Goal: Task Accomplishment & Management: Manage account settings

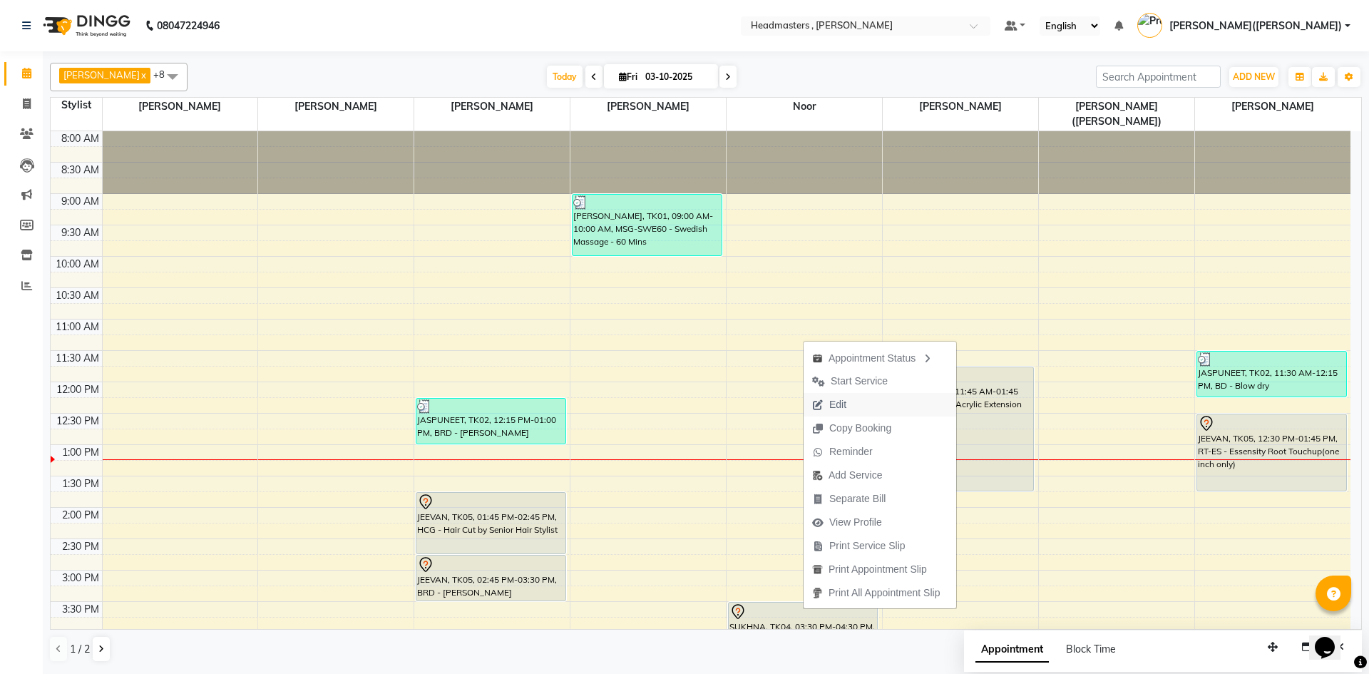
click at [828, 406] on span "Edit" at bounding box center [828, 405] width 51 height 24
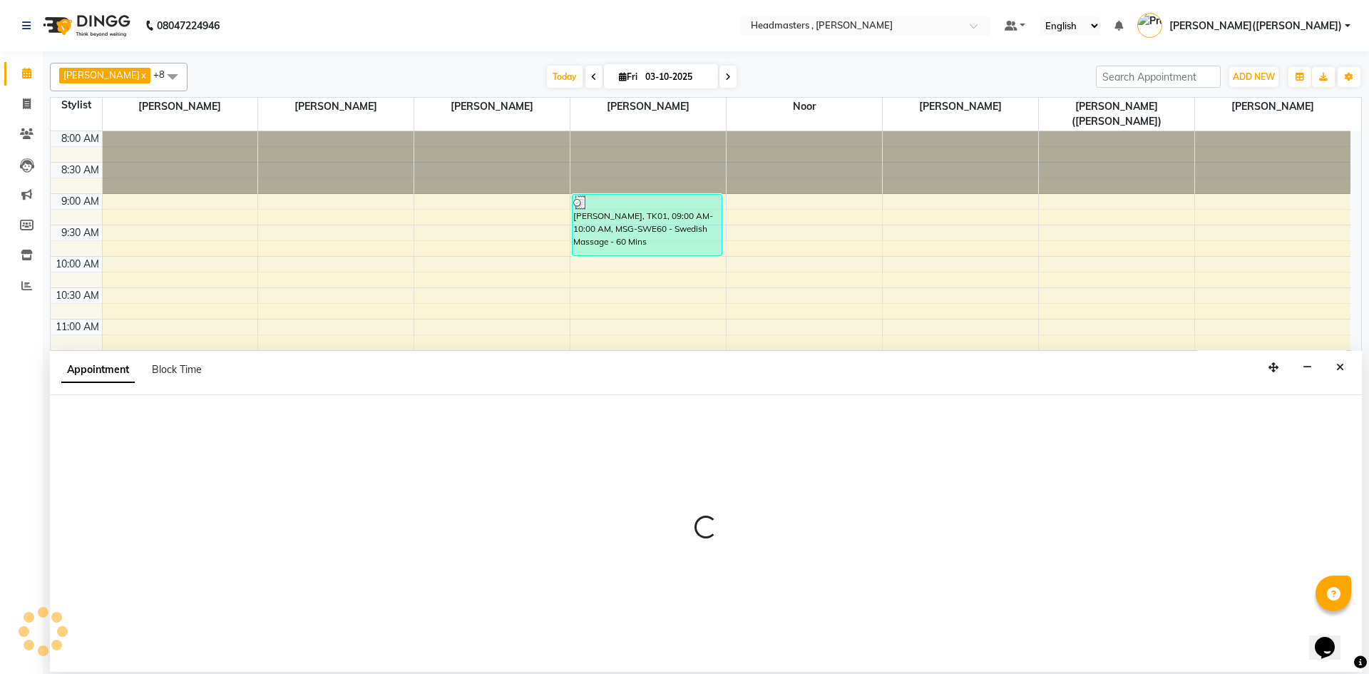
select select "tentative"
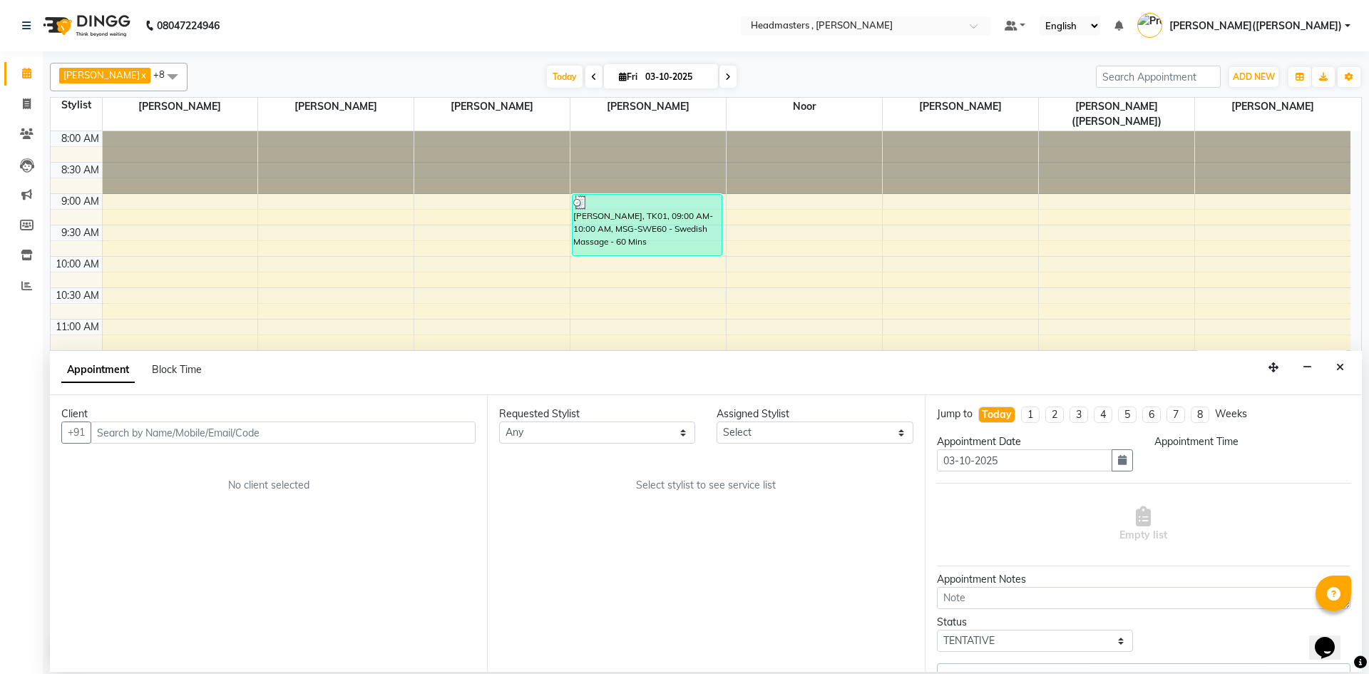
select select "85427"
select select "930"
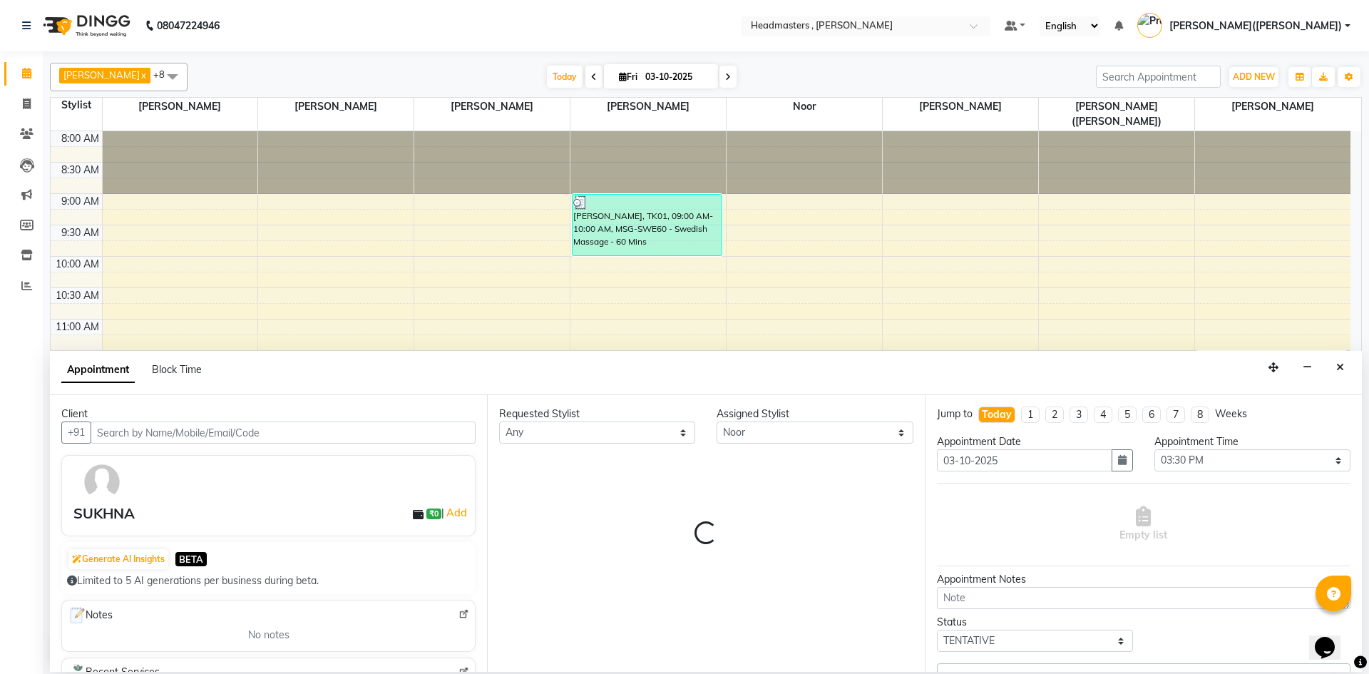
scroll to position [302, 0]
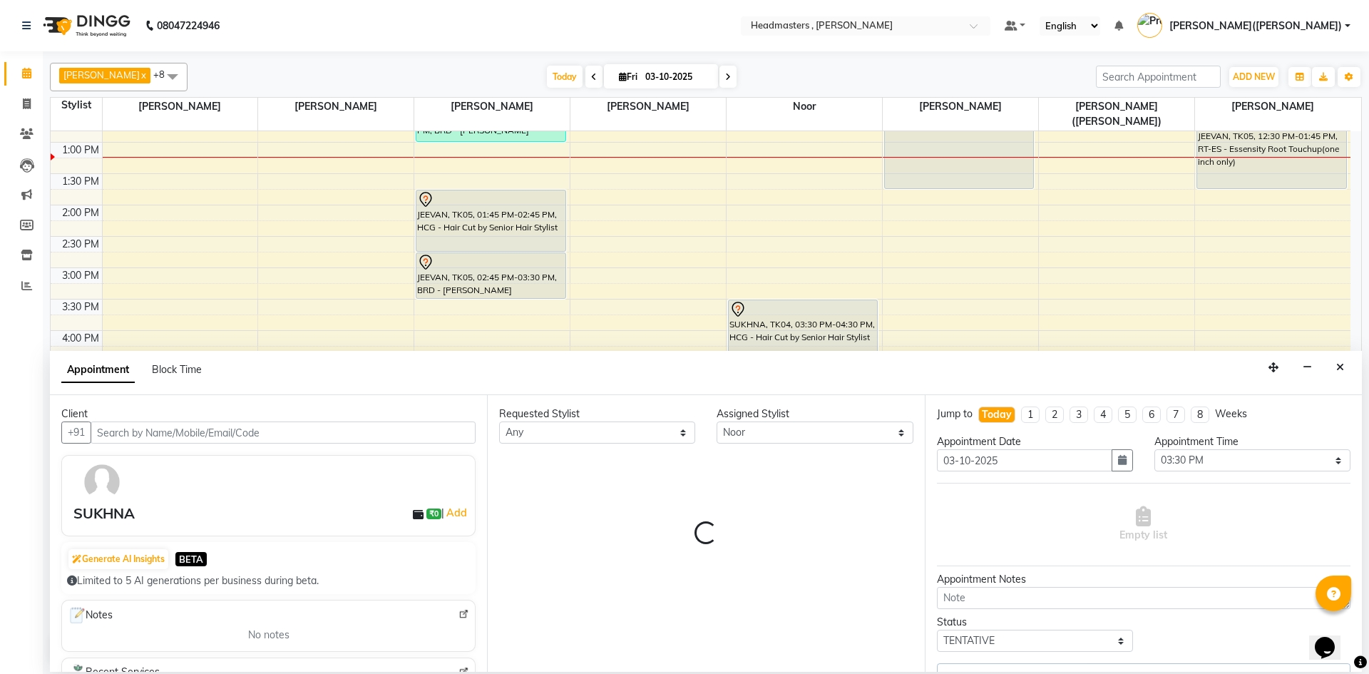
select select "4310"
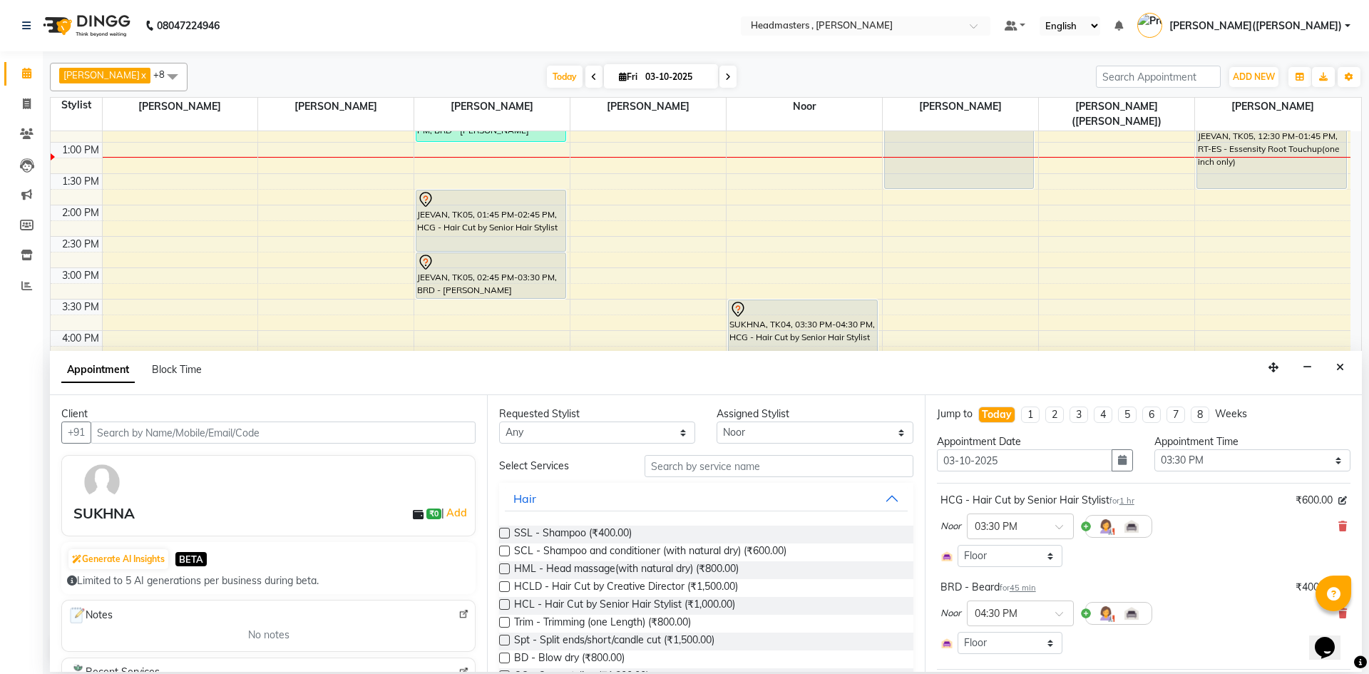
click at [123, 518] on div "SUKHNA" at bounding box center [103, 513] width 61 height 21
click at [100, 499] on img at bounding box center [101, 481] width 41 height 41
click at [104, 487] on img at bounding box center [101, 481] width 41 height 41
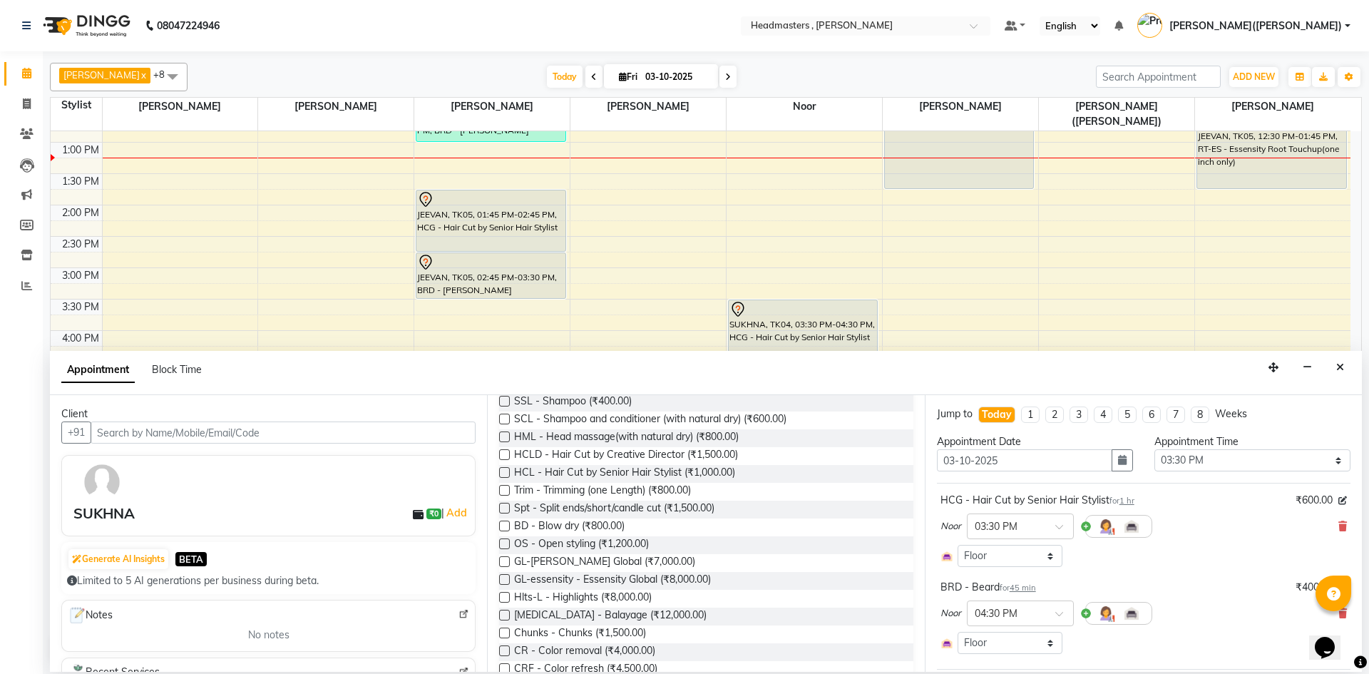
scroll to position [123, 0]
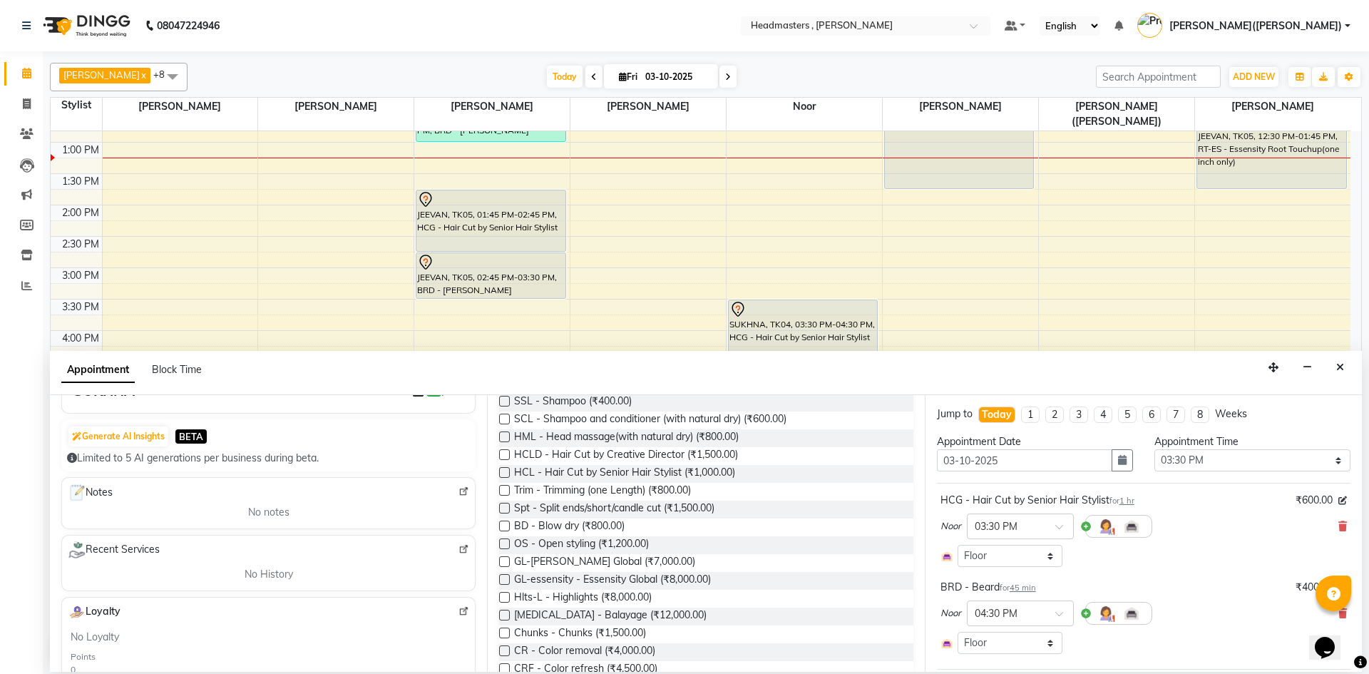
click at [488, 587] on div "Requested Stylist Any [PERSON_NAME] [PERSON_NAME] [PERSON_NAME] [PERSON_NAME] […" at bounding box center [705, 533] width 437 height 277
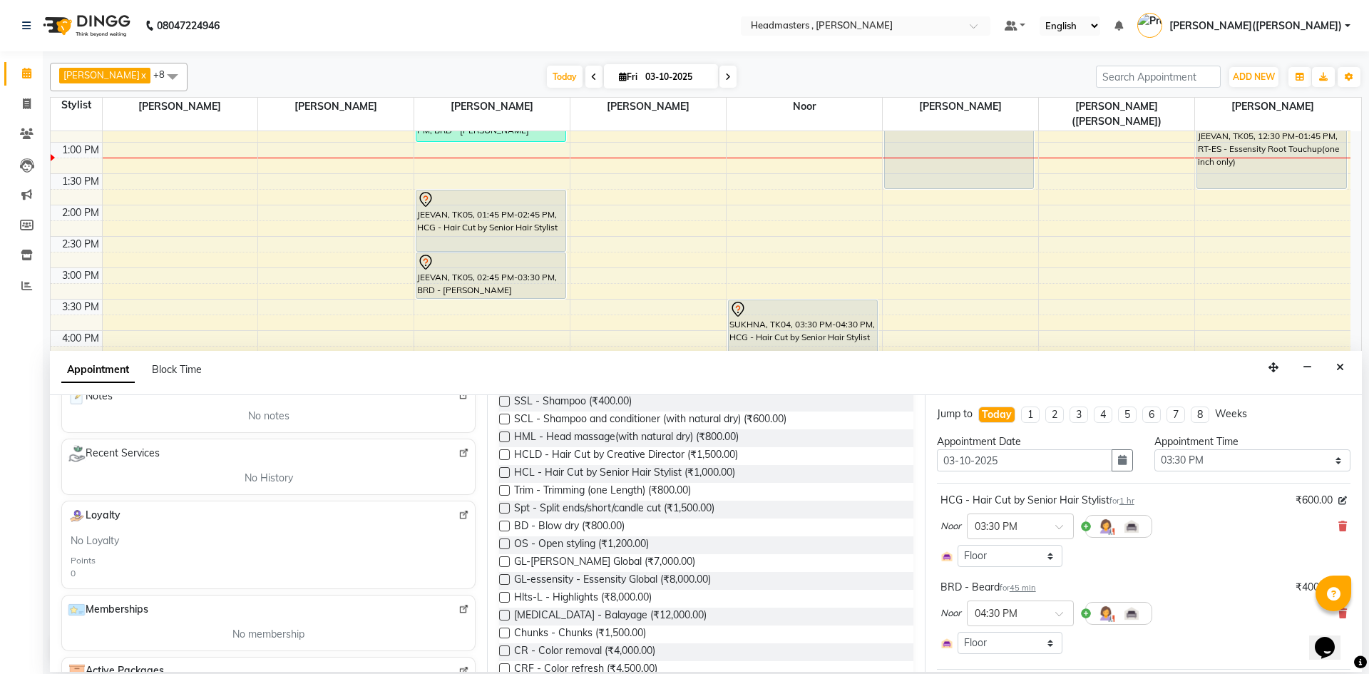
scroll to position [334, 0]
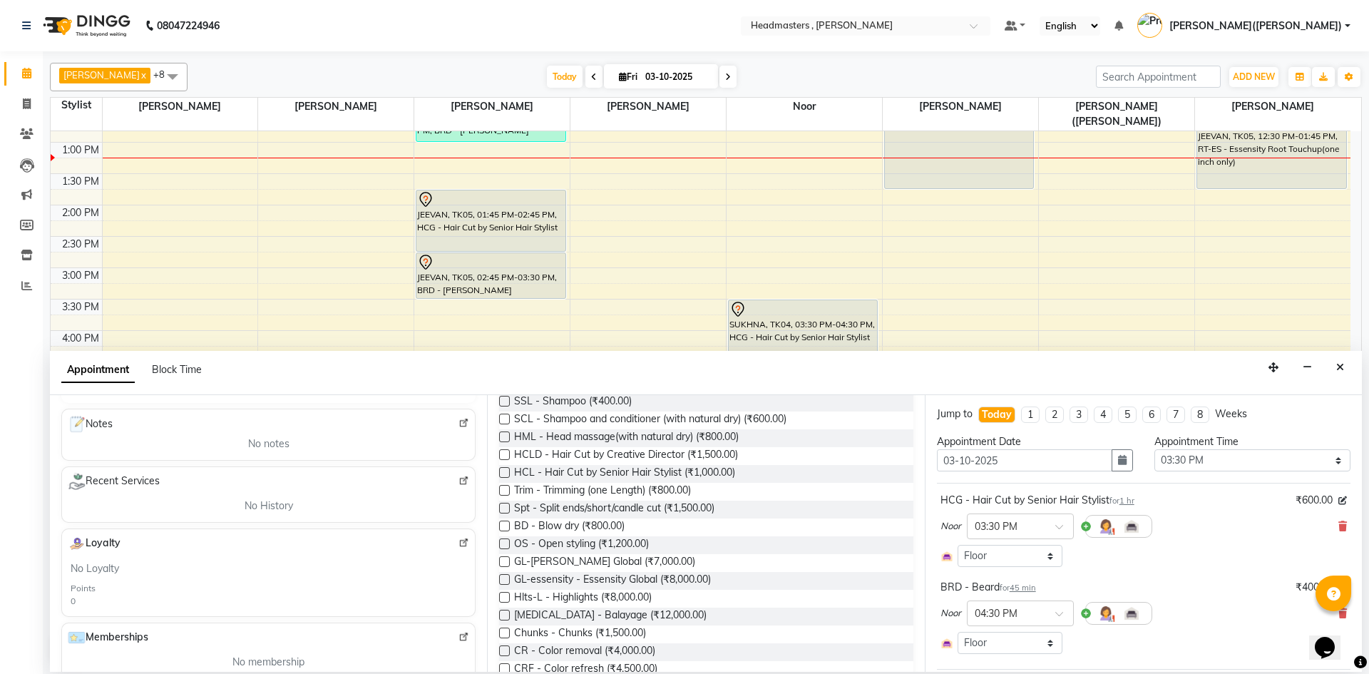
click at [490, 541] on div "Requested Stylist Any [PERSON_NAME] [PERSON_NAME] [PERSON_NAME] [PERSON_NAME] […" at bounding box center [705, 533] width 437 height 277
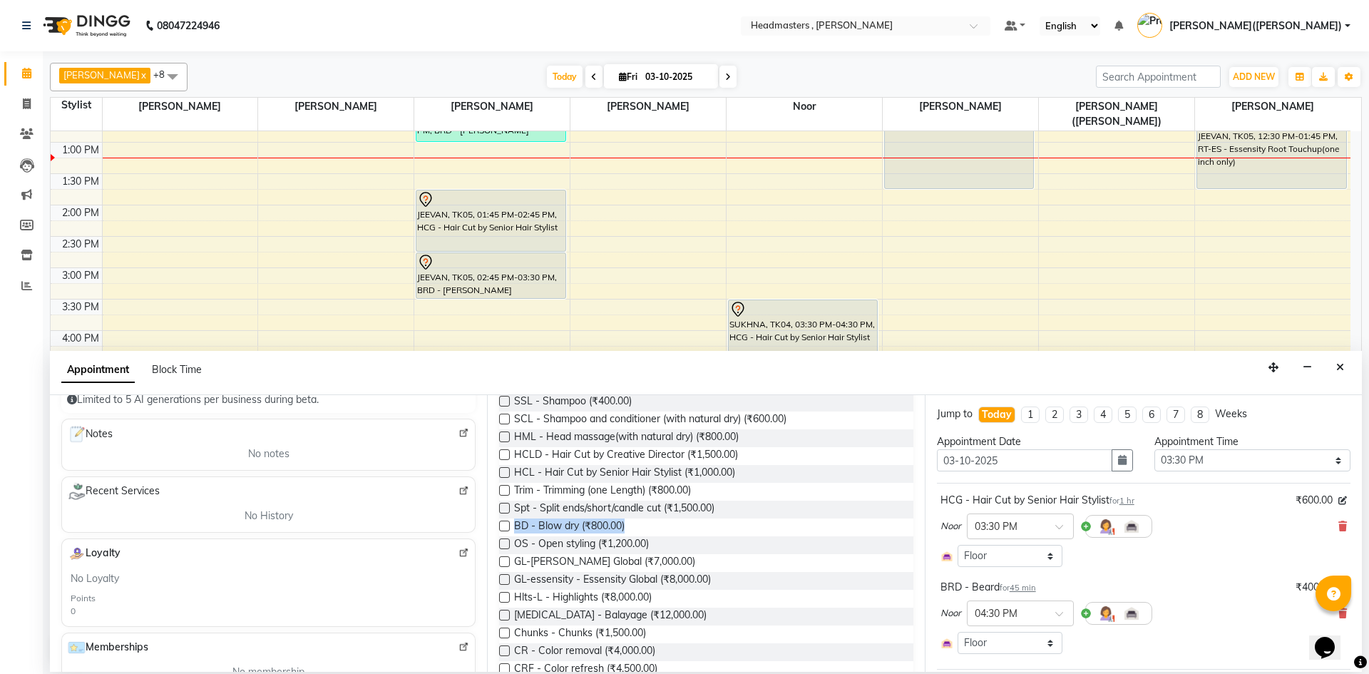
drag, startPoint x: 490, startPoint y: 535, endPoint x: 491, endPoint y: 517, distance: 17.8
click at [491, 518] on div "Requested Stylist Any [PERSON_NAME] [PERSON_NAME] [PERSON_NAME] [PERSON_NAME] […" at bounding box center [705, 533] width 437 height 277
click at [491, 517] on div "Requested Stylist Any [PERSON_NAME] [PERSON_NAME] [PERSON_NAME] [PERSON_NAME] […" at bounding box center [705, 533] width 437 height 277
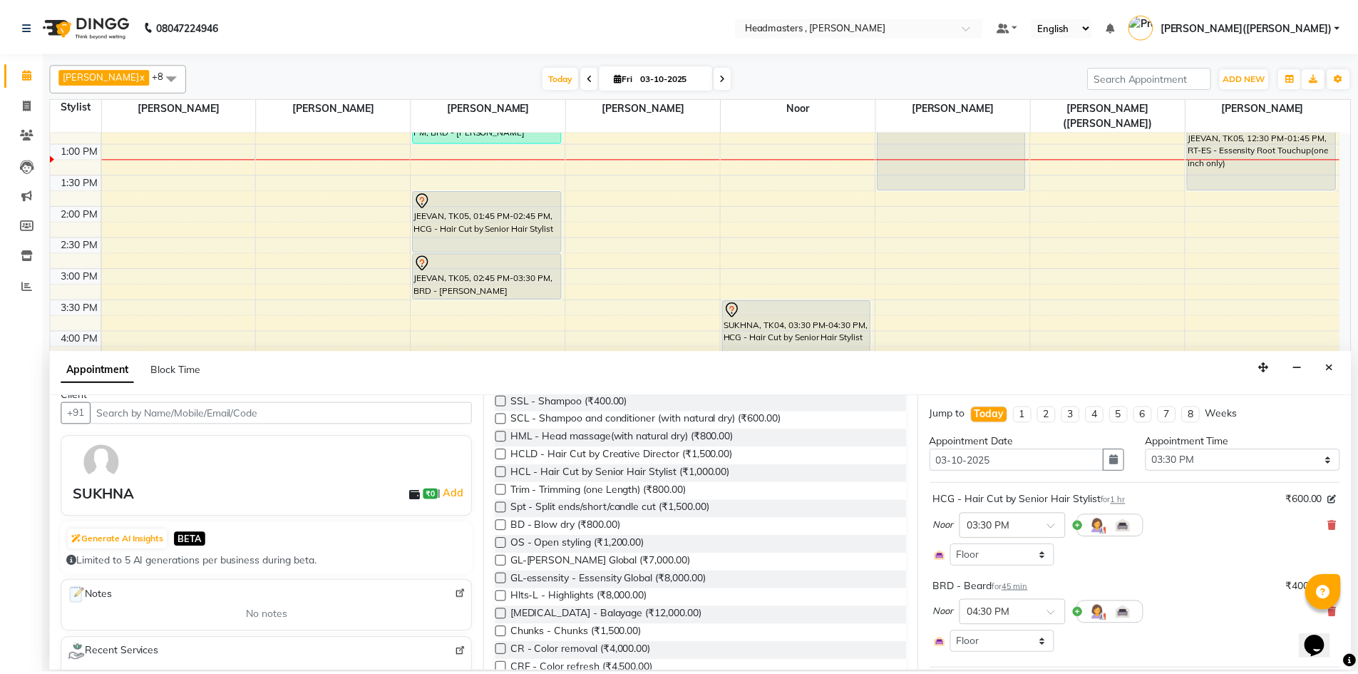
scroll to position [0, 0]
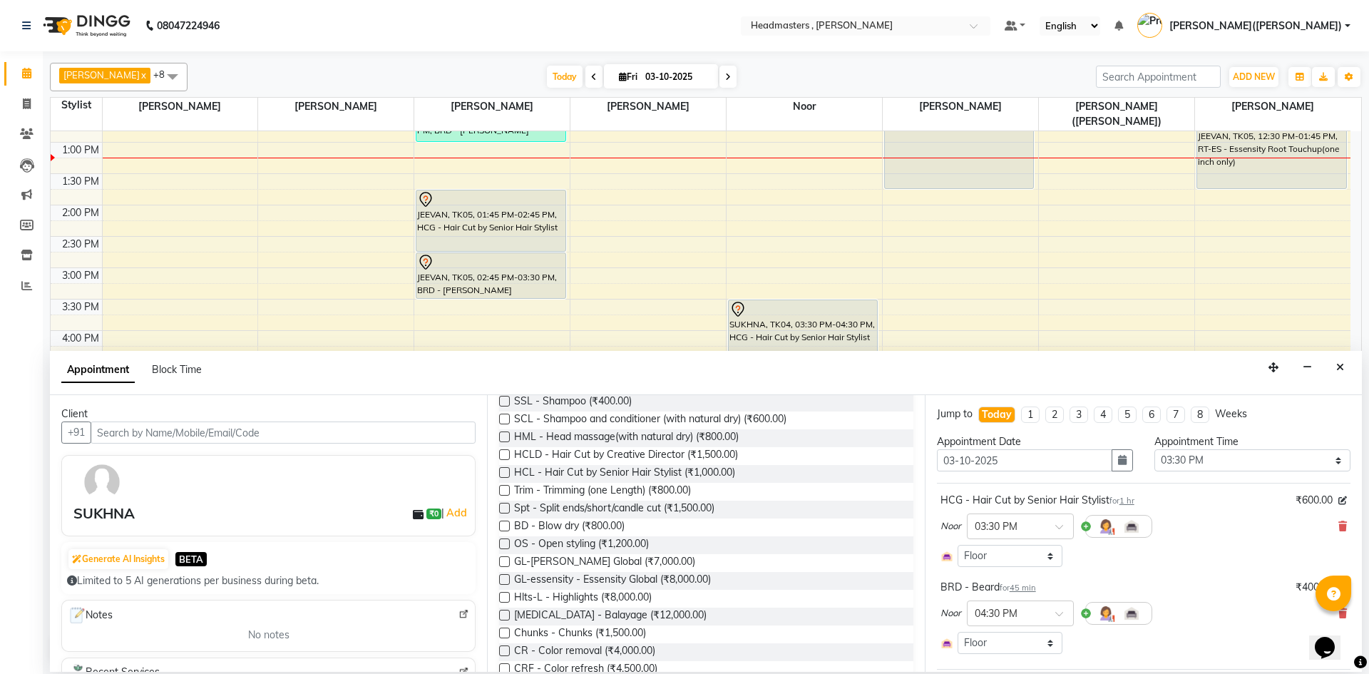
click at [413, 518] on icon at bounding box center [418, 514] width 11 height 11
click at [413, 516] on icon at bounding box center [418, 514] width 11 height 11
click at [413, 514] on icon at bounding box center [418, 514] width 11 height 11
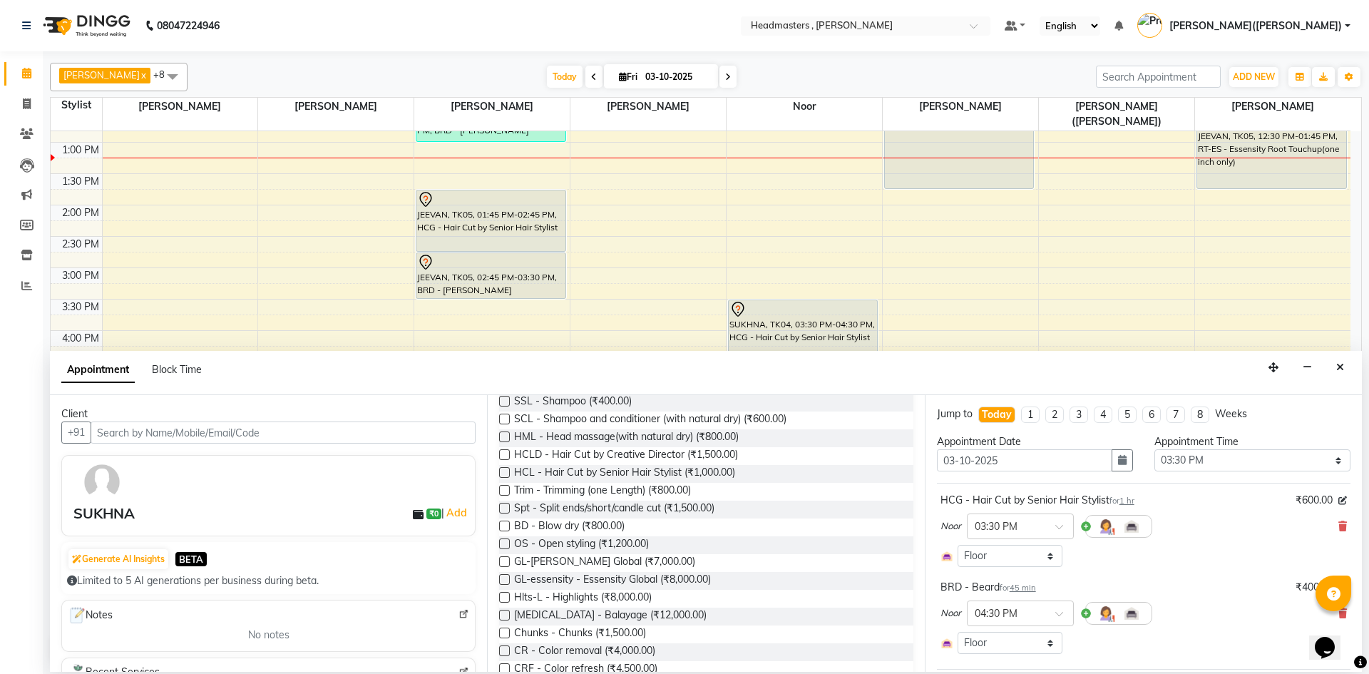
click at [115, 515] on div "SUKHNA" at bounding box center [103, 513] width 61 height 21
click at [118, 502] on div at bounding box center [105, 481] width 68 height 41
click at [118, 501] on div at bounding box center [105, 481] width 68 height 41
click at [78, 431] on button "+91" at bounding box center [76, 432] width 30 height 22
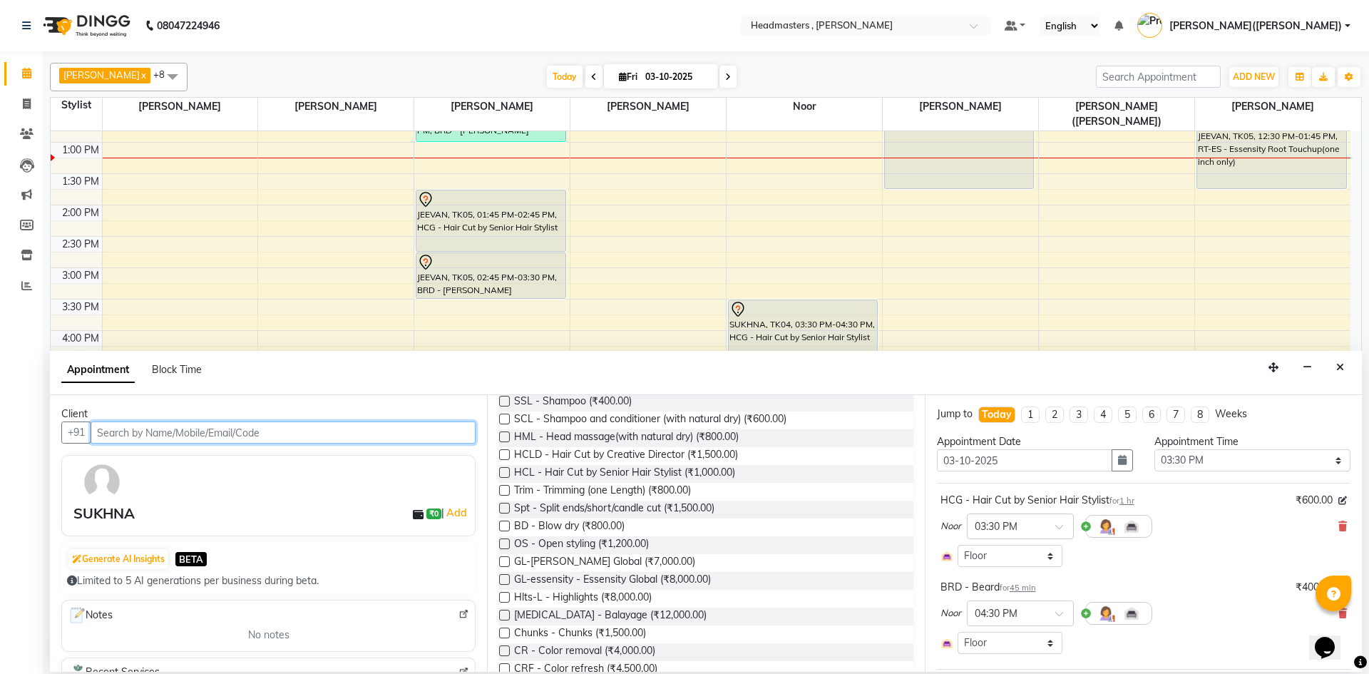
click at [103, 440] on input "text" at bounding box center [283, 432] width 385 height 22
click at [112, 531] on div "SUKHNA ₹0 | Add" at bounding box center [268, 495] width 414 height 81
click at [111, 531] on div "SUKHNA ₹0 | Add" at bounding box center [268, 495] width 414 height 81
click at [1343, 373] on button "Close" at bounding box center [1339, 367] width 21 height 22
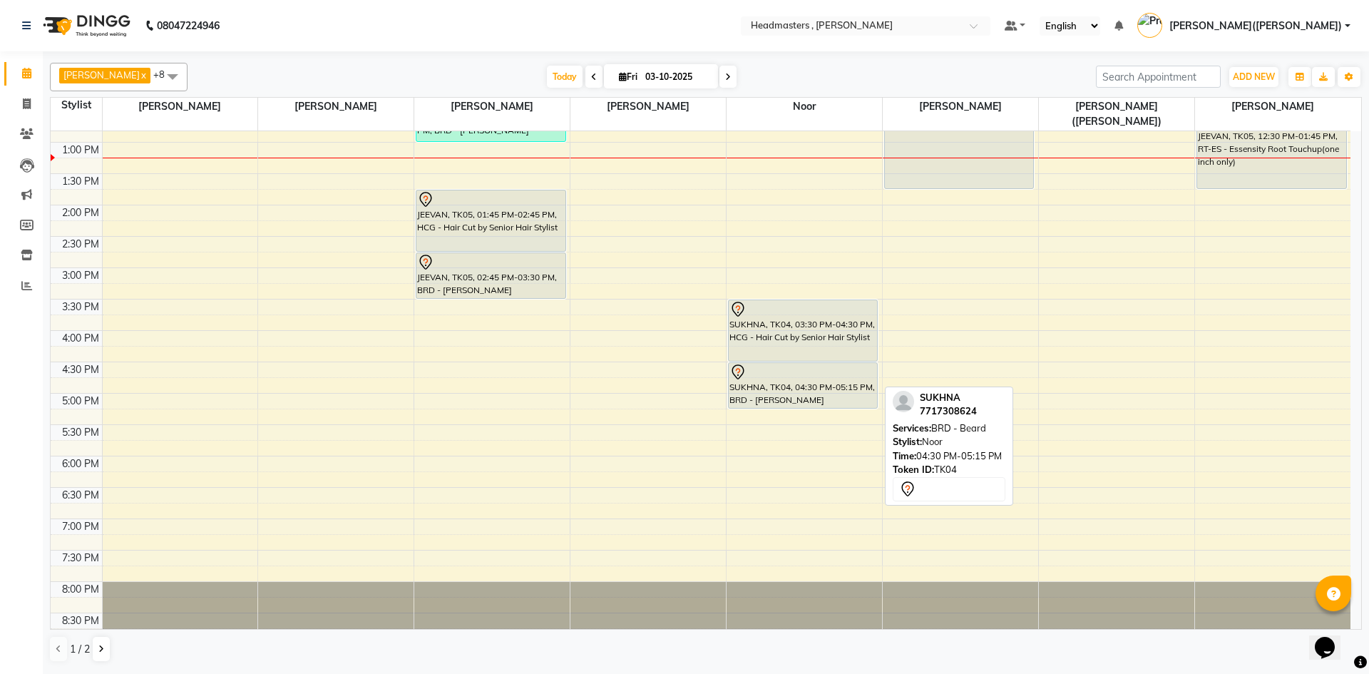
click at [840, 376] on div "SUKHNA, TK04, 04:30 PM-05:15 PM, BRD - [PERSON_NAME]" at bounding box center [803, 385] width 148 height 45
select select "7"
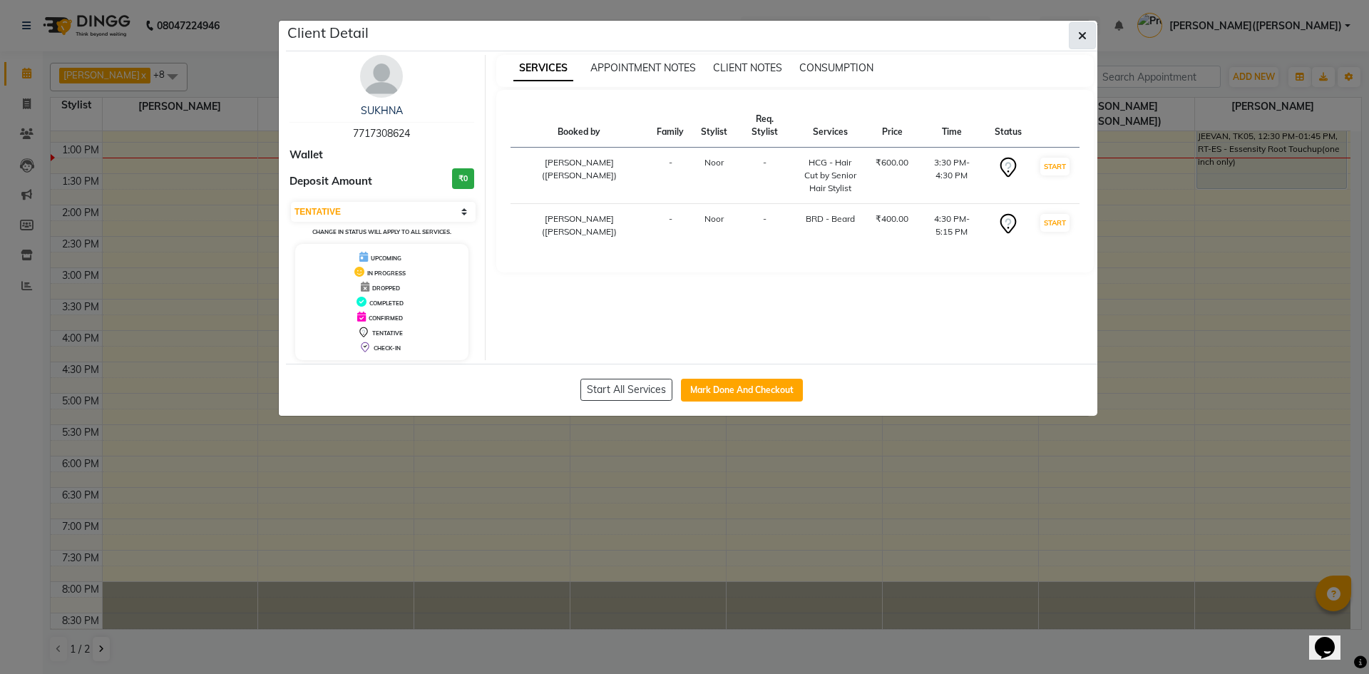
click at [1087, 38] on button "button" at bounding box center [1082, 35] width 27 height 27
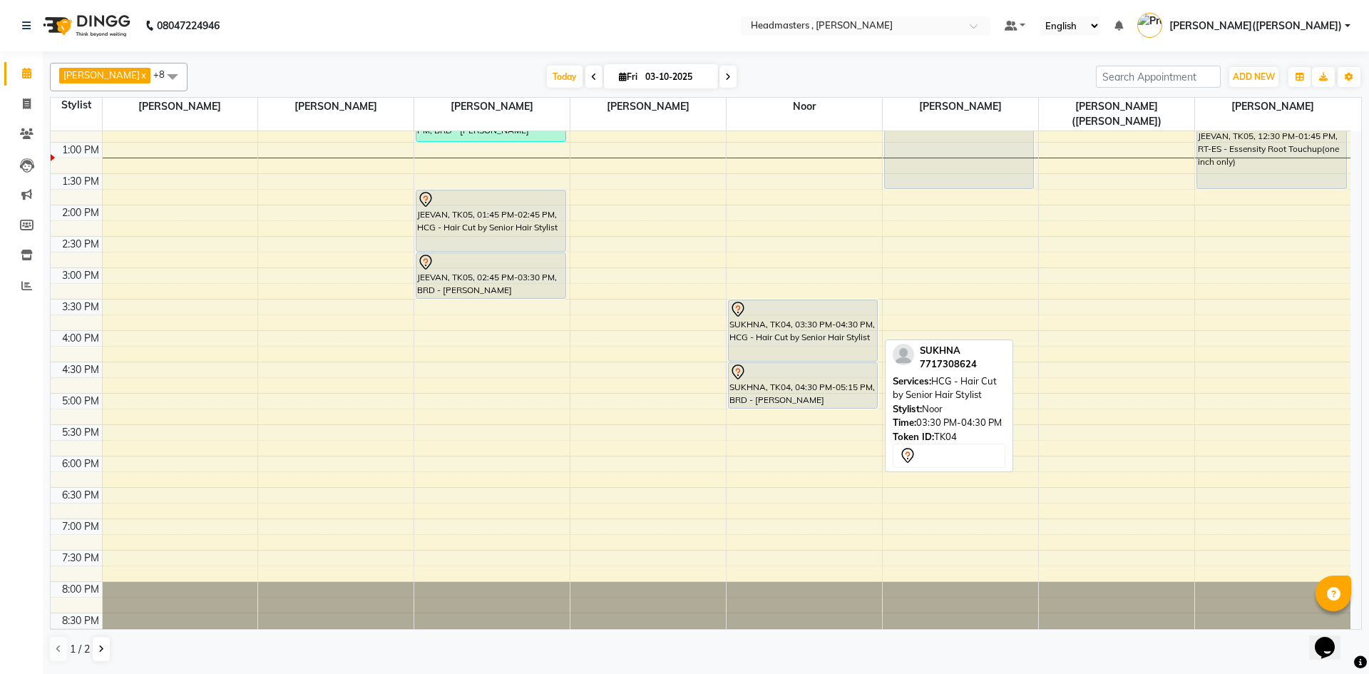
click at [730, 301] on icon at bounding box center [737, 309] width 17 height 17
select select "7"
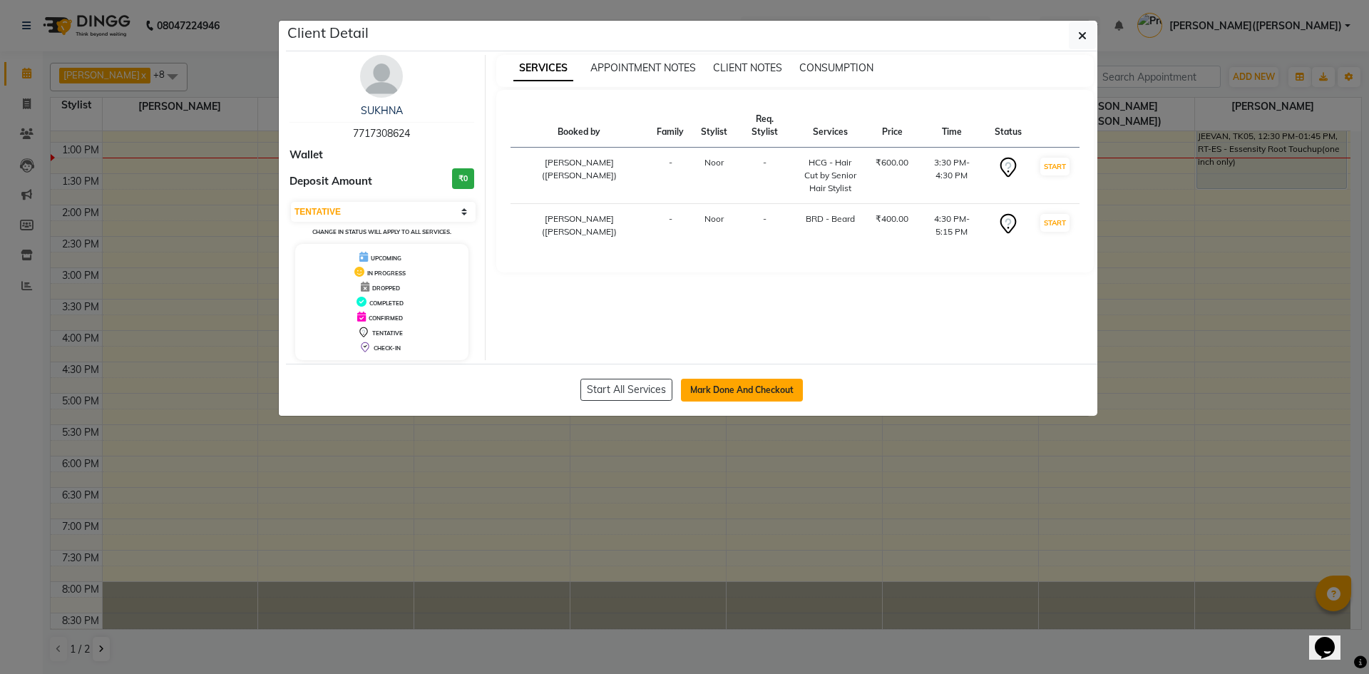
click at [703, 389] on button "Mark Done And Checkout" at bounding box center [742, 390] width 122 height 23
select select "service"
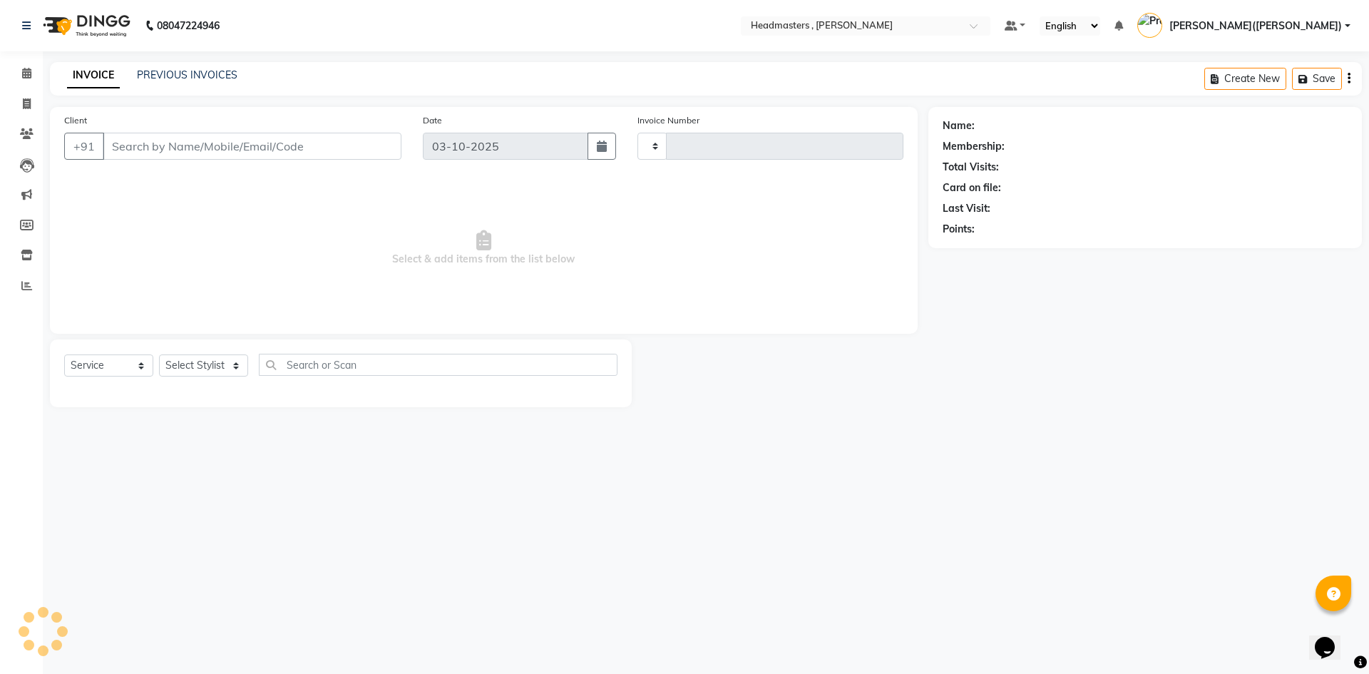
type input "1453"
select select "8566"
type input "7717308624"
select select "85427"
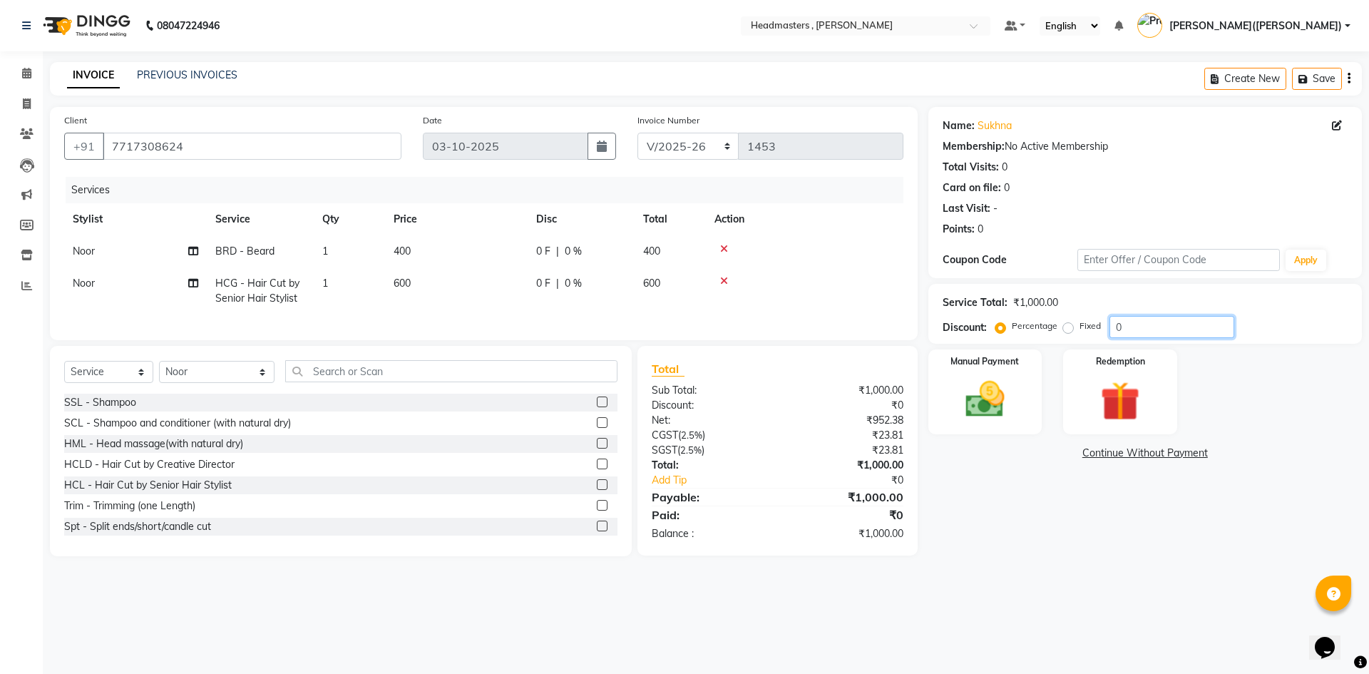
click at [1131, 322] on input "0" at bounding box center [1171, 327] width 125 height 22
type input "050"
click at [989, 415] on img at bounding box center [985, 399] width 66 height 47
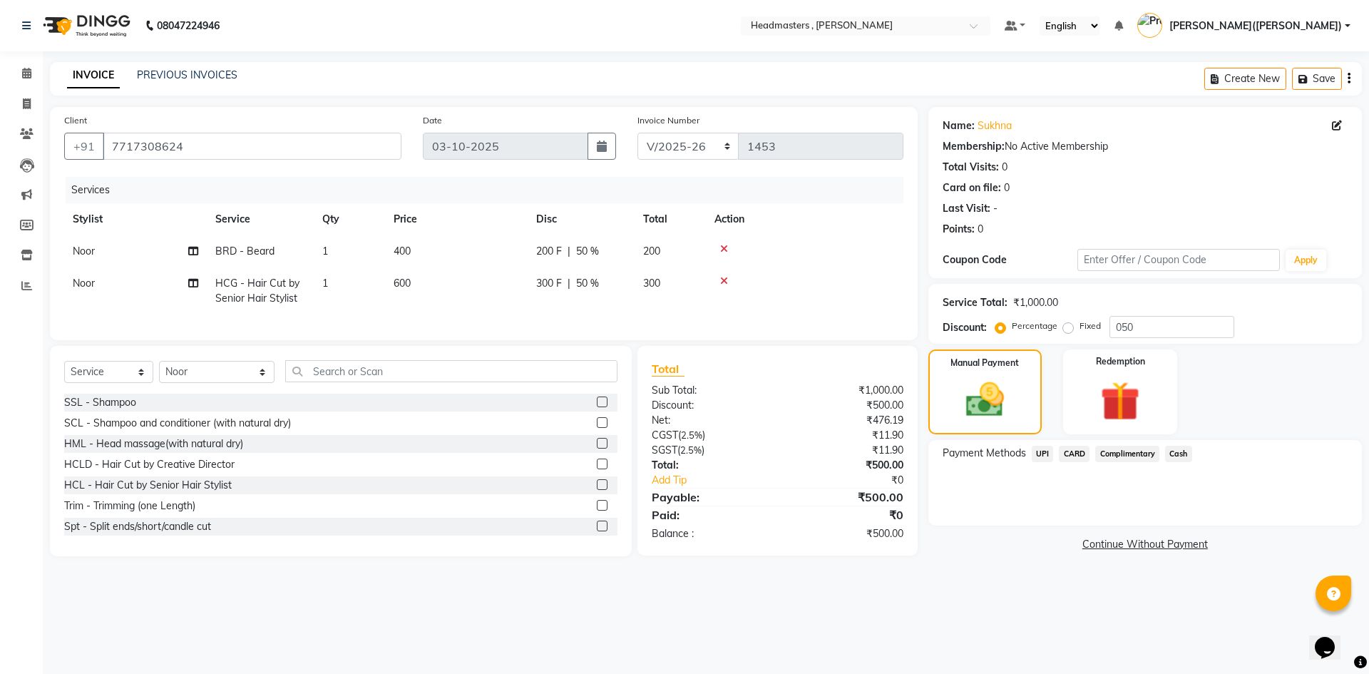
click at [1183, 458] on span "Cash" at bounding box center [1178, 454] width 27 height 16
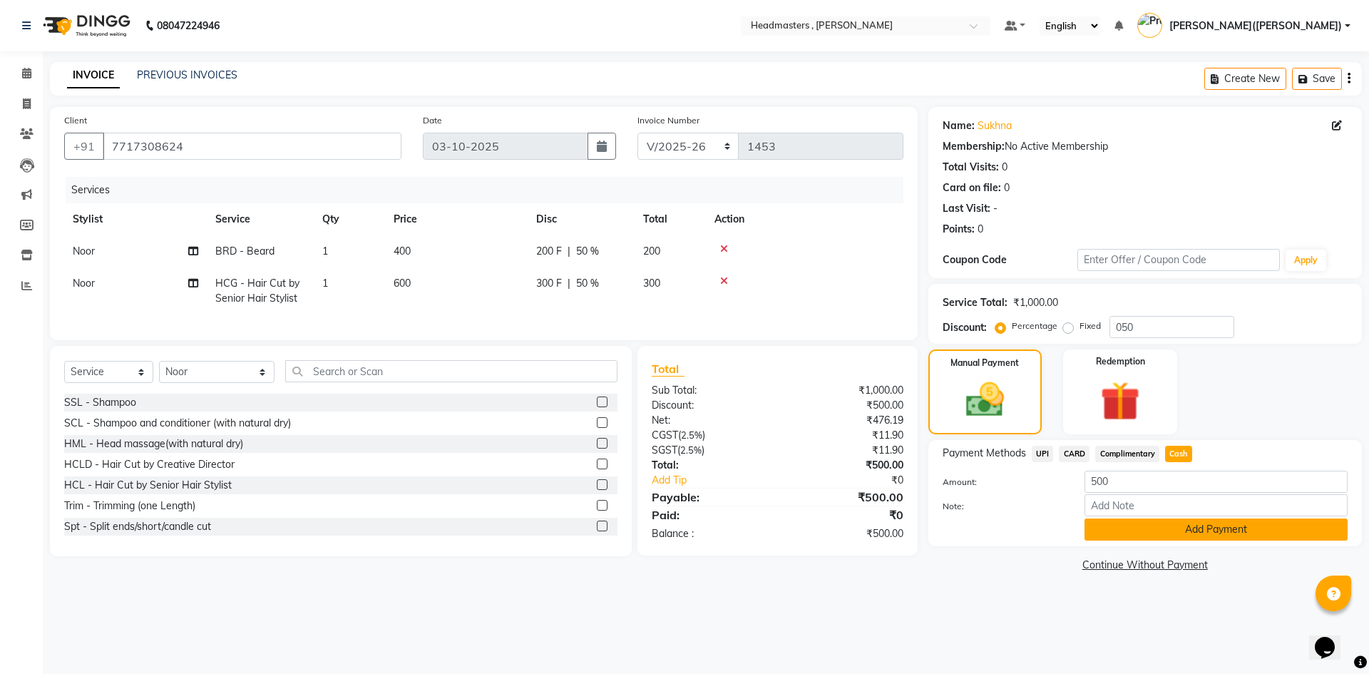
click at [1198, 530] on button "Add Payment" at bounding box center [1215, 529] width 263 height 22
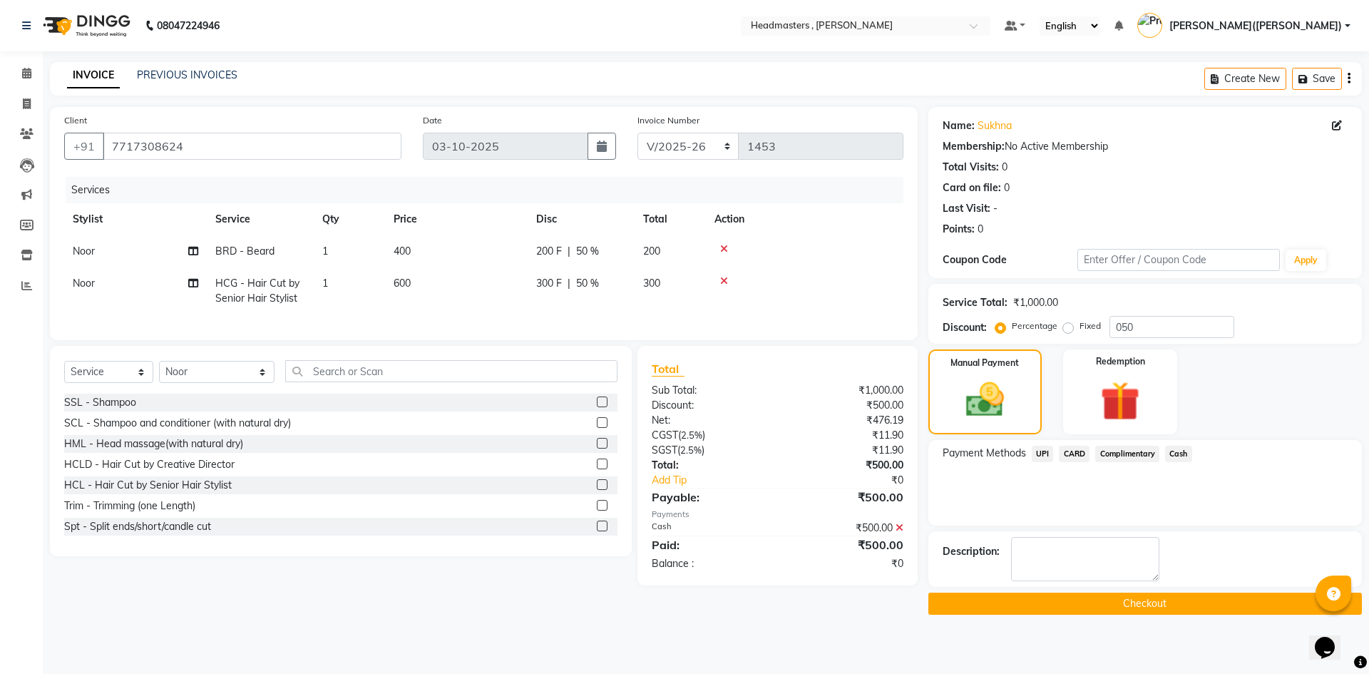
click at [1143, 602] on button "Checkout" at bounding box center [1144, 603] width 433 height 22
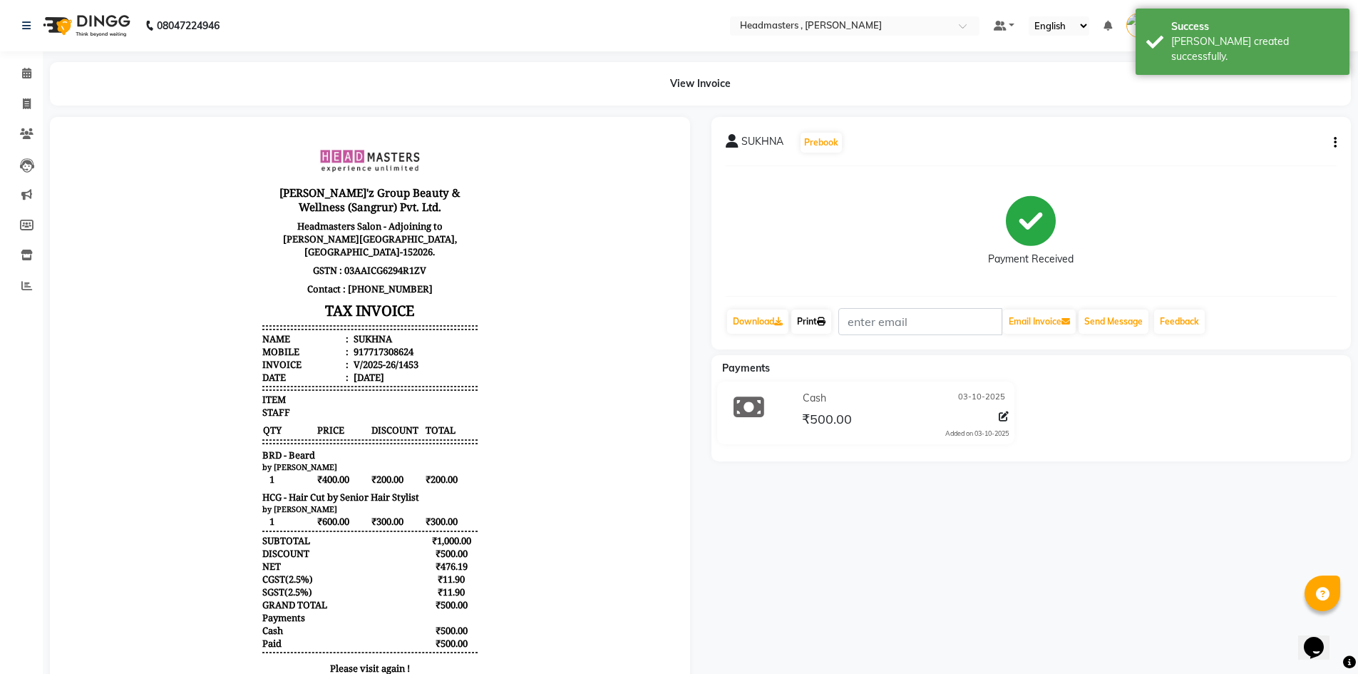
click at [813, 319] on link "Print" at bounding box center [811, 321] width 40 height 24
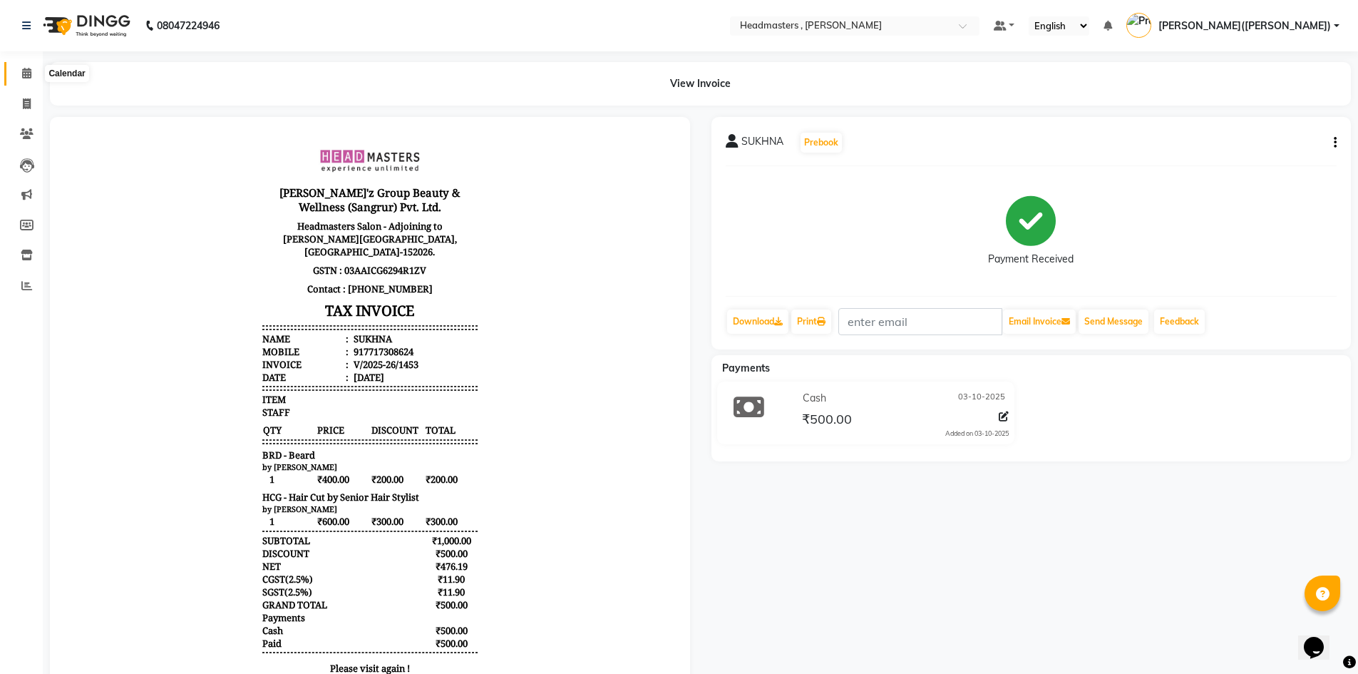
click at [30, 74] on icon at bounding box center [26, 73] width 9 height 11
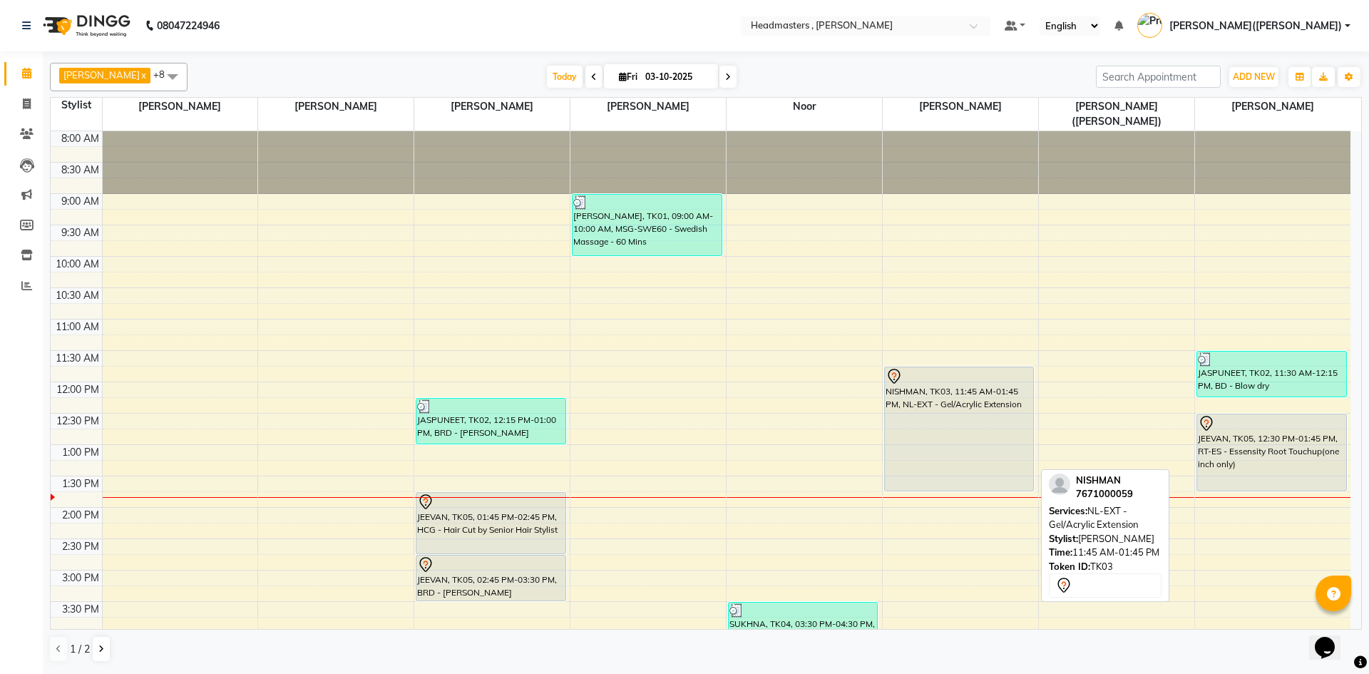
click at [1011, 426] on div "NISHMAN, TK03, 11:45 AM-01:45 PM, NL-EXT - Gel/Acrylic Extension" at bounding box center [959, 428] width 148 height 123
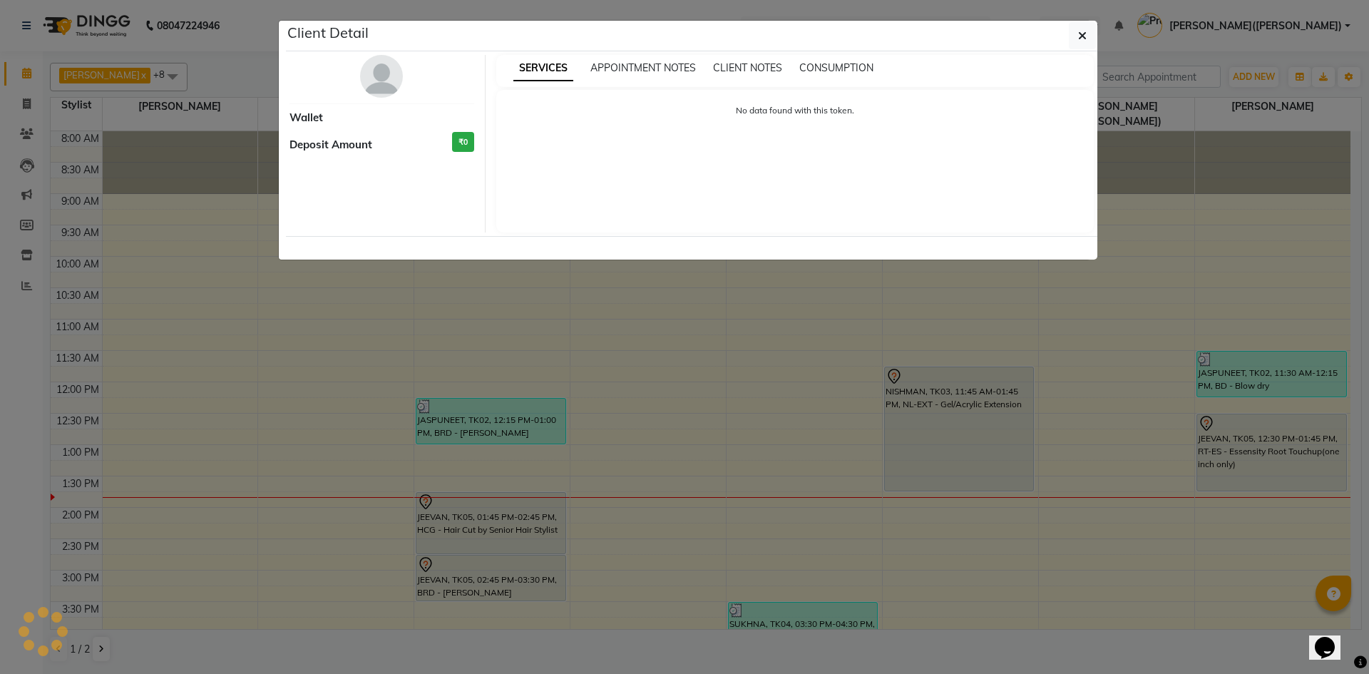
select select "7"
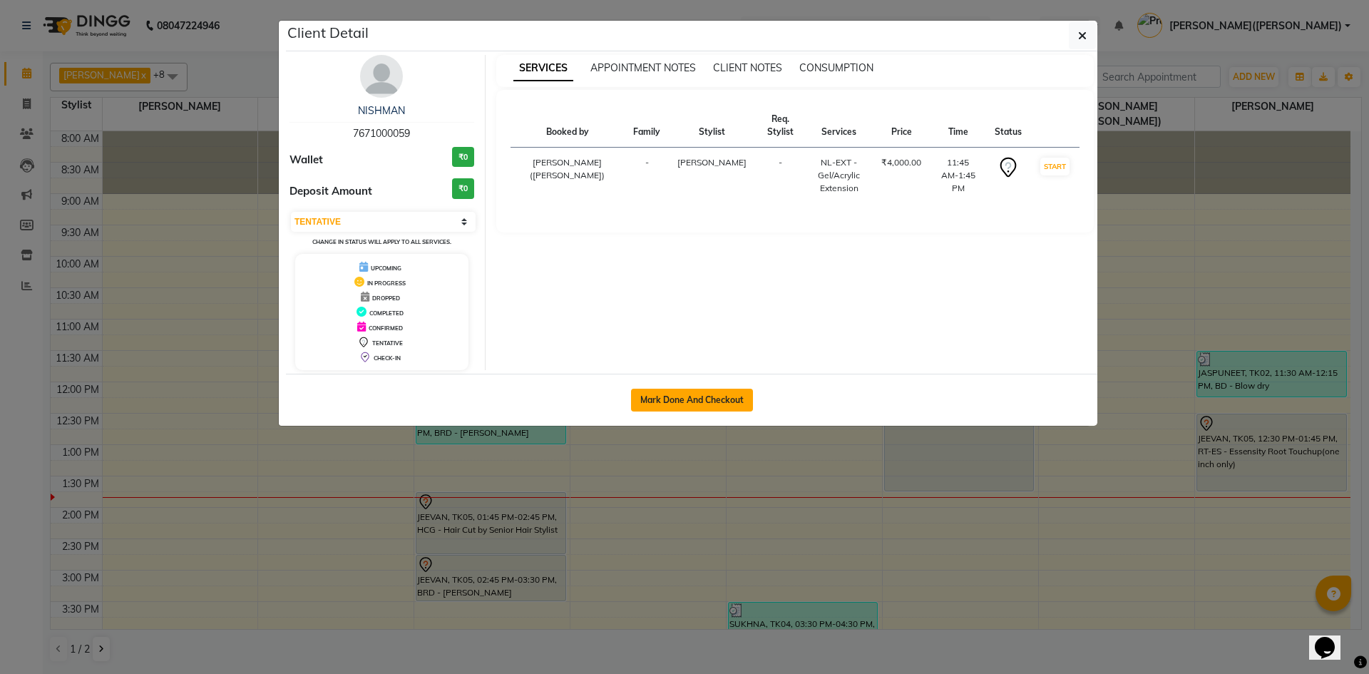
click at [714, 409] on button "Mark Done And Checkout" at bounding box center [692, 400] width 122 height 23
select select "8566"
select select "service"
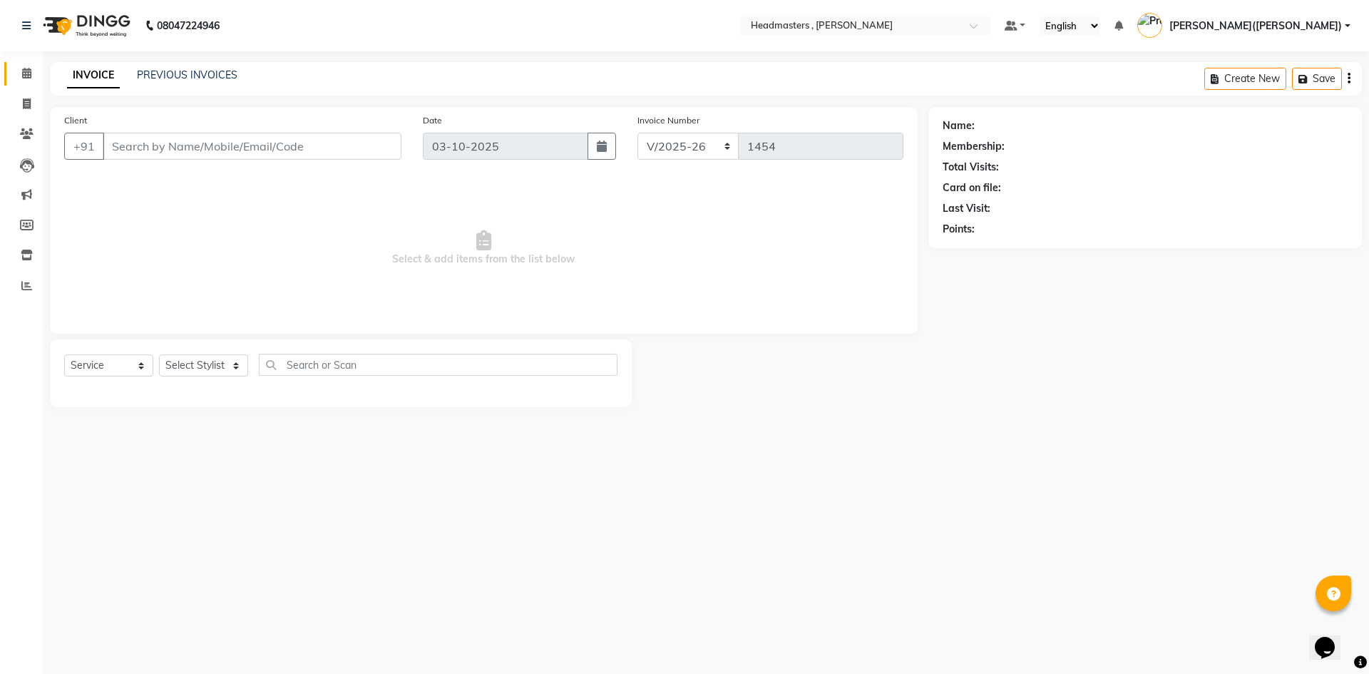
type input "7671000059"
select select "85122"
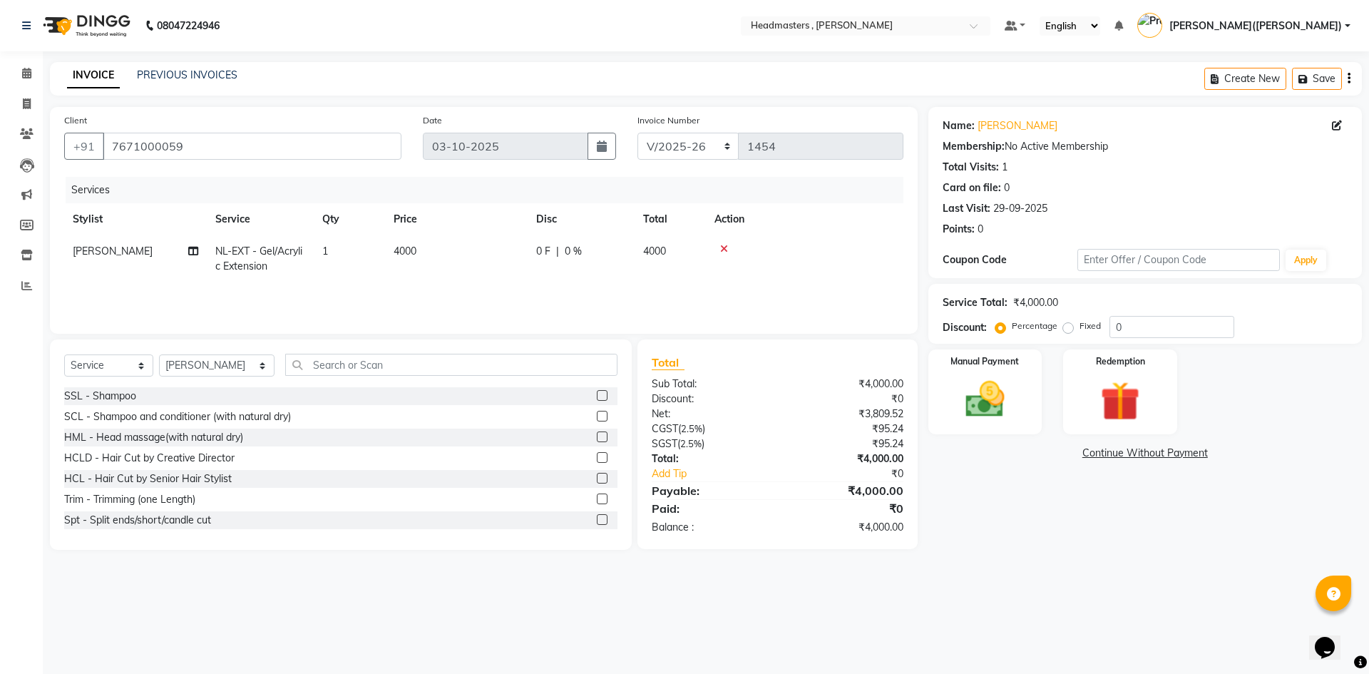
click at [555, 247] on div "0 F | 0 %" at bounding box center [581, 251] width 90 height 15
select select "85122"
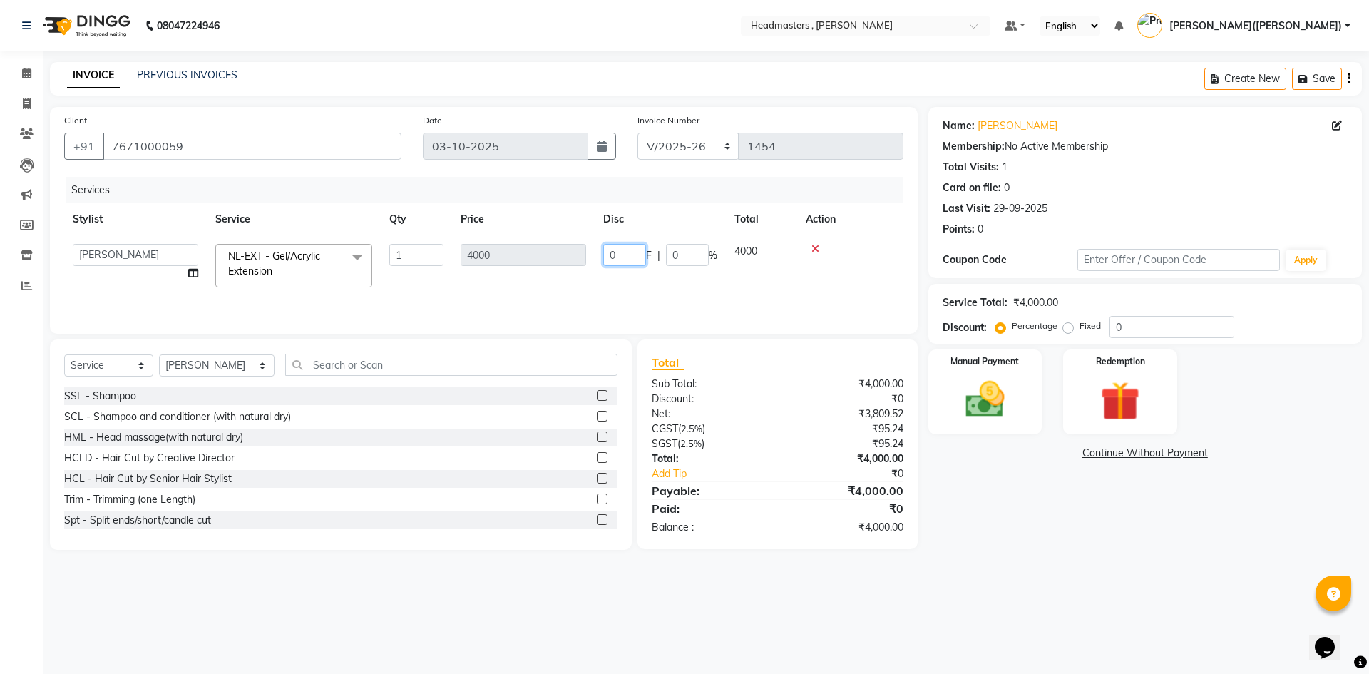
click at [622, 251] on input "0" at bounding box center [624, 255] width 43 height 22
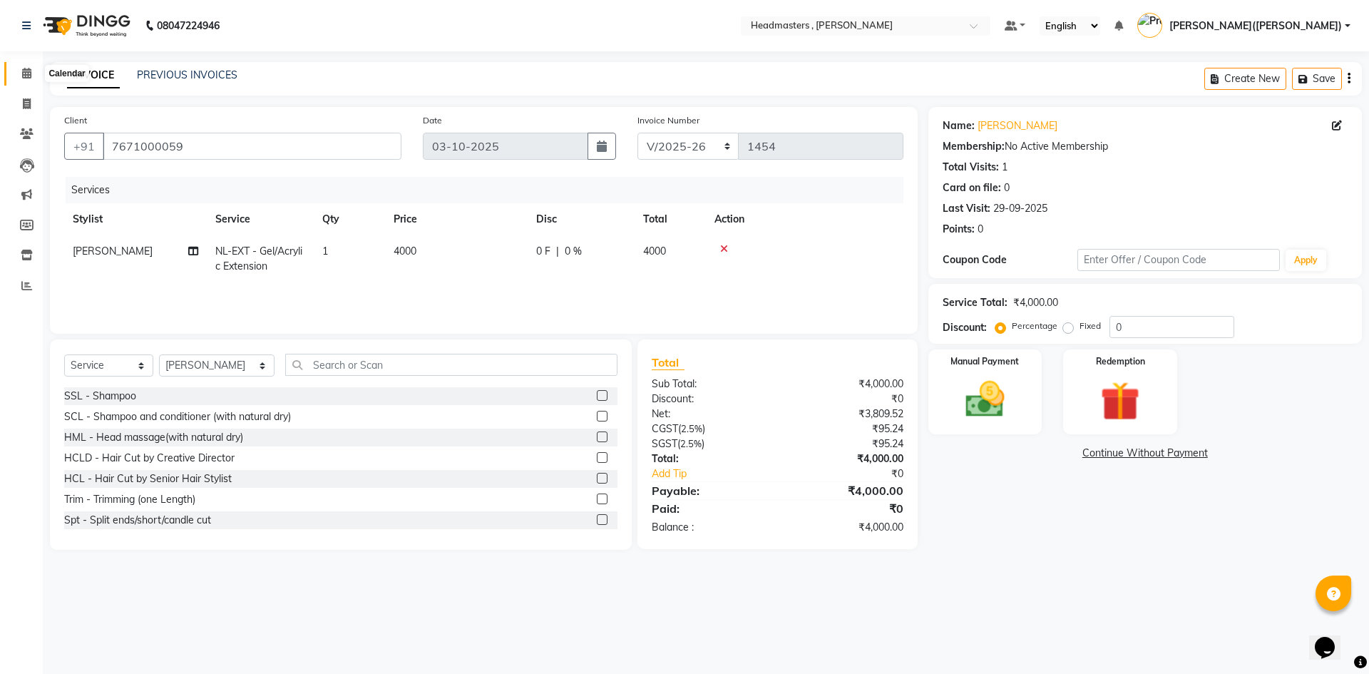
click at [24, 74] on icon at bounding box center [26, 73] width 9 height 11
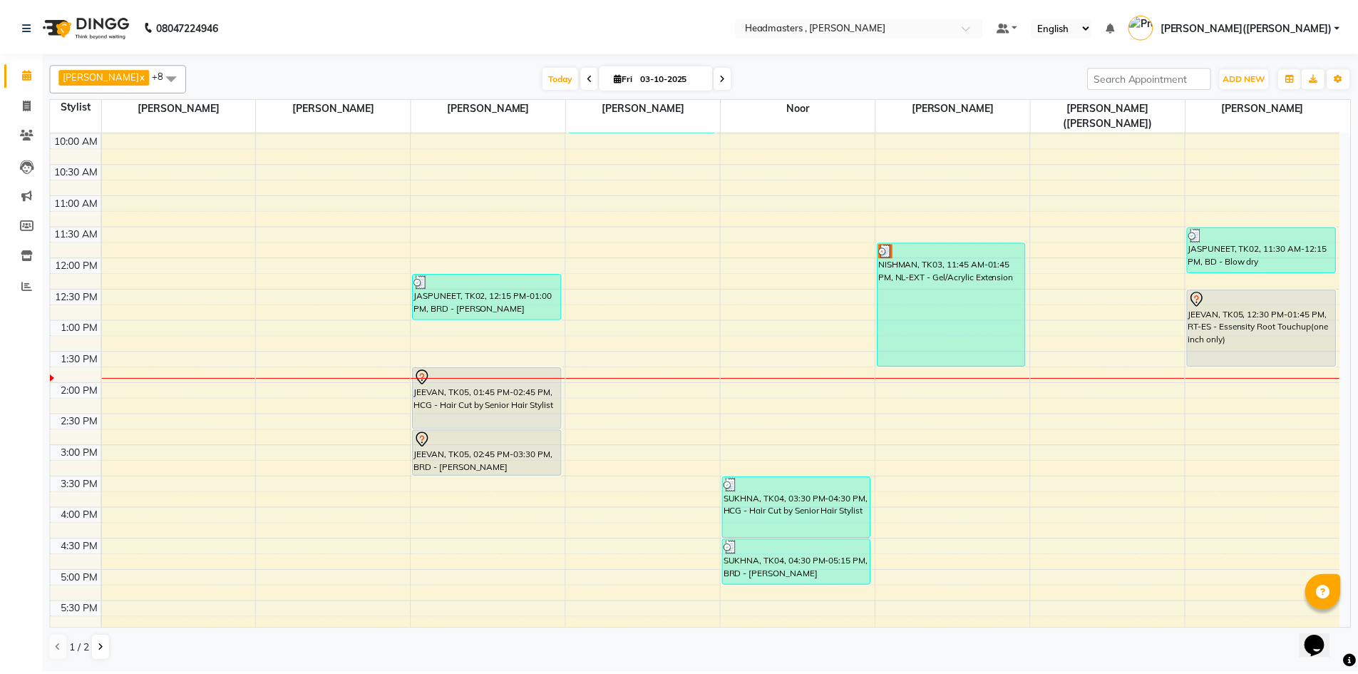
scroll to position [103, 0]
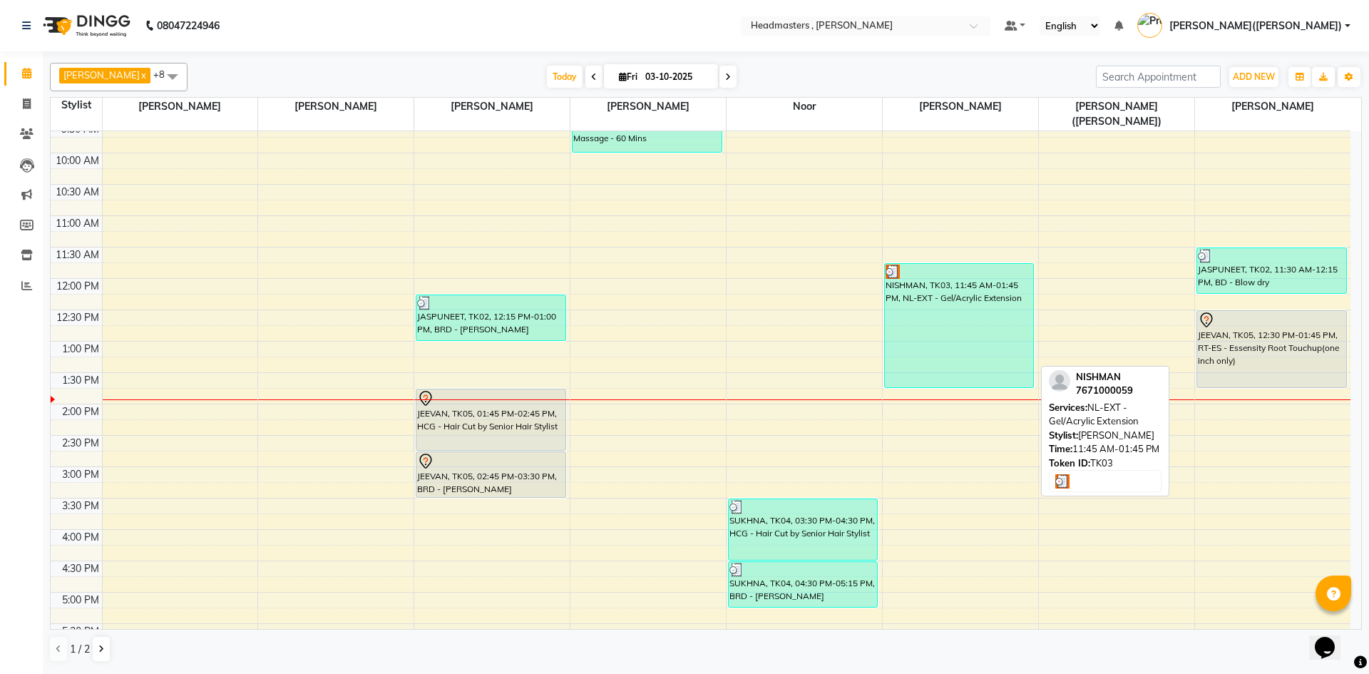
click at [979, 306] on div "NISHMAN, TK03, 11:45 AM-01:45 PM, NL-EXT - Gel/Acrylic Extension" at bounding box center [959, 325] width 148 height 123
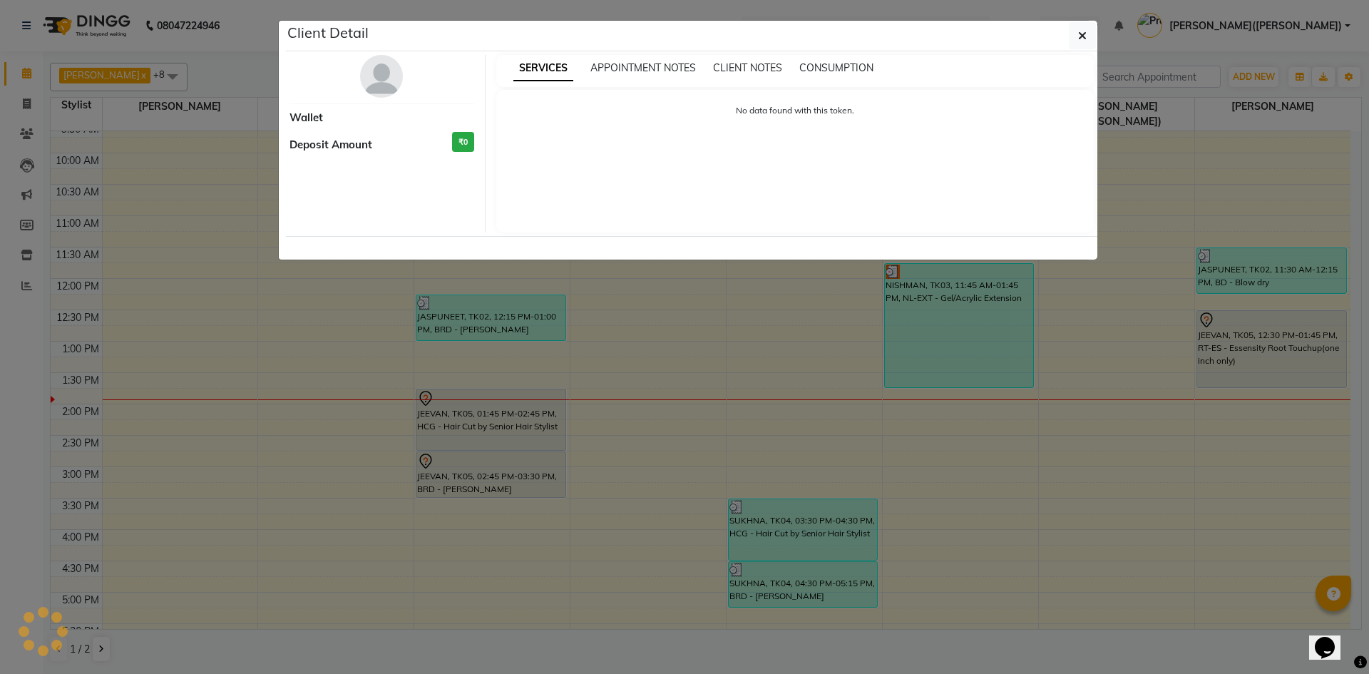
select select "3"
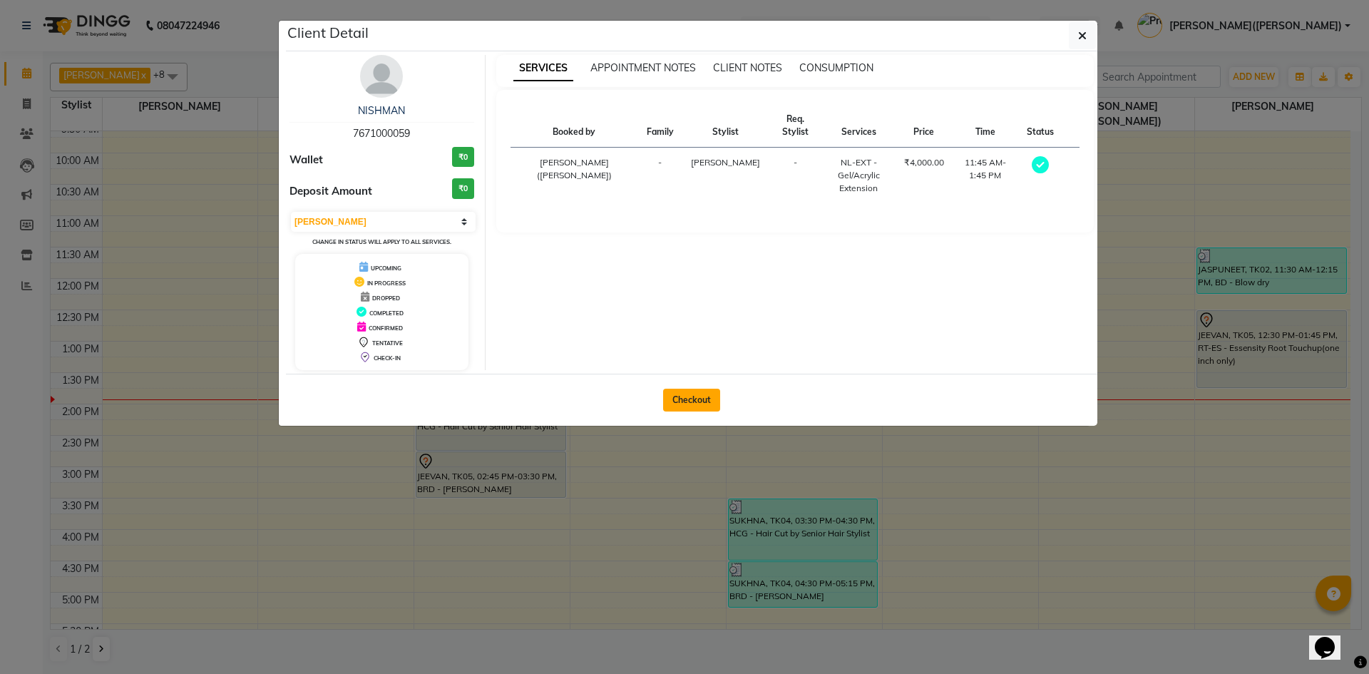
click at [681, 400] on button "Checkout" at bounding box center [691, 400] width 57 height 23
select select "8566"
select select "service"
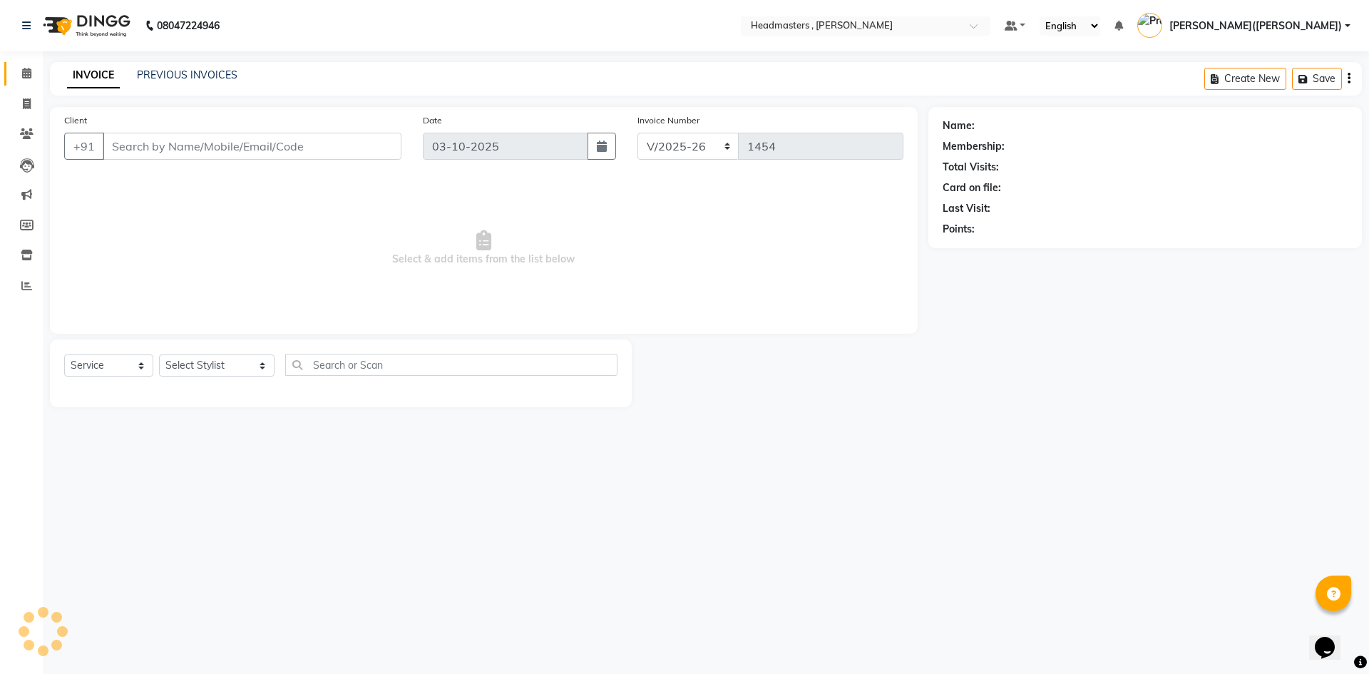
type input "7671000059"
select select "85122"
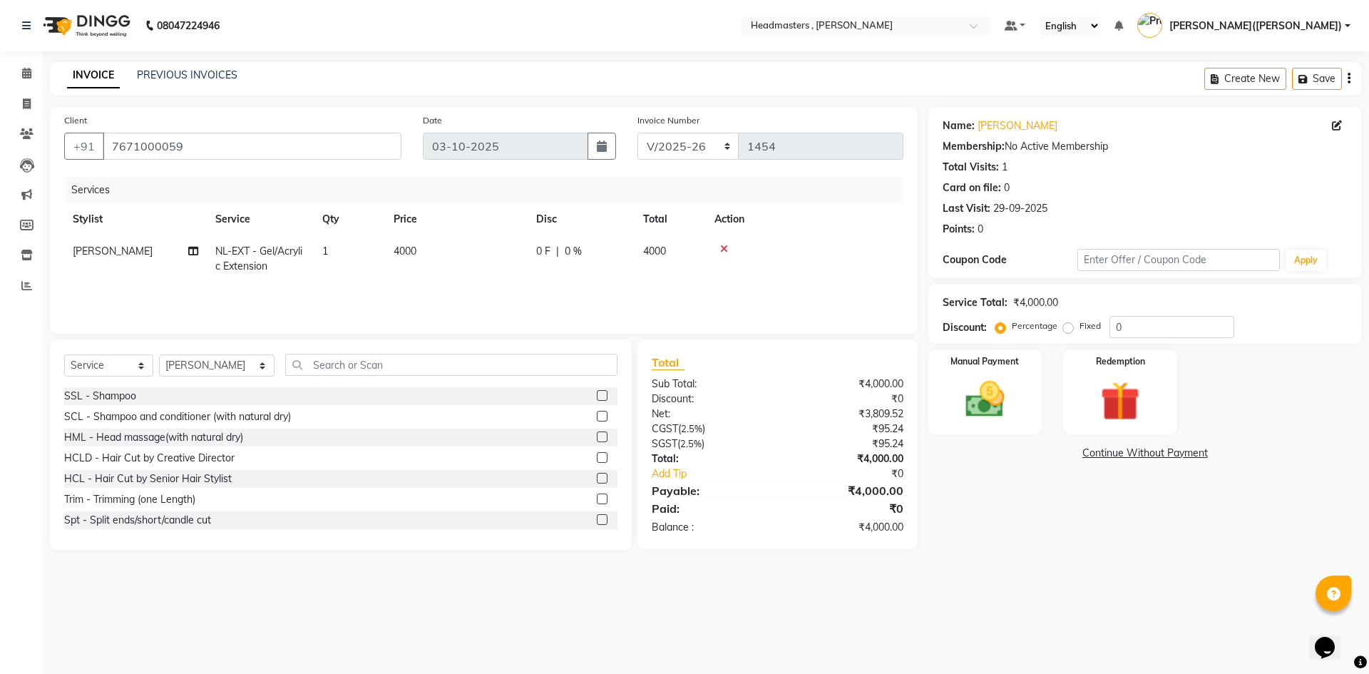
click at [541, 254] on span "0 F" at bounding box center [543, 251] width 14 height 15
select select "85122"
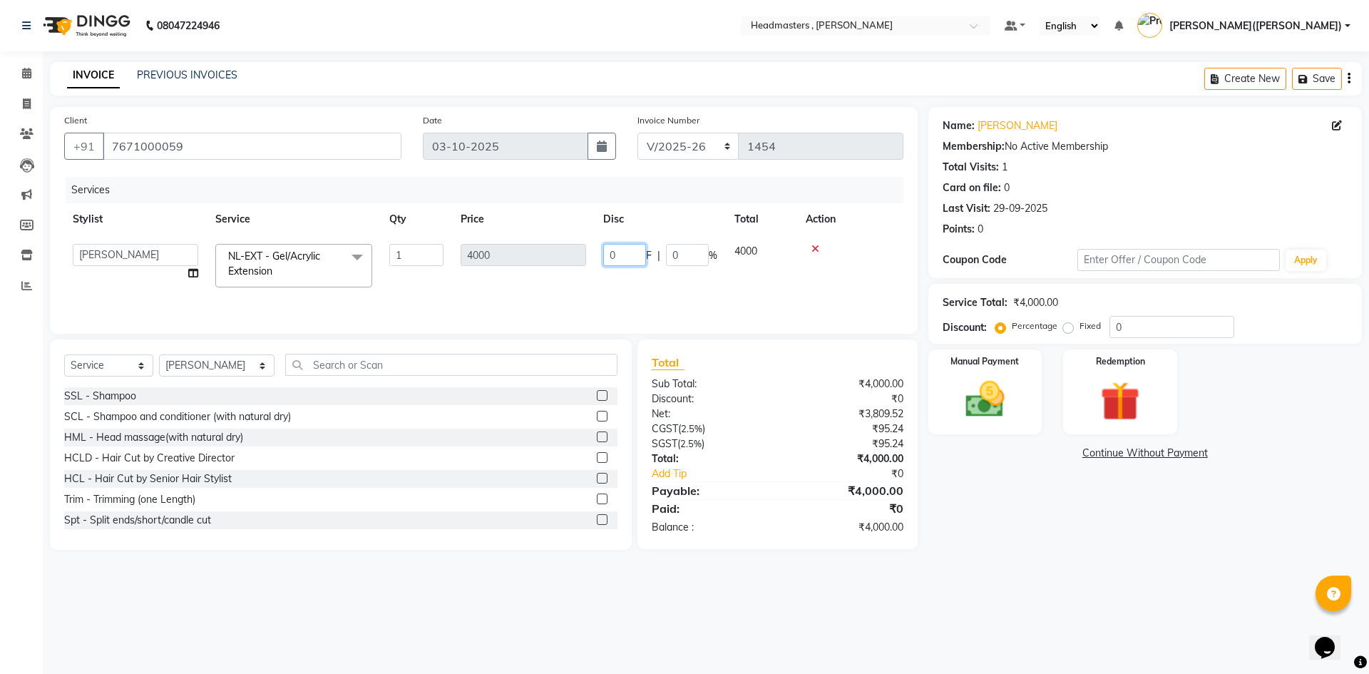
click at [614, 253] on input "0" at bounding box center [624, 255] width 43 height 22
type input "02500"
click at [894, 284] on div "Services Stylist Service Qty Price Disc Total Action [PERSON_NAME] [PERSON_NAME…" at bounding box center [483, 248] width 839 height 143
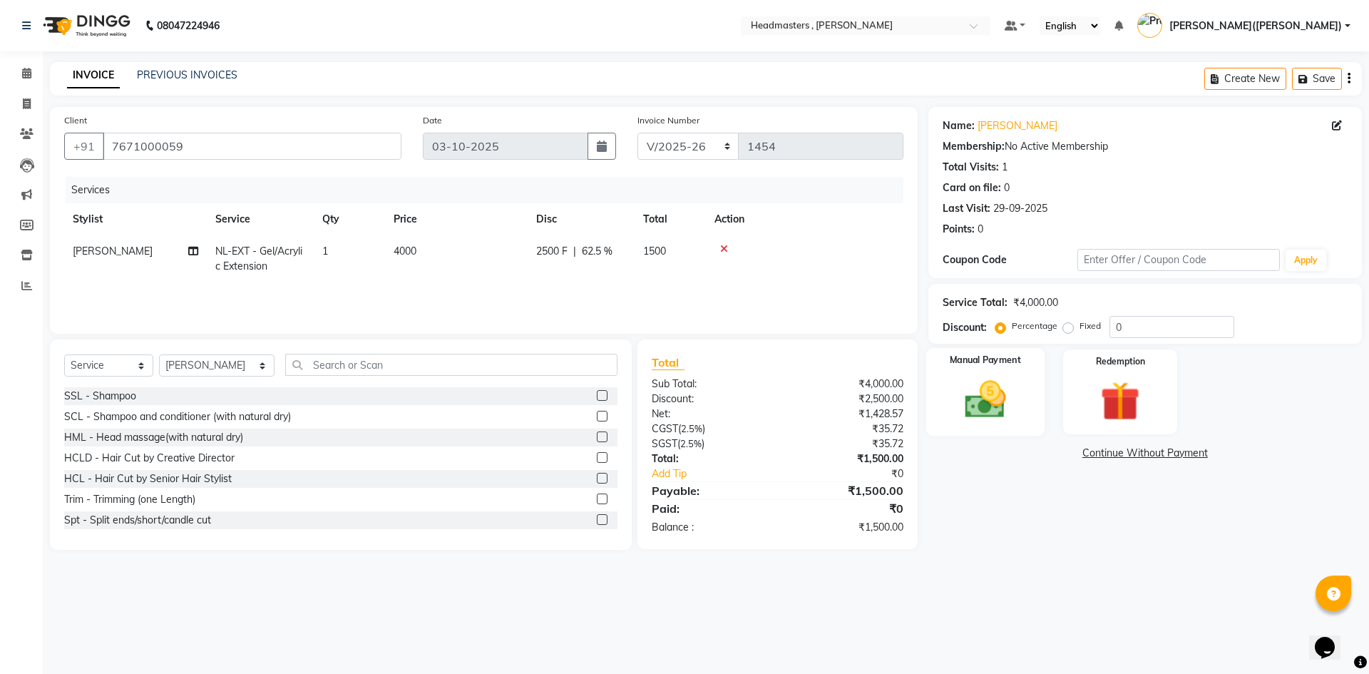
click at [993, 416] on img at bounding box center [985, 399] width 66 height 47
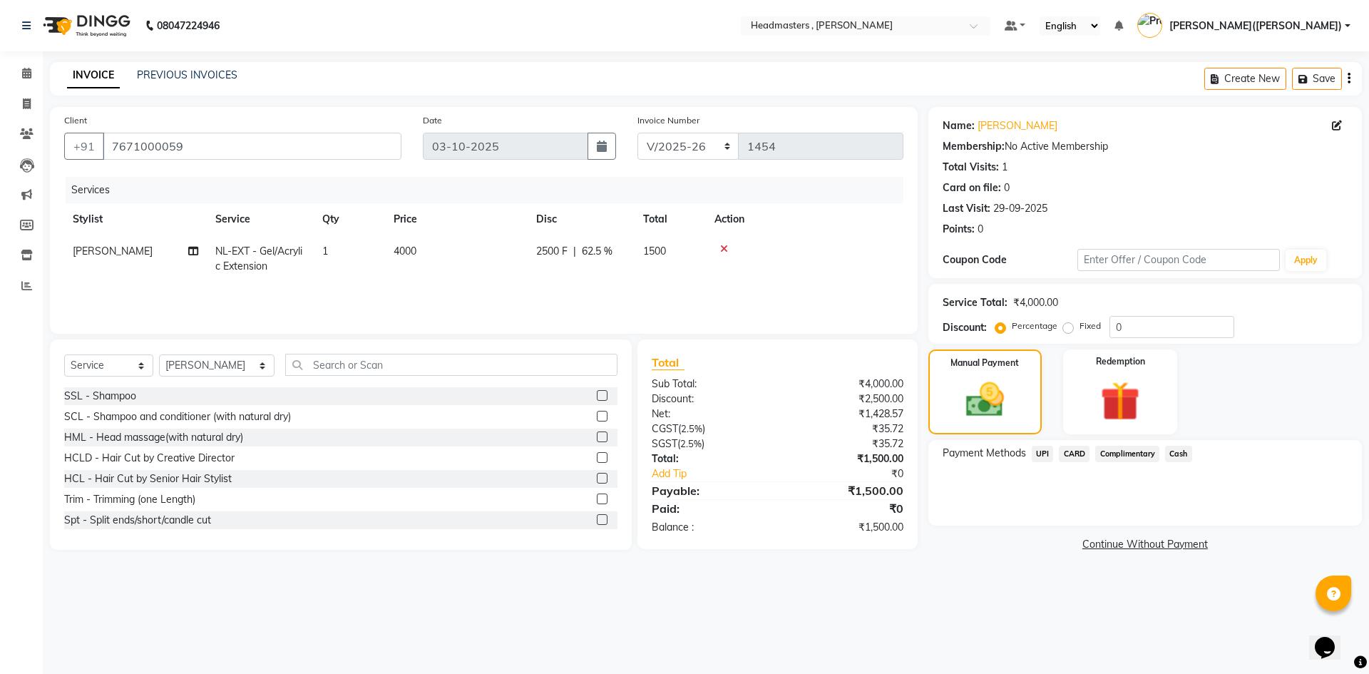
click at [1179, 454] on span "Cash" at bounding box center [1178, 454] width 27 height 16
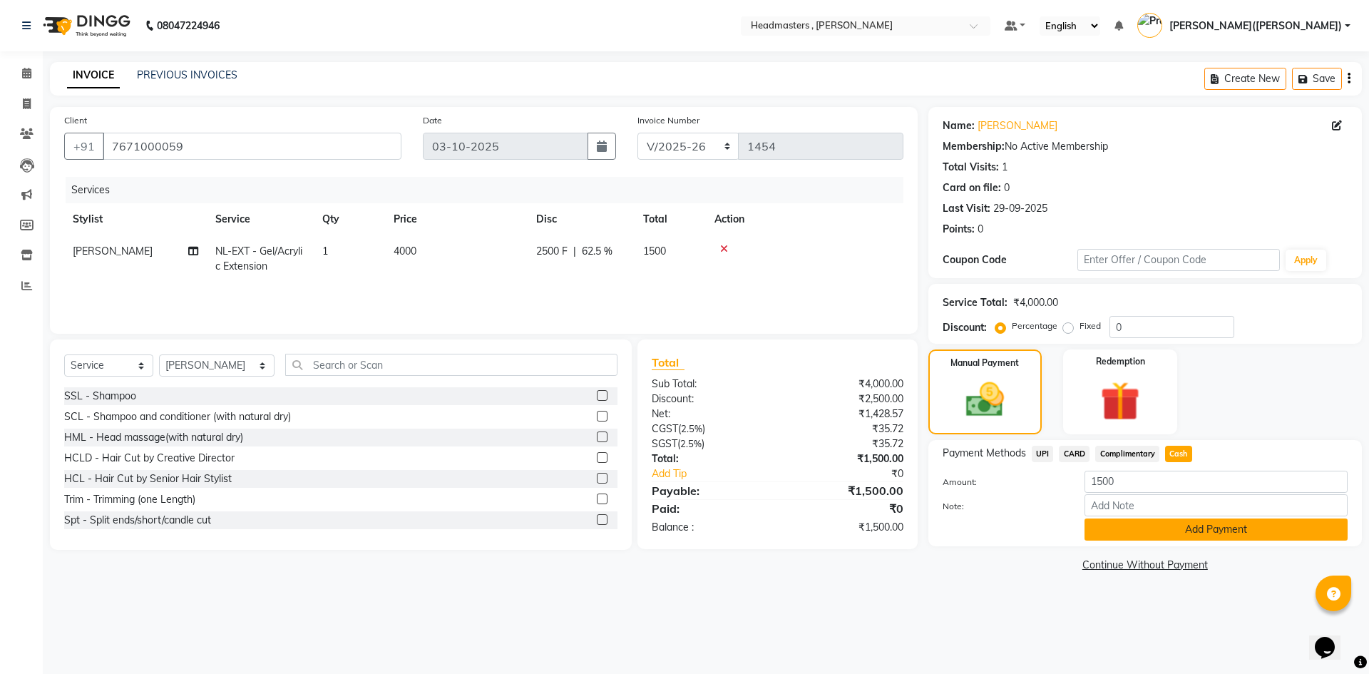
click at [1146, 536] on button "Add Payment" at bounding box center [1215, 529] width 263 height 22
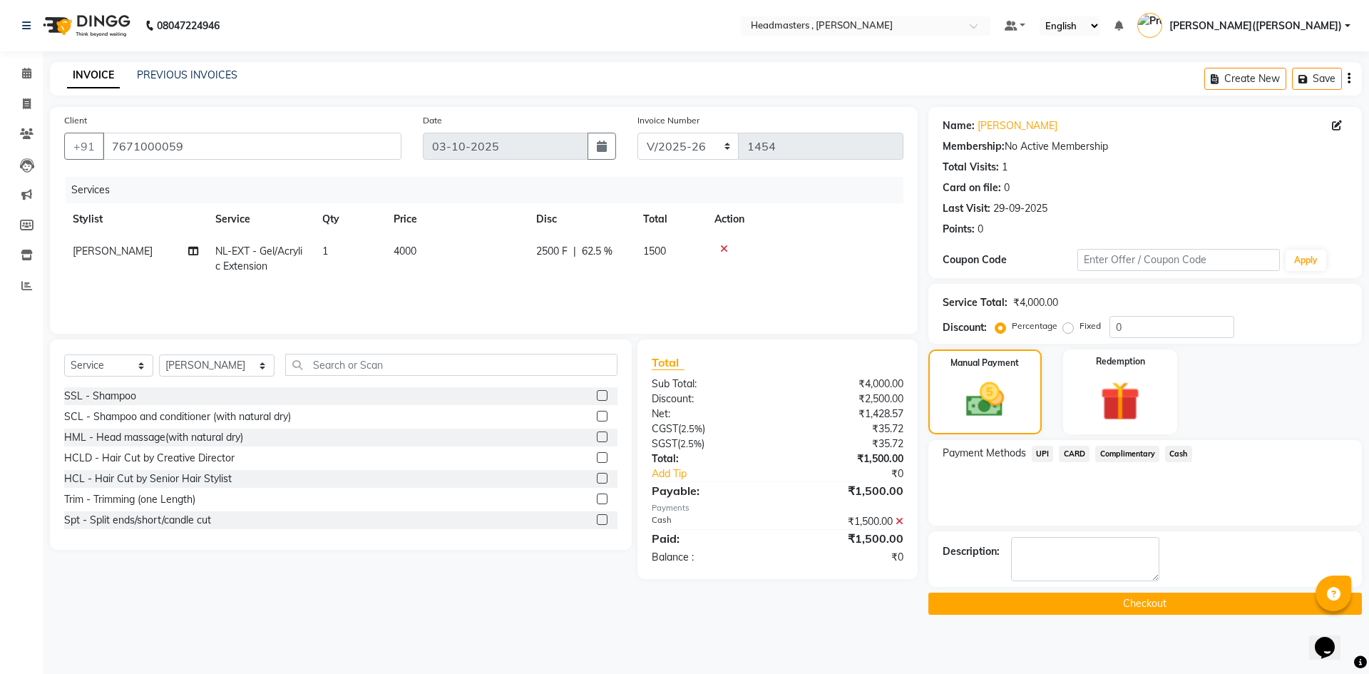
click at [1171, 605] on button "Checkout" at bounding box center [1144, 603] width 433 height 22
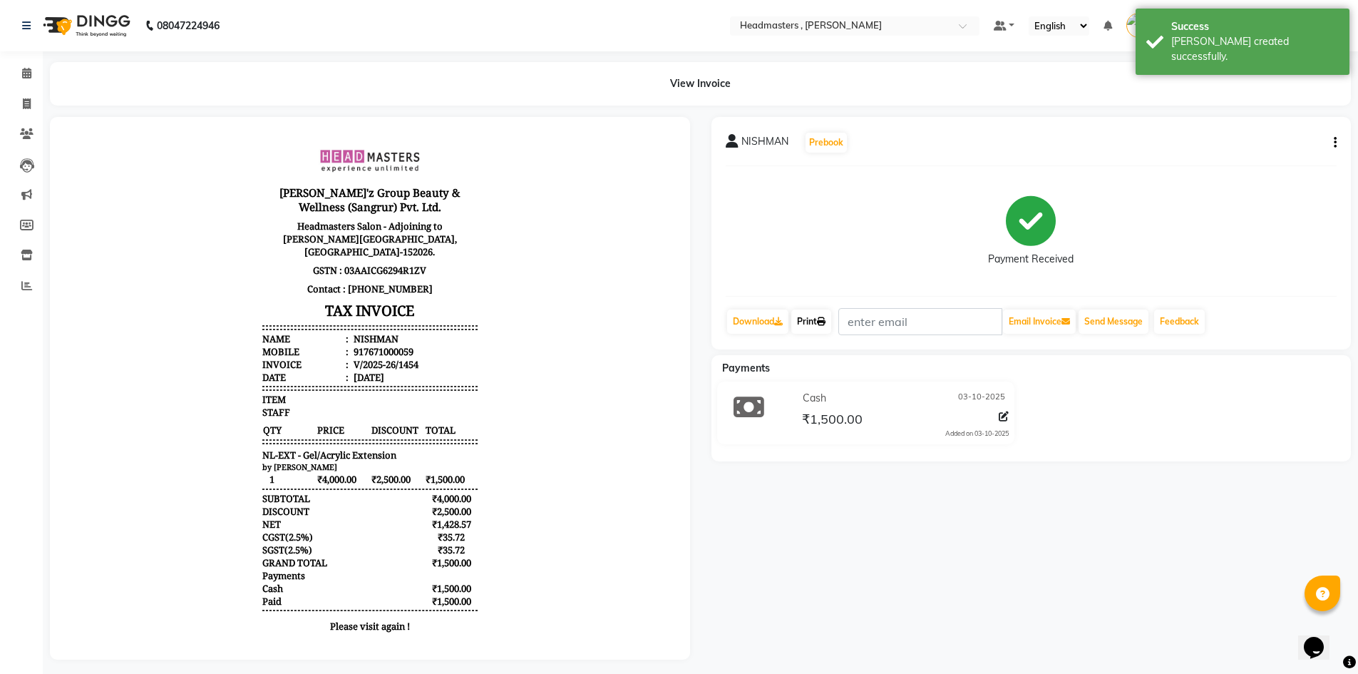
click at [819, 314] on link "Print" at bounding box center [811, 321] width 40 height 24
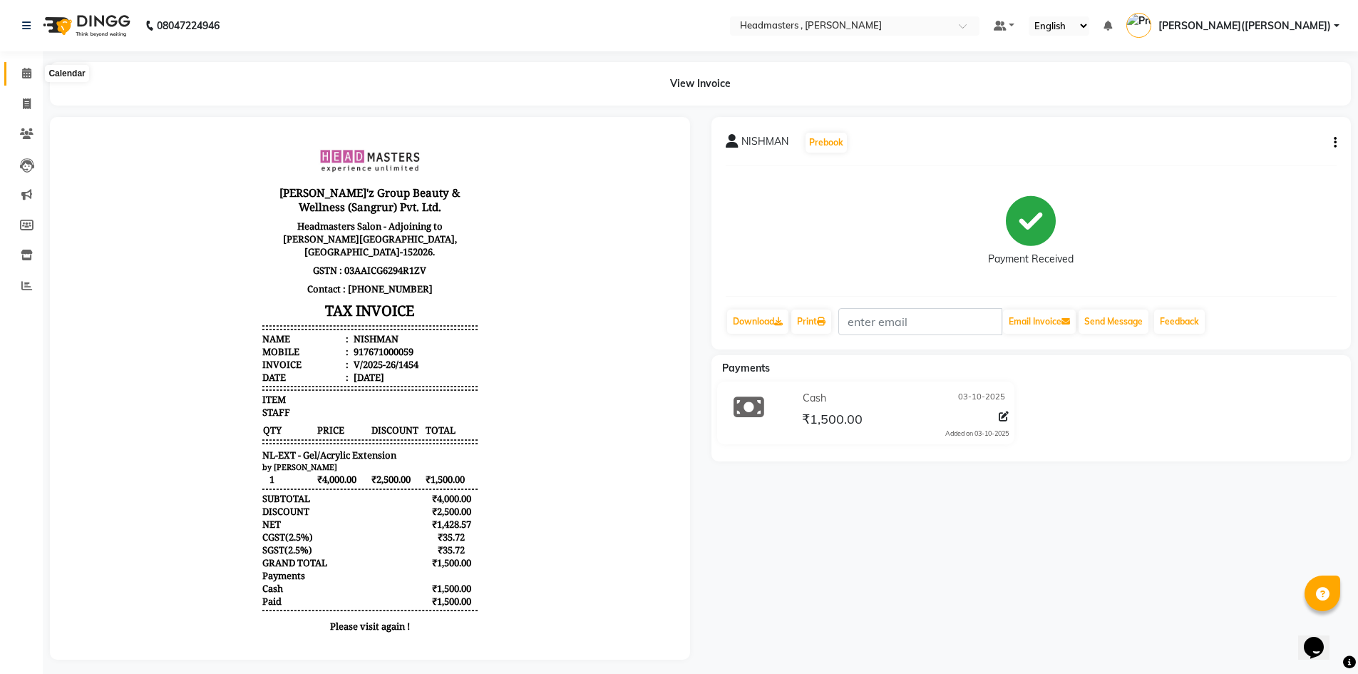
click at [35, 73] on span at bounding box center [26, 74] width 25 height 16
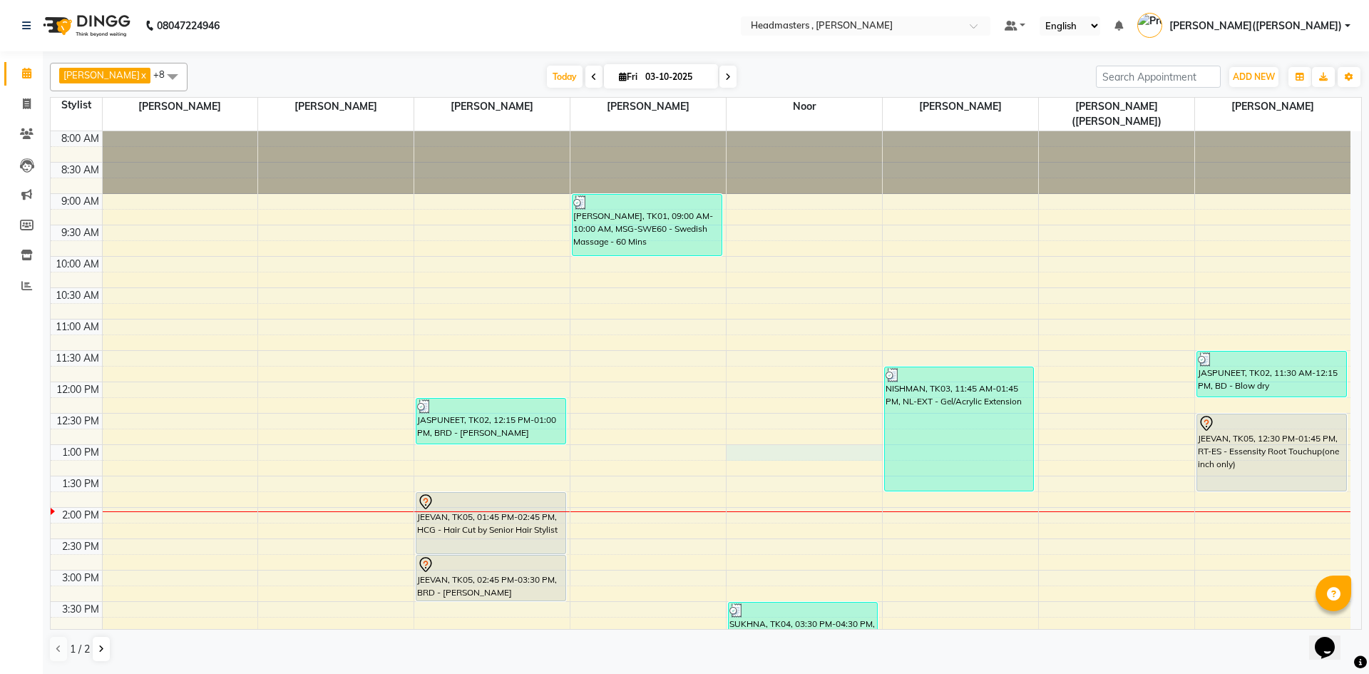
click at [752, 435] on div "8:00 AM 8:30 AM 9:00 AM 9:30 AM 10:00 AM 10:30 AM 11:00 AM 11:30 AM 12:00 PM 12…" at bounding box center [701, 538] width 1300 height 815
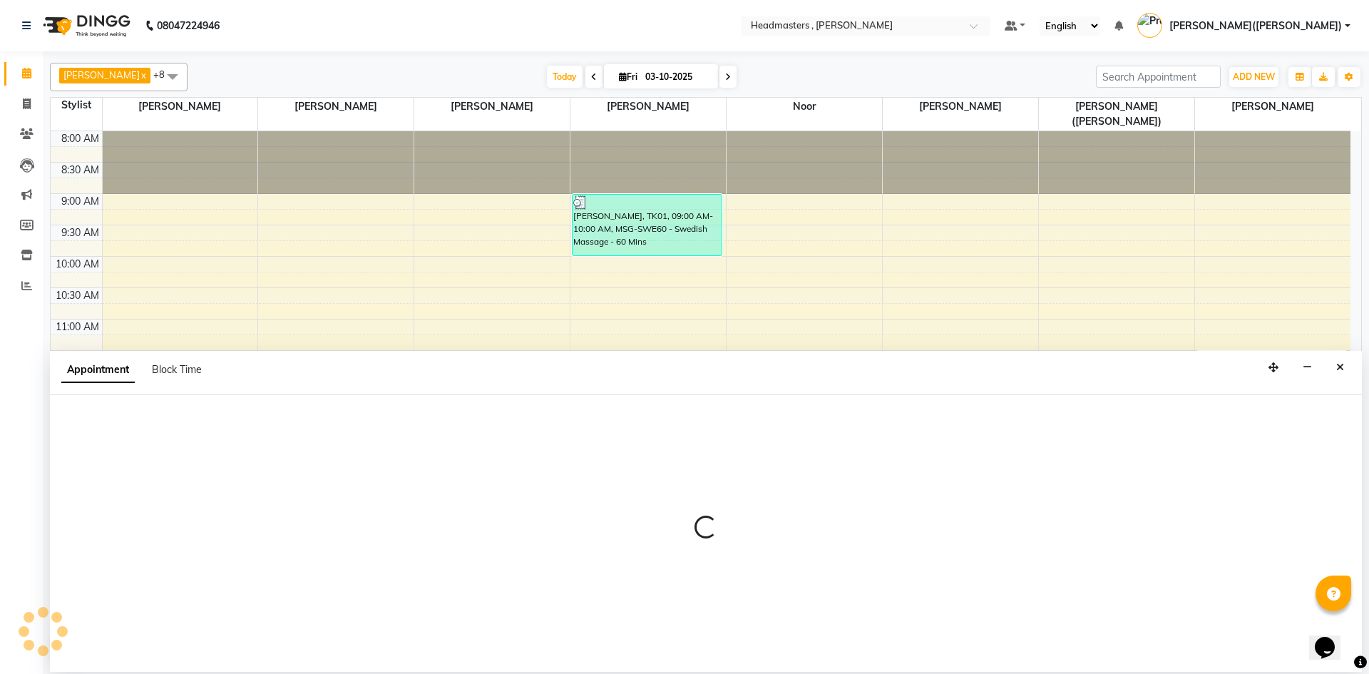
select select "85427"
select select "tentative"
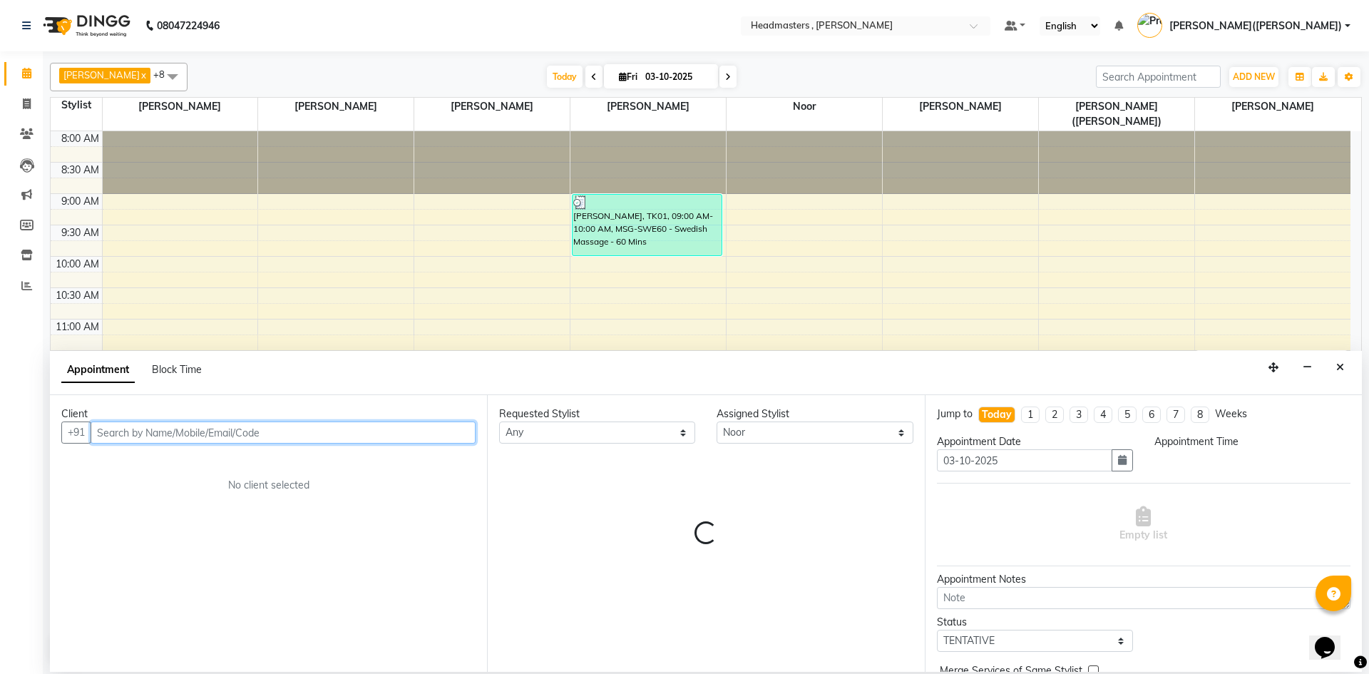
select select "780"
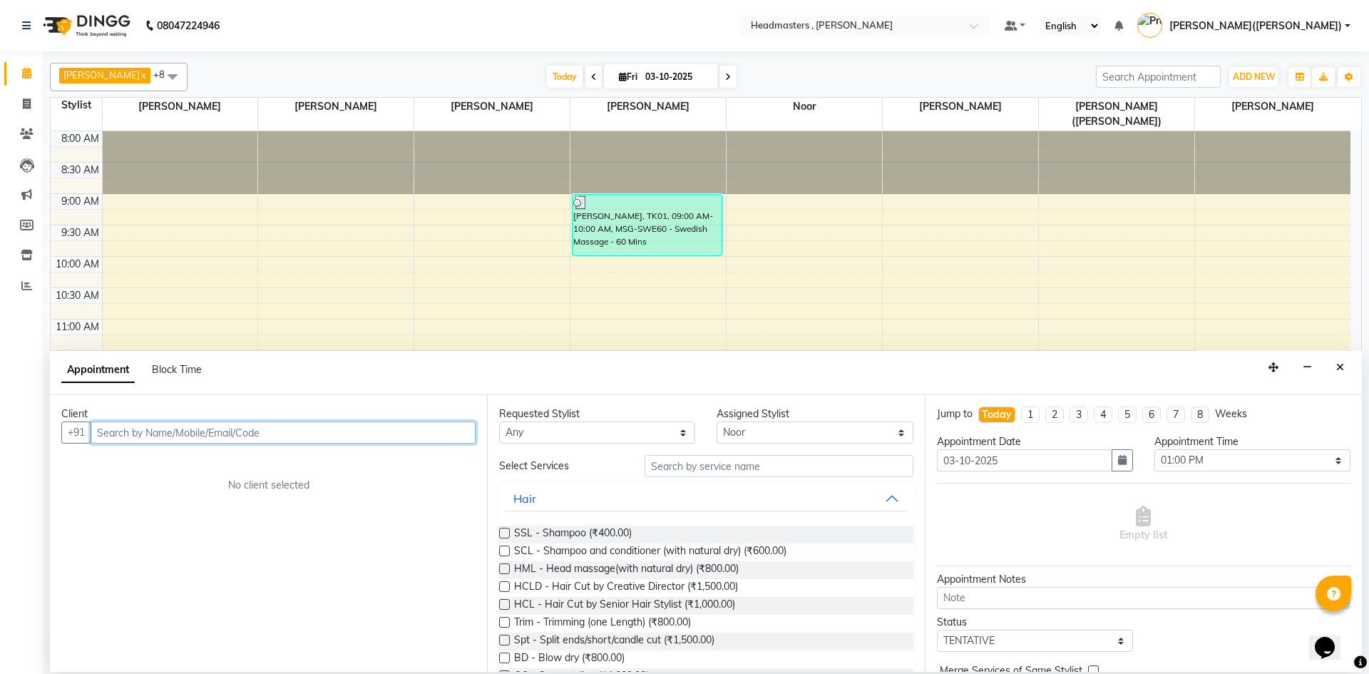
paste input "9478739100"
type input "9478739100"
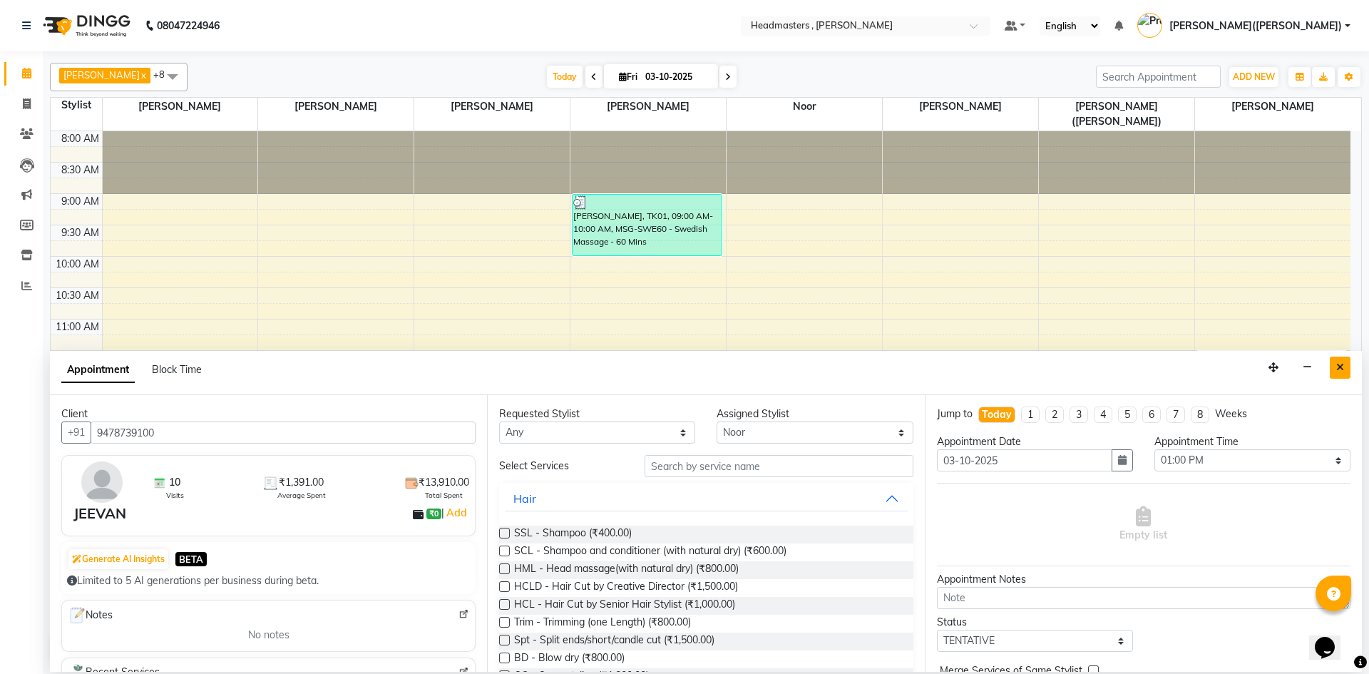
click at [1339, 362] on icon "Close" at bounding box center [1340, 367] width 8 height 10
click at [1339, 362] on div "JASPUNEET, TK02, 11:30 AM-12:15 PM, BD - Blow dry" at bounding box center [1271, 373] width 149 height 45
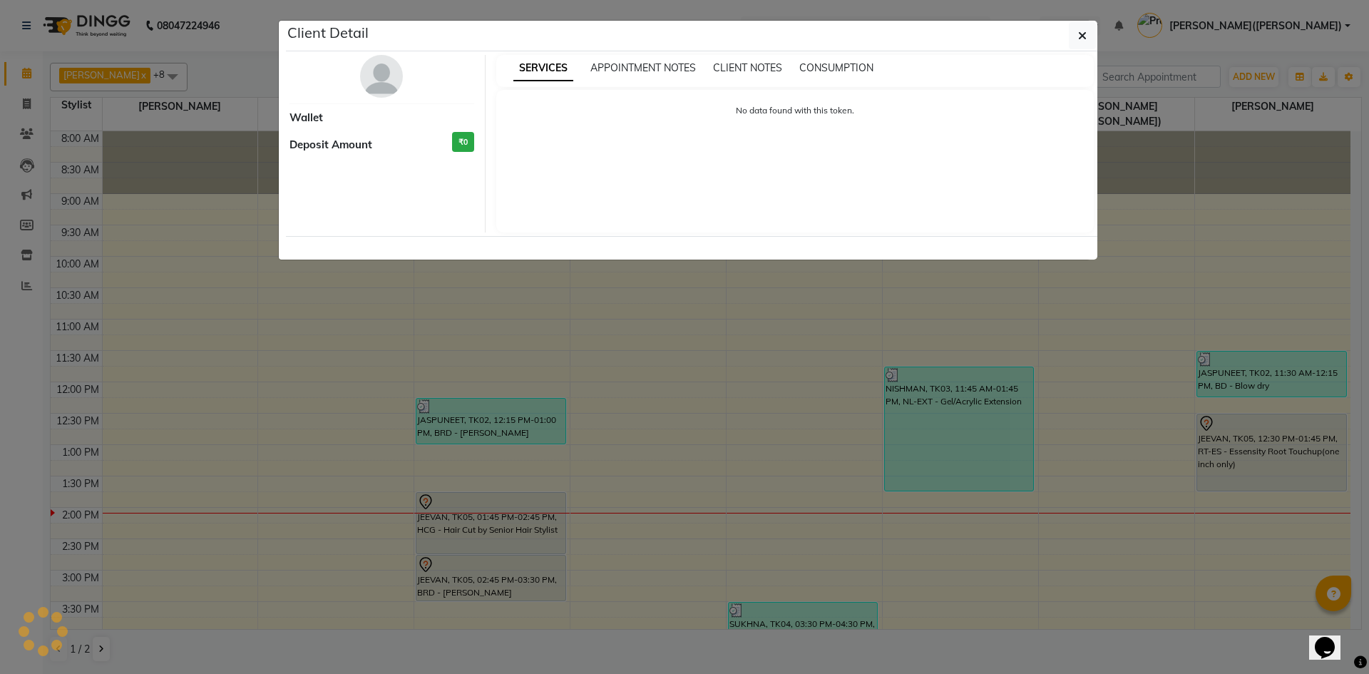
select select "3"
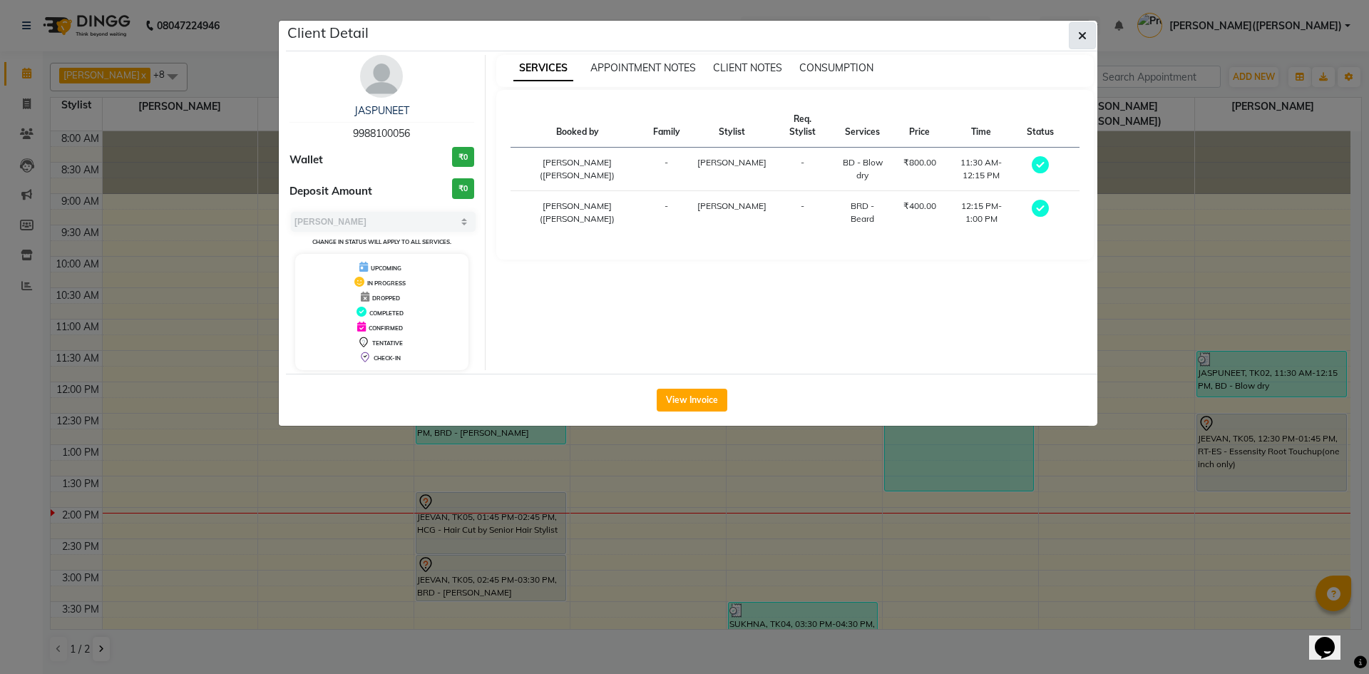
click at [1084, 41] on span "button" at bounding box center [1082, 36] width 9 height 14
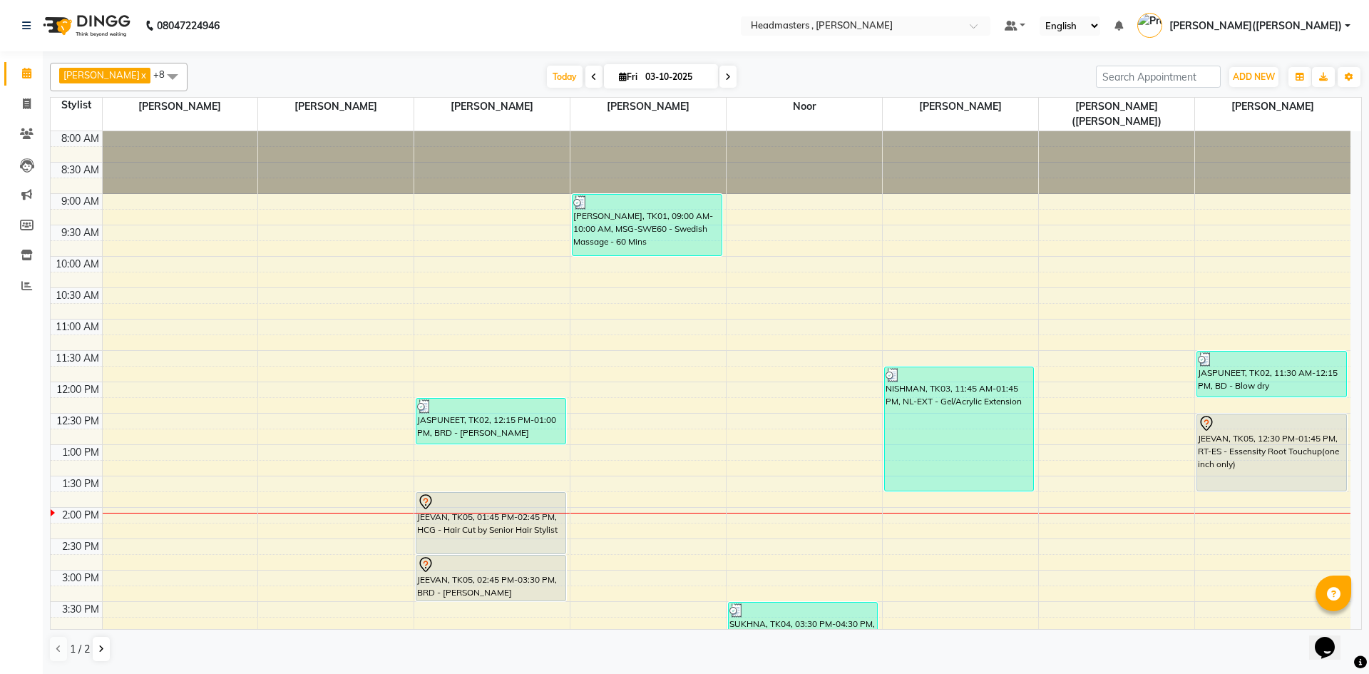
click at [1084, 16] on div "SERVICES APPOINTMENT NOTES CLIENT NOTES CONSUMPTION" at bounding box center [795, 0] width 598 height 32
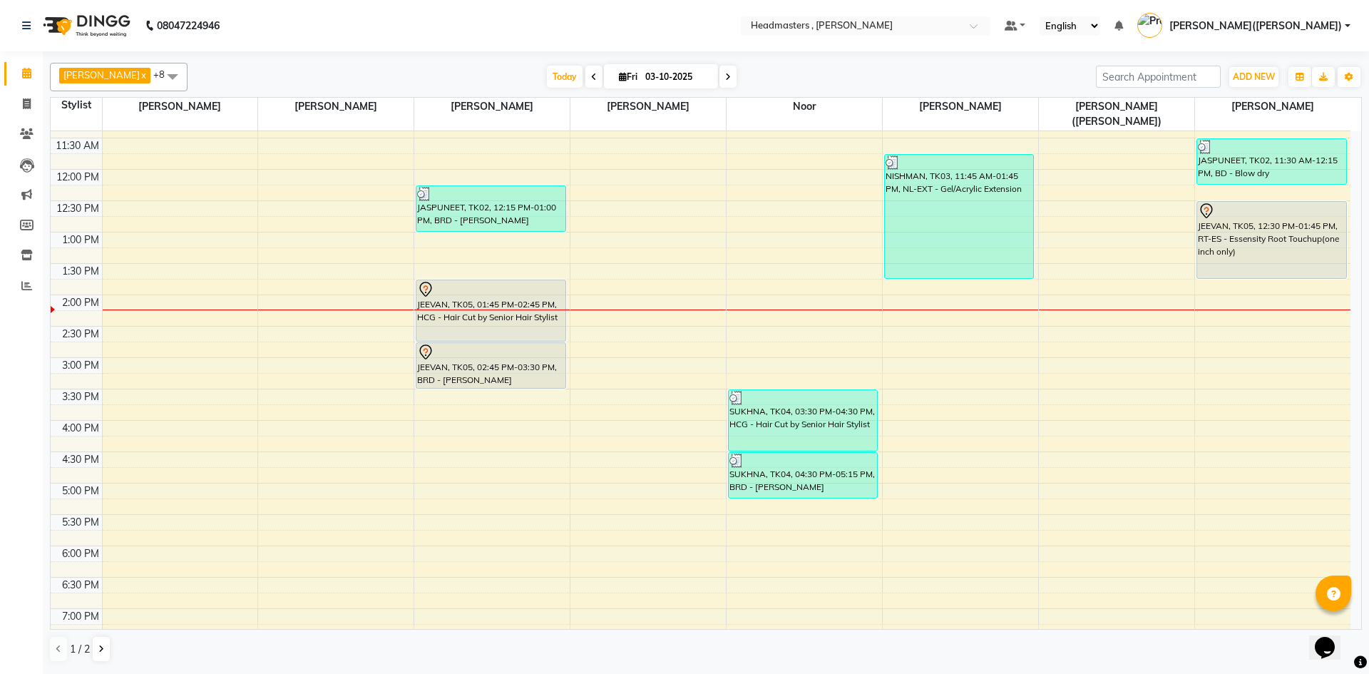
scroll to position [234, 0]
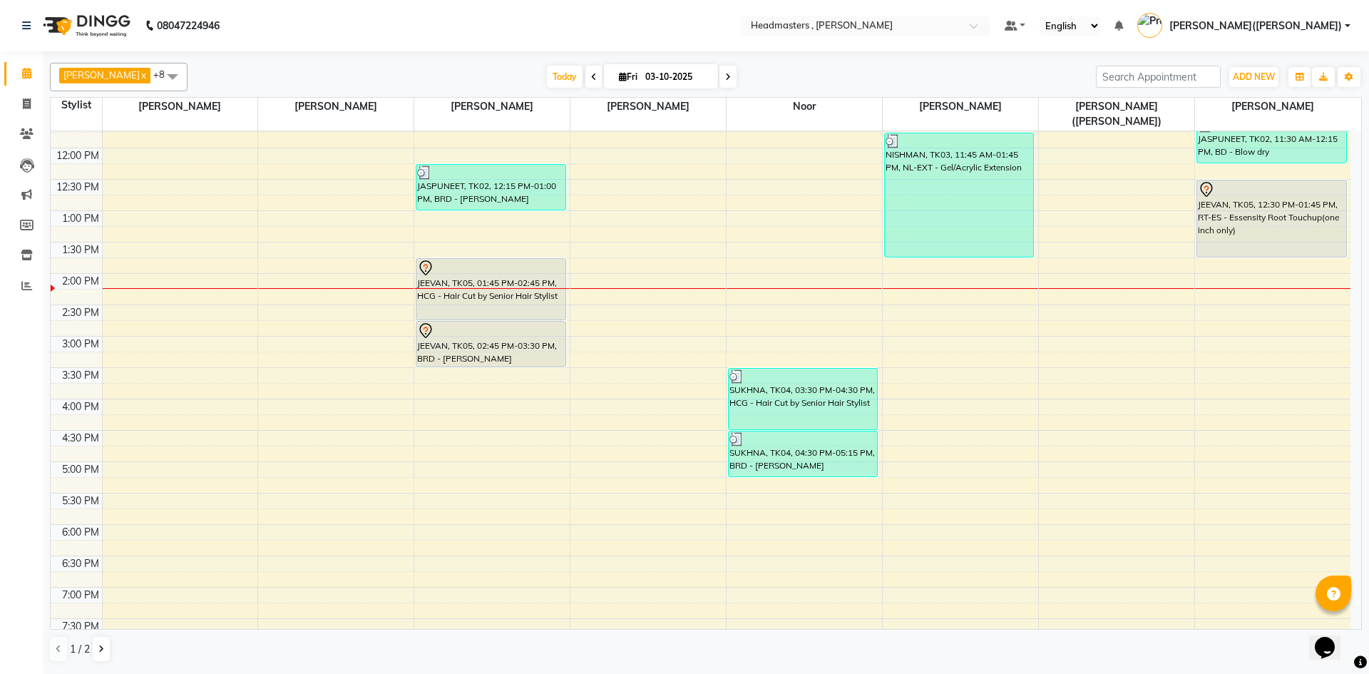
click at [768, 265] on div "8:00 AM 8:30 AM 9:00 AM 9:30 AM 10:00 AM 10:30 AM 11:00 AM 11:30 AM 12:00 PM 12…" at bounding box center [701, 304] width 1300 height 815
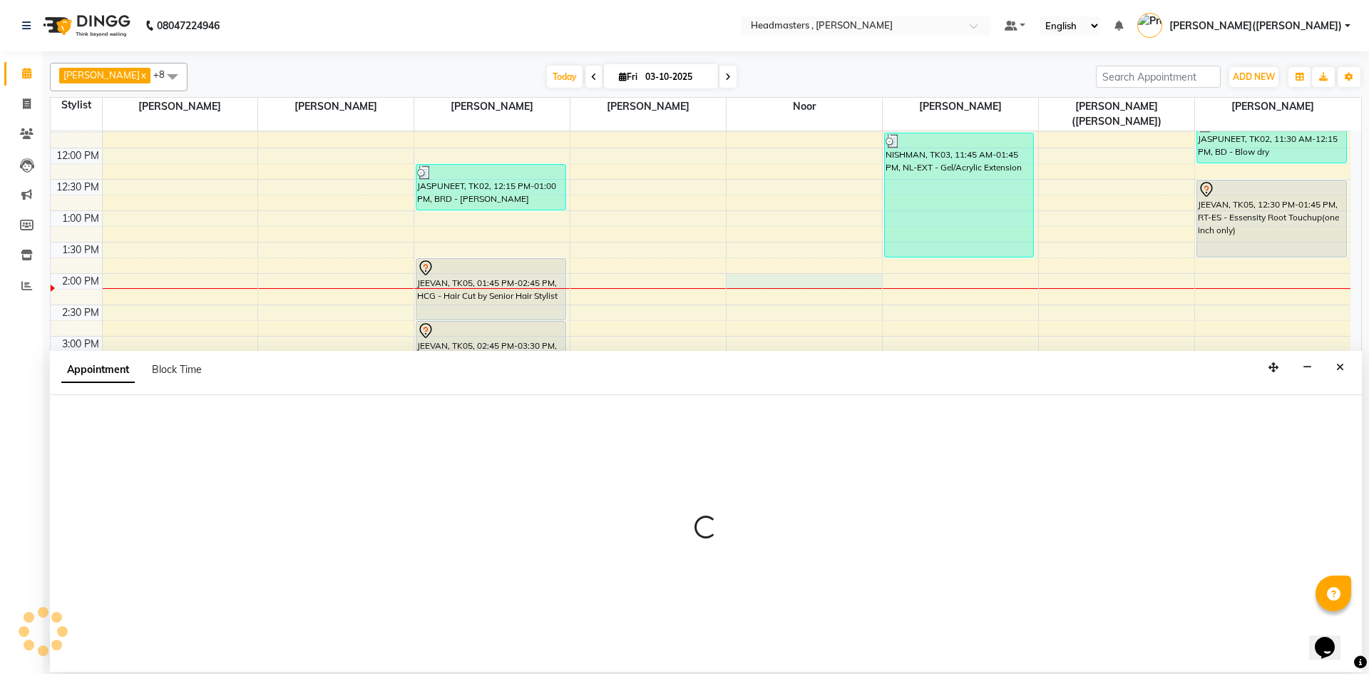
select select "85427"
select select "tentative"
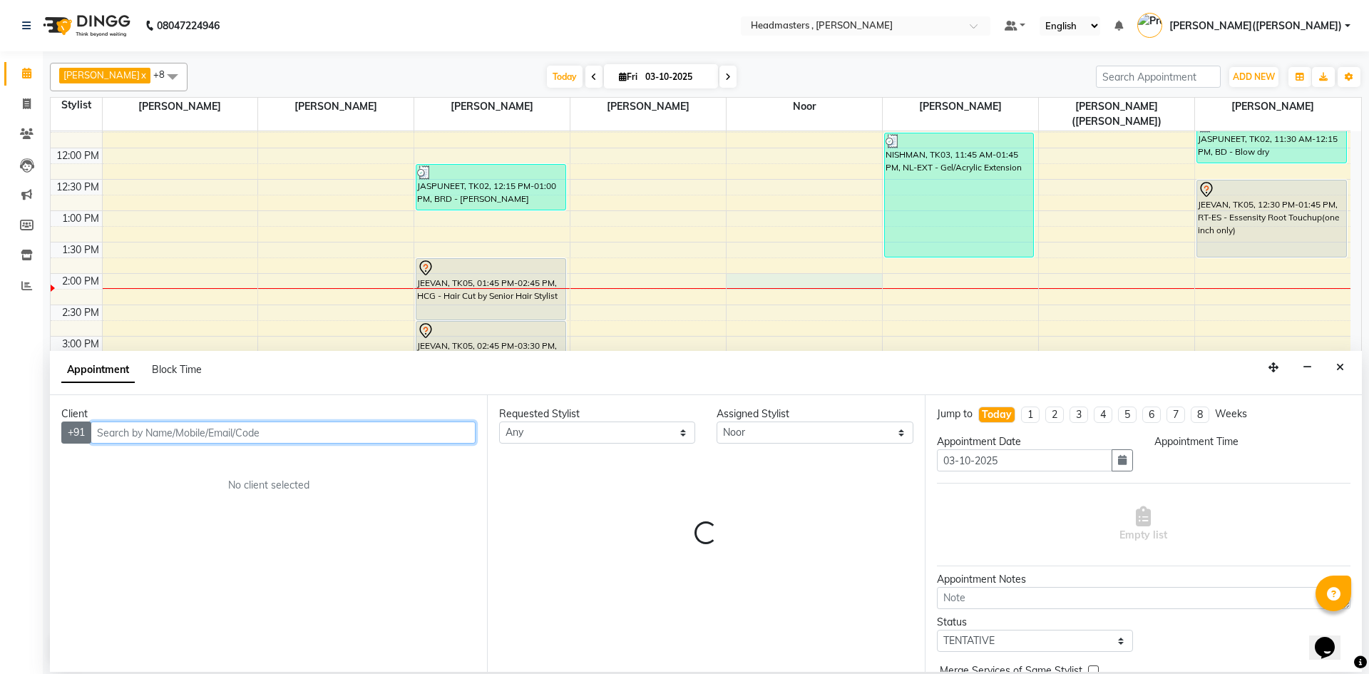
select select "840"
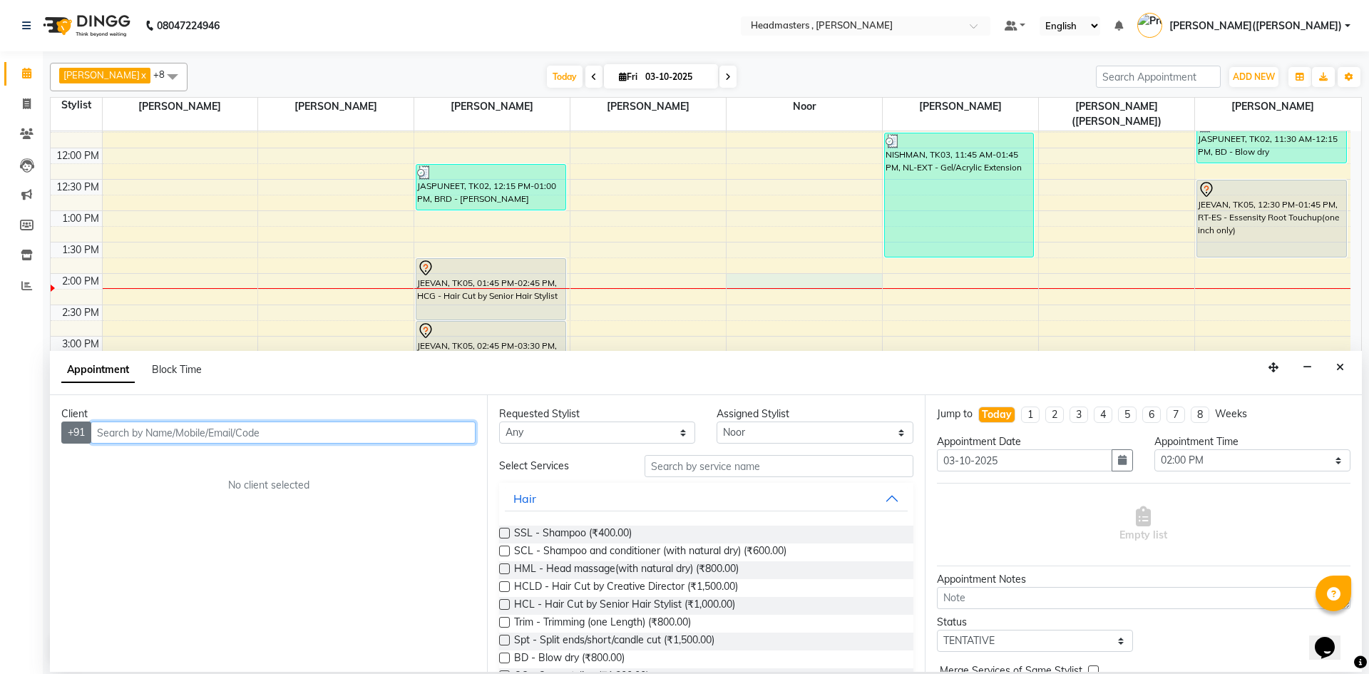
paste input "9878659941"
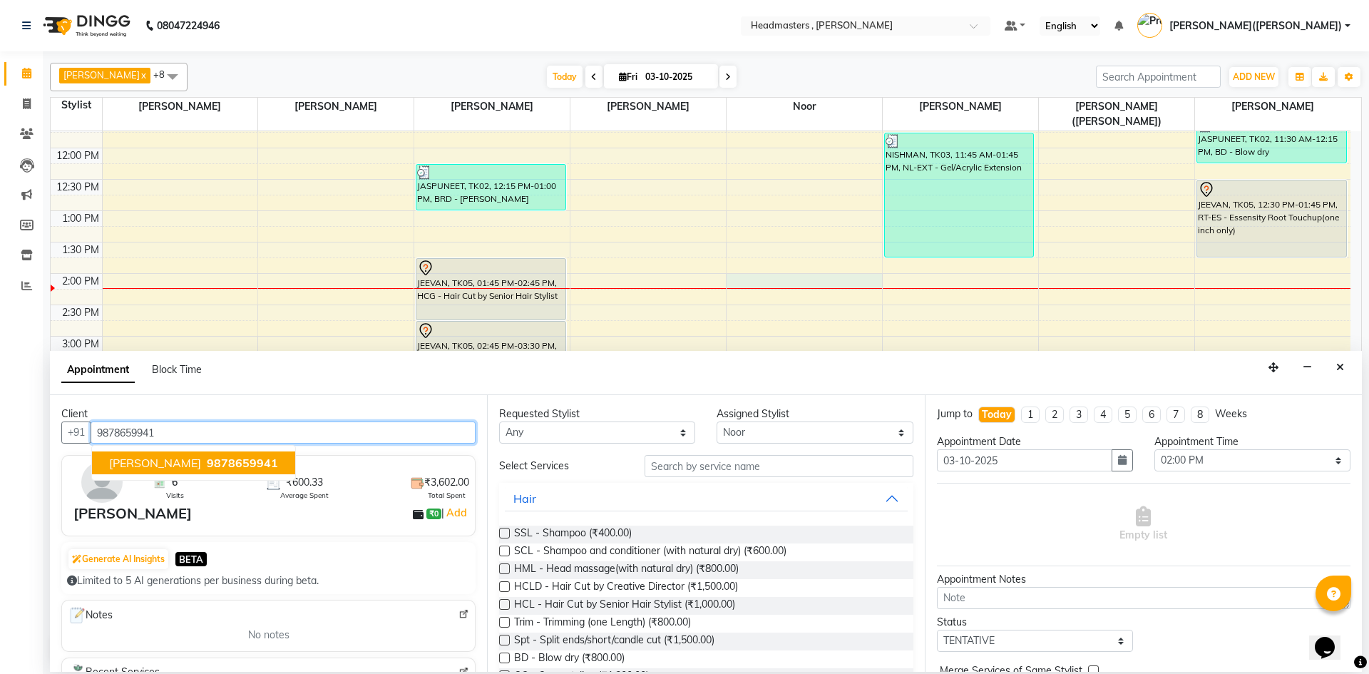
type input "9878659941"
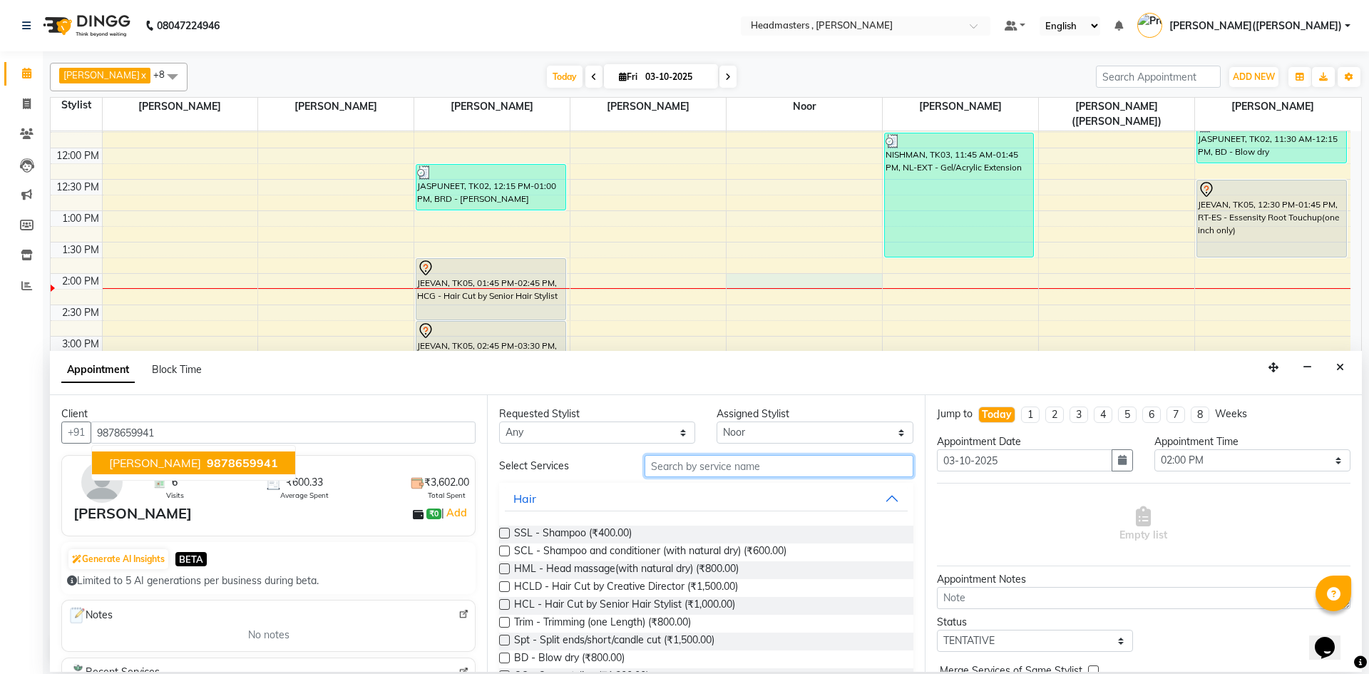
click at [682, 470] on input "text" at bounding box center [778, 466] width 269 height 22
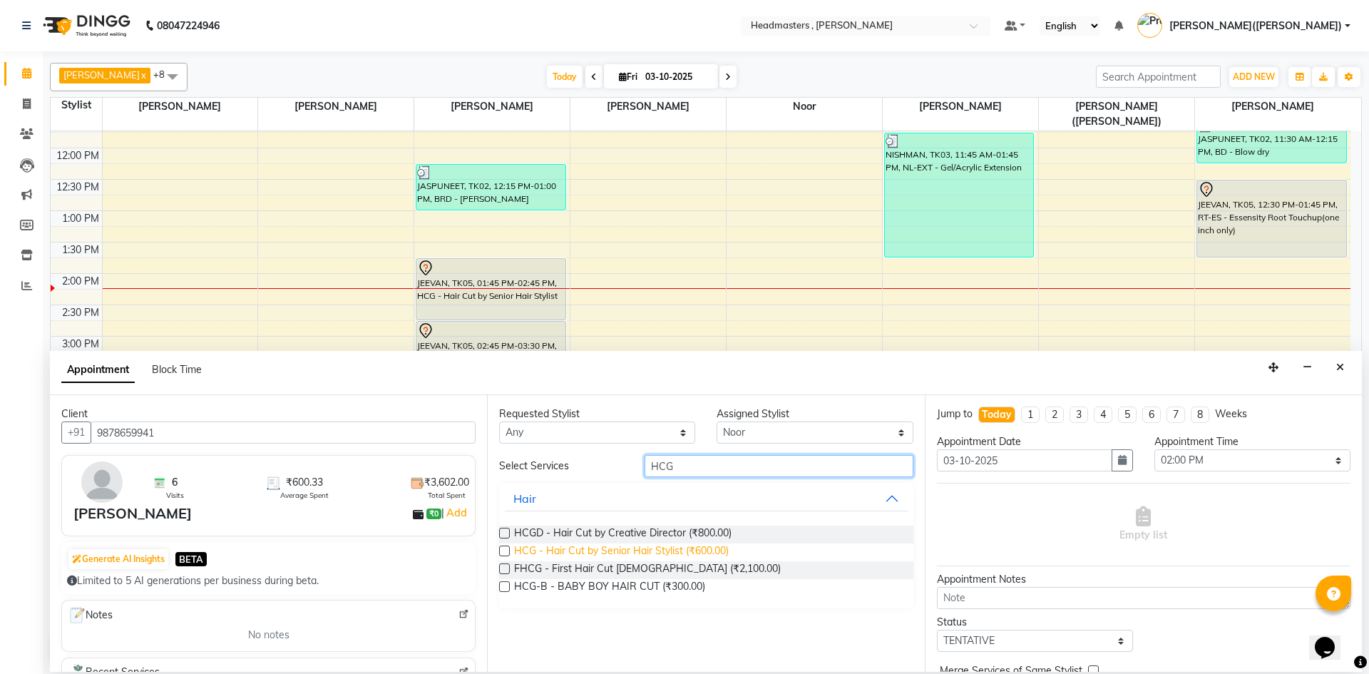
type input "HCG"
click at [664, 548] on span "HCG - Hair Cut by Senior Hair Stylist (₹600.00)" at bounding box center [621, 552] width 215 height 18
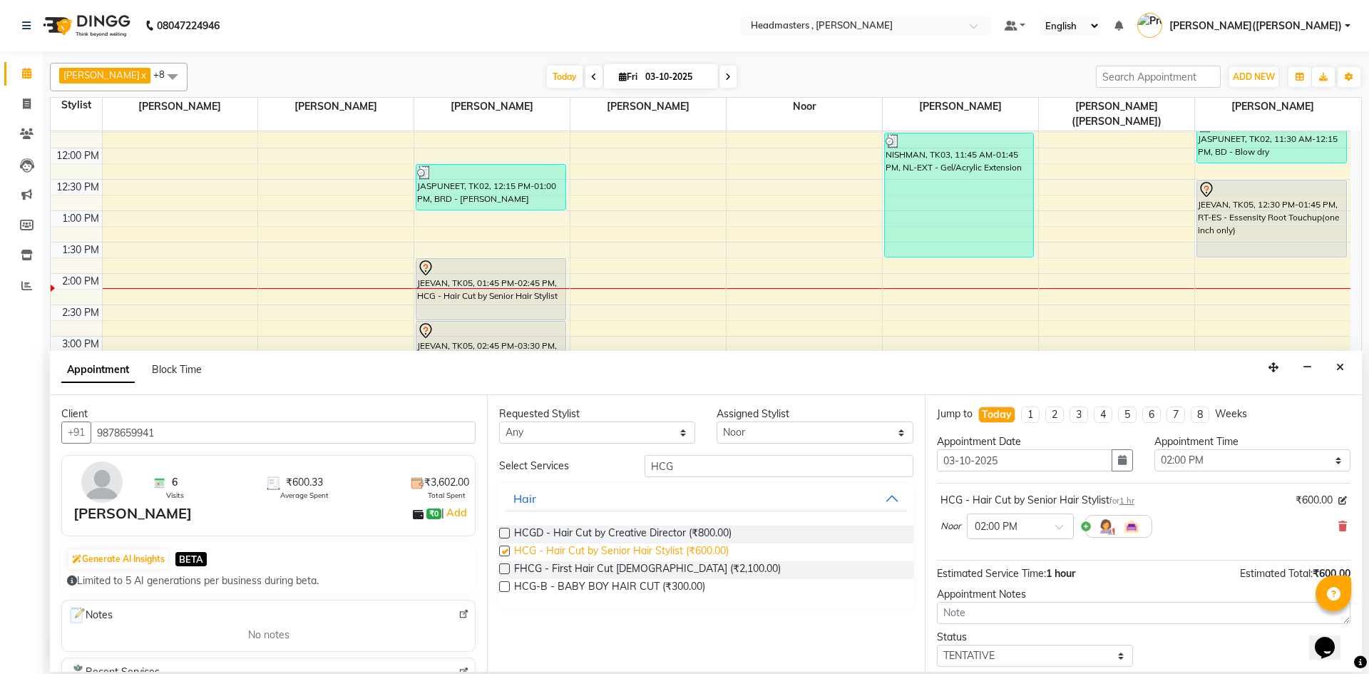
checkbox input "false"
click at [746, 463] on input "HCG" at bounding box center [778, 466] width 269 height 22
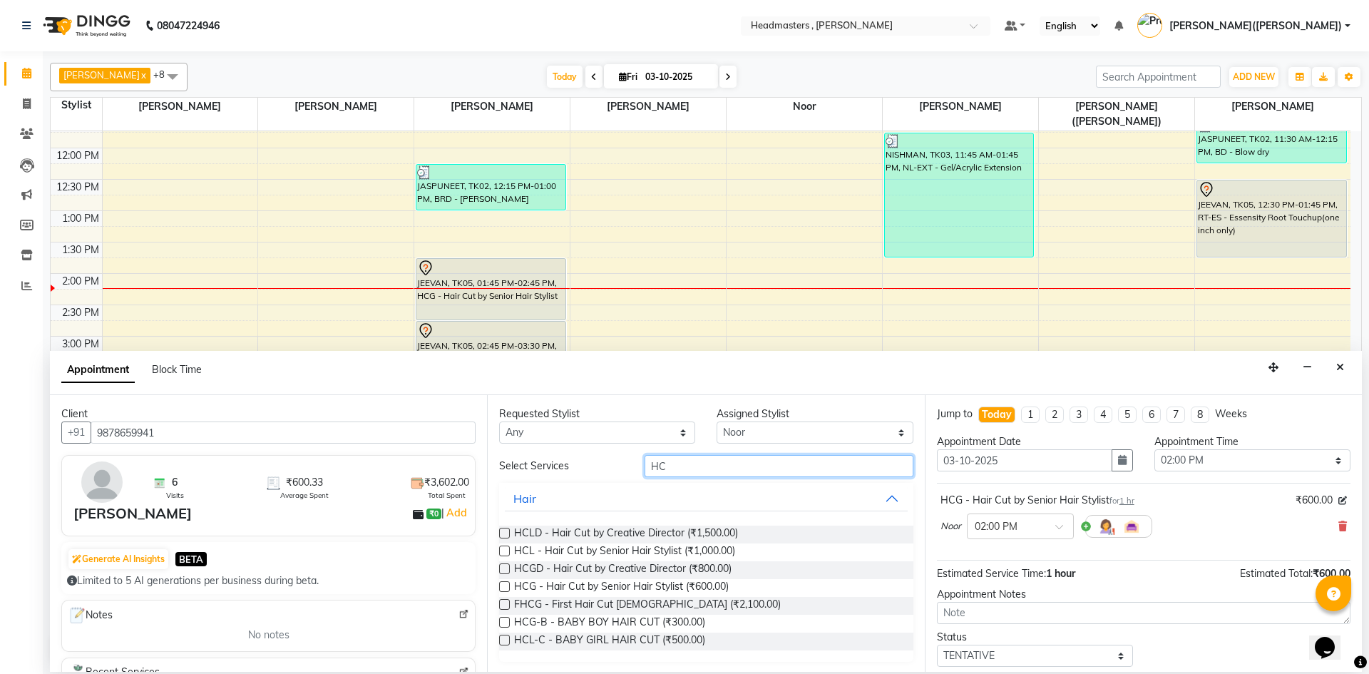
type input "H"
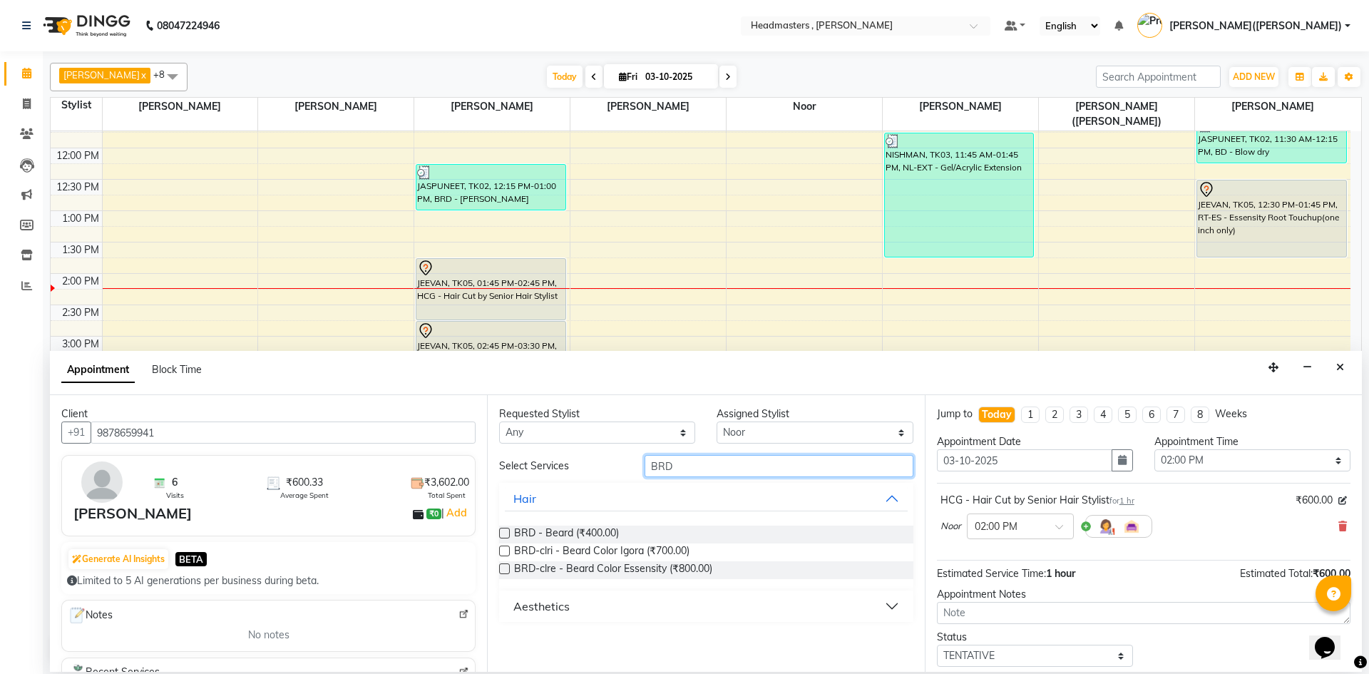
type input "BRD"
click at [503, 533] on label at bounding box center [504, 533] width 11 height 11
click at [503, 533] on input "checkbox" at bounding box center [503, 534] width 9 height 9
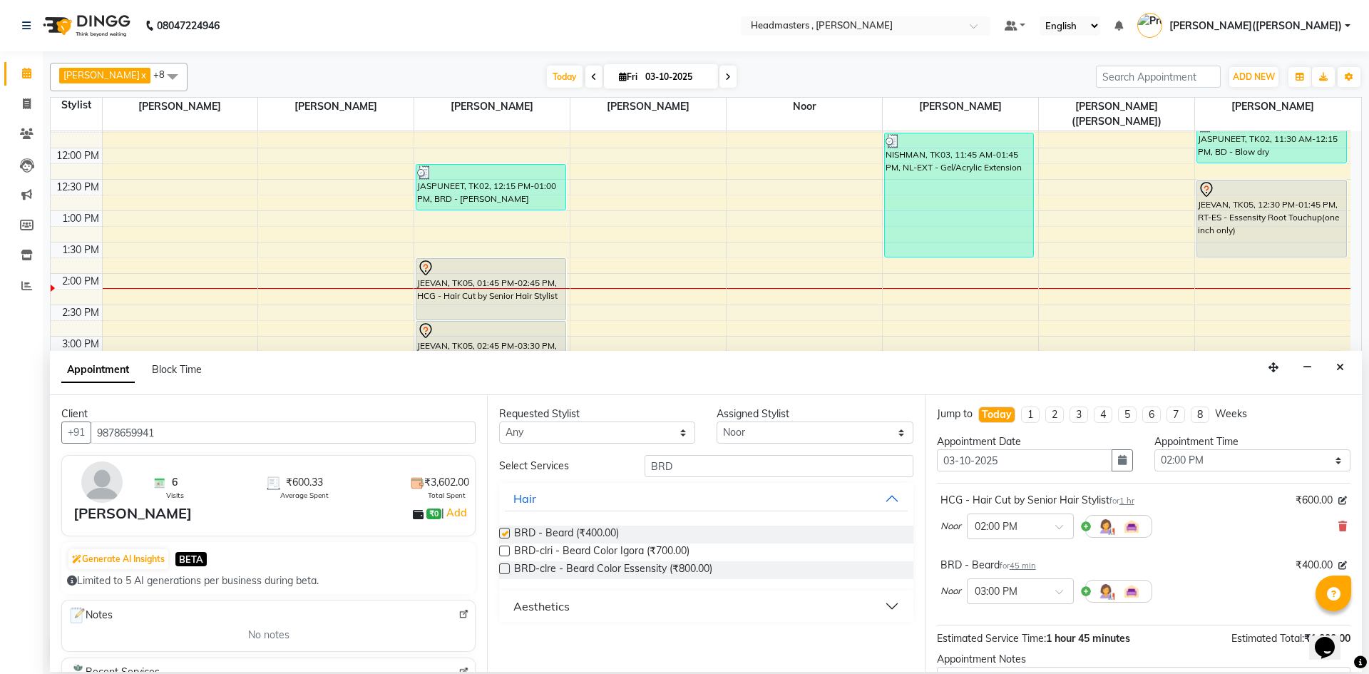
checkbox input "false"
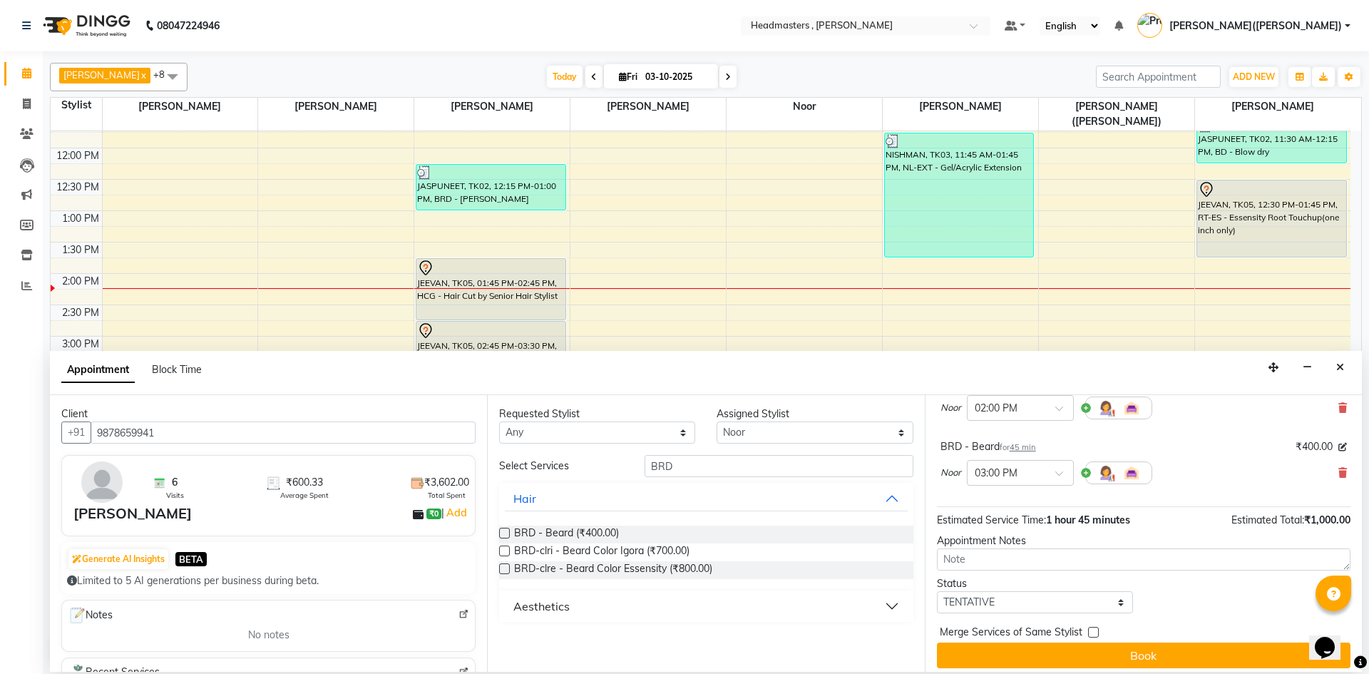
scroll to position [126, 0]
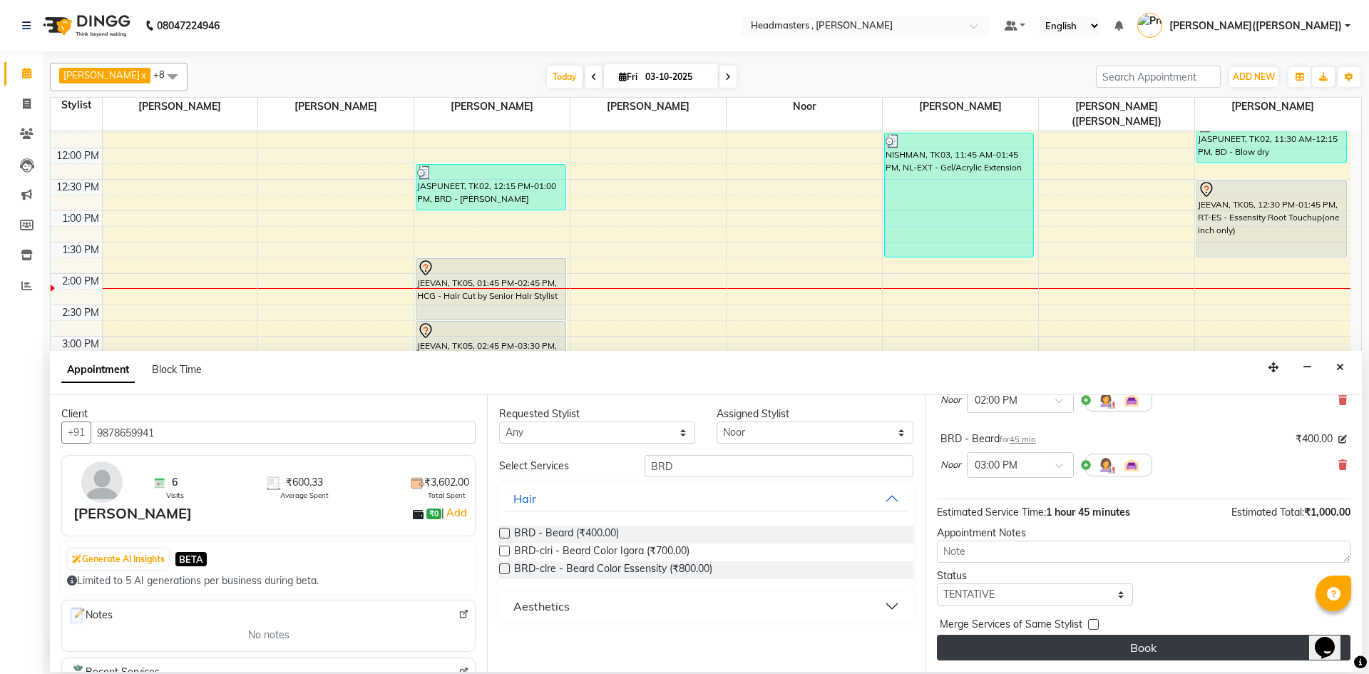
click at [1227, 648] on button "Book" at bounding box center [1143, 647] width 413 height 26
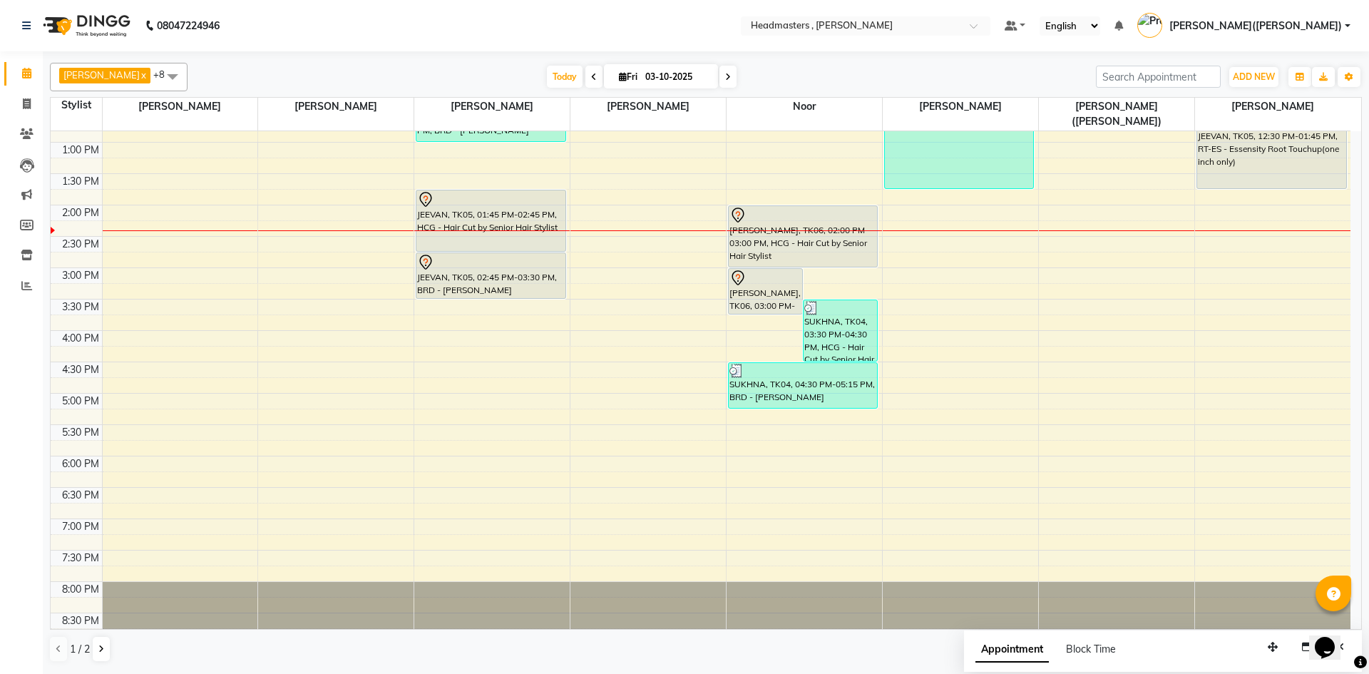
scroll to position [0, 0]
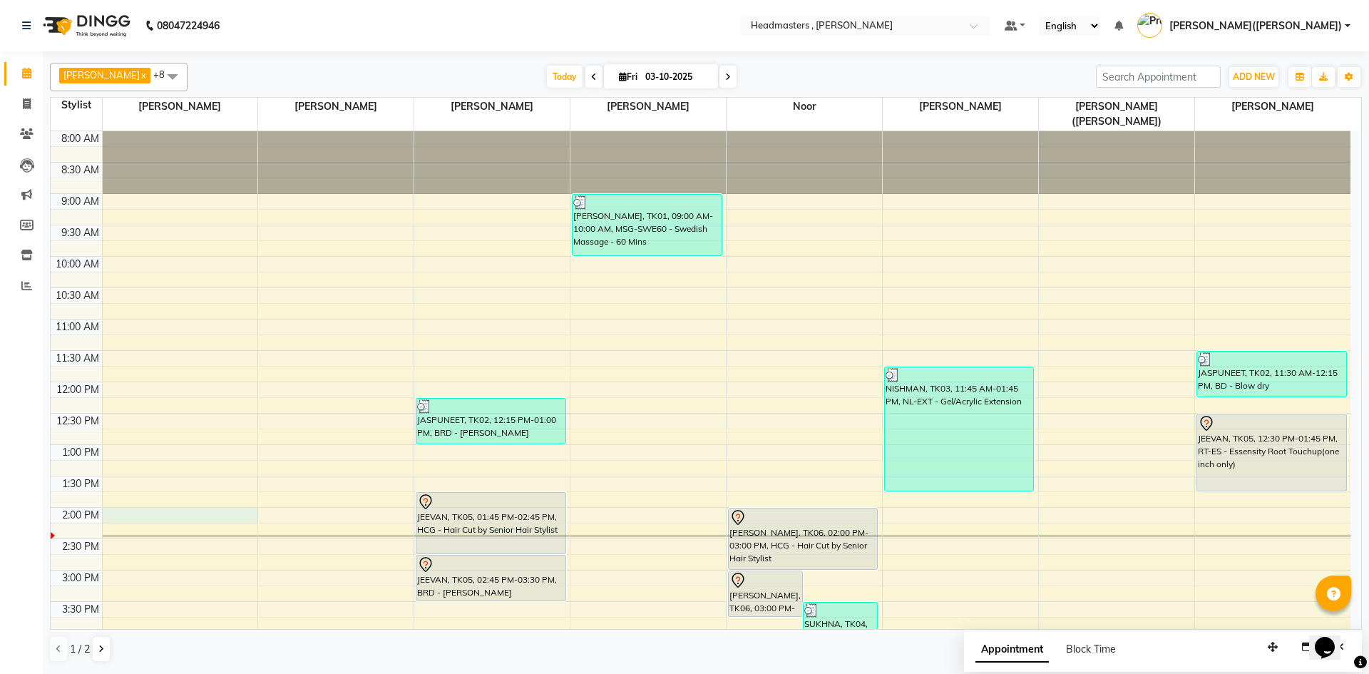
click at [119, 505] on div "8:00 AM 8:30 AM 9:00 AM 9:30 AM 10:00 AM 10:30 AM 11:00 AM 11:30 AM 12:00 PM 12…" at bounding box center [701, 538] width 1300 height 815
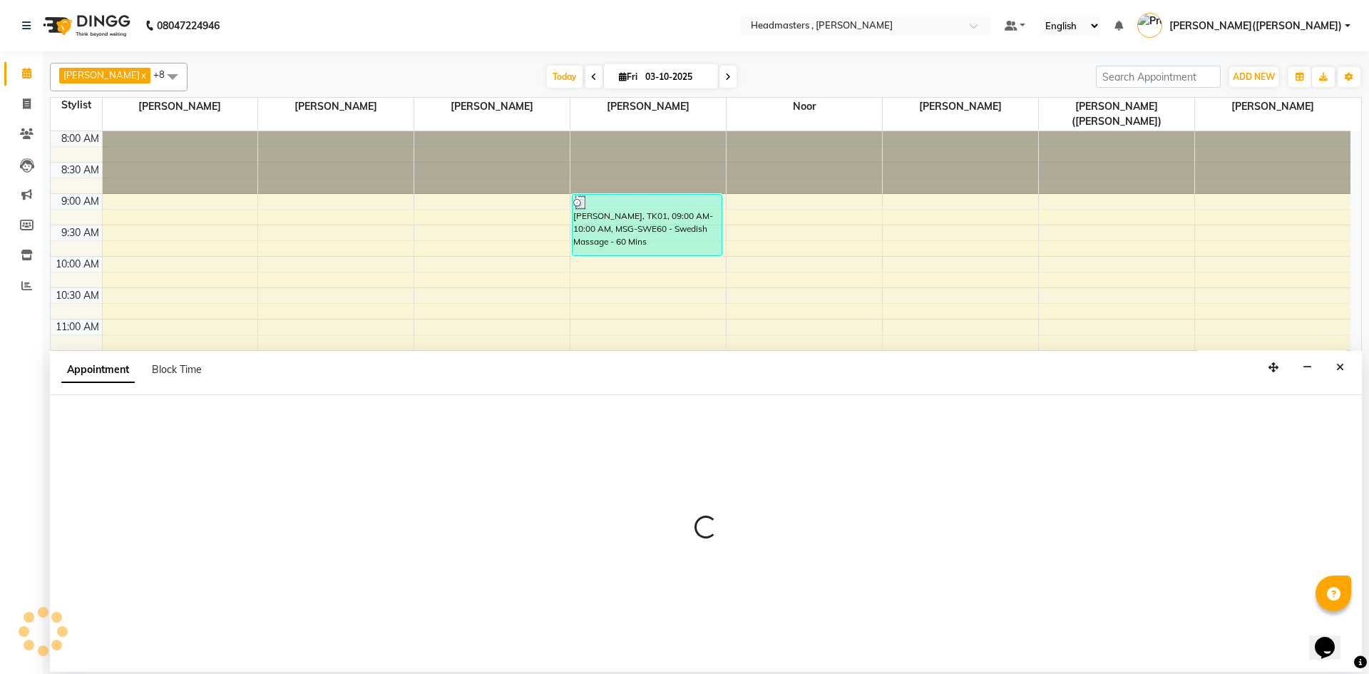
select select "85123"
select select "840"
select select "tentative"
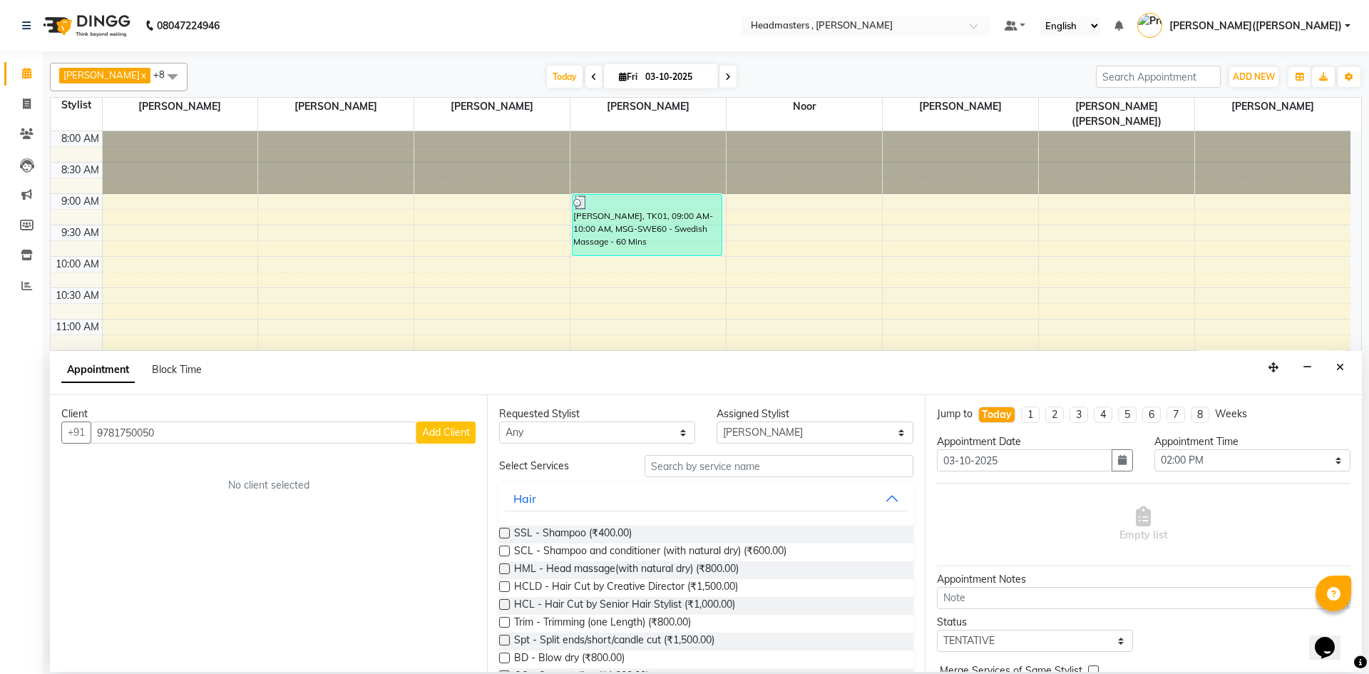
type input "9781750050"
click at [432, 431] on span "Add Client" at bounding box center [446, 432] width 48 height 13
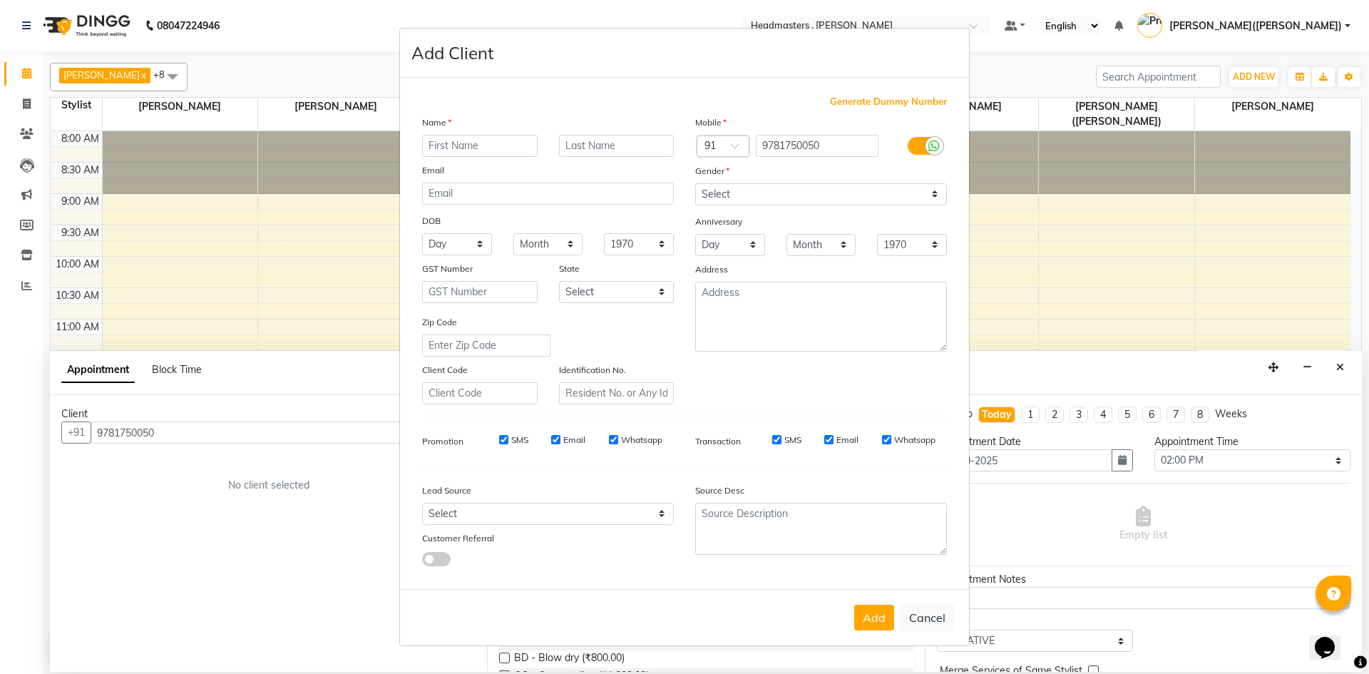
click at [463, 136] on input "text" at bounding box center [479, 146] width 115 height 22
type input "[PERSON_NAME]"
click at [935, 187] on select "Select [DEMOGRAPHIC_DATA] [DEMOGRAPHIC_DATA] Other Prefer Not To Say" at bounding box center [821, 194] width 252 height 22
click at [623, 144] on input "text" at bounding box center [616, 146] width 115 height 22
type input "BANSAL"
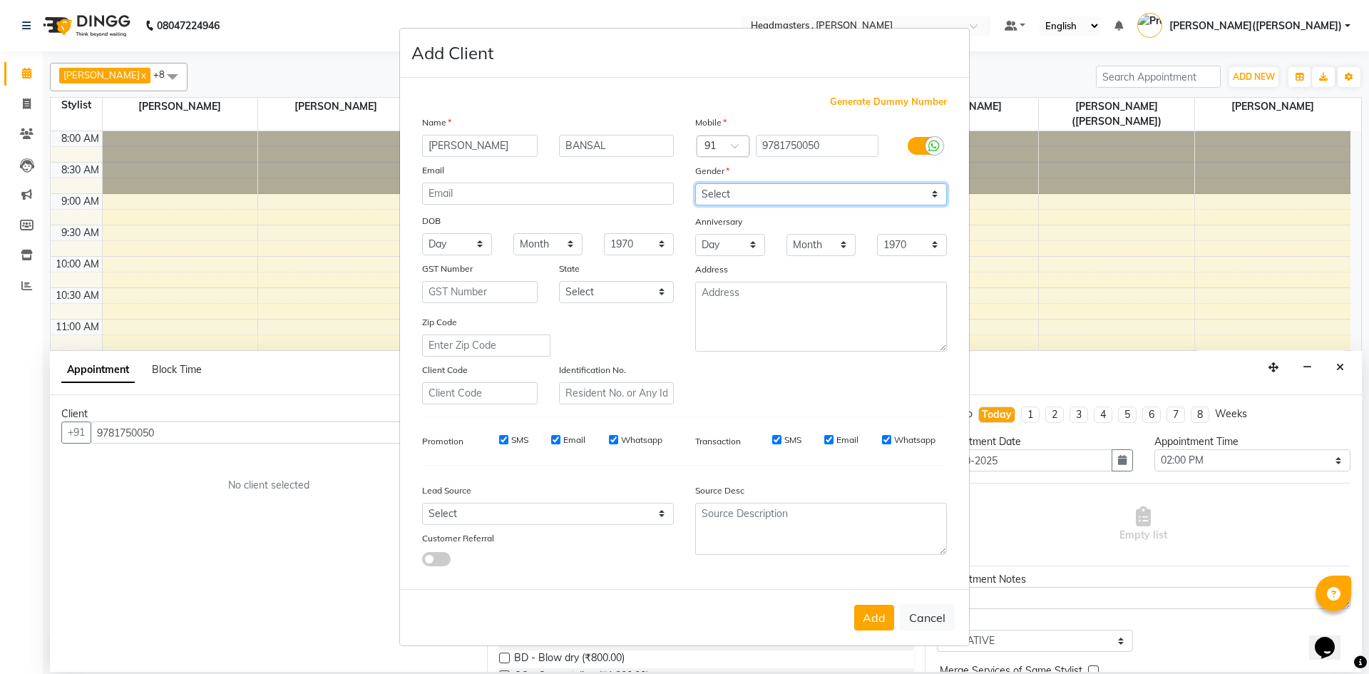
click at [930, 185] on select "Select [DEMOGRAPHIC_DATA] [DEMOGRAPHIC_DATA] Other Prefer Not To Say" at bounding box center [821, 194] width 252 height 22
select select "[DEMOGRAPHIC_DATA]"
click at [695, 183] on select "Select [DEMOGRAPHIC_DATA] [DEMOGRAPHIC_DATA] Other Prefer Not To Say" at bounding box center [821, 194] width 252 height 22
click at [882, 616] on button "Add" at bounding box center [874, 617] width 40 height 26
click at [882, 616] on div "Add Cancel" at bounding box center [684, 617] width 569 height 56
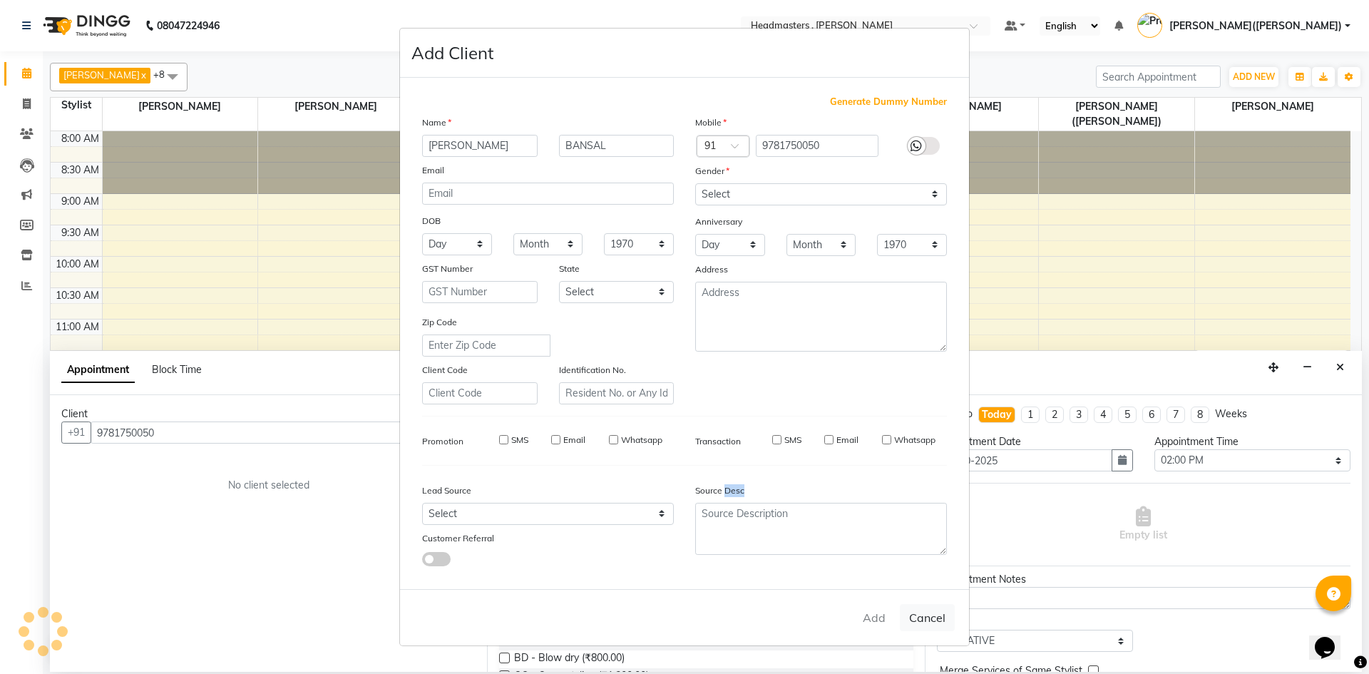
select select
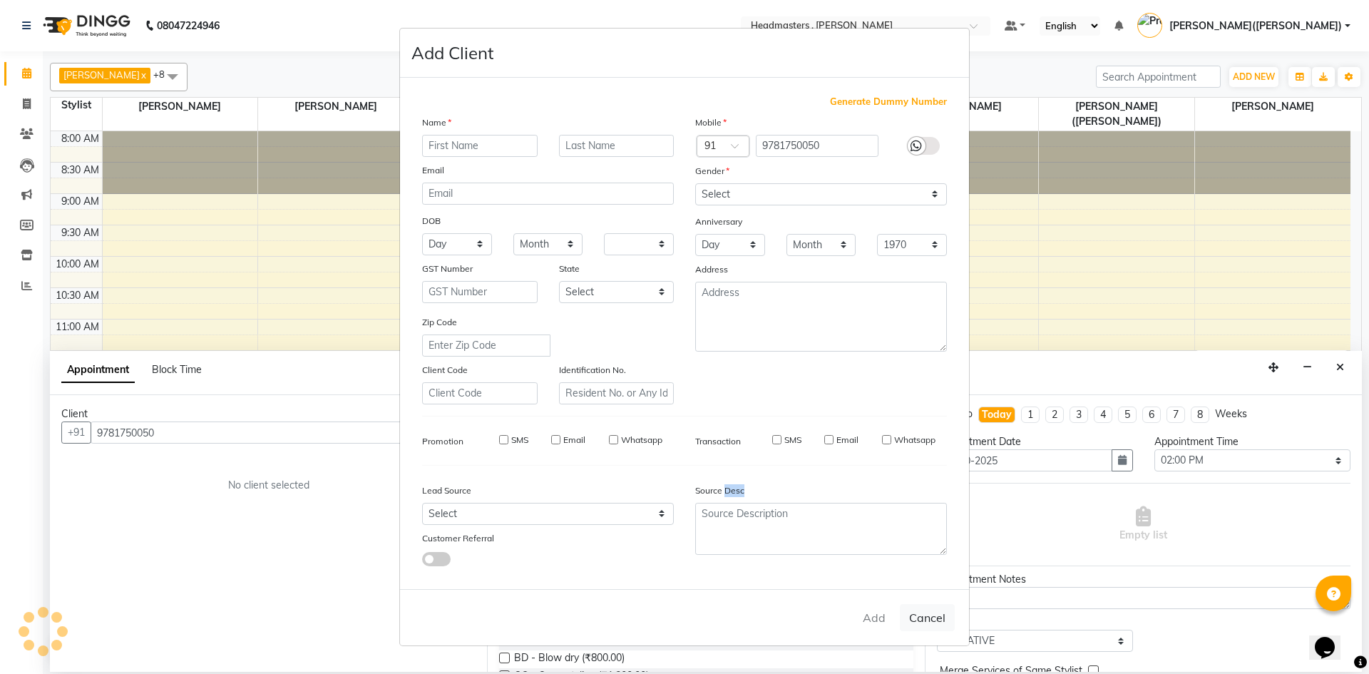
select select
checkbox input "false"
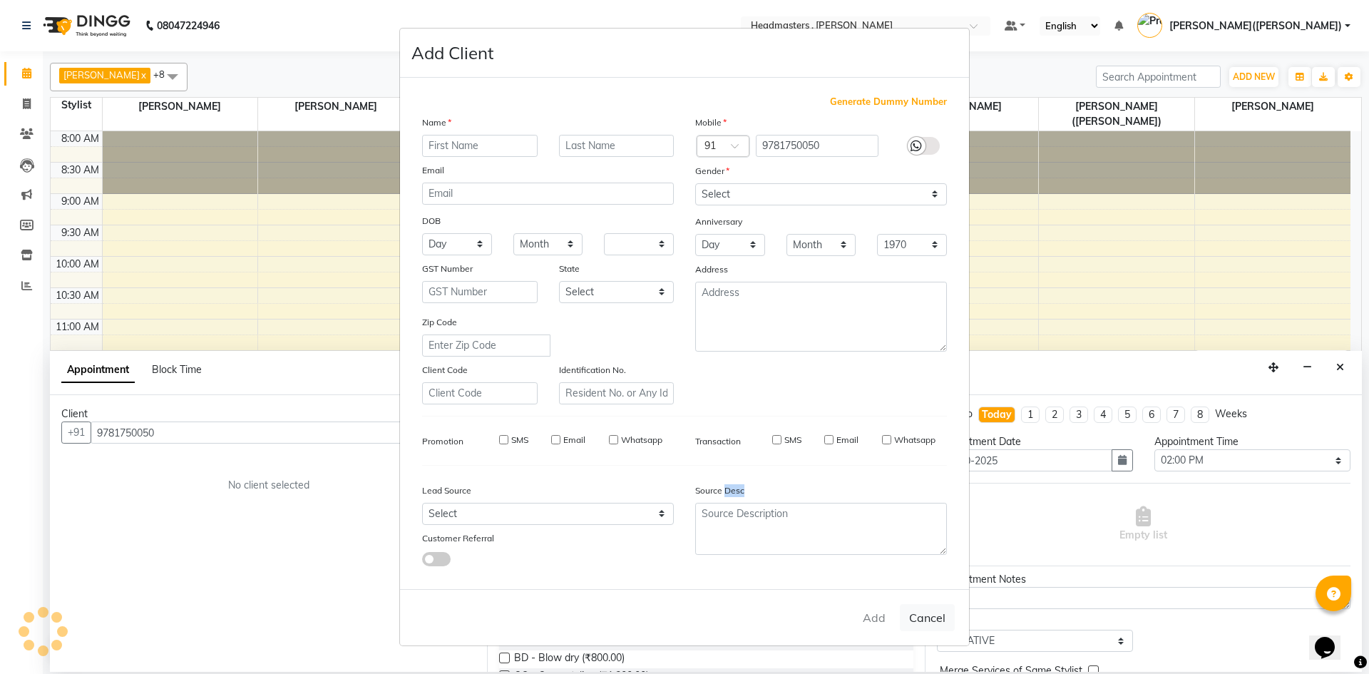
checkbox input "false"
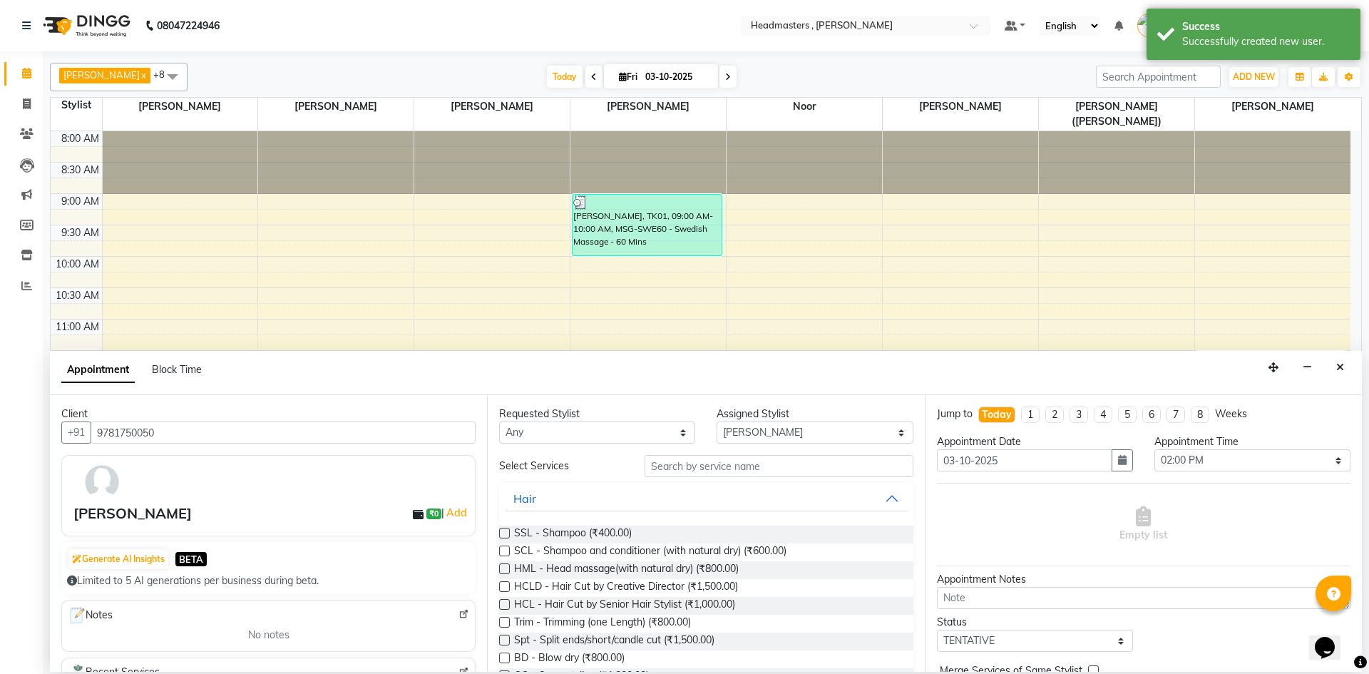
click at [720, 448] on div "Requested Stylist Any [PERSON_NAME] [PERSON_NAME] [PERSON_NAME] [PERSON_NAME] […" at bounding box center [705, 533] width 437 height 277
click at [720, 461] on input "text" at bounding box center [778, 466] width 269 height 22
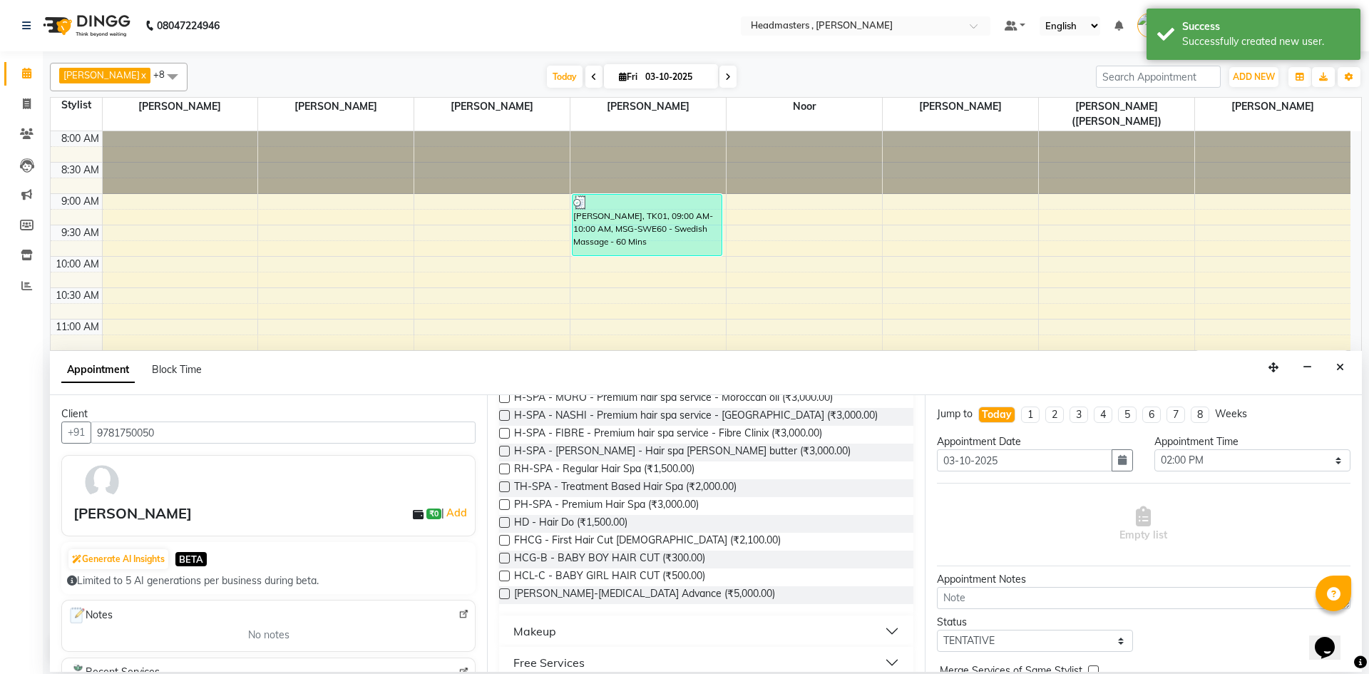
scroll to position [433, 0]
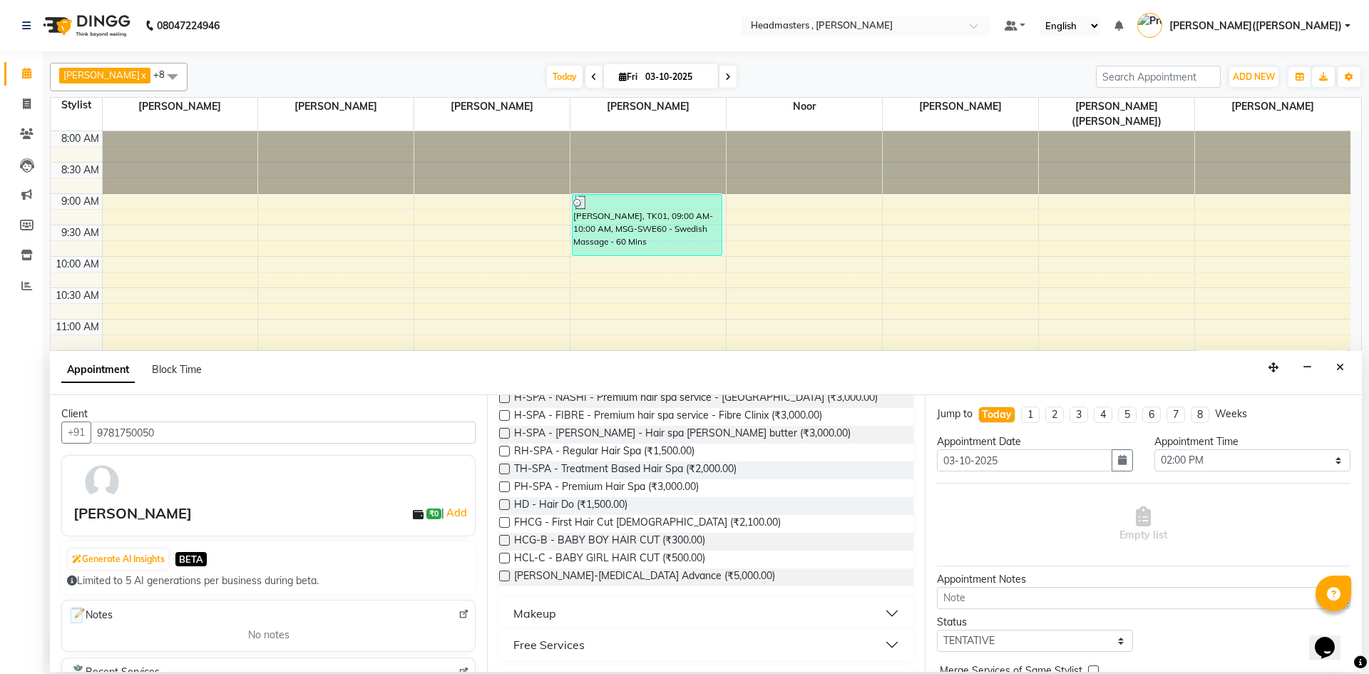
type input "HAIR"
click at [880, 612] on button "Makeup" at bounding box center [706, 613] width 402 height 26
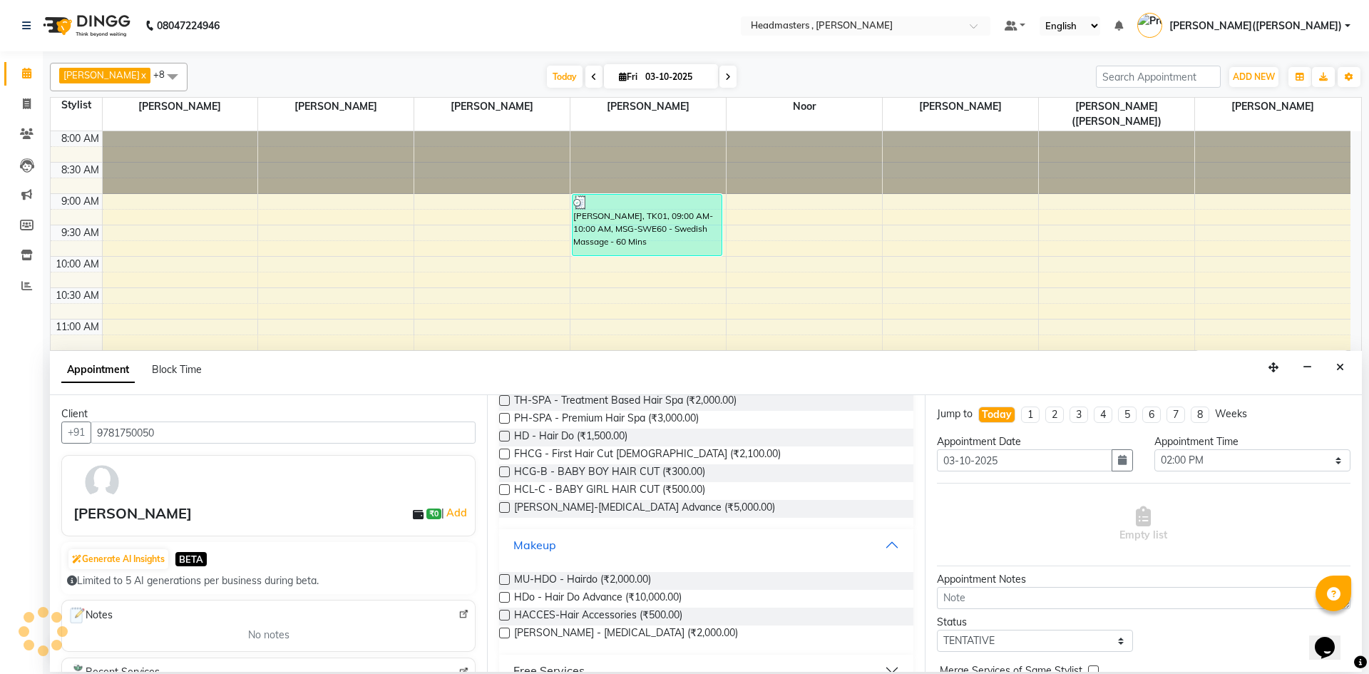
scroll to position [528, 0]
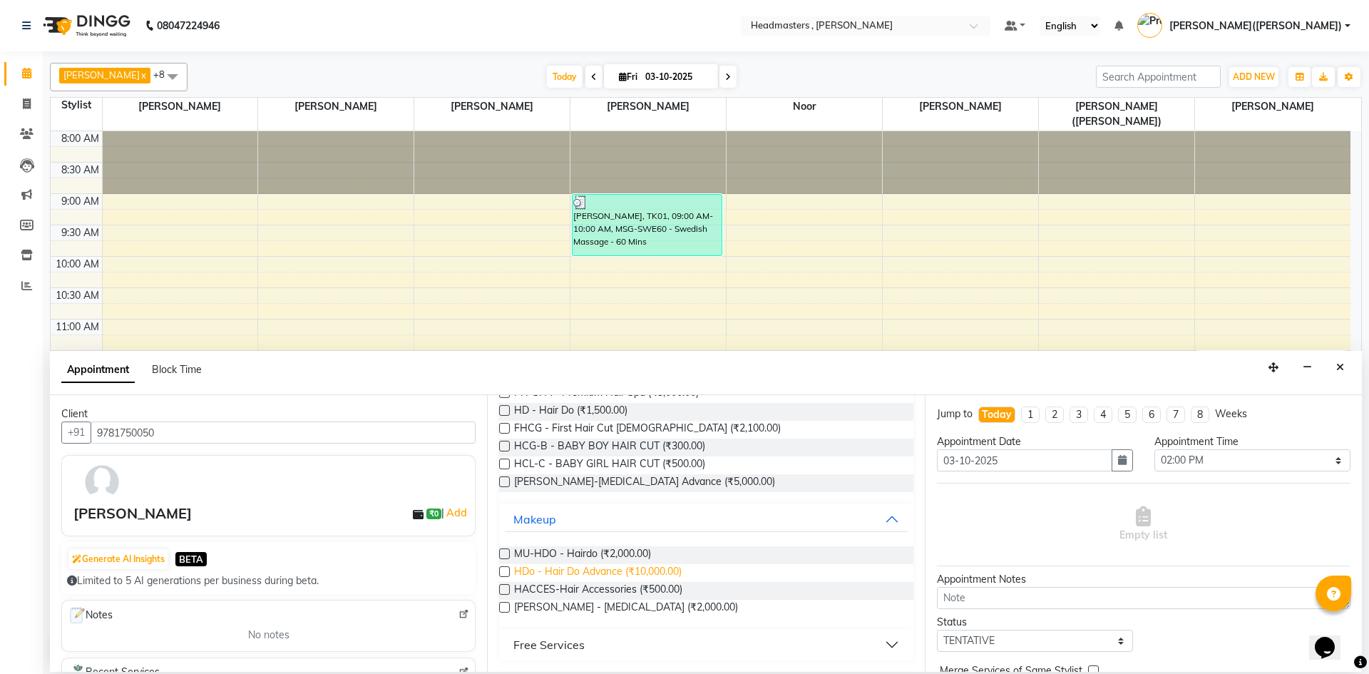
click at [667, 568] on span "HDo - Hair Do Advance (₹10,000.00)" at bounding box center [598, 573] width 168 height 18
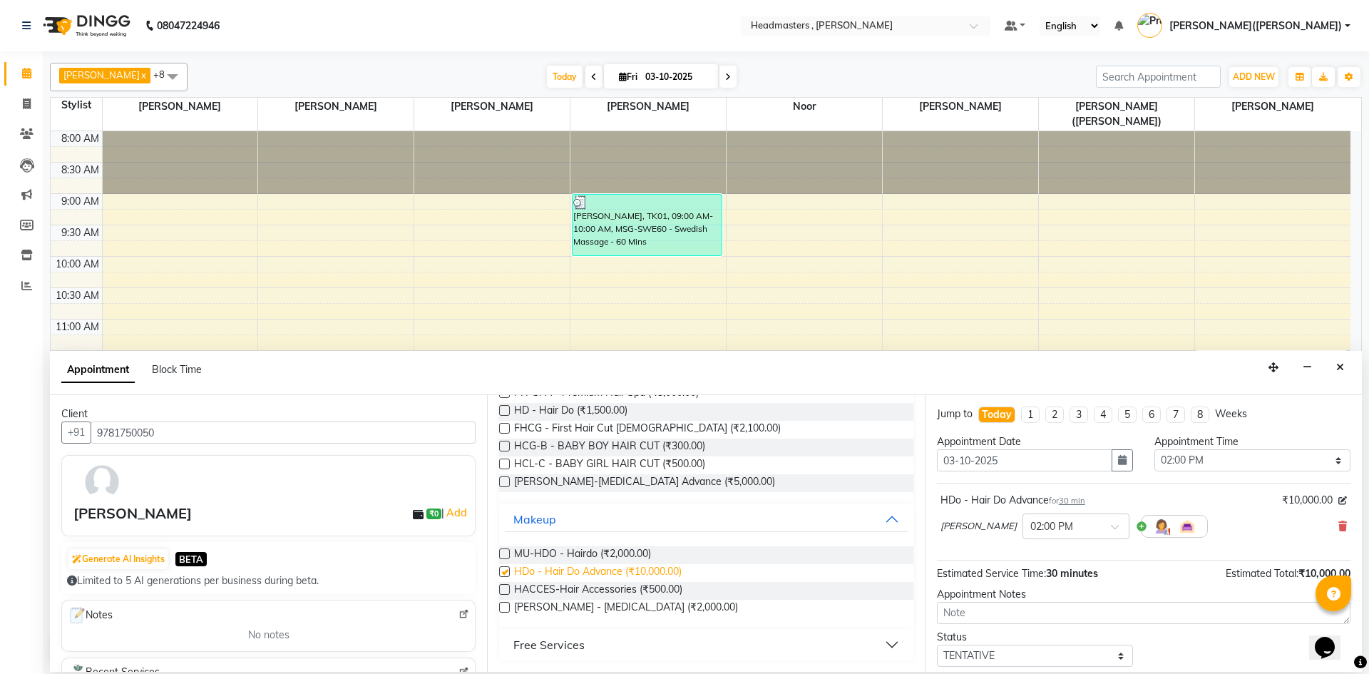
checkbox input "false"
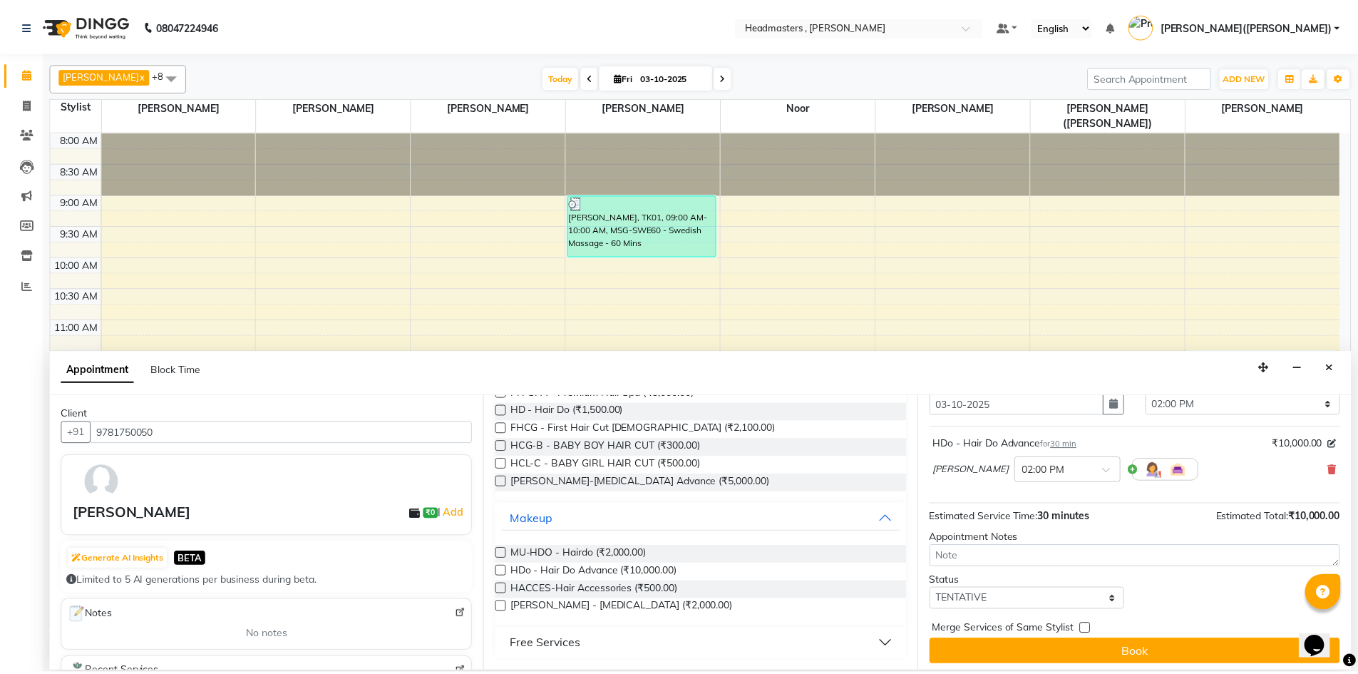
scroll to position [61, 0]
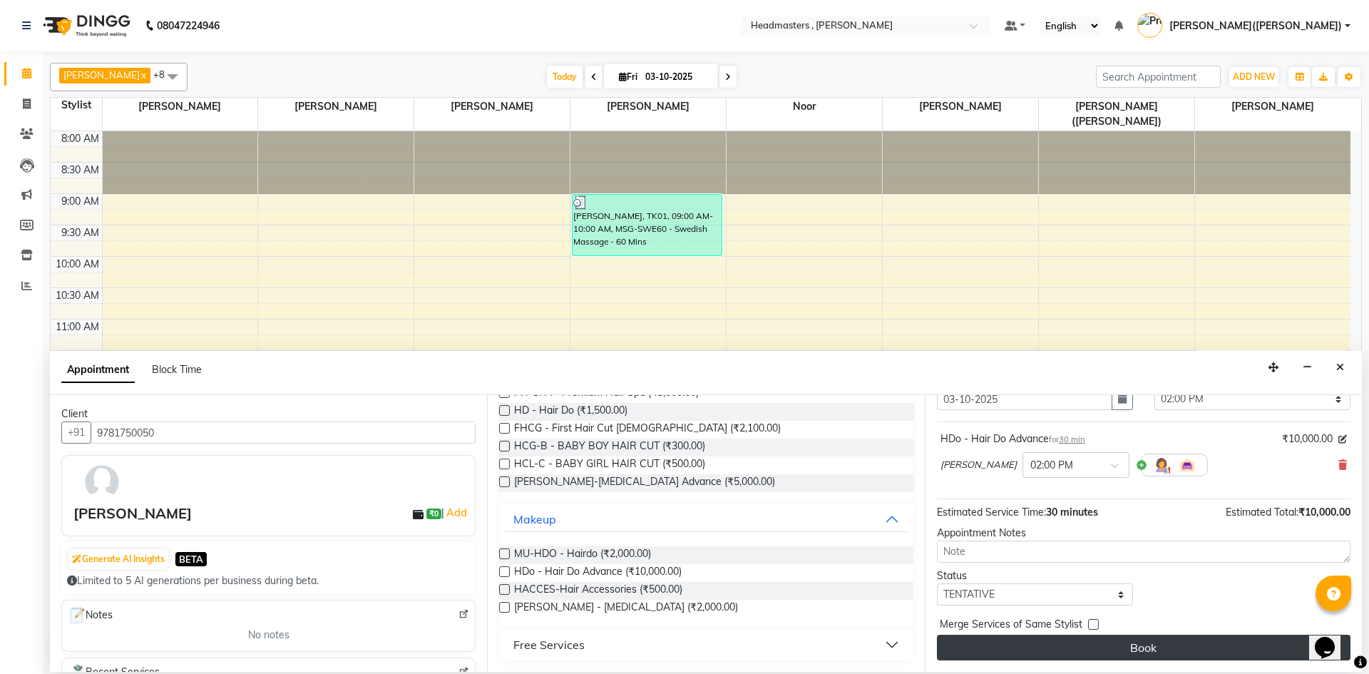
click at [1101, 644] on button "Book" at bounding box center [1143, 647] width 413 height 26
click at [1101, 644] on div "Book" at bounding box center [1143, 647] width 413 height 26
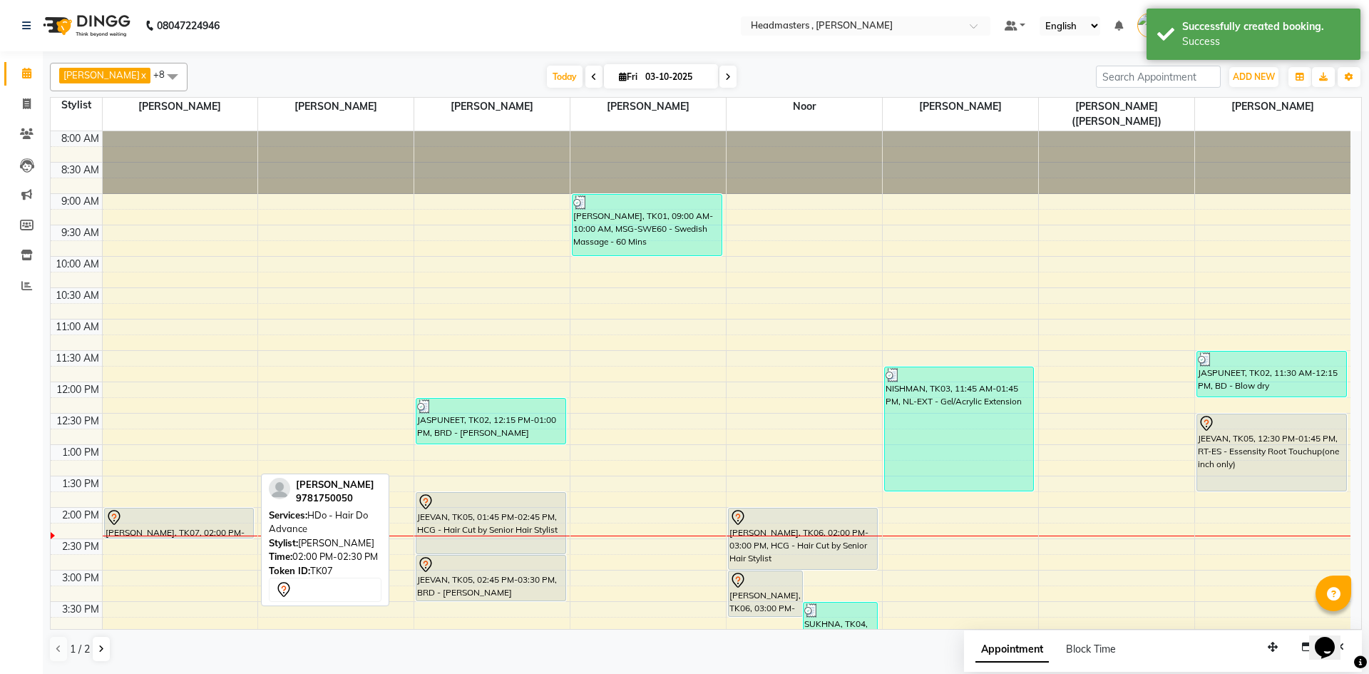
click at [142, 513] on div "[PERSON_NAME], TK07, 02:00 PM-02:30 PM, HDo - Hair Do Advance" at bounding box center [179, 522] width 148 height 29
select select "3"
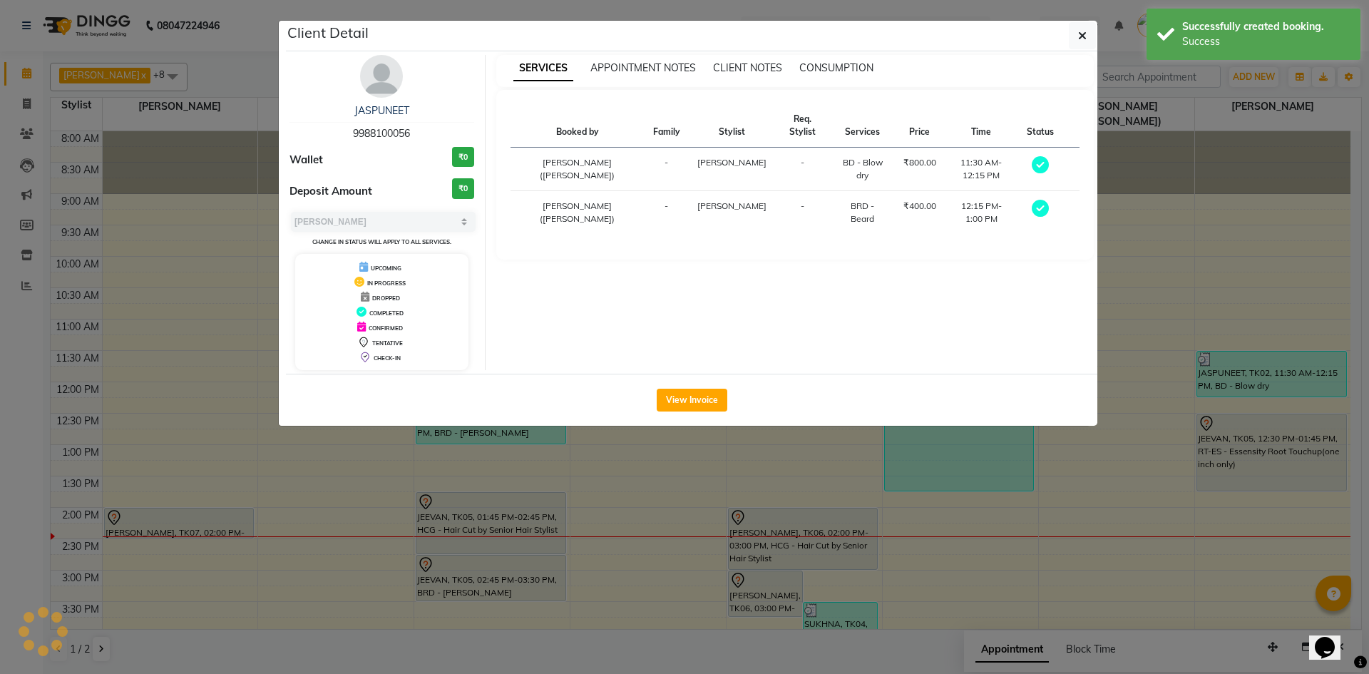
click at [142, 513] on ngb-modal-window "Client Detail JASPUNEET 9988100056 Wallet ₹0 Deposit Amount ₹0 Select MARK DONE…" at bounding box center [684, 337] width 1369 height 674
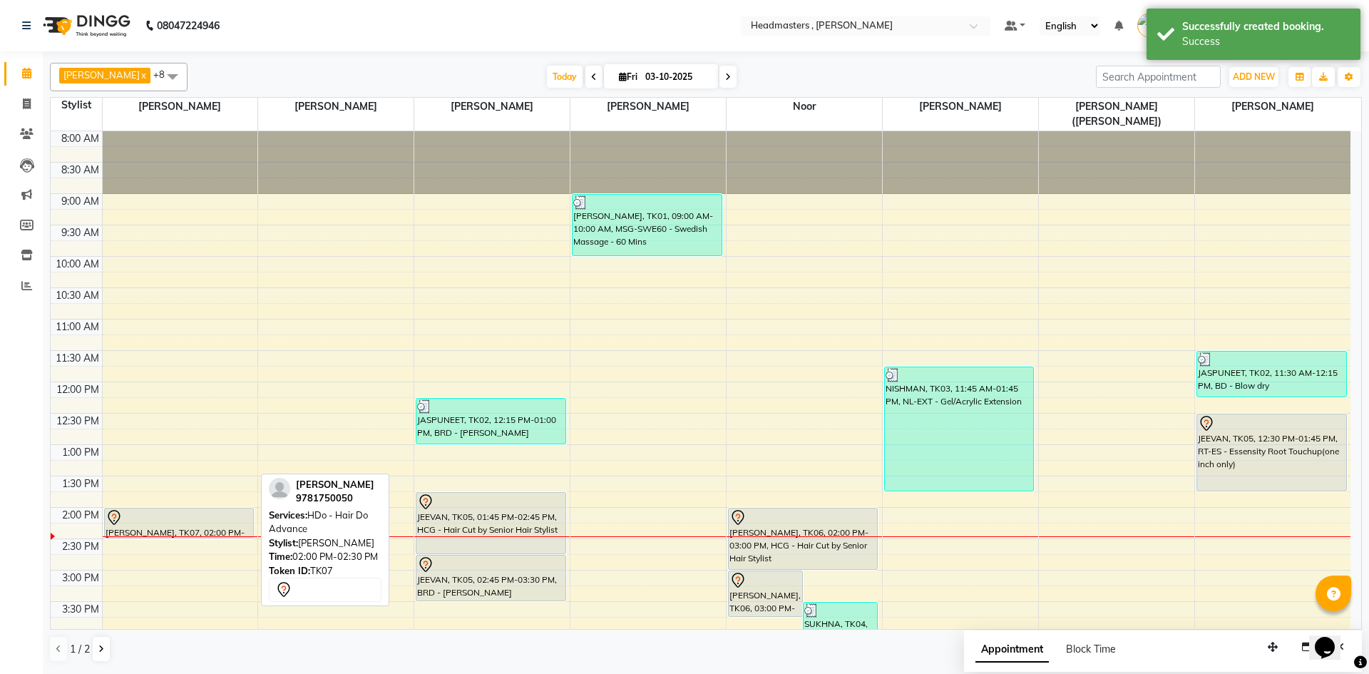
click at [181, 513] on div "[PERSON_NAME], TK07, 02:00 PM-02:30 PM, HDo - Hair Do Advance" at bounding box center [179, 522] width 148 height 29
select select "7"
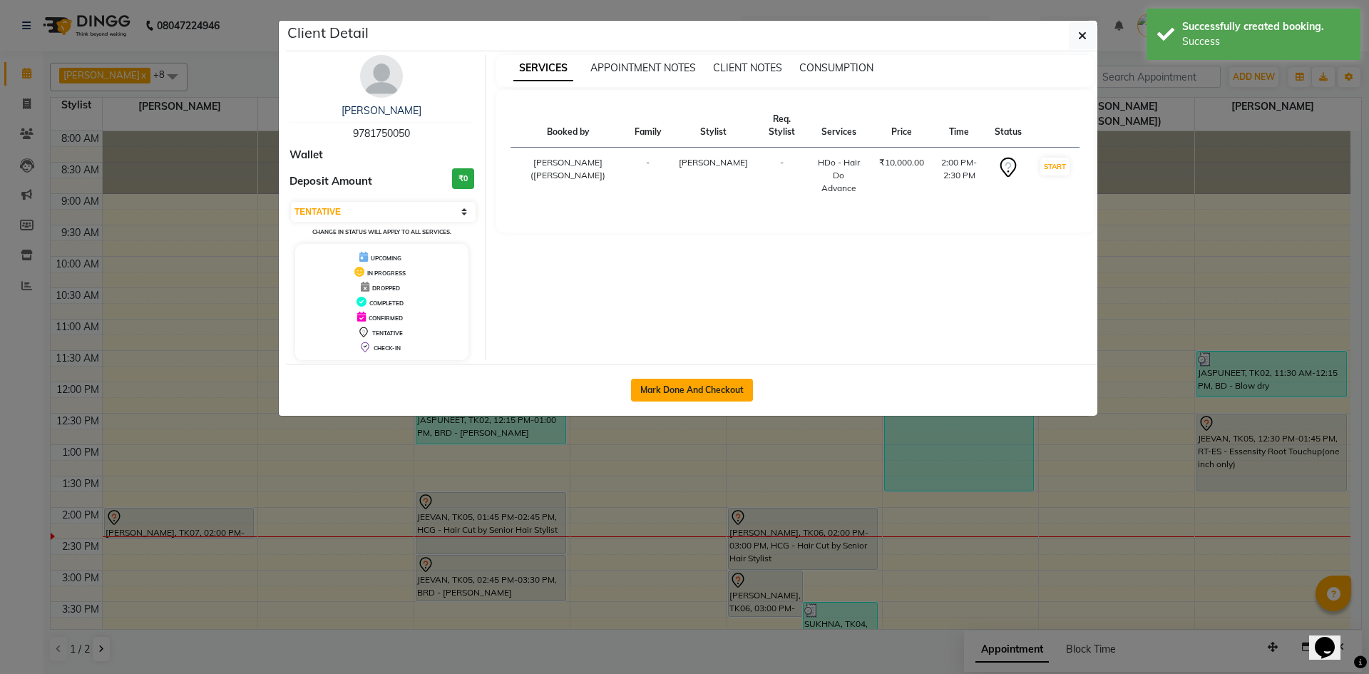
click at [690, 392] on button "Mark Done And Checkout" at bounding box center [692, 390] width 122 height 23
select select "8566"
select select "service"
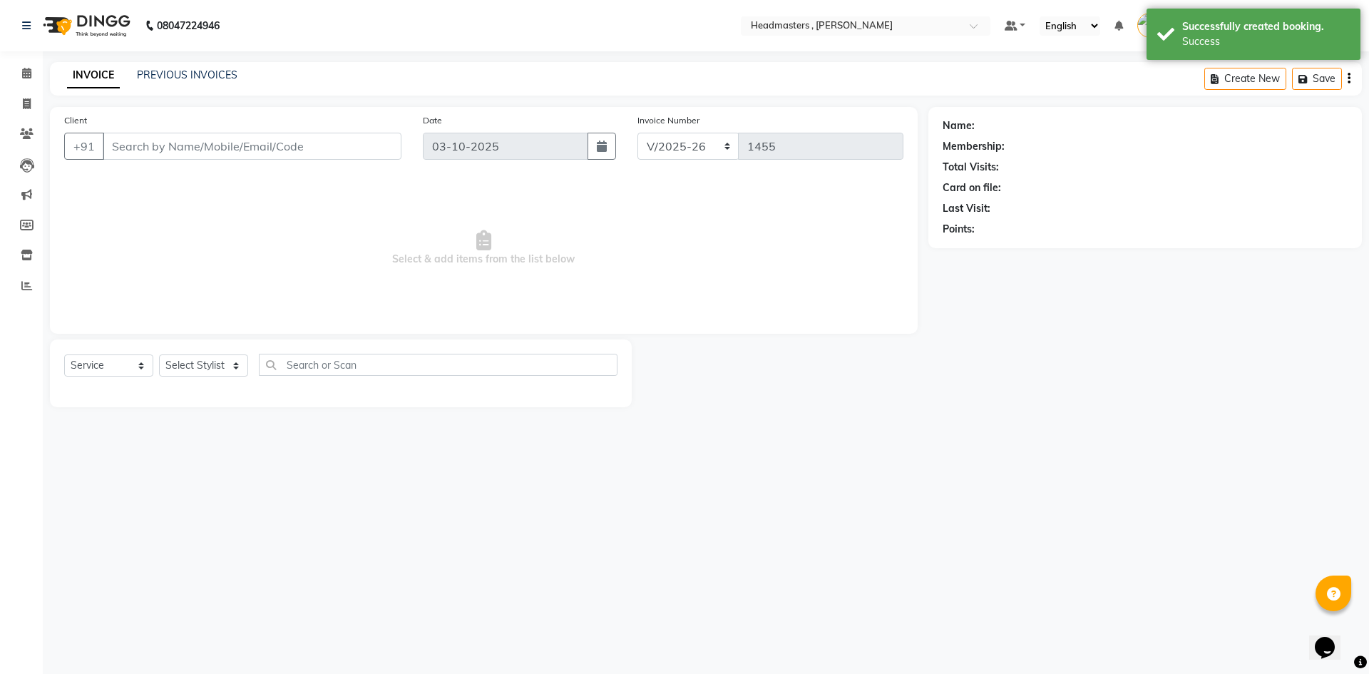
type input "9781750050"
select select "85123"
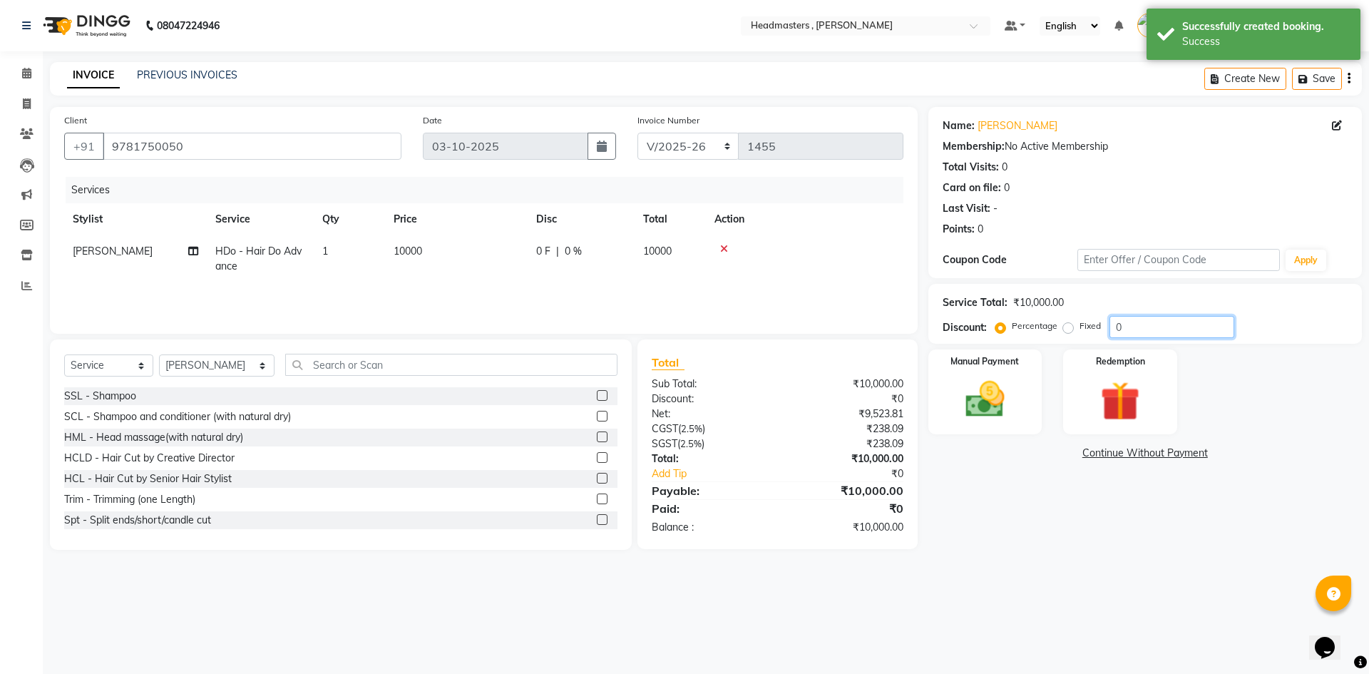
click at [1173, 329] on input "0" at bounding box center [1171, 327] width 125 height 22
click at [1079, 328] on label "Fixed" at bounding box center [1089, 325] width 21 height 13
click at [1066, 328] on input "Fixed" at bounding box center [1071, 326] width 10 height 10
radio input "true"
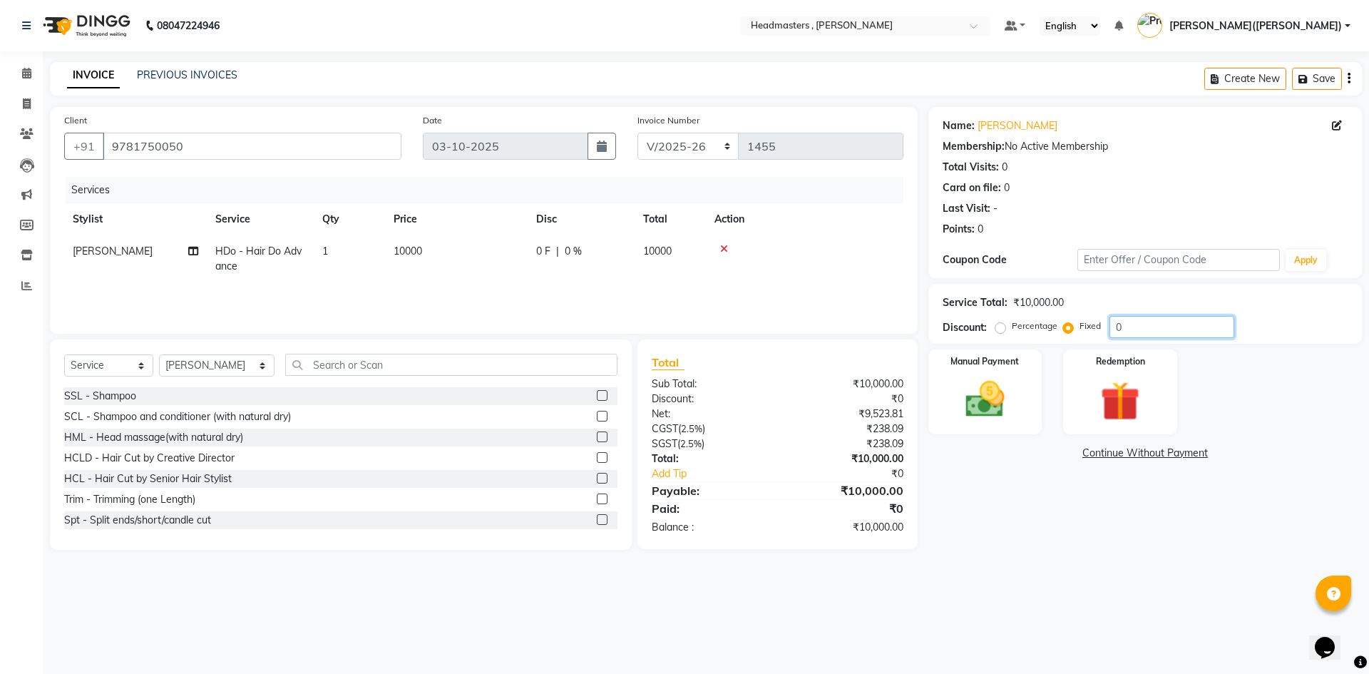
click at [1138, 326] on input "0" at bounding box center [1171, 327] width 125 height 22
type input "09800"
click at [966, 376] on img at bounding box center [985, 399] width 66 height 47
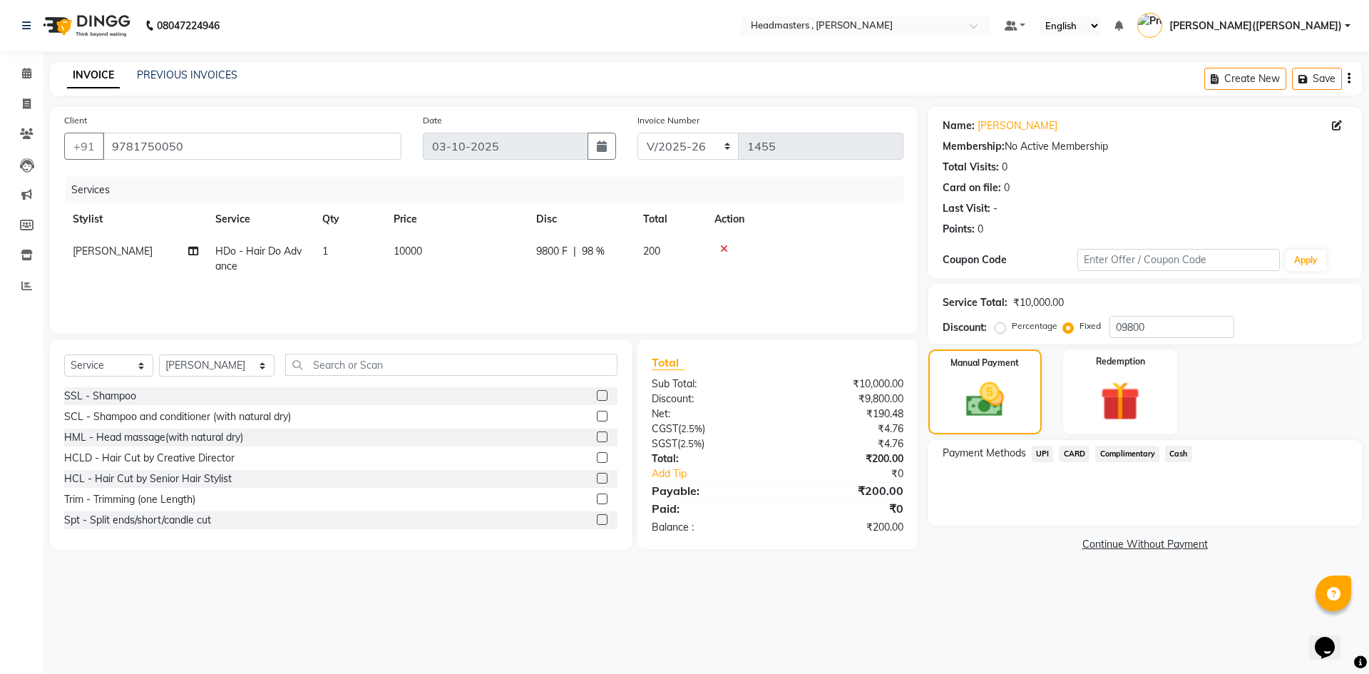
click at [1178, 458] on span "Cash" at bounding box center [1178, 454] width 27 height 16
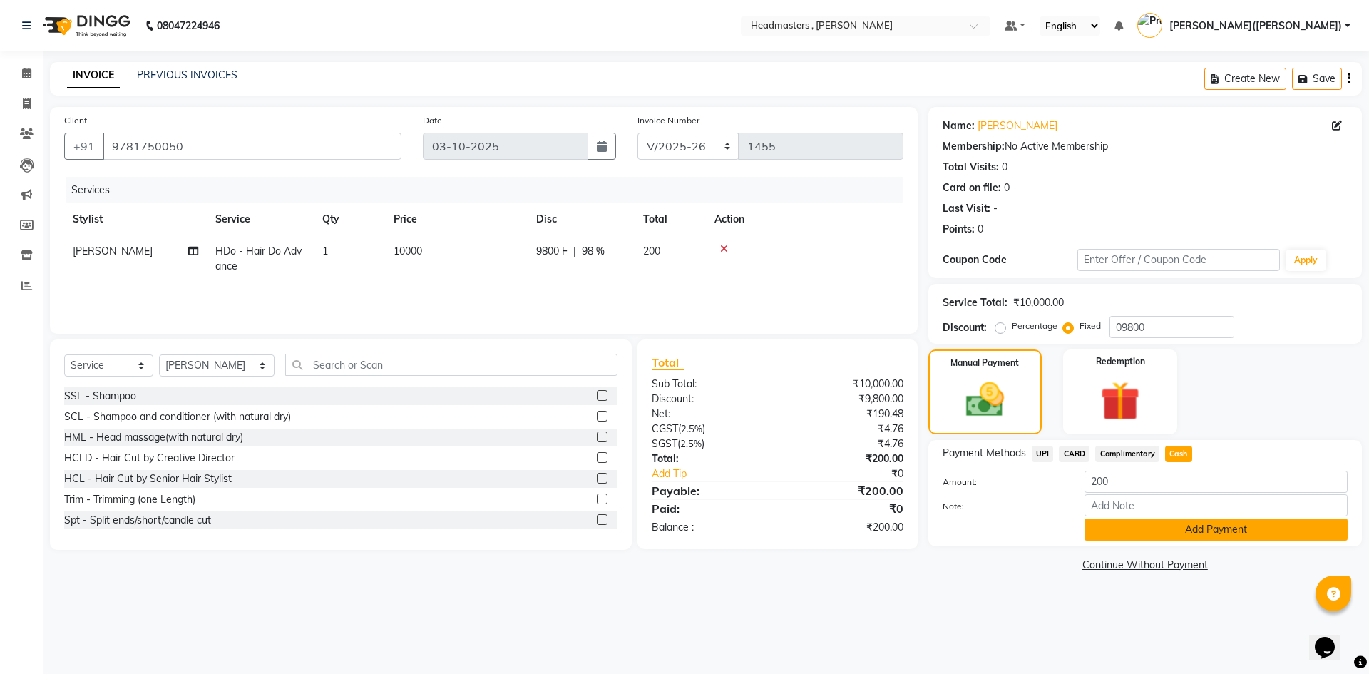
click at [1147, 528] on button "Add Payment" at bounding box center [1215, 529] width 263 height 22
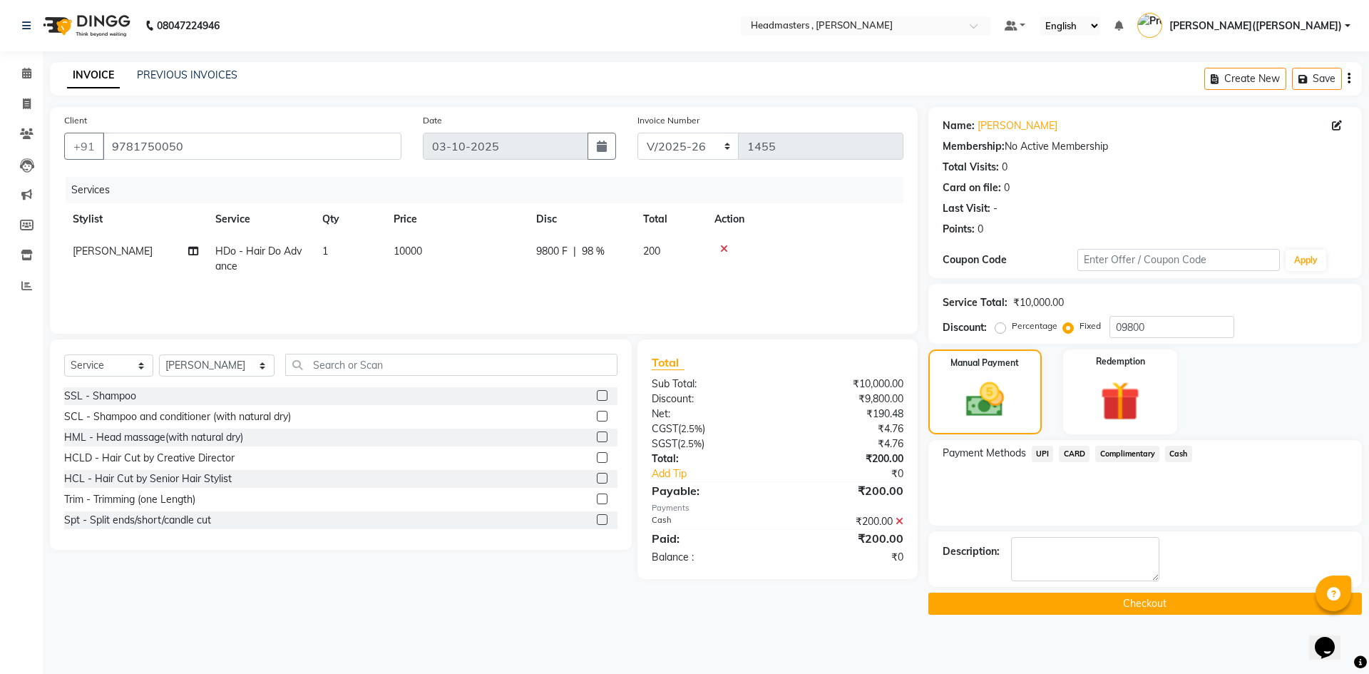
click at [1147, 528] on div "Name: [PERSON_NAME] Membership: No Active Membership Total Visits: 0 Card on fi…" at bounding box center [1150, 361] width 444 height 508
click at [1121, 600] on button "Checkout" at bounding box center [1144, 603] width 433 height 22
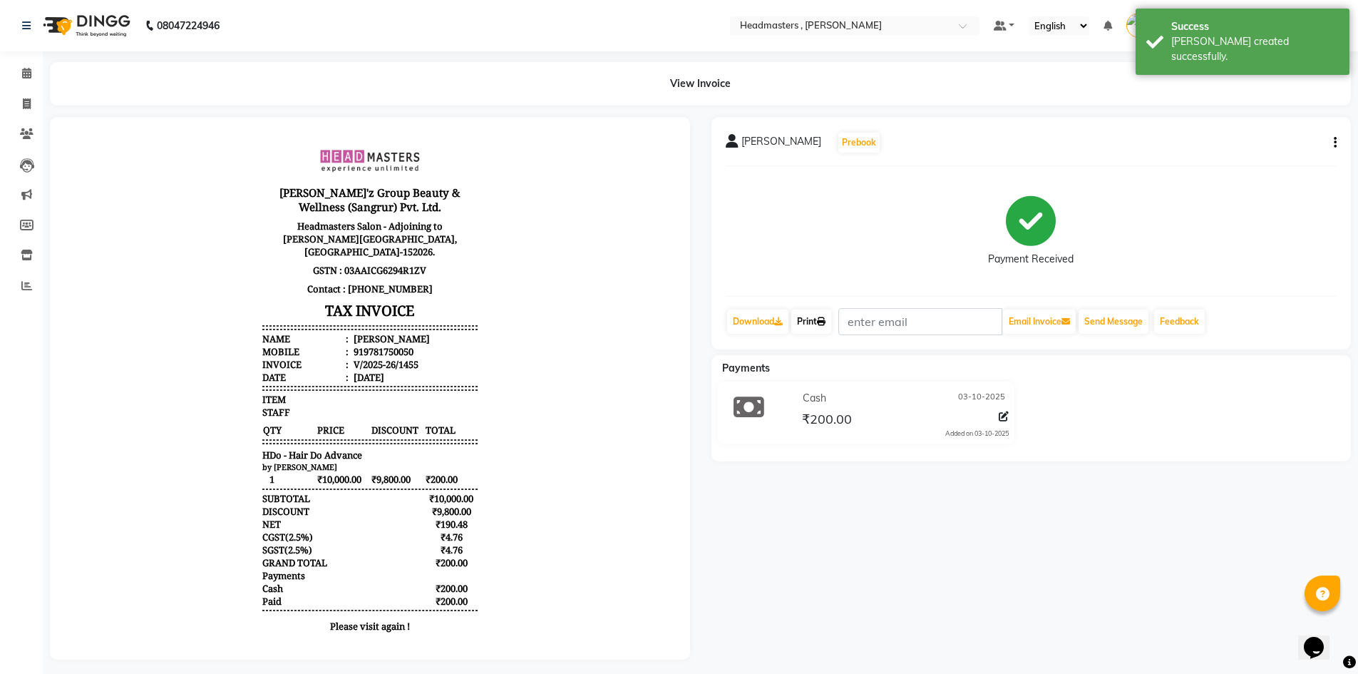
click at [811, 319] on link "Print" at bounding box center [811, 321] width 40 height 24
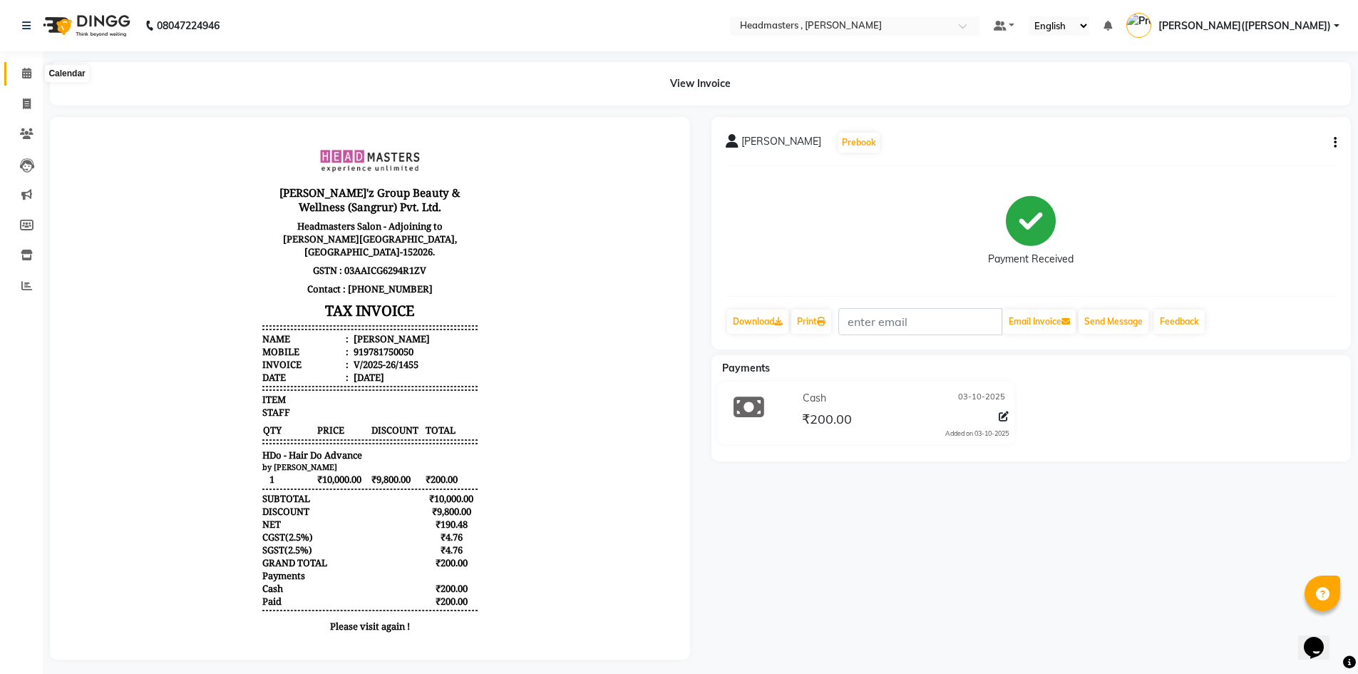
click at [35, 67] on span at bounding box center [26, 74] width 25 height 16
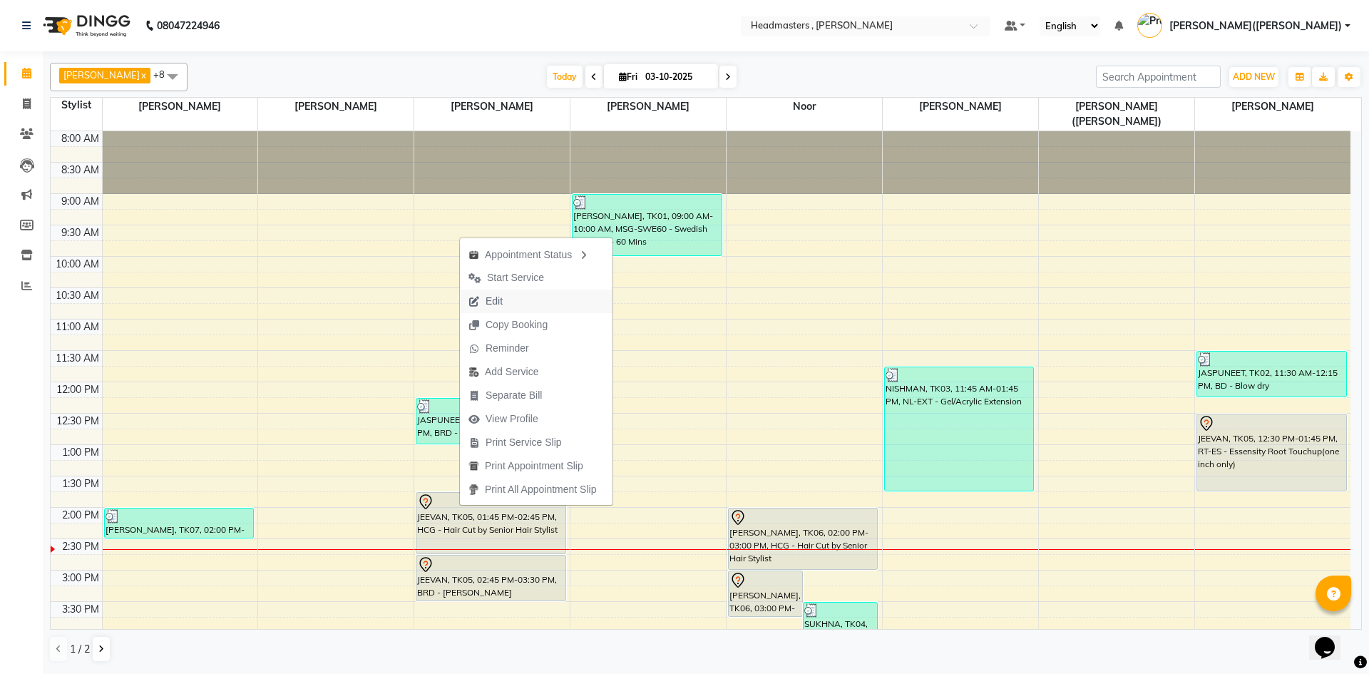
click at [515, 296] on button "Edit" at bounding box center [536, 301] width 153 height 24
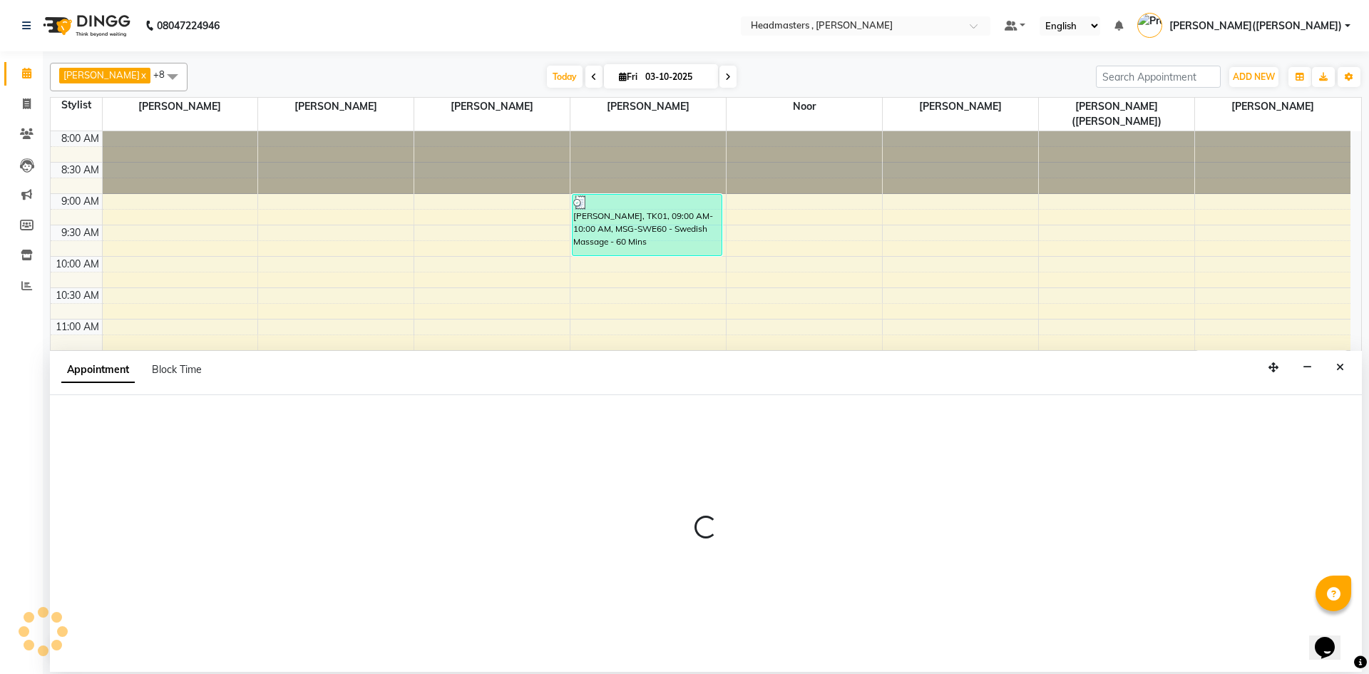
select select "tentative"
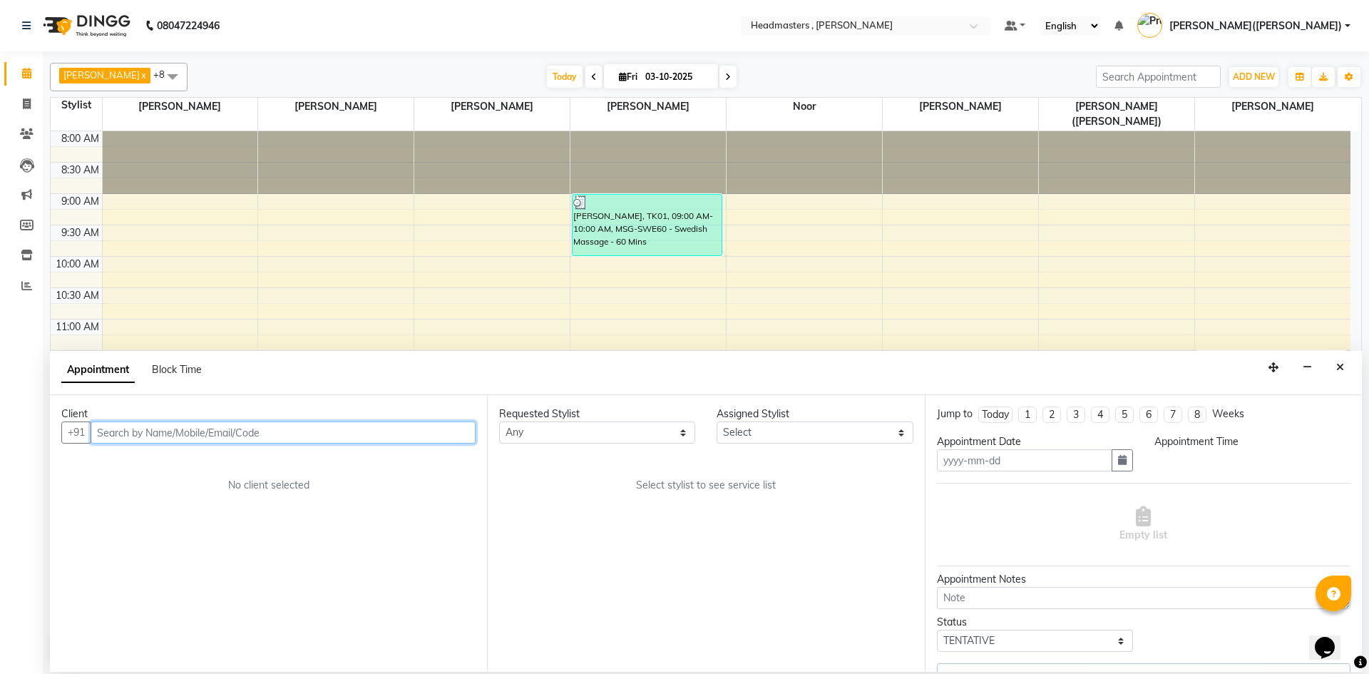
type input "03-10-2025"
select select "750"
select select "85125"
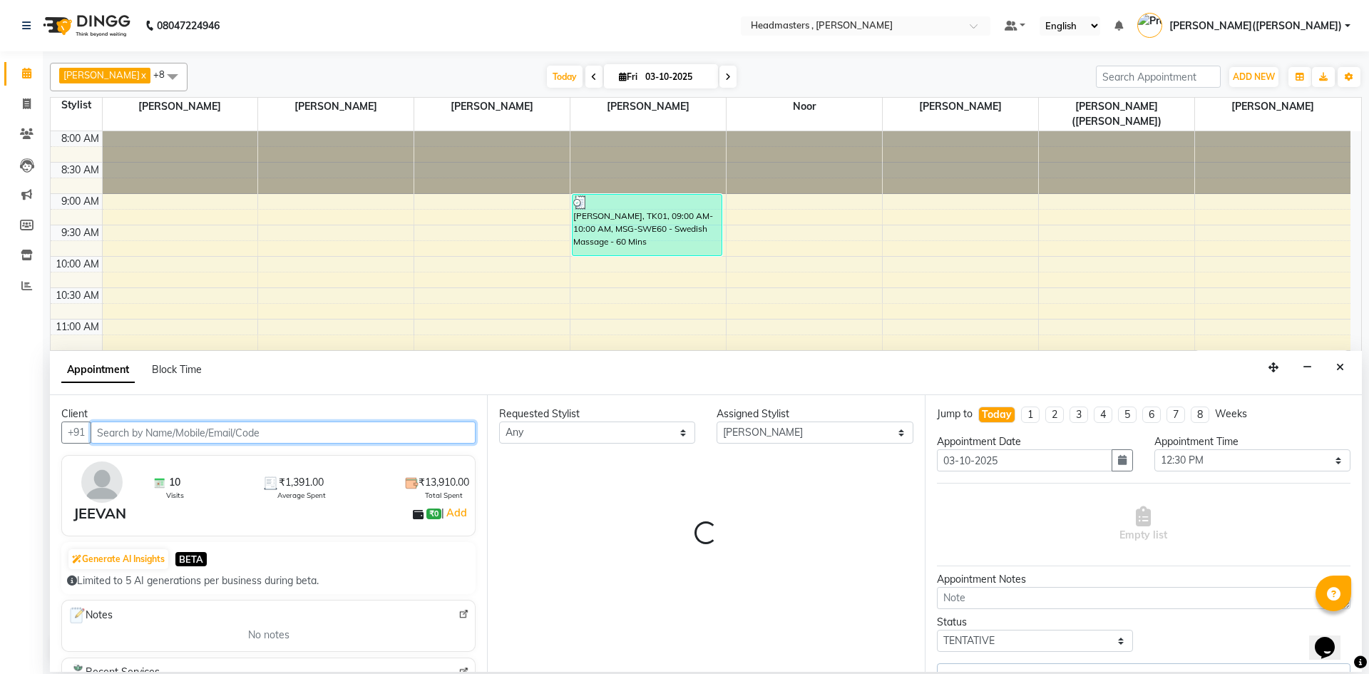
scroll to position [302, 0]
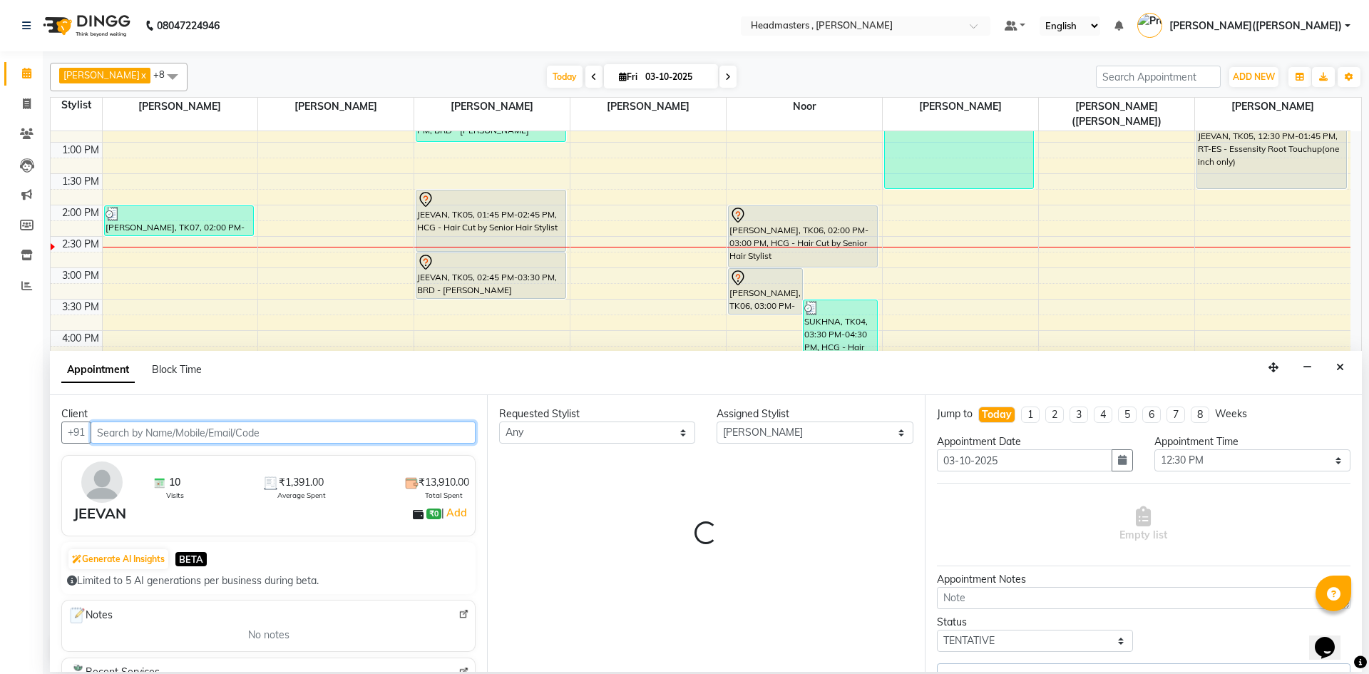
select select
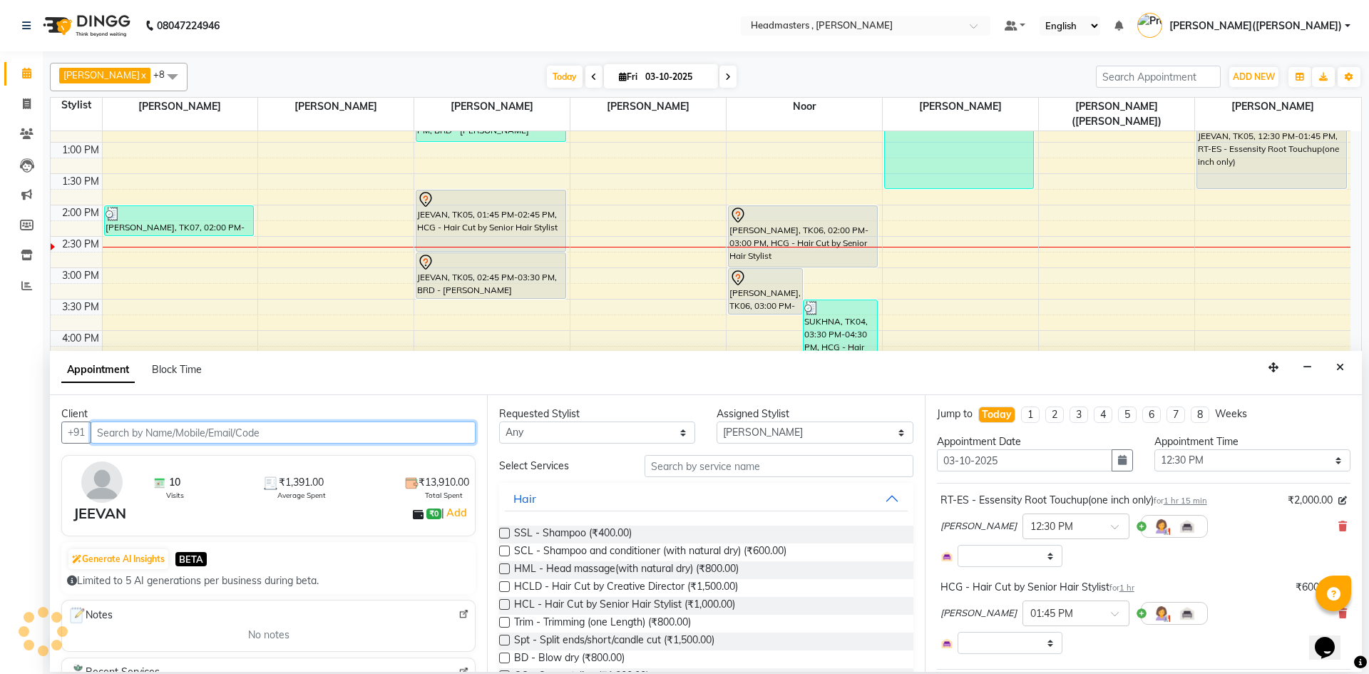
select select "4310"
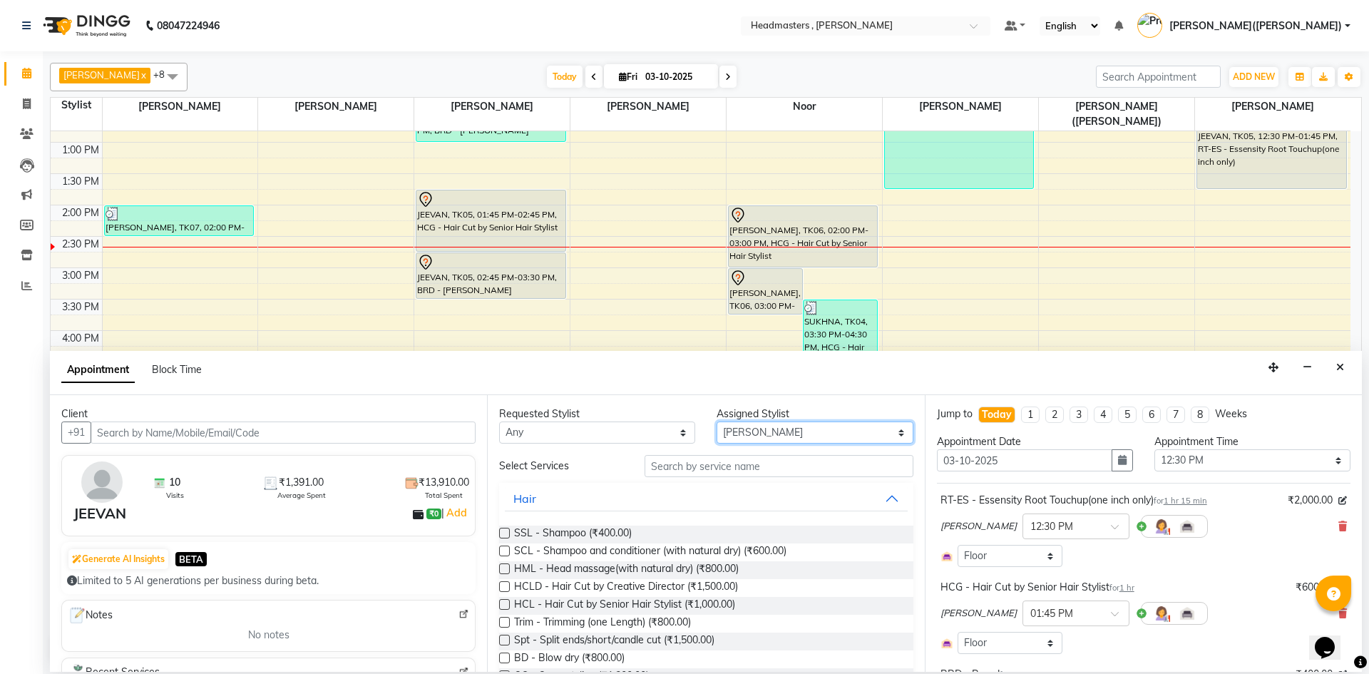
click at [888, 433] on select "Select [PERSON_NAME] [PERSON_NAME] [PERSON_NAME] [PERSON_NAME] [PERSON_NAME] No…" at bounding box center [814, 432] width 196 height 22
select select "85122"
click at [716, 421] on select "Select [PERSON_NAME] [PERSON_NAME] [PERSON_NAME] [PERSON_NAME] [PERSON_NAME] No…" at bounding box center [814, 432] width 196 height 22
click at [689, 470] on input "text" at bounding box center [778, 466] width 269 height 22
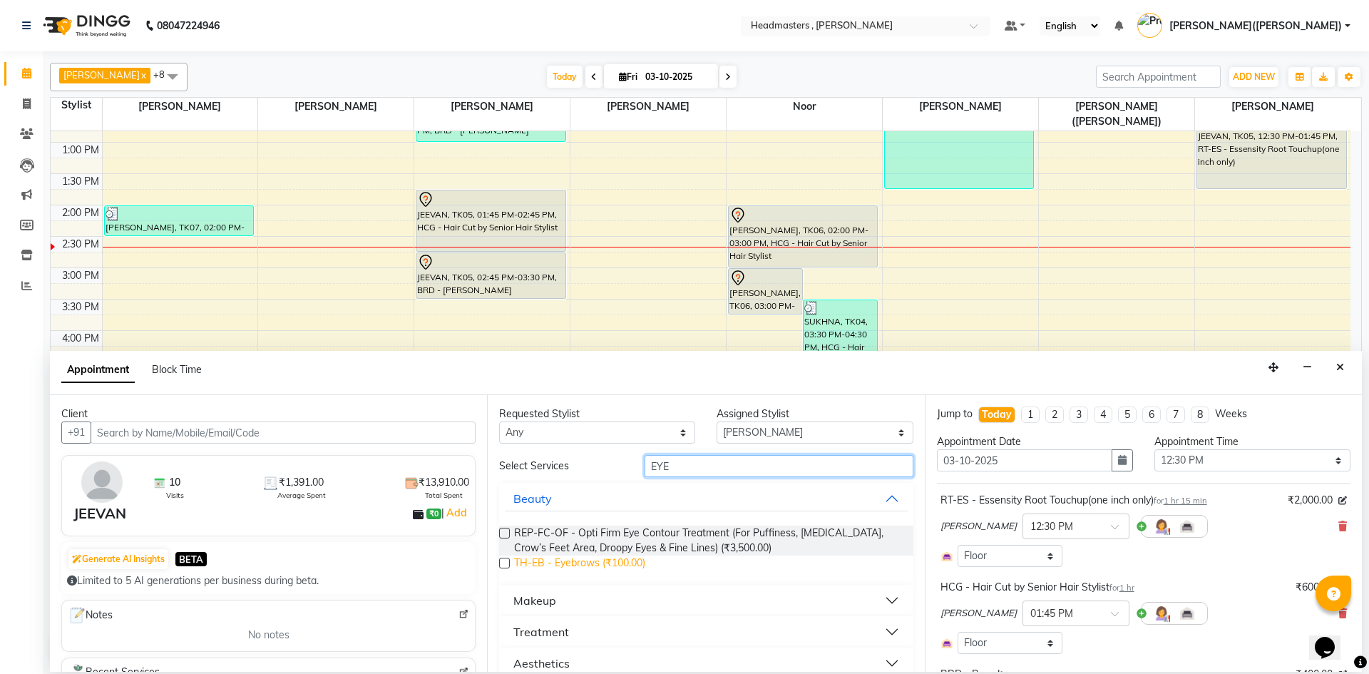
type input "EYE"
click at [609, 561] on span "TH-EB - Eyebrows (₹100.00)" at bounding box center [579, 564] width 131 height 18
checkbox input "false"
click at [699, 465] on input "EYE" at bounding box center [778, 466] width 269 height 22
type input "E"
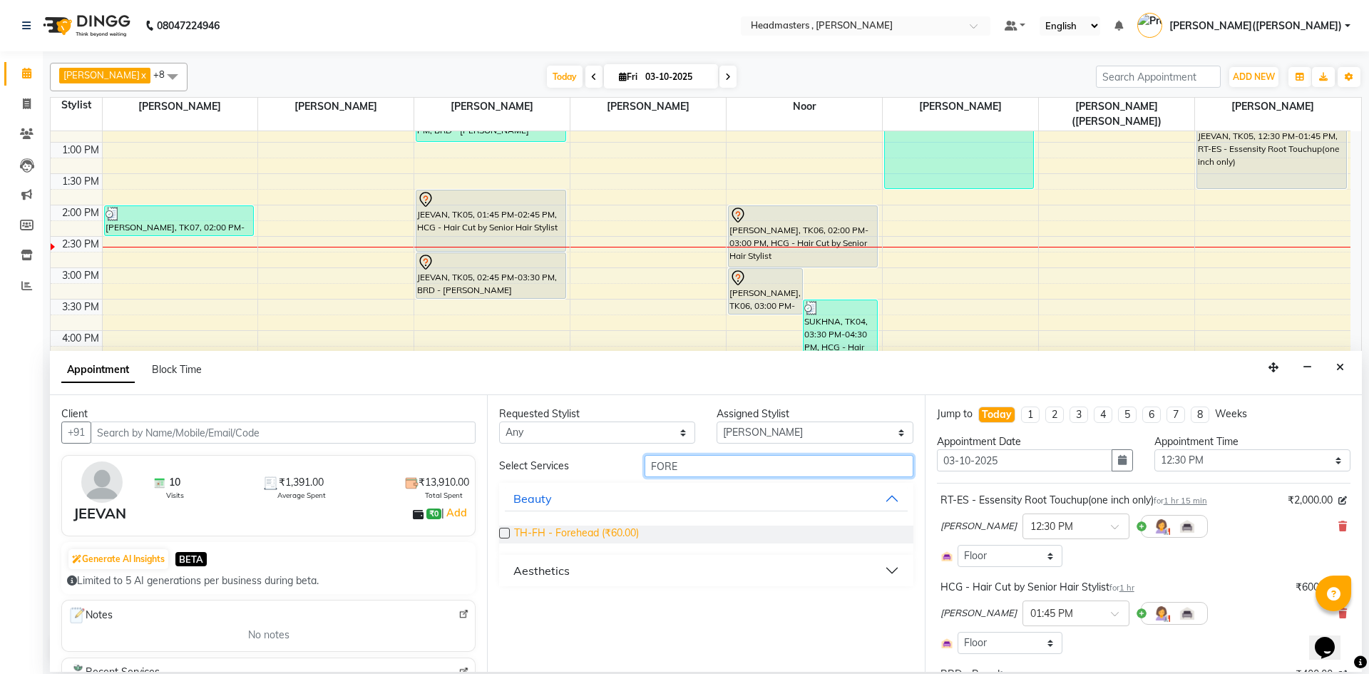
type input "FORE"
click at [585, 531] on span "TH-FH - Forehead (₹60.00)" at bounding box center [576, 534] width 125 height 18
checkbox input "false"
click at [702, 467] on input "FORE" at bounding box center [778, 466] width 269 height 22
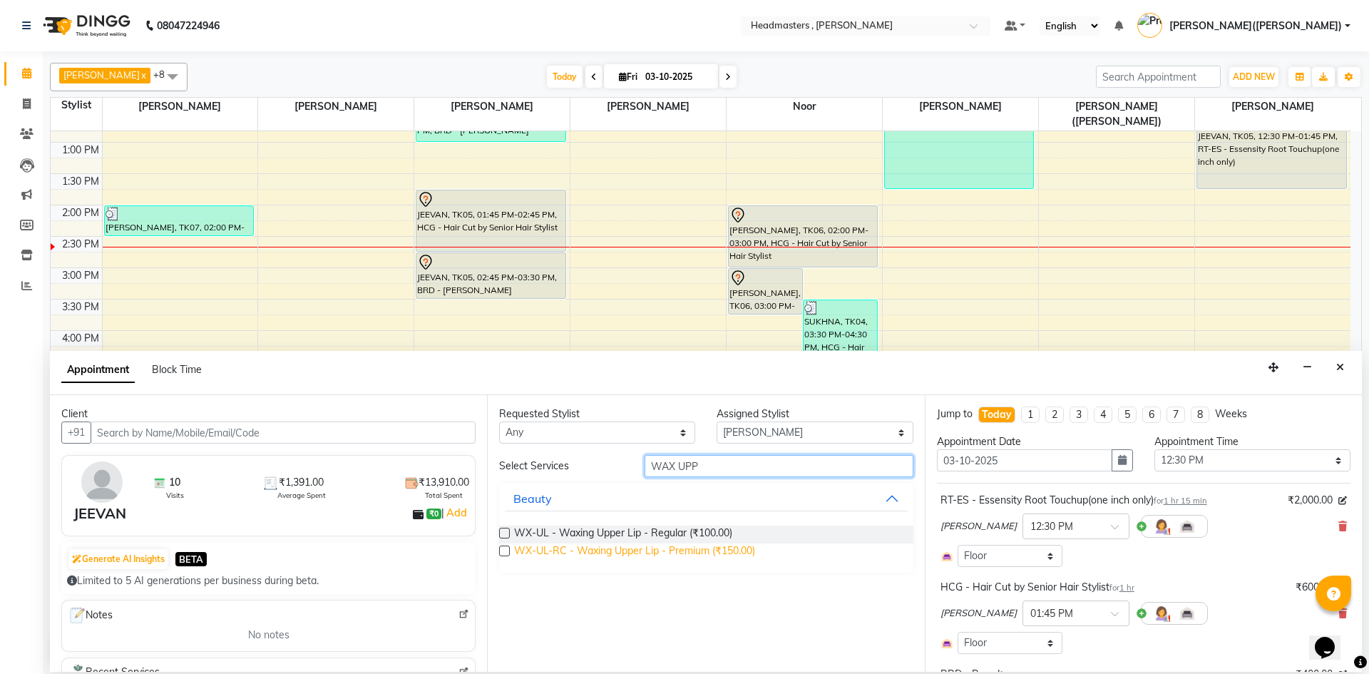
type input "WAX UPP"
click at [642, 550] on span "WX-UL-RC - Waxing Upper Lip - Premium (₹150.00)" at bounding box center [634, 552] width 241 height 18
checkbox input "false"
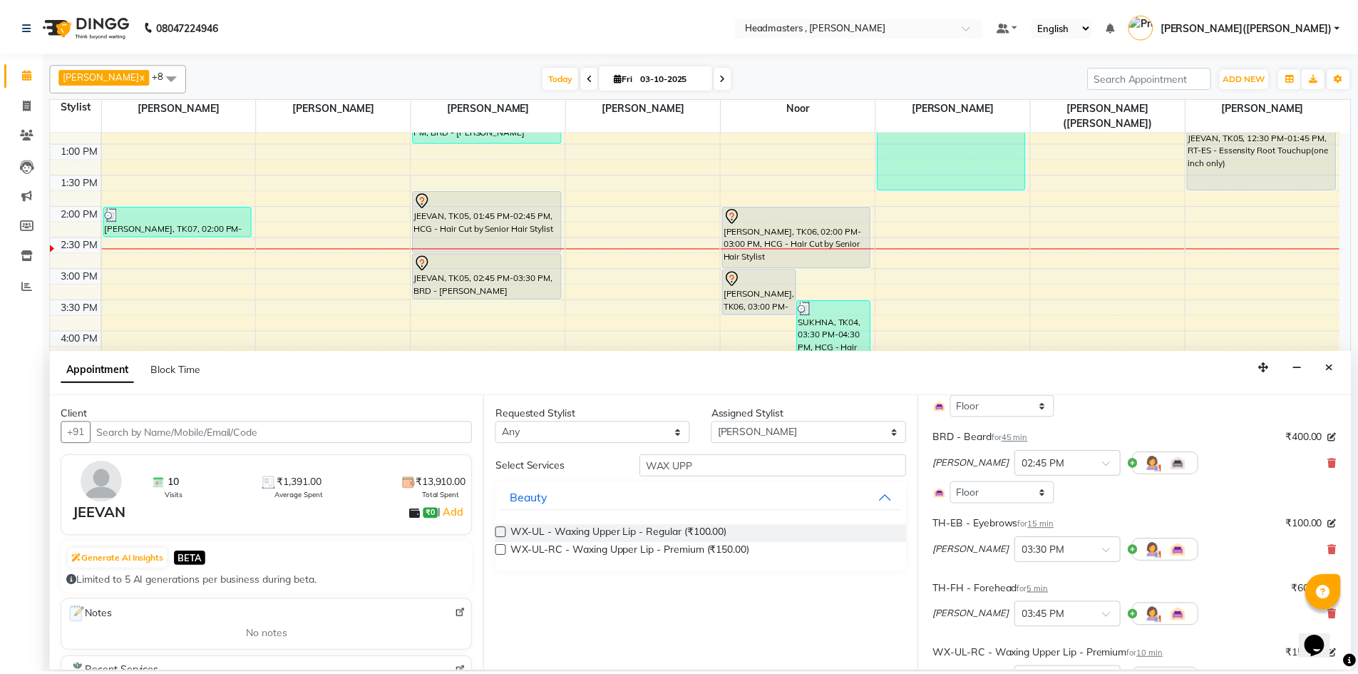
scroll to position [449, 0]
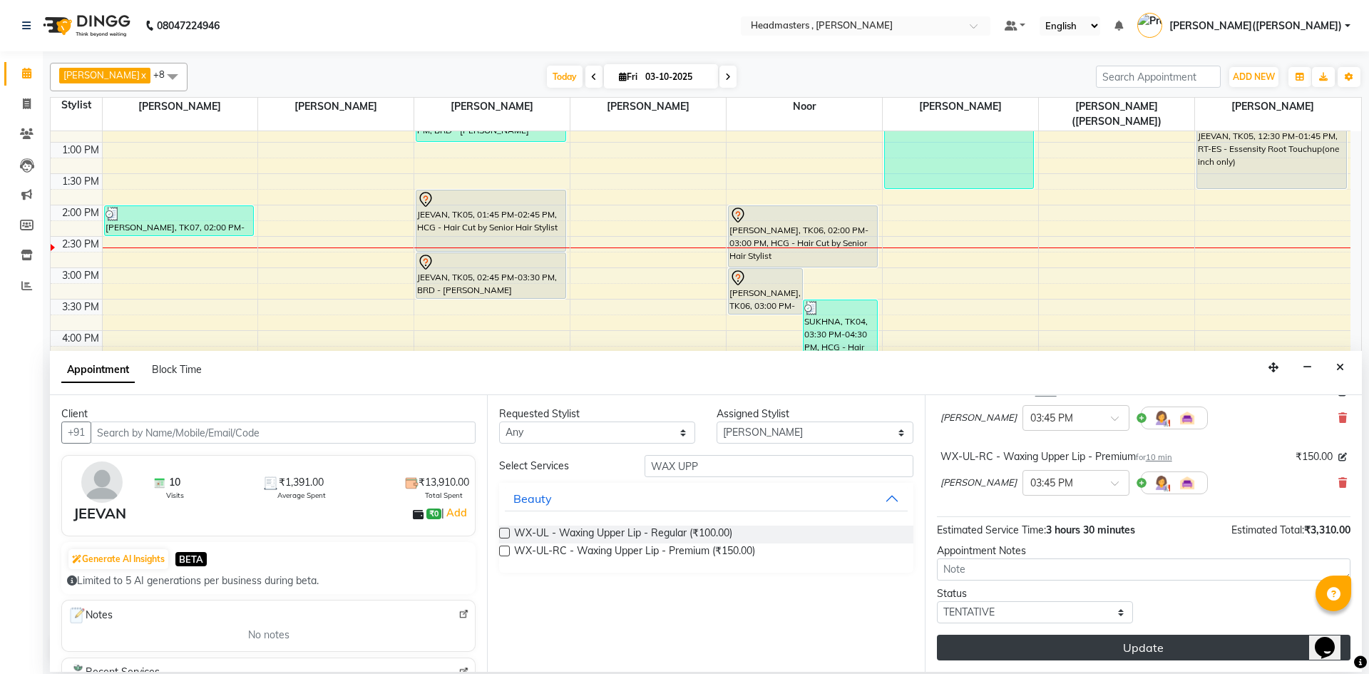
click at [1195, 654] on button "Update" at bounding box center [1143, 647] width 413 height 26
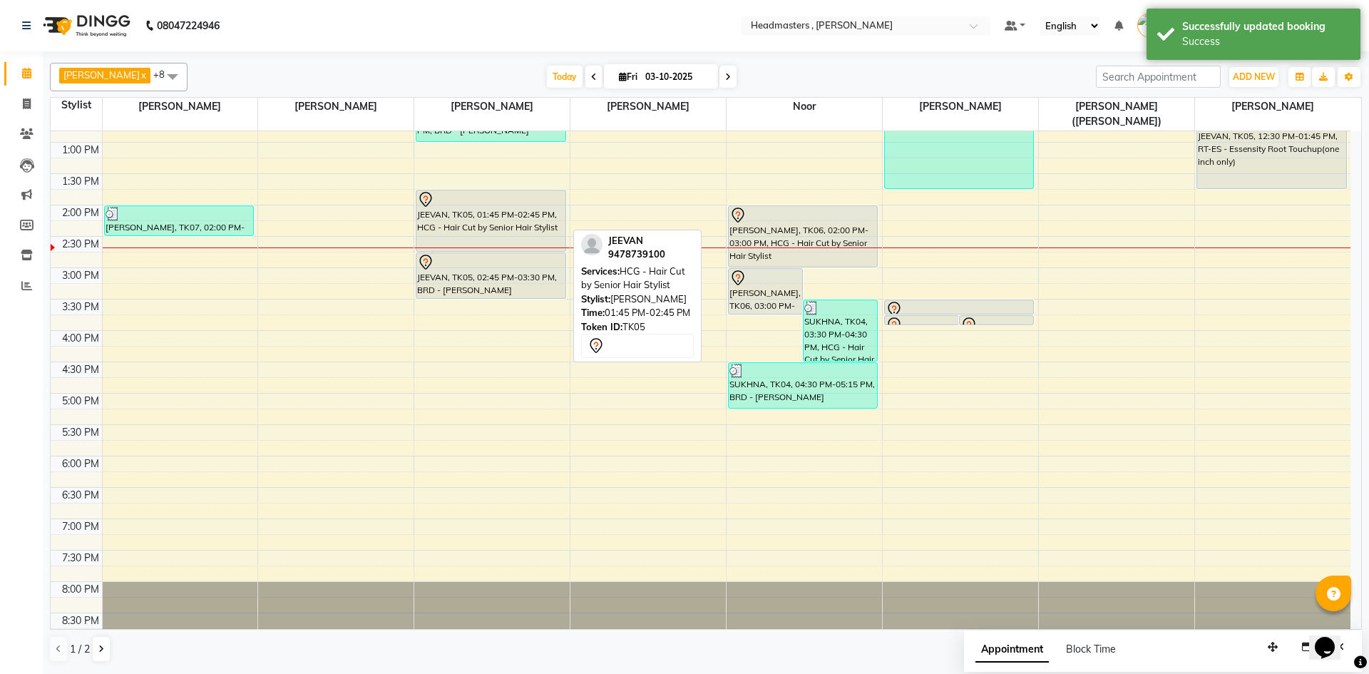
click at [483, 192] on div at bounding box center [490, 199] width 147 height 17
select select "7"
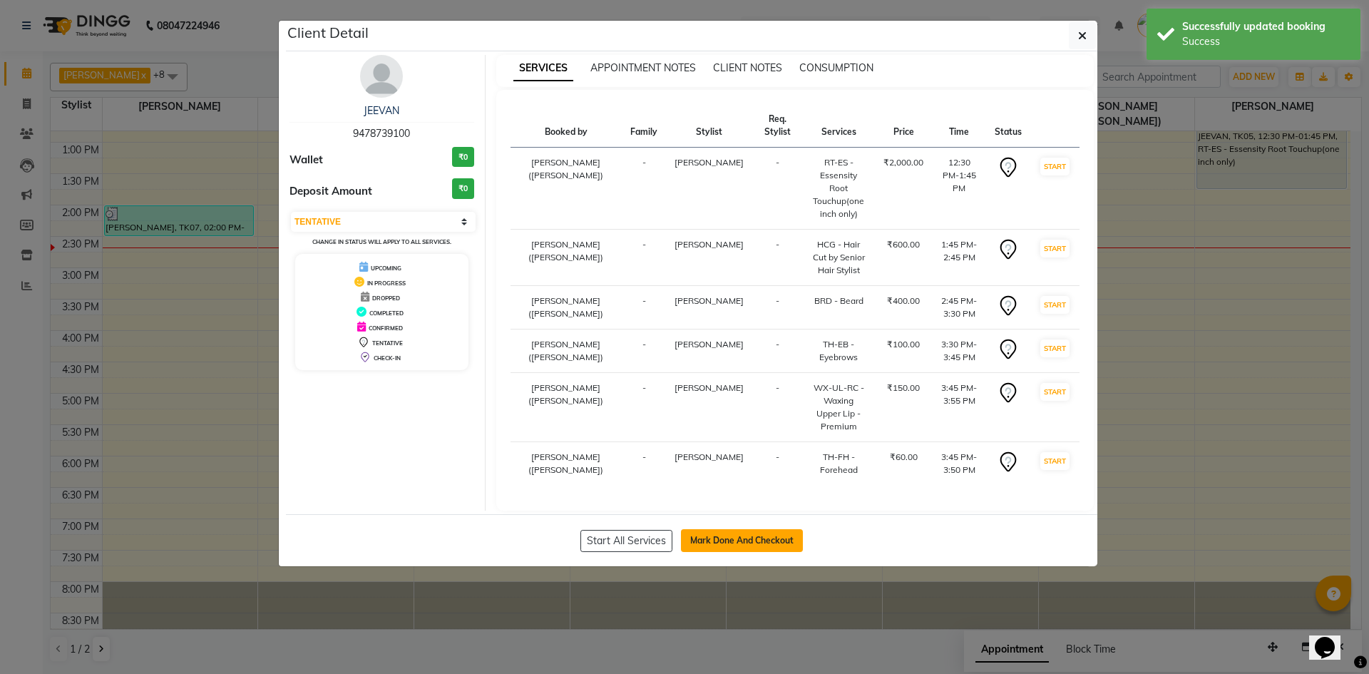
click at [743, 529] on button "Mark Done And Checkout" at bounding box center [742, 540] width 122 height 23
select select "service"
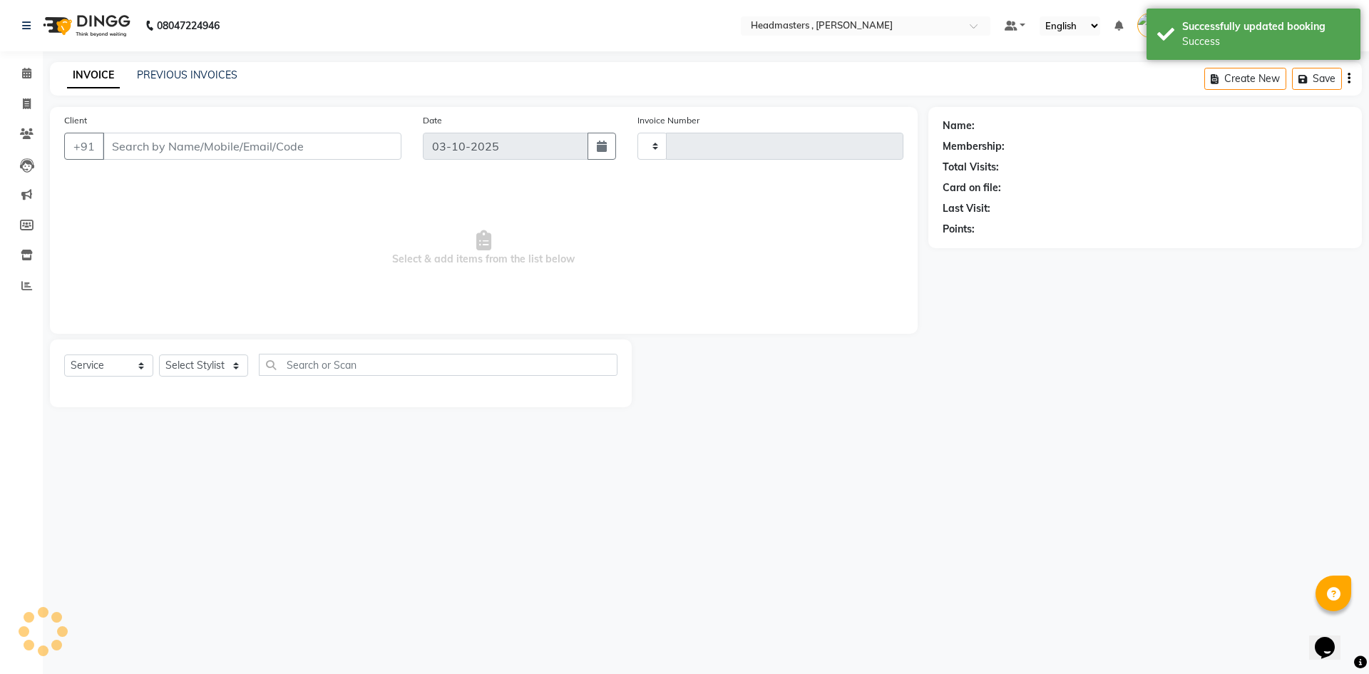
type input "1456"
select select "8566"
type input "9478739100"
select select "85122"
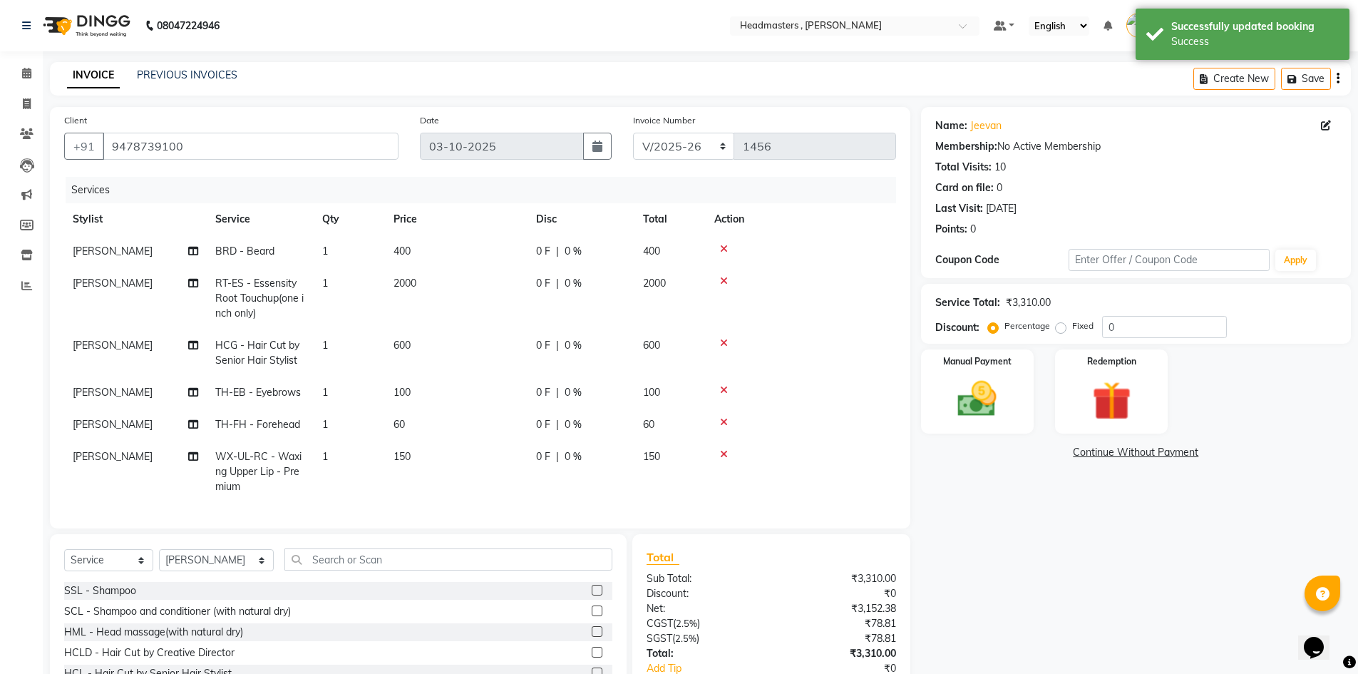
click at [530, 242] on td "0 F | 0 %" at bounding box center [581, 251] width 107 height 32
select select "85125"
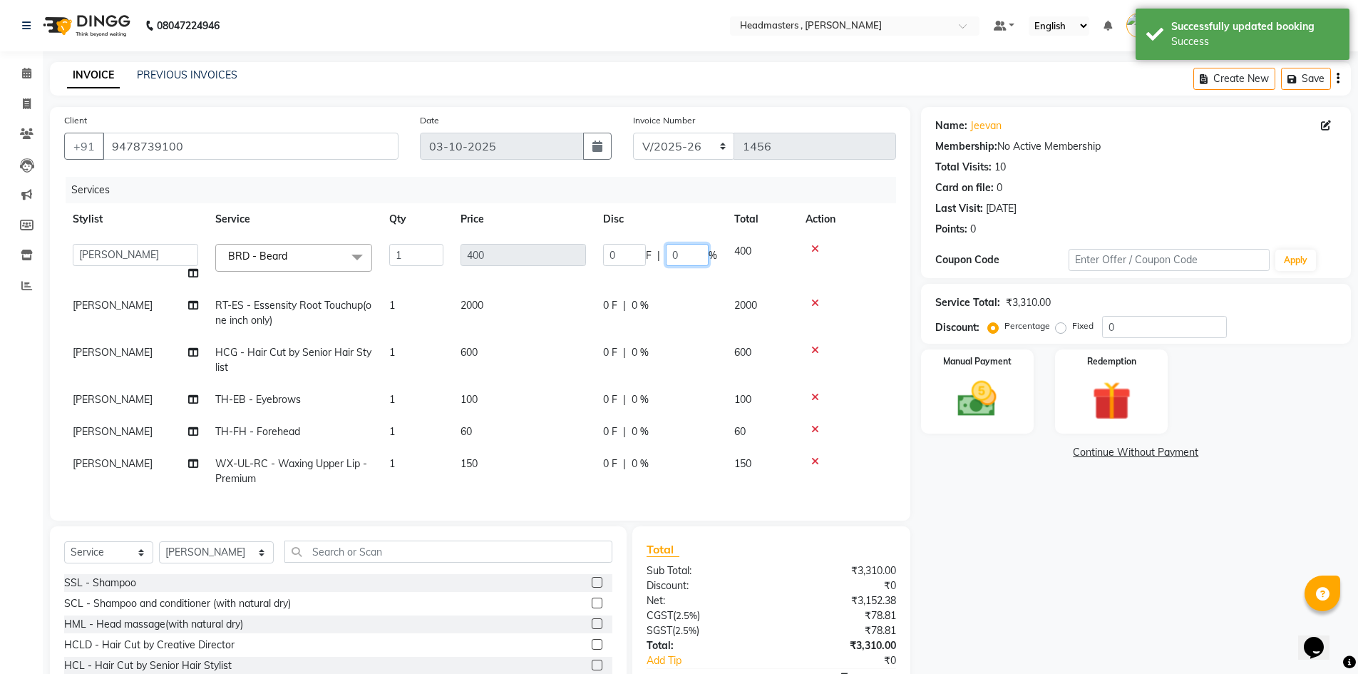
click at [682, 249] on input "0" at bounding box center [687, 255] width 43 height 22
type input "050"
click at [626, 299] on td "0 F | 0 %" at bounding box center [660, 312] width 131 height 47
select select "85124"
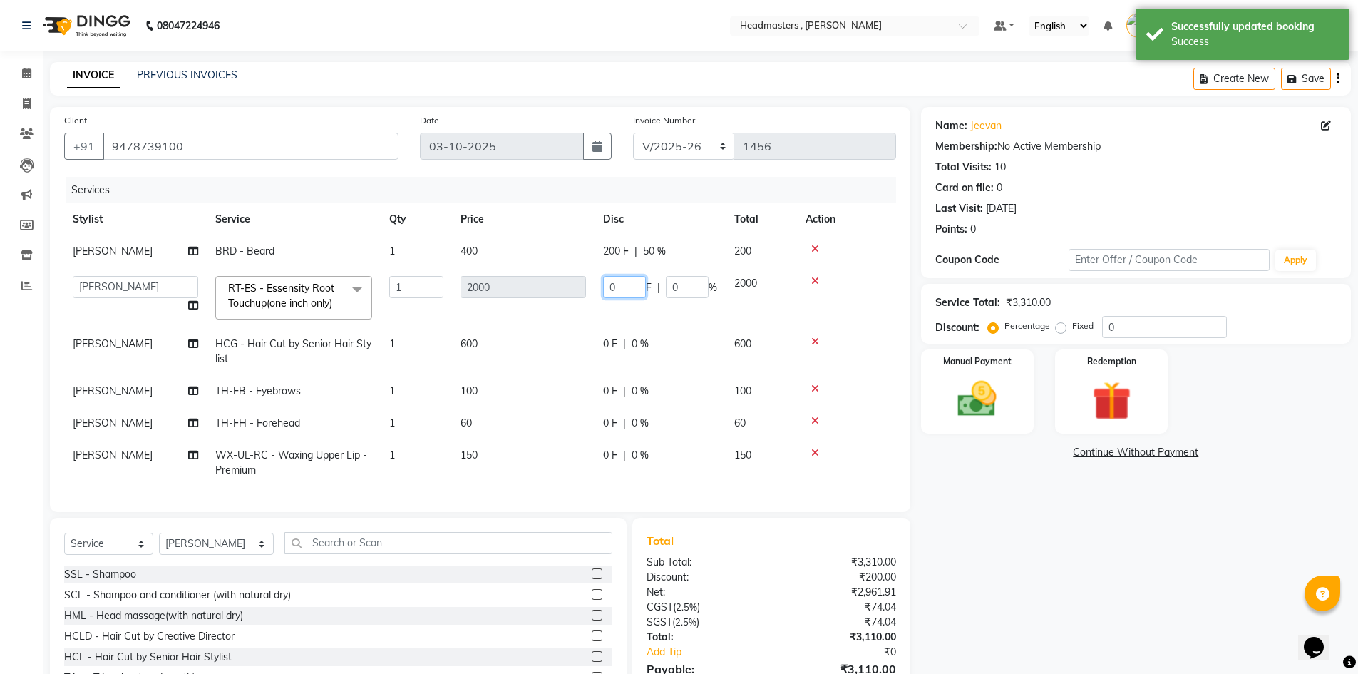
click at [642, 287] on input "0" at bounding box center [624, 287] width 43 height 22
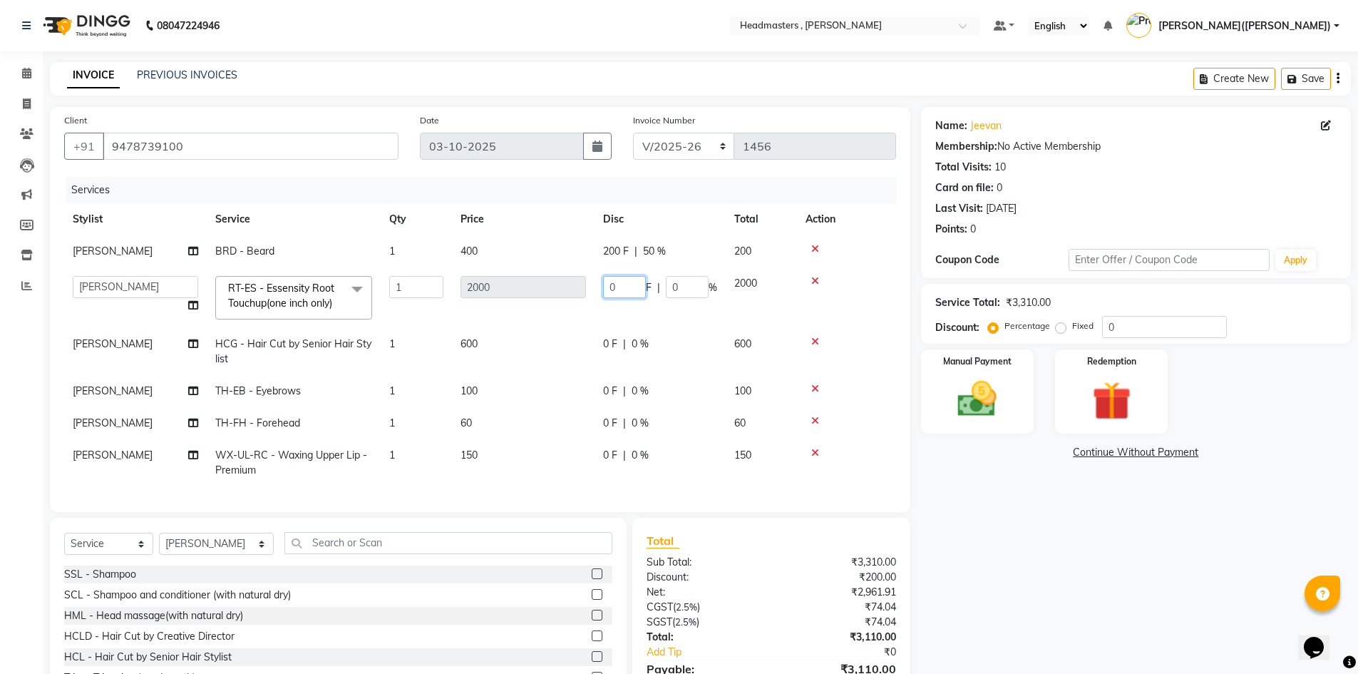
click at [642, 287] on input "0" at bounding box center [624, 287] width 43 height 22
type input "0800"
click at [641, 337] on tr "[PERSON_NAME] HCG - Hair Cut by Senior Hair Stylist 1 600 0 F | 0 % 600" at bounding box center [480, 351] width 832 height 47
click at [726, 337] on td "600" at bounding box center [761, 351] width 71 height 47
select select "85125"
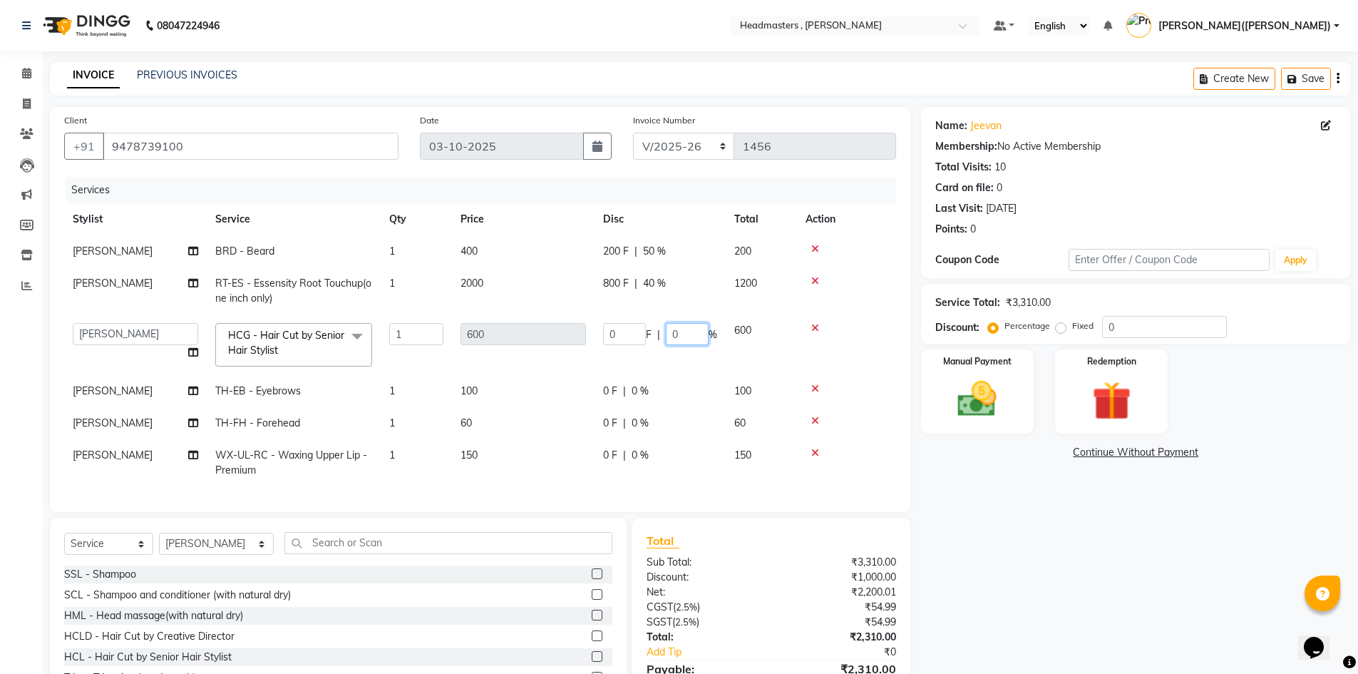
click at [679, 333] on input "0" at bounding box center [687, 334] width 43 height 22
type input "050"
click at [622, 453] on div "0 F | 0 %" at bounding box center [660, 455] width 114 height 15
select select "85122"
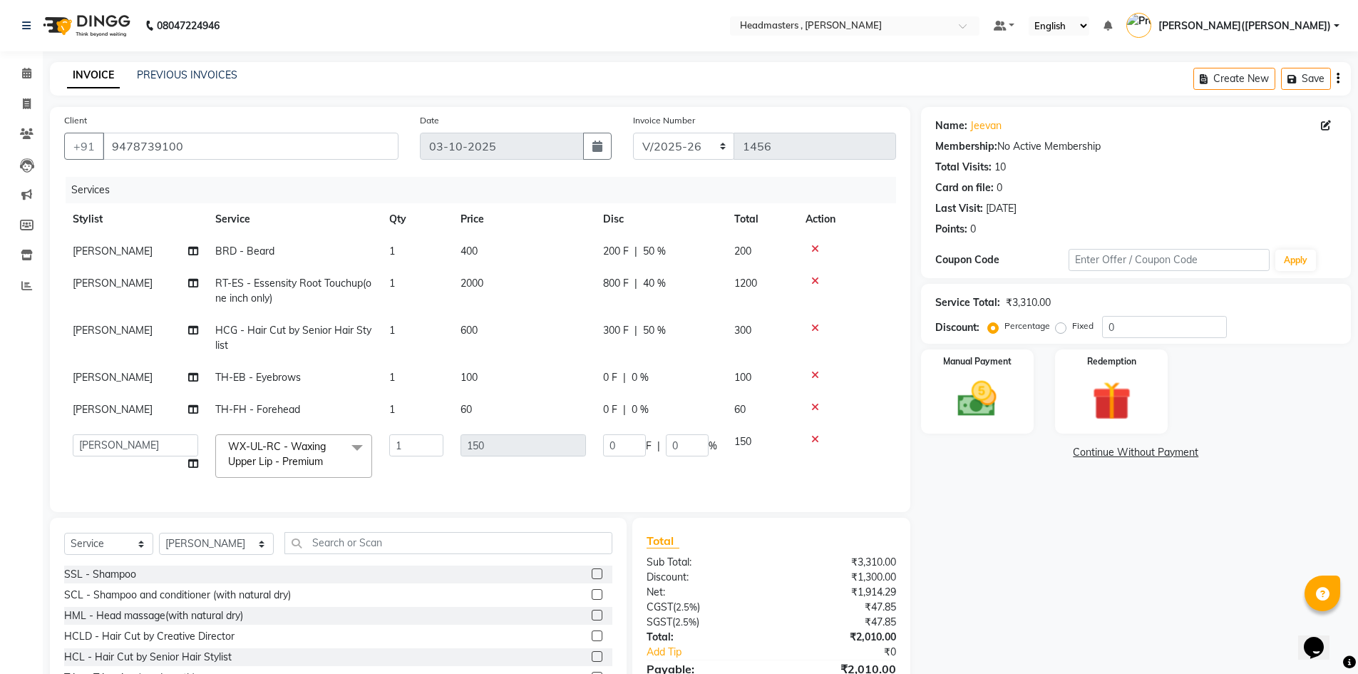
click at [619, 399] on td "0 F | 0 %" at bounding box center [660, 409] width 131 height 32
select select "85122"
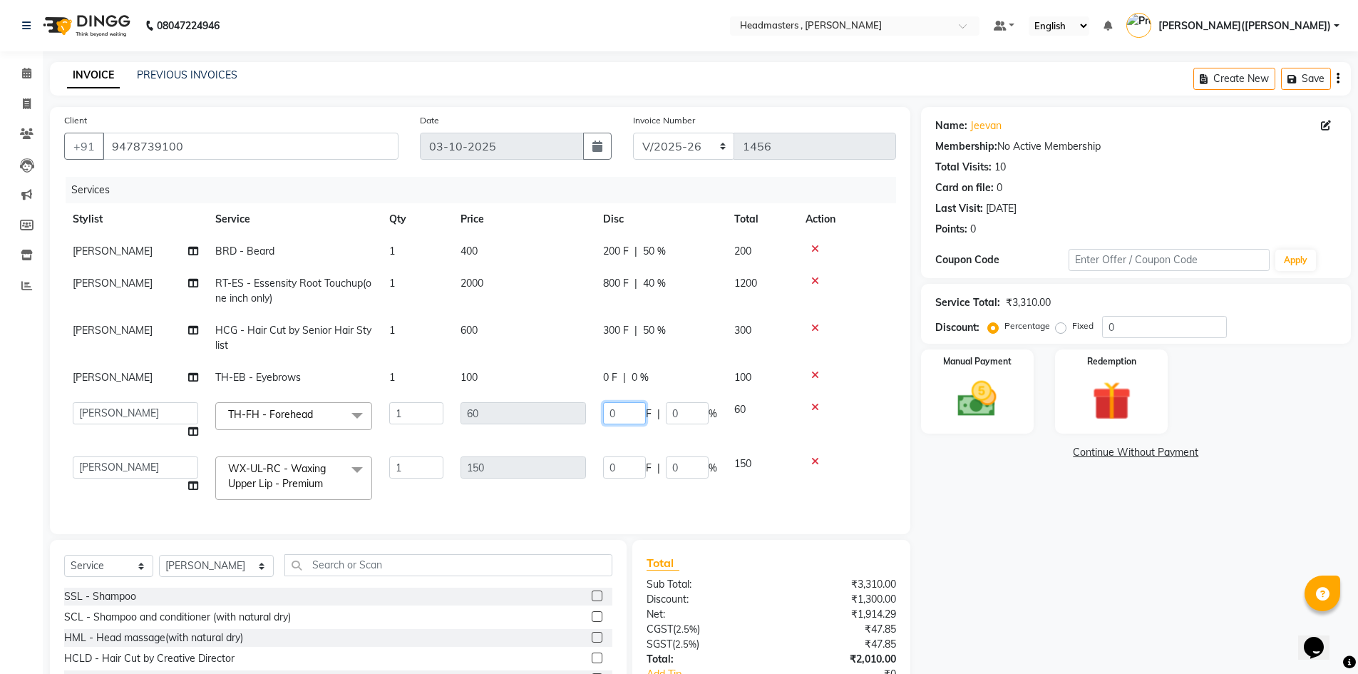
click at [620, 408] on input "0" at bounding box center [624, 413] width 43 height 22
type input "010"
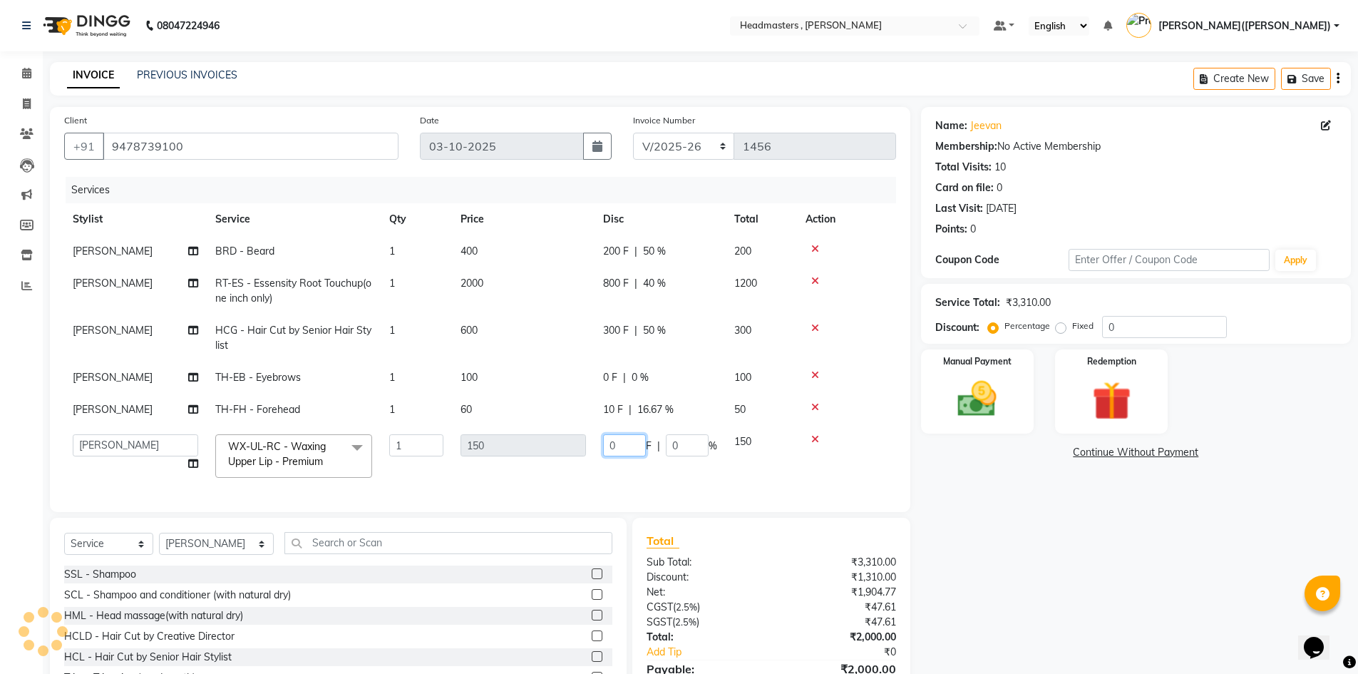
click at [644, 470] on td "0 F | 0 %" at bounding box center [660, 456] width 131 height 61
type input "050"
click at [1030, 552] on div "Name: Jeevan Membership: No Active Membership Total Visits: 10 Card on file: 0 …" at bounding box center [1141, 417] width 441 height 621
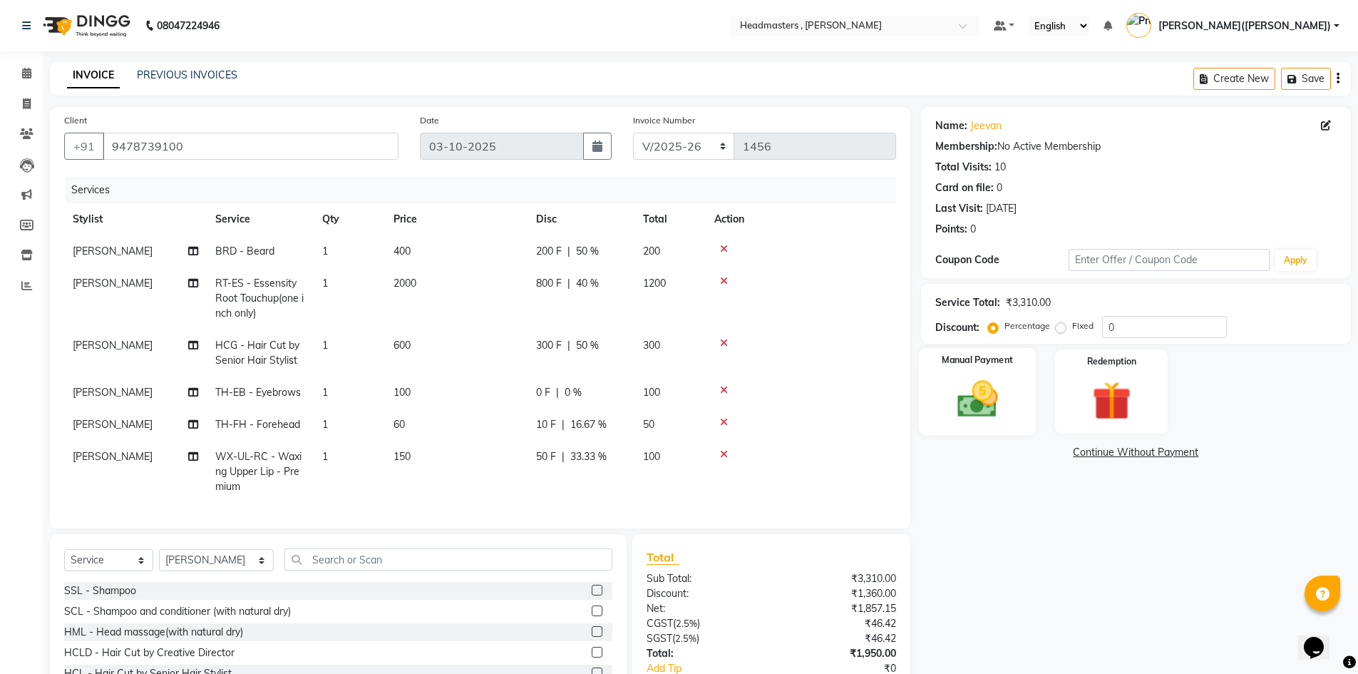
click at [969, 397] on img at bounding box center [978, 399] width 66 height 46
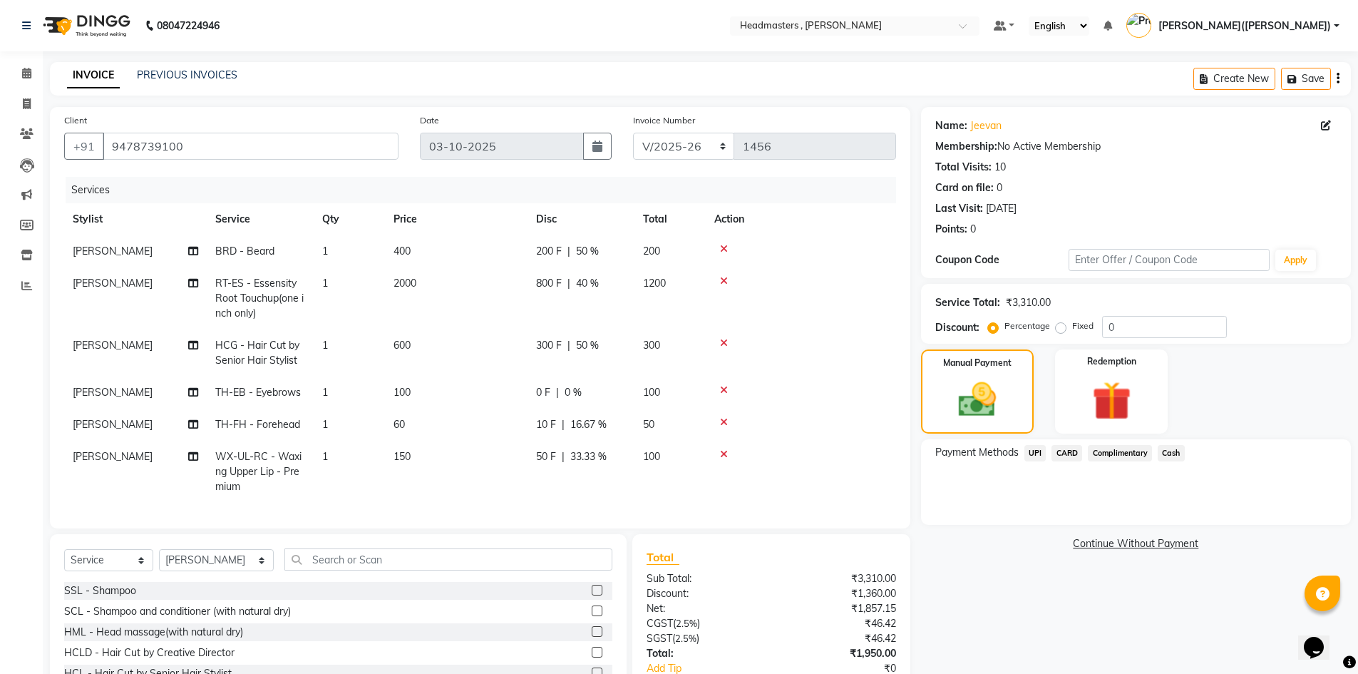
click at [1175, 450] on span "Cash" at bounding box center [1171, 453] width 27 height 16
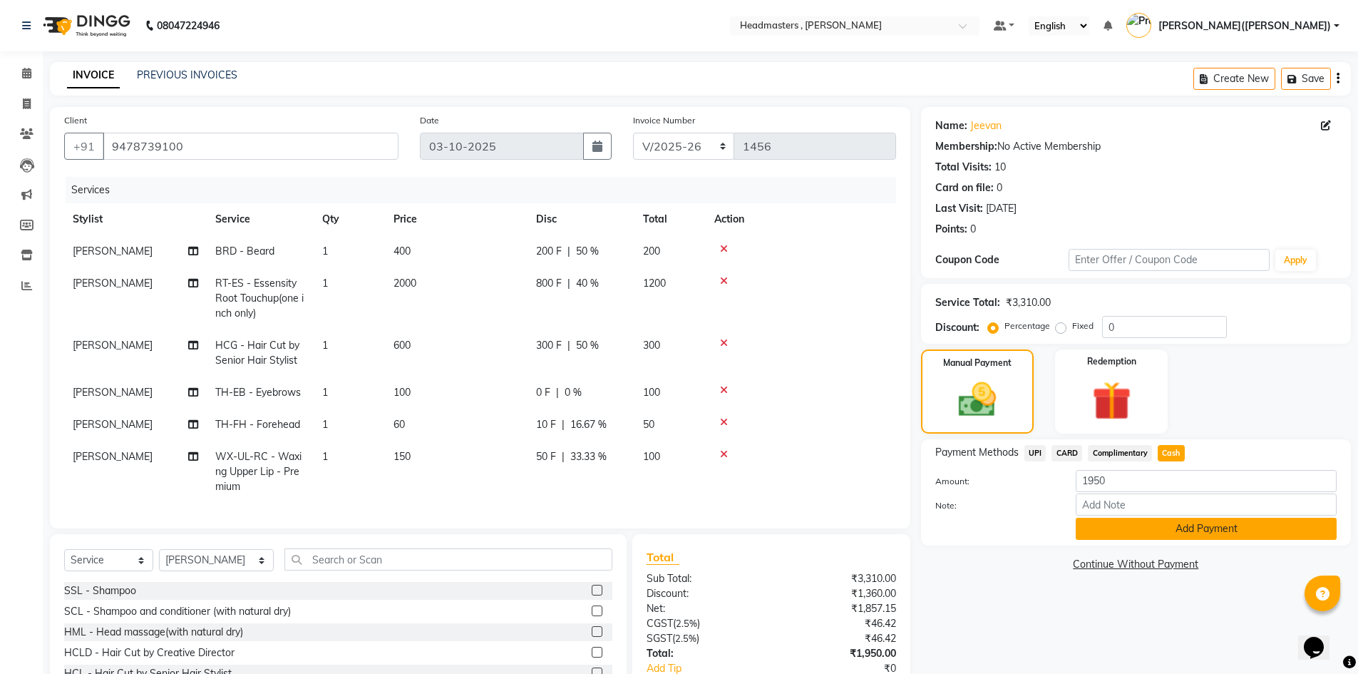
click at [1171, 524] on button "Add Payment" at bounding box center [1206, 529] width 261 height 22
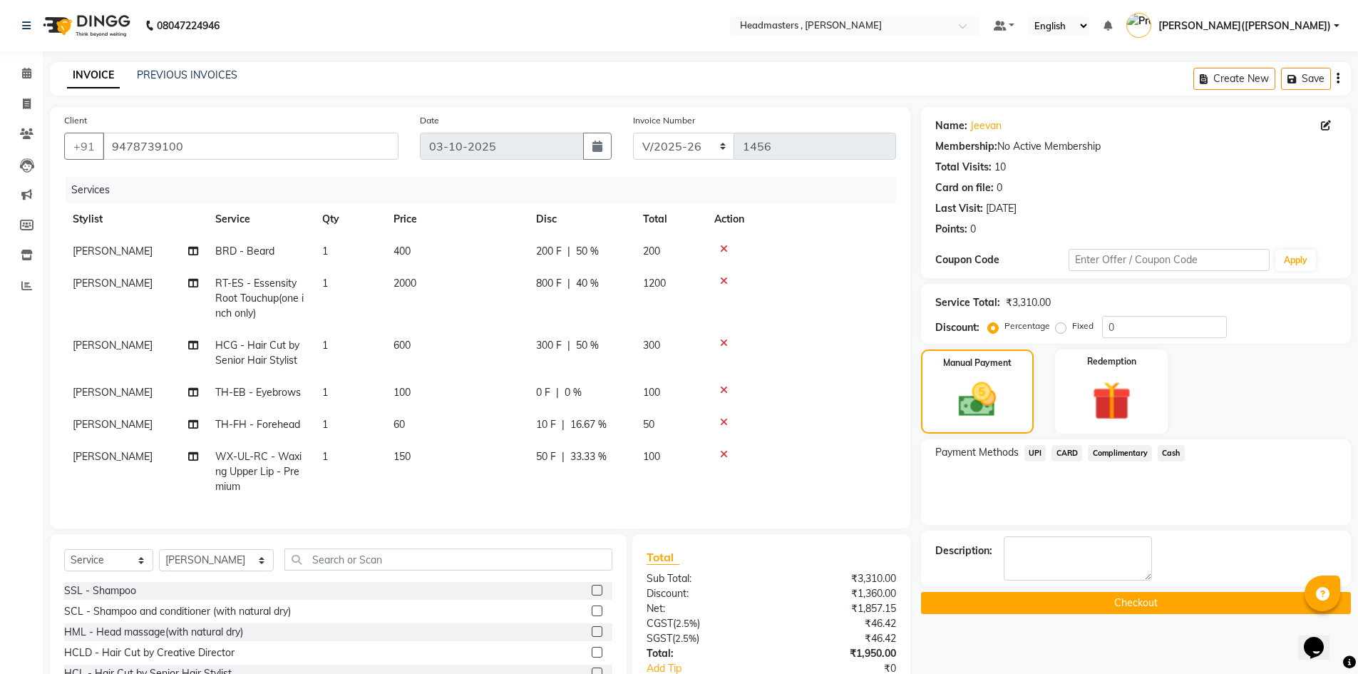
click at [1099, 605] on button "Checkout" at bounding box center [1136, 603] width 430 height 22
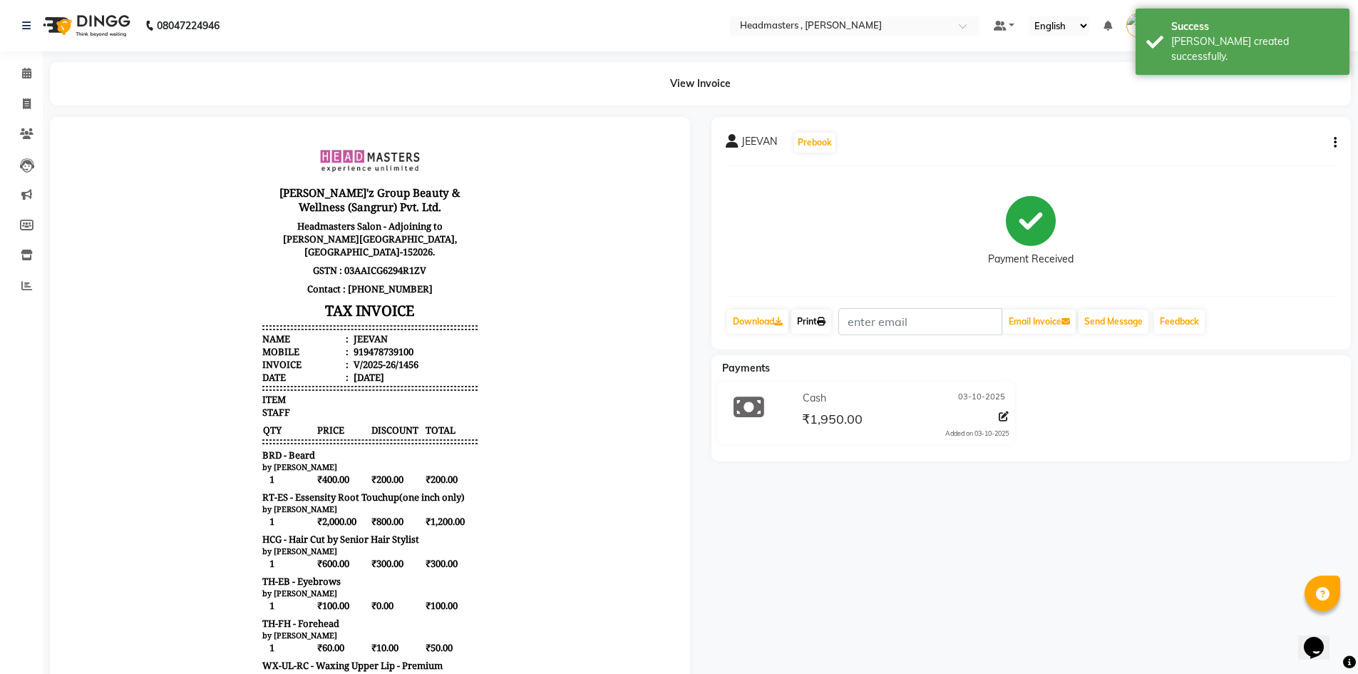
click at [816, 324] on link "Print" at bounding box center [811, 321] width 40 height 24
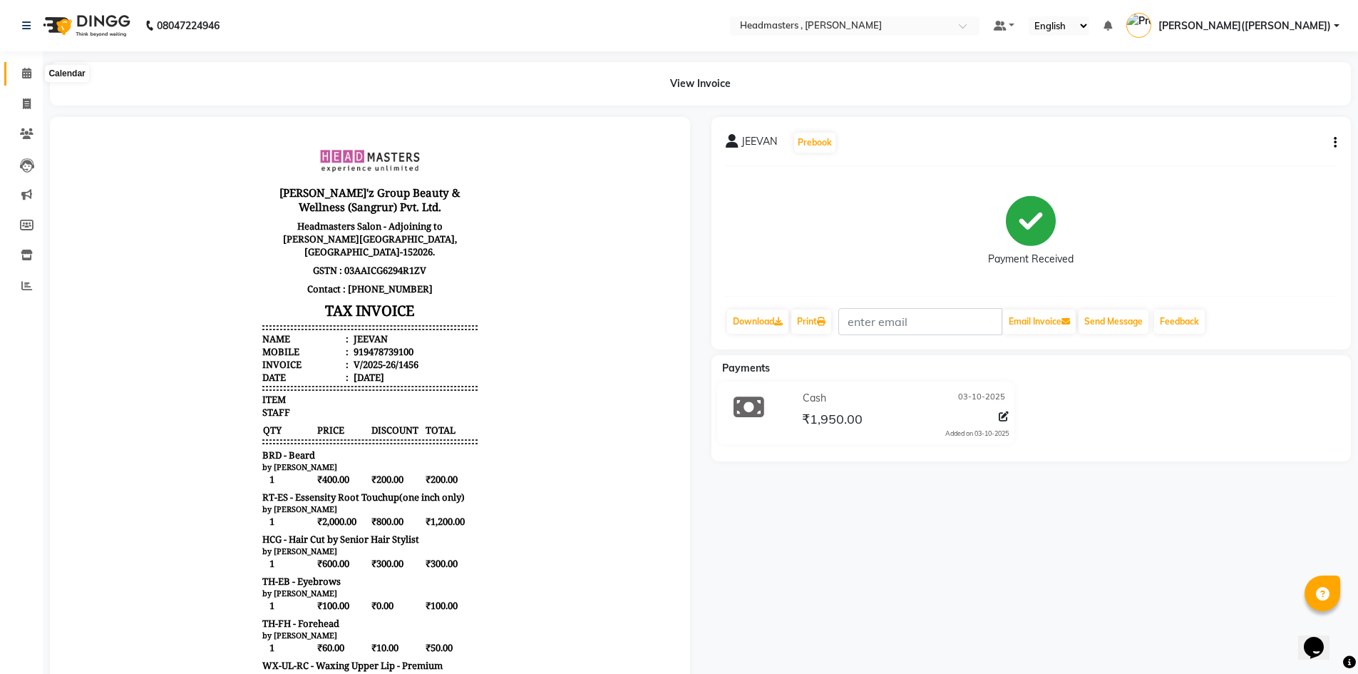
click at [24, 73] on icon at bounding box center [26, 73] width 9 height 11
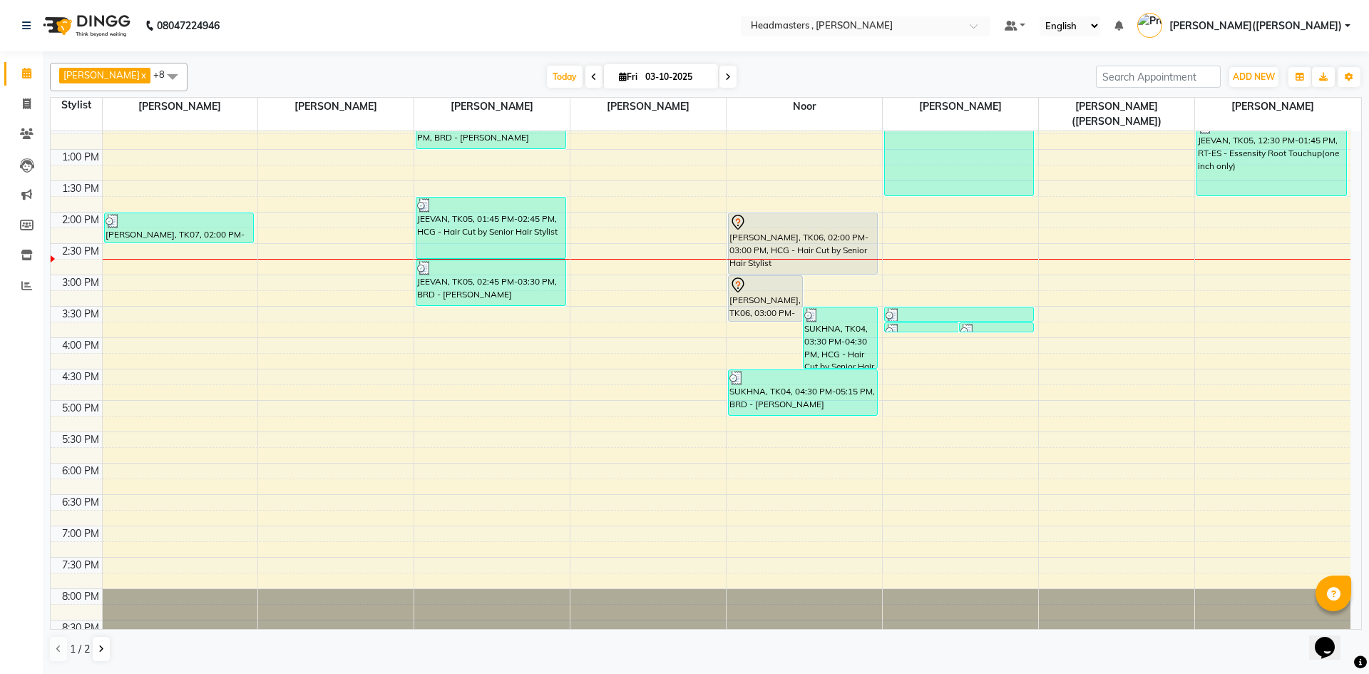
scroll to position [302, 0]
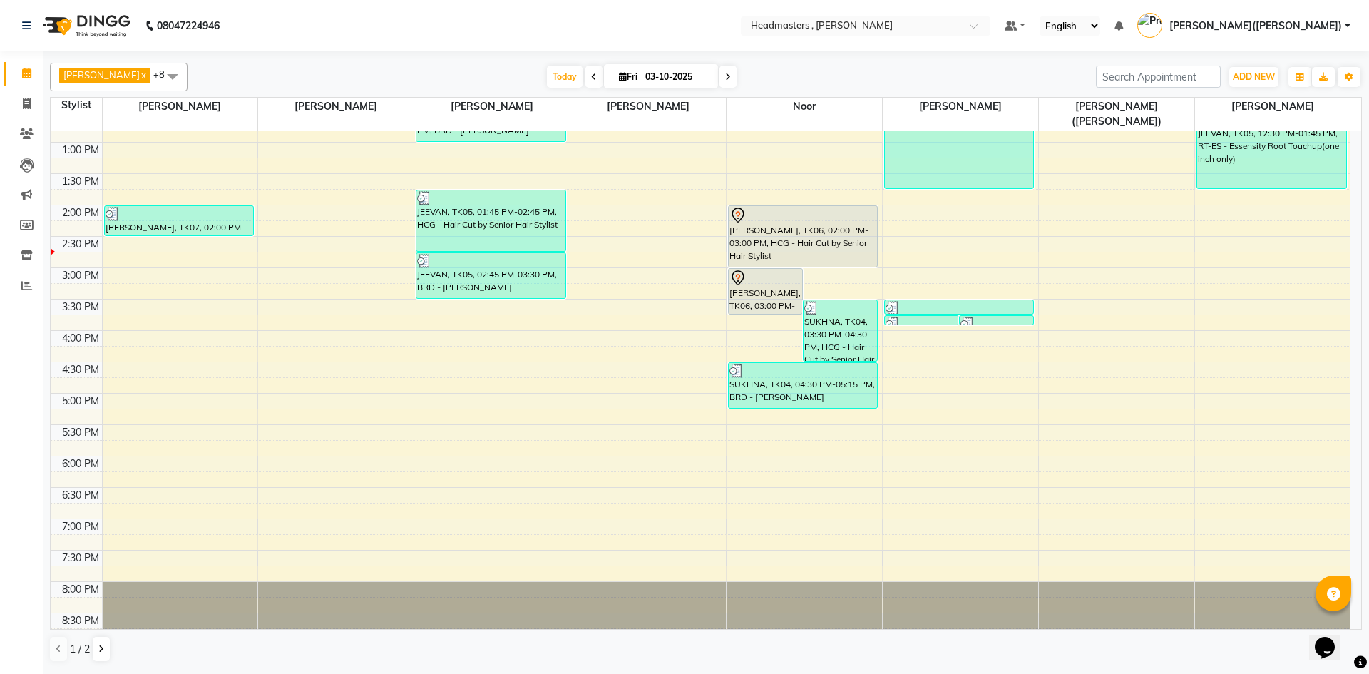
click at [431, 299] on div "8:00 AM 8:30 AM 9:00 AM 9:30 AM 10:00 AM 10:30 AM 11:00 AM 11:30 AM 12:00 PM 12…" at bounding box center [701, 236] width 1300 height 815
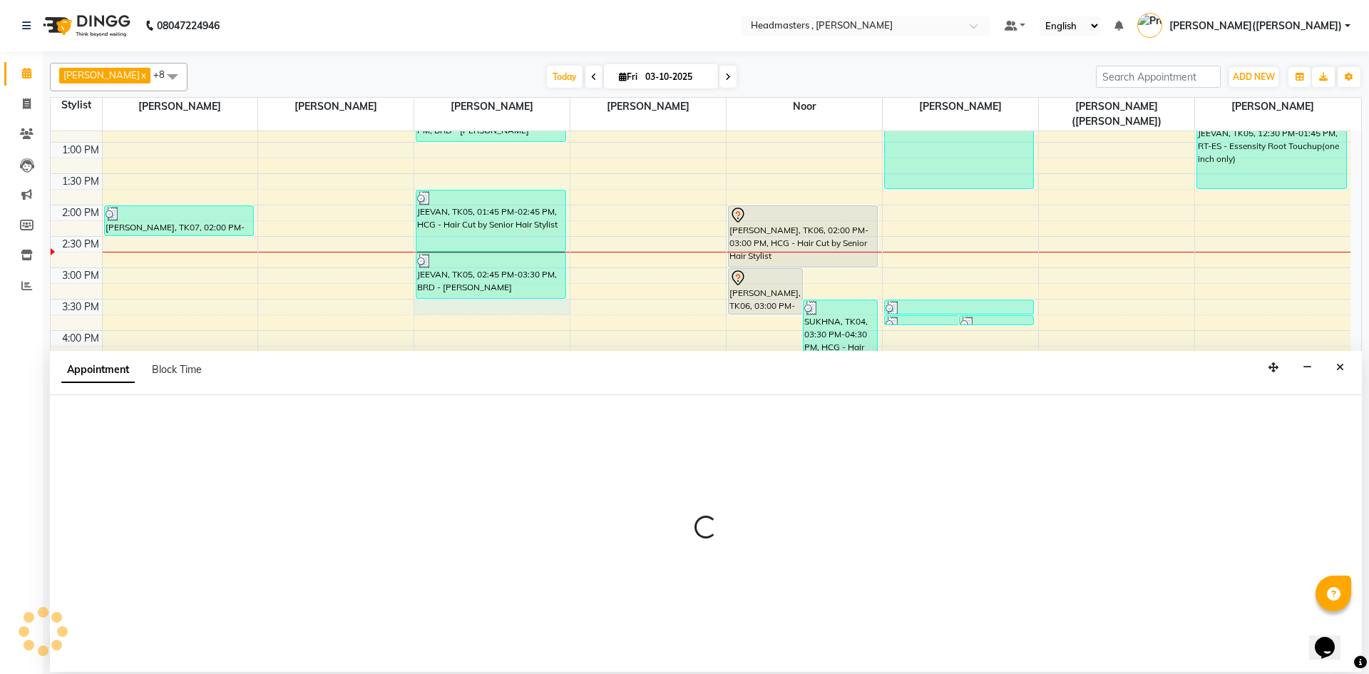
select select "85125"
select select "930"
select select "tentative"
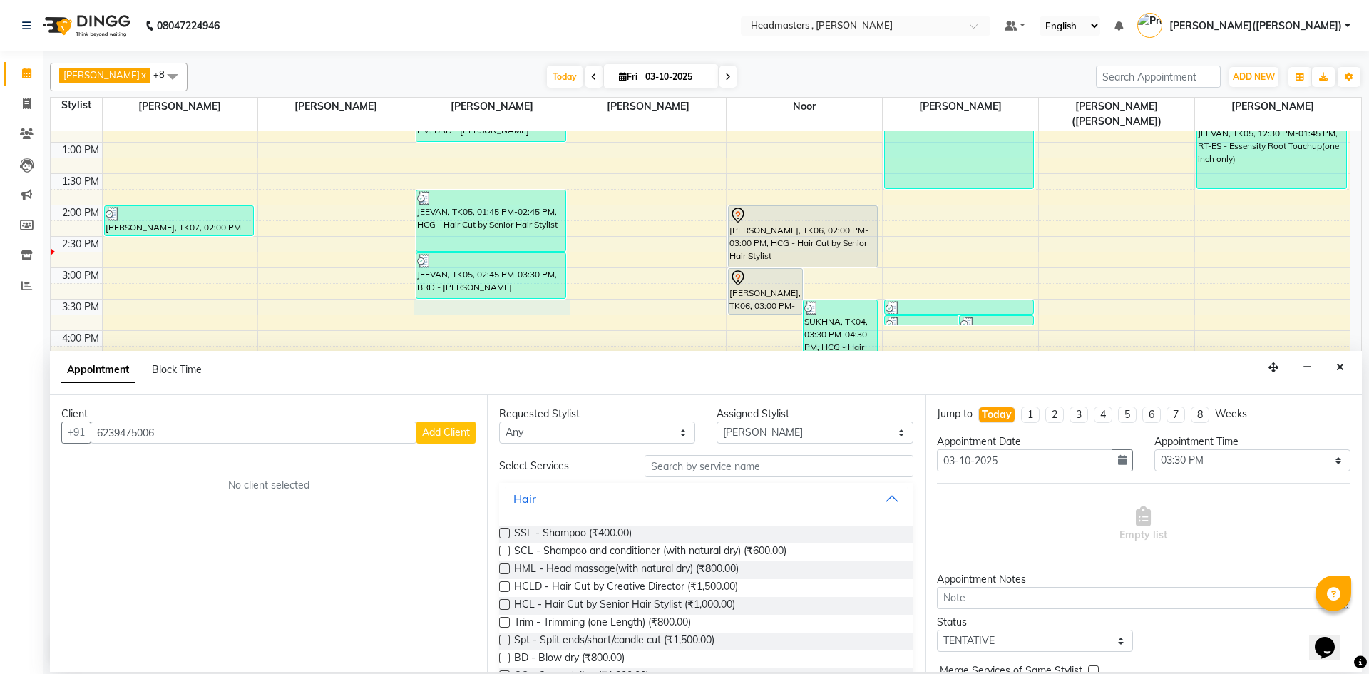
type input "6239475006"
click at [436, 433] on span "Add Client" at bounding box center [446, 432] width 48 height 13
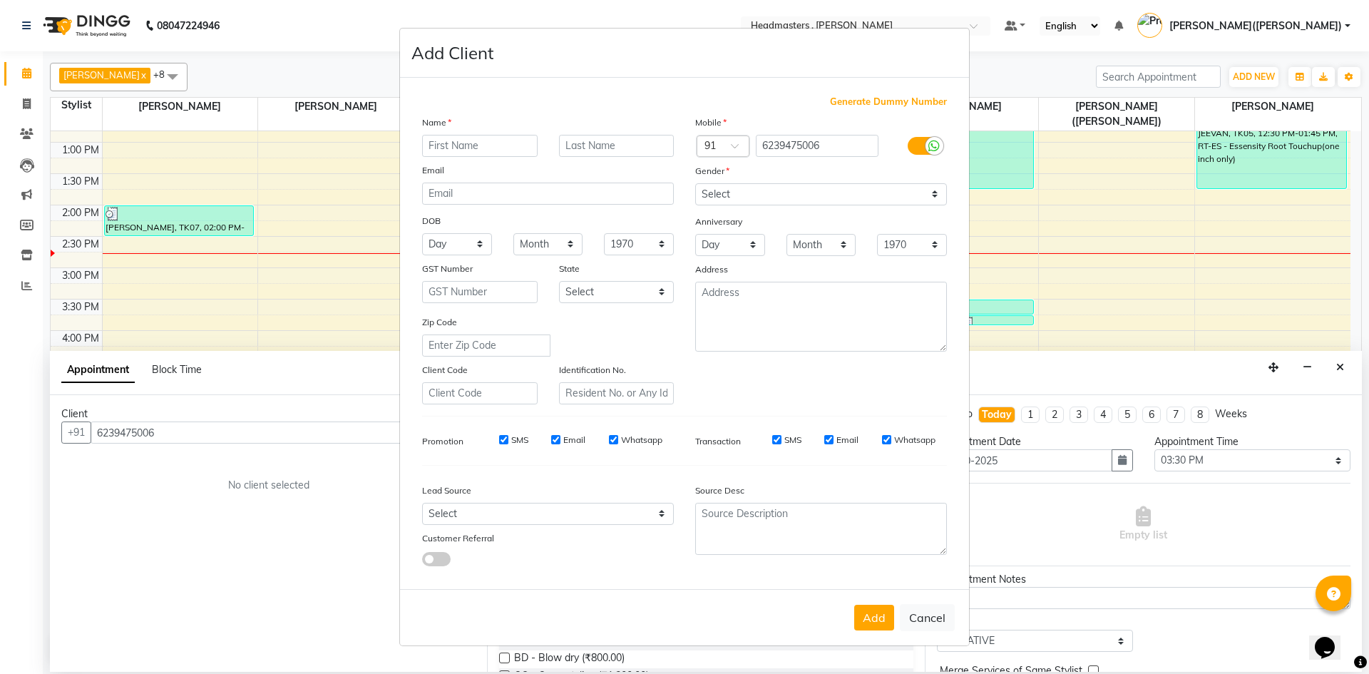
click at [474, 151] on input "text" at bounding box center [479, 146] width 115 height 22
type input "[PERSON_NAME]"
click at [867, 614] on button "Add" at bounding box center [874, 617] width 40 height 26
click at [933, 194] on select "Select [DEMOGRAPHIC_DATA] [DEMOGRAPHIC_DATA] Other Prefer Not To Say" at bounding box center [821, 194] width 252 height 22
select select "[DEMOGRAPHIC_DATA]"
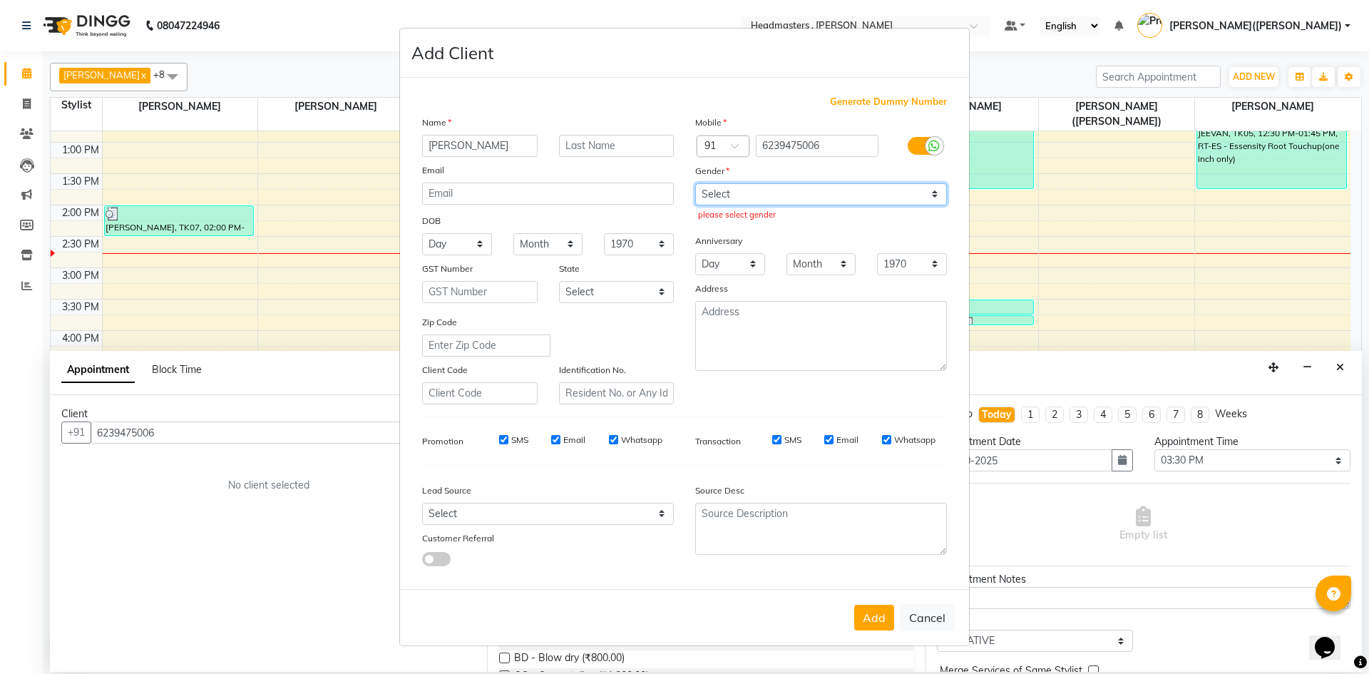
click at [695, 183] on select "Select [DEMOGRAPHIC_DATA] [DEMOGRAPHIC_DATA] Other Prefer Not To Say" at bounding box center [821, 194] width 252 height 22
click at [897, 230] on div "Anniversary" at bounding box center [820, 241] width 273 height 23
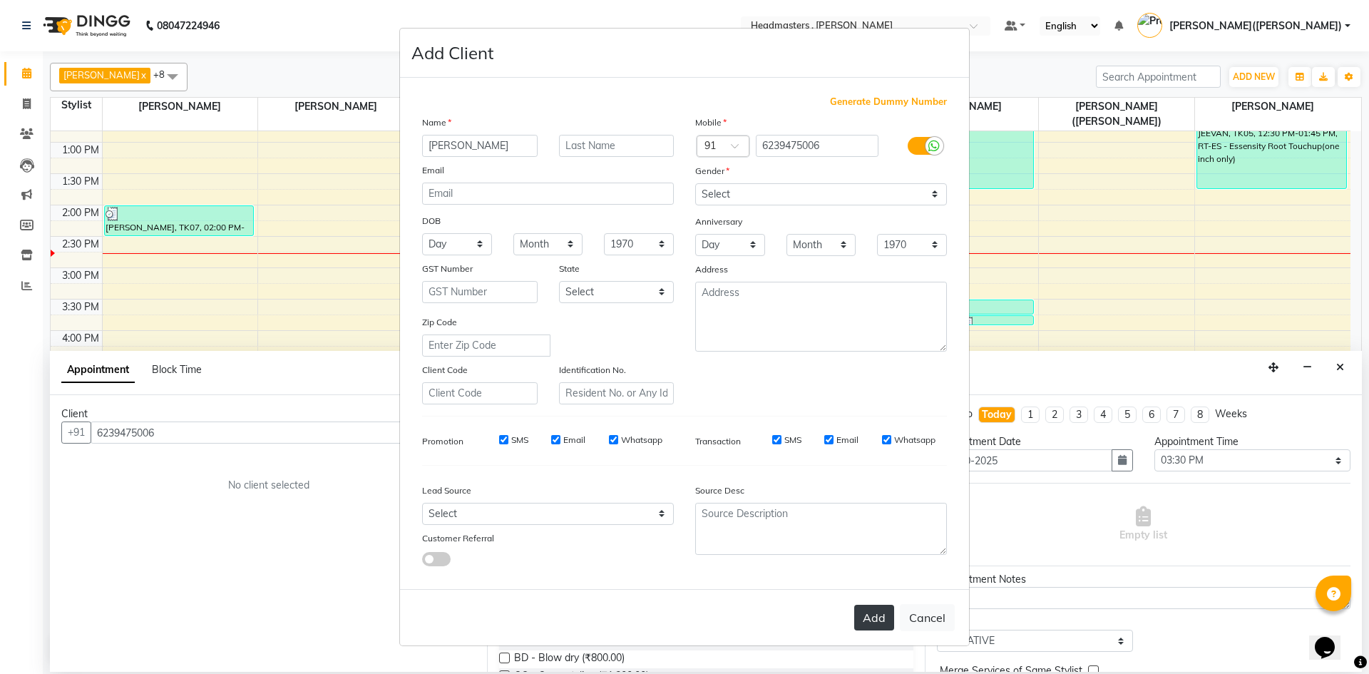
click at [873, 628] on button "Add" at bounding box center [874, 617] width 40 height 26
select select
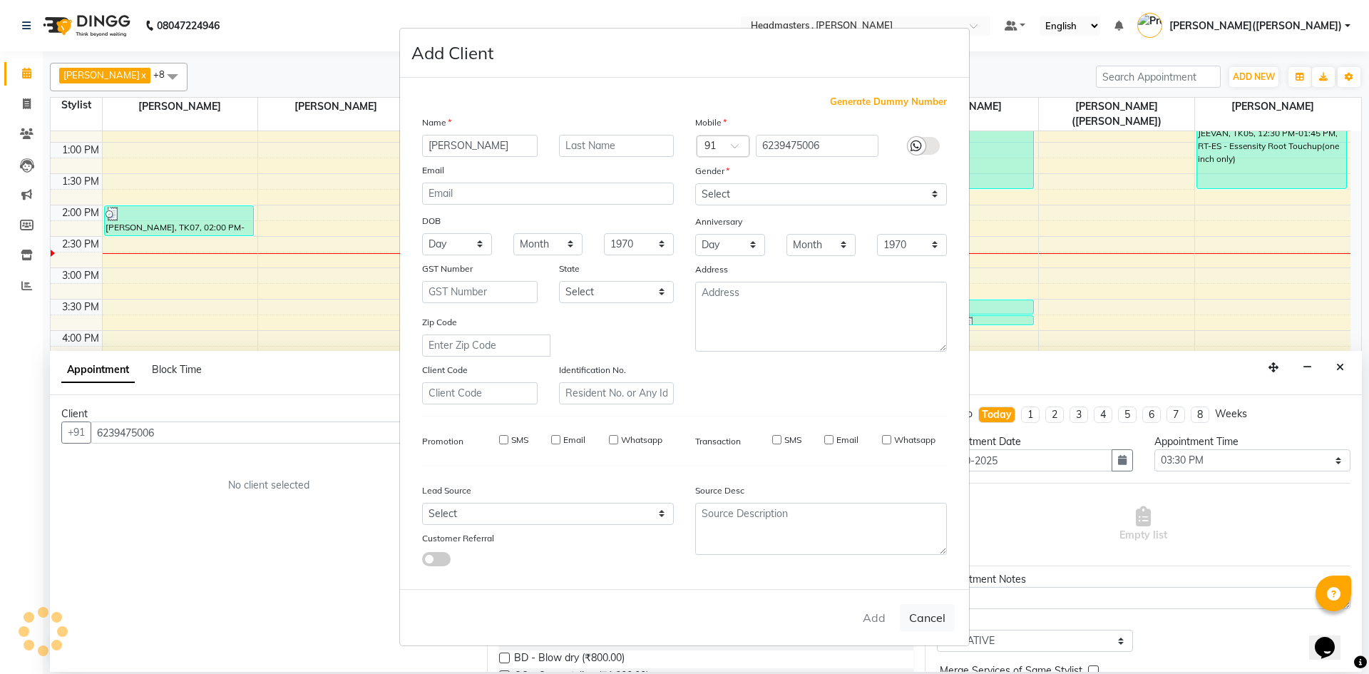
select select
checkbox input "false"
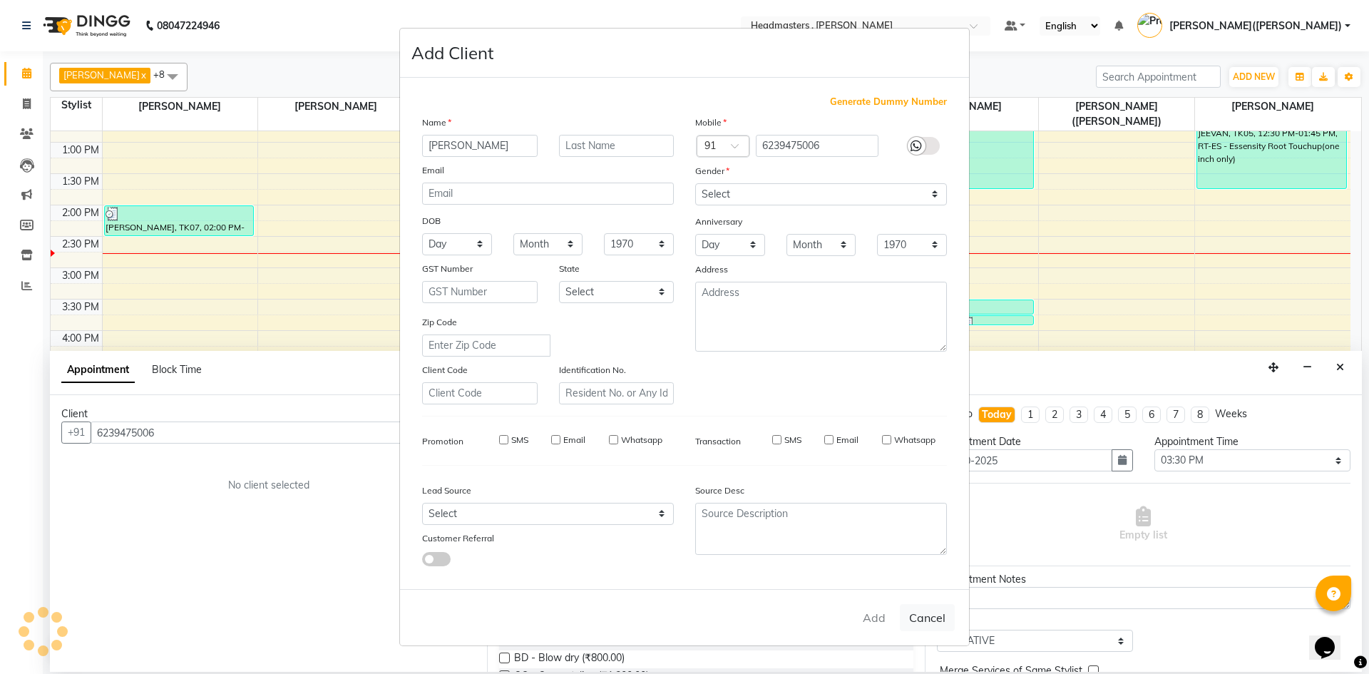
checkbox input "false"
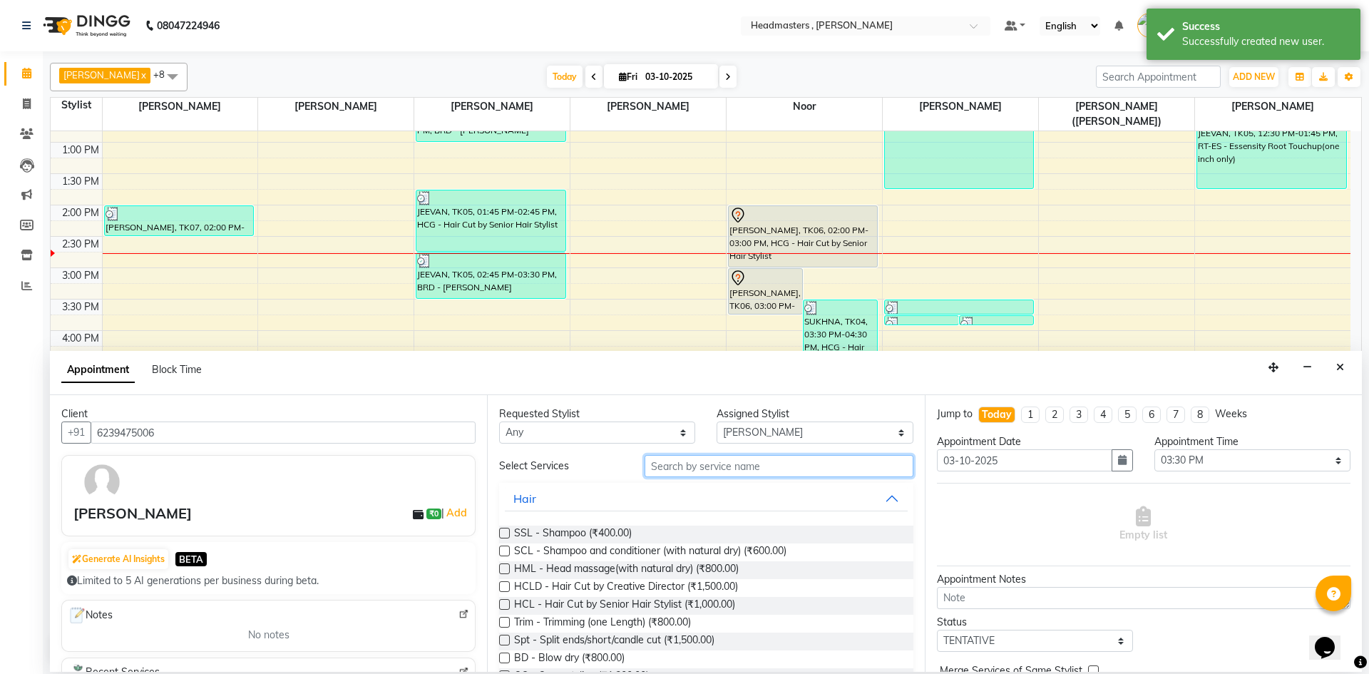
click at [698, 475] on input "text" at bounding box center [778, 466] width 269 height 22
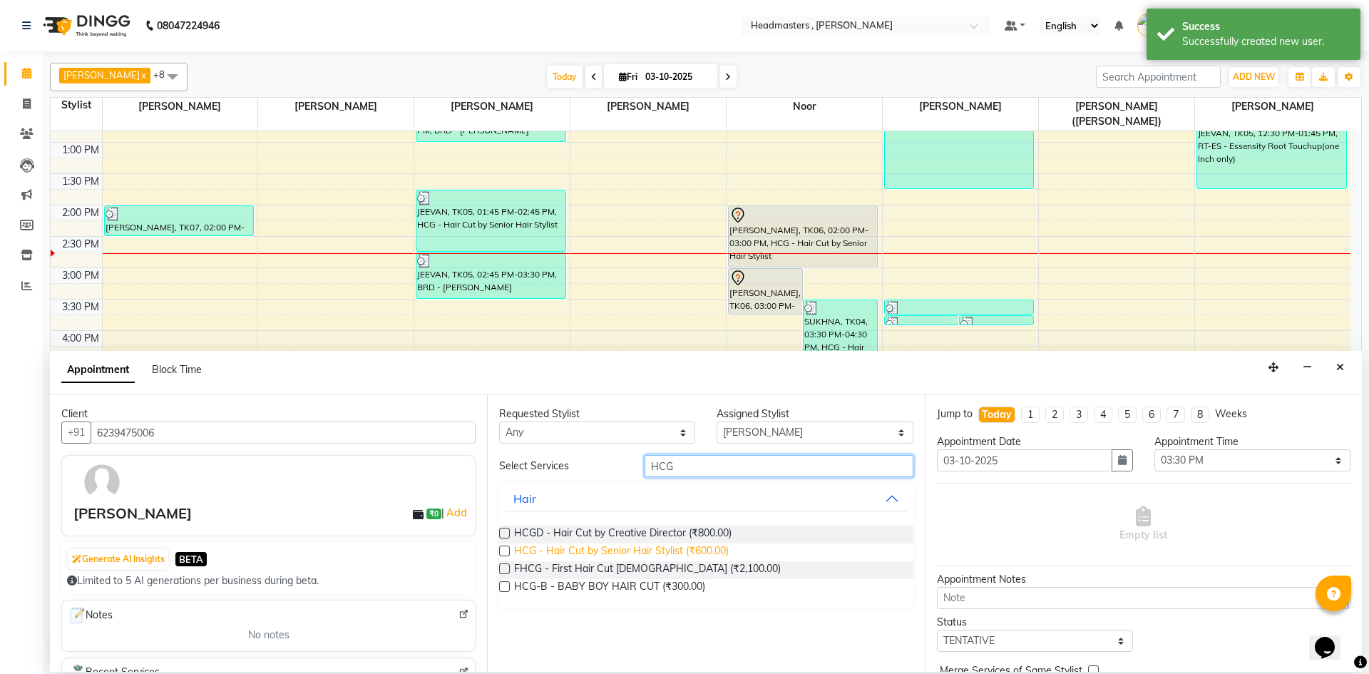
type input "HCG"
click at [676, 550] on span "HCG - Hair Cut by Senior Hair Stylist (₹600.00)" at bounding box center [621, 552] width 215 height 18
checkbox input "false"
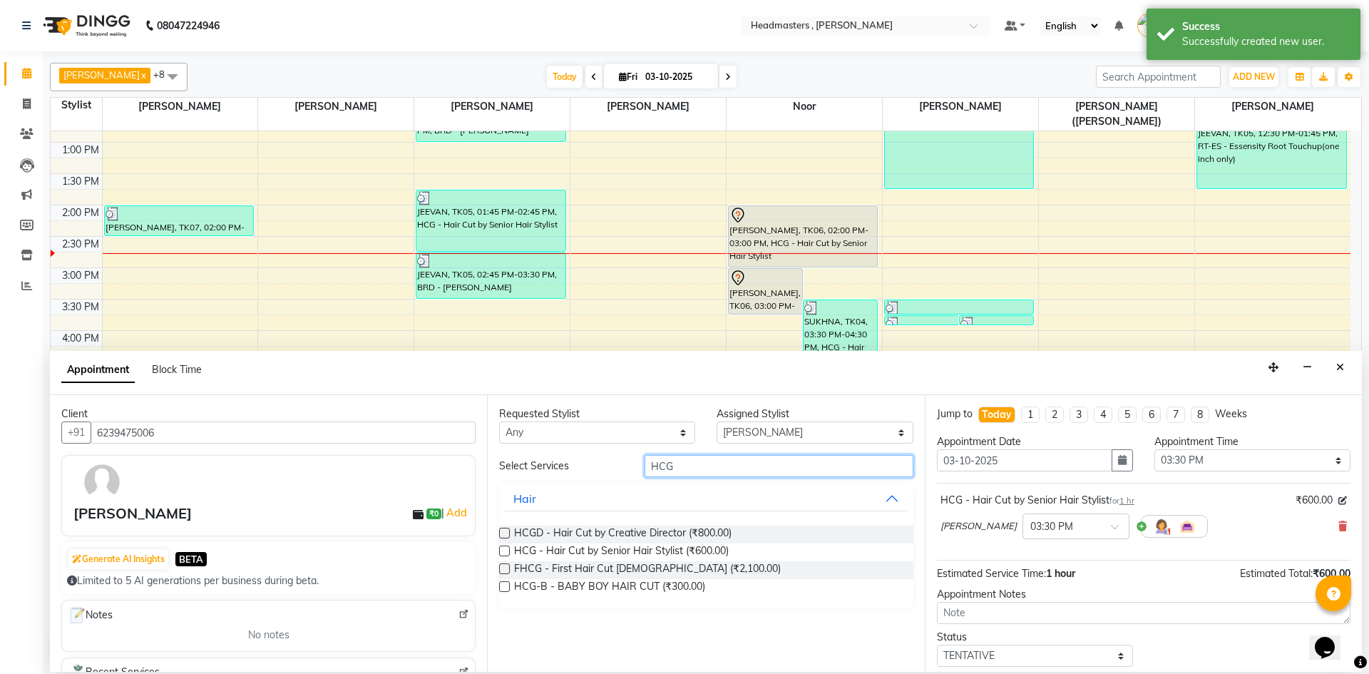
click at [685, 465] on input "HCG" at bounding box center [778, 466] width 269 height 22
type input "H"
type input "BRD"
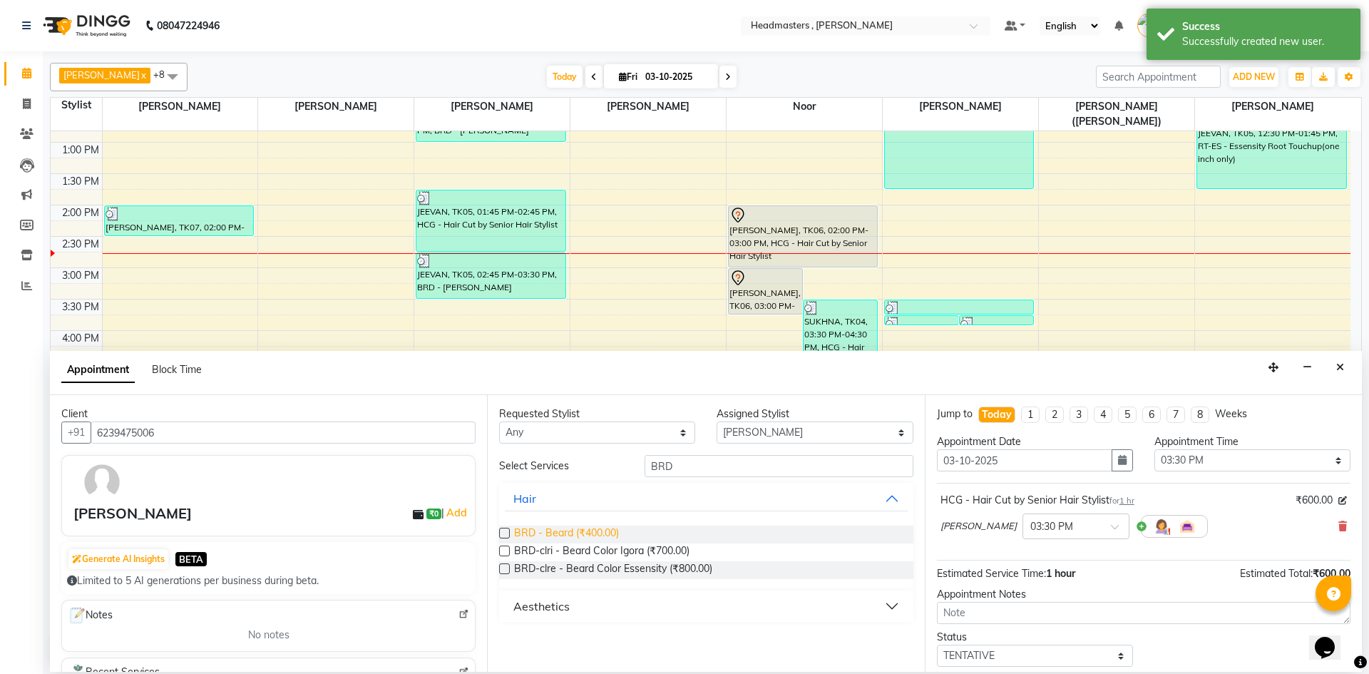
click at [605, 529] on span "BRD - Beard (₹400.00)" at bounding box center [566, 534] width 105 height 18
checkbox input "false"
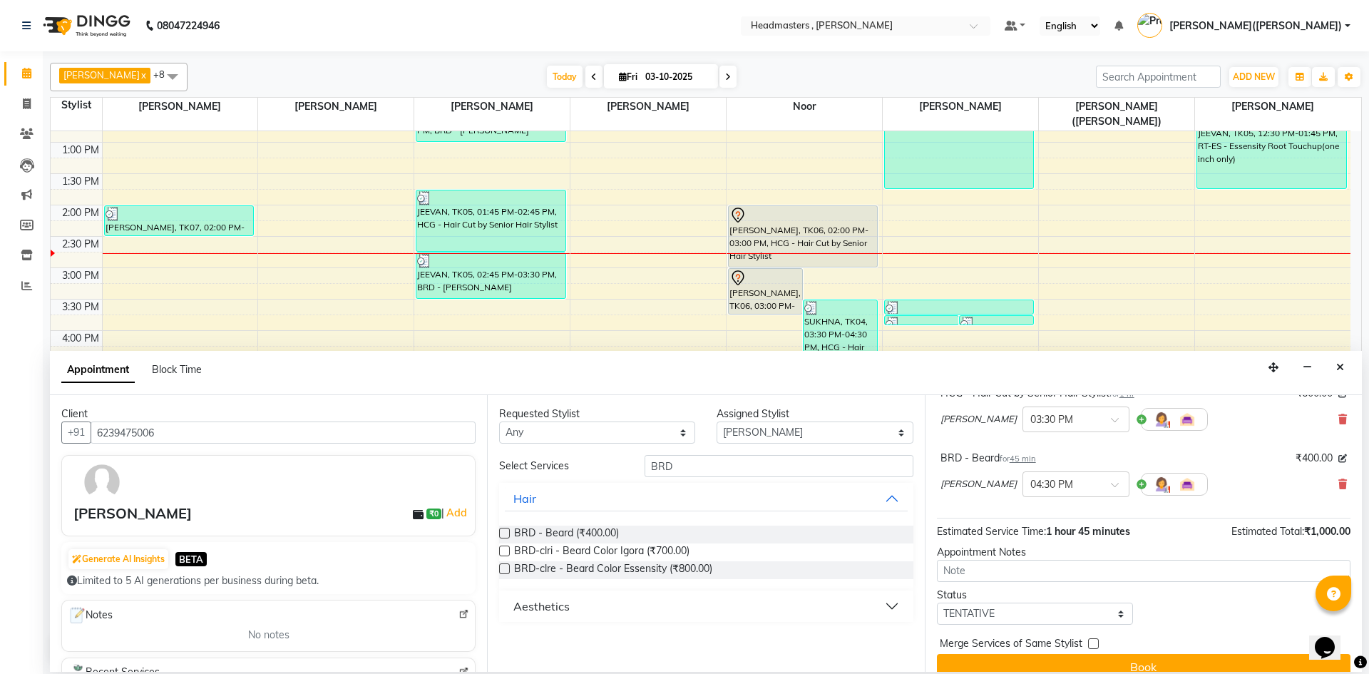
scroll to position [126, 0]
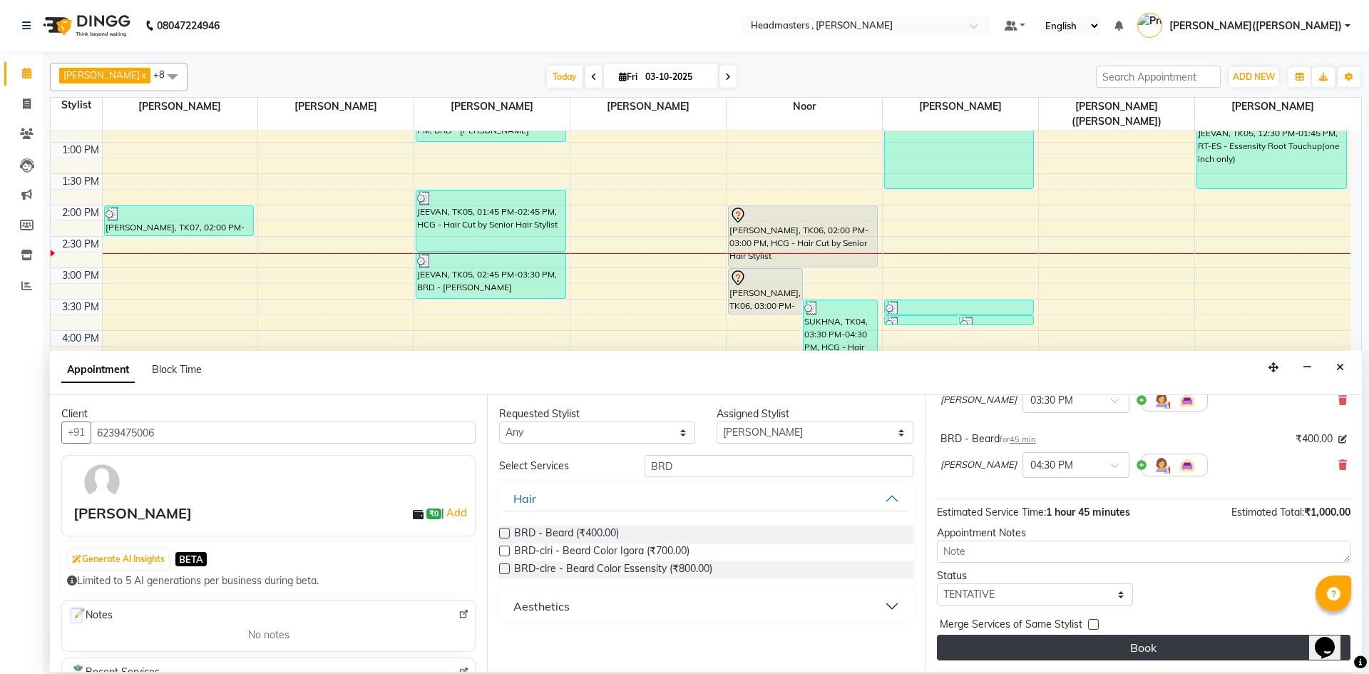
click at [1234, 650] on button "Book" at bounding box center [1143, 647] width 413 height 26
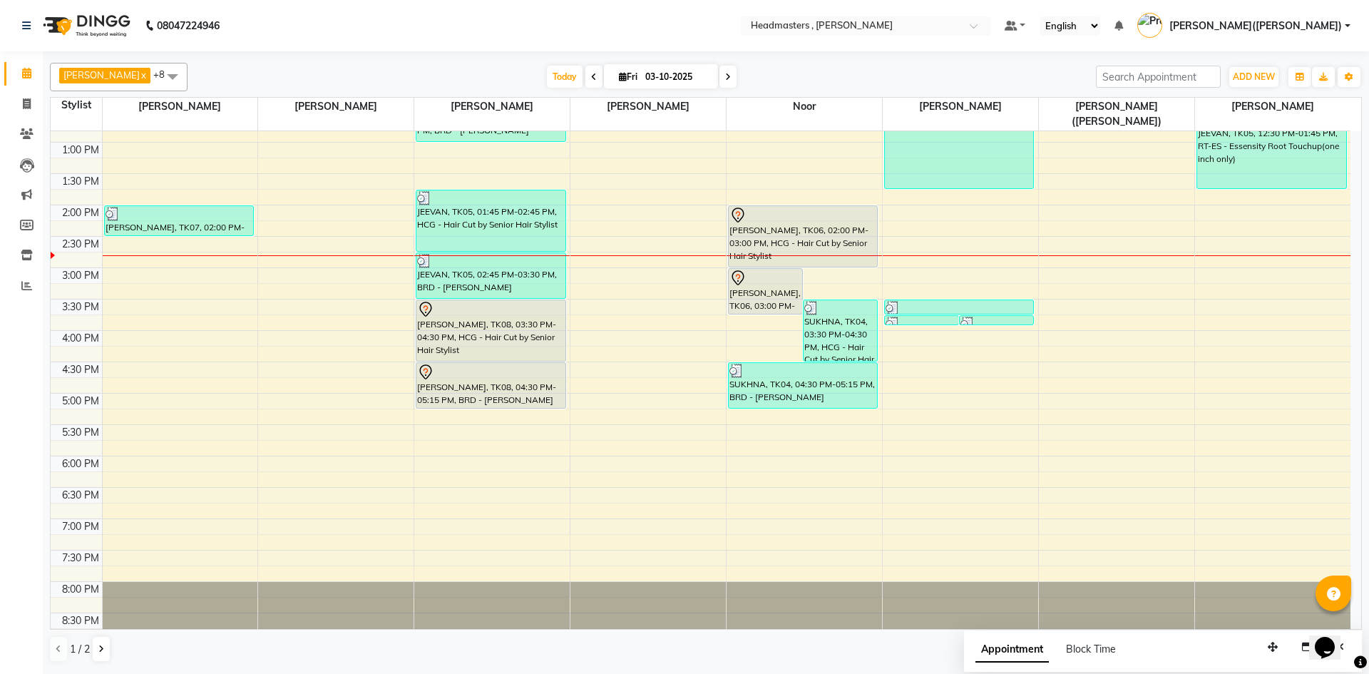
click at [1042, 230] on div "8:00 AM 8:30 AM 9:00 AM 9:30 AM 10:00 AM 10:30 AM 11:00 AM 11:30 AM 12:00 PM 12…" at bounding box center [701, 236] width 1300 height 815
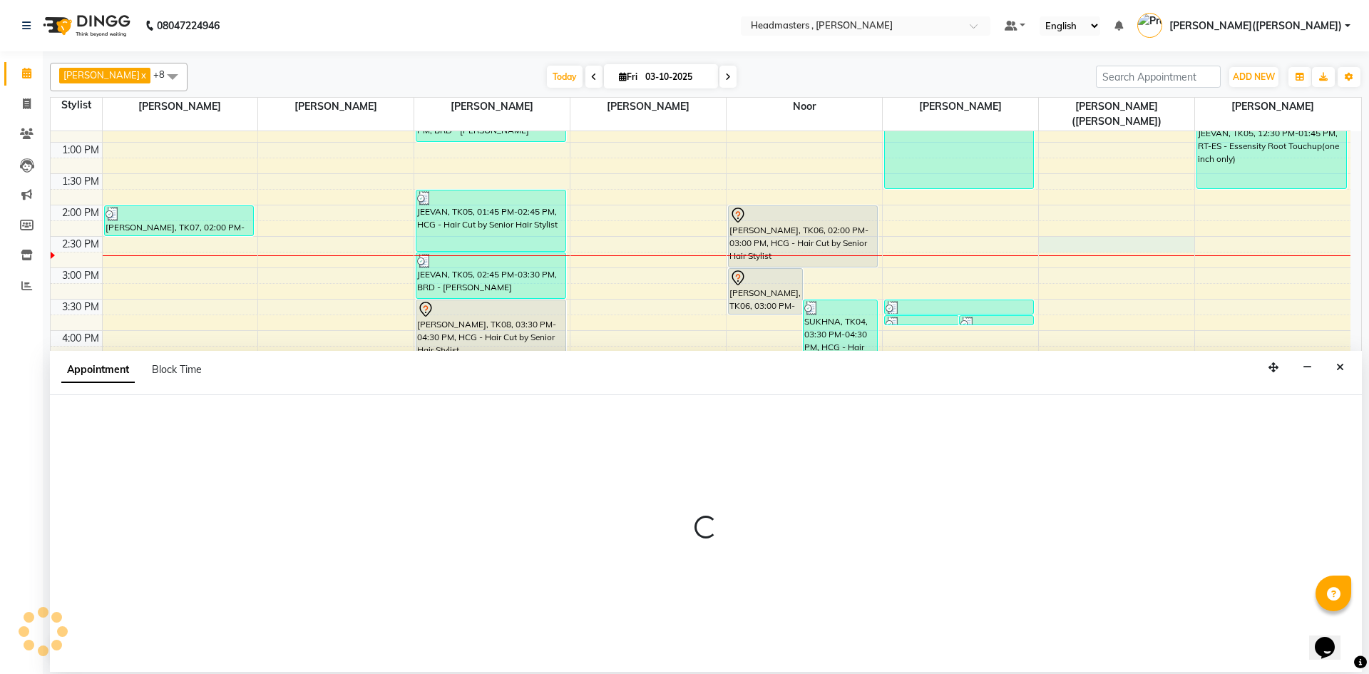
select select "85121"
select select "870"
select select "tentative"
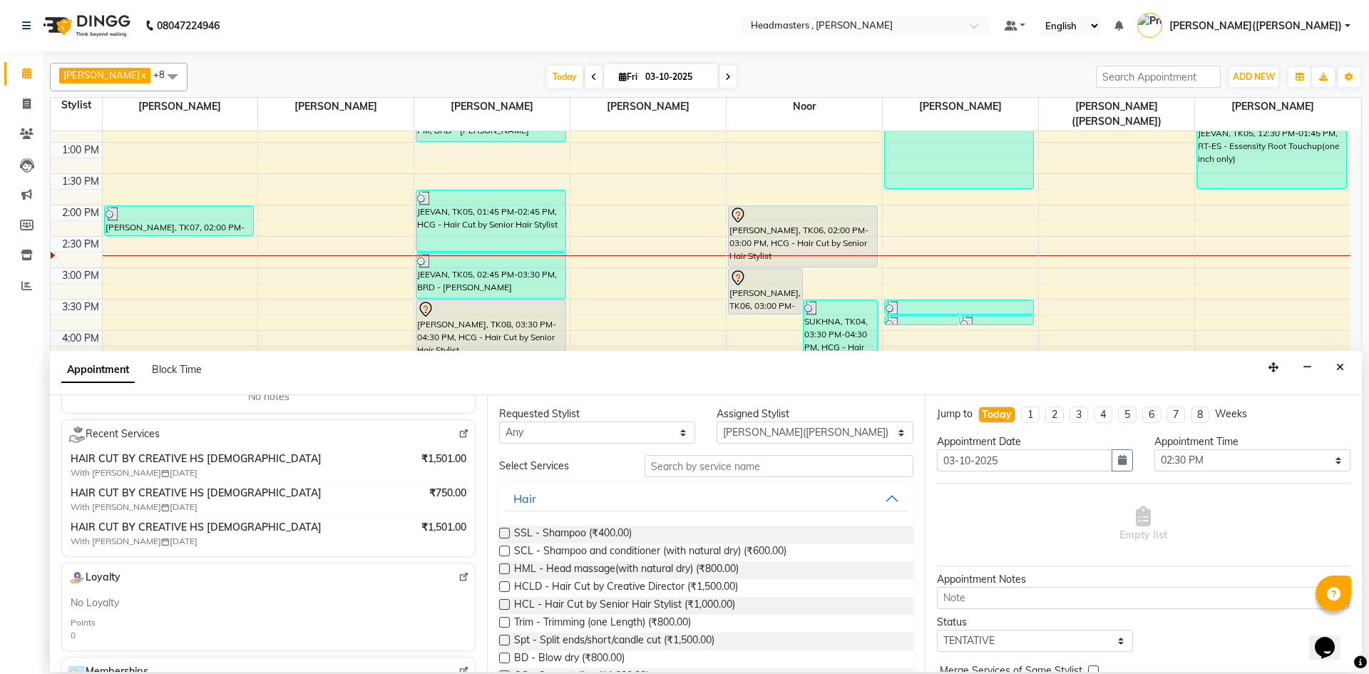
scroll to position [0, 0]
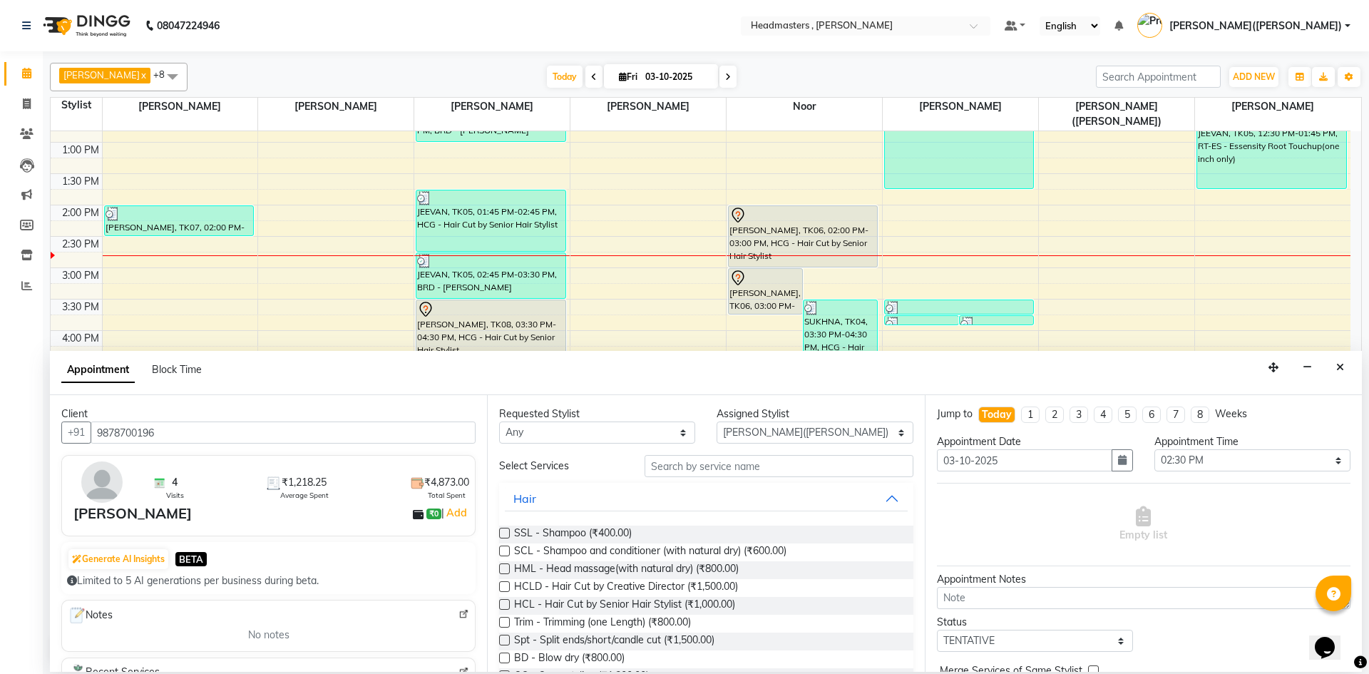
type input "9878700196"
click at [748, 461] on input "text" at bounding box center [778, 466] width 269 height 22
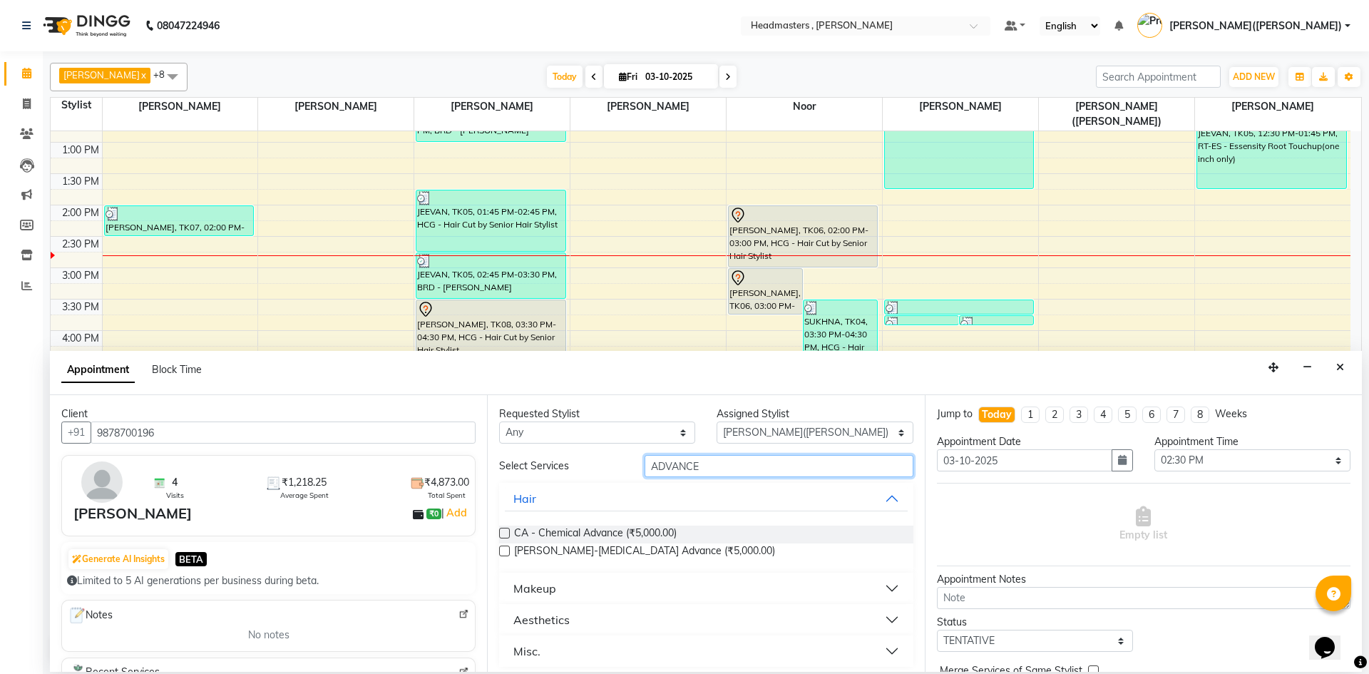
type input "ADVANCE"
click at [883, 580] on button "Makeup" at bounding box center [706, 588] width 402 height 26
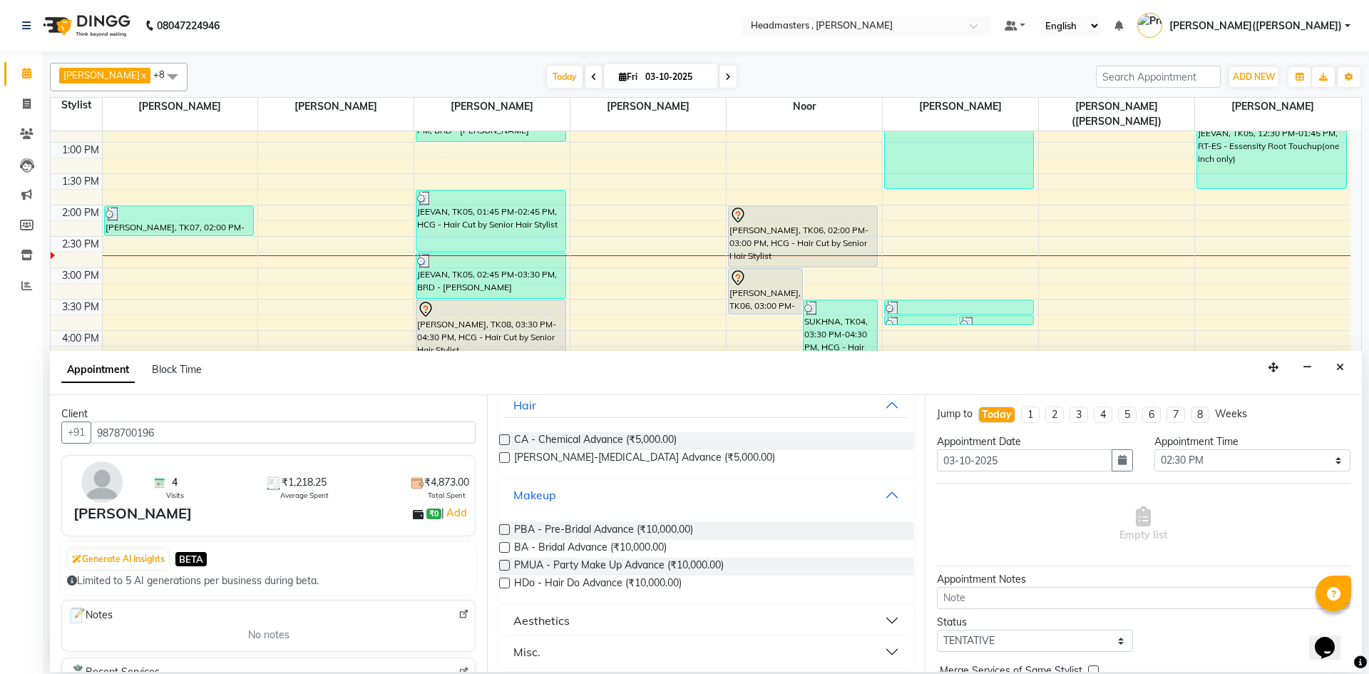
scroll to position [101, 0]
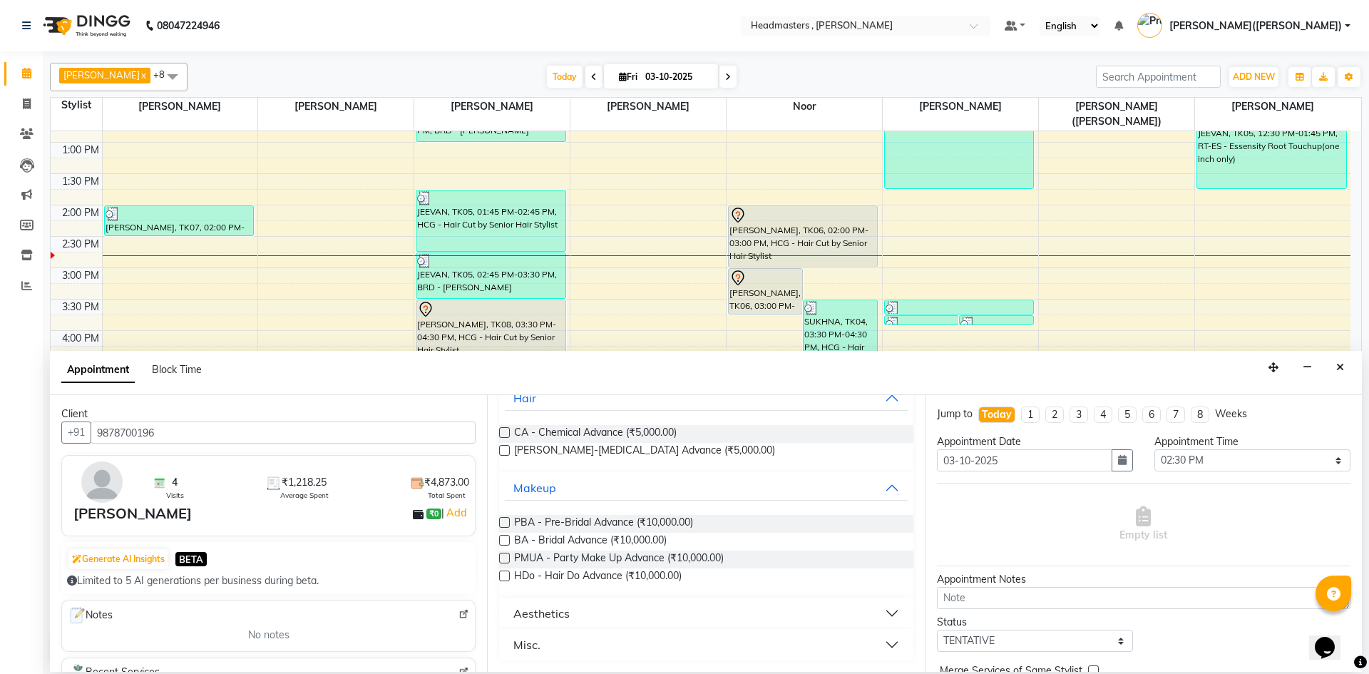
click at [880, 607] on button "Aesthetics" at bounding box center [706, 613] width 402 height 26
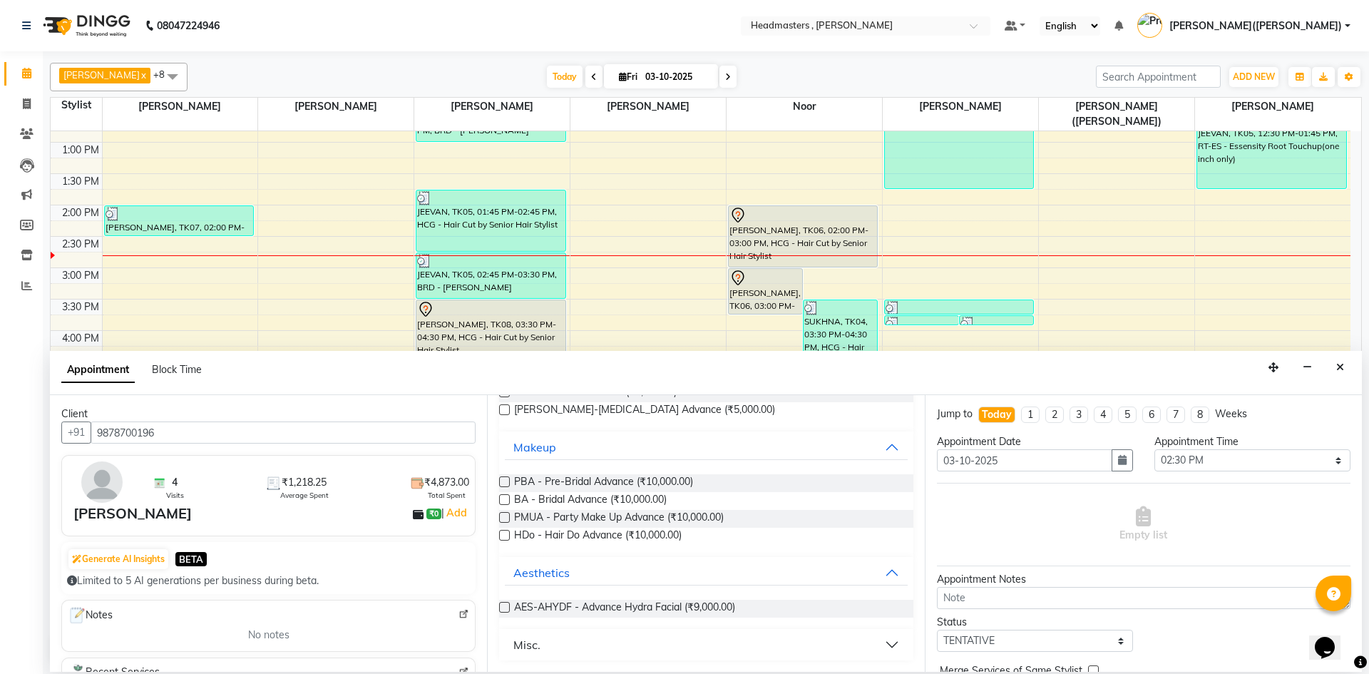
click at [875, 649] on button "Misc." at bounding box center [706, 645] width 402 height 26
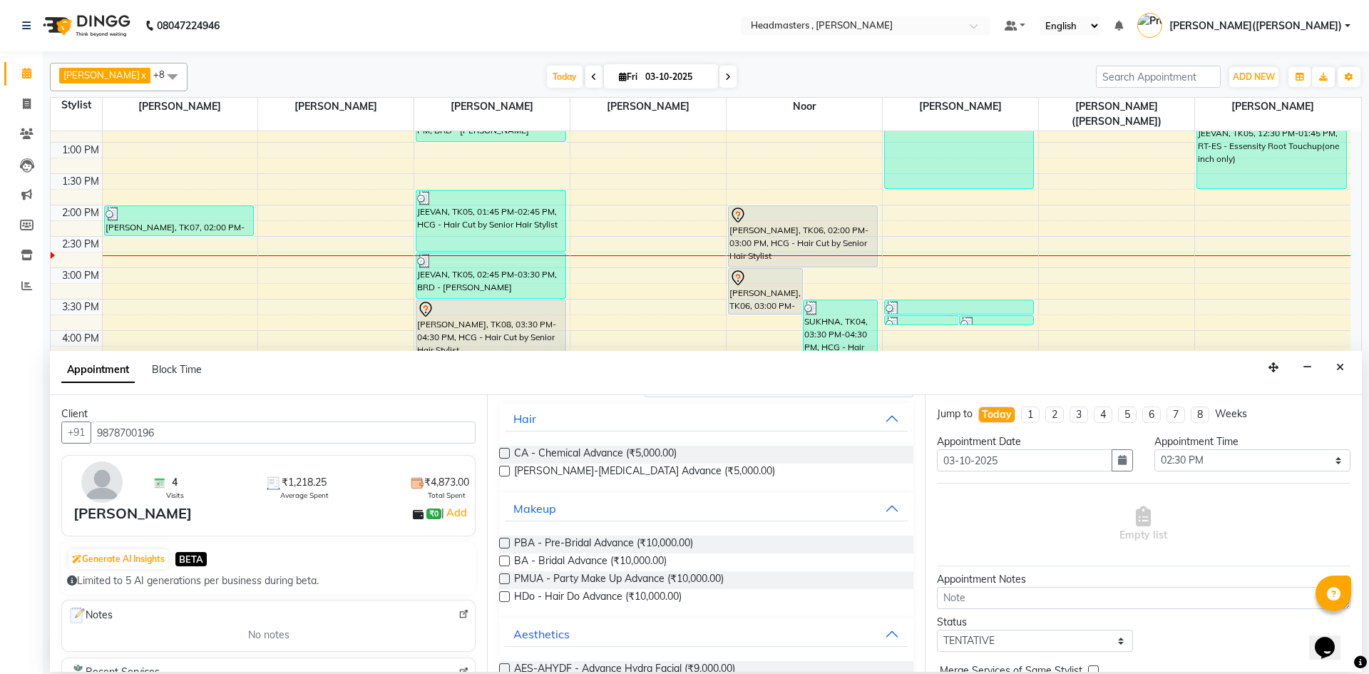
scroll to position [120, 0]
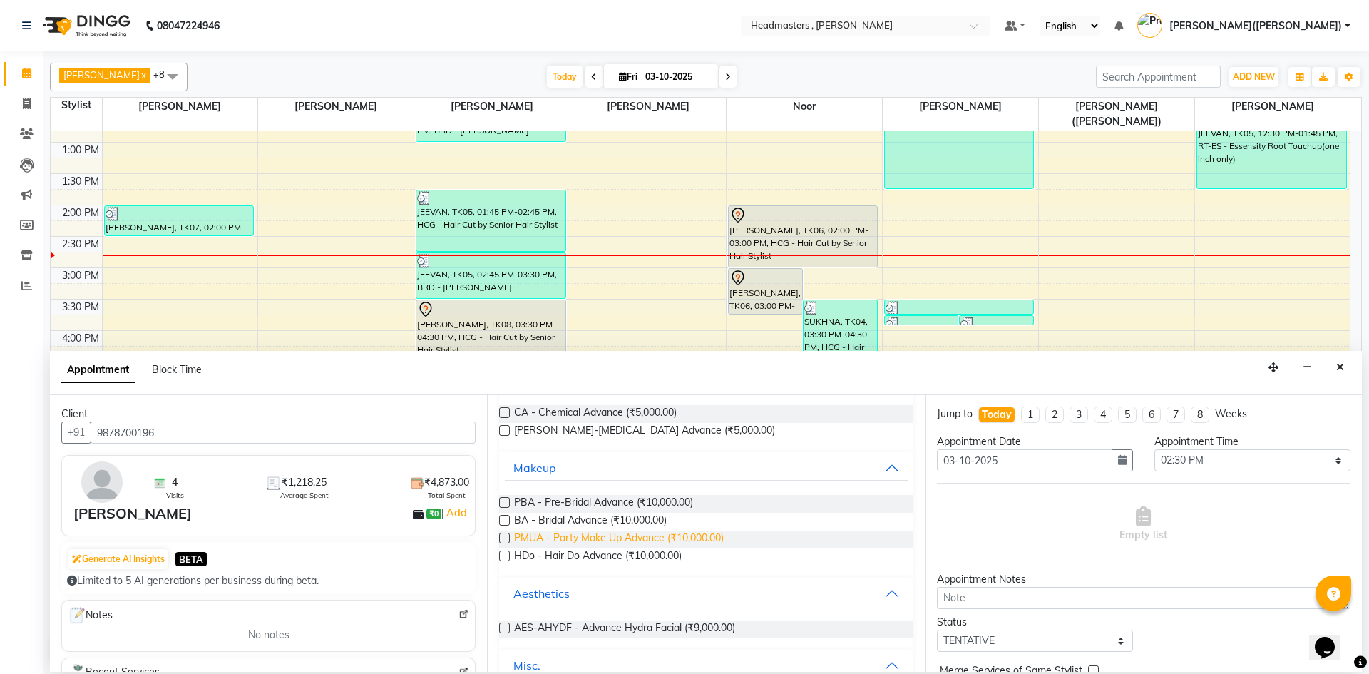
click at [704, 534] on span "PMUA - Party Make Up Advance (₹10,000.00)" at bounding box center [619, 539] width 210 height 18
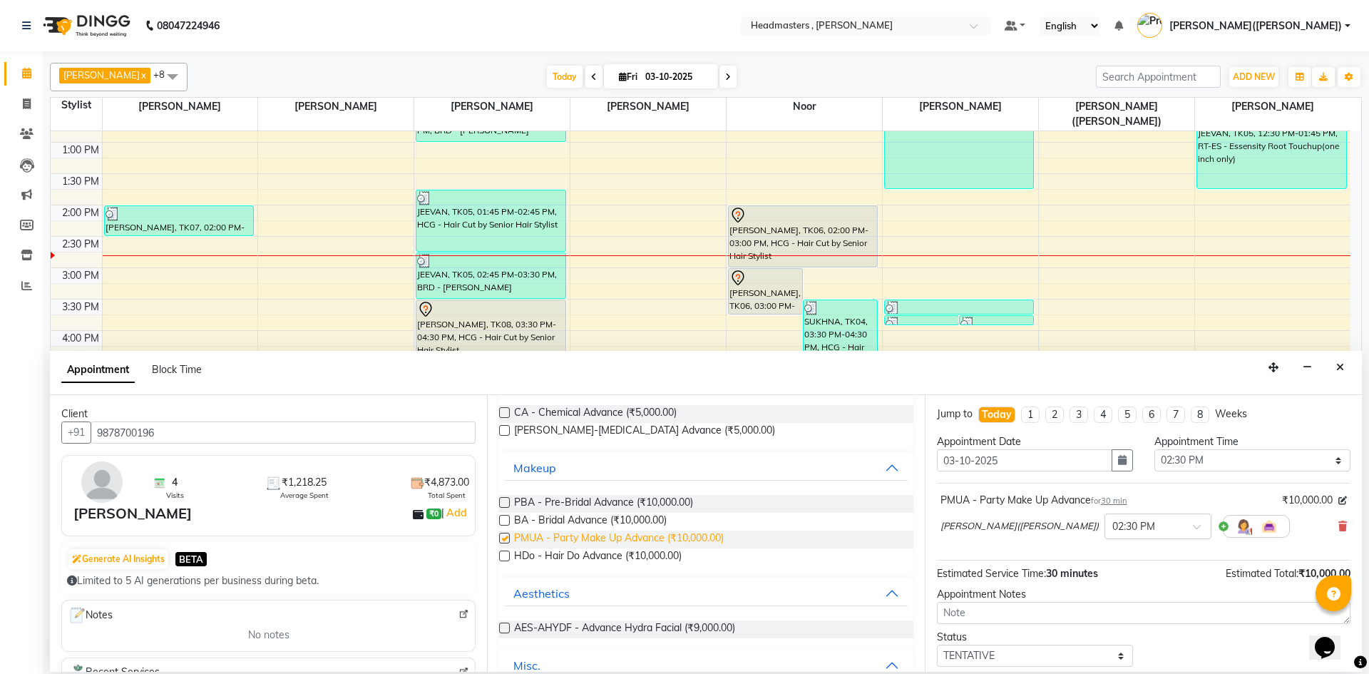
checkbox input "false"
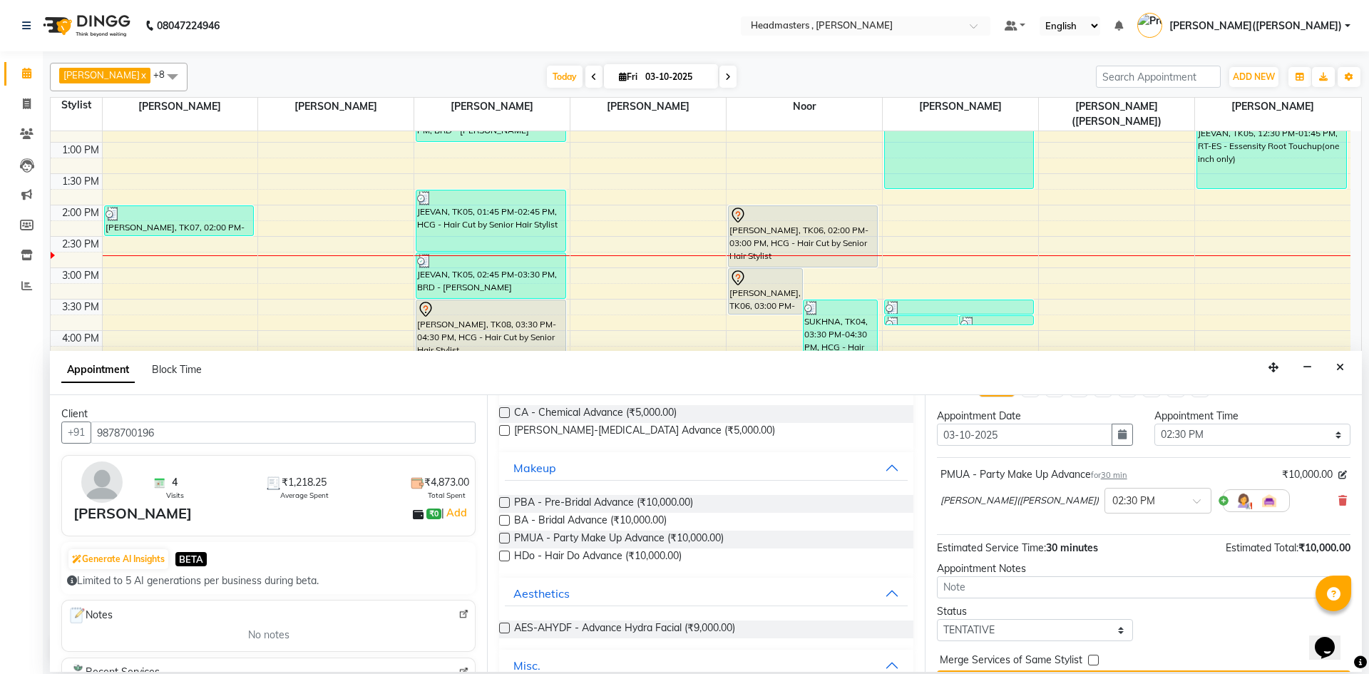
scroll to position [61, 0]
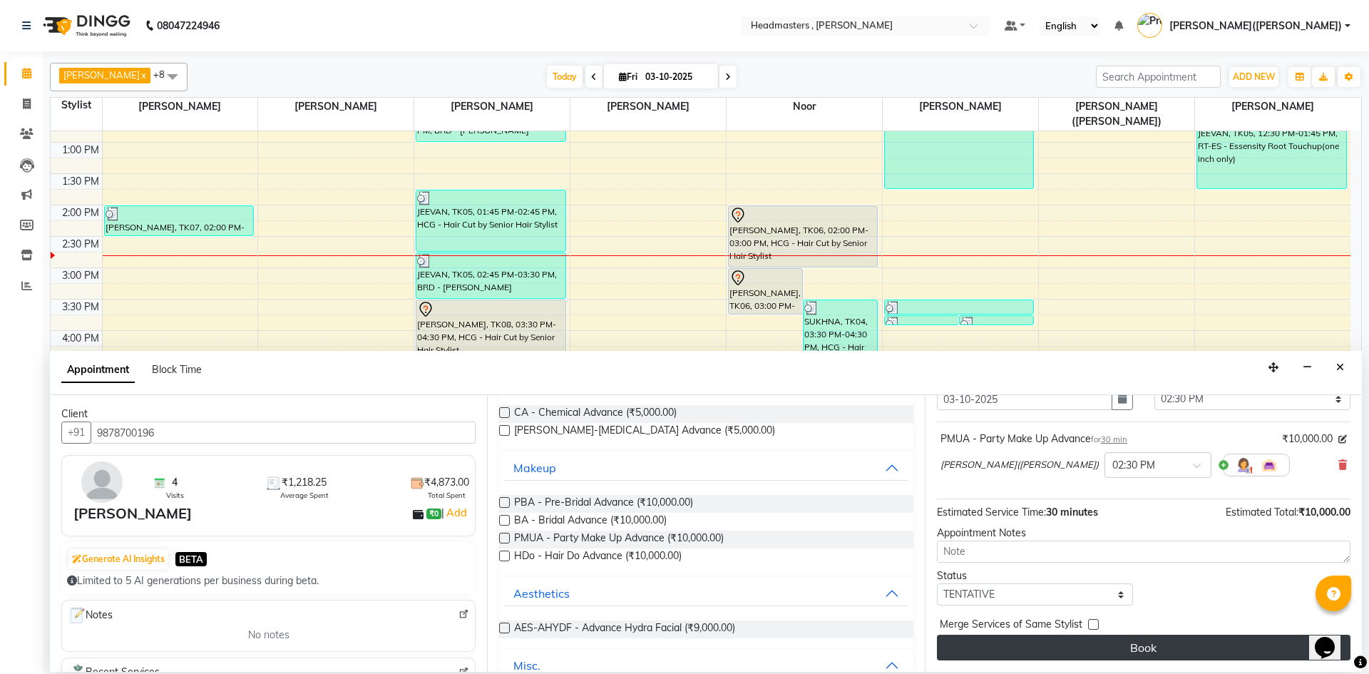
click at [1166, 647] on button "Book" at bounding box center [1143, 647] width 413 height 26
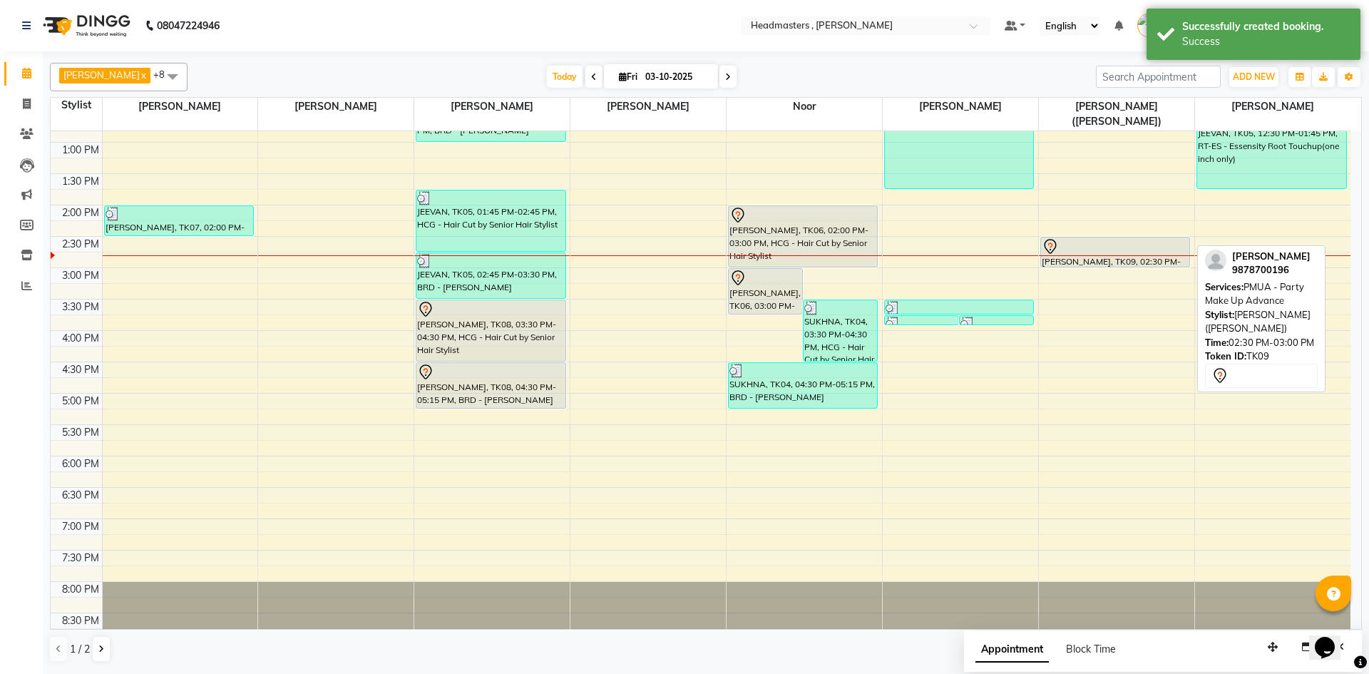
click at [1076, 244] on div "[PERSON_NAME], TK09, 02:30 PM-03:00 PM, PMUA - Party Make Up Advance" at bounding box center [1115, 251] width 148 height 29
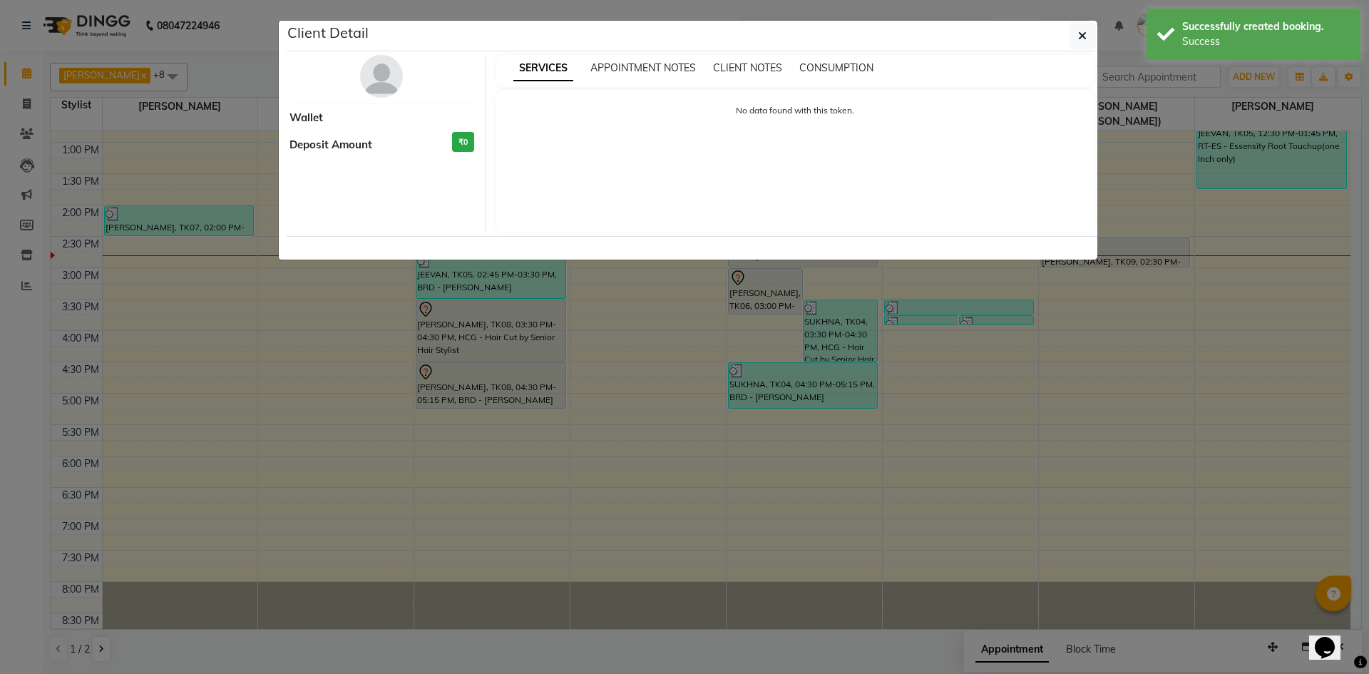
select select "7"
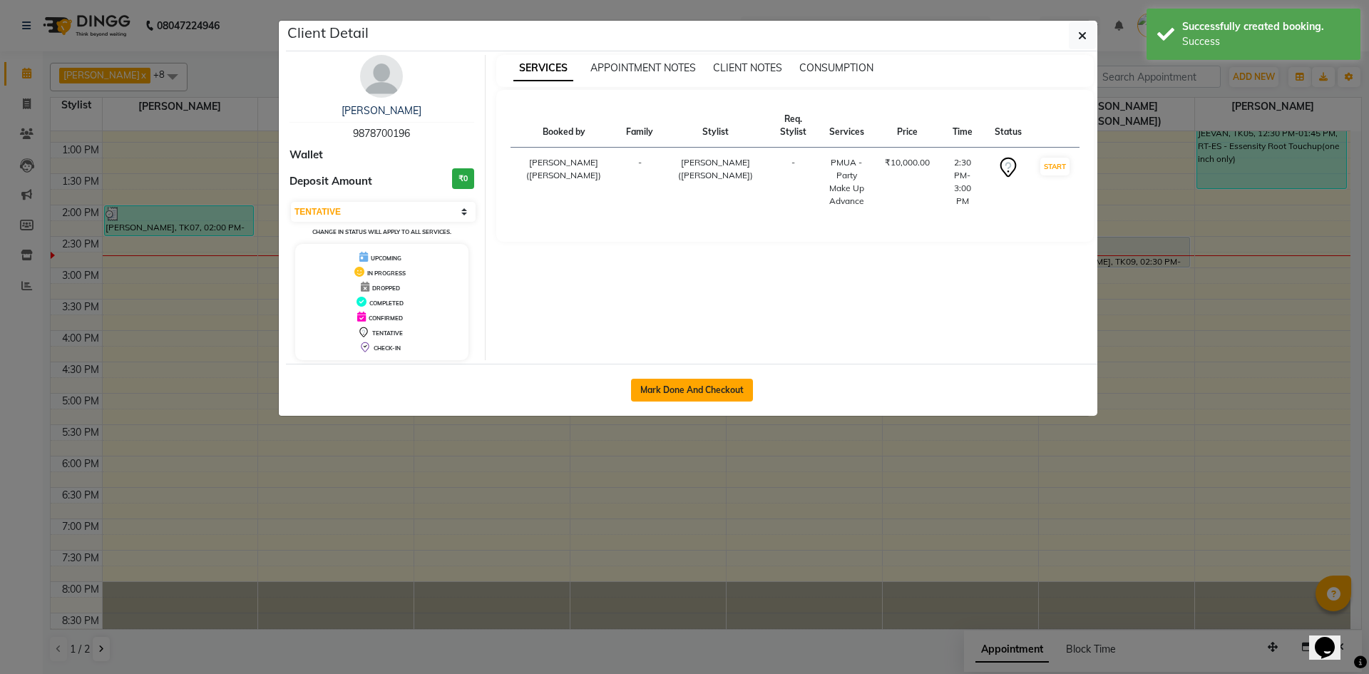
click at [726, 388] on button "Mark Done And Checkout" at bounding box center [692, 390] width 122 height 23
select select "service"
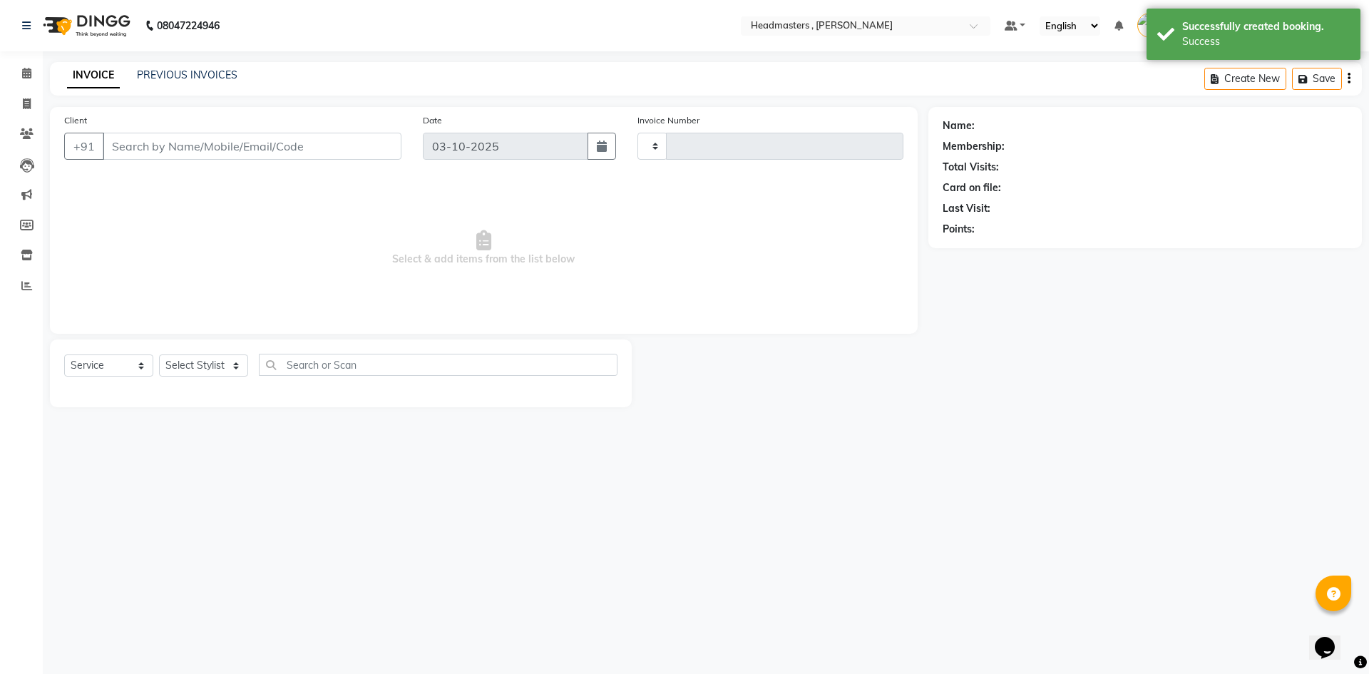
type input "1457"
select select "8566"
type input "9878700196"
select select "85121"
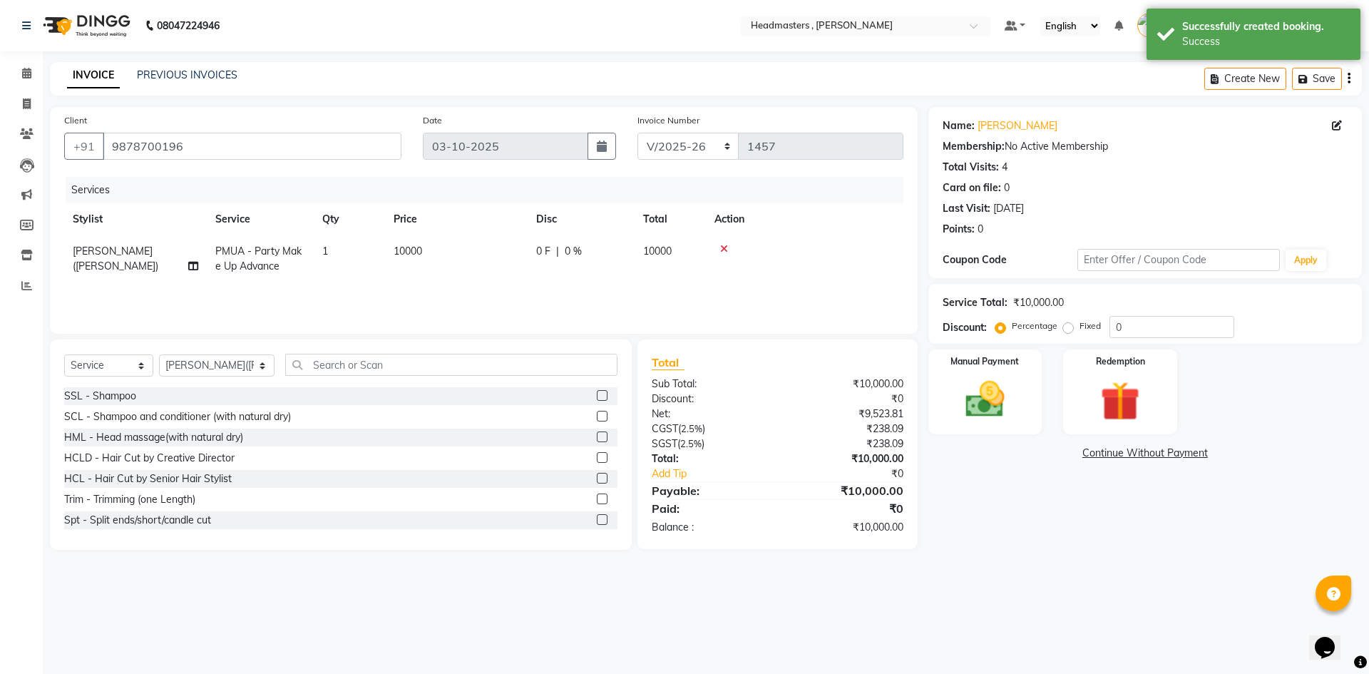
click at [1079, 327] on label "Fixed" at bounding box center [1089, 325] width 21 height 13
click at [1071, 327] on input "Fixed" at bounding box center [1071, 326] width 10 height 10
radio input "true"
click at [1148, 330] on input "0" at bounding box center [1171, 327] width 125 height 22
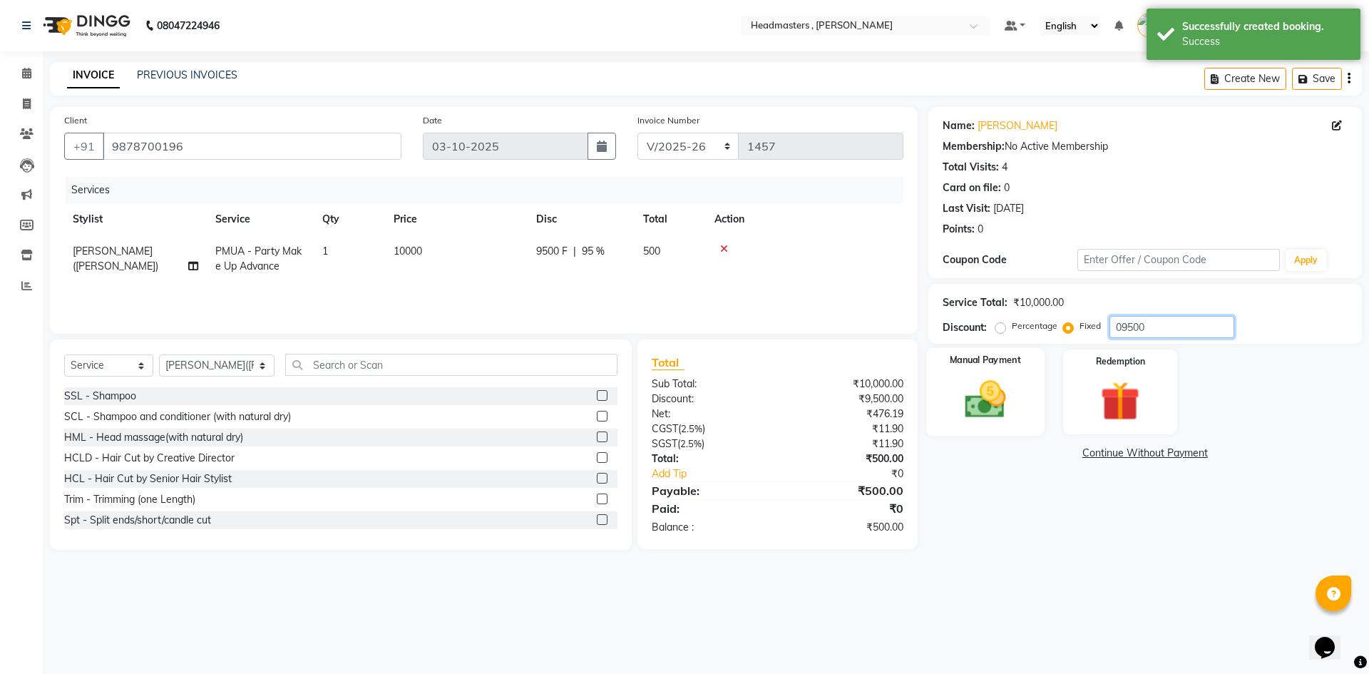
type input "09500"
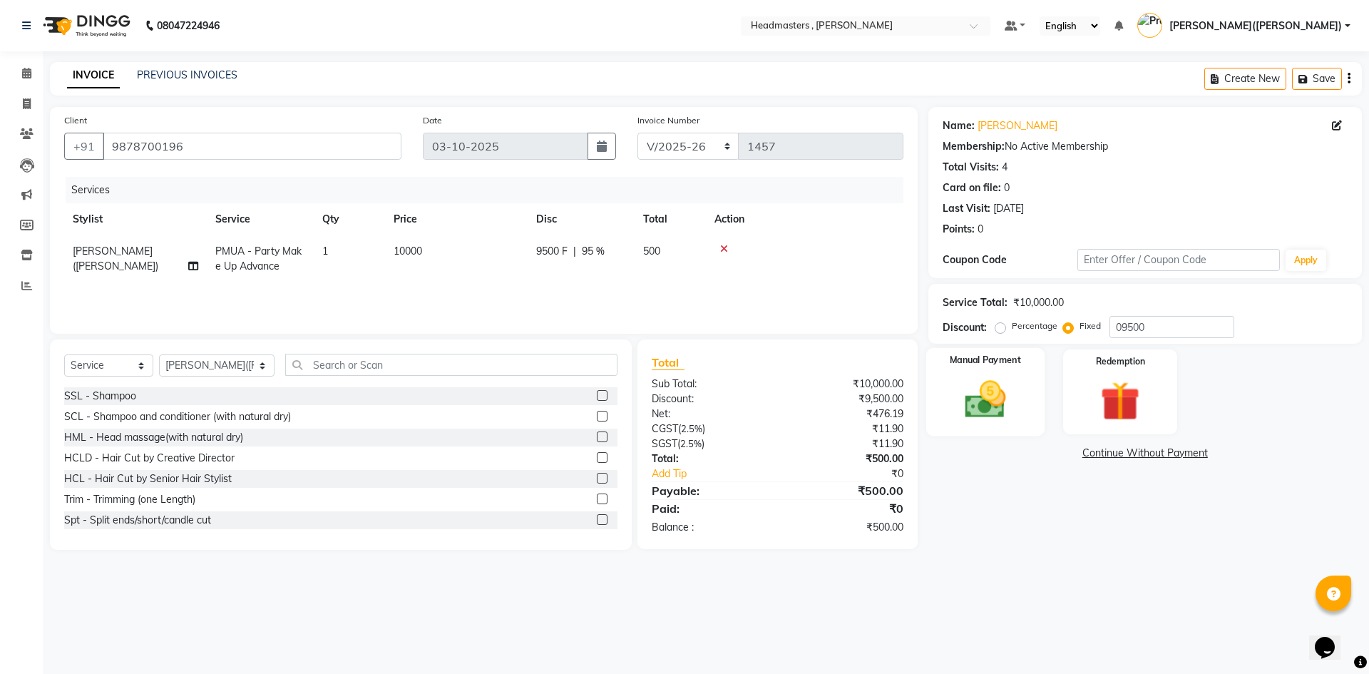
click at [974, 360] on label "Manual Payment" at bounding box center [985, 361] width 71 height 14
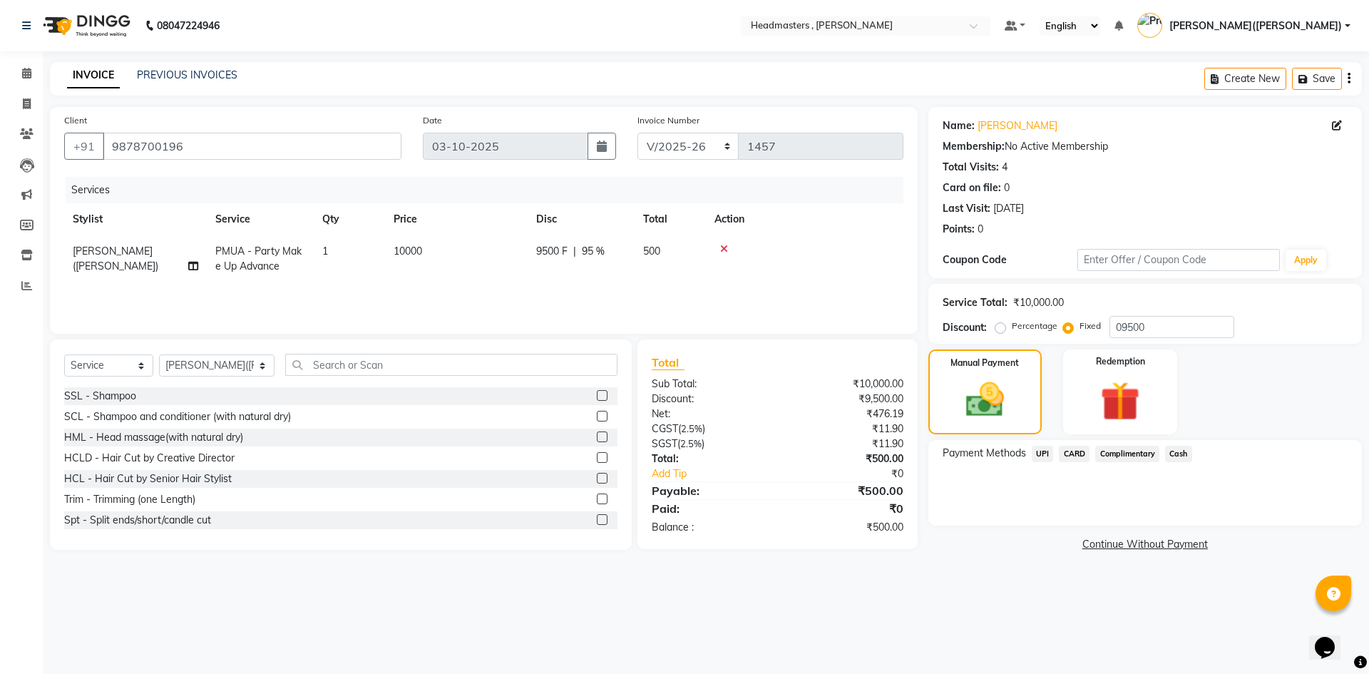
click at [1042, 450] on span "UPI" at bounding box center [1042, 454] width 22 height 16
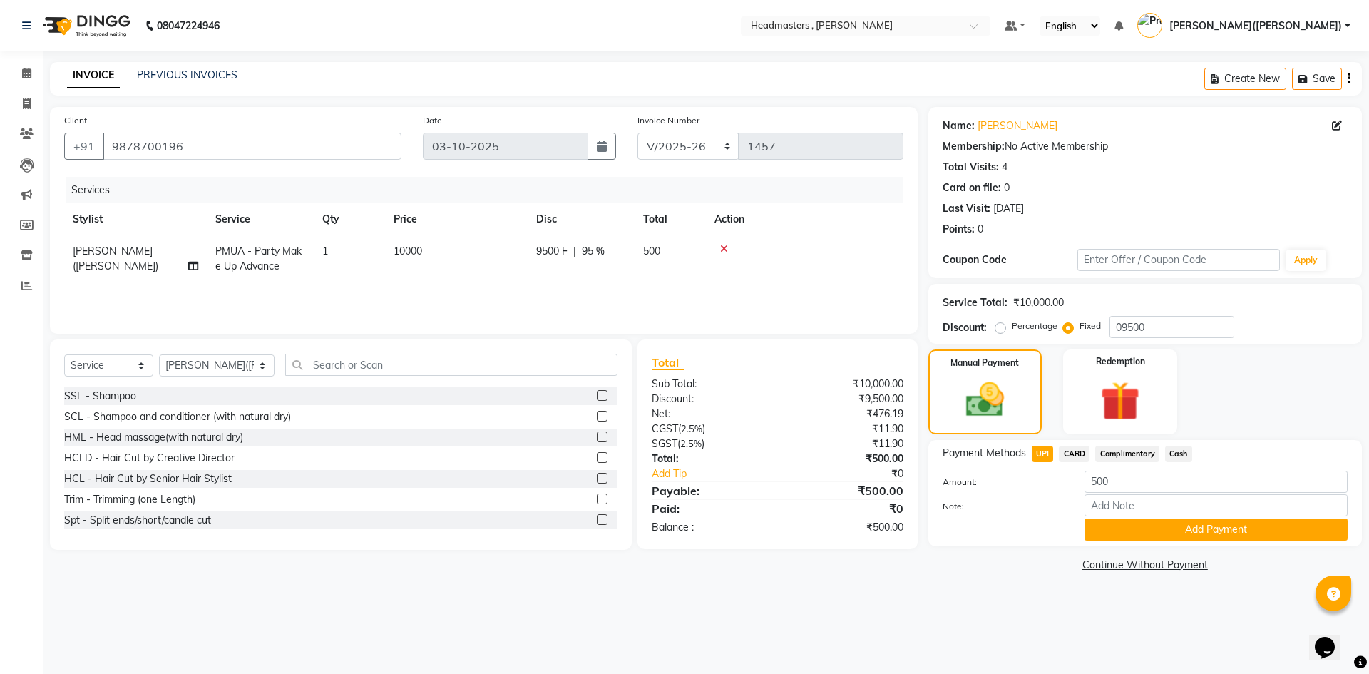
drag, startPoint x: 1132, startPoint y: 549, endPoint x: 1133, endPoint y: 540, distance: 8.6
click at [1133, 548] on div "Name: [PERSON_NAME] Membership: No Active Membership Total Visits: 4 Card on fi…" at bounding box center [1150, 341] width 444 height 468
click at [1133, 529] on button "Add Payment" at bounding box center [1215, 529] width 263 height 22
click at [1133, 529] on div "Name: [PERSON_NAME] Membership: No Active Membership Total Visits: 4 Card on fi…" at bounding box center [1150, 341] width 444 height 468
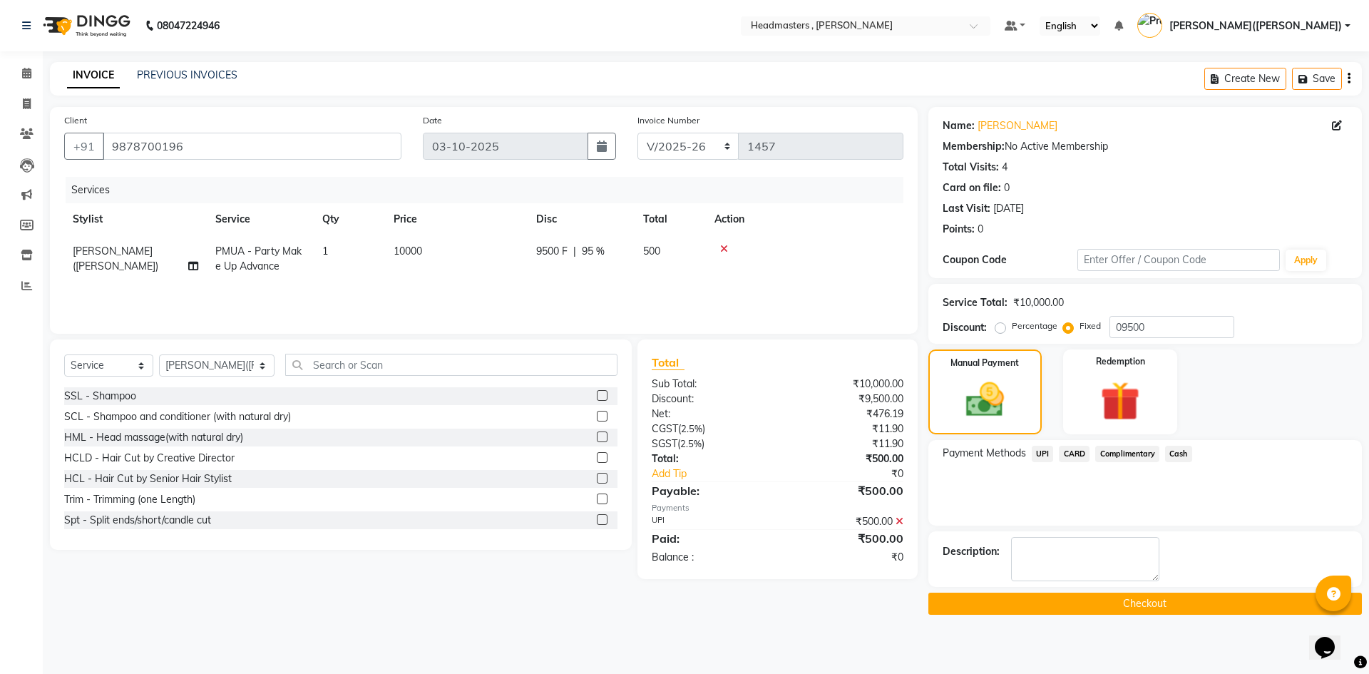
click at [1126, 605] on button "Checkout" at bounding box center [1144, 603] width 433 height 22
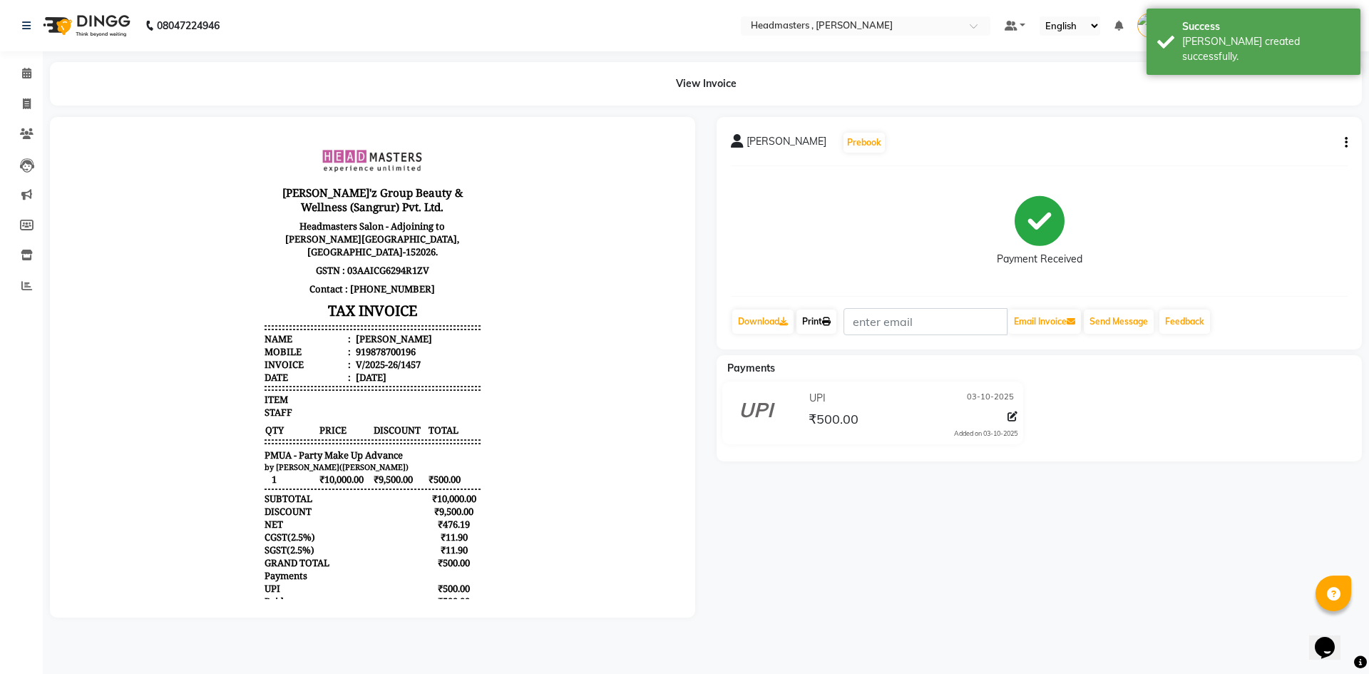
click at [820, 321] on link "Print" at bounding box center [816, 321] width 40 height 24
click at [830, 317] on icon at bounding box center [826, 321] width 9 height 9
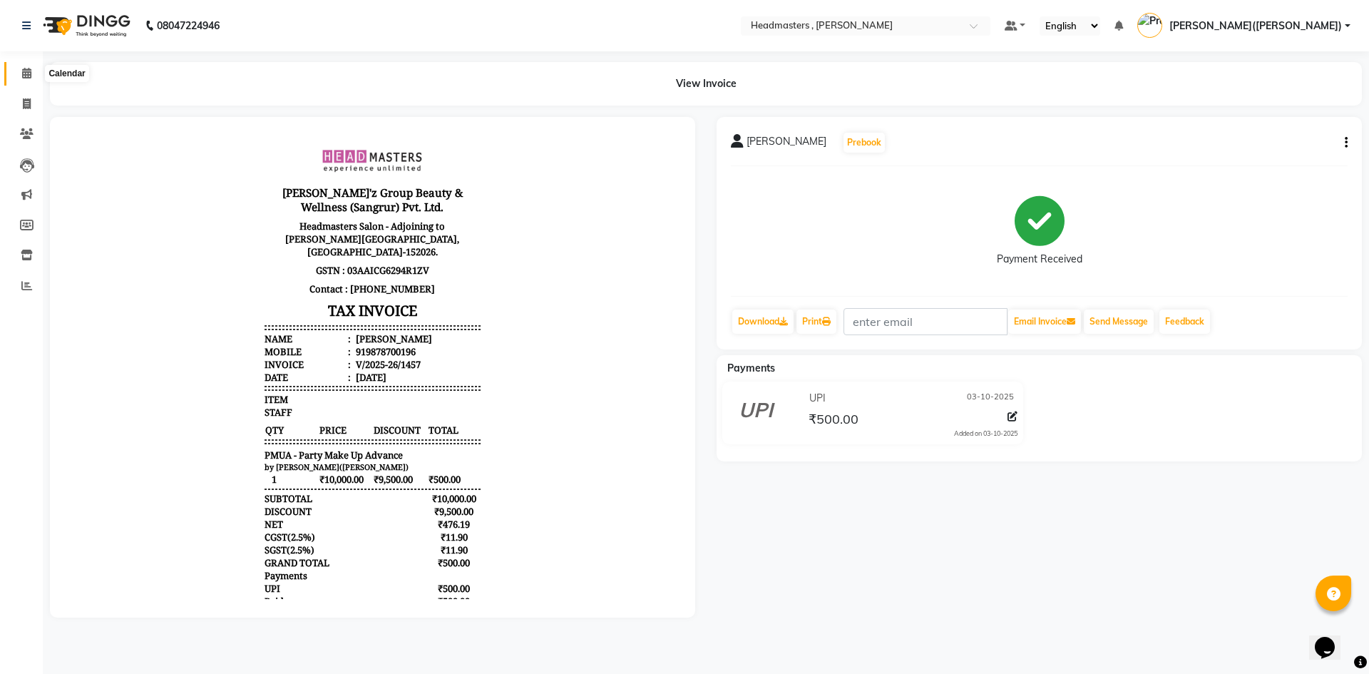
click at [33, 67] on span at bounding box center [26, 74] width 25 height 16
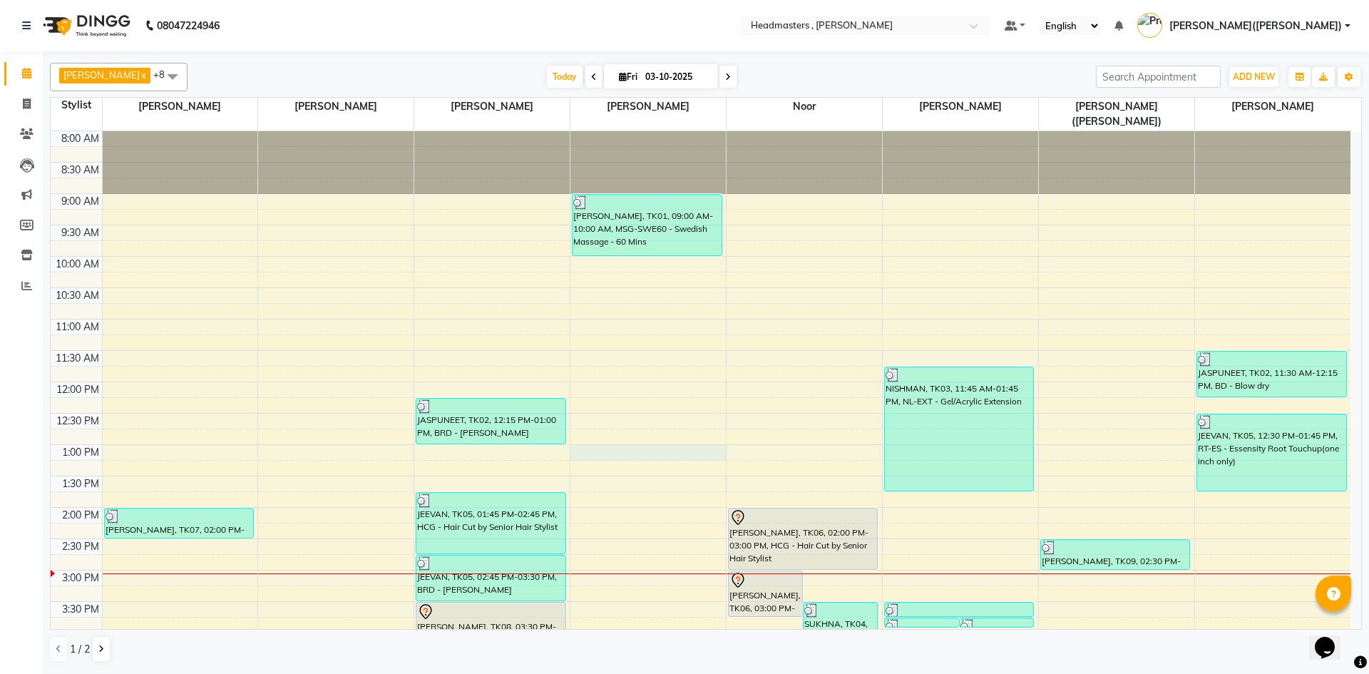
click at [663, 433] on div "8:00 AM 8:30 AM 9:00 AM 9:30 AM 10:00 AM 10:30 AM 11:00 AM 11:30 AM 12:00 PM 12…" at bounding box center [701, 538] width 1300 height 815
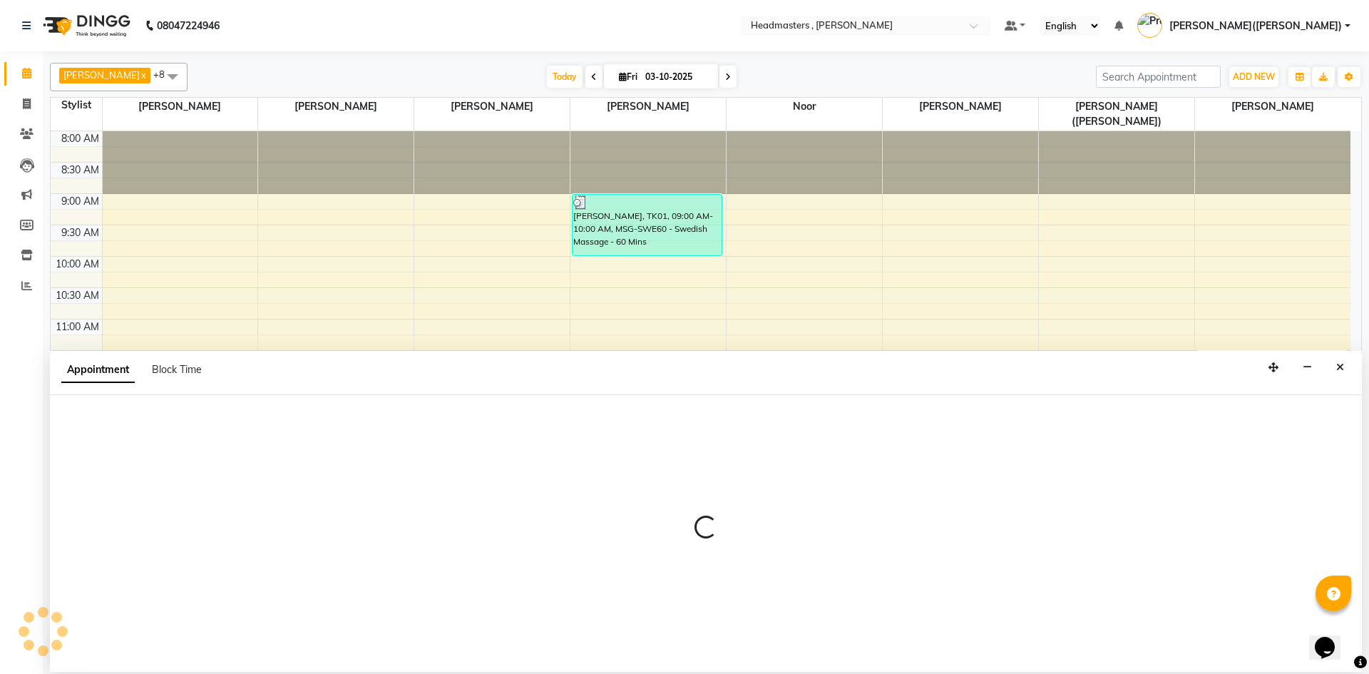
select select "85126"
select select "780"
select select "tentative"
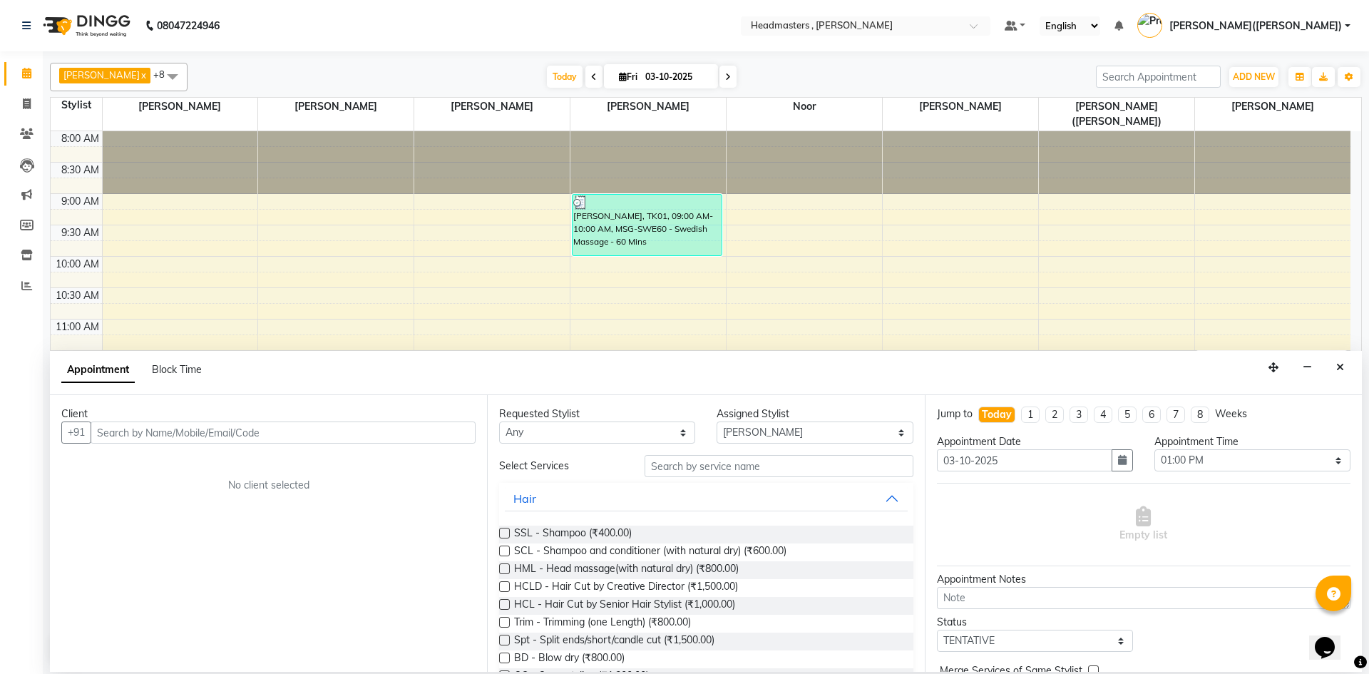
click at [119, 432] on input "text" at bounding box center [283, 432] width 385 height 22
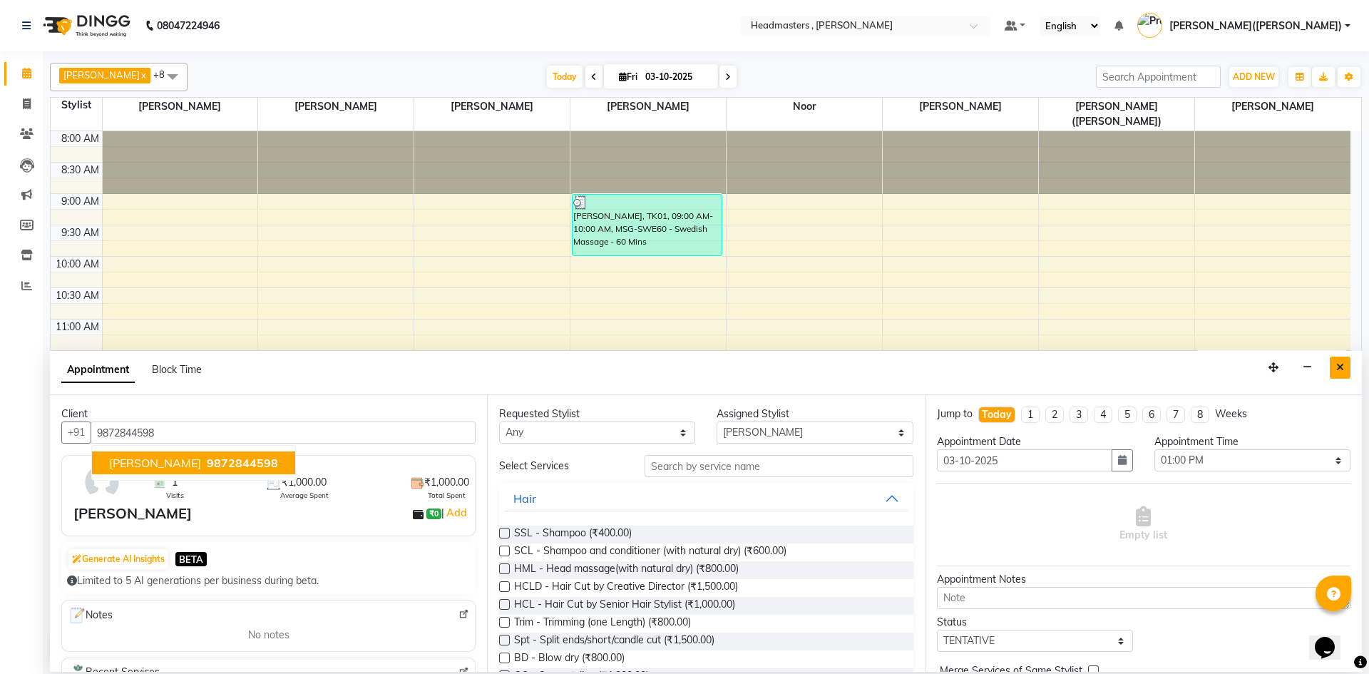
type input "9872844598"
click at [1349, 364] on button "Close" at bounding box center [1339, 367] width 21 height 22
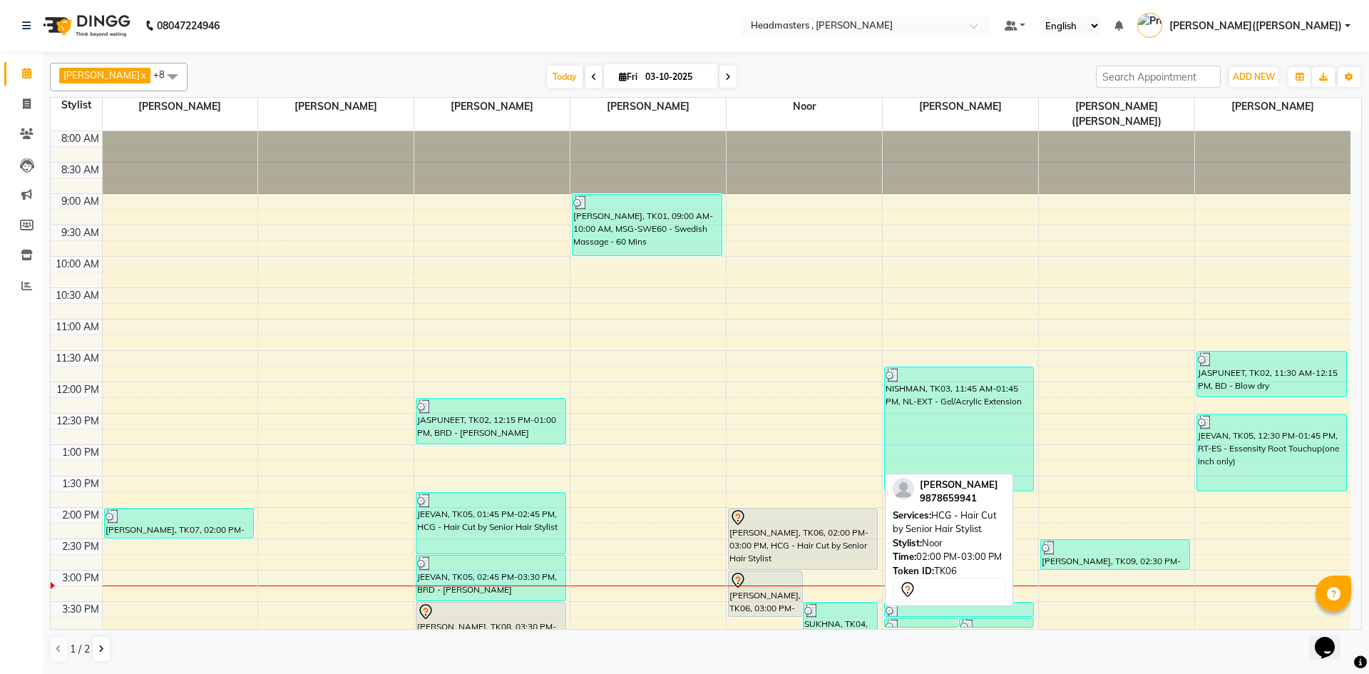
click at [766, 509] on div at bounding box center [802, 517] width 147 height 17
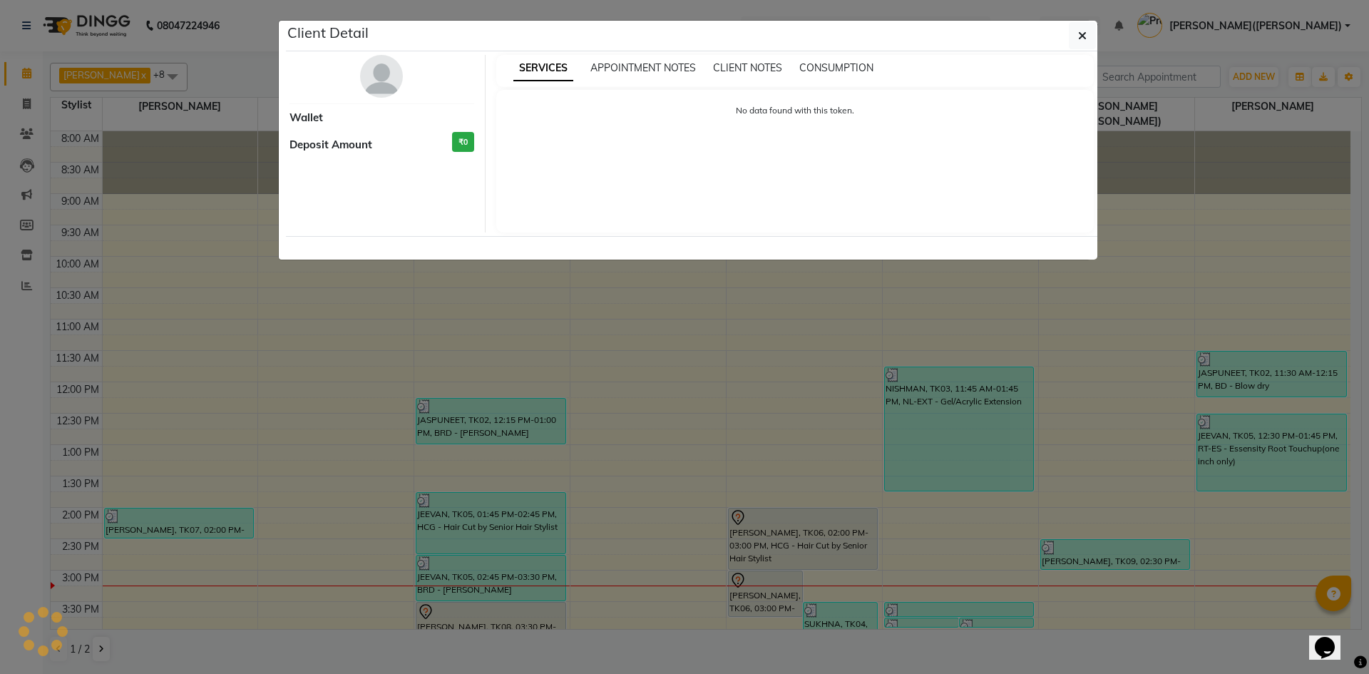
select select "7"
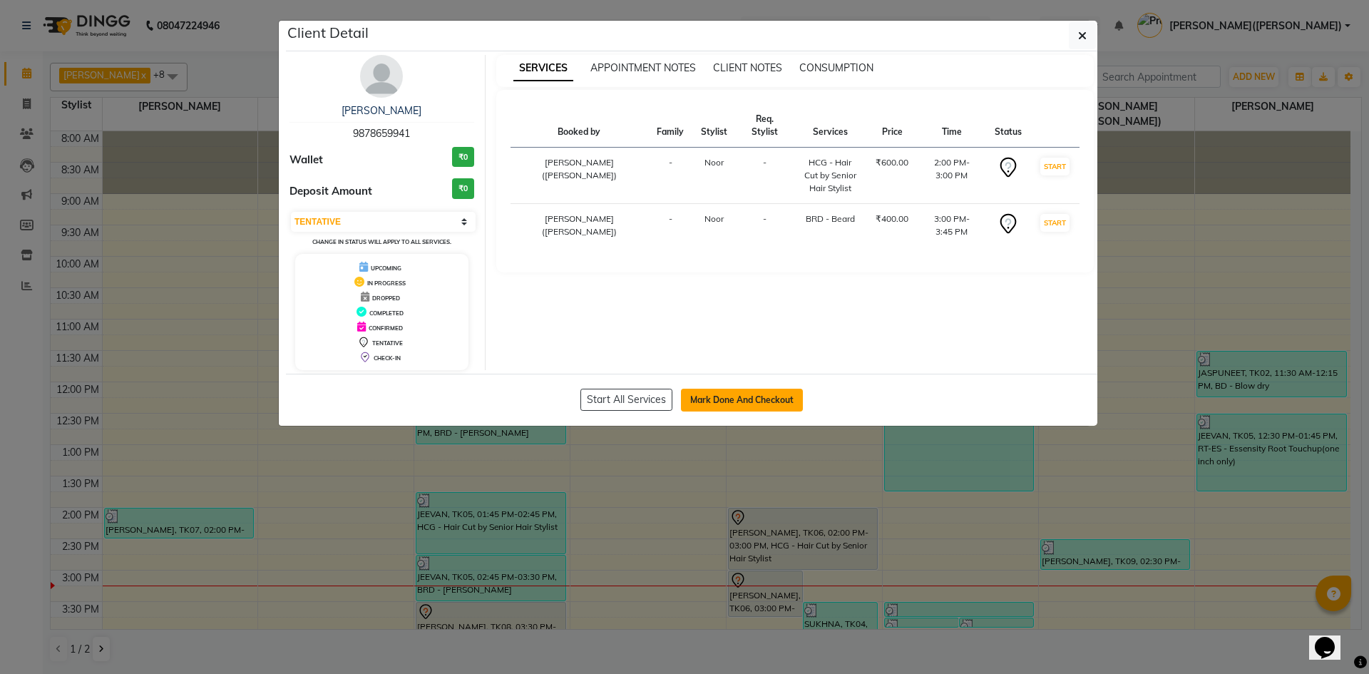
click at [730, 402] on button "Mark Done And Checkout" at bounding box center [742, 400] width 122 height 23
select select "service"
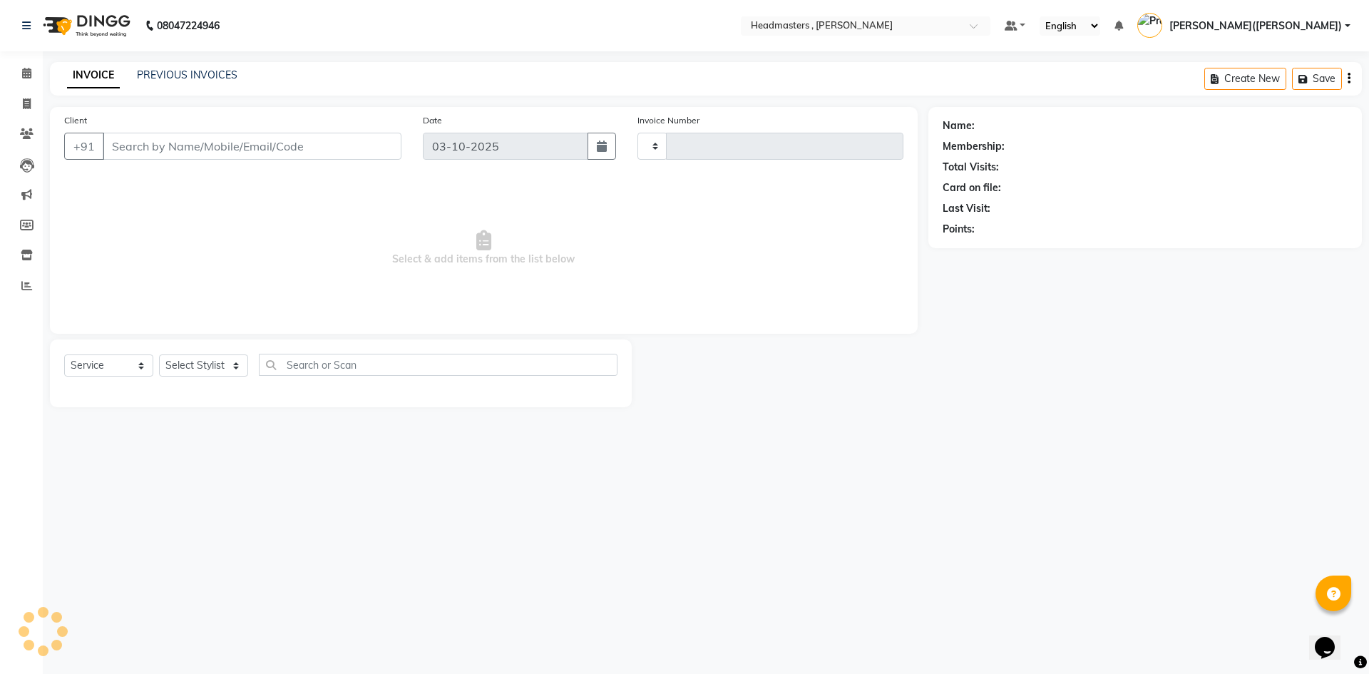
type input "1458"
select select "8566"
type input "9878659941"
select select "85427"
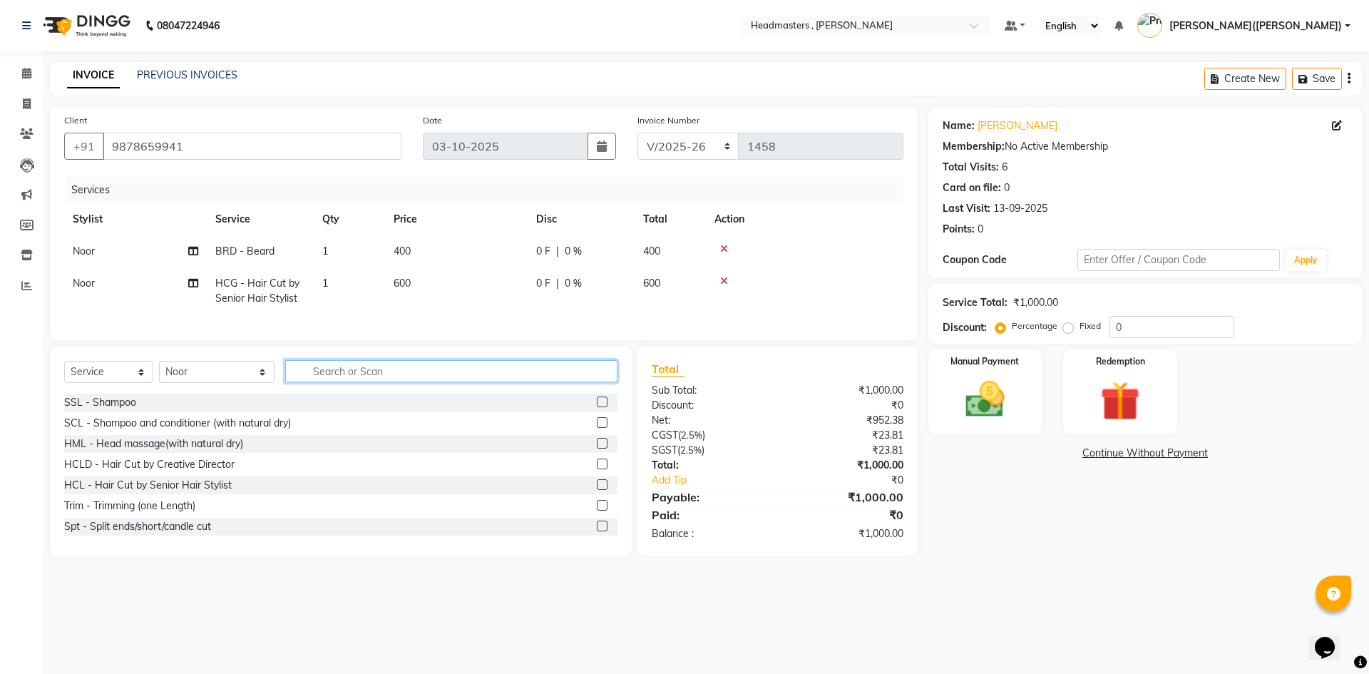
click at [302, 374] on input "text" at bounding box center [451, 371] width 332 height 22
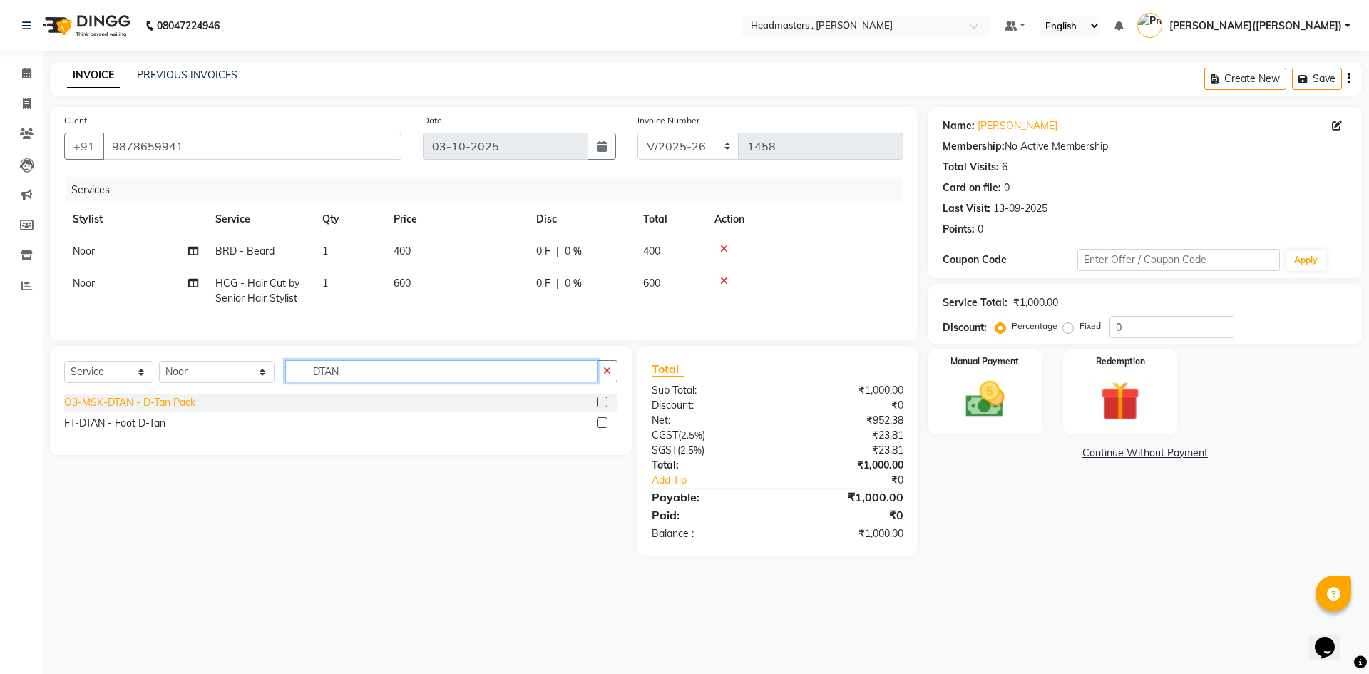
type input "DTAN"
click at [189, 410] on div "O3-MSK-DTAN - D-Tan Pack" at bounding box center [129, 402] width 131 height 15
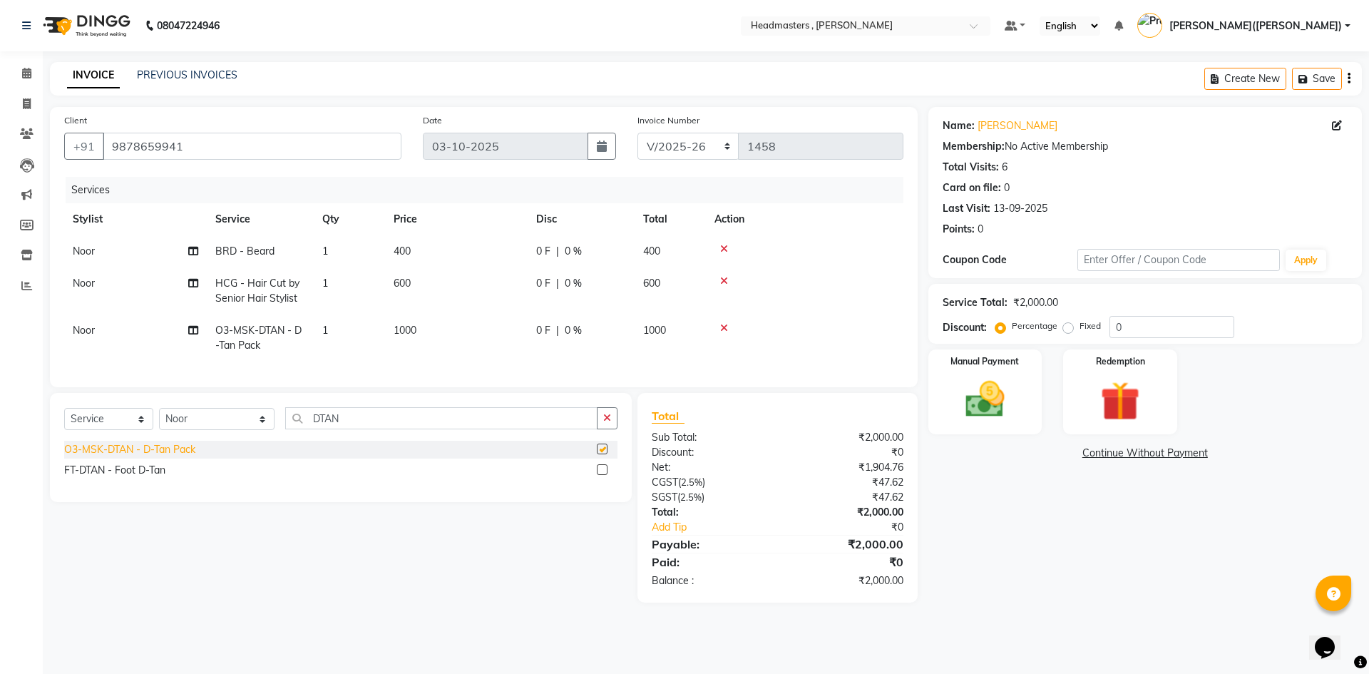
checkbox input "false"
click at [1133, 329] on input "0" at bounding box center [1171, 327] width 125 height 22
type input "050"
click at [1032, 377] on div "Manual Payment" at bounding box center [984, 392] width 118 height 88
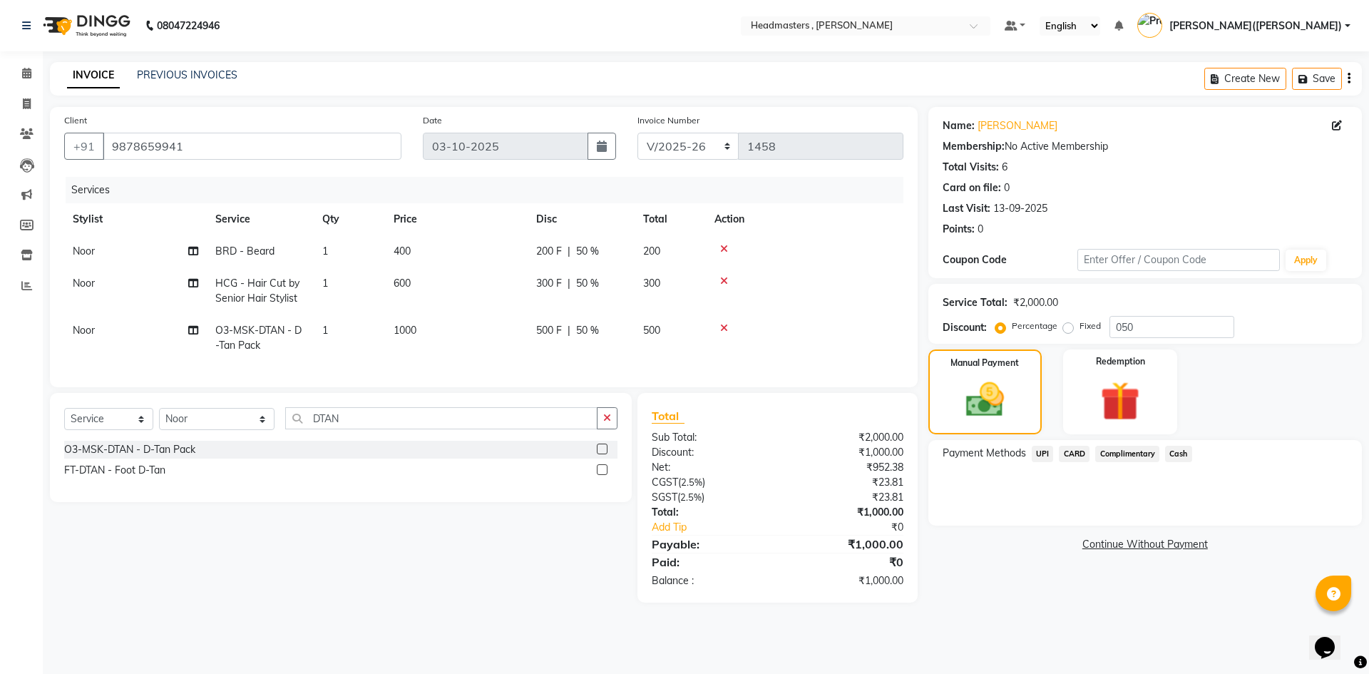
click at [1175, 454] on span "Cash" at bounding box center [1178, 454] width 27 height 16
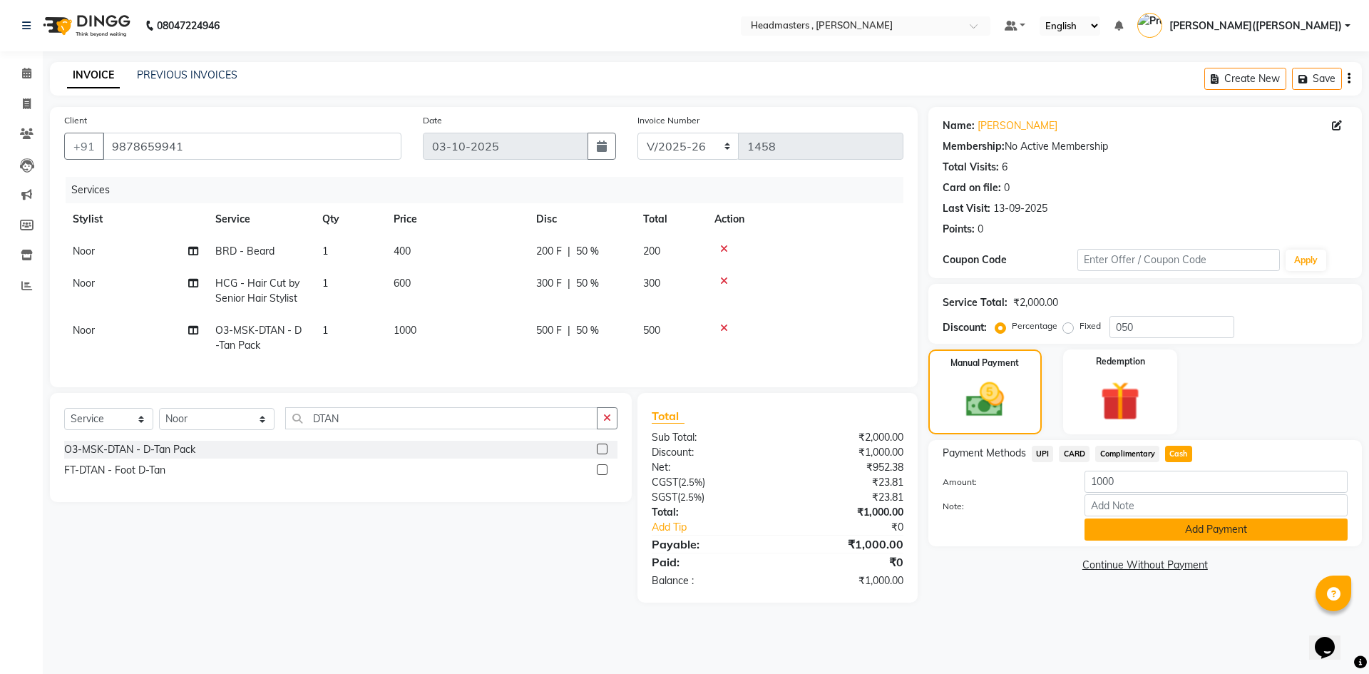
click at [1163, 528] on button "Add Payment" at bounding box center [1215, 529] width 263 height 22
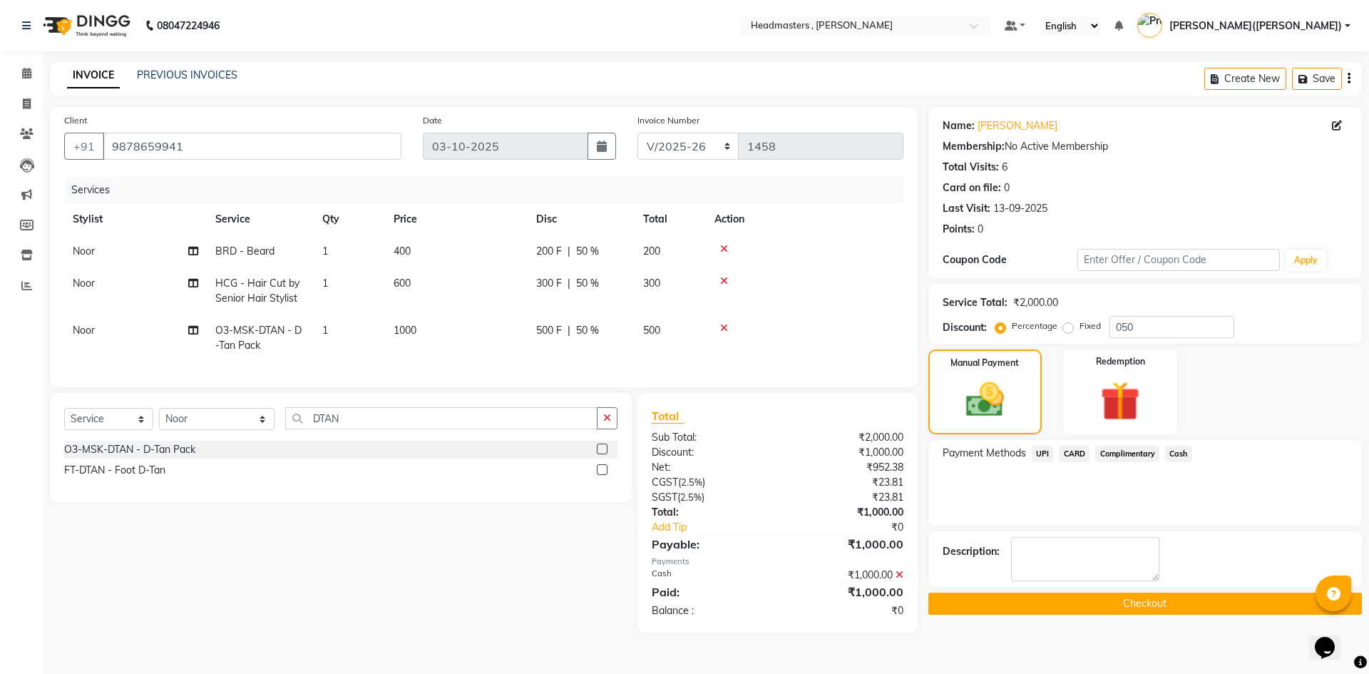
click at [1133, 602] on button "Checkout" at bounding box center [1144, 603] width 433 height 22
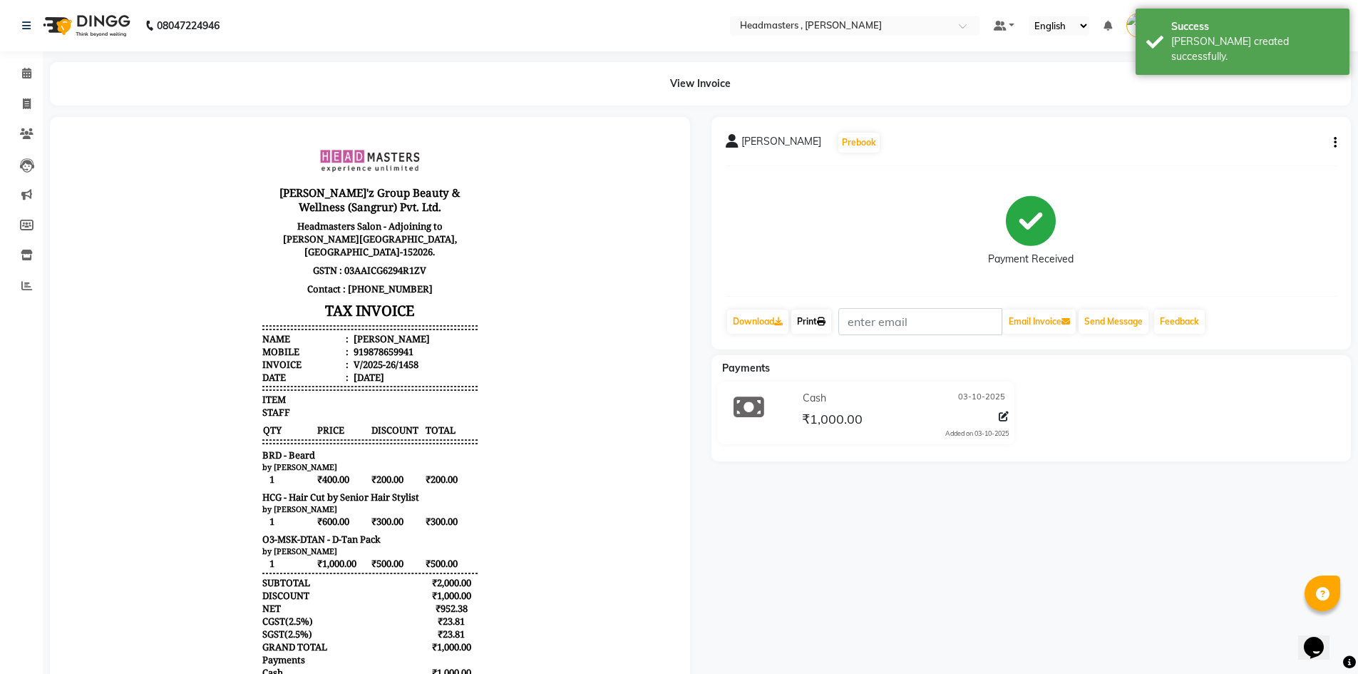
click at [817, 317] on link "Print" at bounding box center [811, 321] width 40 height 24
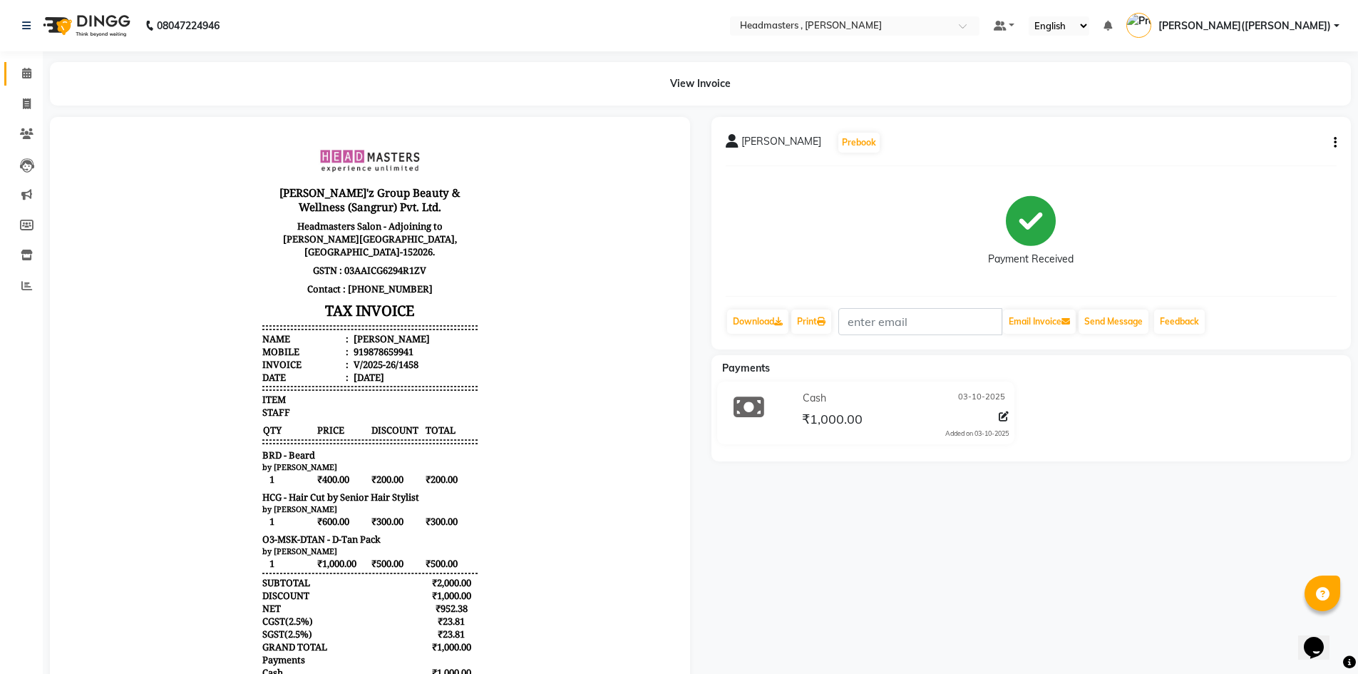
click at [18, 65] on link "Calendar" at bounding box center [21, 74] width 34 height 24
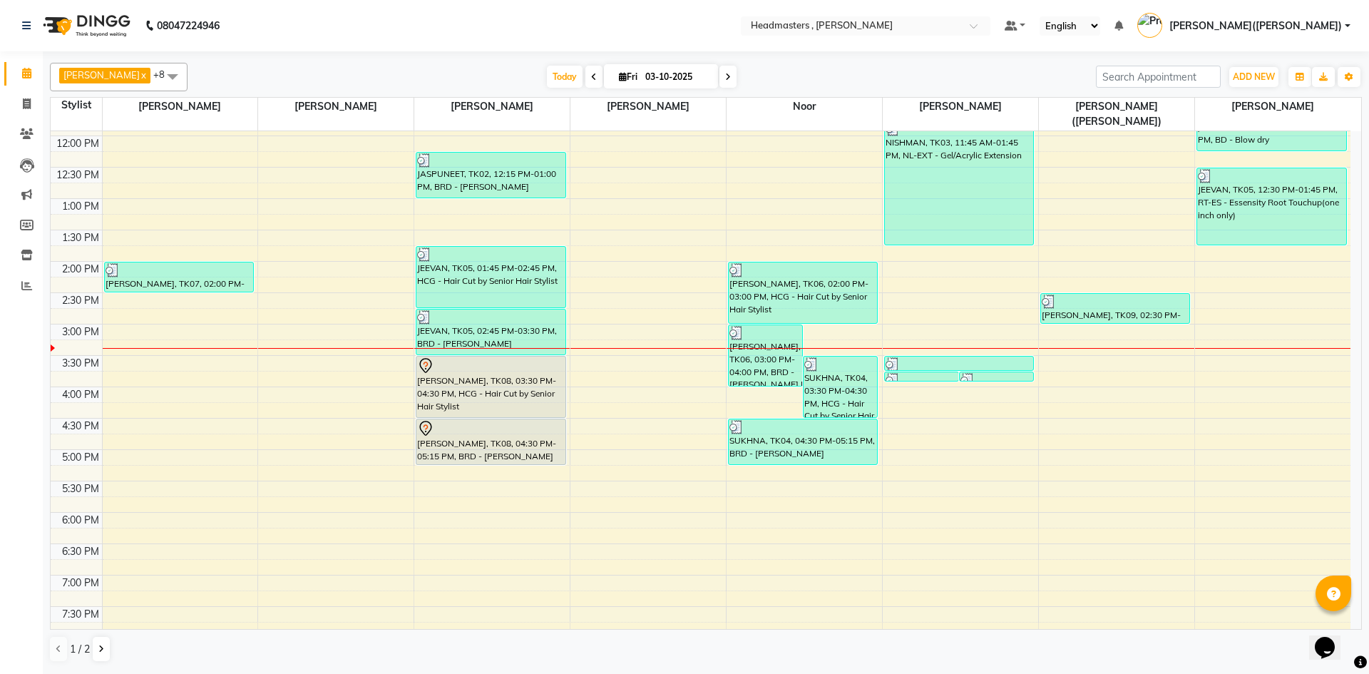
scroll to position [302, 0]
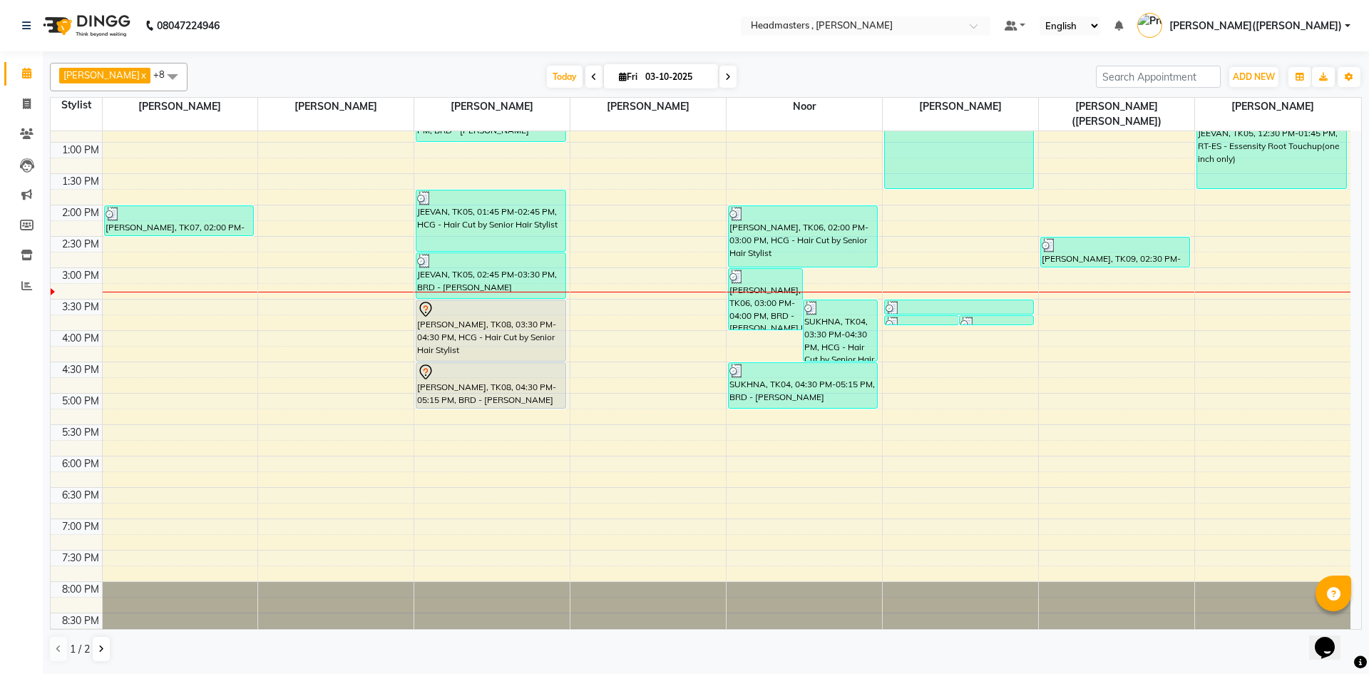
click at [423, 401] on div "8:00 AM 8:30 AM 9:00 AM 9:30 AM 10:00 AM 10:30 AM 11:00 AM 11:30 AM 12:00 PM 12…" at bounding box center [701, 236] width 1300 height 815
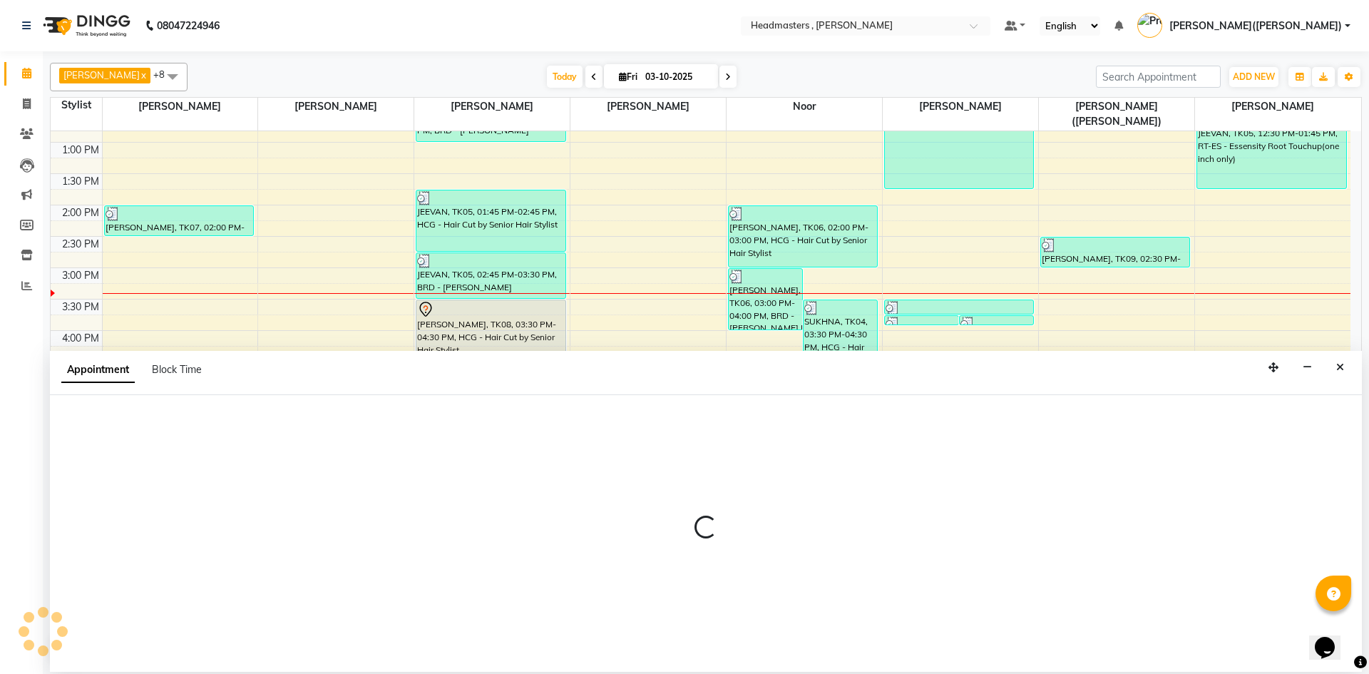
select select "85125"
select select "1035"
select select "tentative"
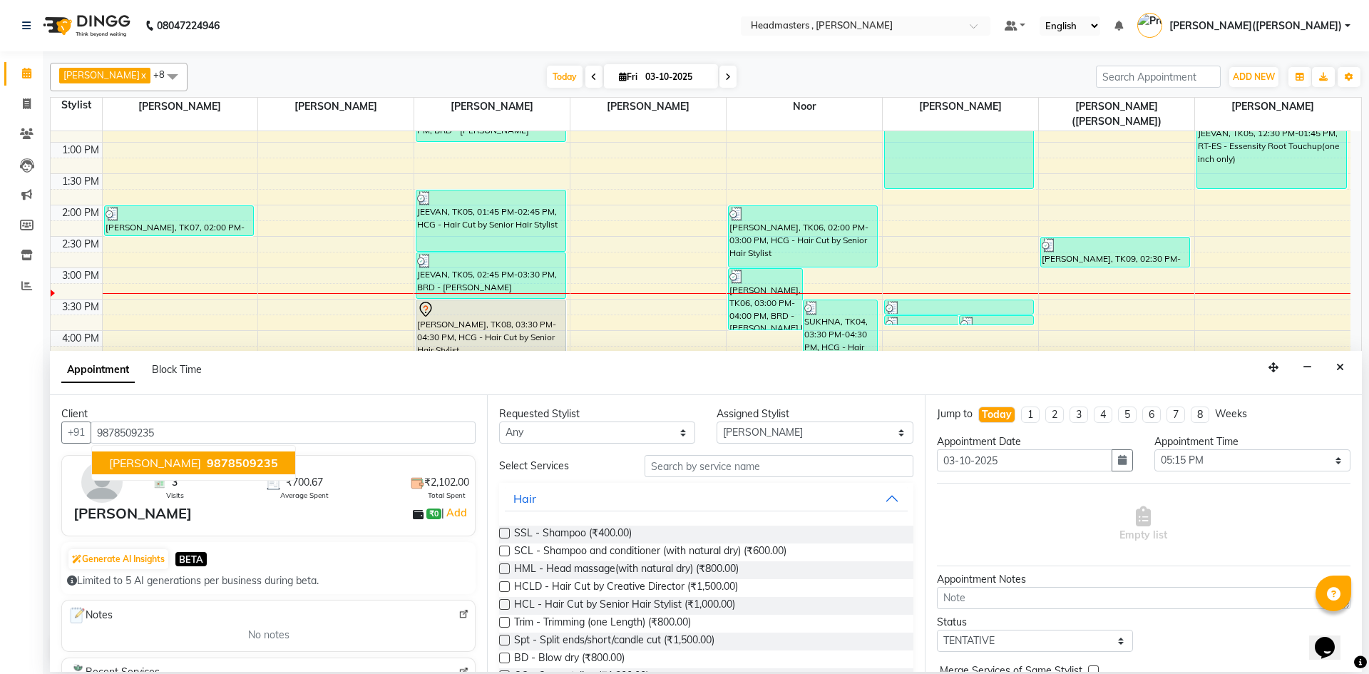
type input "9878509235"
click at [1343, 364] on icon "Close" at bounding box center [1340, 367] width 8 height 10
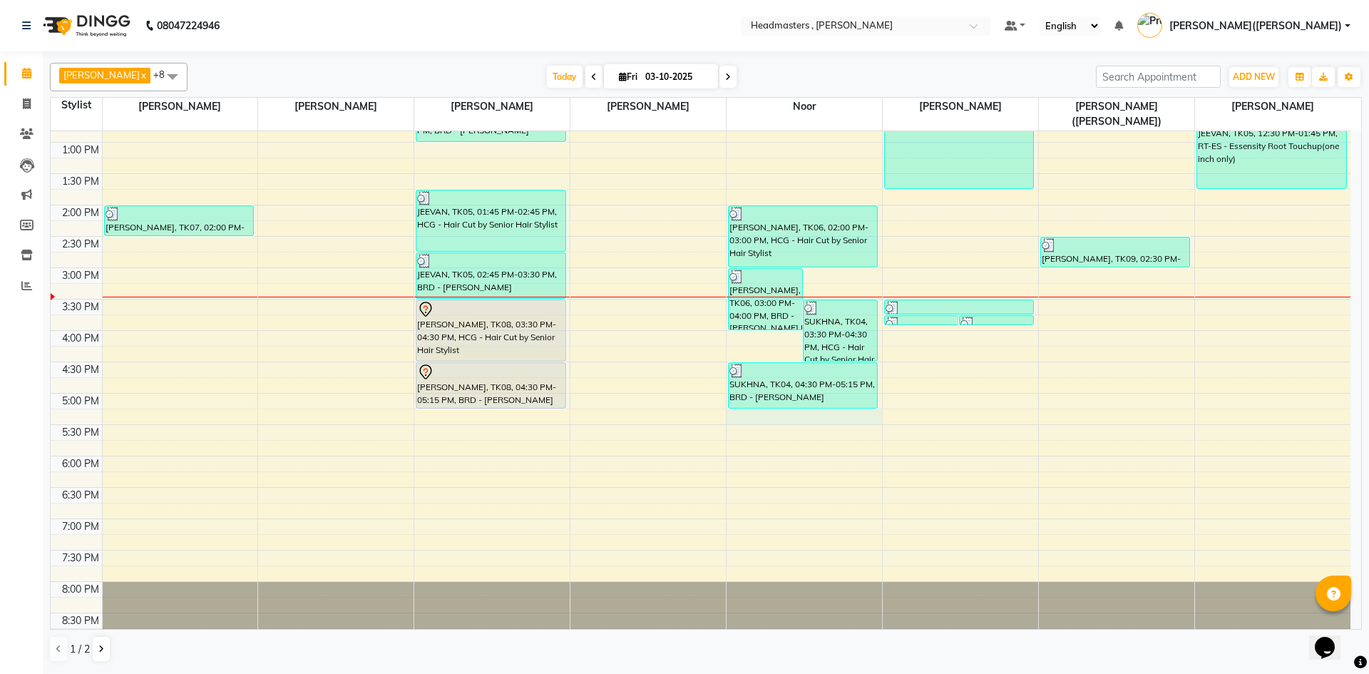
click at [731, 398] on div "8:00 AM 8:30 AM 9:00 AM 9:30 AM 10:00 AM 10:30 AM 11:00 AM 11:30 AM 12:00 PM 12…" at bounding box center [701, 236] width 1300 height 815
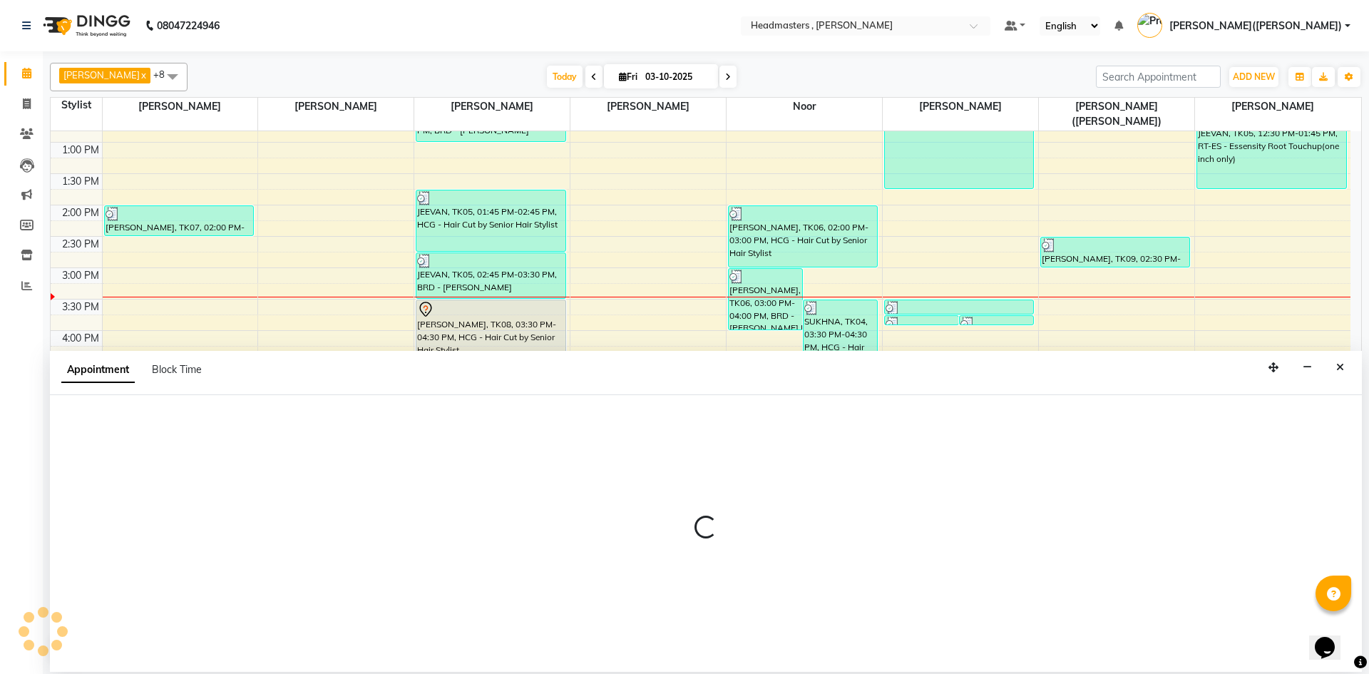
select select "85427"
select select "1035"
select select "tentative"
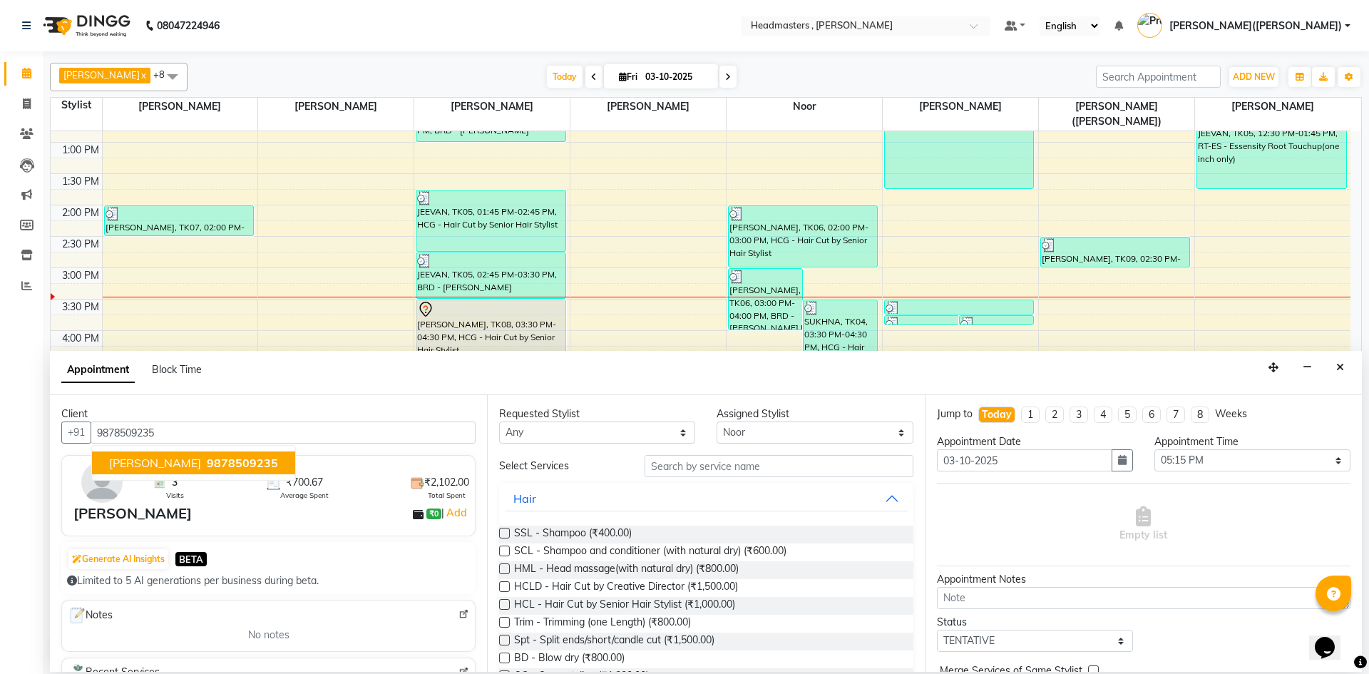
type input "9878509235"
click at [706, 467] on input "text" at bounding box center [778, 466] width 269 height 22
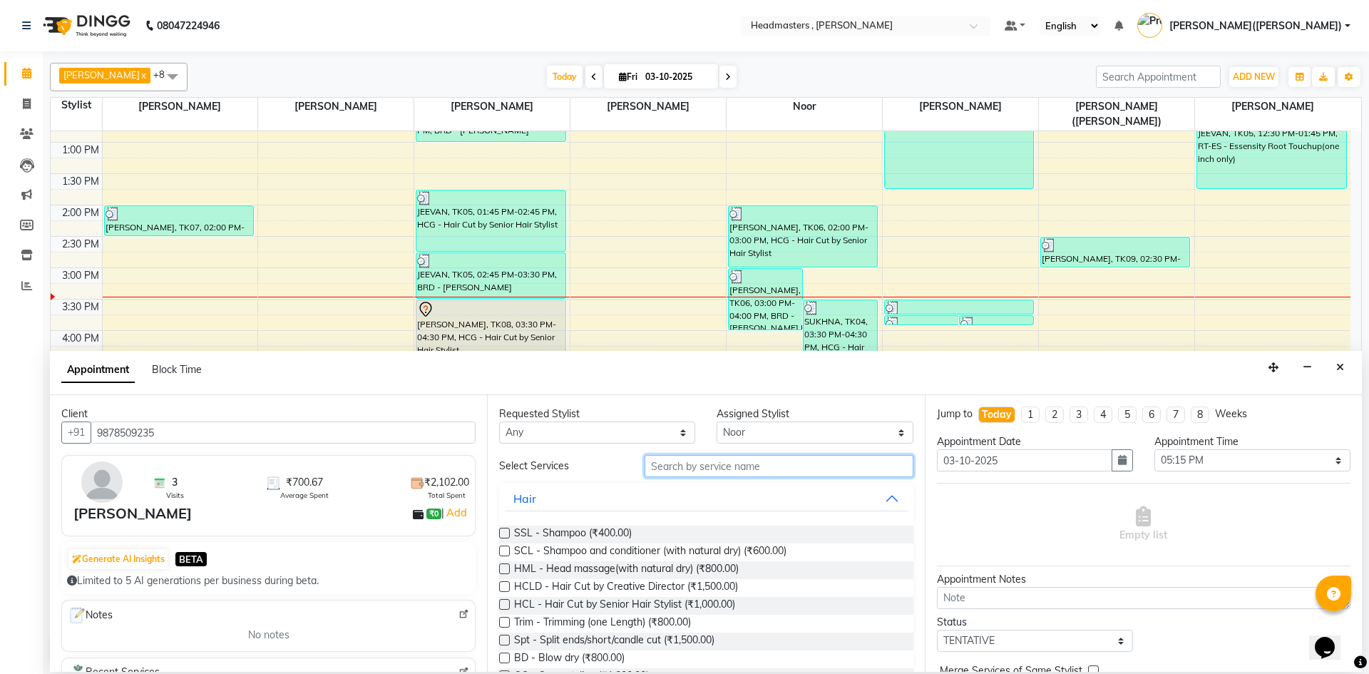
type input "G"
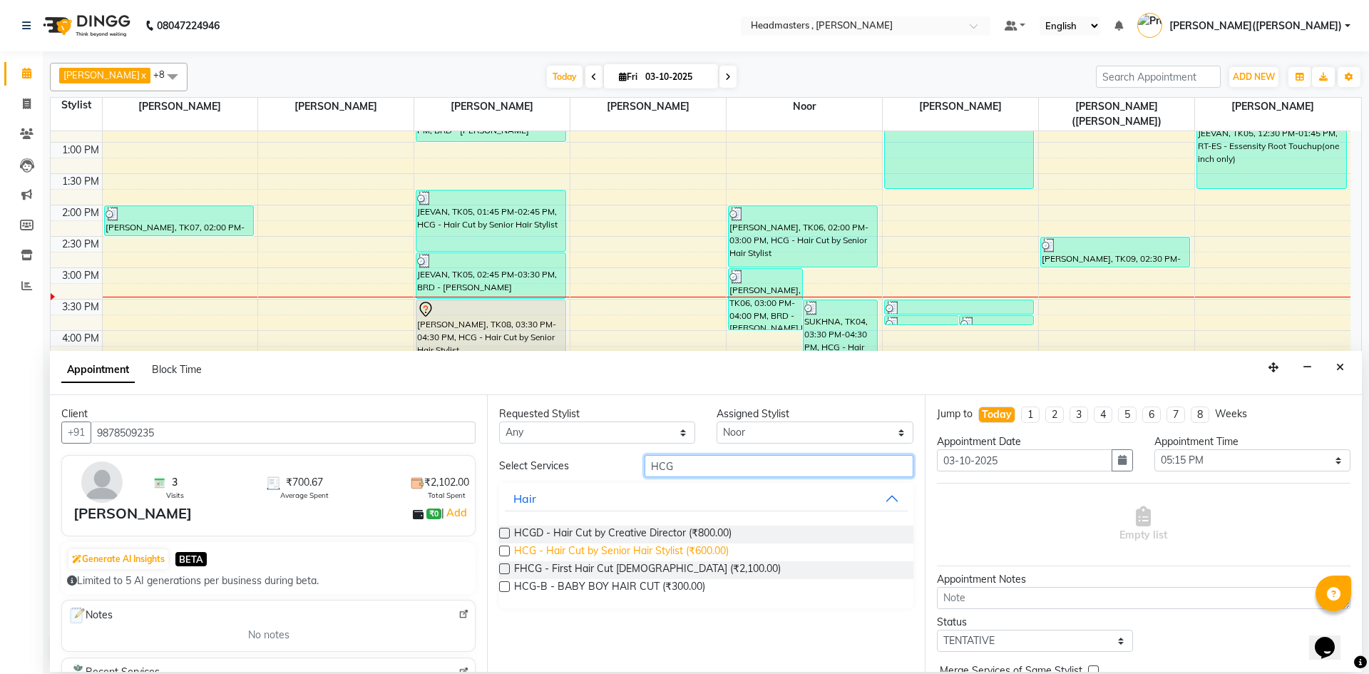
type input "HCG"
click at [618, 549] on span "HCG - Hair Cut by Senior Hair Stylist (₹600.00)" at bounding box center [621, 552] width 215 height 18
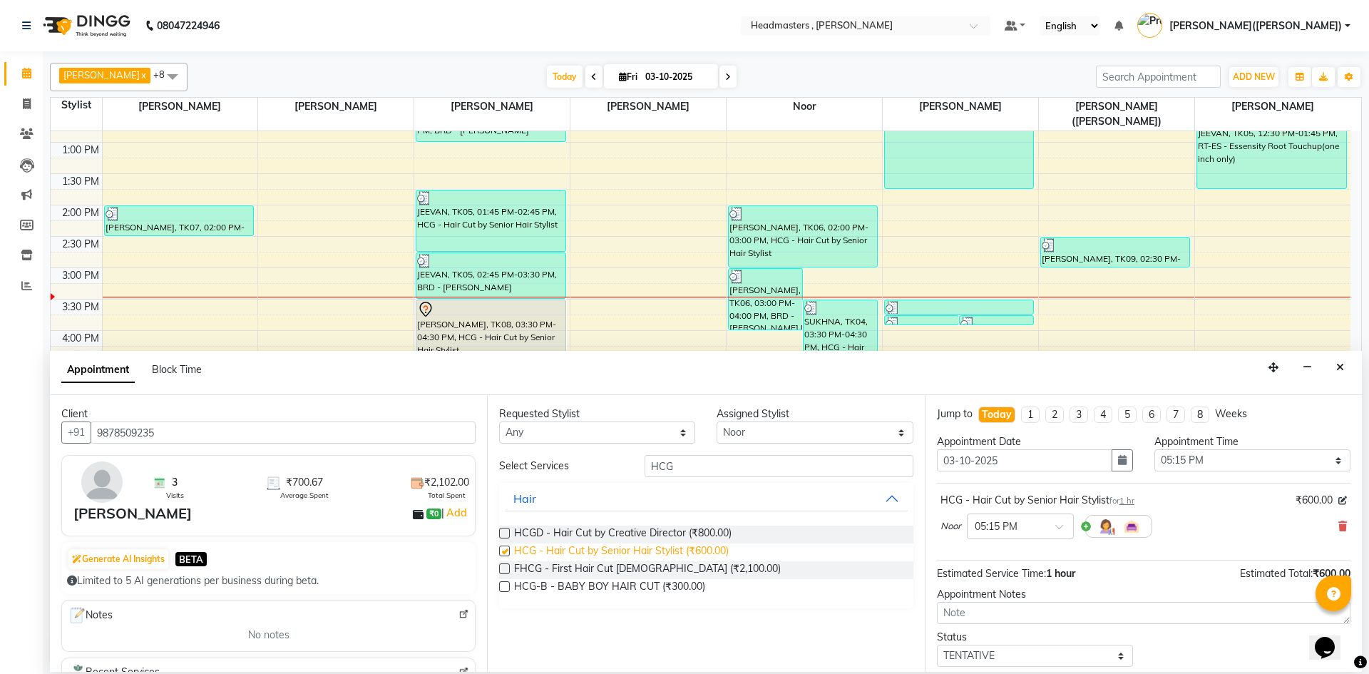
checkbox input "false"
click at [686, 463] on input "HCG" at bounding box center [778, 466] width 269 height 22
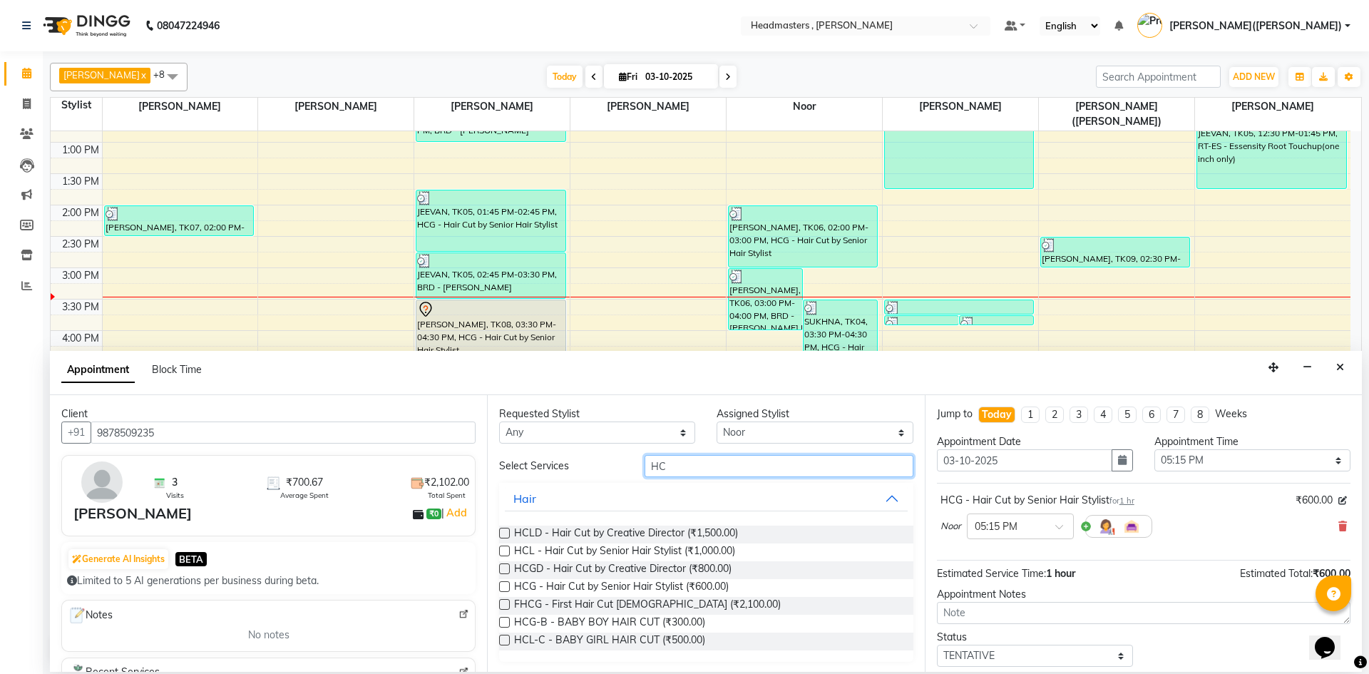
type input "H"
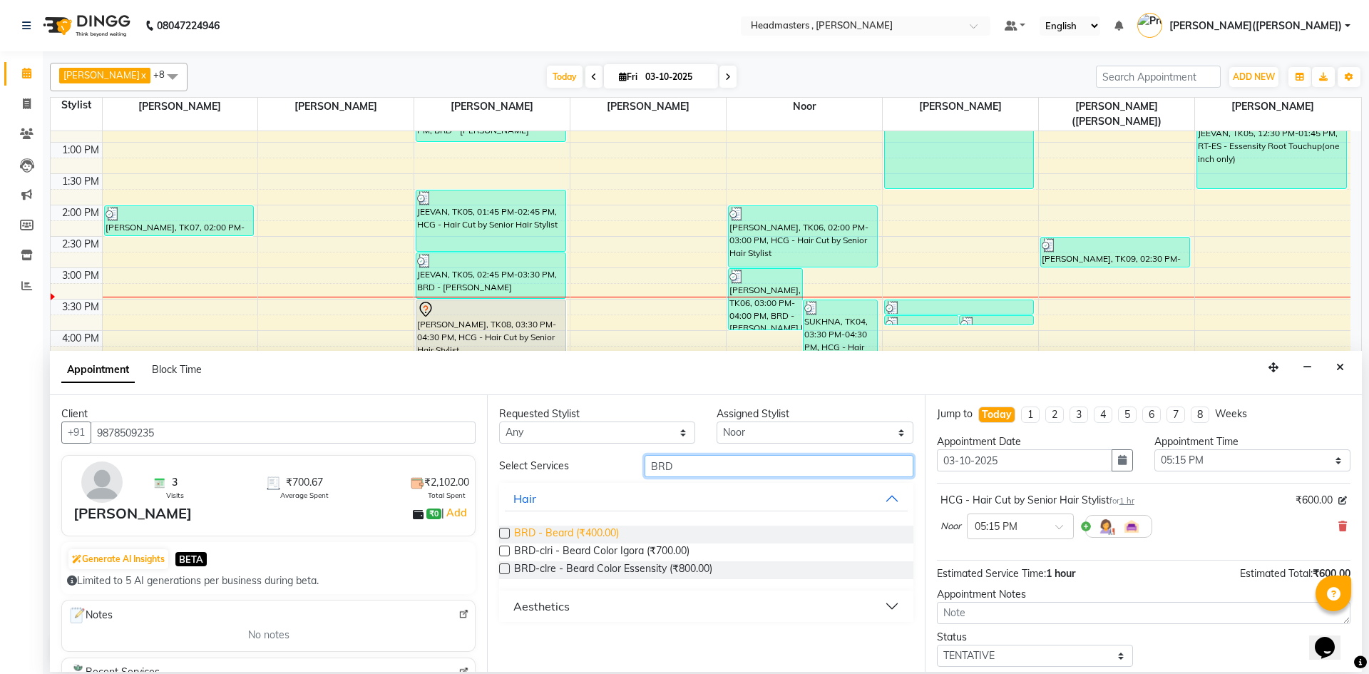
type input "BRD"
click at [603, 531] on span "BRD - Beard (₹400.00)" at bounding box center [566, 534] width 105 height 18
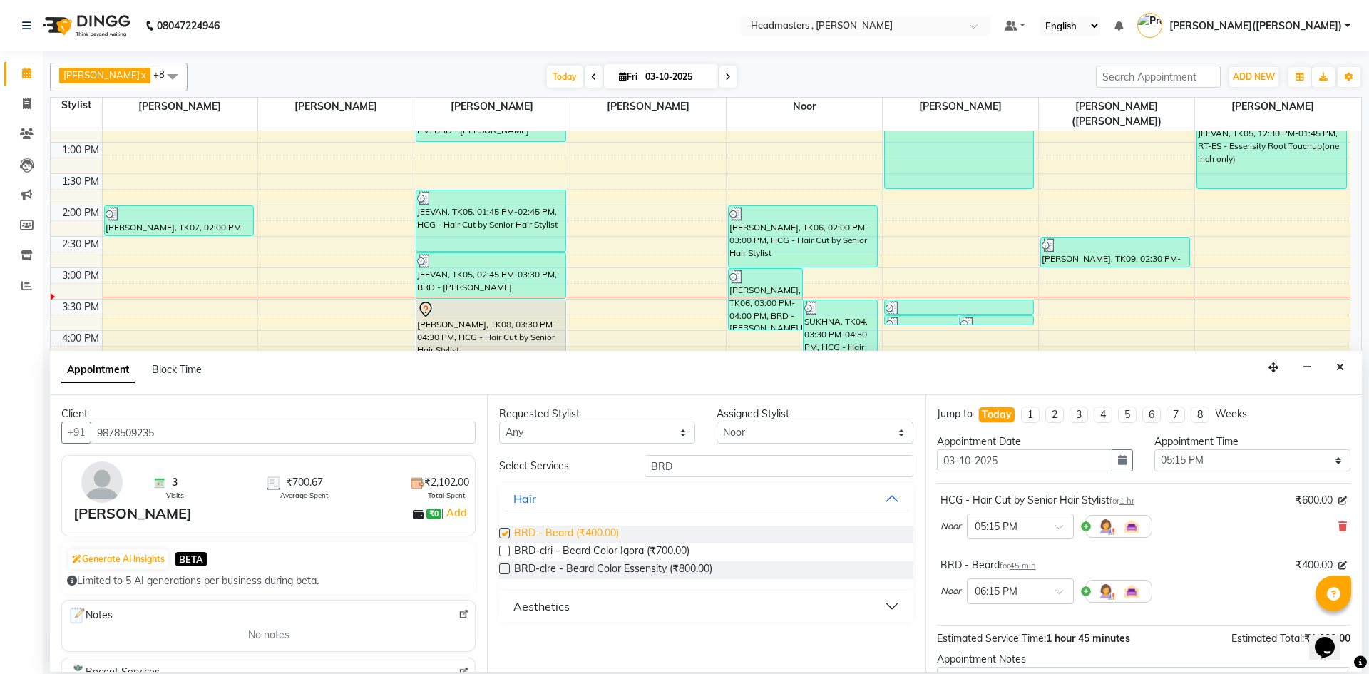
checkbox input "false"
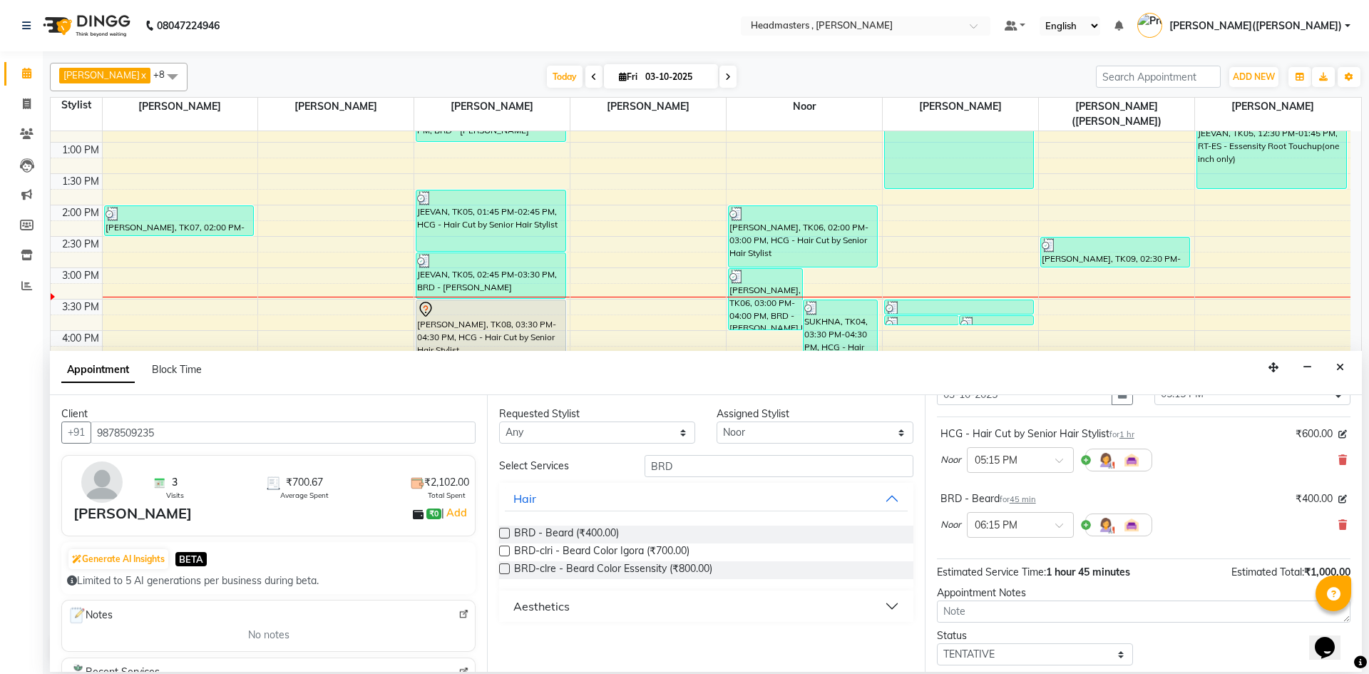
scroll to position [126, 0]
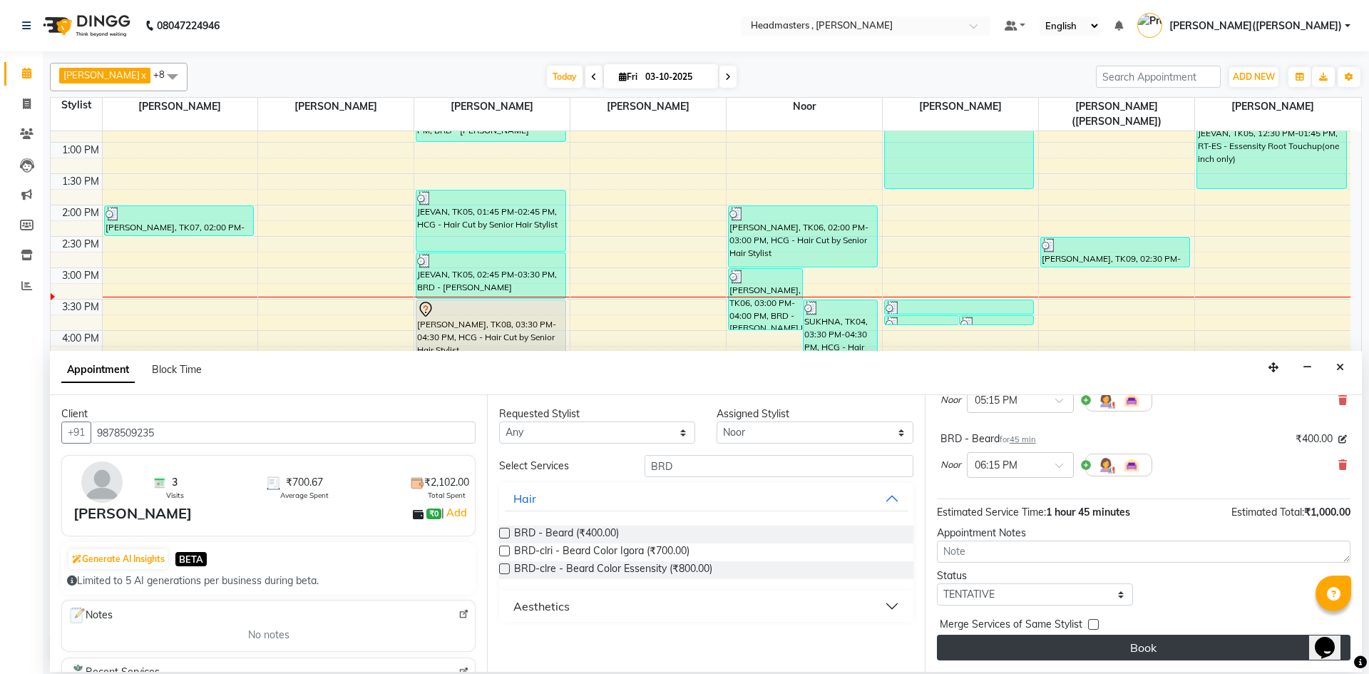
click at [1166, 650] on button "Book" at bounding box center [1143, 647] width 413 height 26
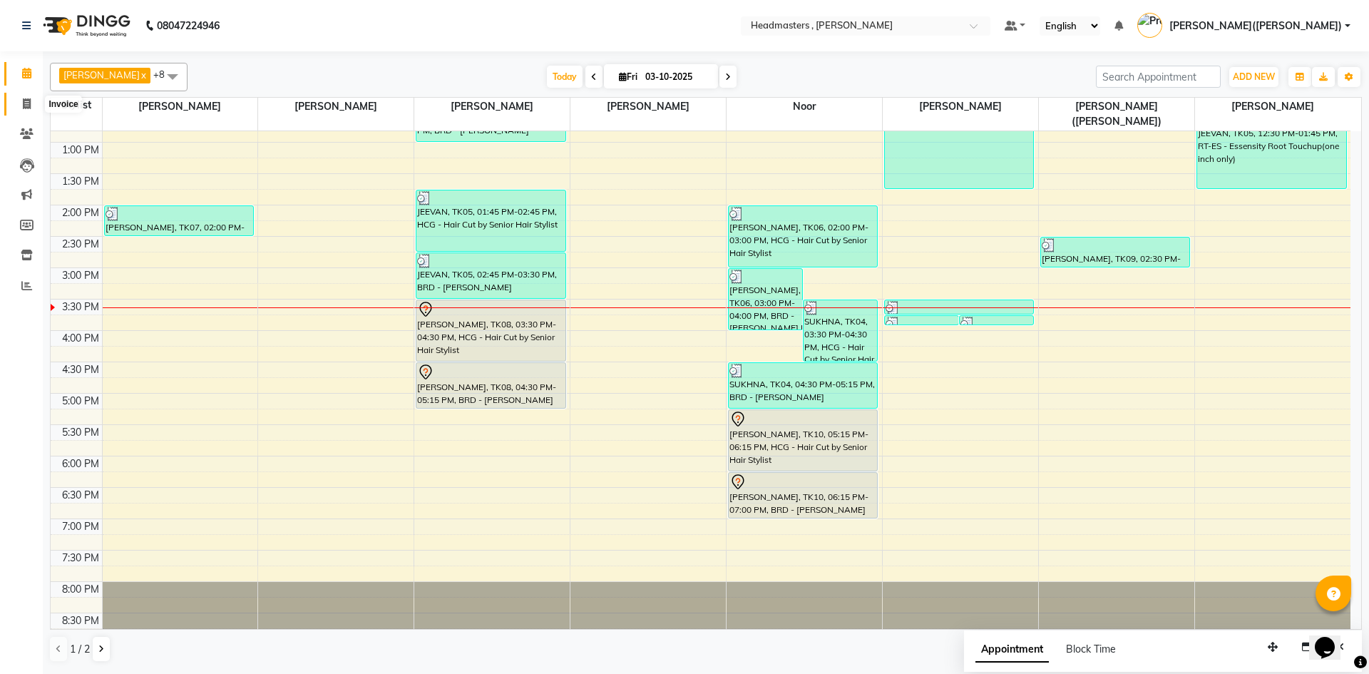
click at [24, 98] on icon at bounding box center [27, 103] width 8 height 11
select select "8566"
select select "service"
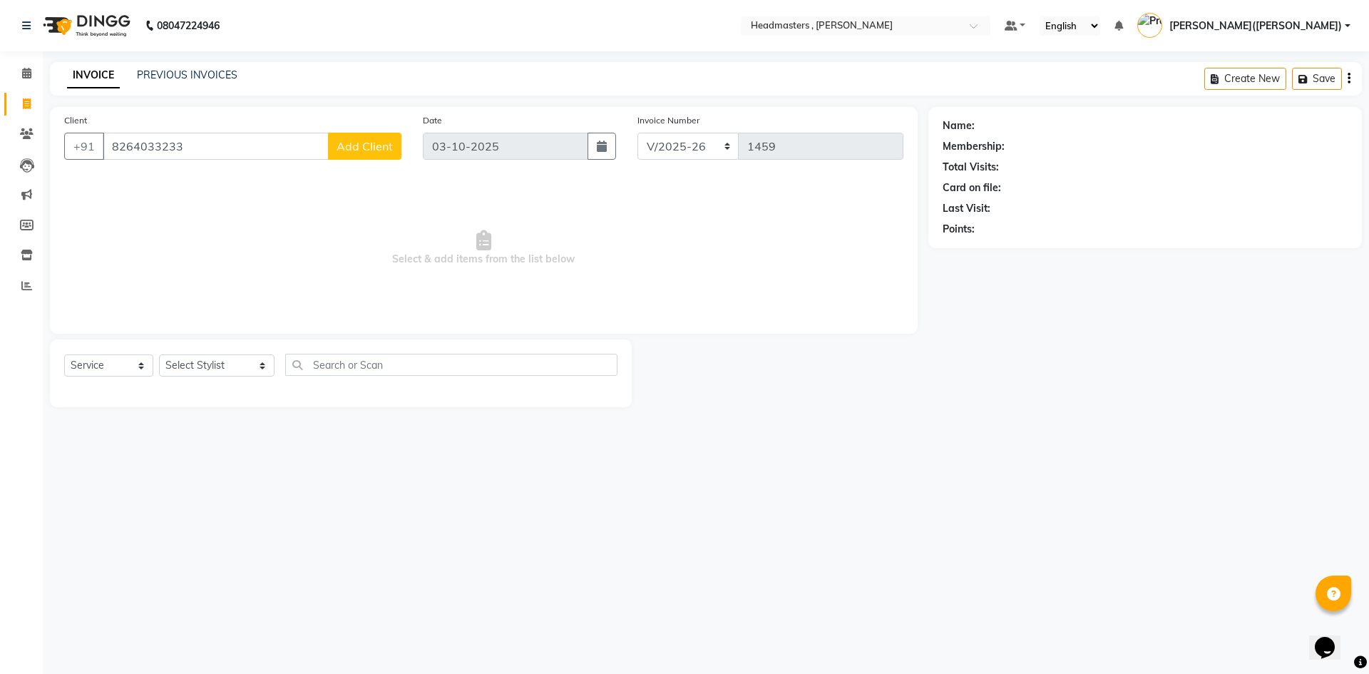
type input "8264033233"
click at [353, 152] on span "Add Client" at bounding box center [364, 146] width 56 height 14
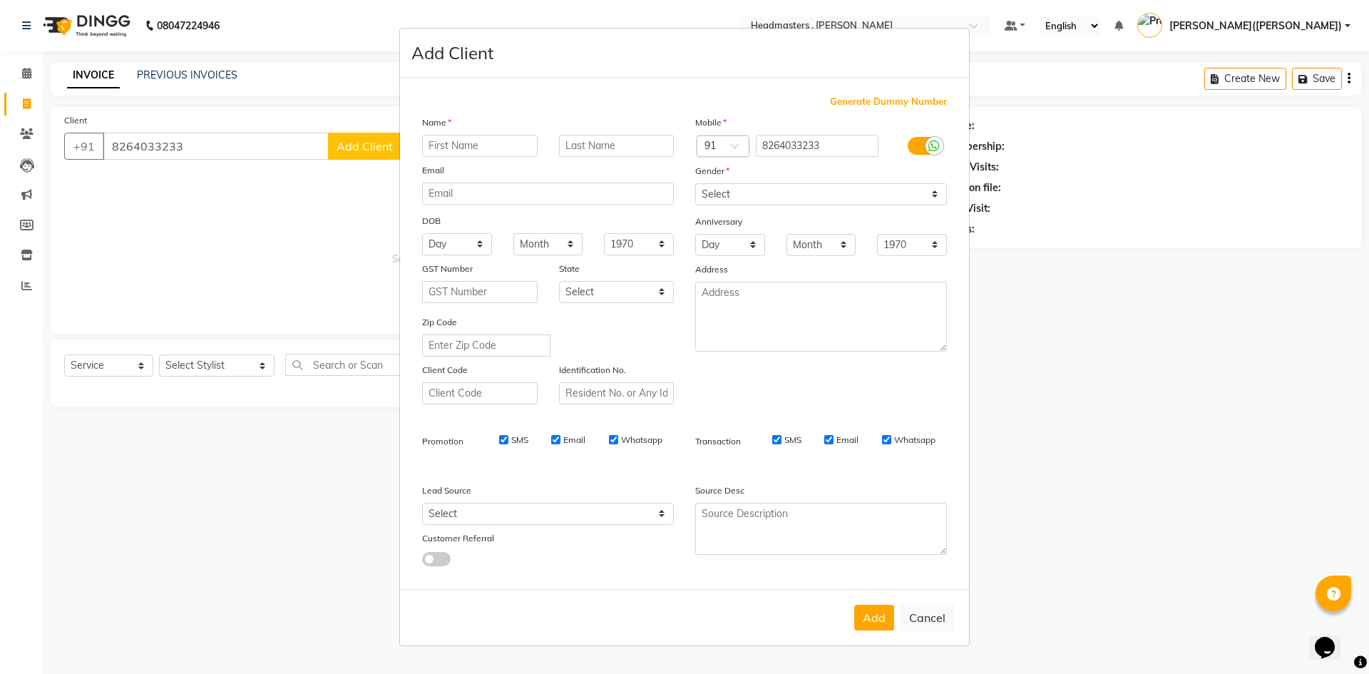
click at [473, 149] on input "text" at bounding box center [479, 146] width 115 height 22
type input "NITINJEET"
click at [930, 192] on select "Select [DEMOGRAPHIC_DATA] [DEMOGRAPHIC_DATA] Other Prefer Not To Say" at bounding box center [821, 194] width 252 height 22
click at [933, 194] on select "Select [DEMOGRAPHIC_DATA] [DEMOGRAPHIC_DATA] Other Prefer Not To Say" at bounding box center [821, 194] width 252 height 22
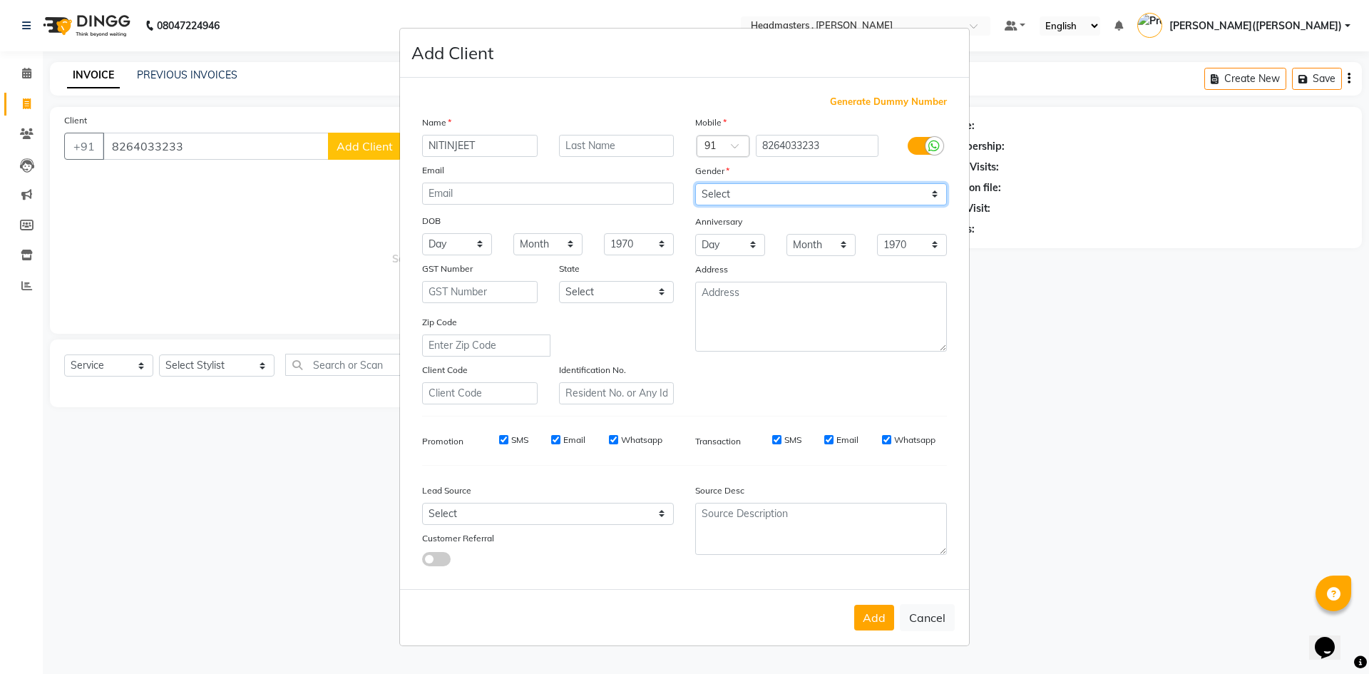
select select "[DEMOGRAPHIC_DATA]"
click at [695, 183] on select "Select [DEMOGRAPHIC_DATA] [DEMOGRAPHIC_DATA] Other Prefer Not To Say" at bounding box center [821, 194] width 252 height 22
click at [873, 619] on button "Add" at bounding box center [874, 617] width 40 height 26
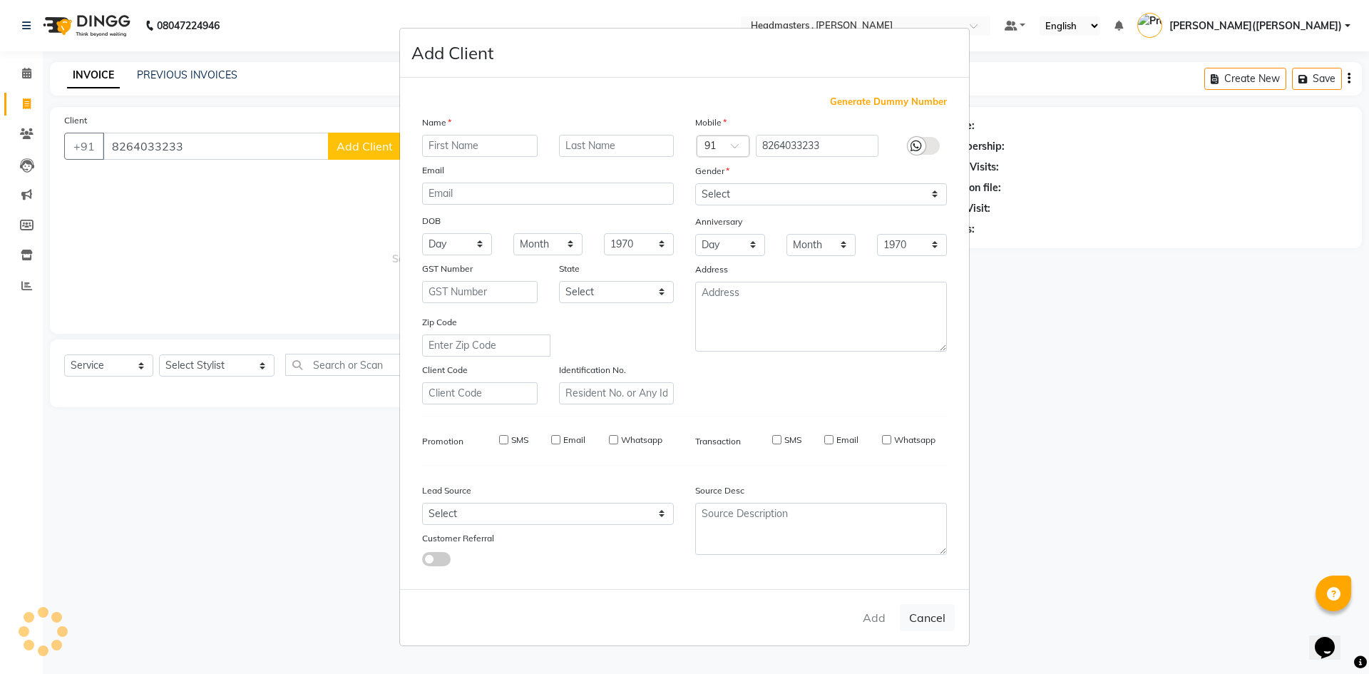
select select
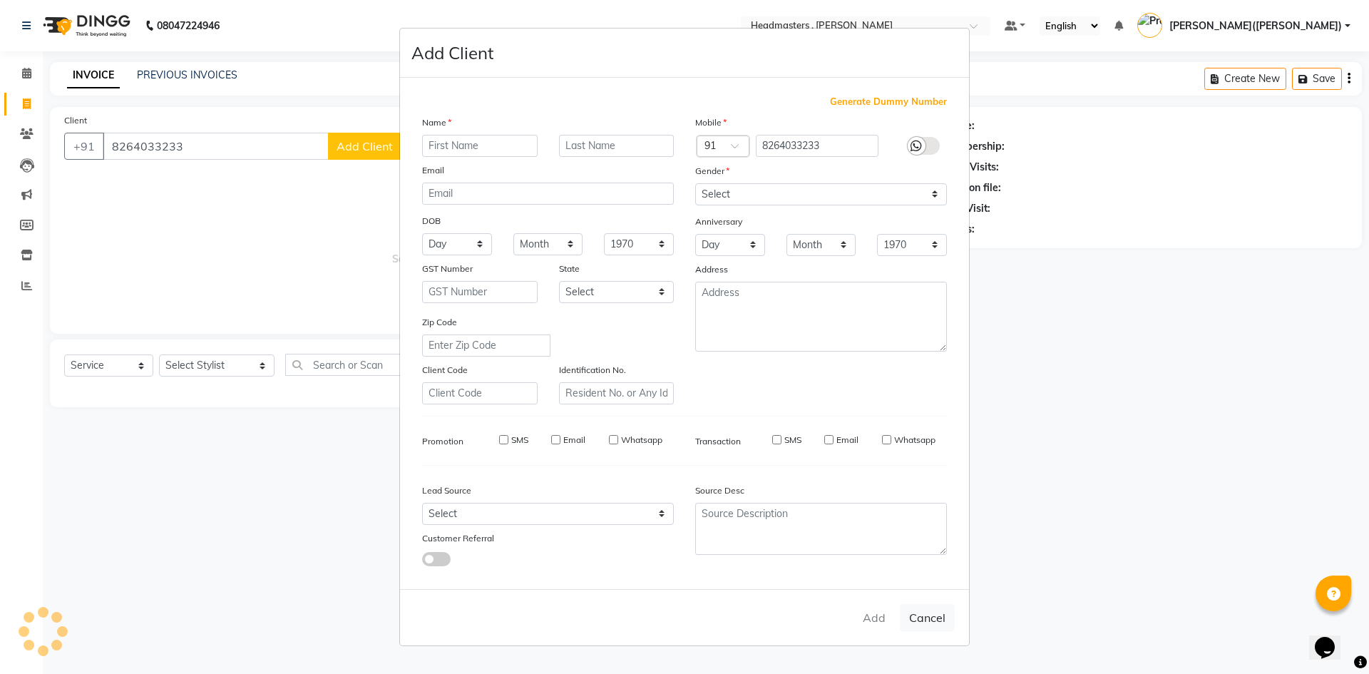
select select
checkbox input "false"
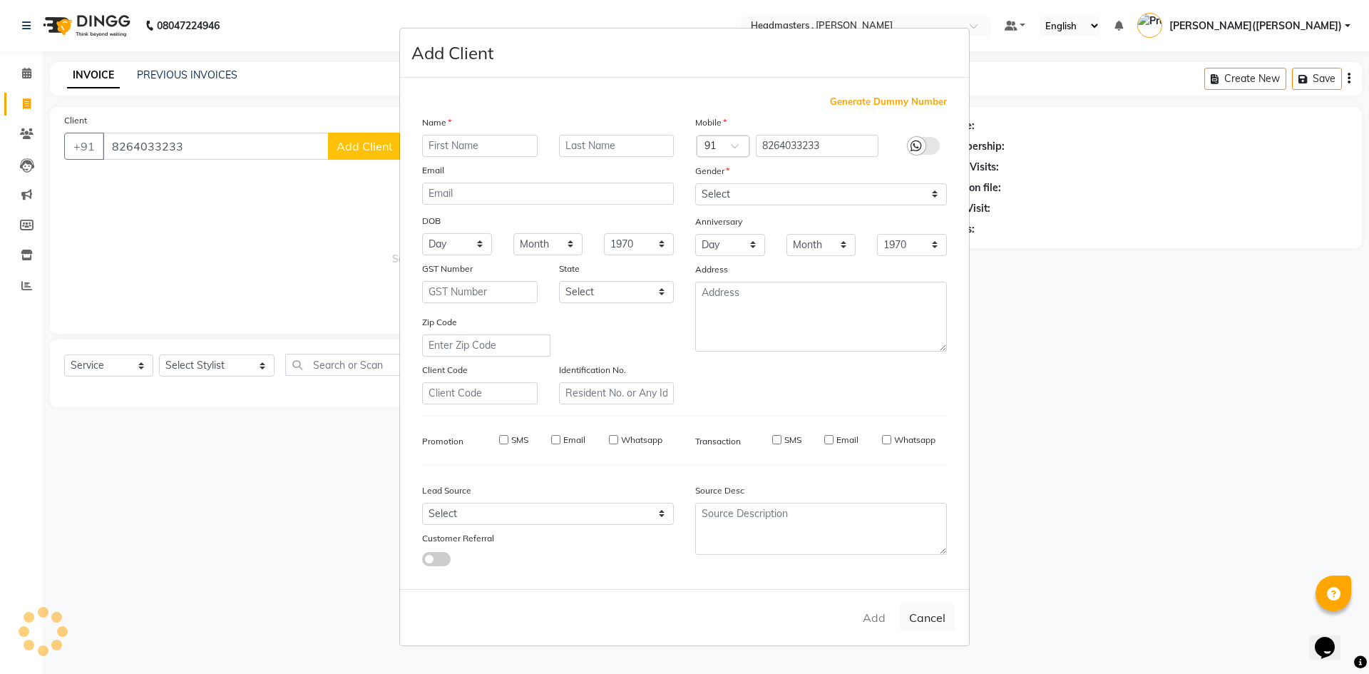
checkbox input "false"
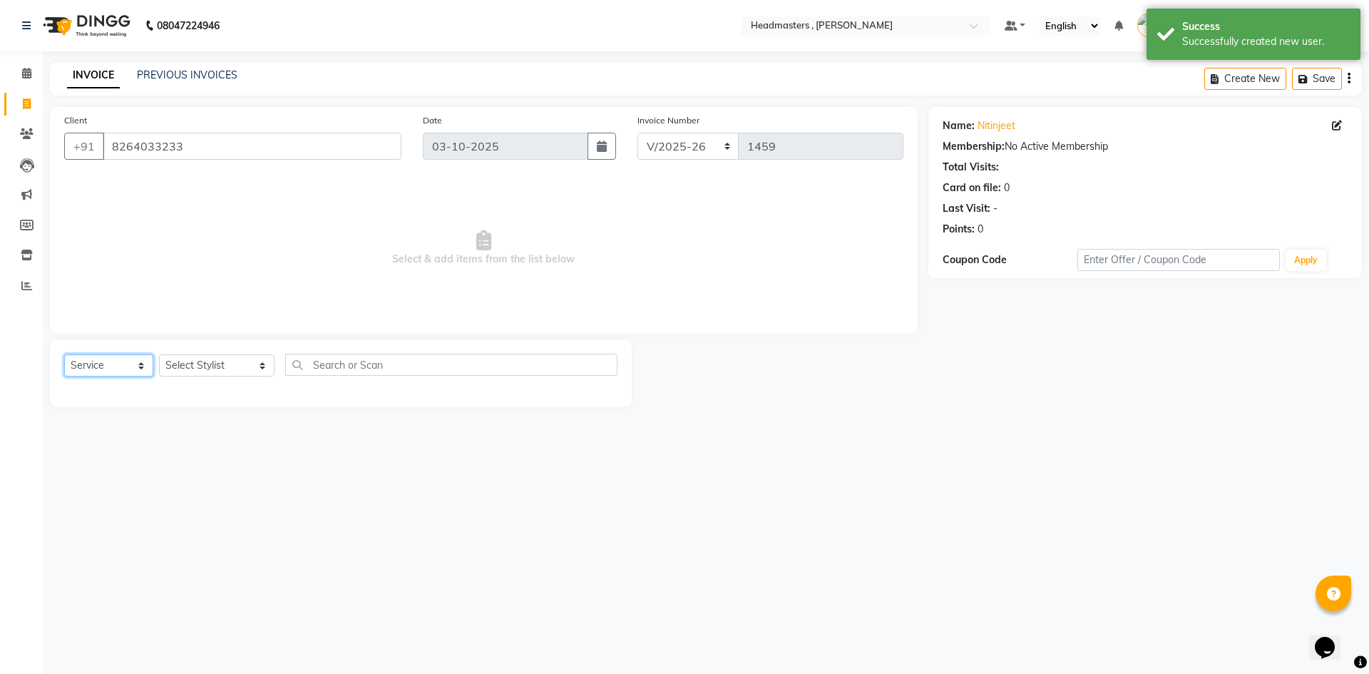
click at [145, 366] on select "Select Service Product Membership Package Voucher Prepaid Gift Card" at bounding box center [108, 365] width 89 height 22
select select "product"
click at [64, 354] on select "Select Service Product Membership Package Voucher Prepaid Gift Card" at bounding box center [108, 365] width 89 height 22
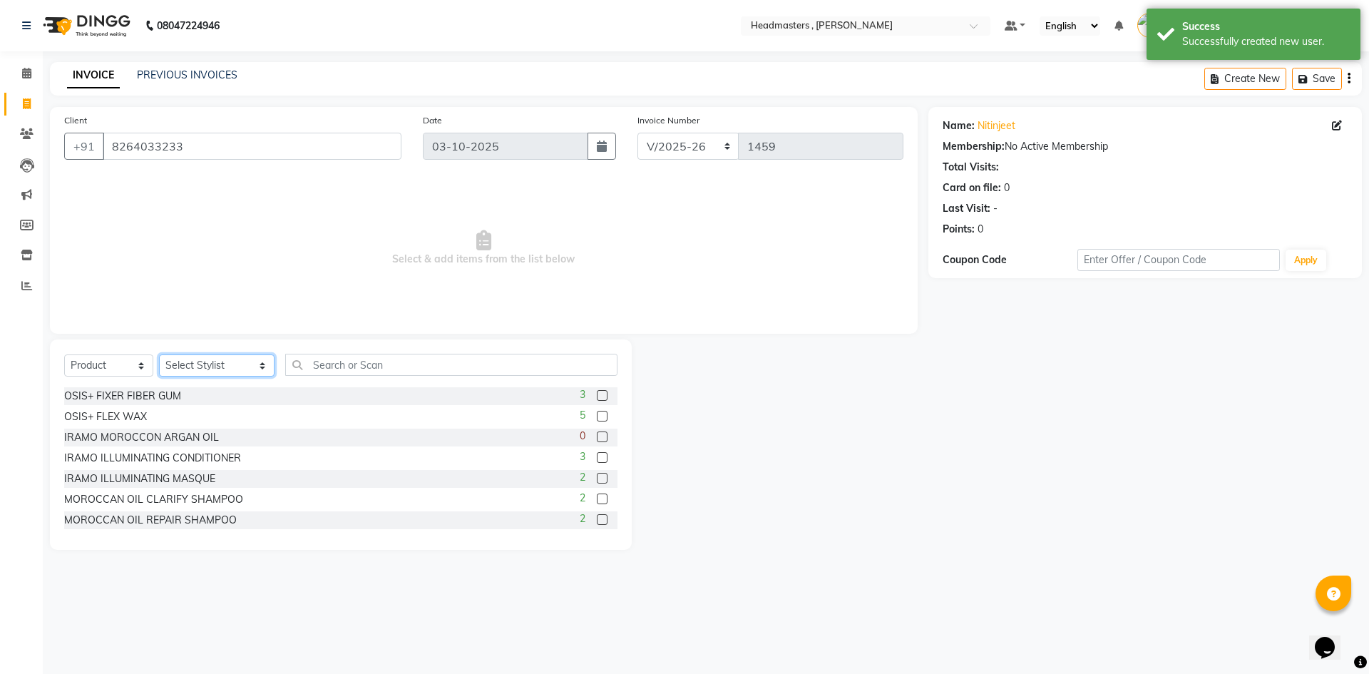
click at [227, 360] on select "Select Stylist [PERSON_NAME] [PERSON_NAME] [PERSON_NAME] [PERSON_NAME] [PERSON_…" at bounding box center [216, 365] width 115 height 22
select select "85123"
click at [159, 354] on select "Select Stylist [PERSON_NAME] [PERSON_NAME] [PERSON_NAME] [PERSON_NAME] [PERSON_…" at bounding box center [216, 365] width 115 height 22
click at [297, 368] on input "text" at bounding box center [451, 365] width 332 height 22
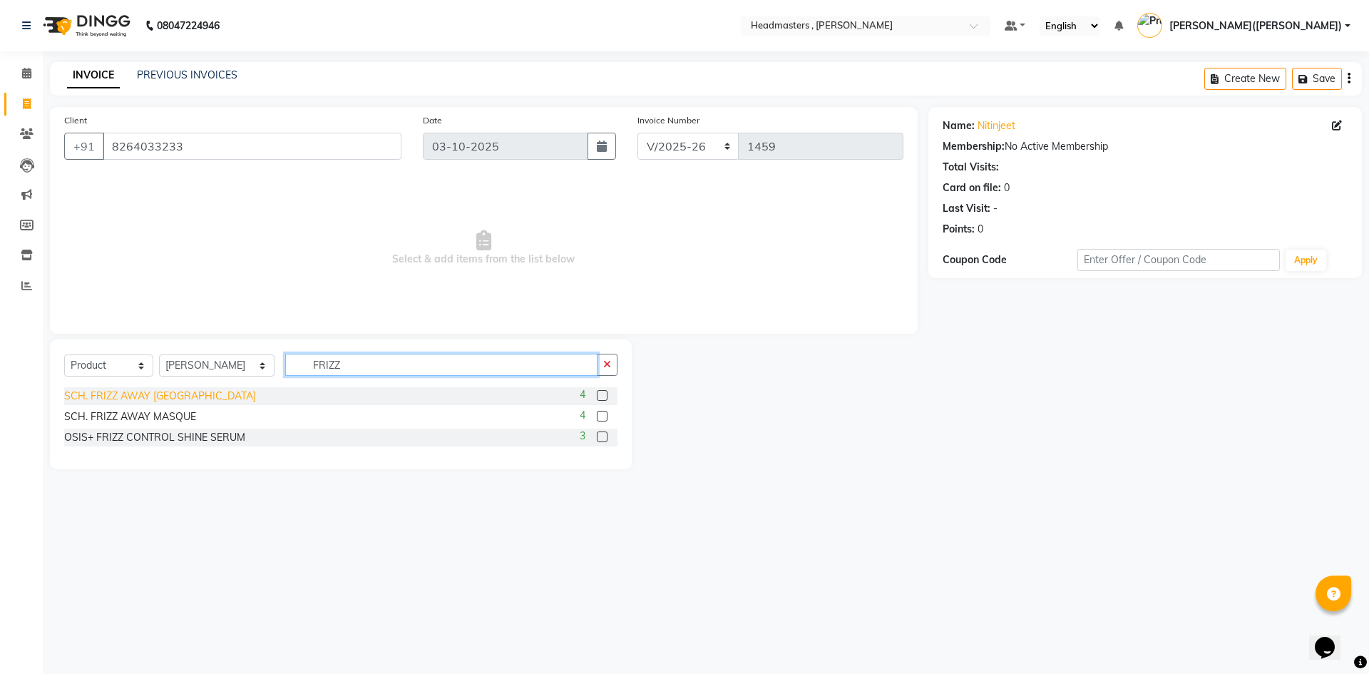
type input "FRIZZ"
click at [194, 392] on div "SCH. FRIZZ AWAY [GEOGRAPHIC_DATA]" at bounding box center [160, 396] width 192 height 15
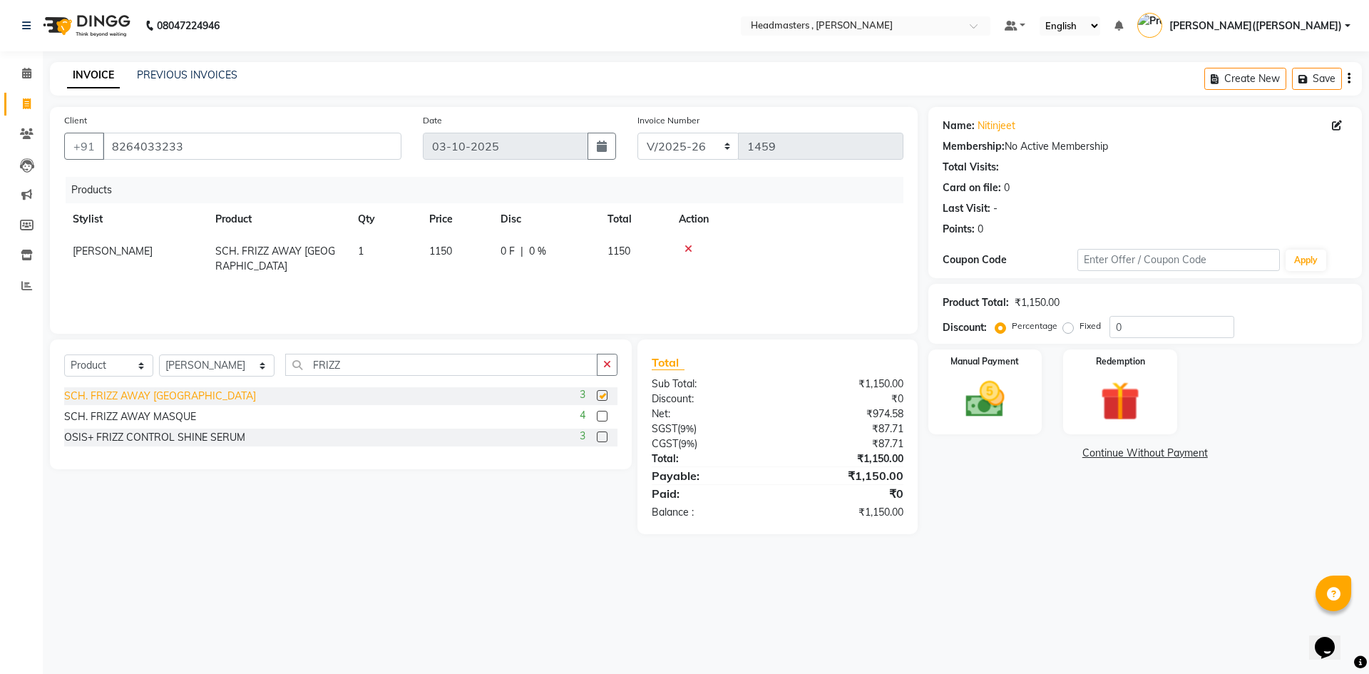
checkbox input "false"
click at [997, 391] on img at bounding box center [985, 399] width 66 height 47
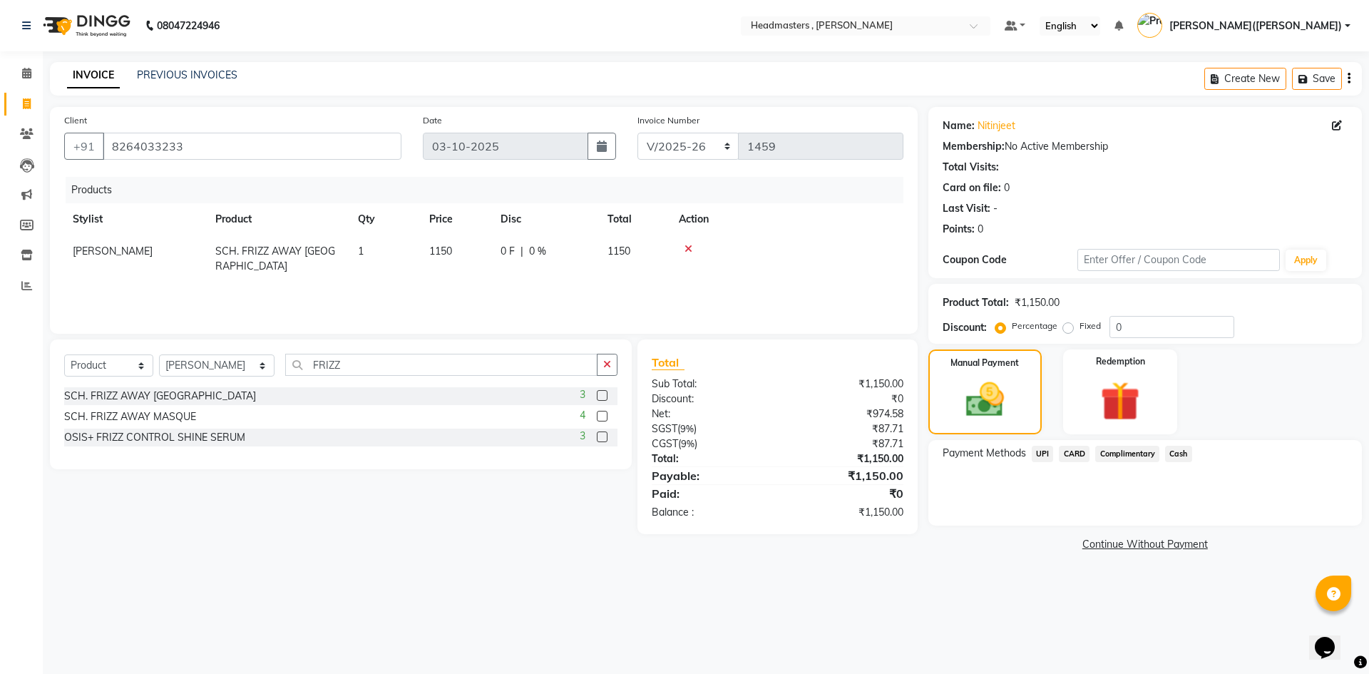
click at [1045, 453] on span "UPI" at bounding box center [1042, 454] width 22 height 16
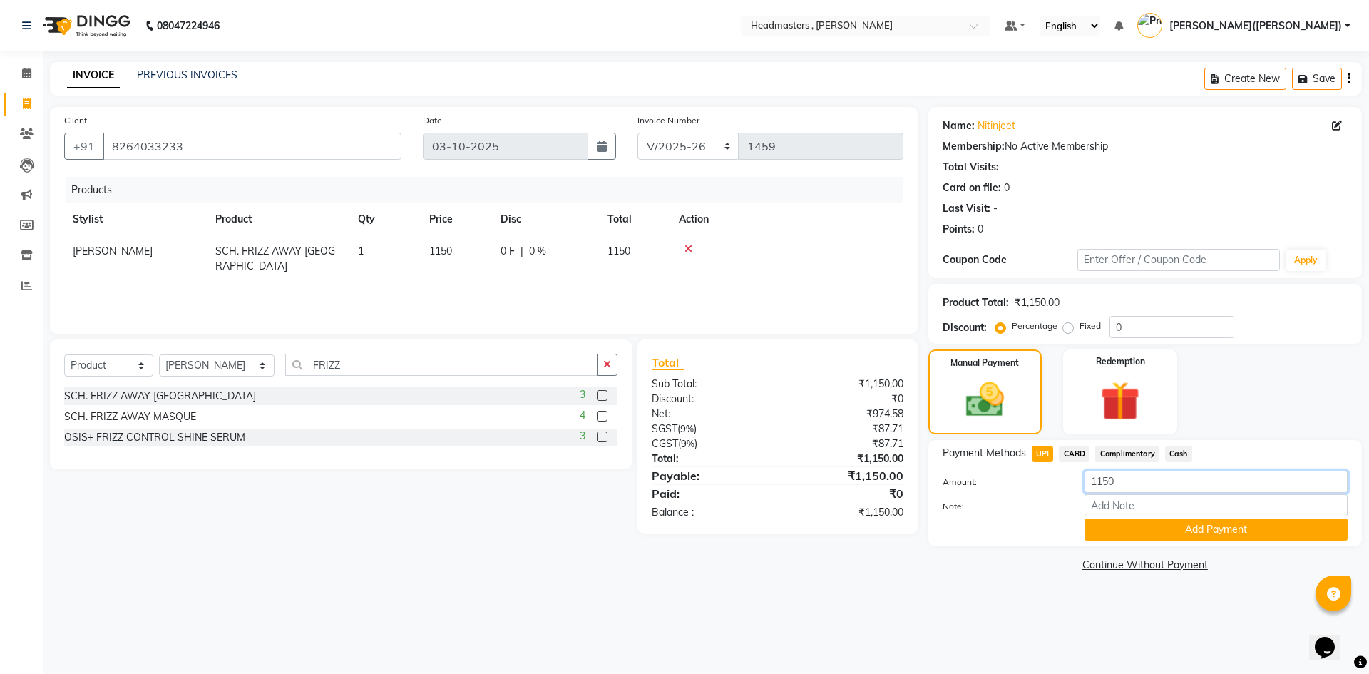
click at [1131, 473] on input "1150" at bounding box center [1215, 481] width 263 height 22
type input "1"
type input "650"
click at [1185, 535] on button "Add Payment" at bounding box center [1215, 529] width 263 height 22
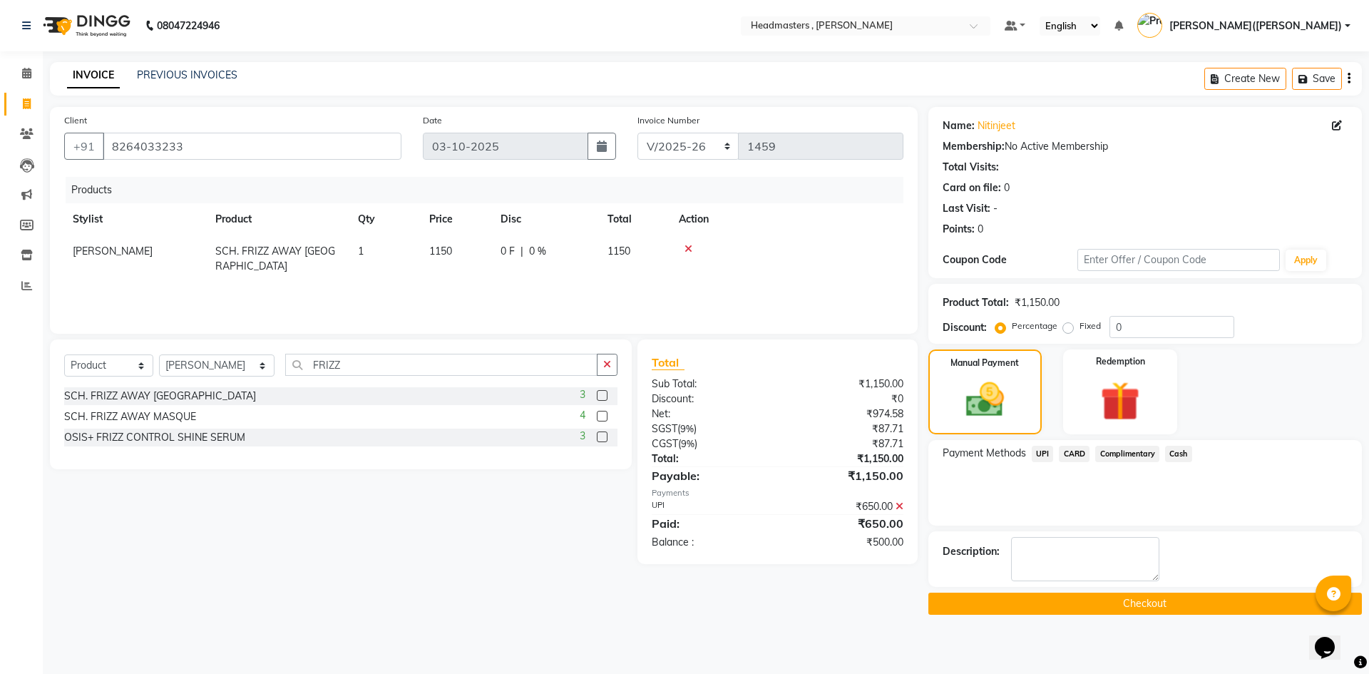
click at [1183, 446] on span "Cash" at bounding box center [1178, 454] width 27 height 16
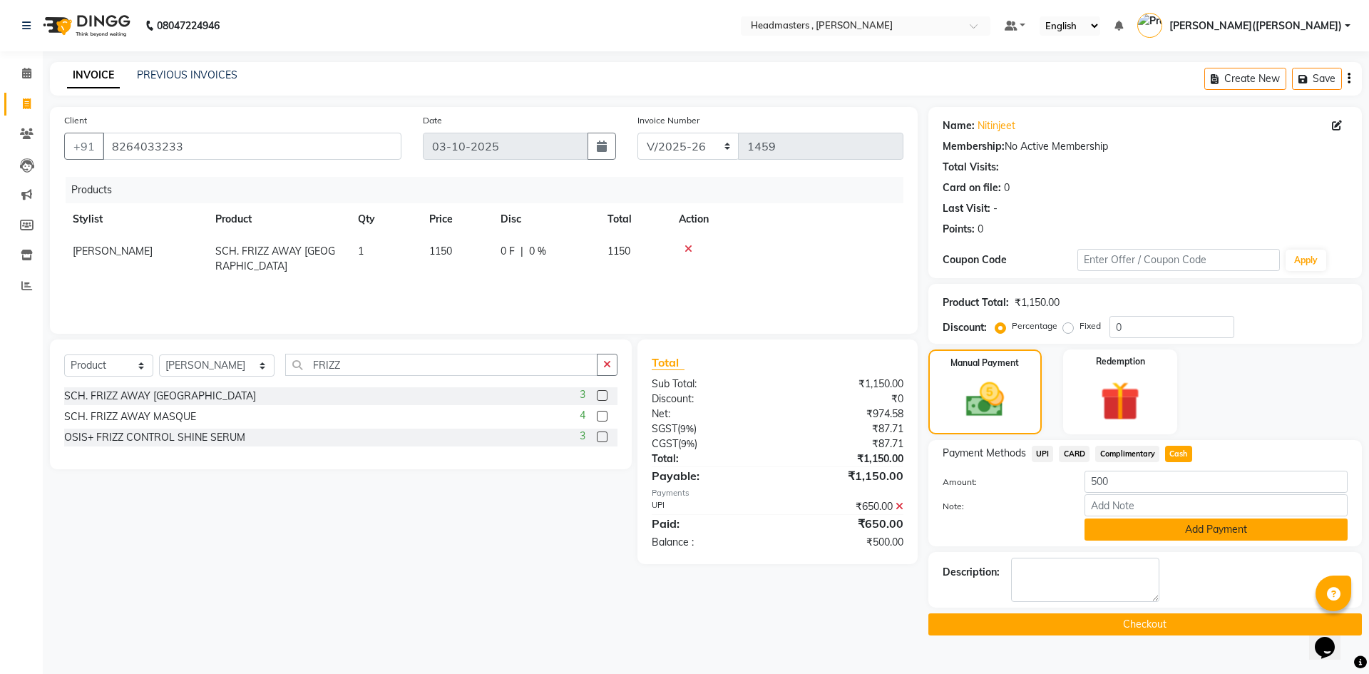
click at [1169, 529] on button "Add Payment" at bounding box center [1215, 529] width 263 height 22
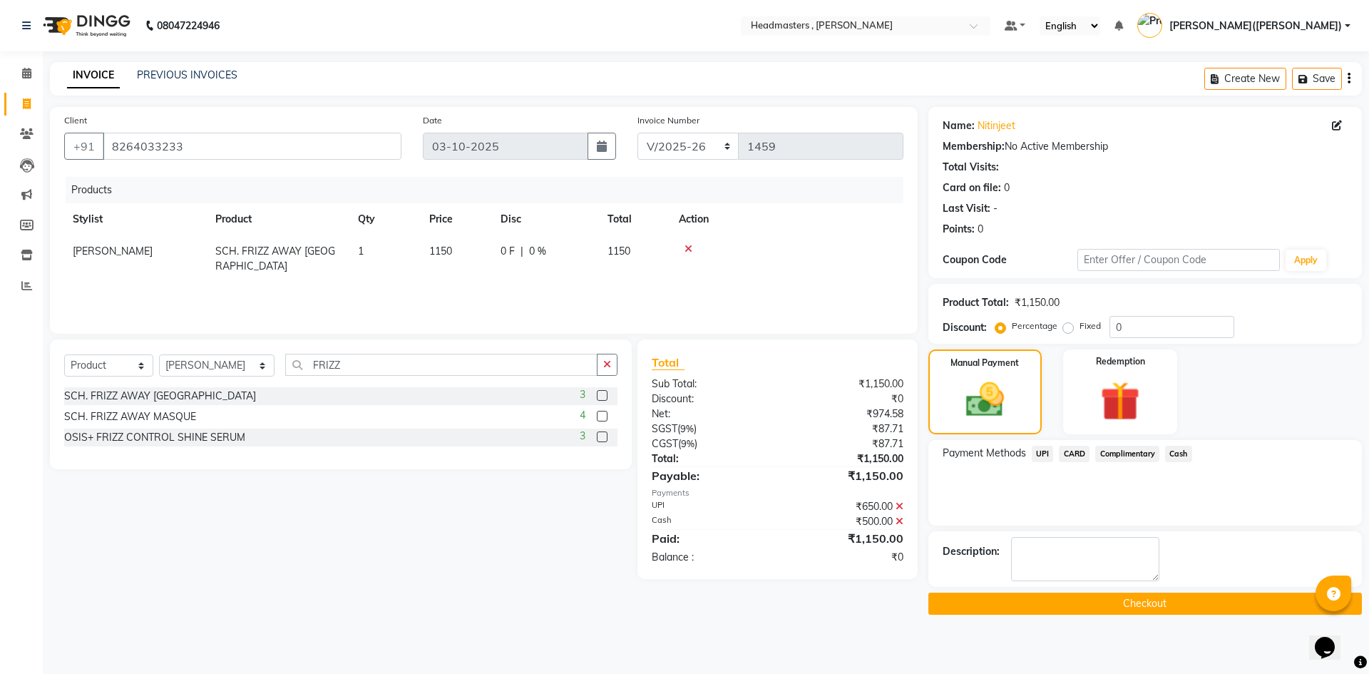
click at [1146, 609] on button "Checkout" at bounding box center [1144, 603] width 433 height 22
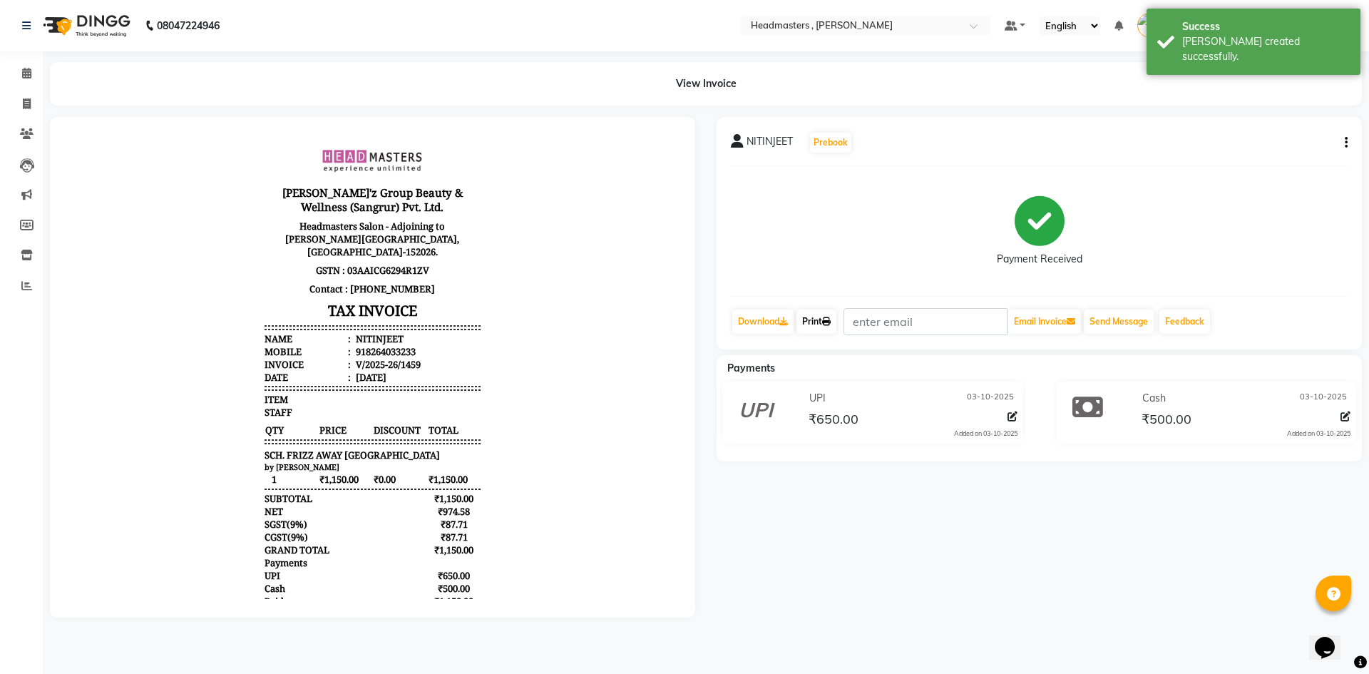
click at [823, 319] on link "Print" at bounding box center [816, 321] width 40 height 24
click at [811, 316] on link "Print" at bounding box center [816, 321] width 40 height 24
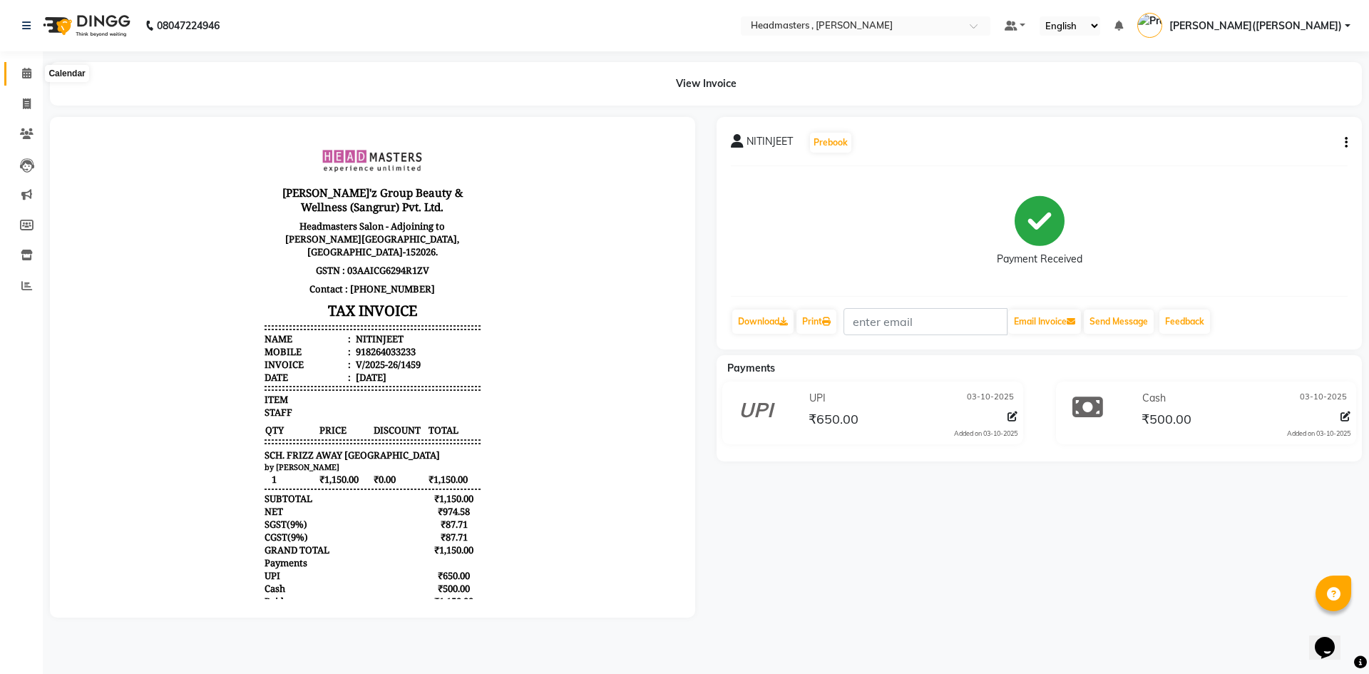
click at [18, 73] on span at bounding box center [26, 74] width 25 height 16
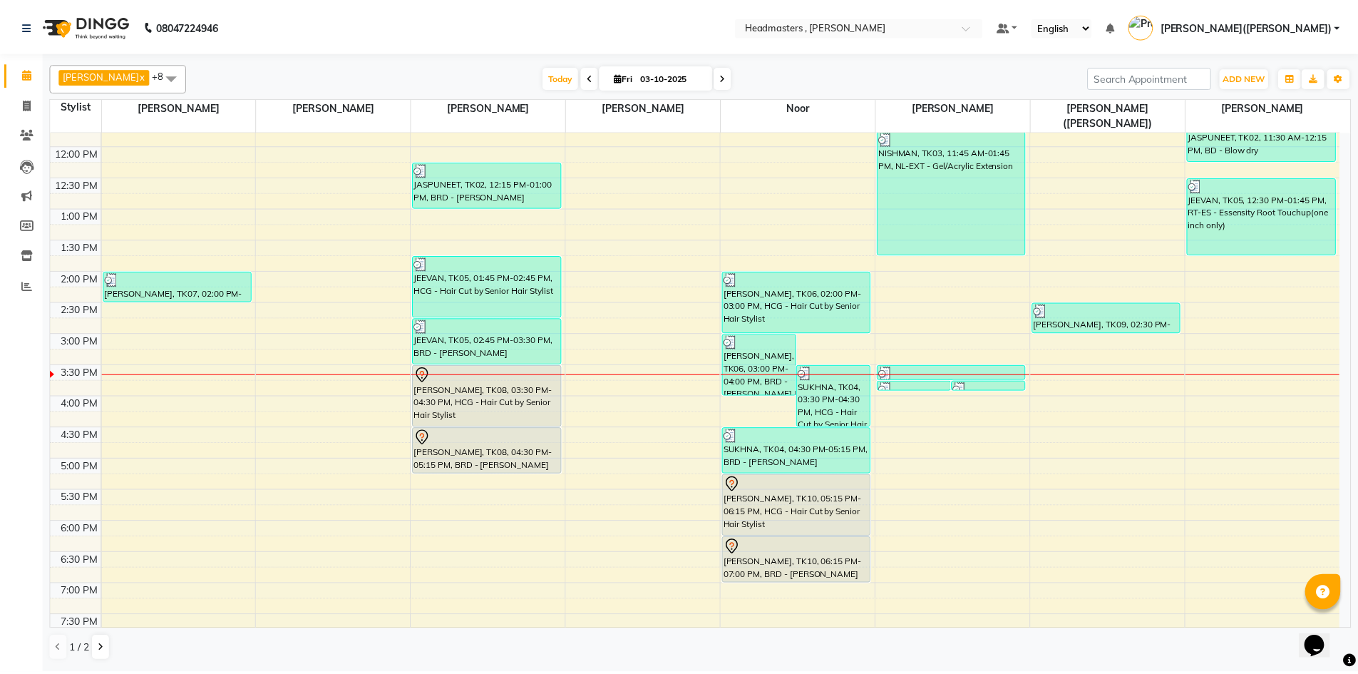
scroll to position [302, 0]
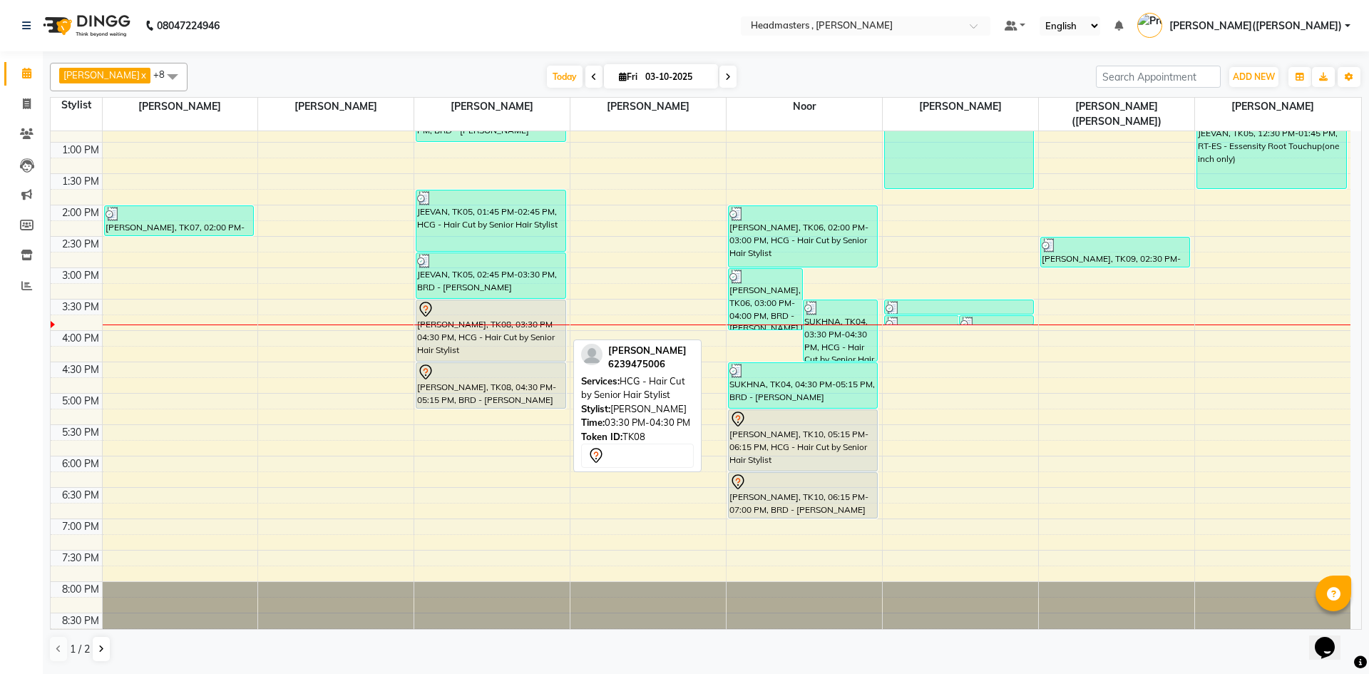
click at [456, 301] on div at bounding box center [490, 309] width 147 height 17
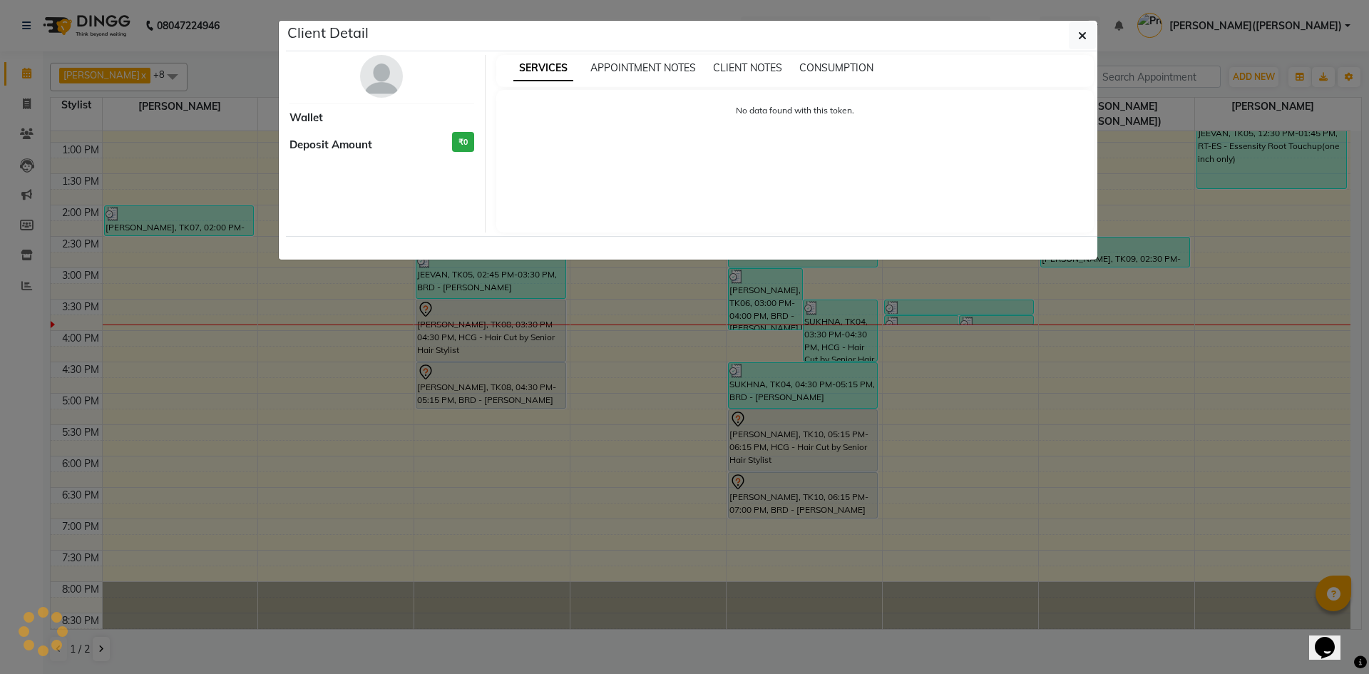
select select "7"
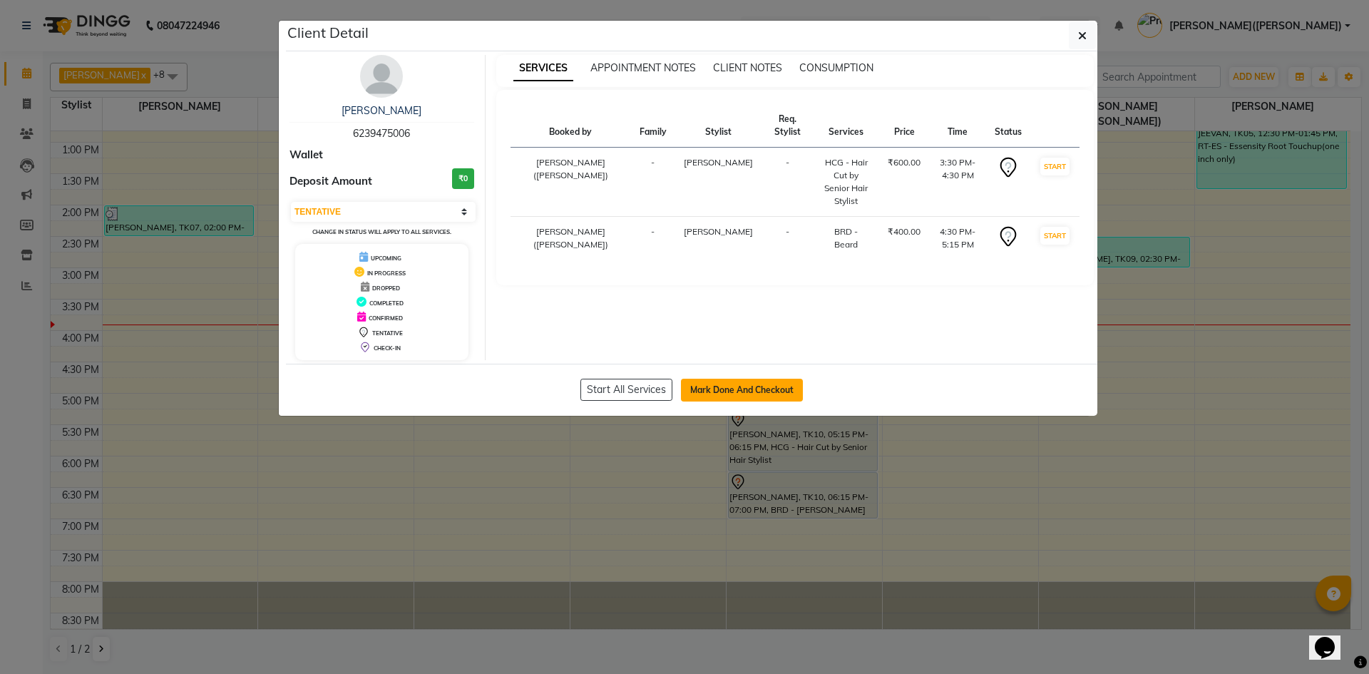
click at [709, 392] on button "Mark Done And Checkout" at bounding box center [742, 390] width 122 height 23
select select "service"
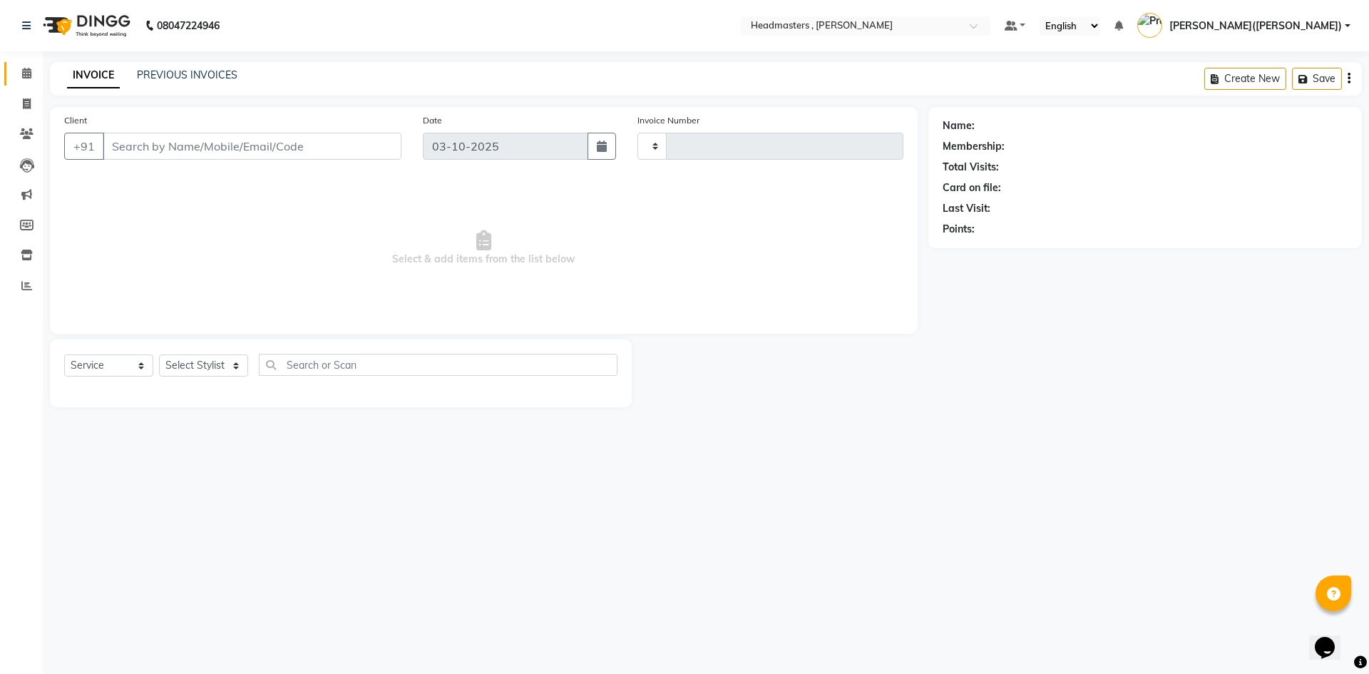
type input "1460"
select select "8566"
type input "6239475006"
select select "85125"
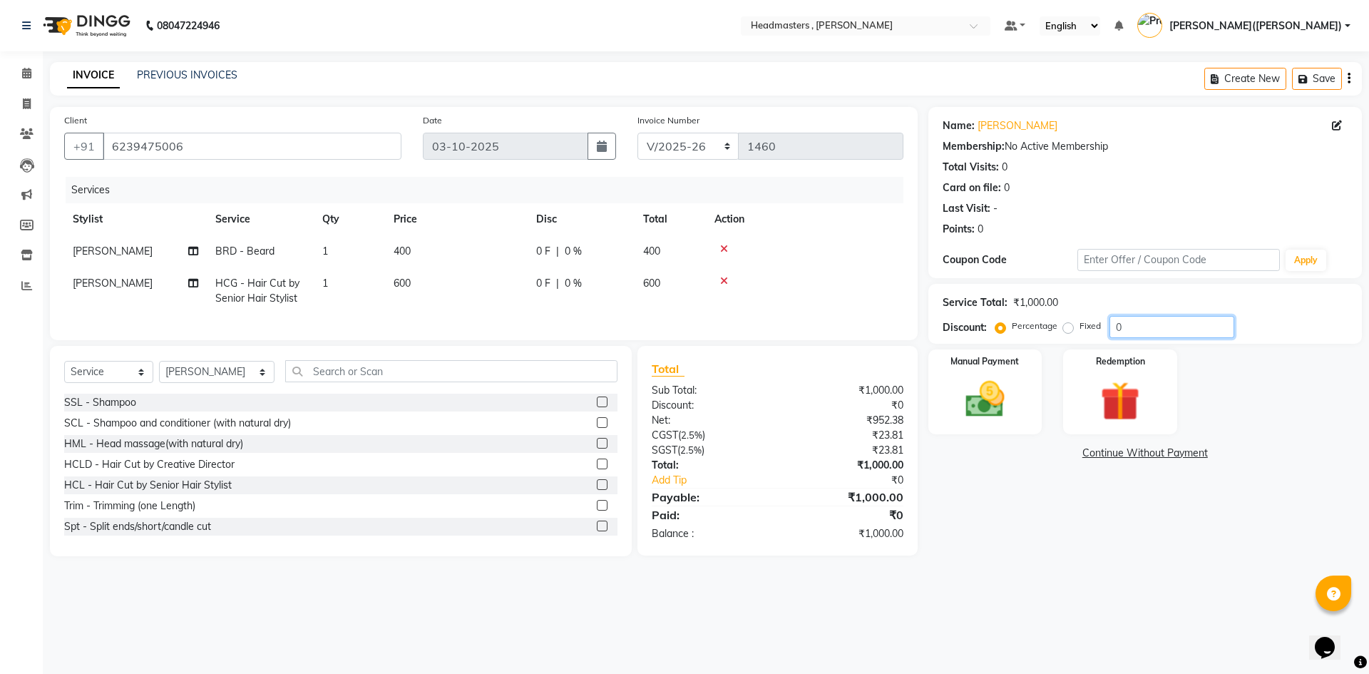
click at [1160, 325] on input "0" at bounding box center [1171, 327] width 125 height 22
type input "050"
click at [1011, 379] on img at bounding box center [985, 399] width 66 height 47
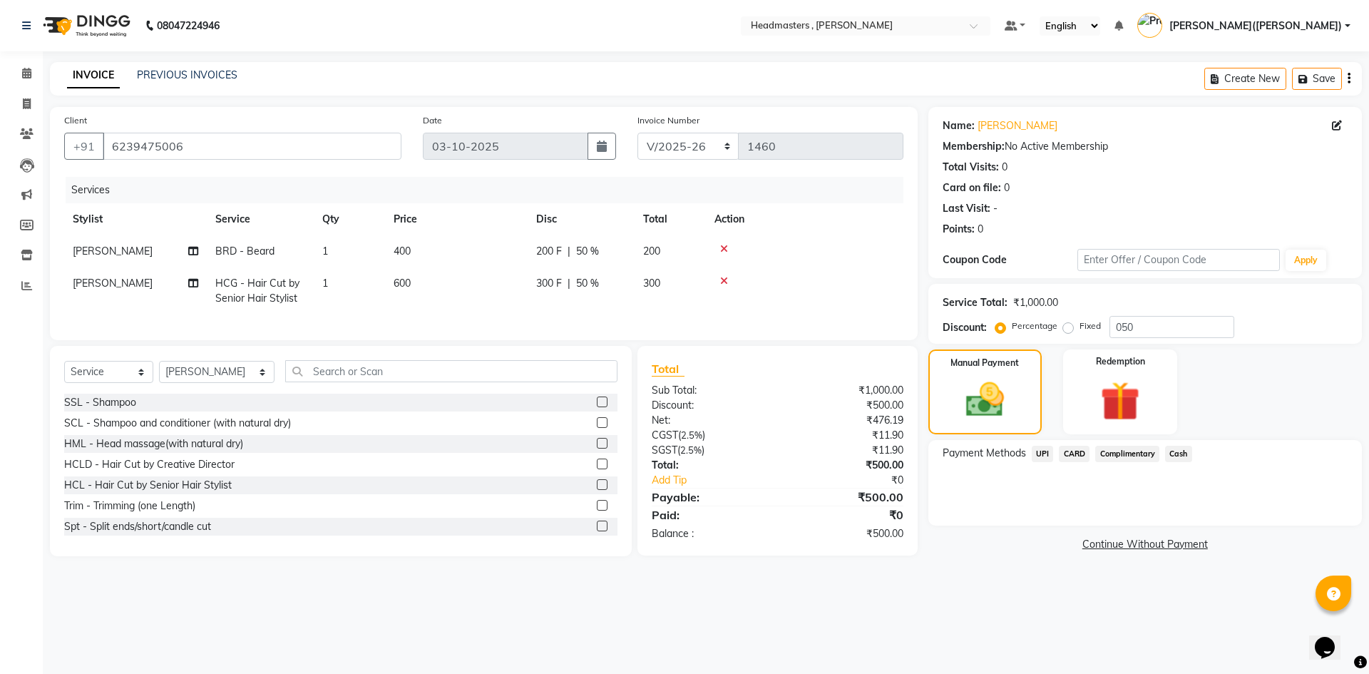
click at [1042, 448] on span "UPI" at bounding box center [1042, 454] width 22 height 16
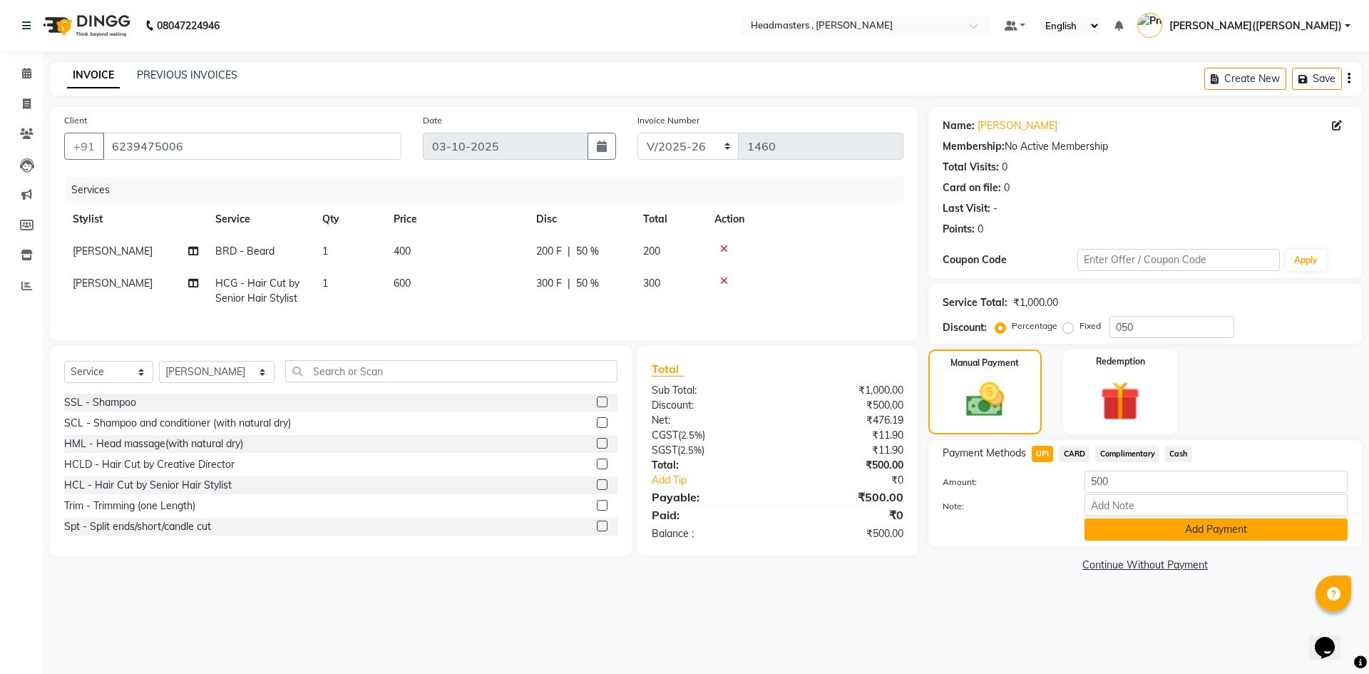
click at [1143, 528] on button "Add Payment" at bounding box center [1215, 529] width 263 height 22
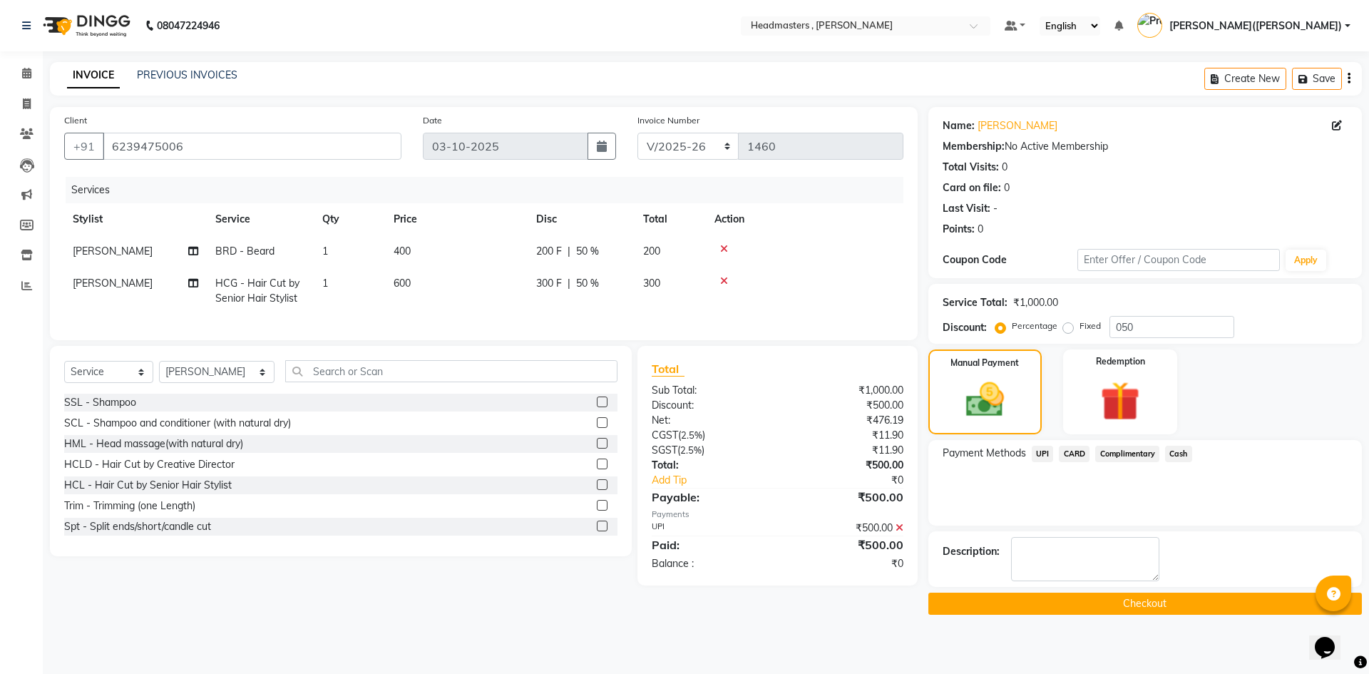
click at [1131, 597] on button "Checkout" at bounding box center [1144, 603] width 433 height 22
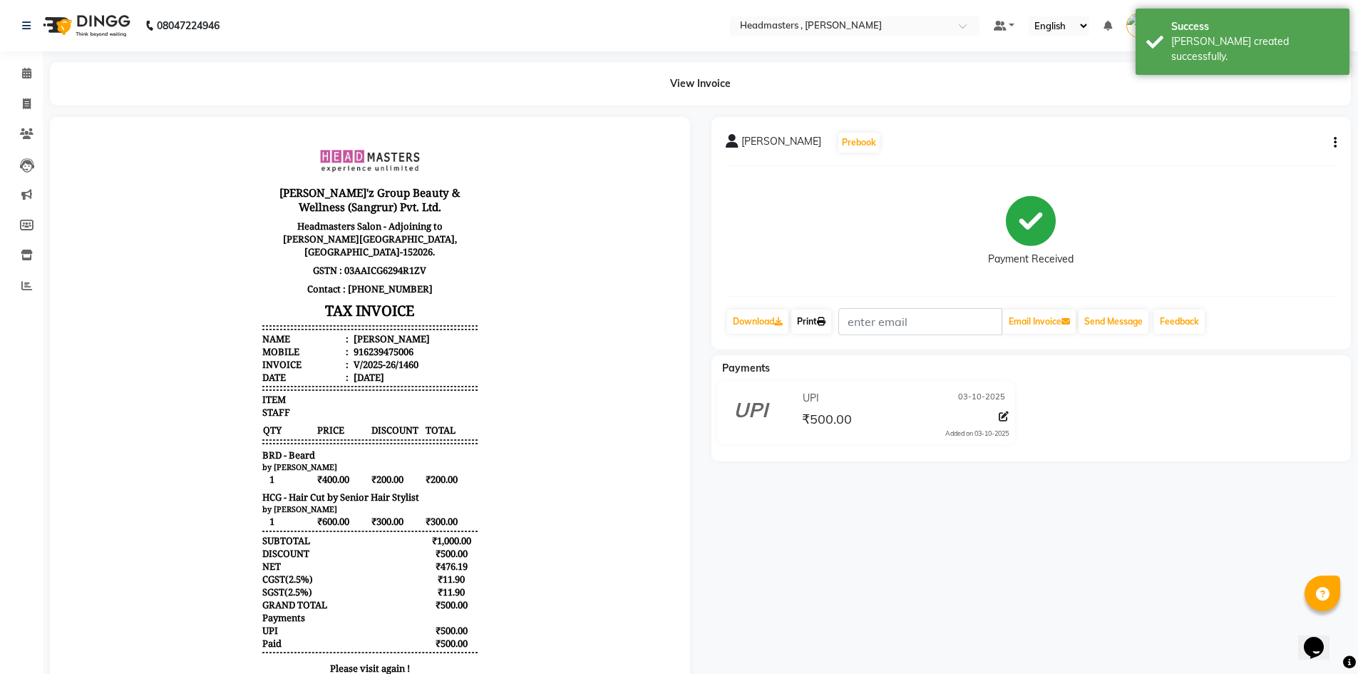
click at [829, 329] on link "Print" at bounding box center [811, 321] width 40 height 24
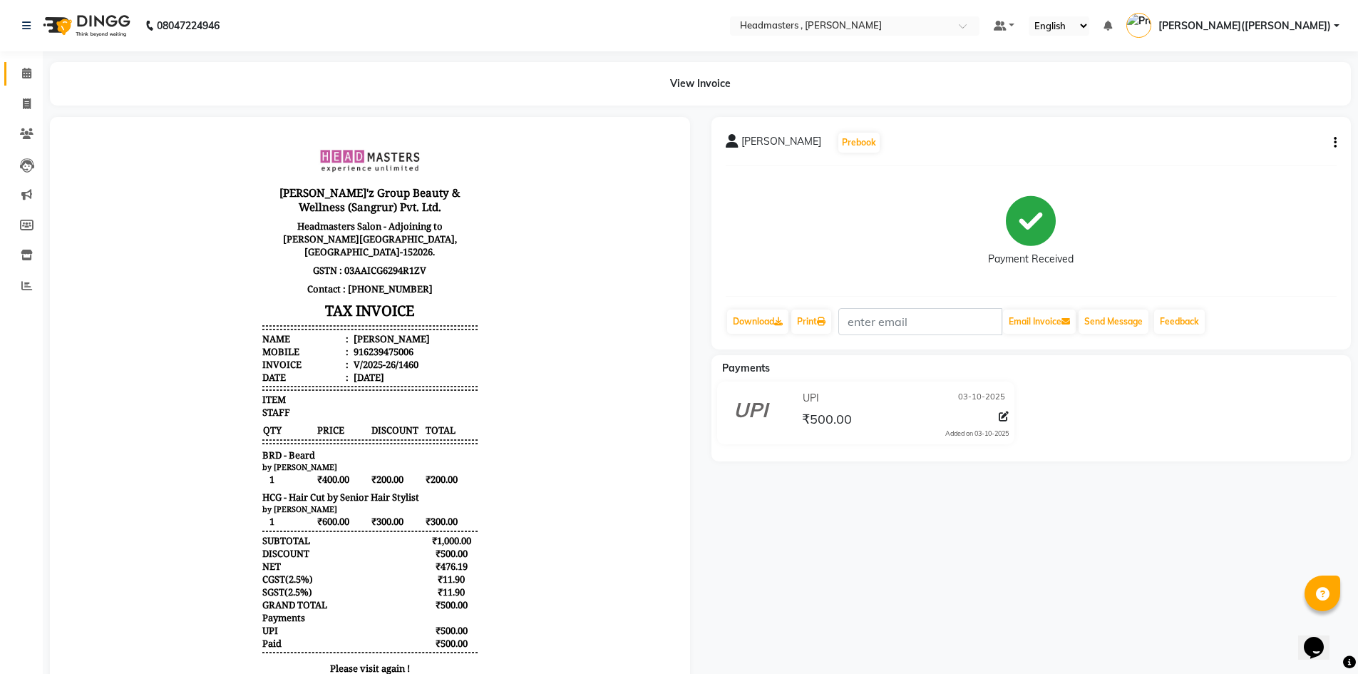
click at [27, 63] on link "Calendar" at bounding box center [21, 74] width 34 height 24
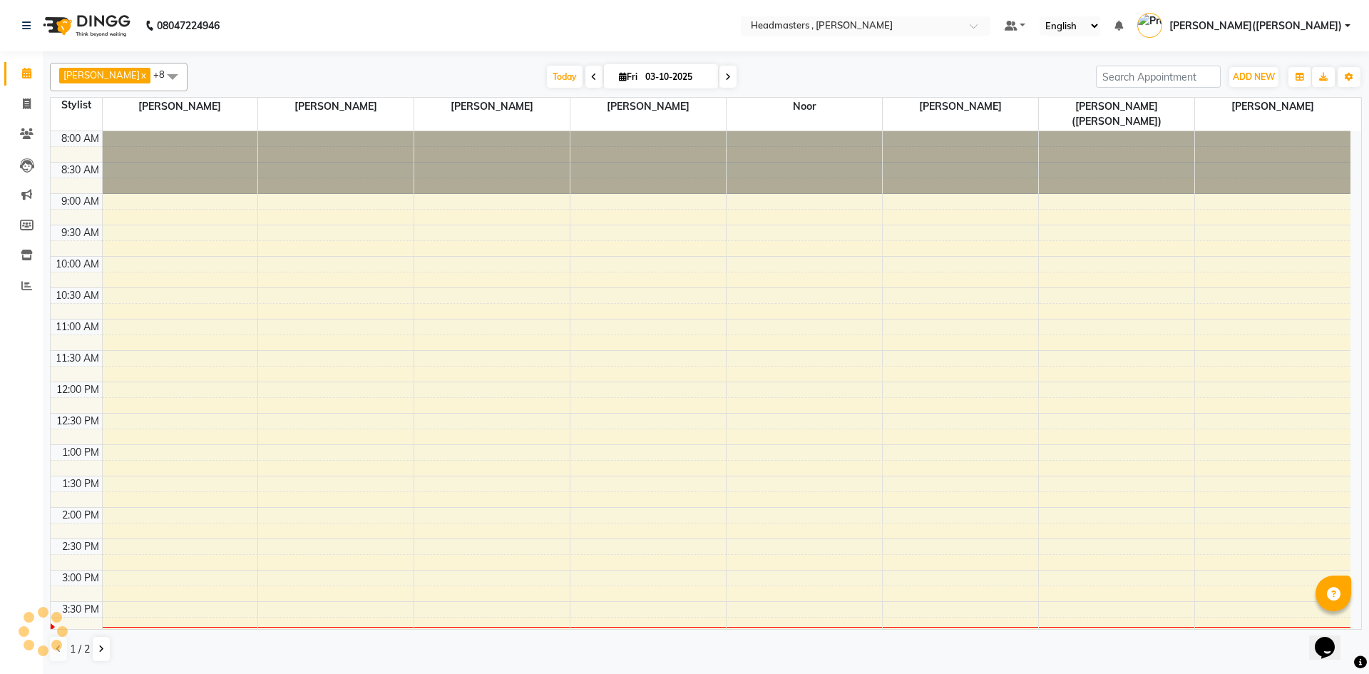
scroll to position [275, 0]
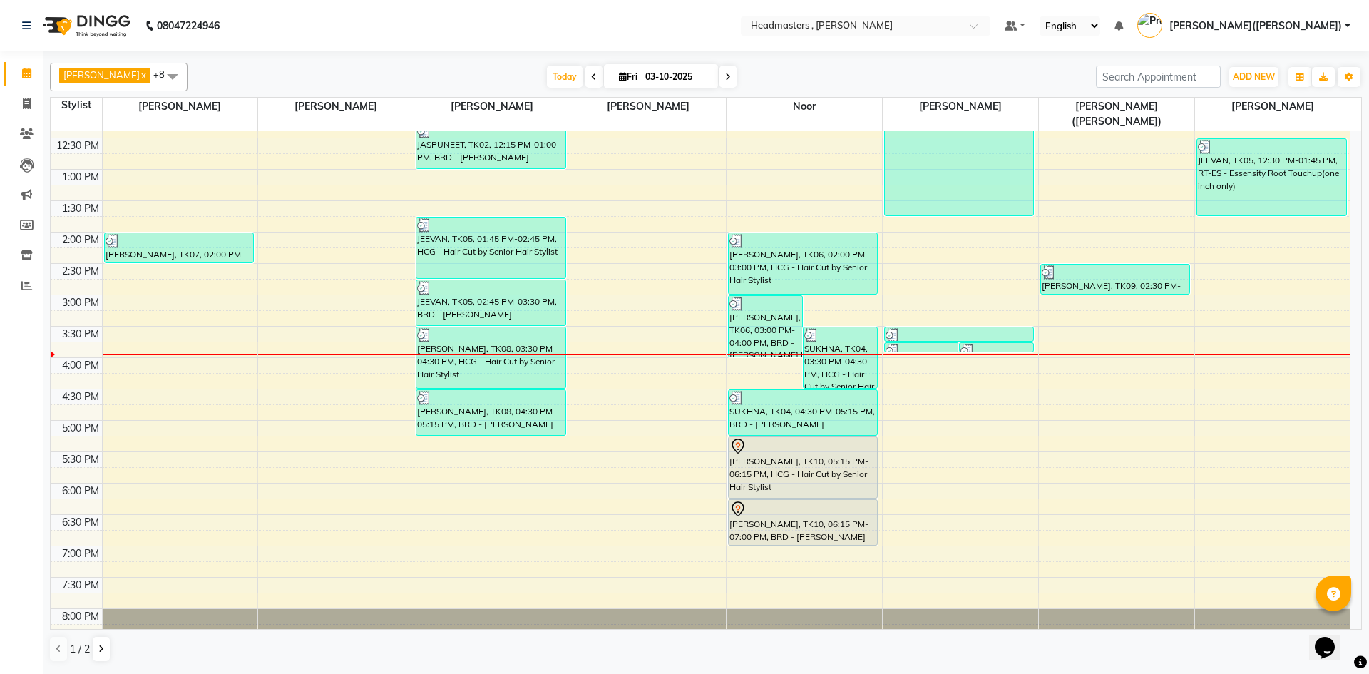
click at [856, 553] on div "8:00 AM 8:30 AM 9:00 AM 9:30 AM 10:00 AM 10:30 AM 11:00 AM 11:30 AM 12:00 PM 12…" at bounding box center [701, 263] width 1300 height 815
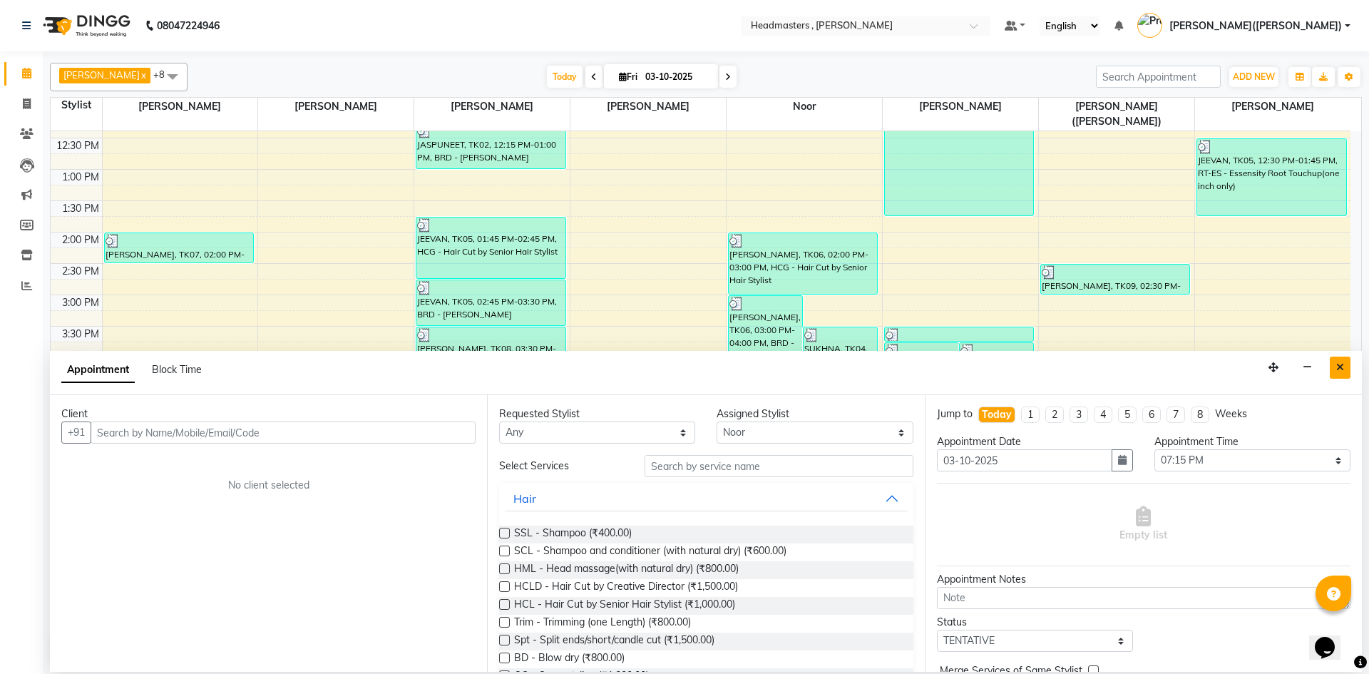
click at [1336, 372] on button "Close" at bounding box center [1339, 367] width 21 height 22
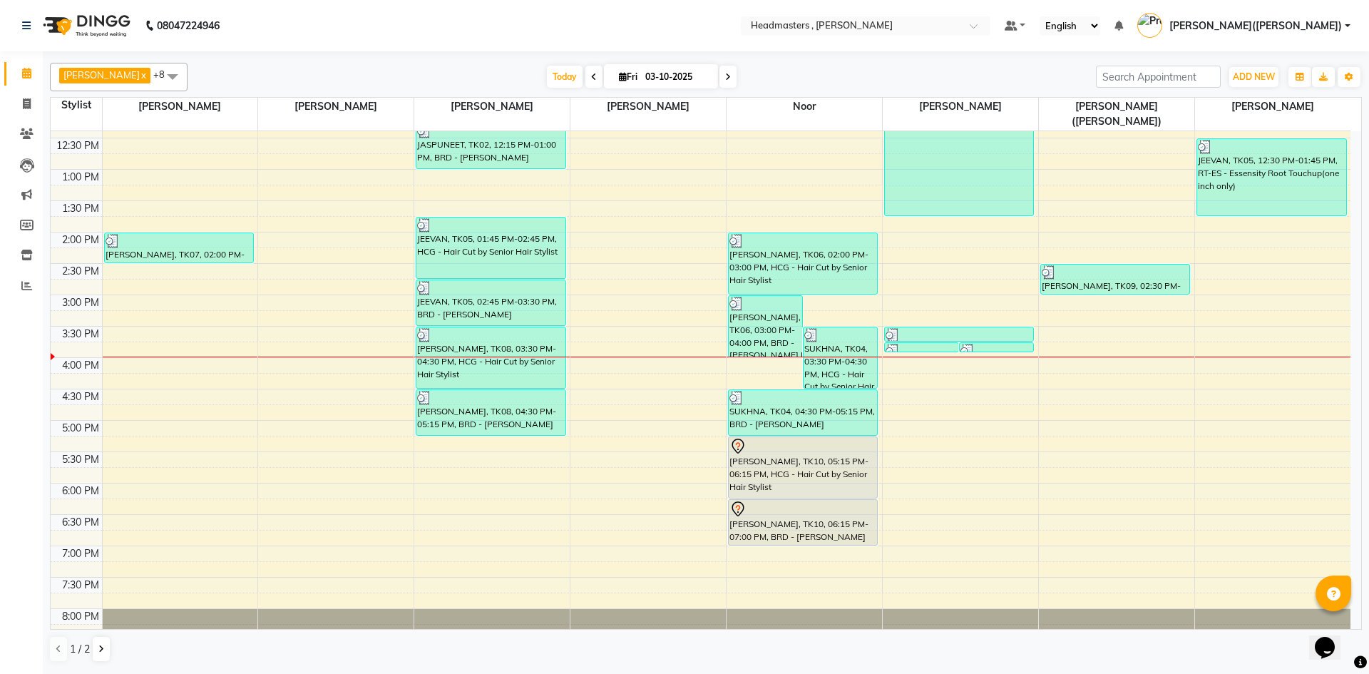
click at [427, 428] on div "8:00 AM 8:30 AM 9:00 AM 9:30 AM 10:00 AM 10:30 AM 11:00 AM 11:30 AM 12:00 PM 12…" at bounding box center [701, 263] width 1300 height 815
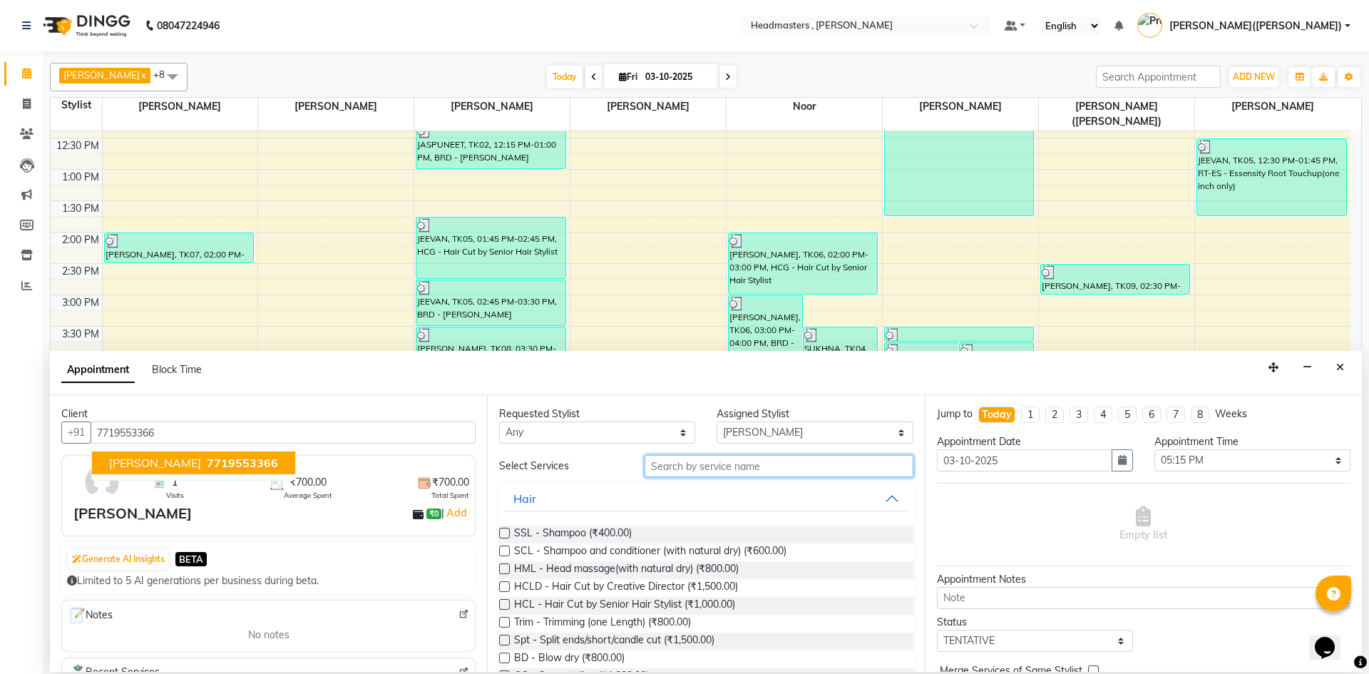
click at [689, 467] on input "text" at bounding box center [778, 466] width 269 height 22
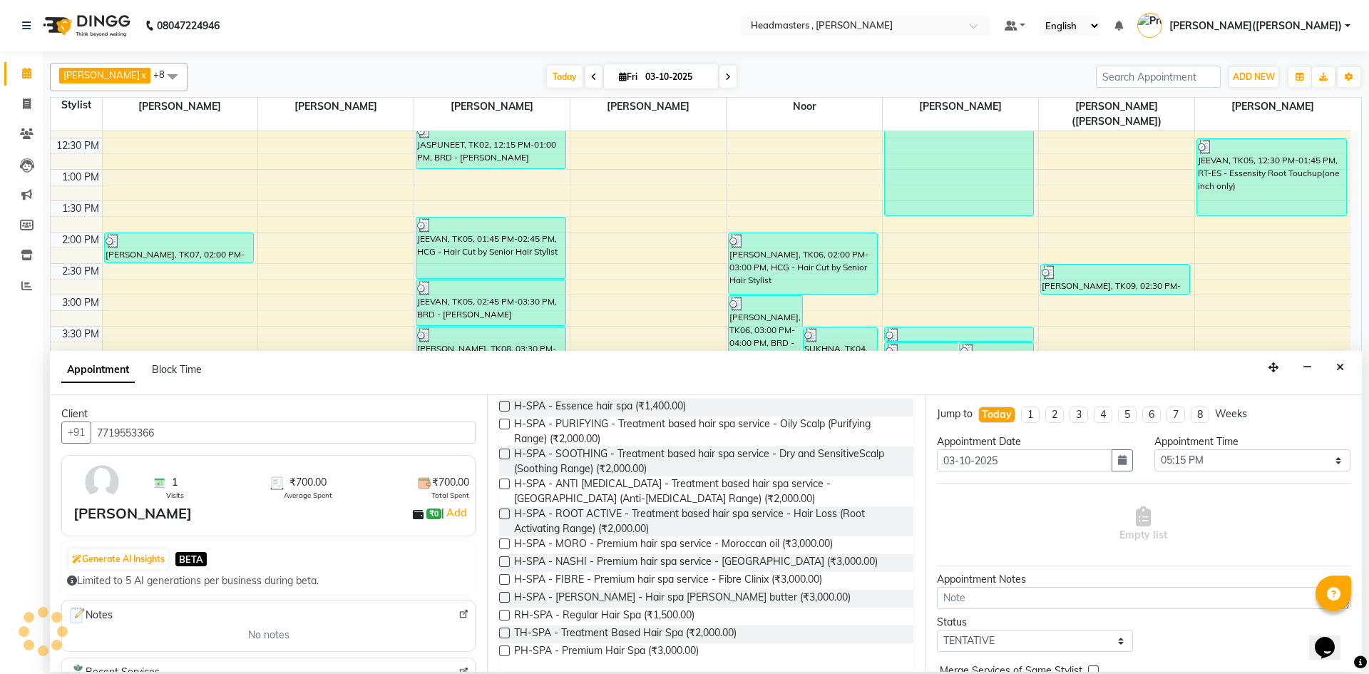
scroll to position [139, 0]
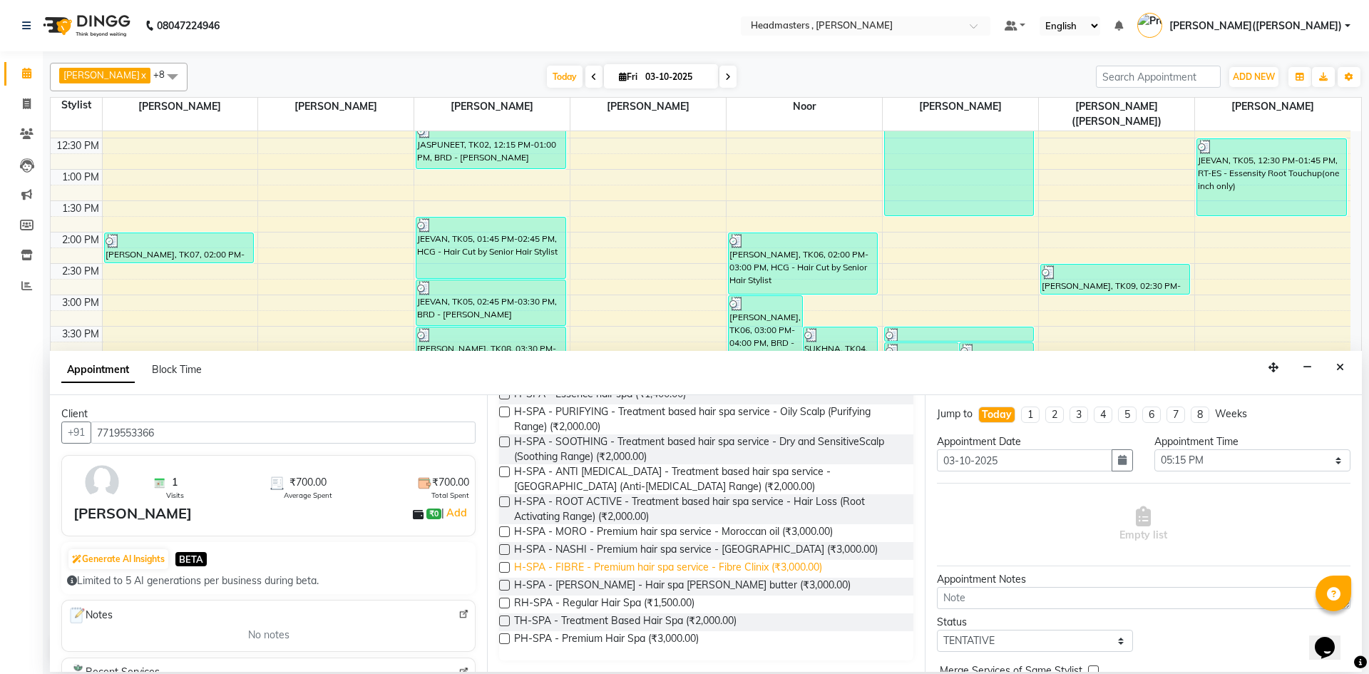
click at [739, 567] on span "H-SPA - FIBRE - Premium hair spa service - Fibre Clinix (₹3,000.00)" at bounding box center [668, 569] width 308 height 18
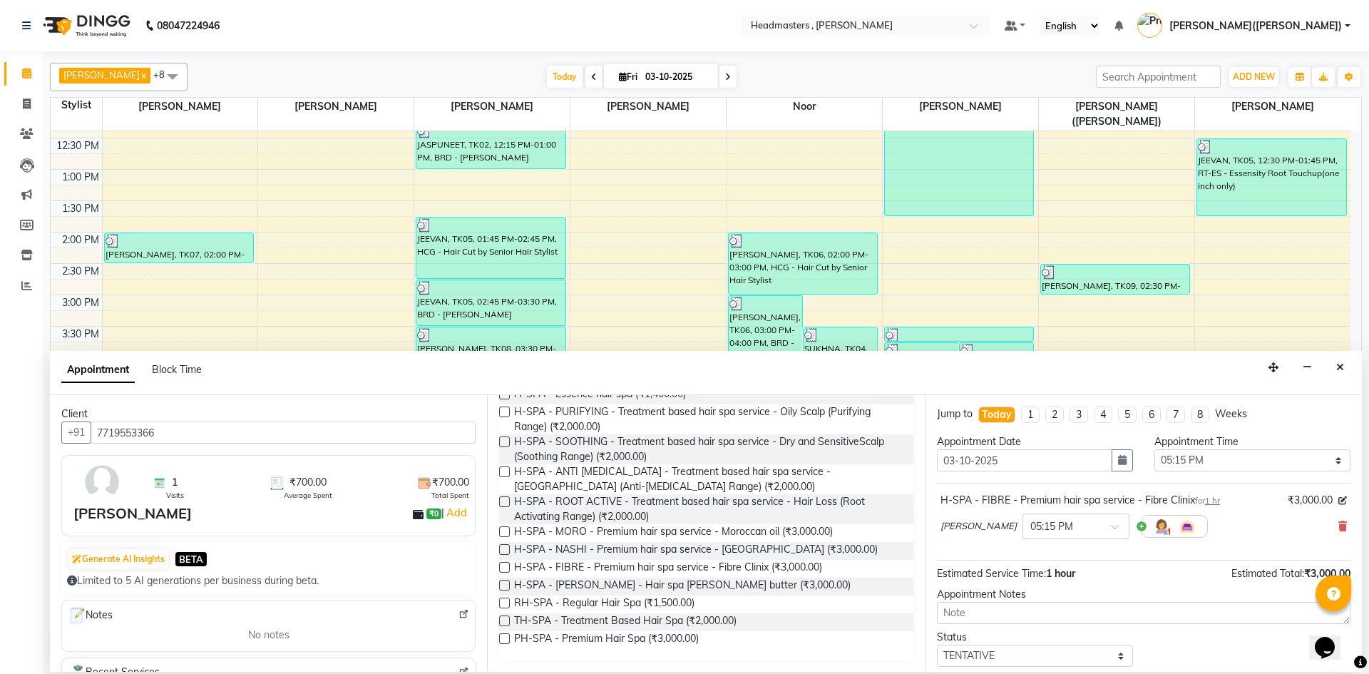
scroll to position [61, 0]
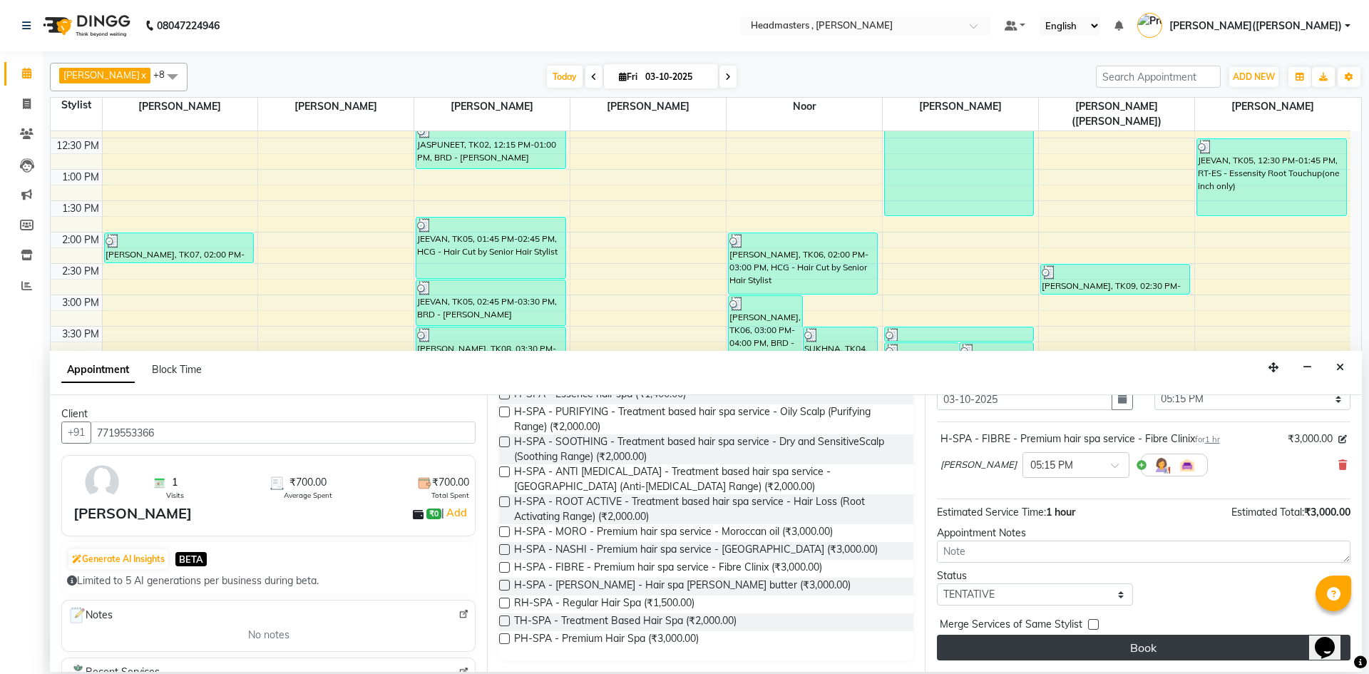
click at [1208, 647] on button "Book" at bounding box center [1143, 647] width 413 height 26
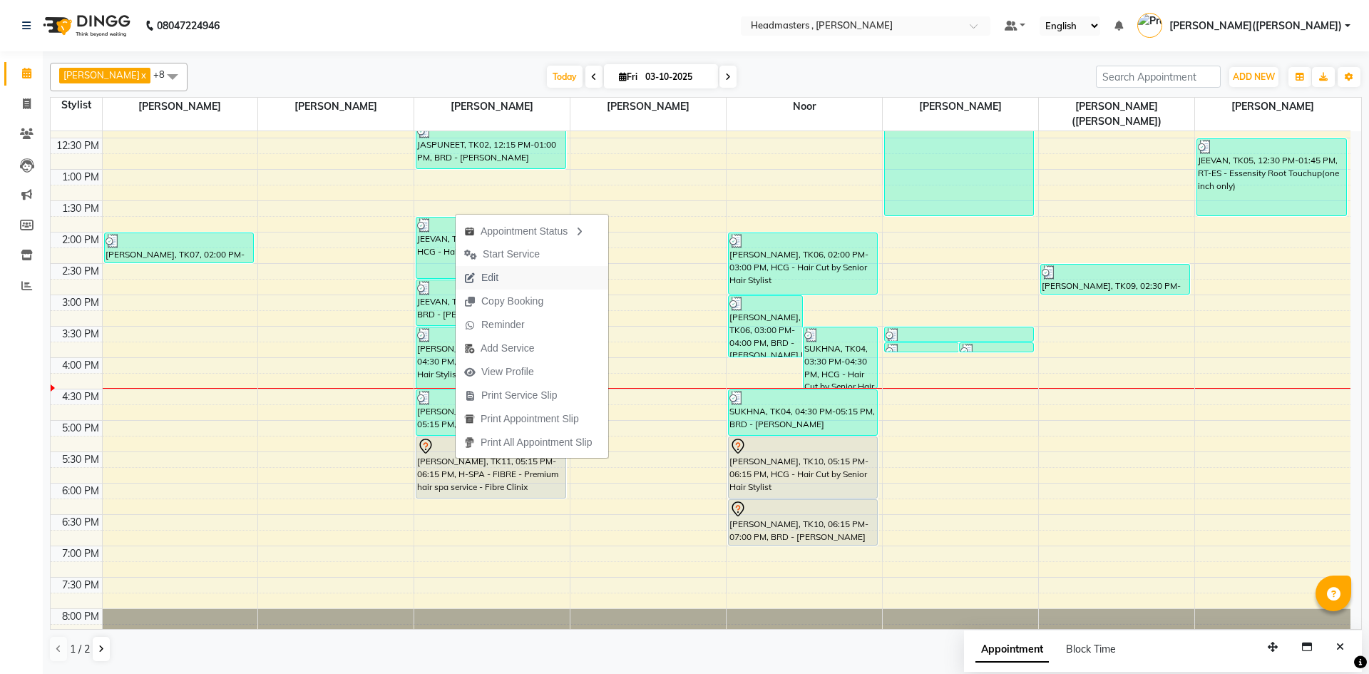
click at [555, 277] on button "Edit" at bounding box center [532, 278] width 153 height 24
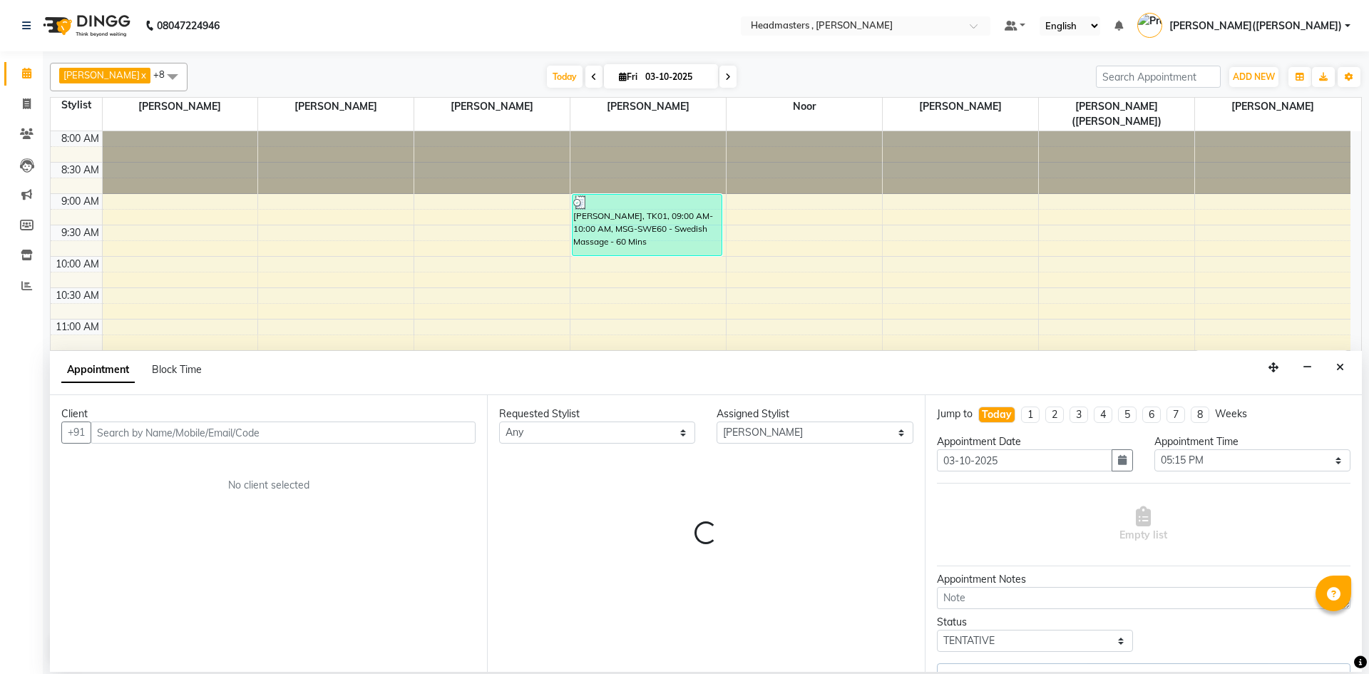
scroll to position [302, 0]
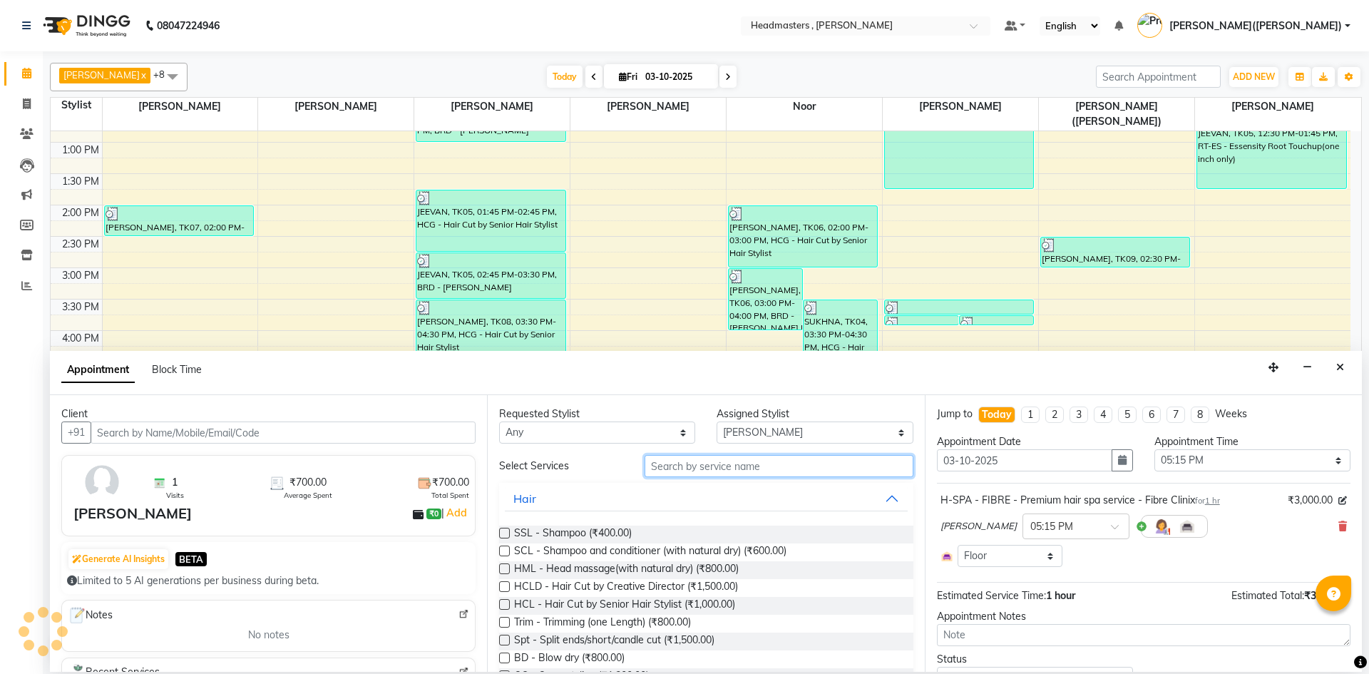
click at [704, 461] on input "text" at bounding box center [778, 466] width 269 height 22
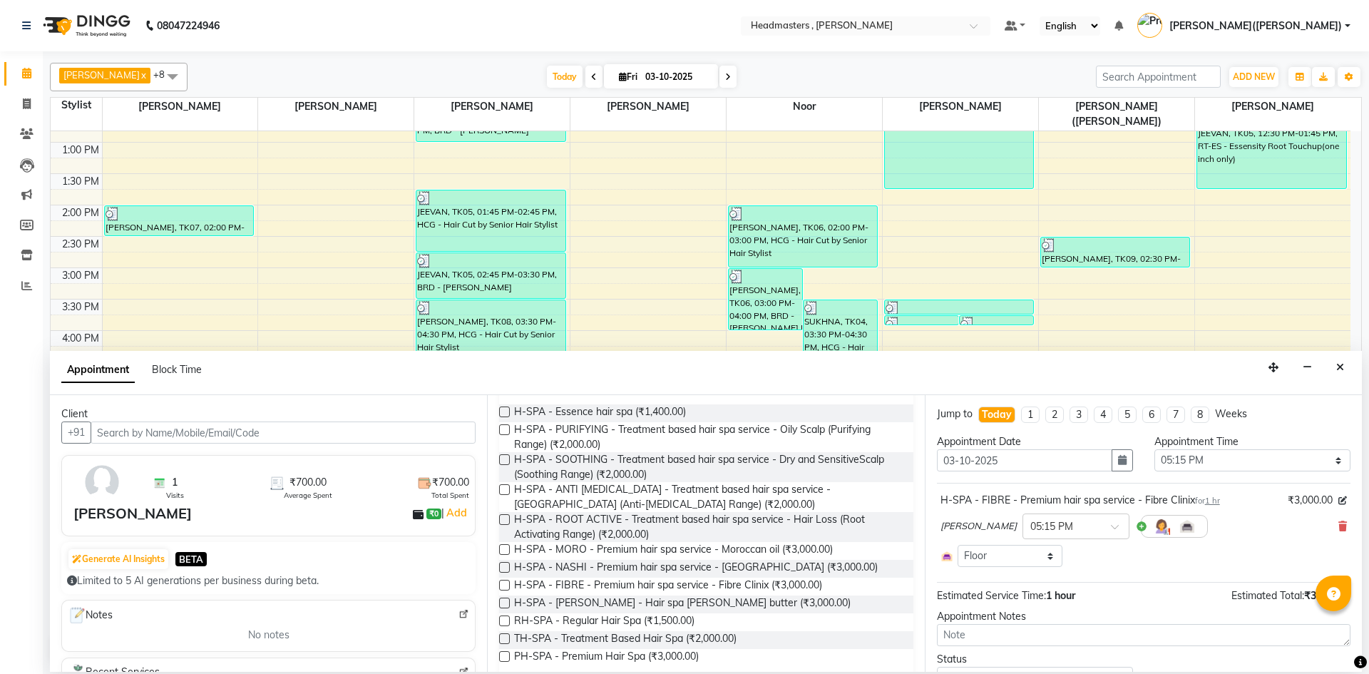
scroll to position [139, 0]
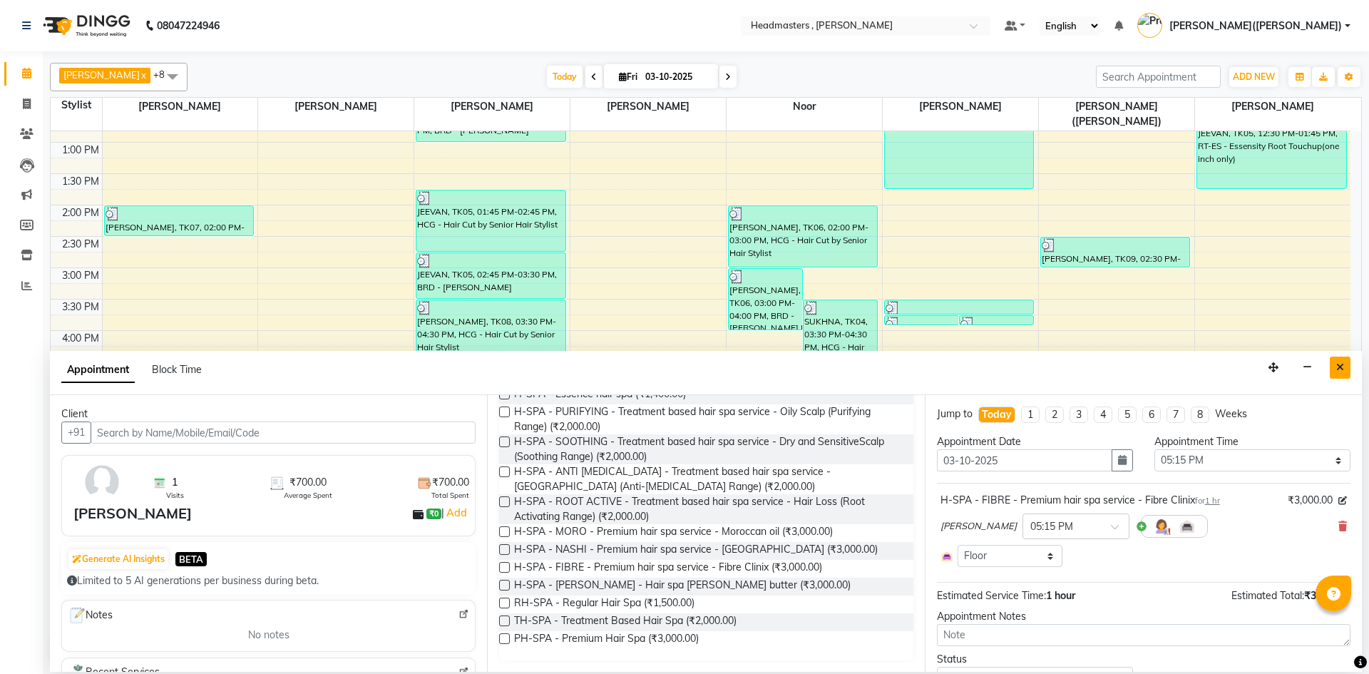
click at [1340, 373] on button "Close" at bounding box center [1339, 367] width 21 height 22
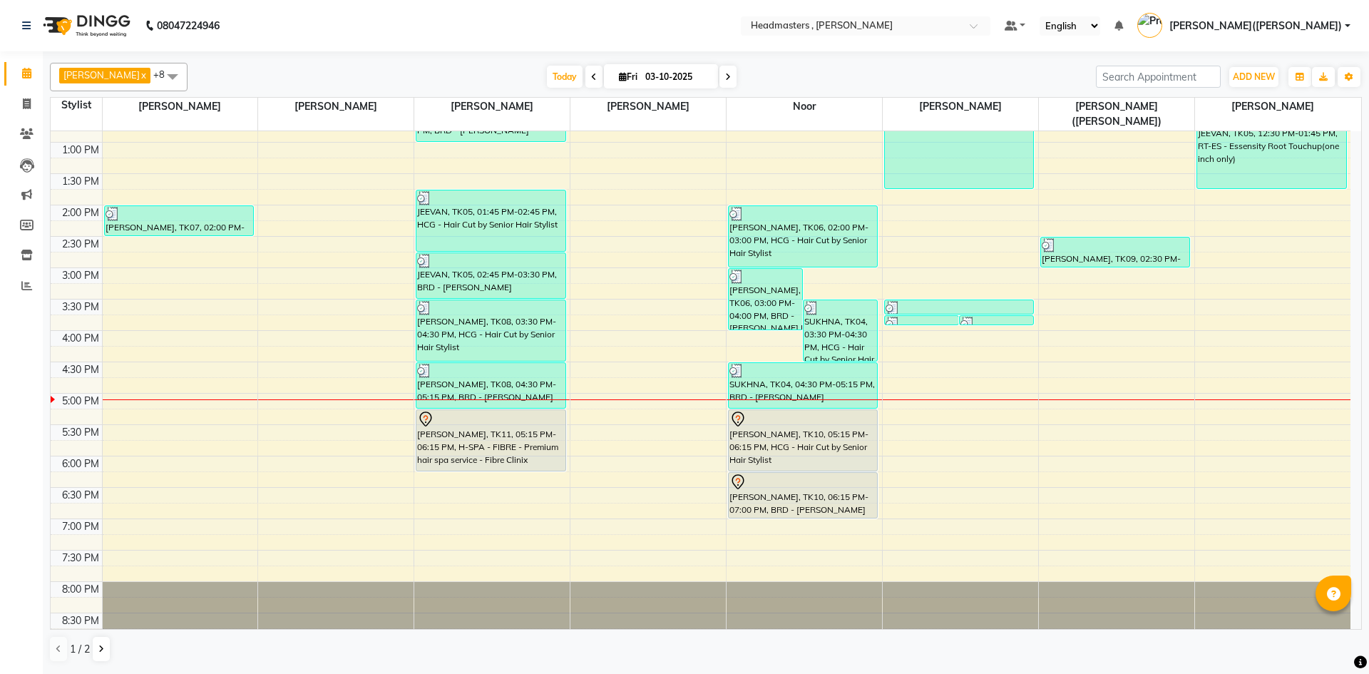
click at [473, 513] on div "8:00 AM 8:30 AM 9:00 AM 9:30 AM 10:00 AM 10:30 AM 11:00 AM 11:30 AM 12:00 PM 12…" at bounding box center [701, 236] width 1300 height 815
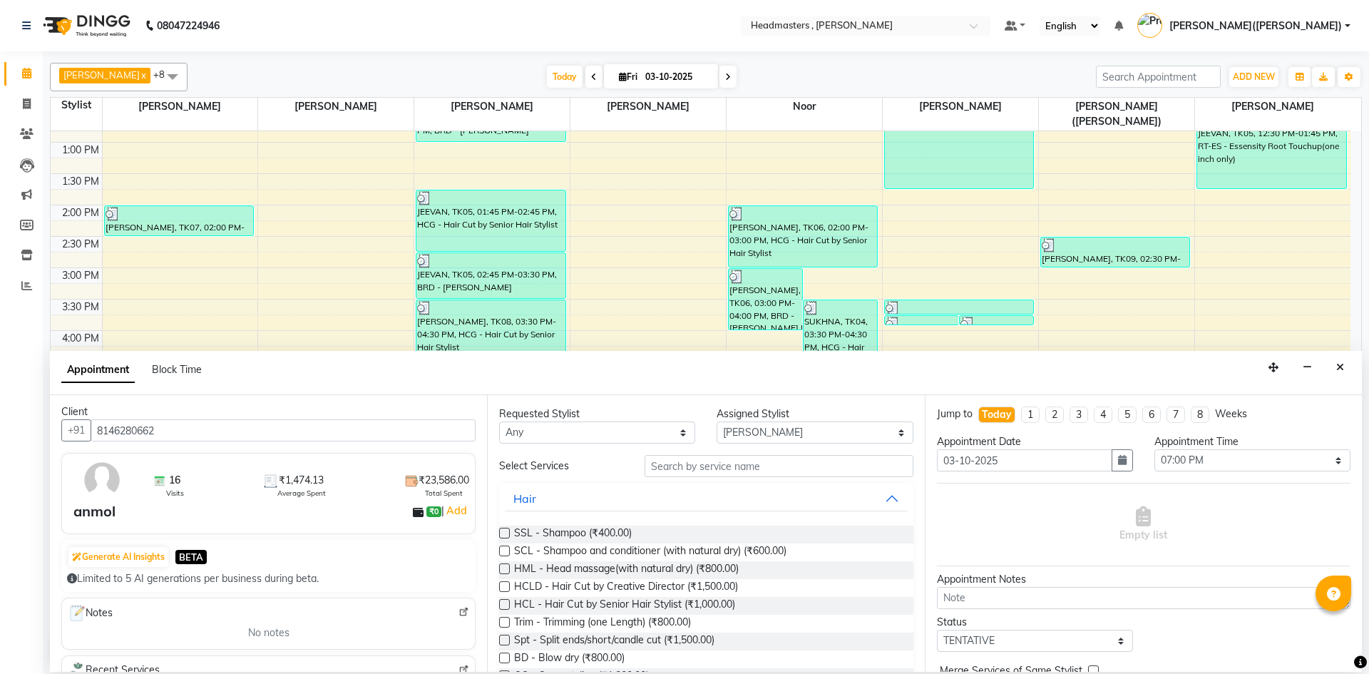
scroll to position [0, 0]
click at [295, 292] on div "8:00 AM 8:30 AM 9:00 AM 9:30 AM 10:00 AM 10:30 AM 11:00 AM 11:30 AM 12:00 PM 12…" at bounding box center [701, 236] width 1300 height 815
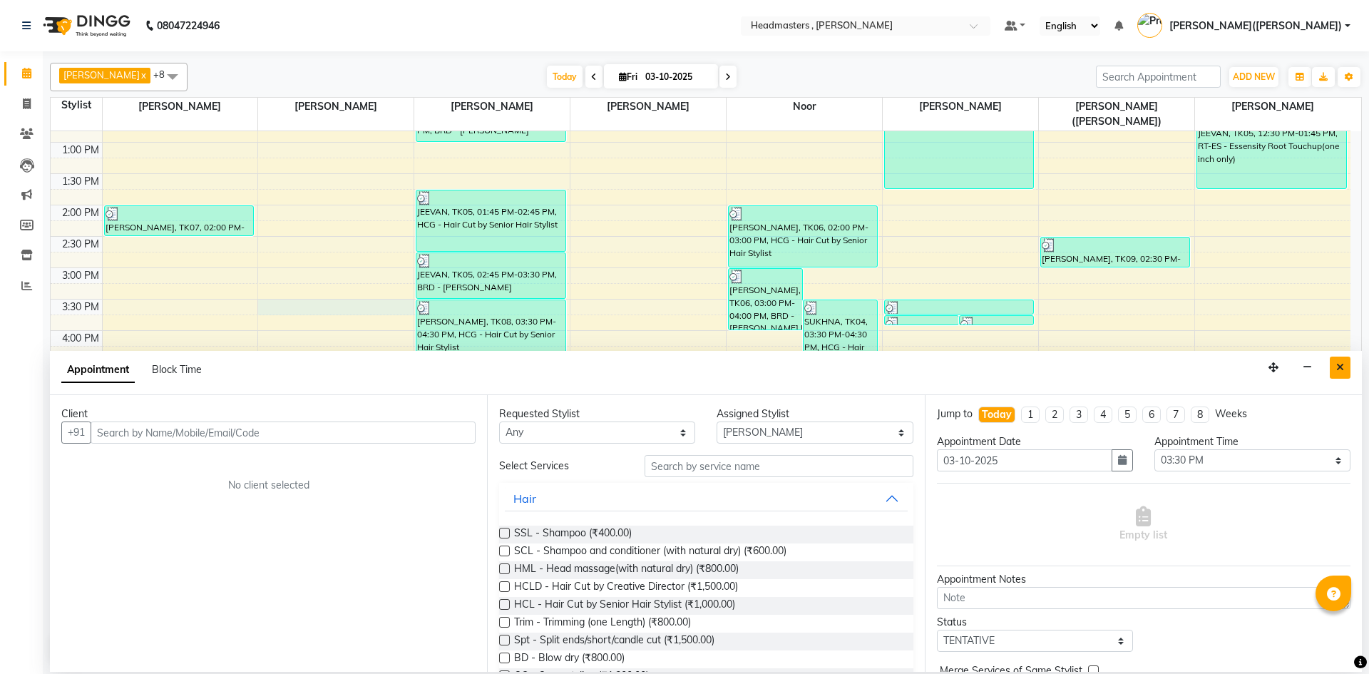
click at [1344, 369] on button "Close" at bounding box center [1339, 367] width 21 height 22
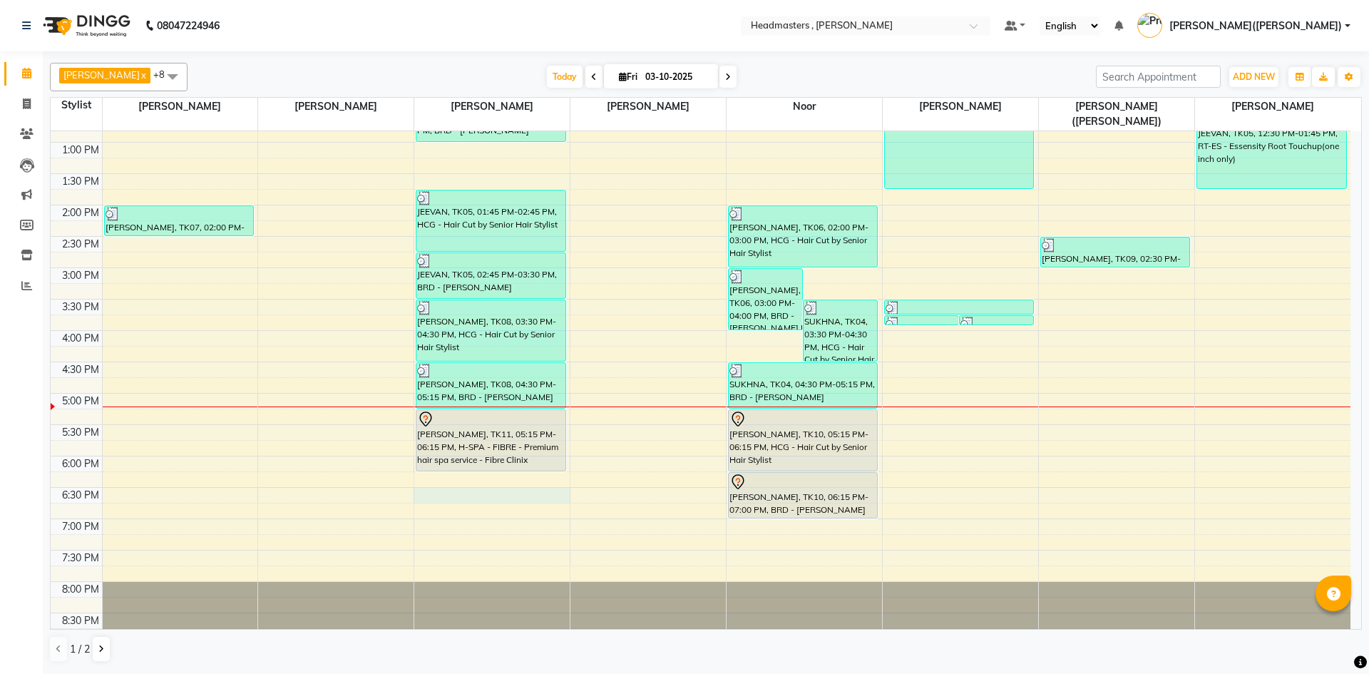
click at [464, 480] on div "8:00 AM 8:30 AM 9:00 AM 9:30 AM 10:00 AM 10:30 AM 11:00 AM 11:30 AM 12:00 PM 12…" at bounding box center [701, 236] width 1300 height 815
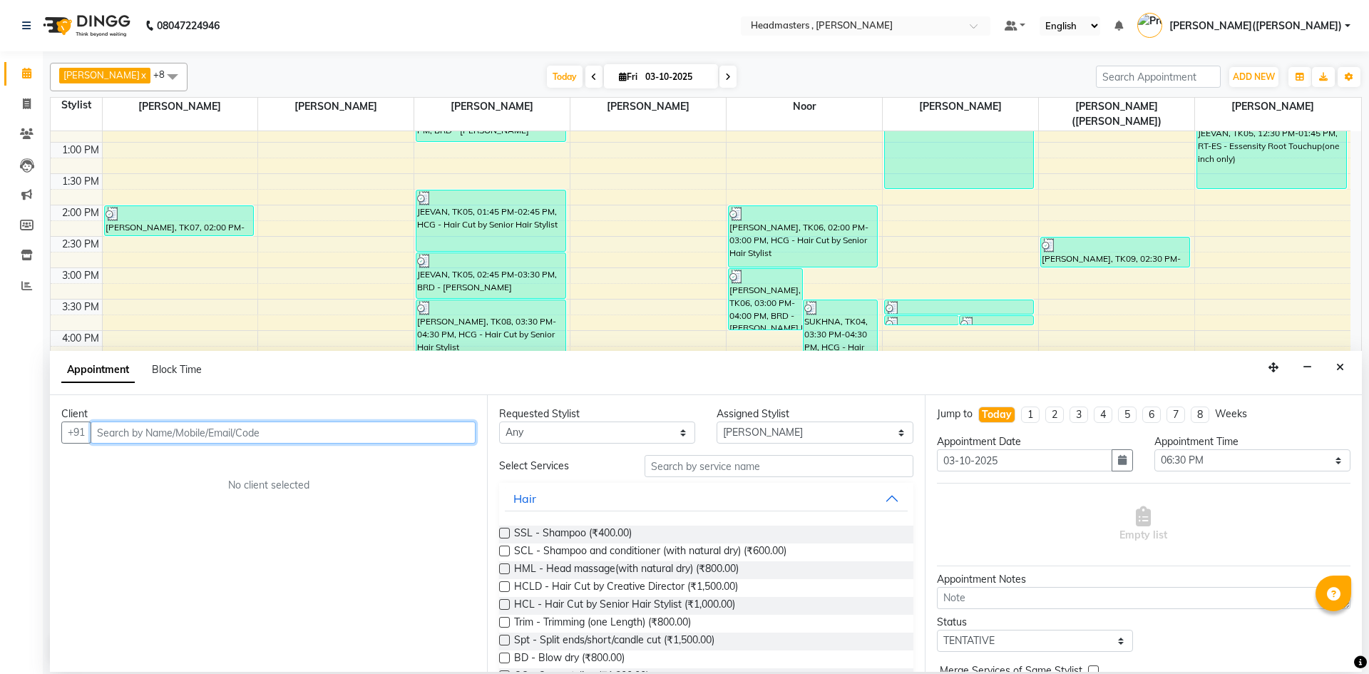
paste input "8146280662"
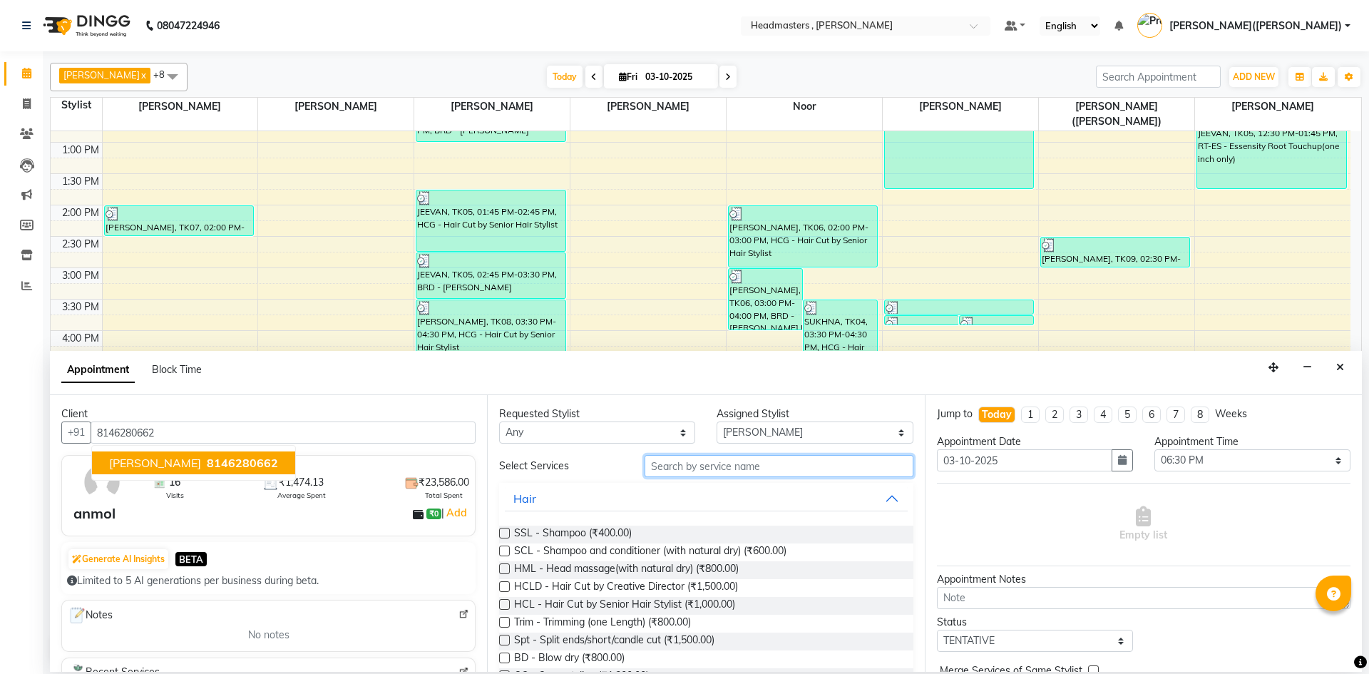
click at [753, 475] on input "text" at bounding box center [778, 466] width 269 height 22
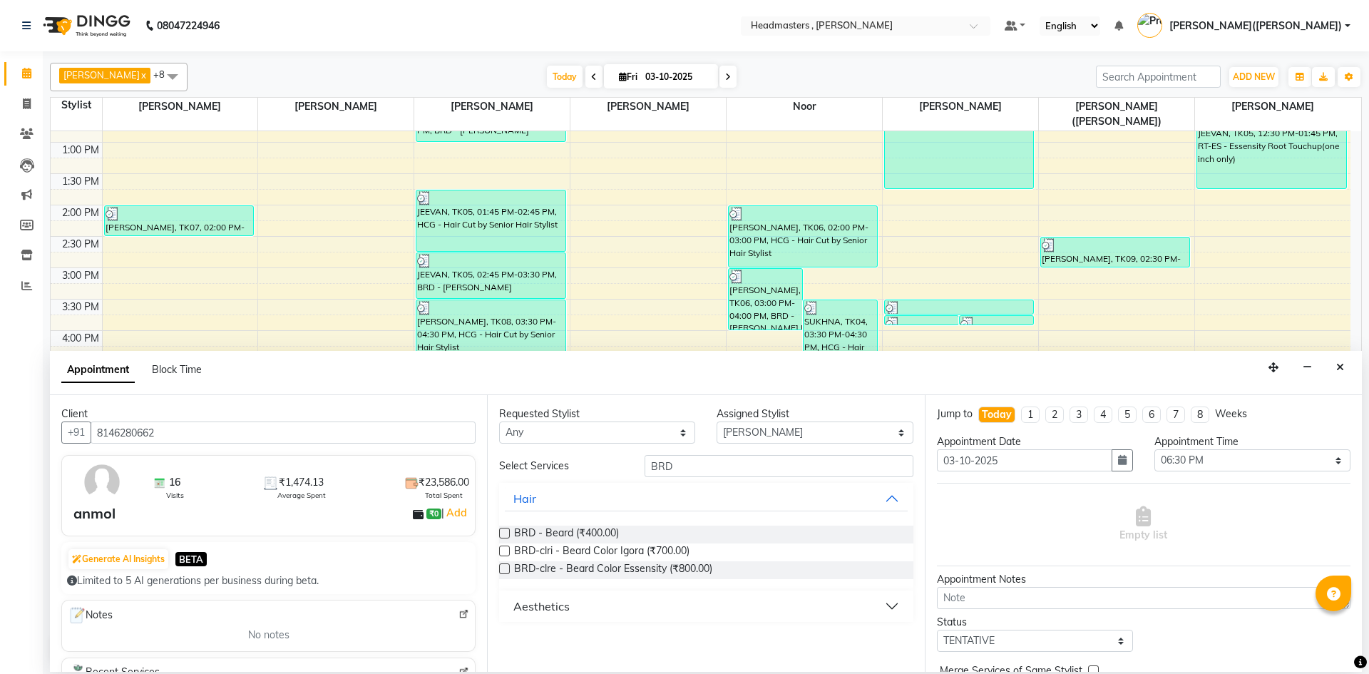
click at [505, 534] on label at bounding box center [504, 533] width 11 height 11
click at [505, 534] on input "checkbox" at bounding box center [503, 534] width 9 height 9
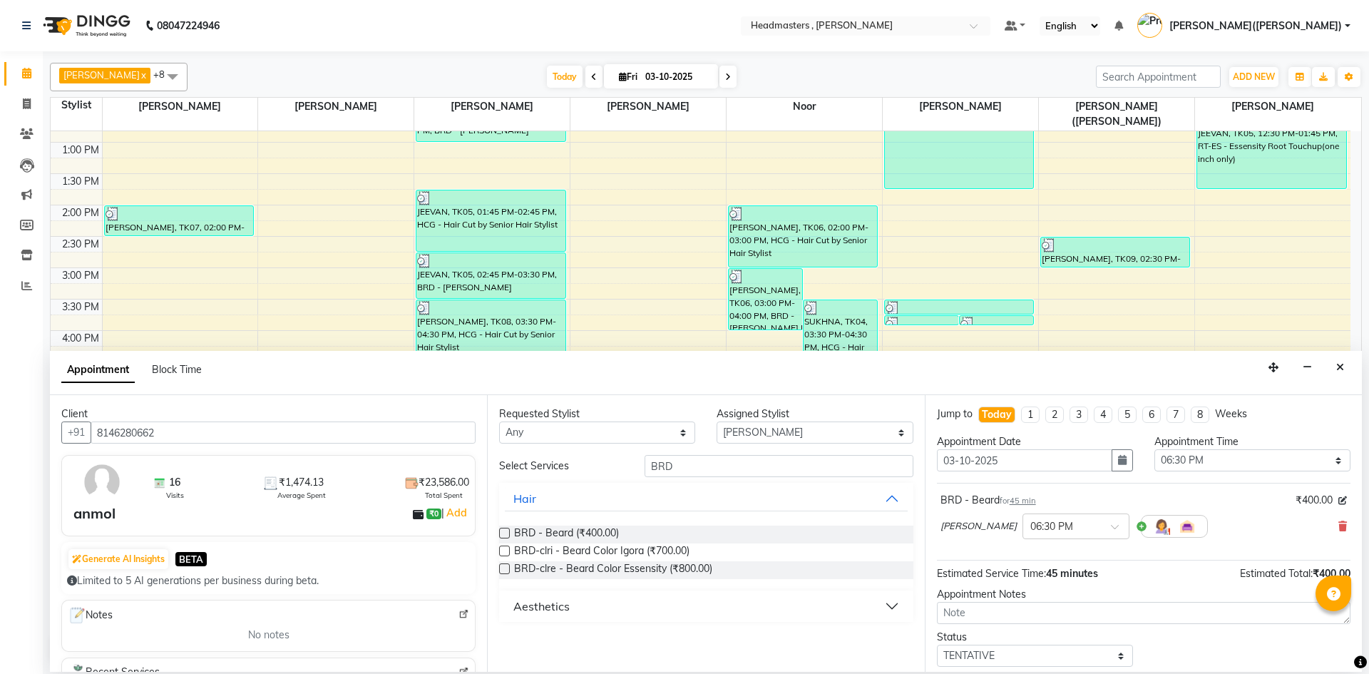
scroll to position [61, 0]
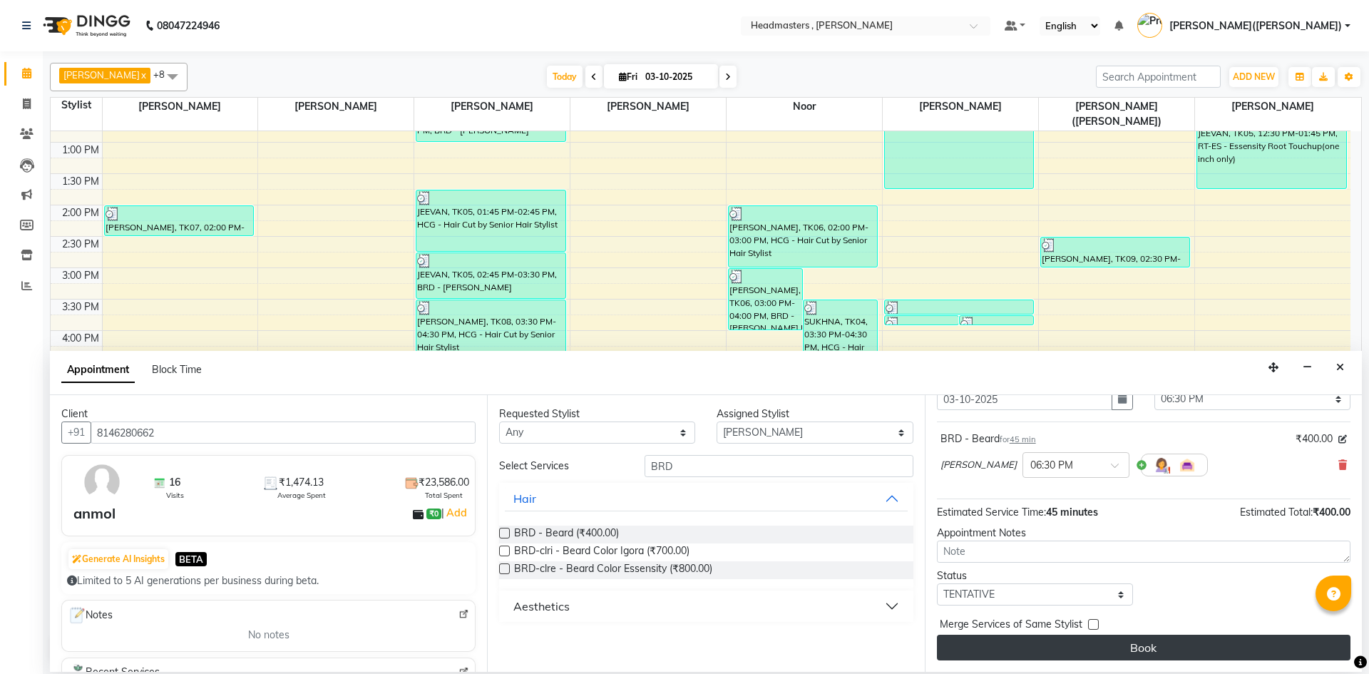
click at [1203, 647] on button "Book" at bounding box center [1143, 647] width 413 height 26
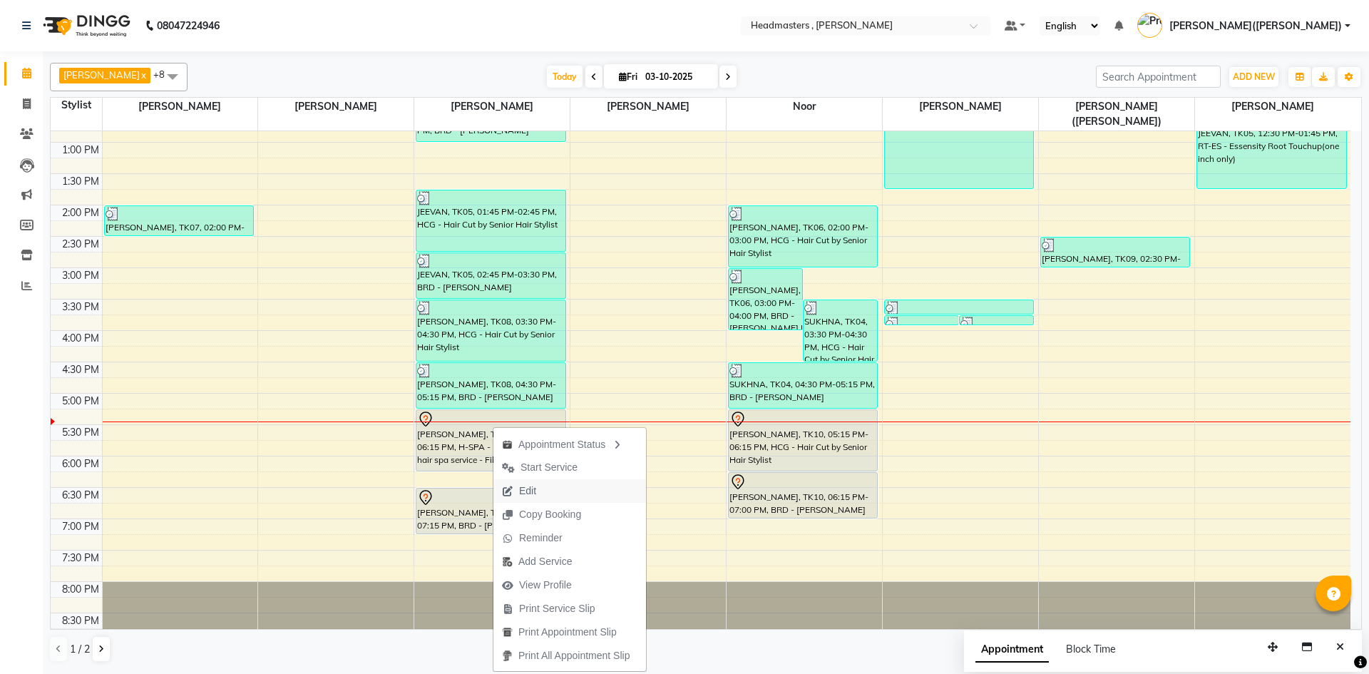
click at [533, 488] on span "Edit" at bounding box center [527, 490] width 17 height 15
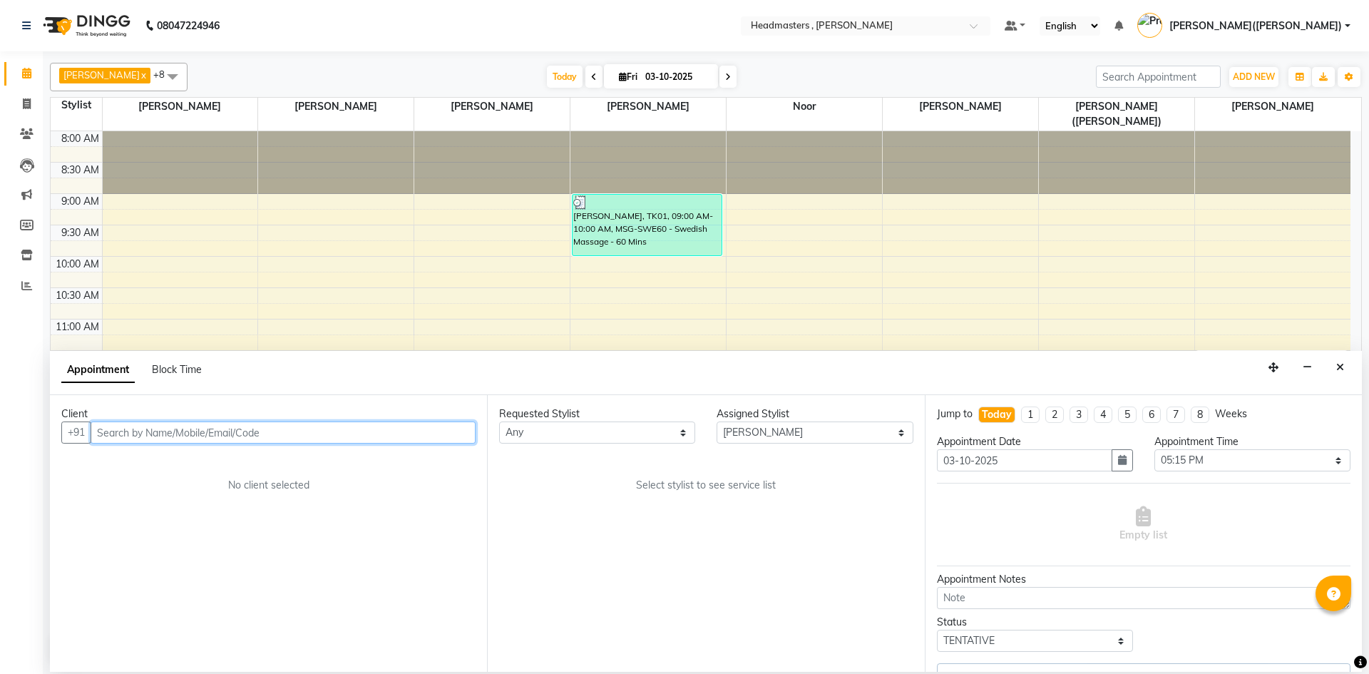
scroll to position [302, 0]
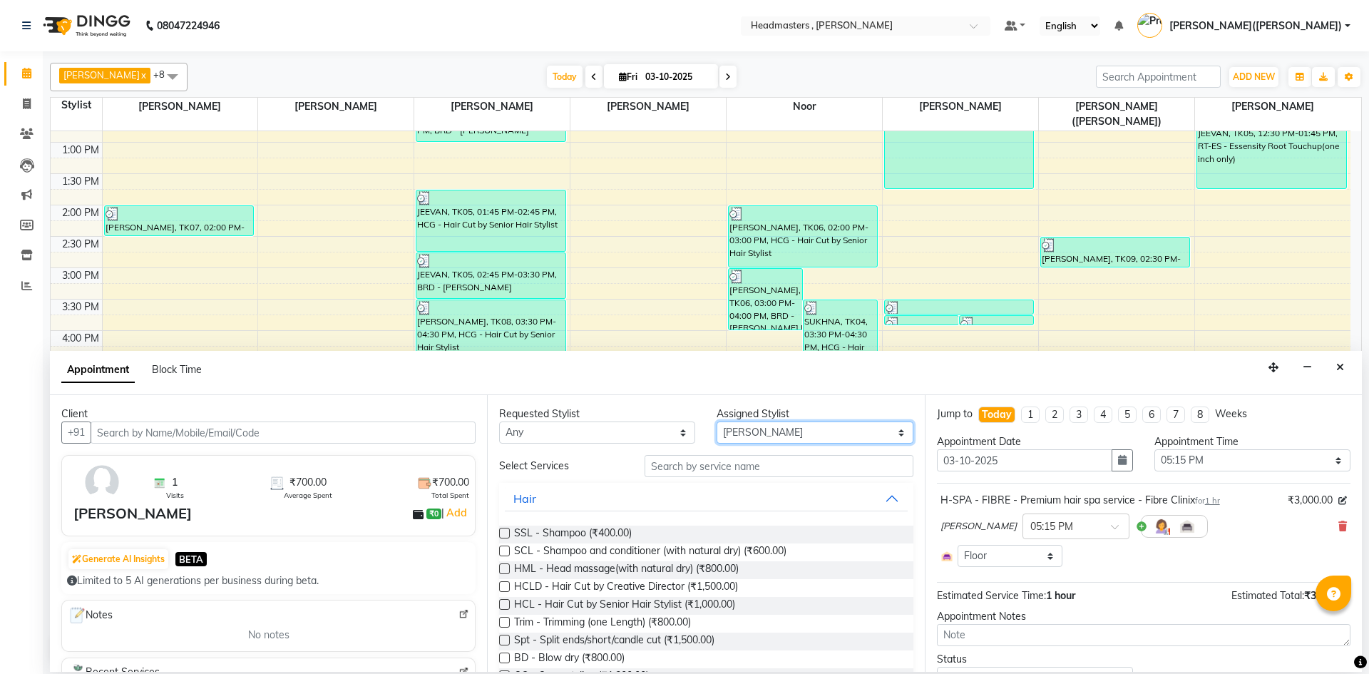
click at [887, 427] on select "Select [PERSON_NAME] [PERSON_NAME] [PERSON_NAME] [PERSON_NAME] [PERSON_NAME] No…" at bounding box center [814, 432] width 196 height 22
click at [716, 421] on select "Select [PERSON_NAME] [PERSON_NAME] [PERSON_NAME] [PERSON_NAME] [PERSON_NAME] No…" at bounding box center [814, 432] width 196 height 22
click at [690, 469] on input "text" at bounding box center [778, 466] width 269 height 22
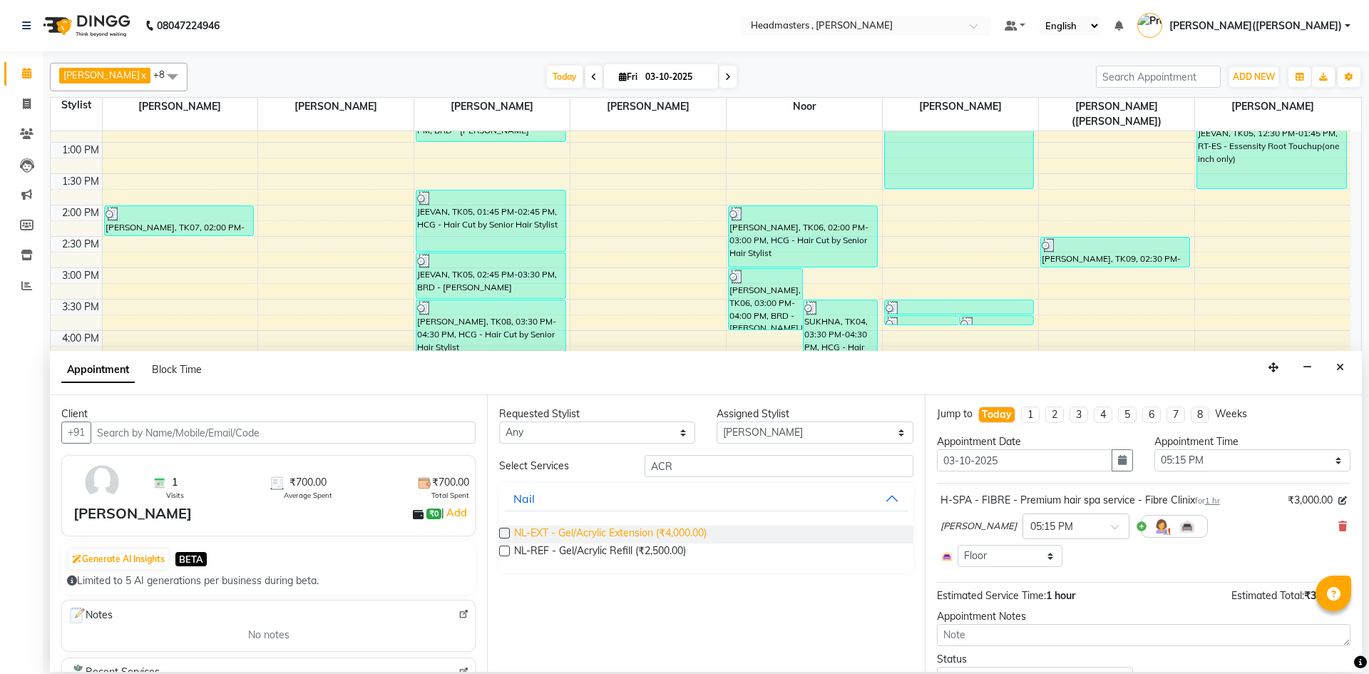
click at [652, 530] on span "NL-EXT - Gel/Acrylic Extension (₹4,000.00)" at bounding box center [610, 534] width 192 height 18
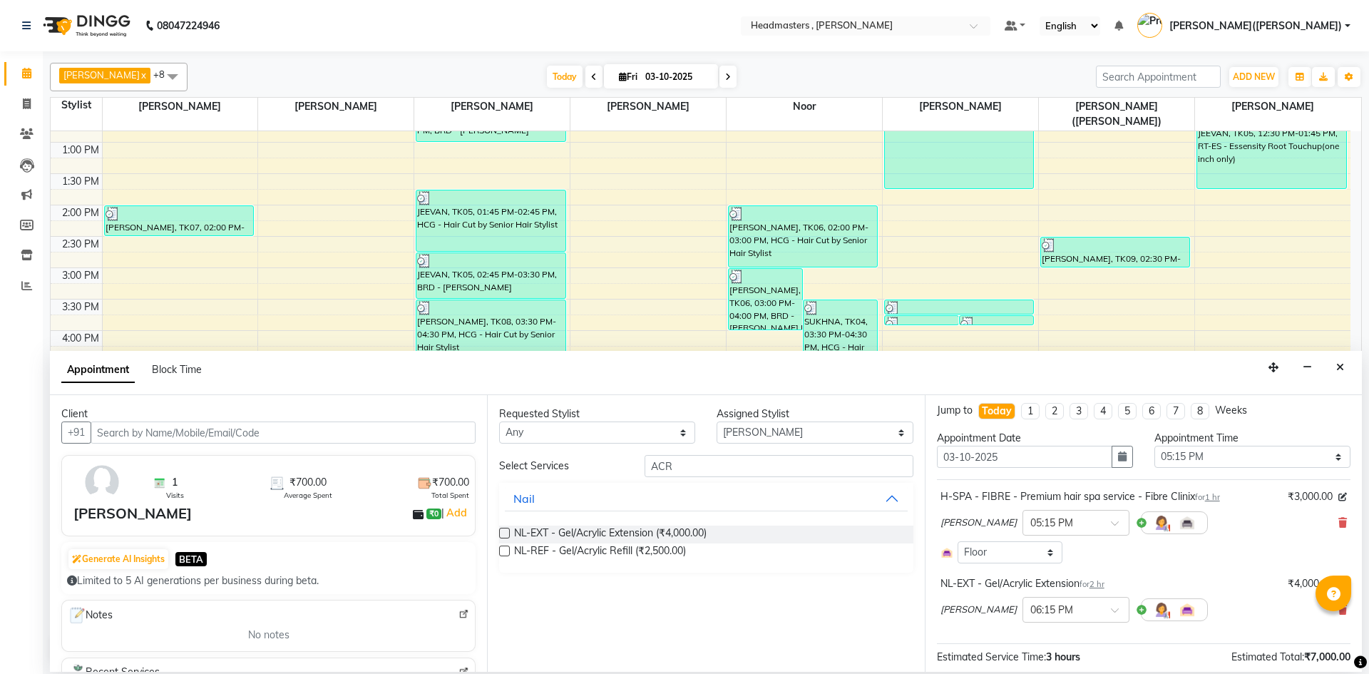
scroll to position [0, 0]
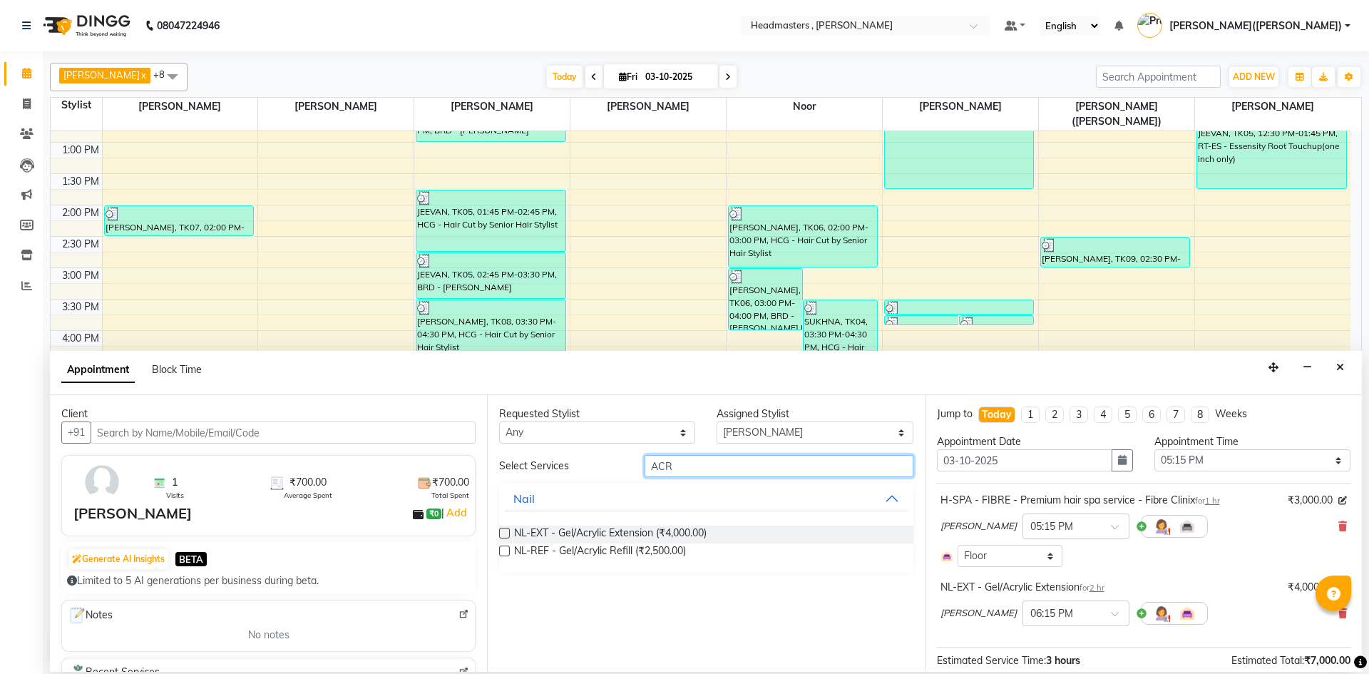
click at [739, 465] on input "ACR" at bounding box center [778, 466] width 269 height 22
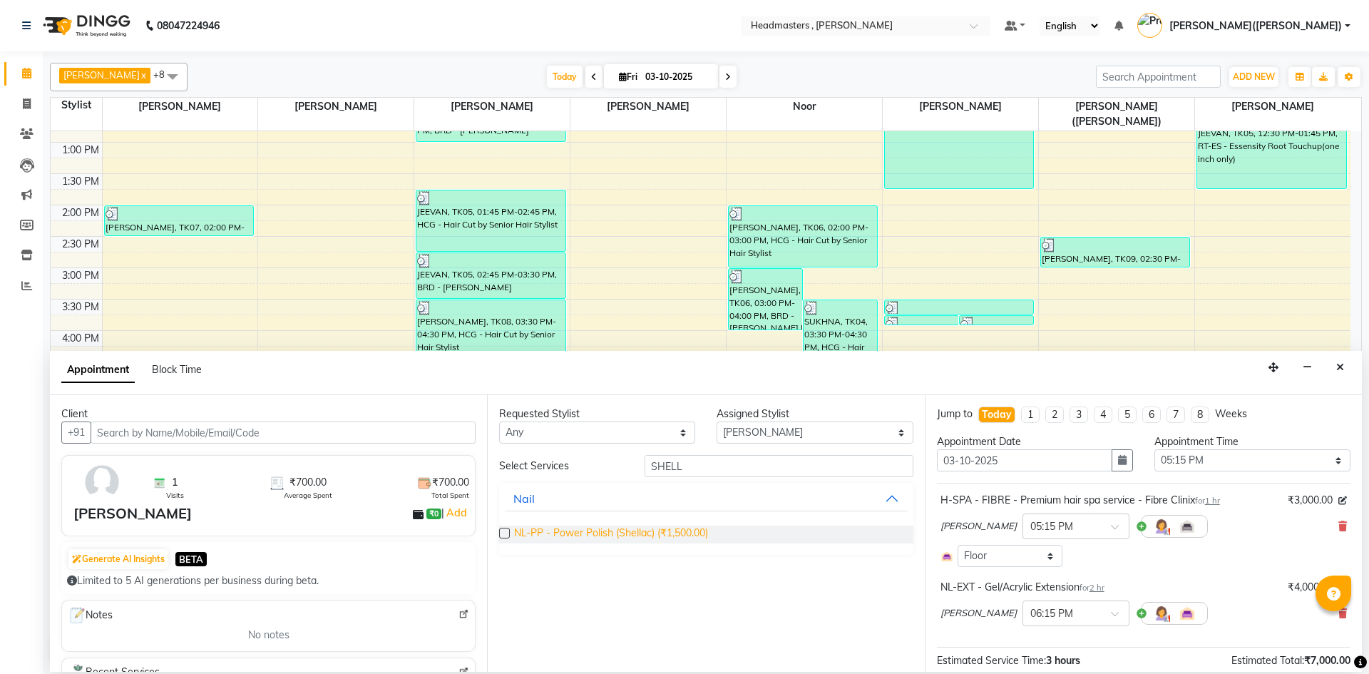
click at [694, 530] on span "NL-PP - Power Polish (Shellac) (₹1,500.00)" at bounding box center [611, 534] width 194 height 18
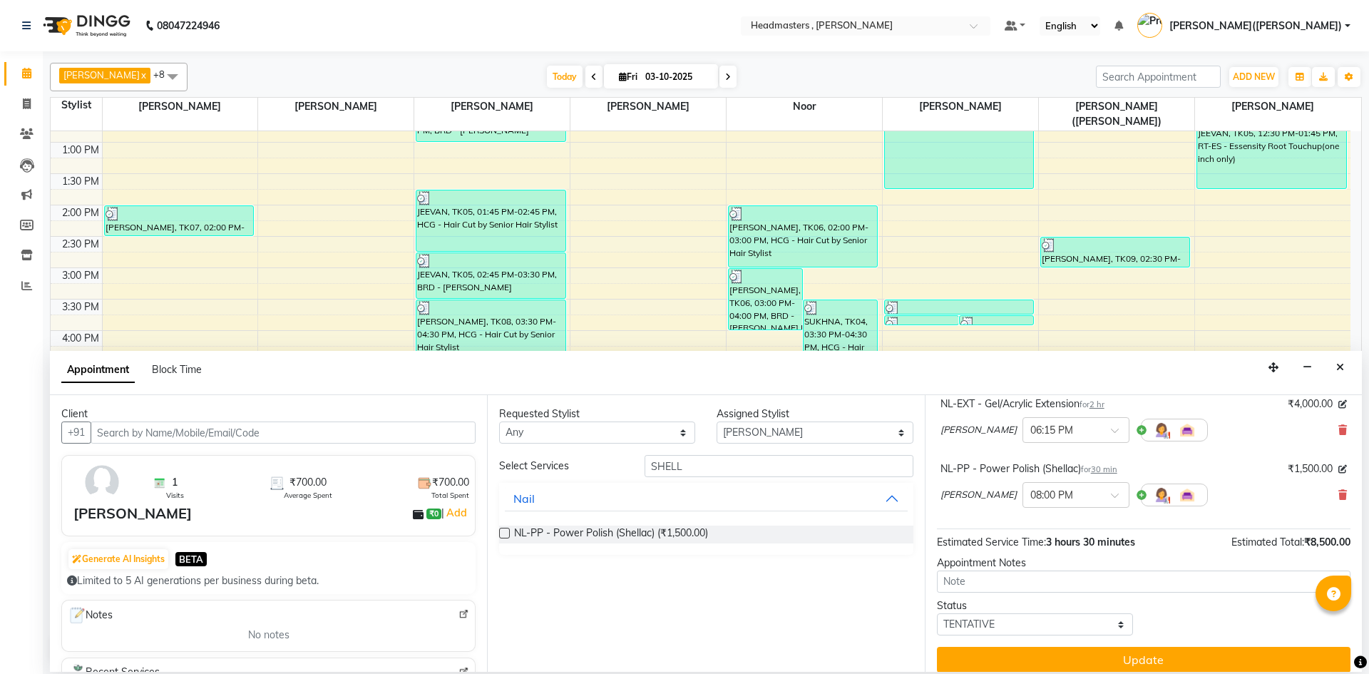
scroll to position [195, 0]
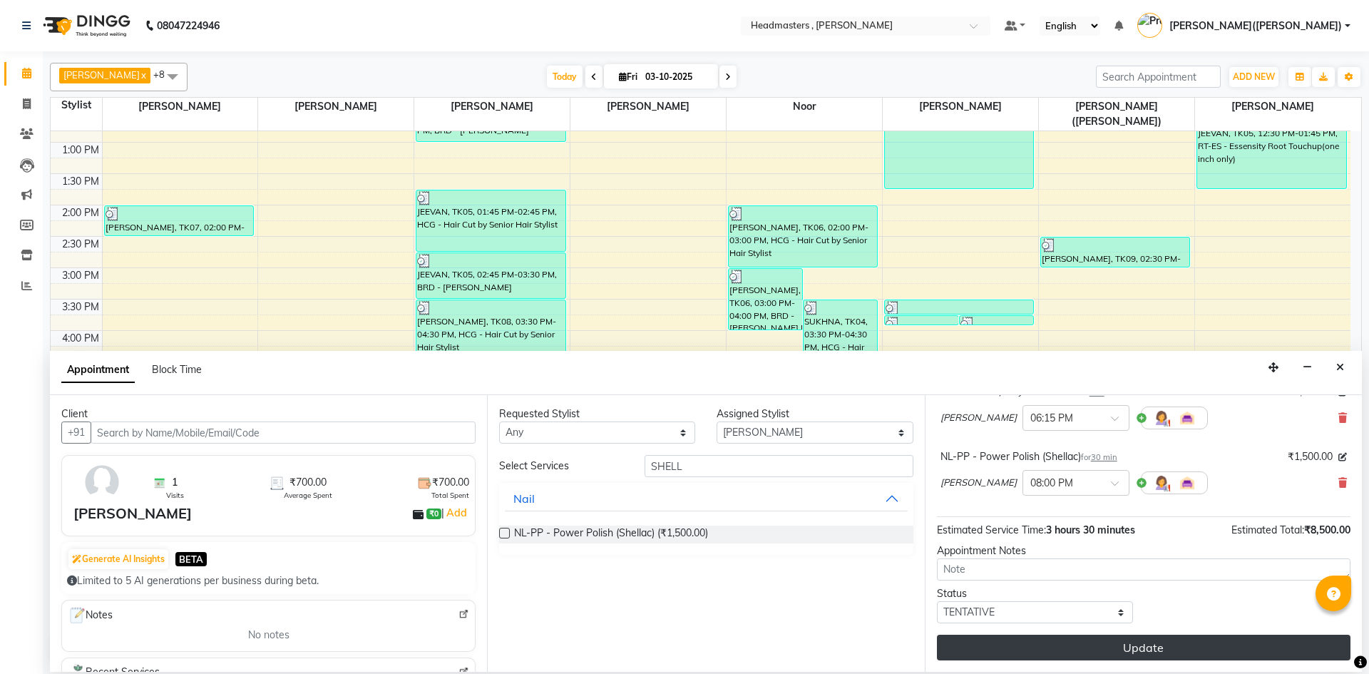
click at [1203, 645] on button "Update" at bounding box center [1143, 647] width 413 height 26
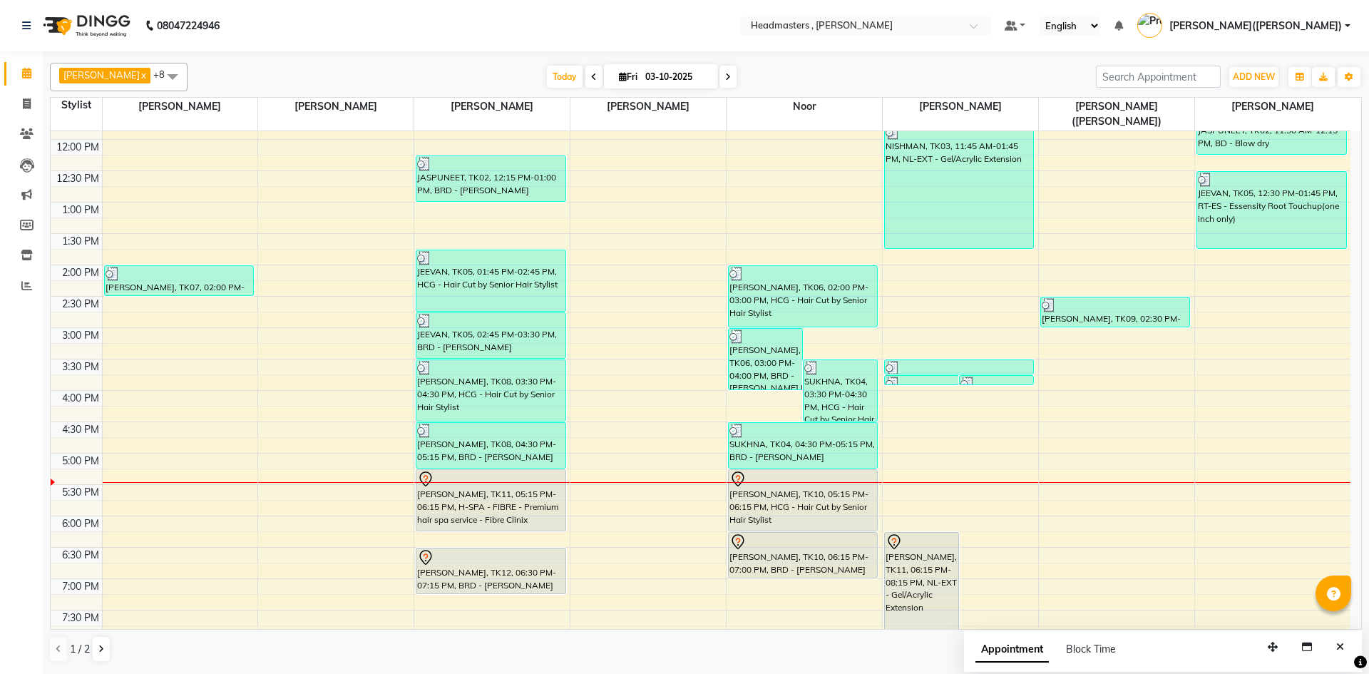
scroll to position [302, 0]
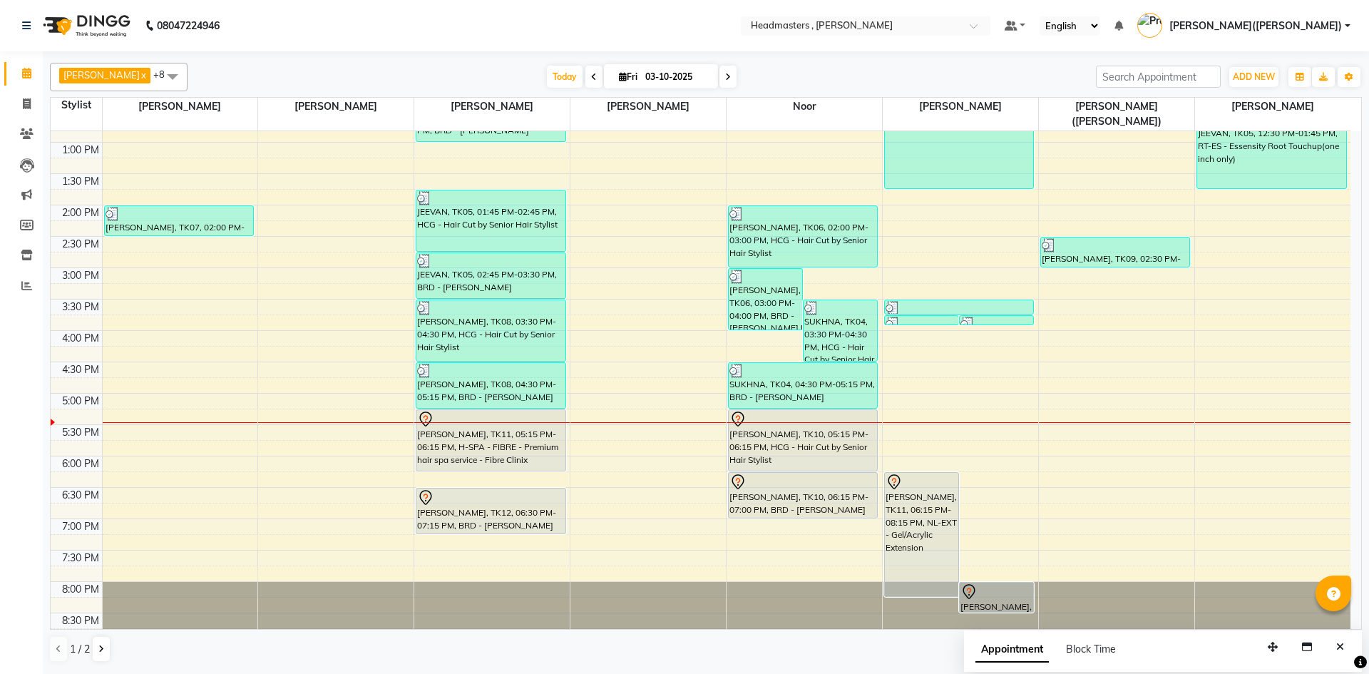
click at [1209, 395] on div "8:00 AM 8:30 AM 9:00 AM 9:30 AM 10:00 AM 10:30 AM 11:00 AM 11:30 AM 12:00 PM 12…" at bounding box center [701, 236] width 1300 height 815
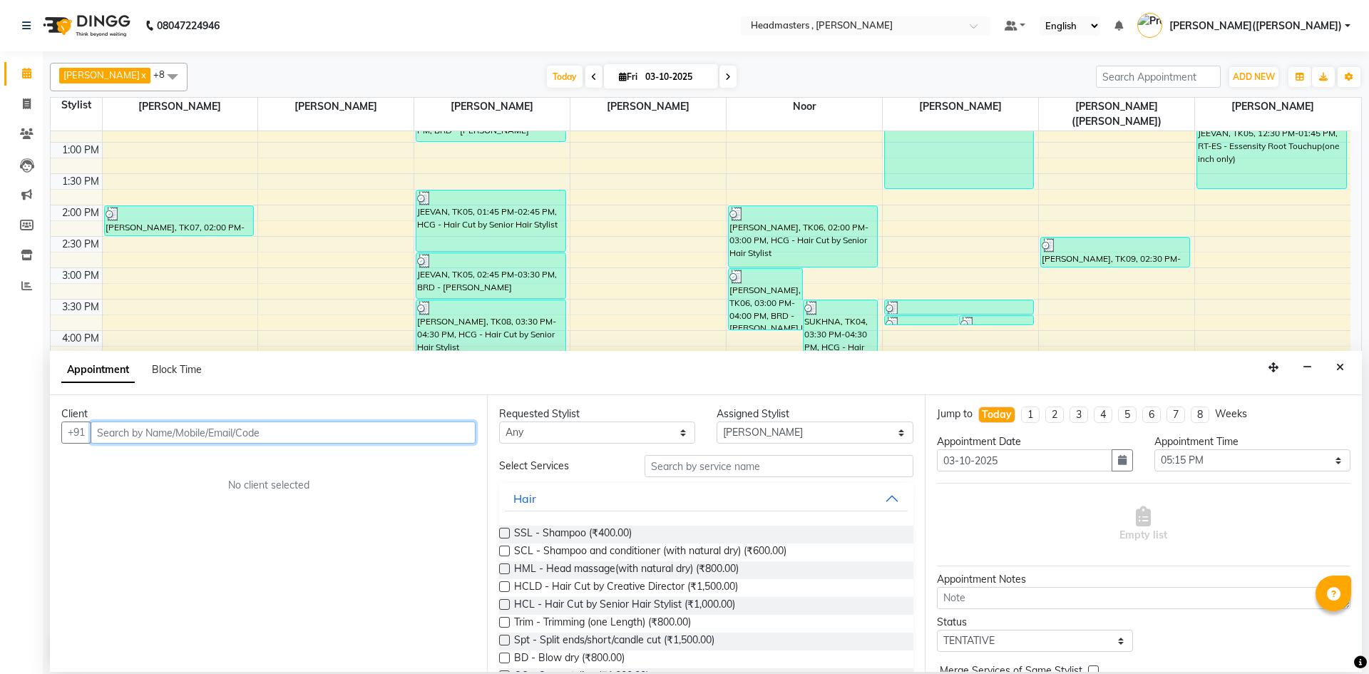
paste input "9779521310"
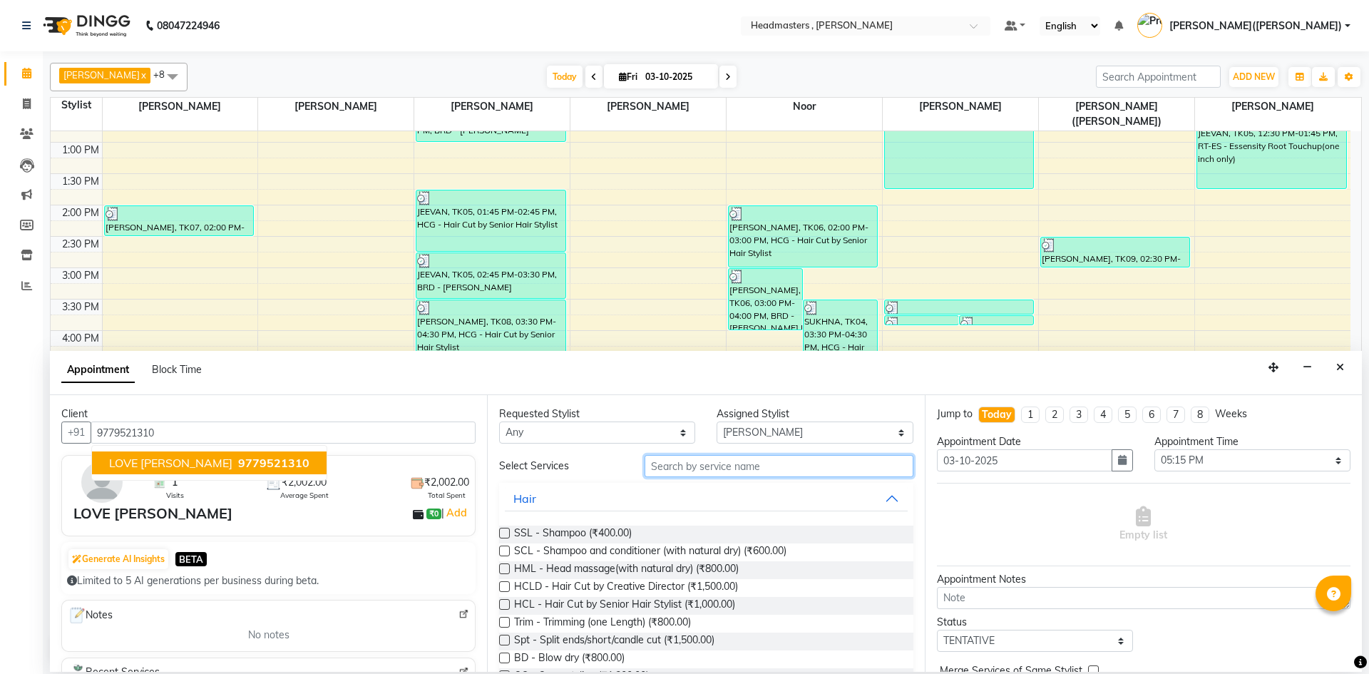
click at [735, 471] on input "text" at bounding box center [778, 466] width 269 height 22
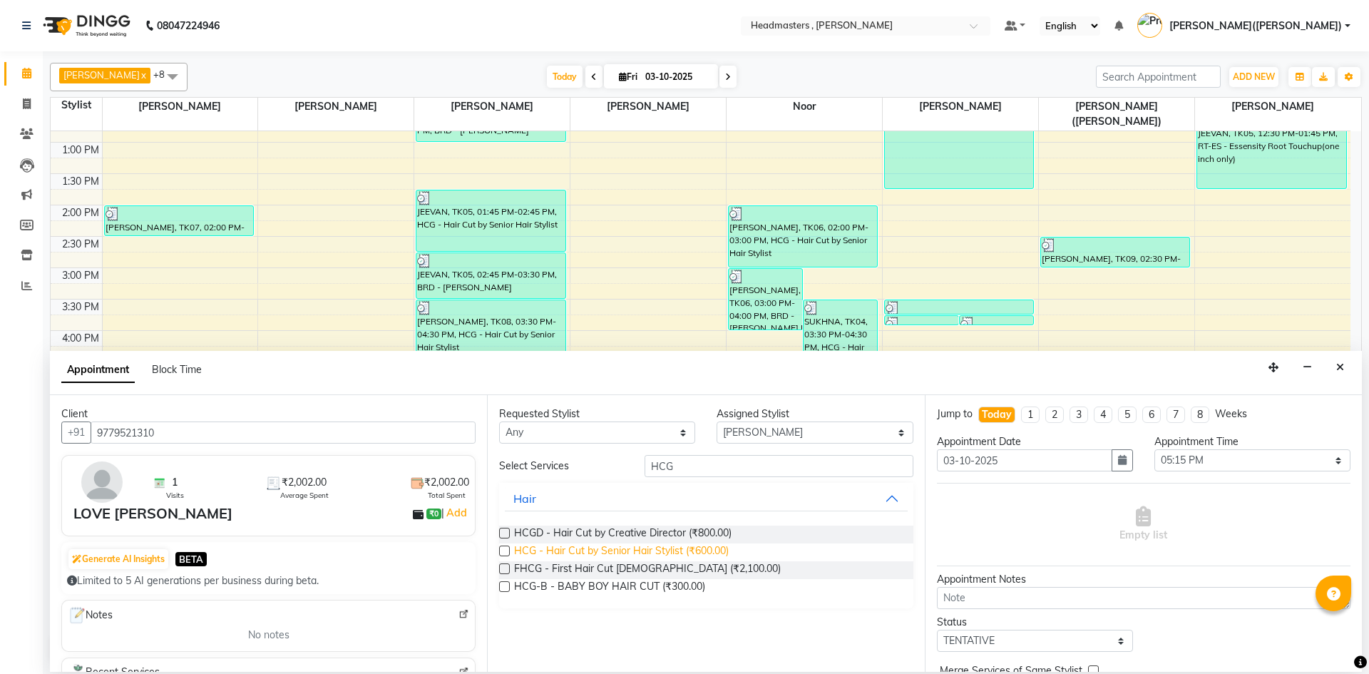
click at [636, 548] on span "HCG - Hair Cut by Senior Hair Stylist (₹600.00)" at bounding box center [621, 552] width 215 height 18
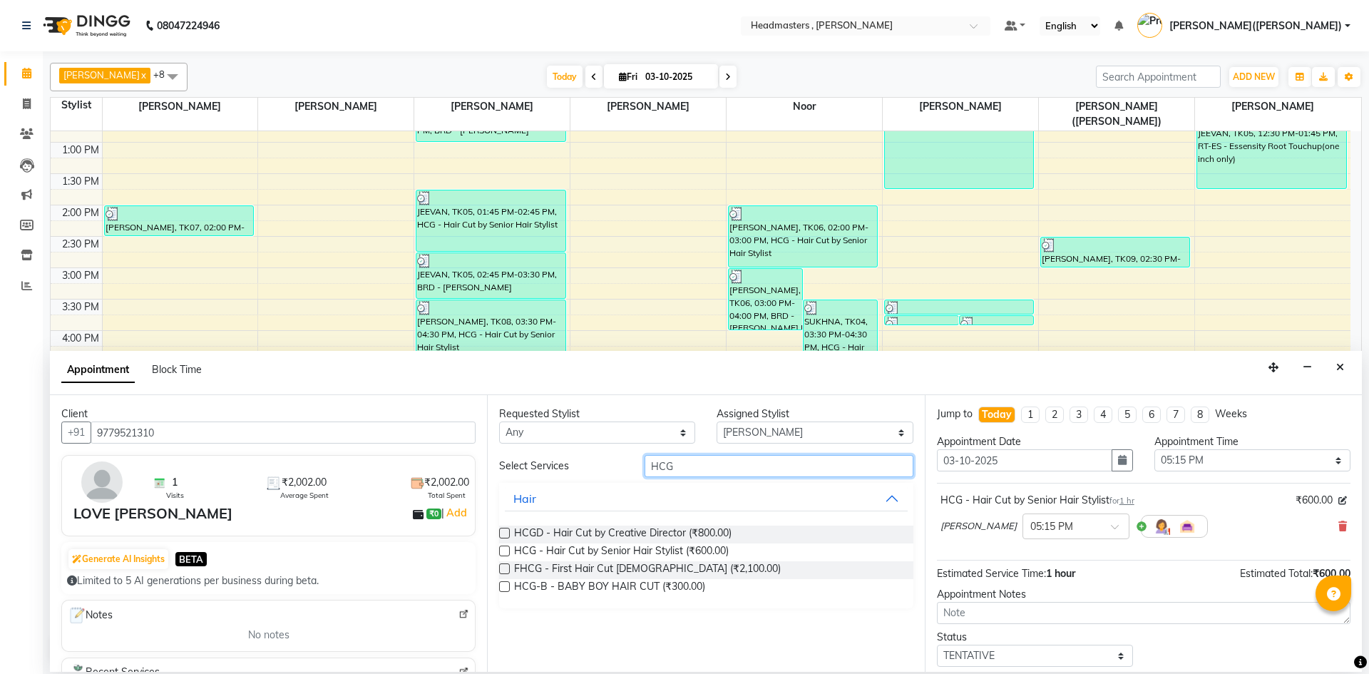
click at [689, 468] on input "HCG" at bounding box center [778, 466] width 269 height 22
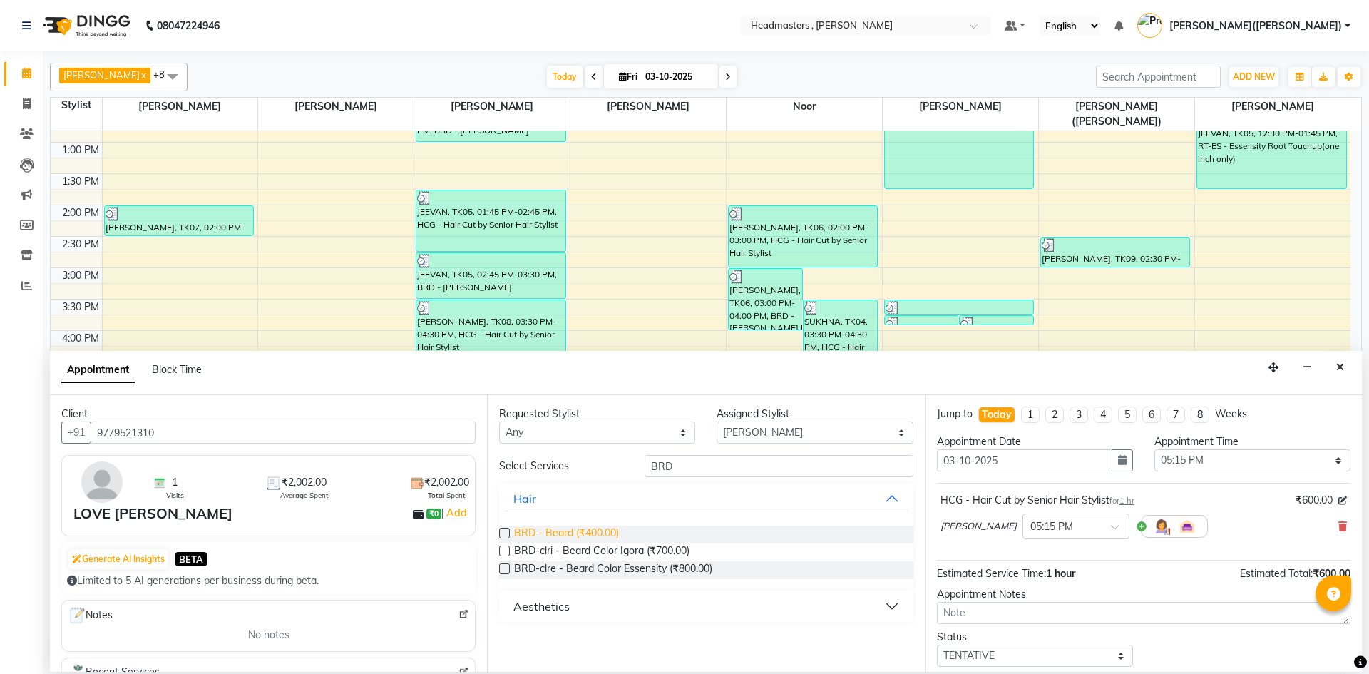
click at [599, 528] on span "BRD - Beard (₹400.00)" at bounding box center [566, 534] width 105 height 18
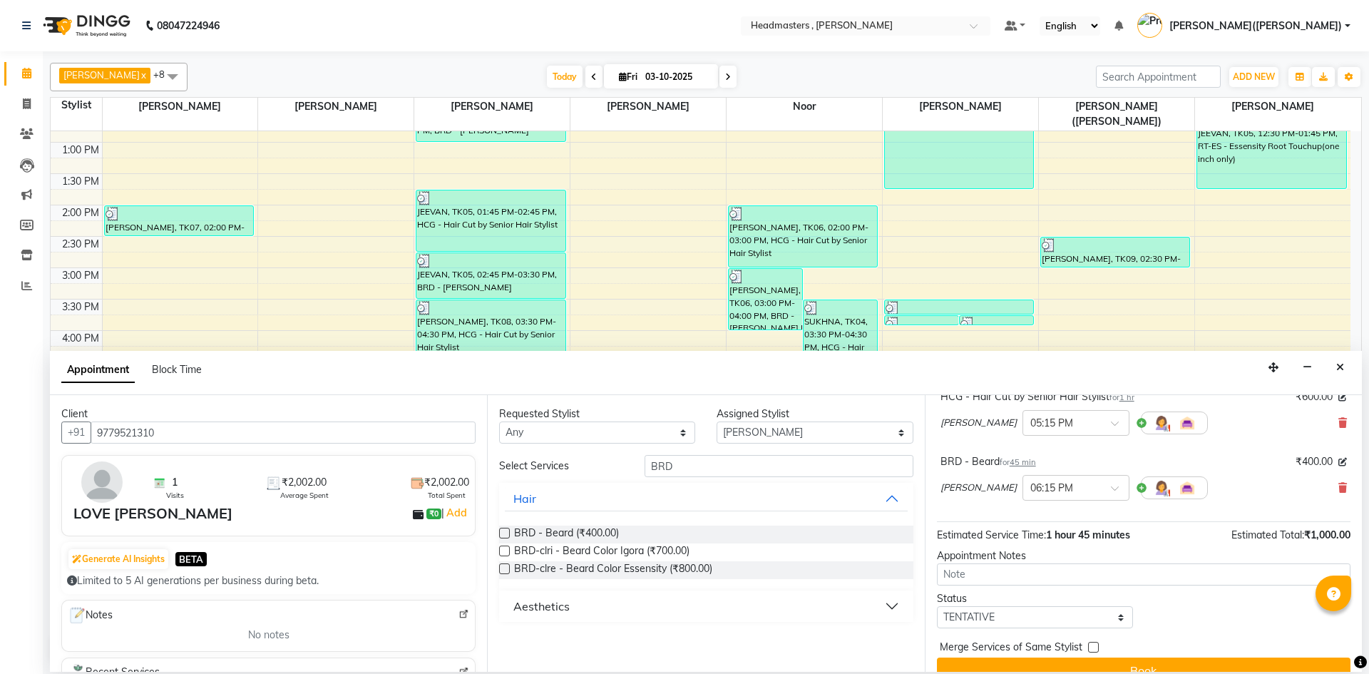
scroll to position [126, 0]
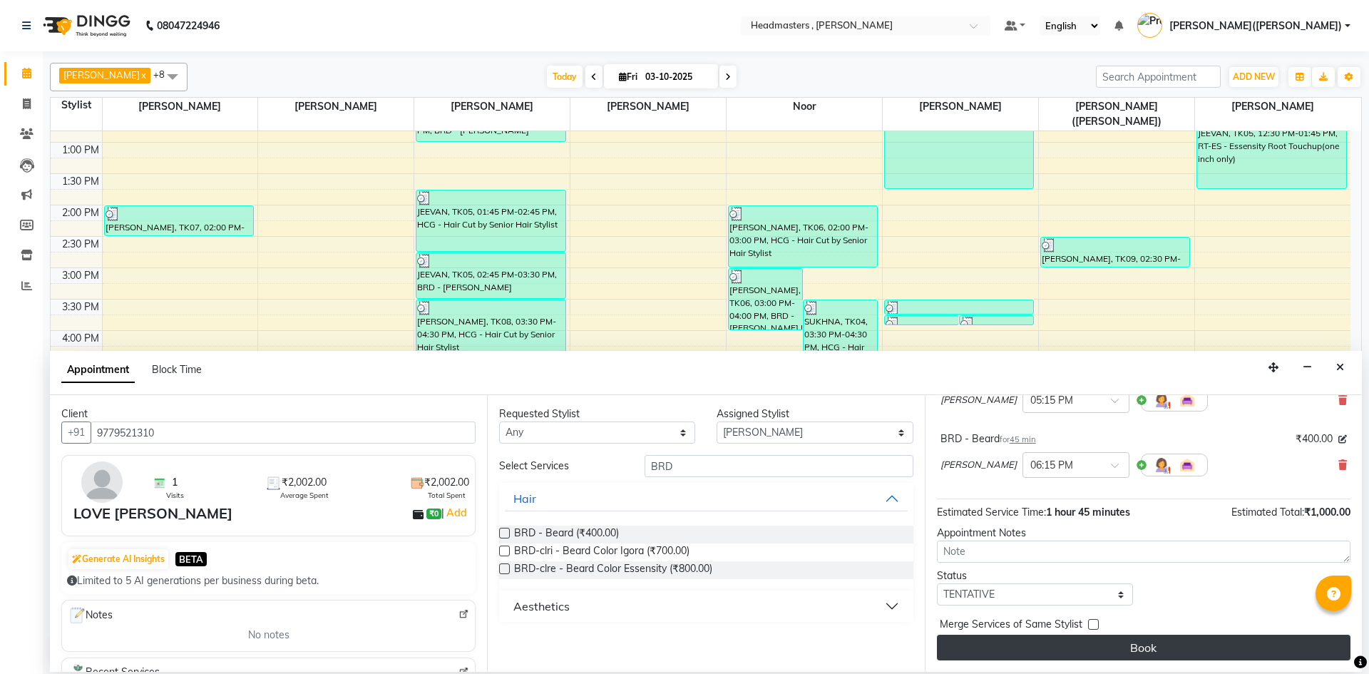
click at [1163, 641] on button "Book" at bounding box center [1143, 647] width 413 height 26
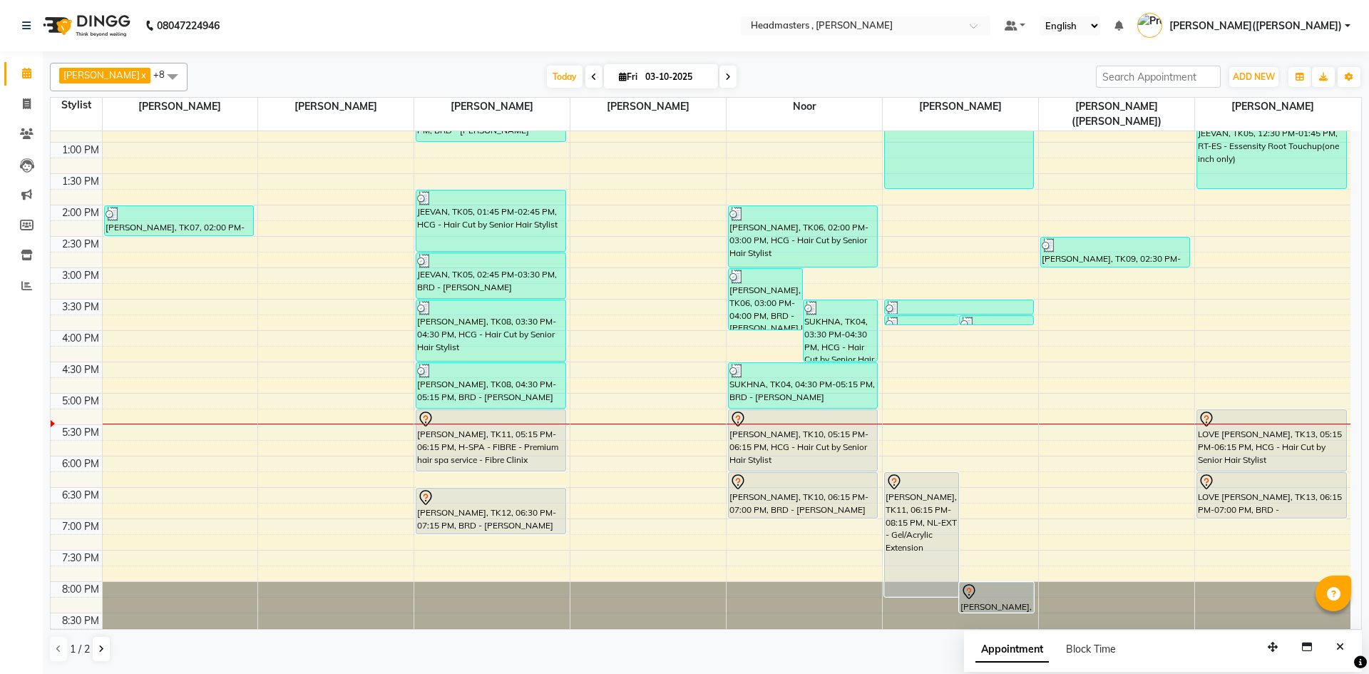
click at [734, 514] on div "8:00 AM 8:30 AM 9:00 AM 9:30 AM 10:00 AM 10:30 AM 11:00 AM 11:30 AM 12:00 PM 12…" at bounding box center [701, 236] width 1300 height 815
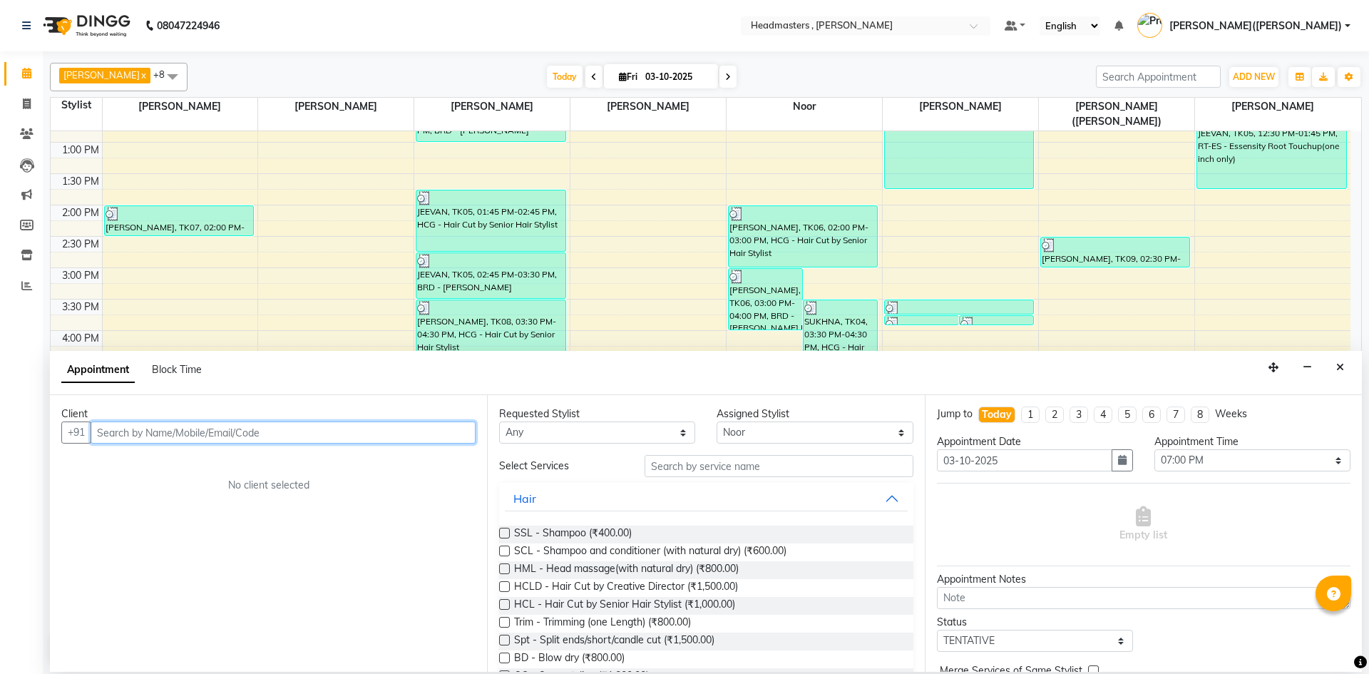
paste input "9646673415"
click at [453, 433] on span "Add Client" at bounding box center [446, 432] width 48 height 13
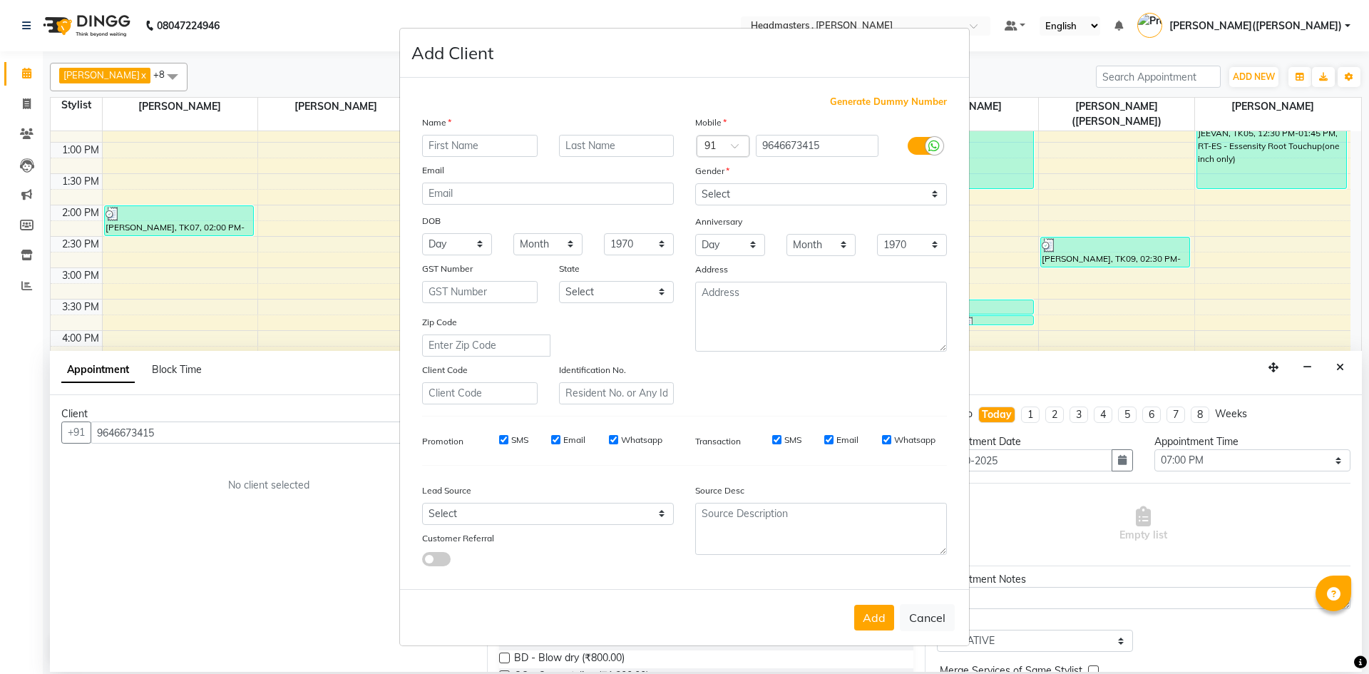
click at [465, 147] on input "text" at bounding box center [479, 146] width 115 height 22
click at [920, 192] on select "Select [DEMOGRAPHIC_DATA] [DEMOGRAPHIC_DATA] Other Prefer Not To Say" at bounding box center [821, 194] width 252 height 22
click at [695, 183] on select "Select [DEMOGRAPHIC_DATA] [DEMOGRAPHIC_DATA] Other Prefer Not To Say" at bounding box center [821, 194] width 252 height 22
click at [846, 230] on div "Anniversary" at bounding box center [820, 222] width 273 height 23
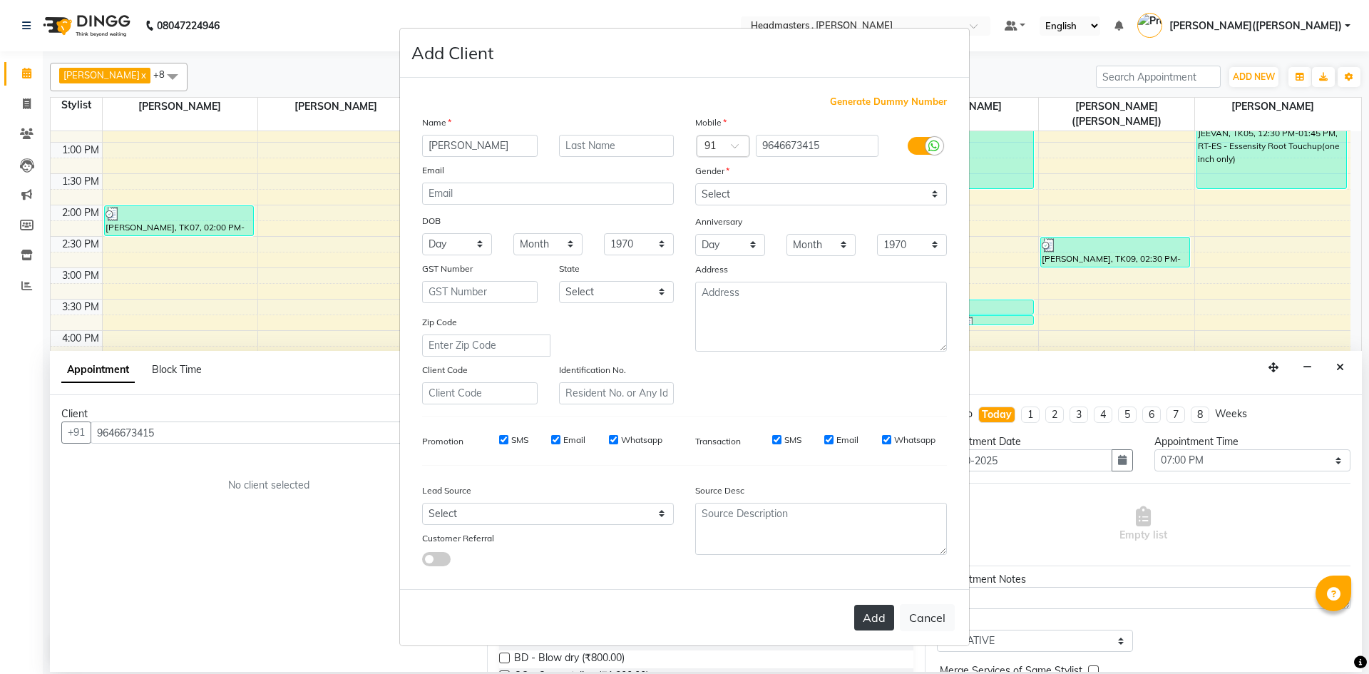
click at [883, 615] on button "Add" at bounding box center [874, 617] width 40 height 26
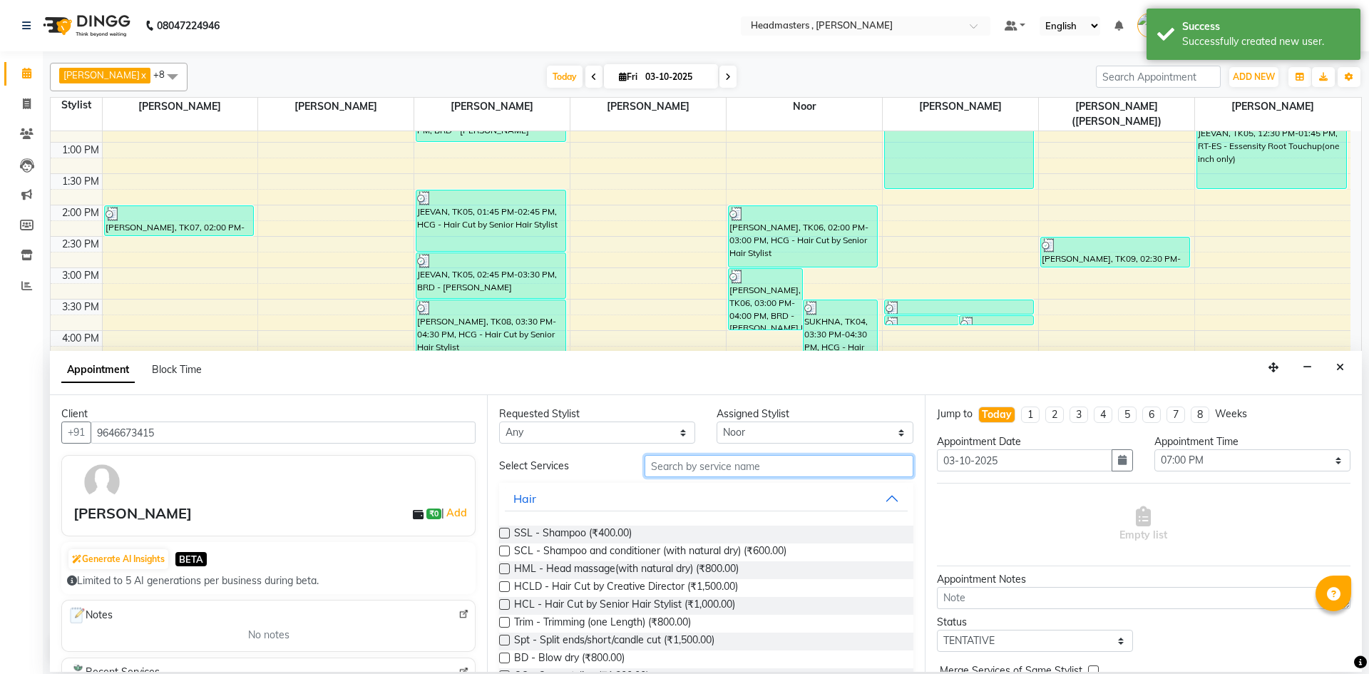
click at [744, 456] on input "text" at bounding box center [778, 466] width 269 height 22
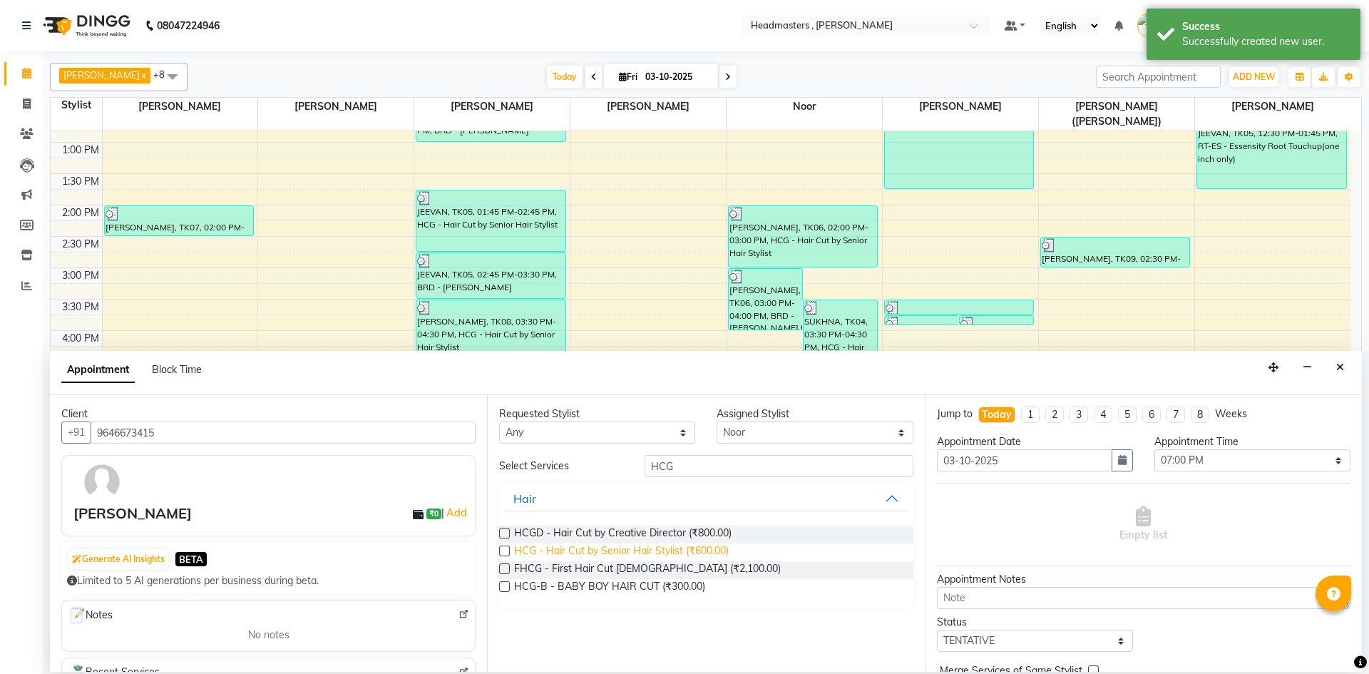
click at [681, 547] on span "HCG - Hair Cut by Senior Hair Stylist (₹600.00)" at bounding box center [621, 552] width 215 height 18
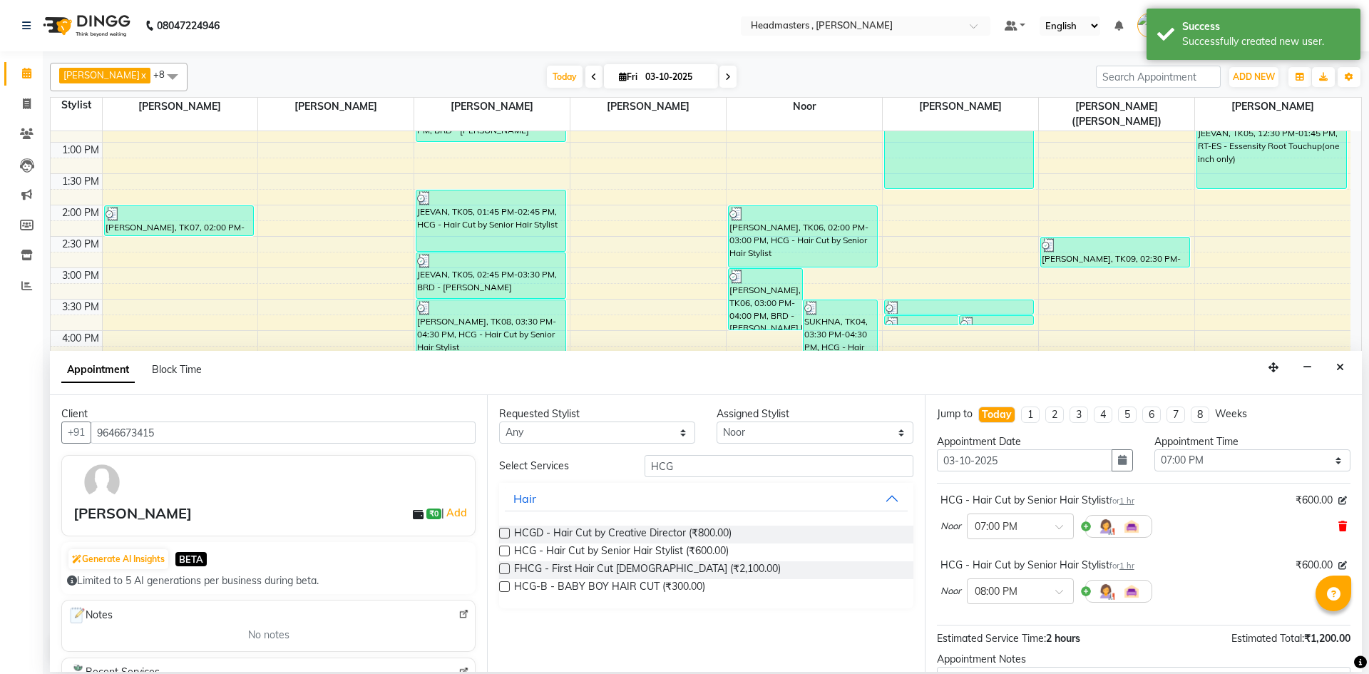
click at [1338, 525] on icon at bounding box center [1342, 526] width 9 height 10
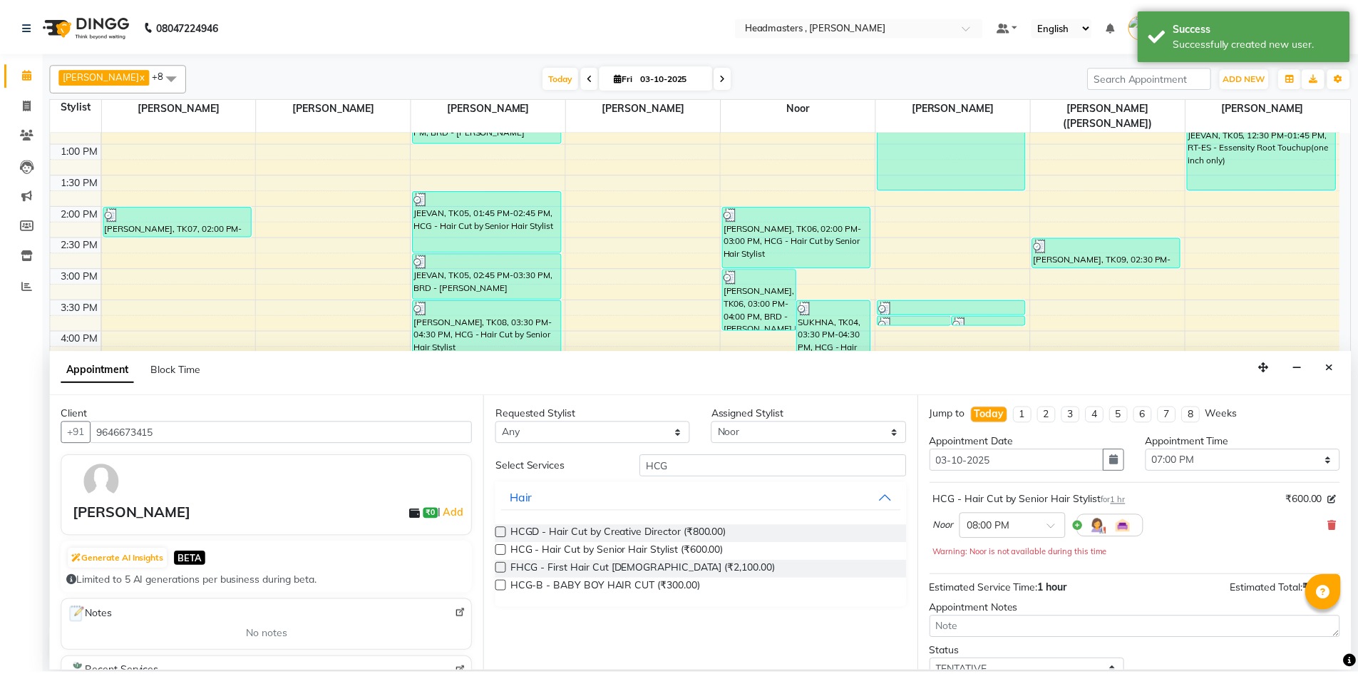
scroll to position [76, 0]
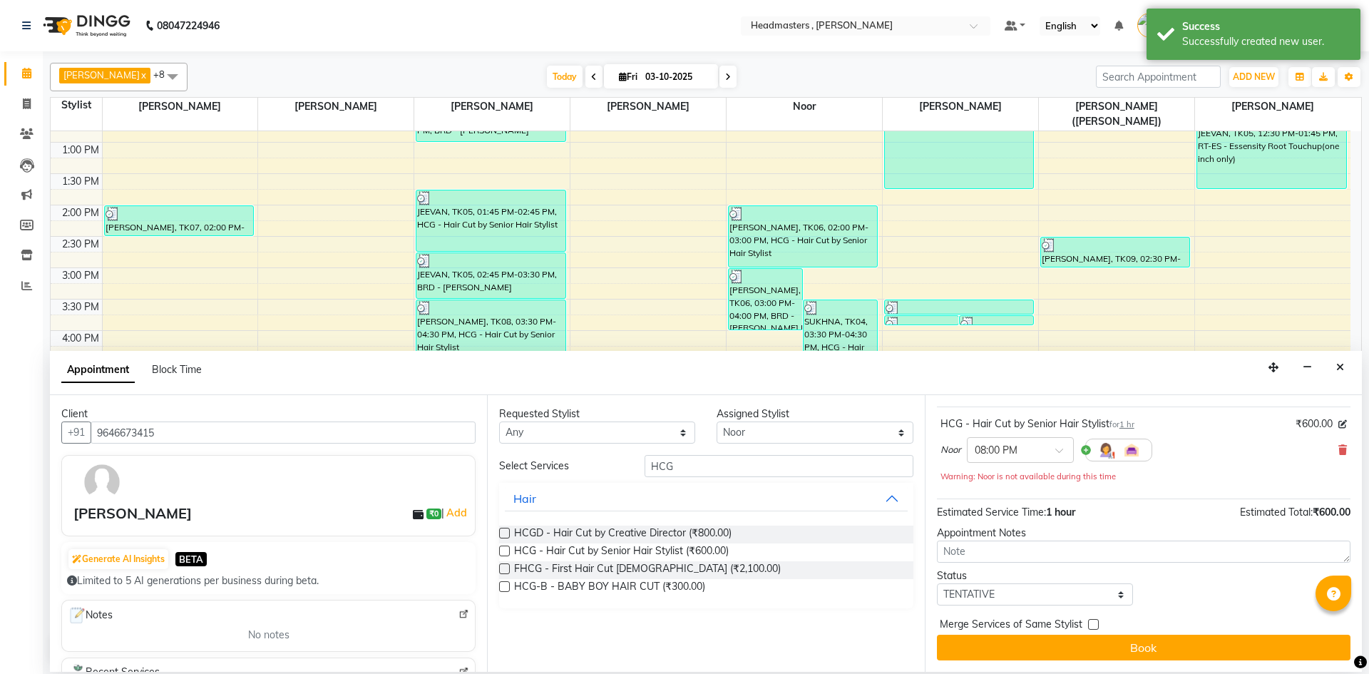
click at [1129, 669] on div "Jump to [DATE] 1 2 3 4 5 6 7 8 Weeks Appointment Date [DATE] Appointment Time S…" at bounding box center [1143, 533] width 437 height 277
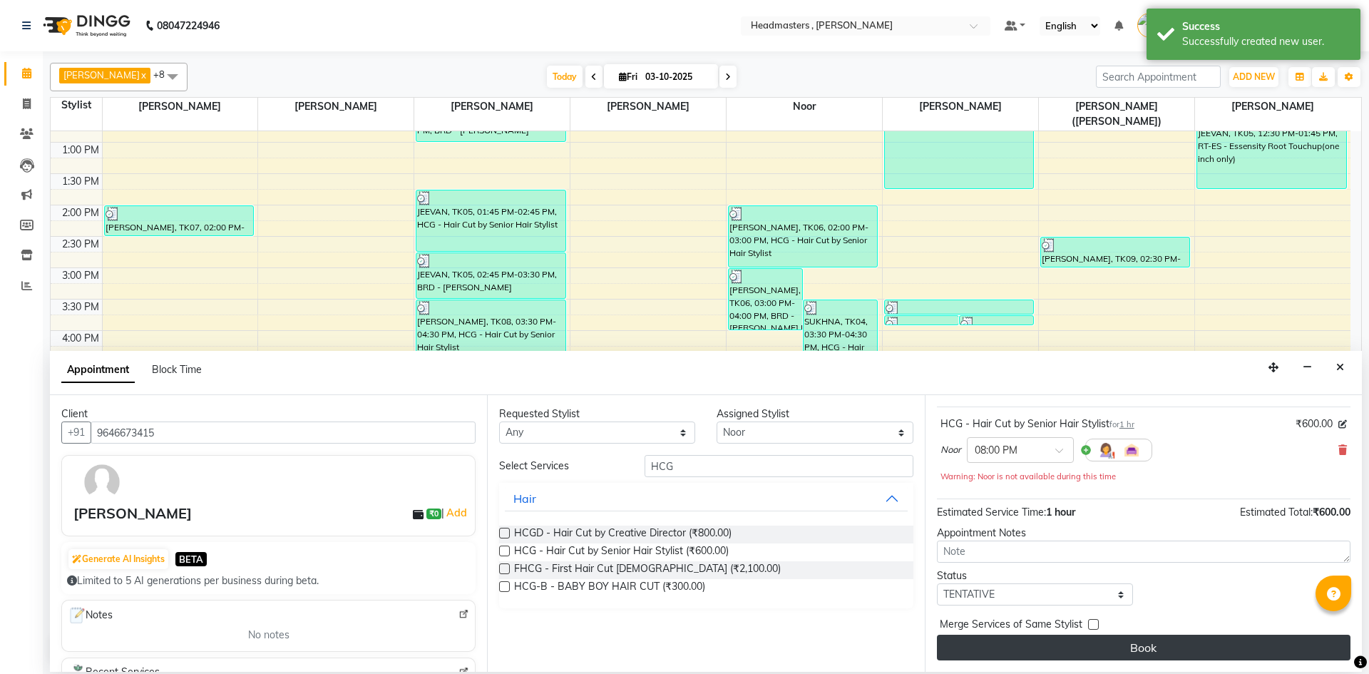
click at [1121, 647] on button "Book" at bounding box center [1143, 647] width 413 height 26
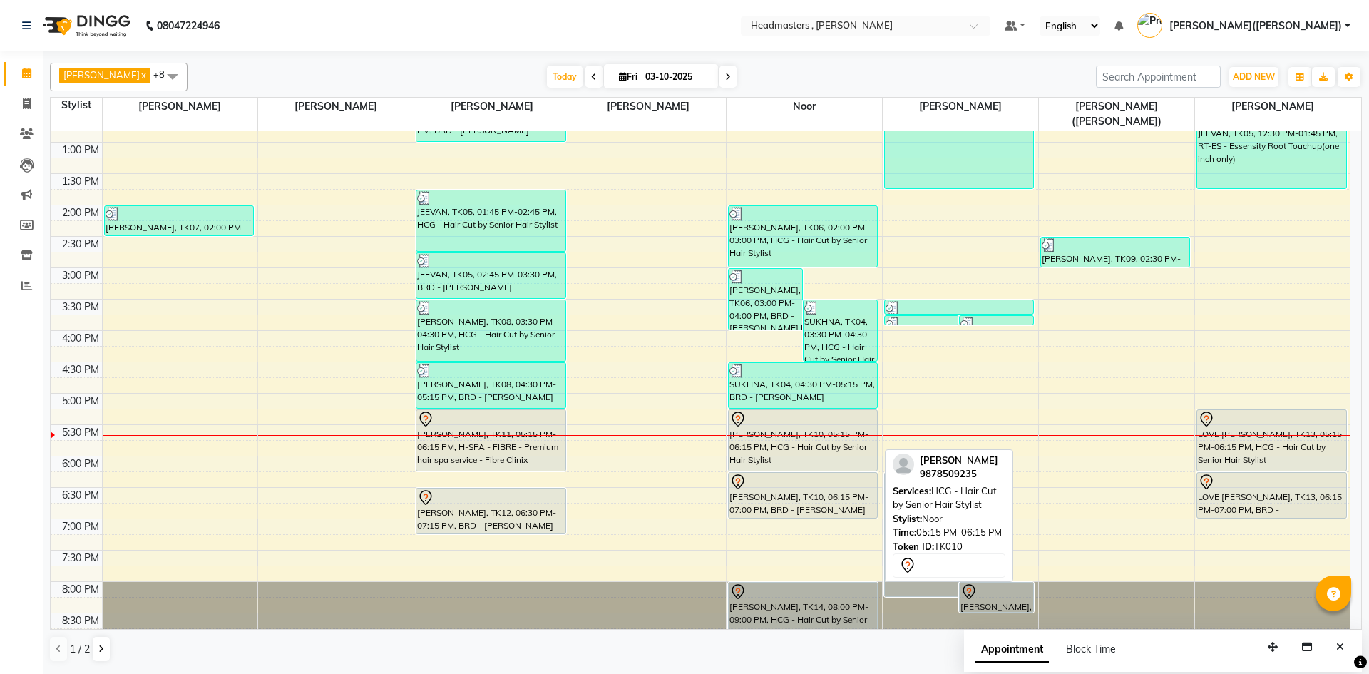
click at [765, 436] on div "[PERSON_NAME], TK10, 05:15 PM-06:15 PM, HCG - Hair Cut by Senior Hair Stylist" at bounding box center [803, 440] width 148 height 61
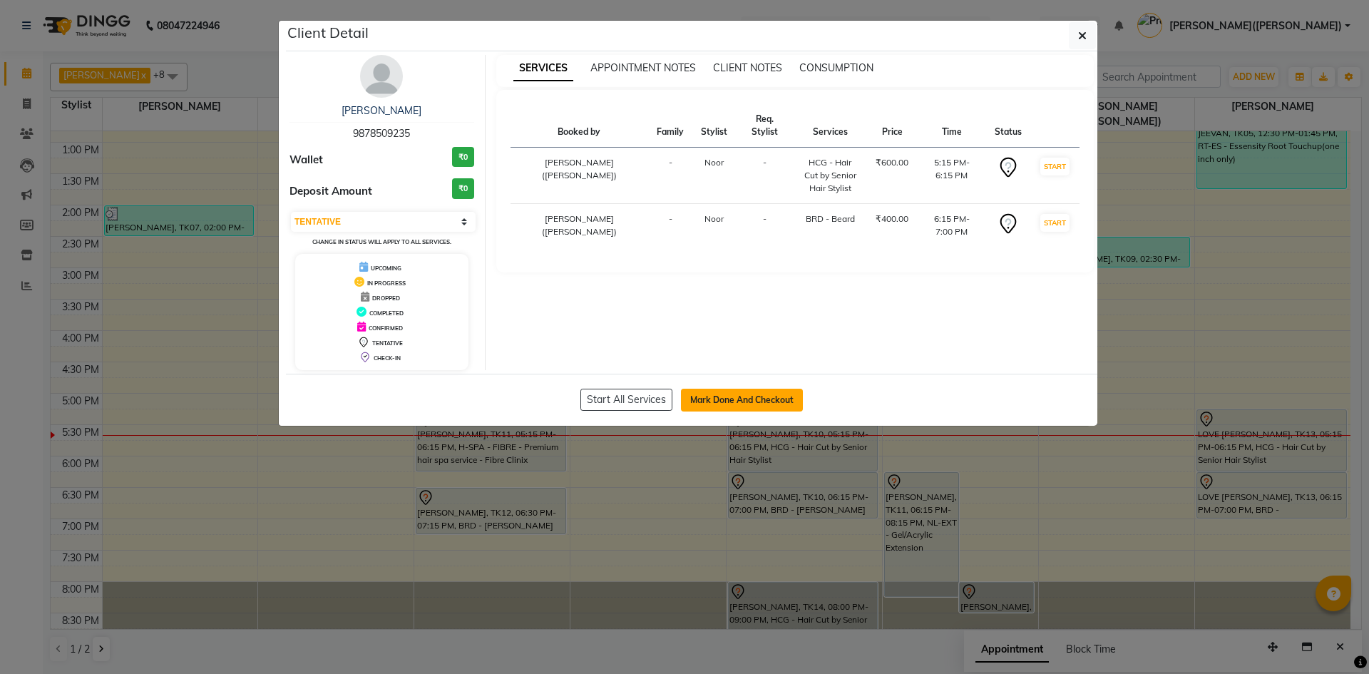
click at [711, 402] on button "Mark Done And Checkout" at bounding box center [742, 400] width 122 height 23
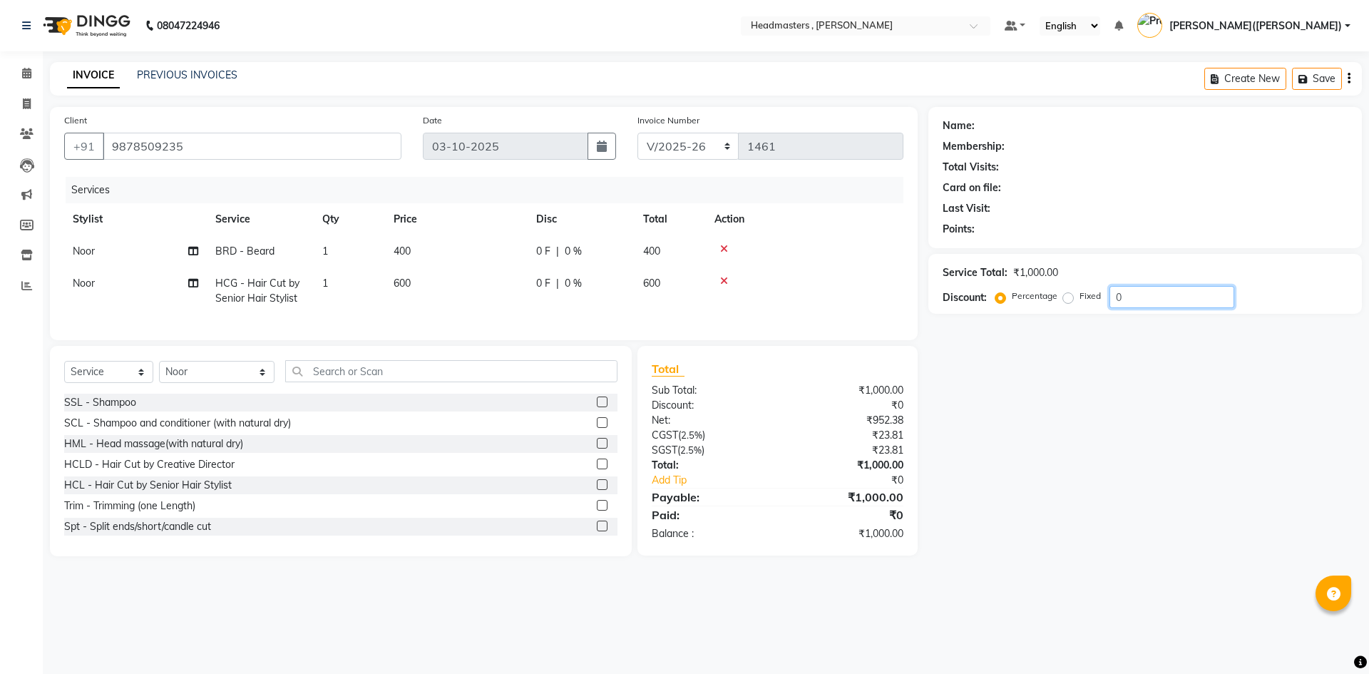
click at [1134, 299] on input "0" at bounding box center [1171, 297] width 125 height 22
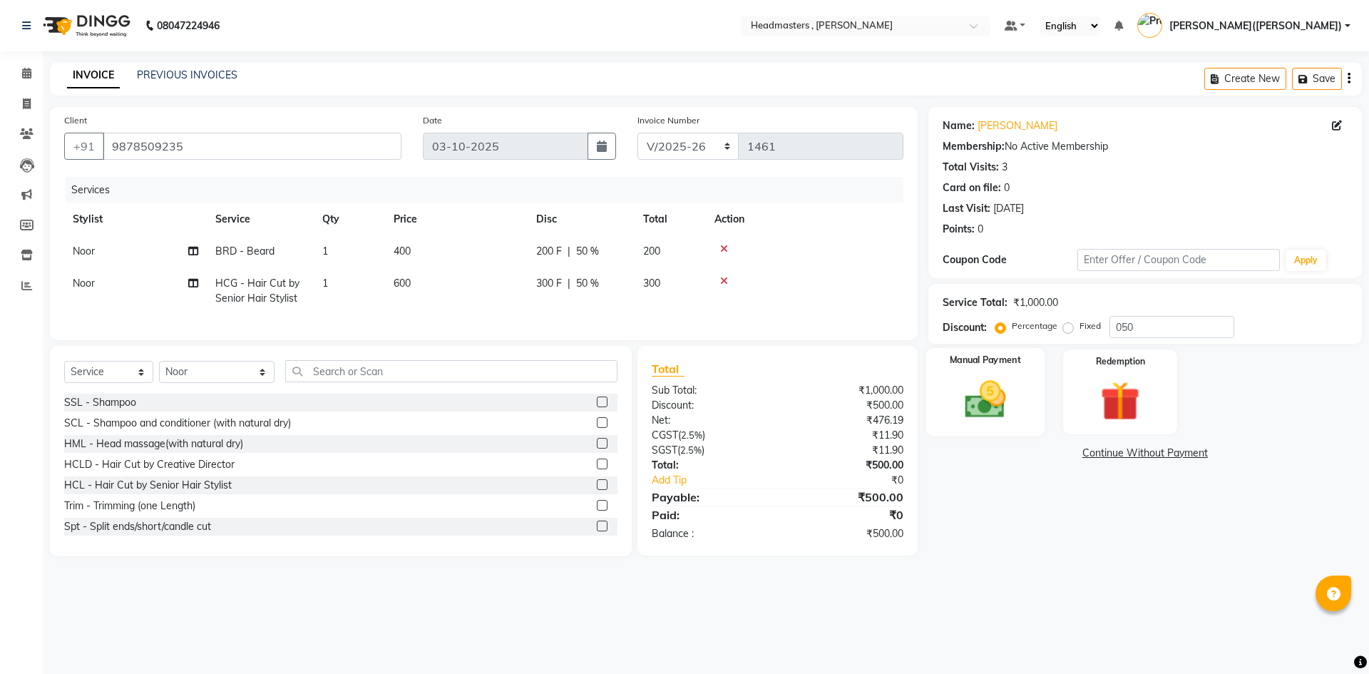
click at [975, 403] on img at bounding box center [985, 399] width 66 height 47
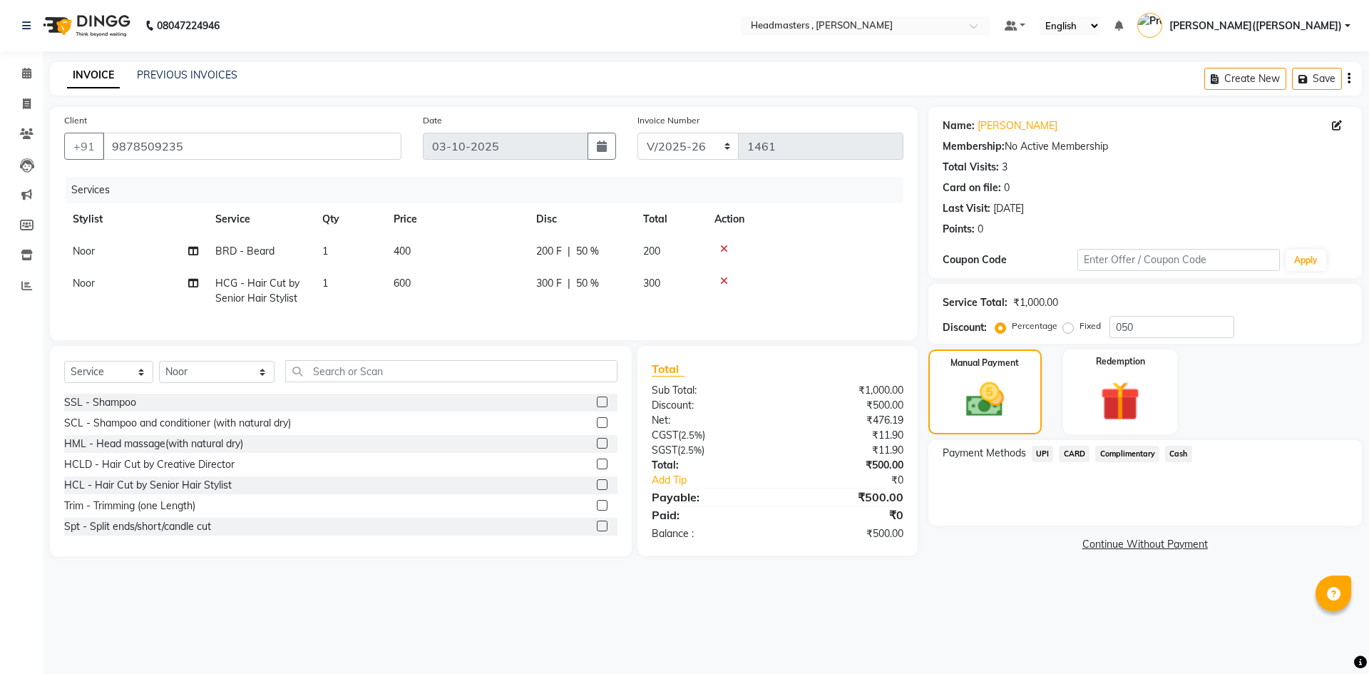
click at [1046, 455] on span "UPI" at bounding box center [1042, 454] width 22 height 16
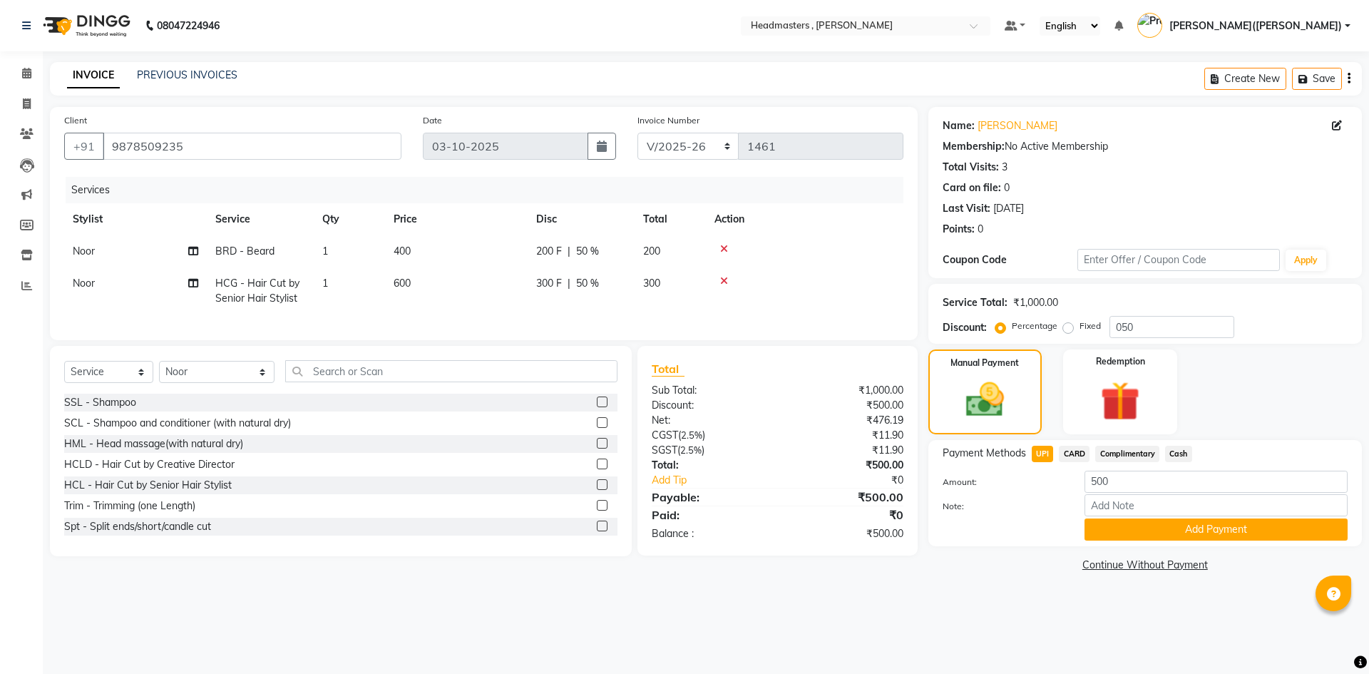
drag, startPoint x: 1142, startPoint y: 527, endPoint x: 1147, endPoint y: 515, distance: 12.4
click at [1143, 527] on button "Add Payment" at bounding box center [1215, 529] width 263 height 22
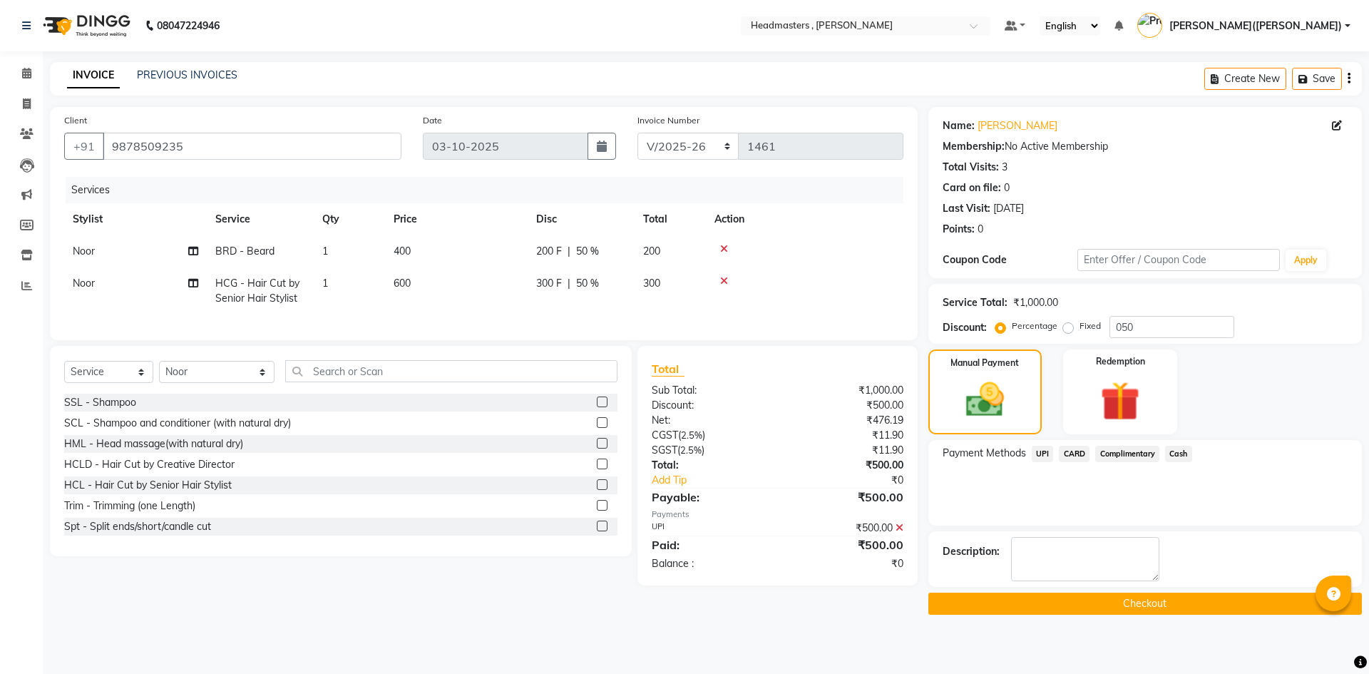
click at [1214, 602] on button "Checkout" at bounding box center [1144, 603] width 433 height 22
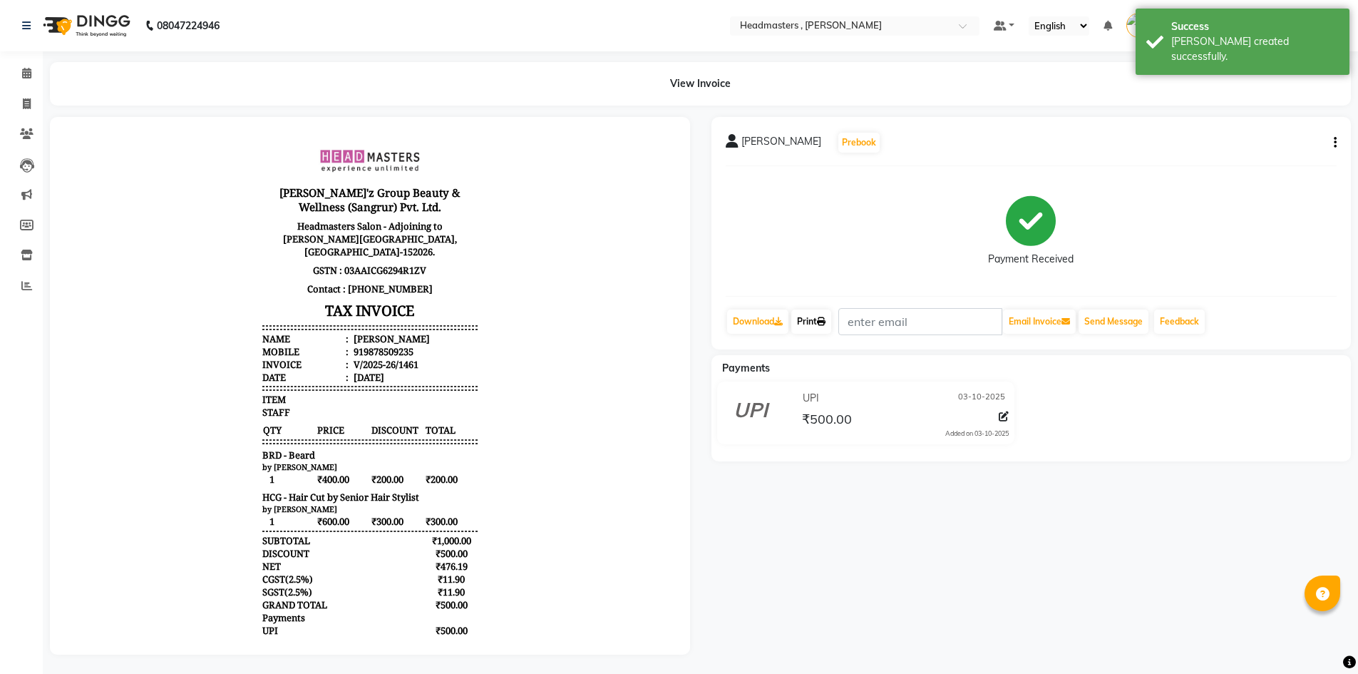
click at [825, 319] on icon at bounding box center [821, 321] width 9 height 9
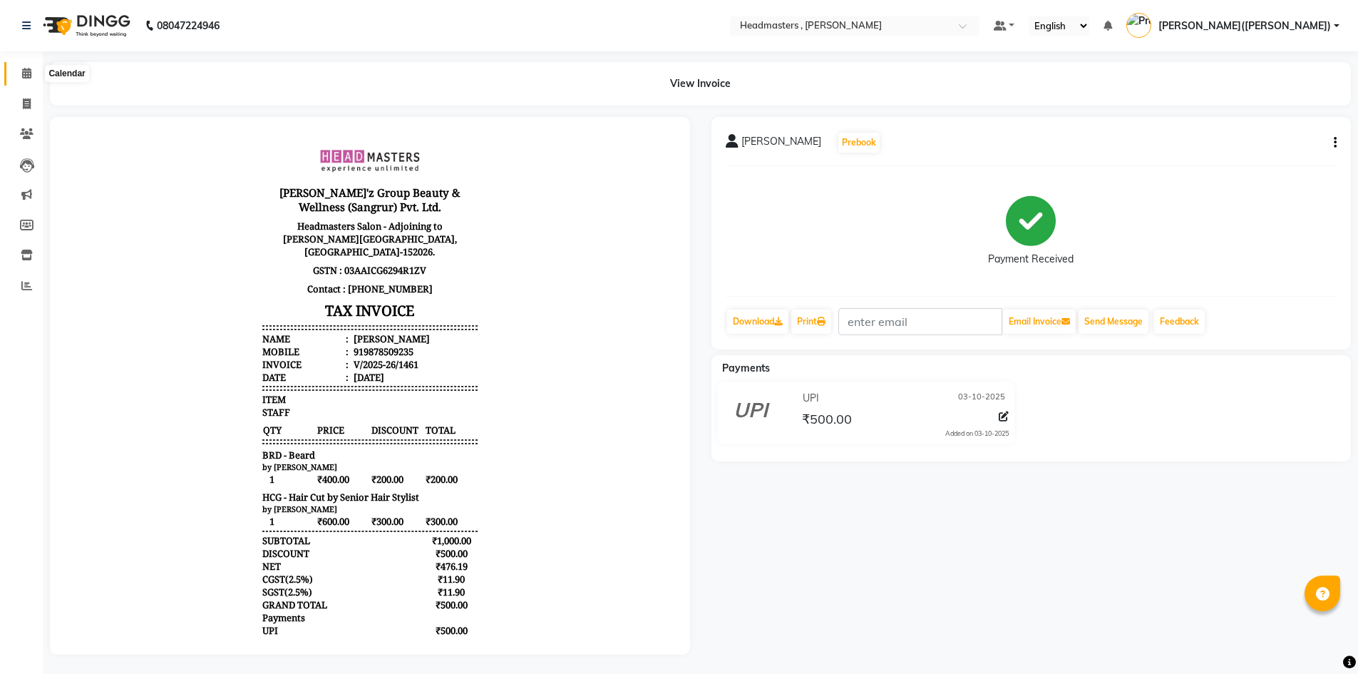
click at [22, 73] on icon at bounding box center [26, 73] width 9 height 11
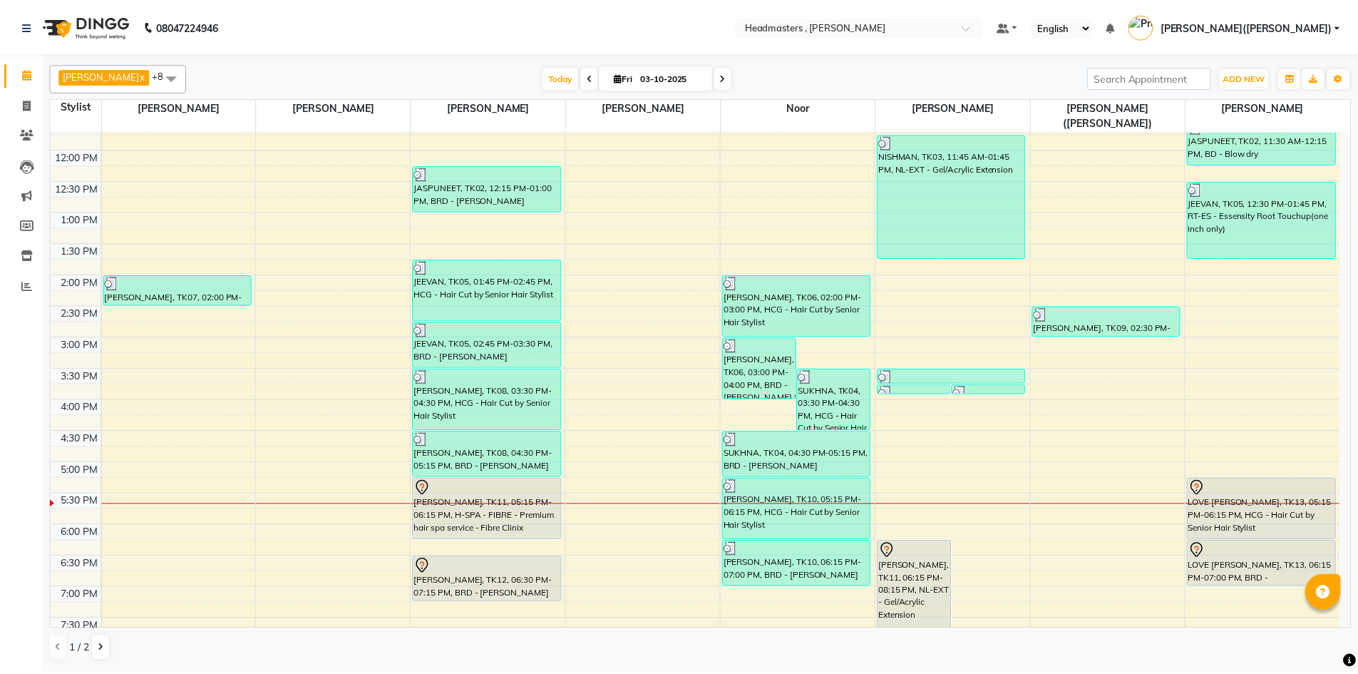
scroll to position [302, 0]
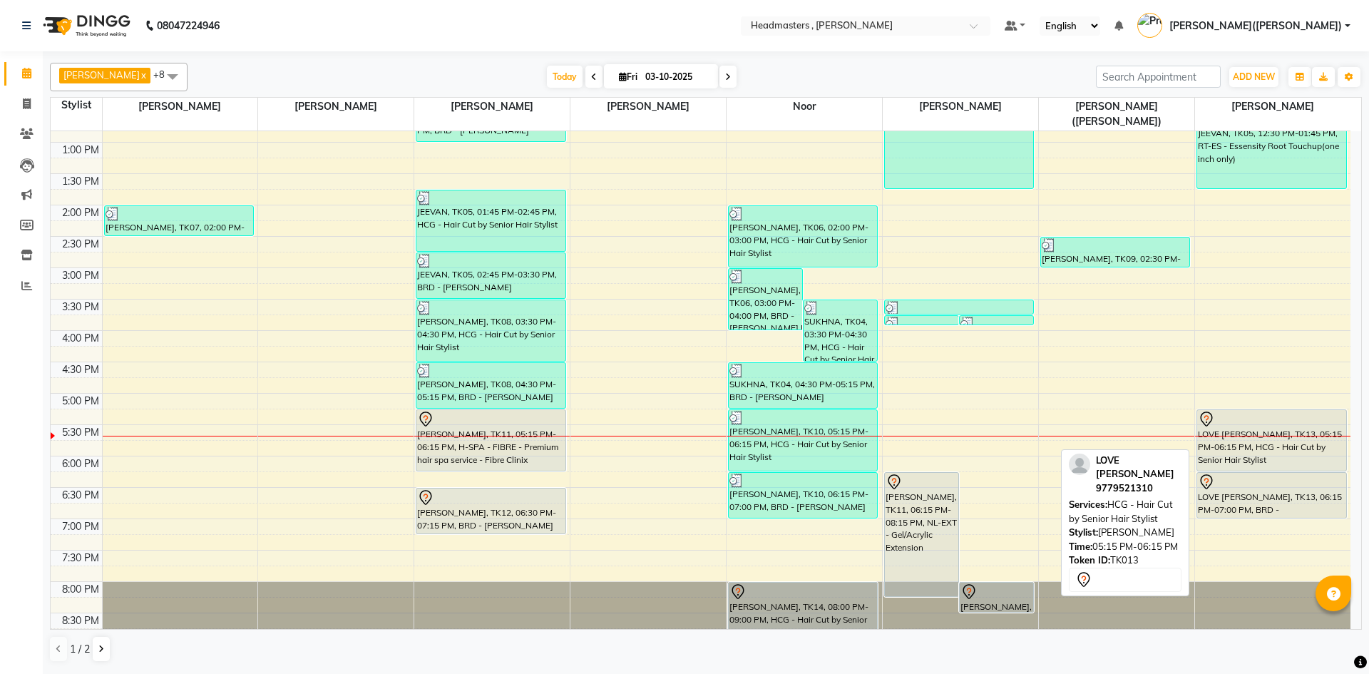
click at [1269, 443] on div "LOVE [PERSON_NAME], TK13, 05:15 PM-06:15 PM, HCG - Hair Cut by Senior Hair Styl…" at bounding box center [1271, 440] width 149 height 61
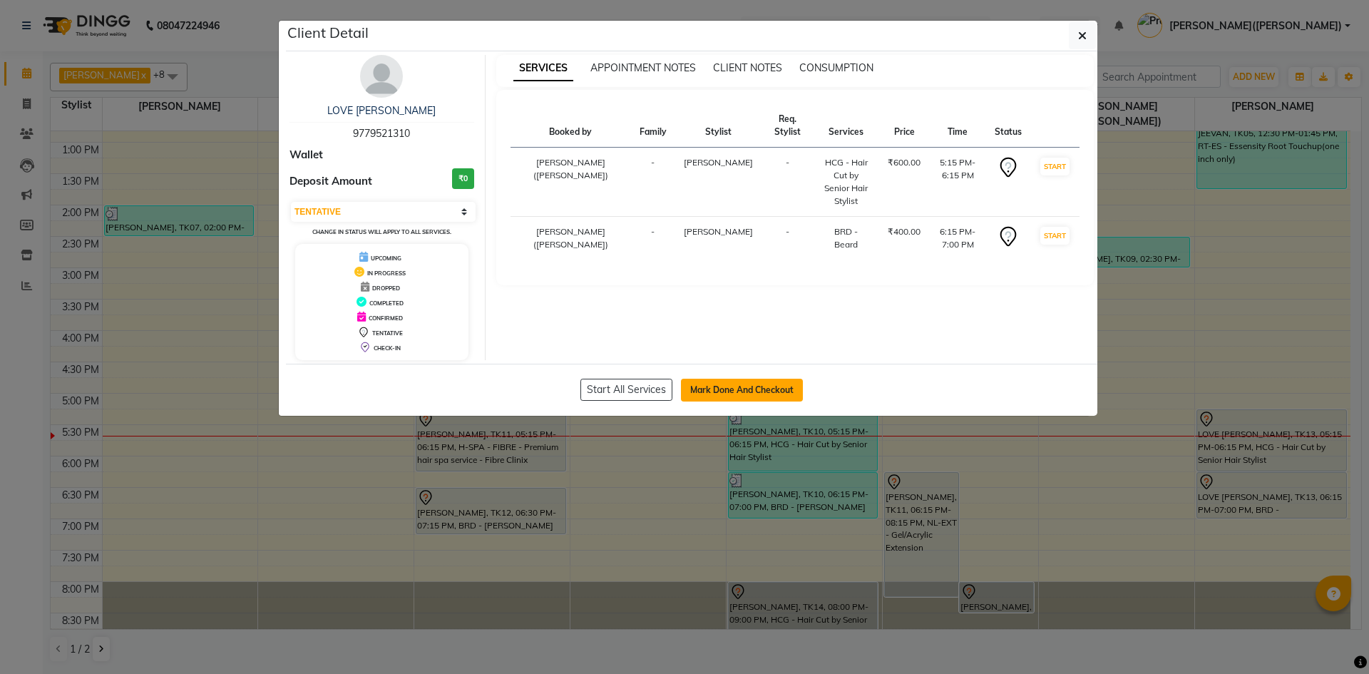
click at [774, 390] on button "Mark Done And Checkout" at bounding box center [742, 390] width 122 height 23
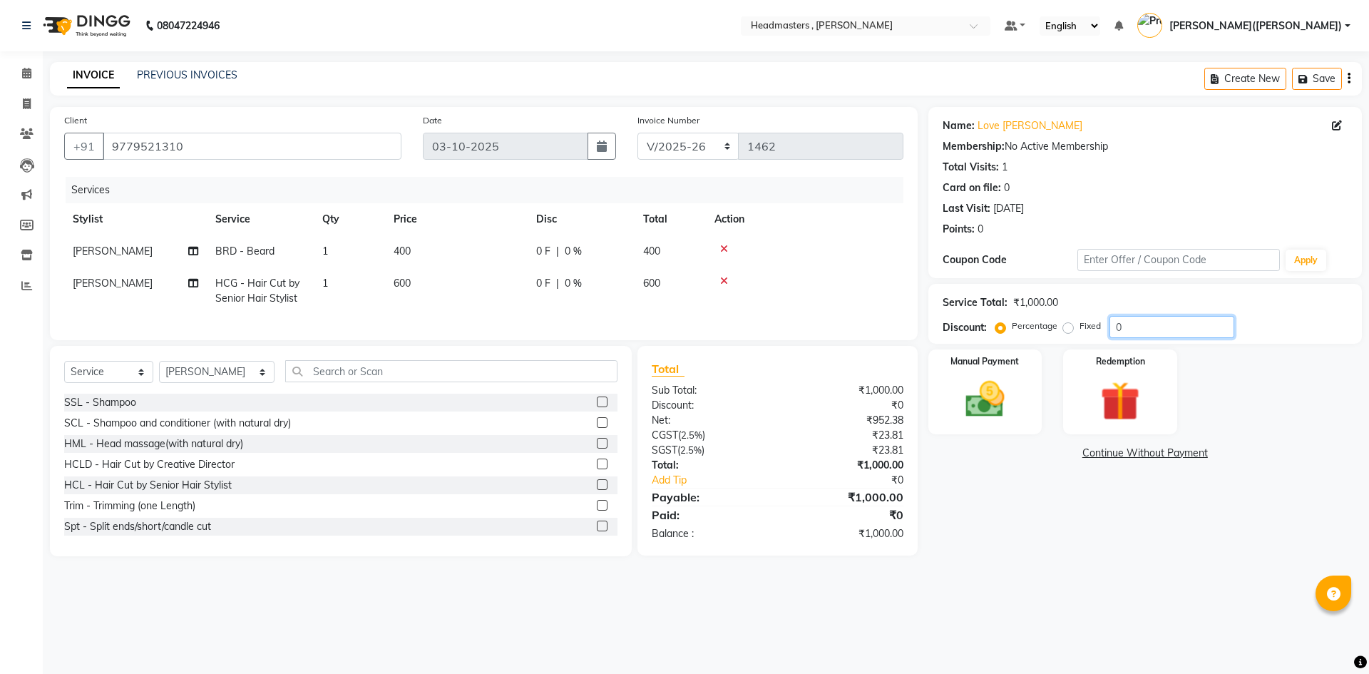
click at [1153, 325] on input "0" at bounding box center [1171, 327] width 125 height 22
click at [971, 378] on img at bounding box center [985, 399] width 66 height 47
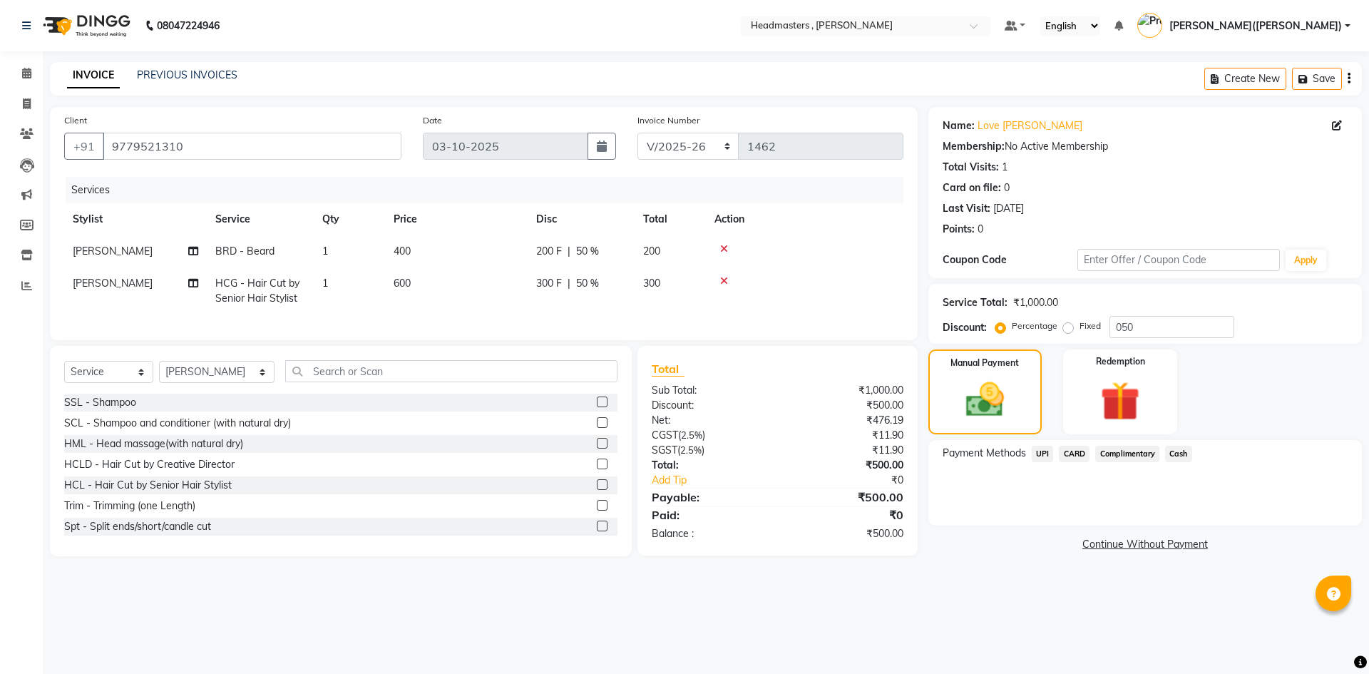
click at [1180, 452] on span "Cash" at bounding box center [1178, 454] width 27 height 16
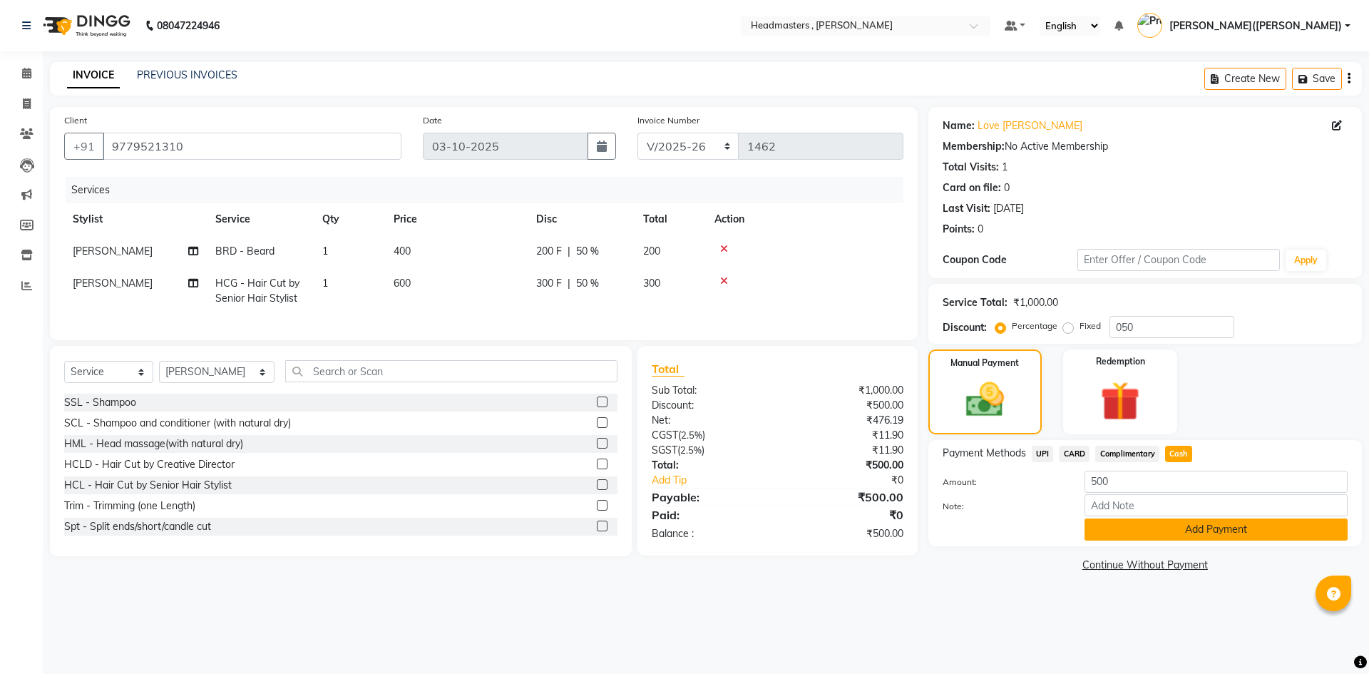
click at [1175, 528] on button "Add Payment" at bounding box center [1215, 529] width 263 height 22
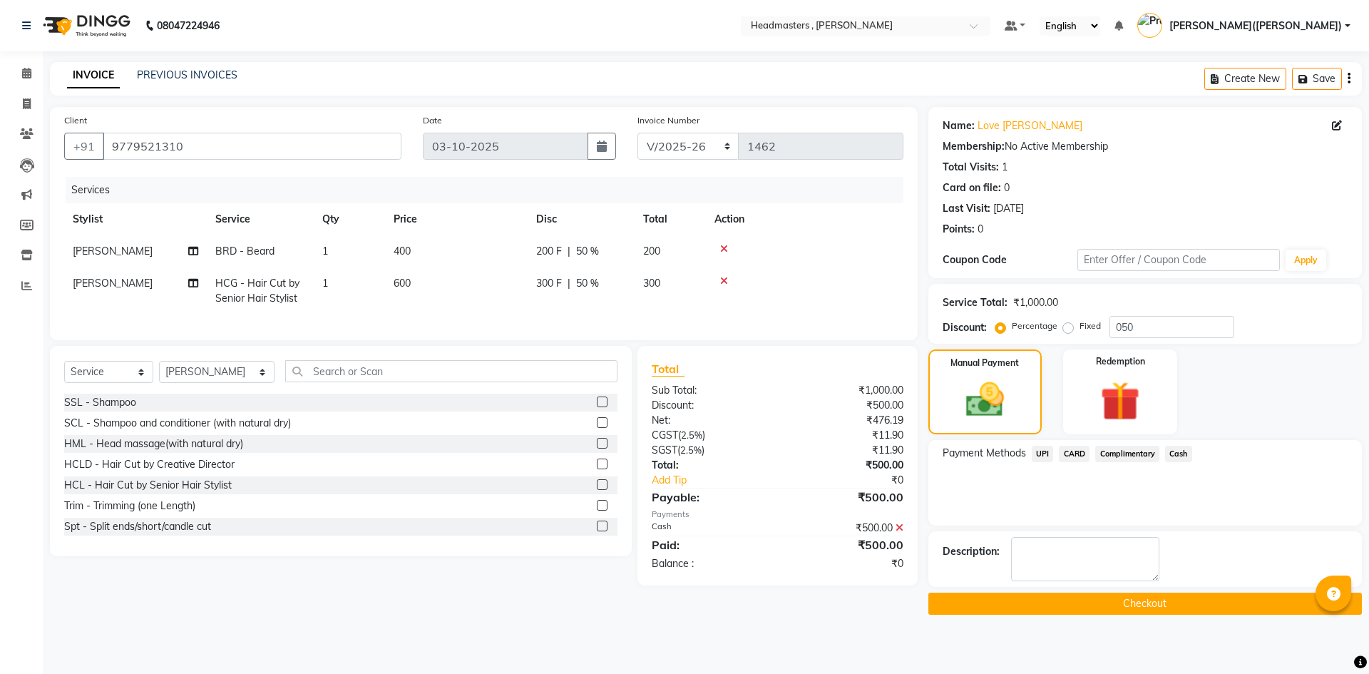
click at [1175, 528] on div "Name: Love [PERSON_NAME] Membership: No Active Membership Total Visits: 1 Card …" at bounding box center [1150, 361] width 444 height 508
click at [1103, 597] on button "Checkout" at bounding box center [1144, 603] width 433 height 22
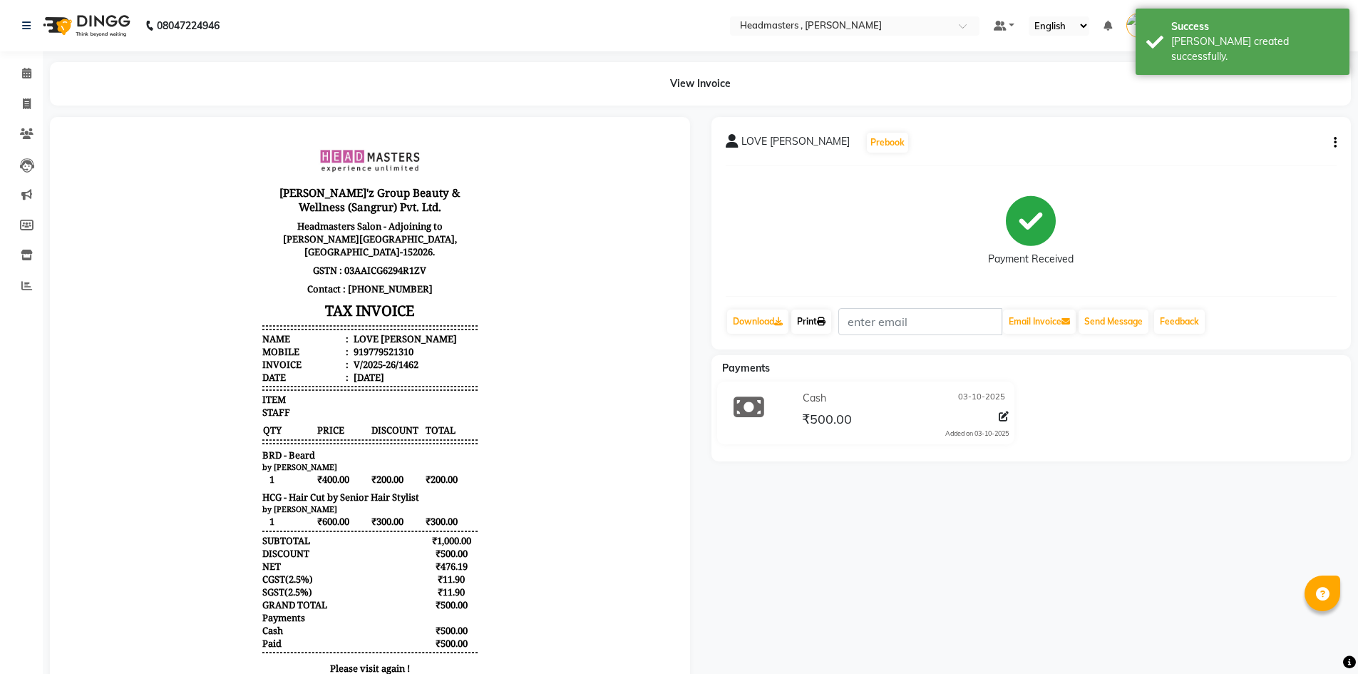
click at [819, 321] on link "Print" at bounding box center [811, 321] width 40 height 24
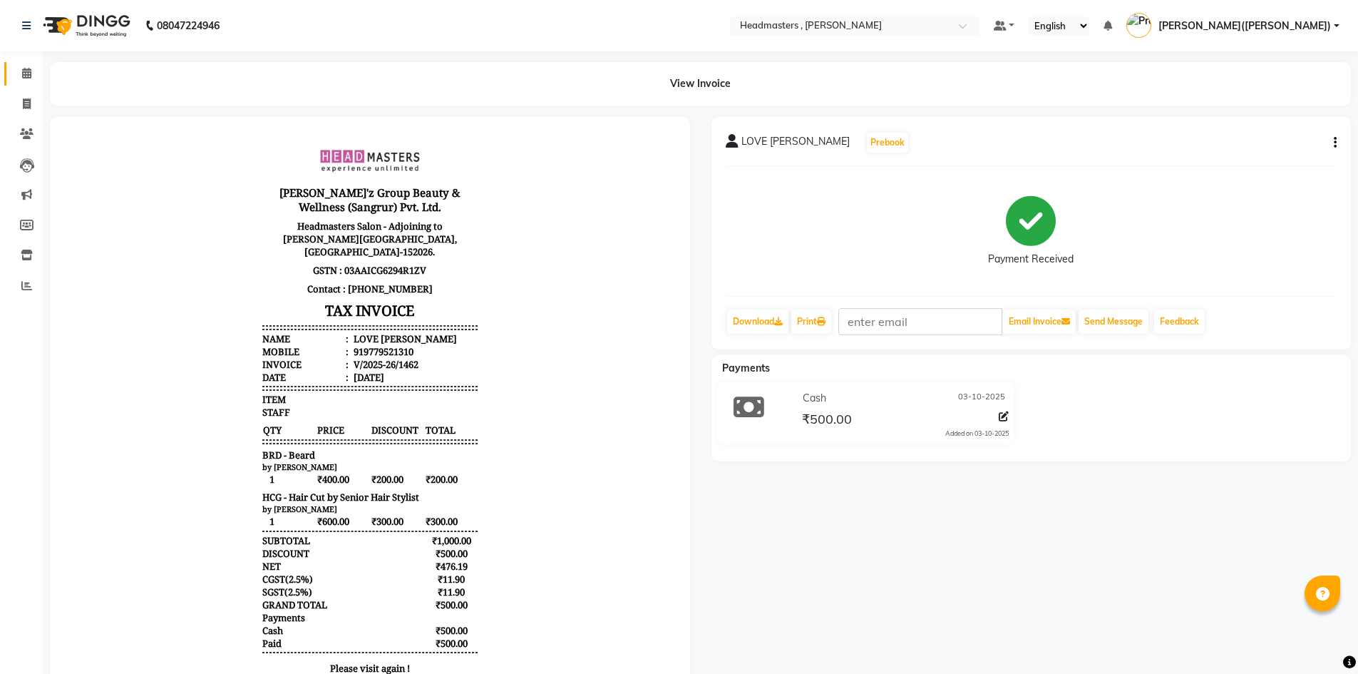
click at [24, 63] on link "Calendar" at bounding box center [21, 74] width 34 height 24
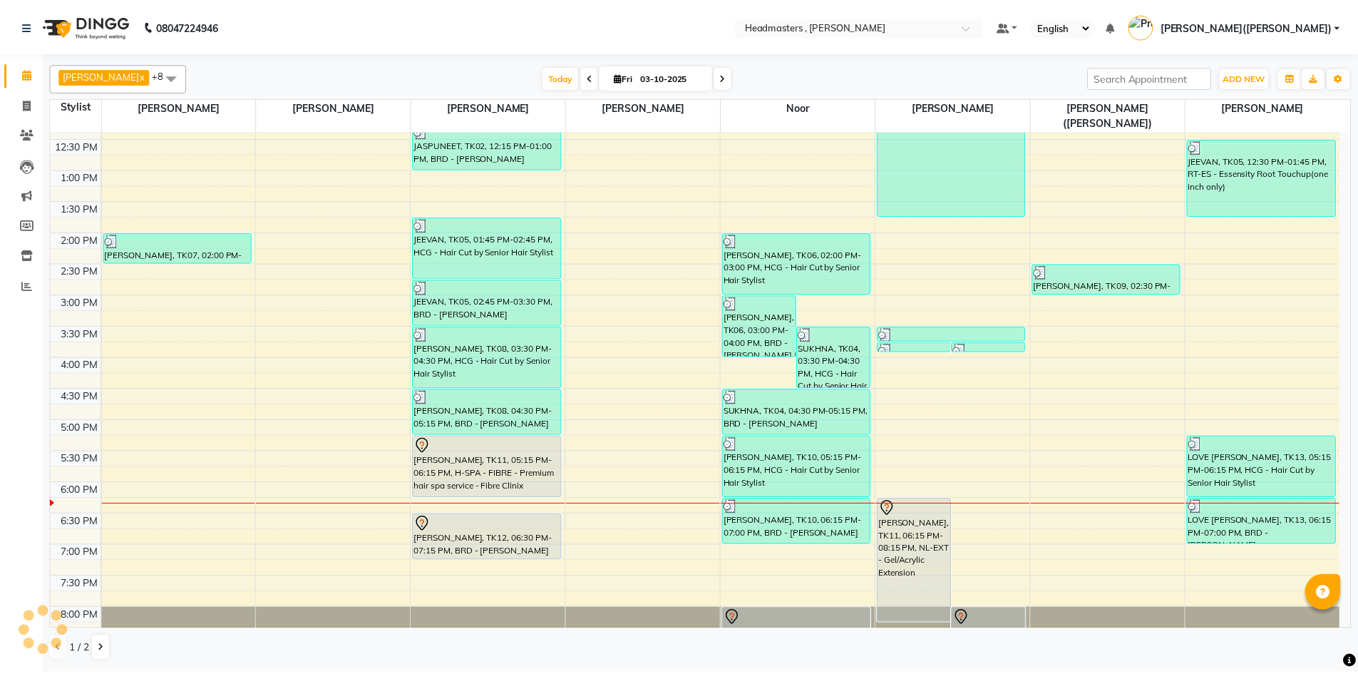
scroll to position [302, 0]
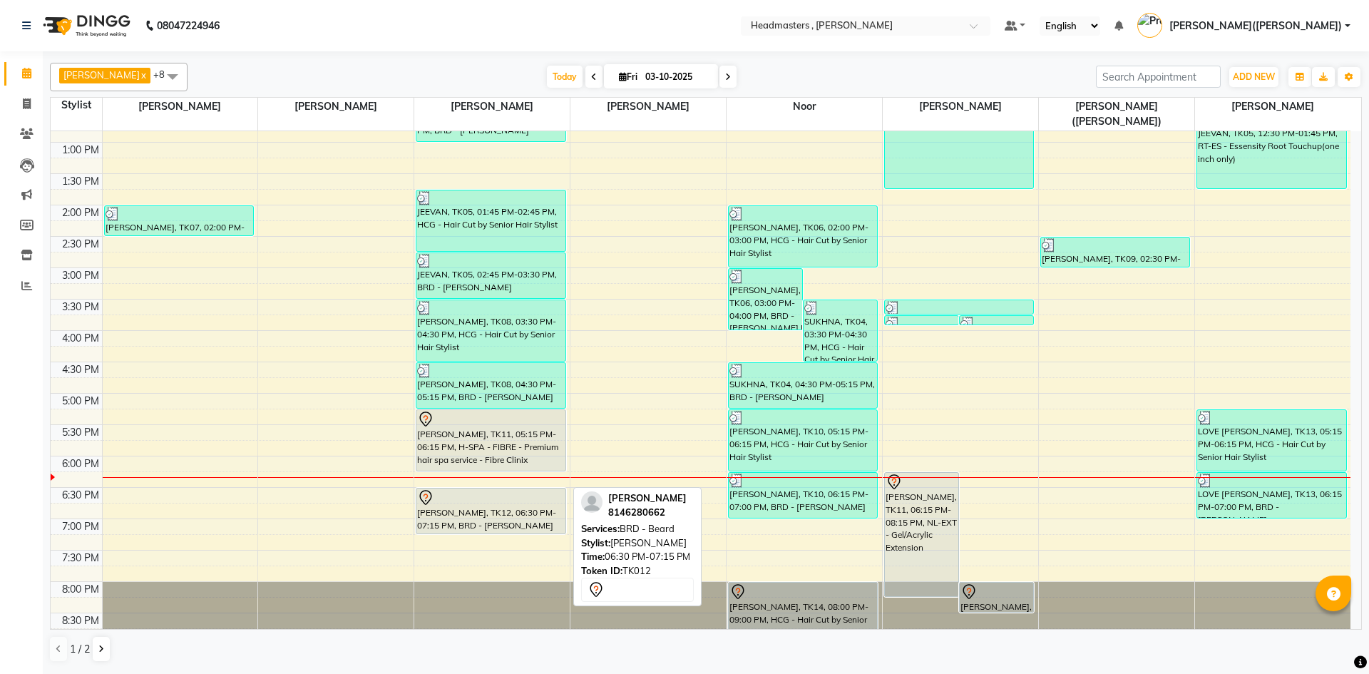
click at [475, 513] on div "[PERSON_NAME], TK12, 06:30 PM-07:15 PM, BRD - [PERSON_NAME]" at bounding box center [490, 510] width 148 height 45
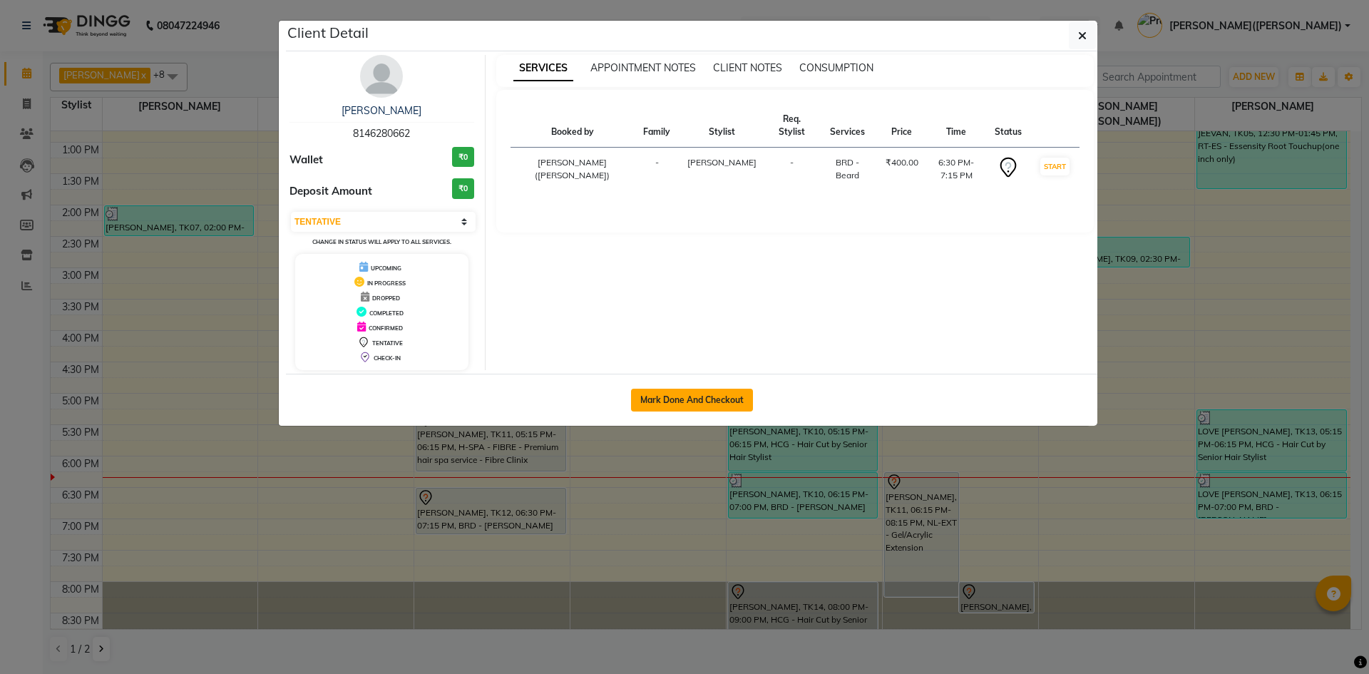
click at [665, 391] on button "Mark Done And Checkout" at bounding box center [692, 400] width 122 height 23
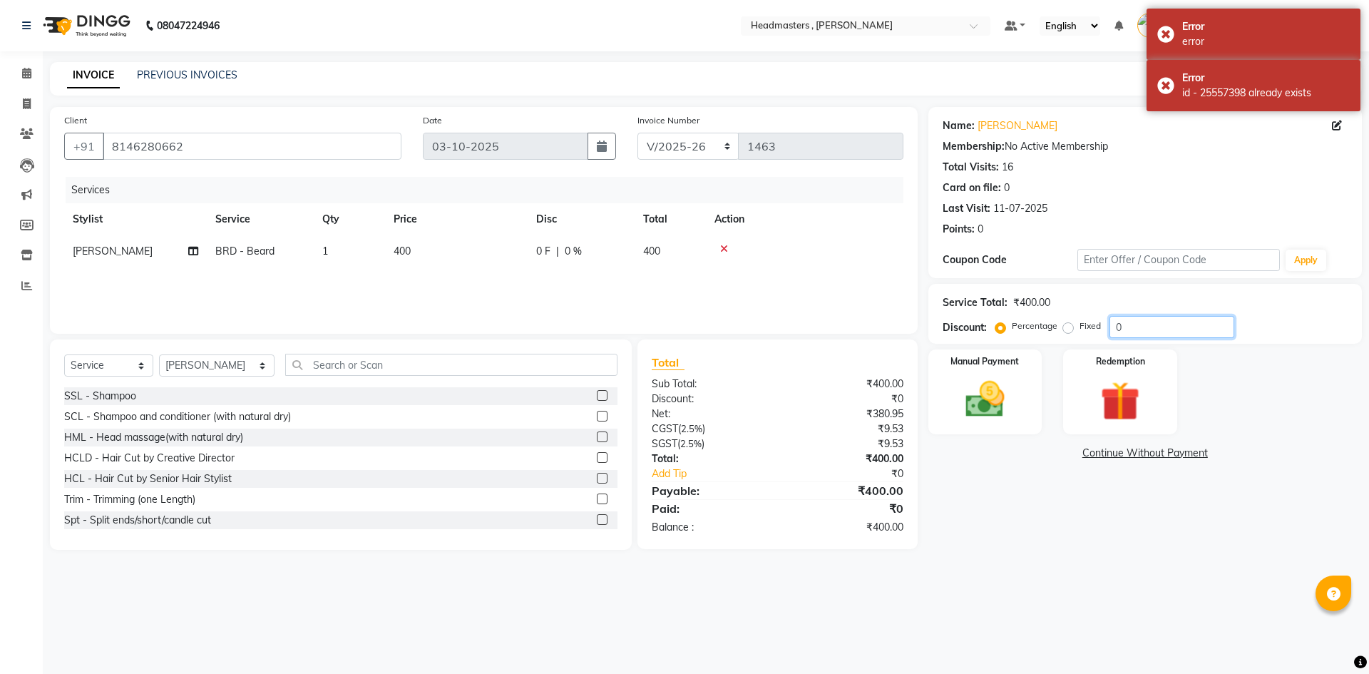
click at [1133, 320] on input "0" at bounding box center [1171, 327] width 125 height 22
click at [1002, 410] on img at bounding box center [985, 399] width 66 height 47
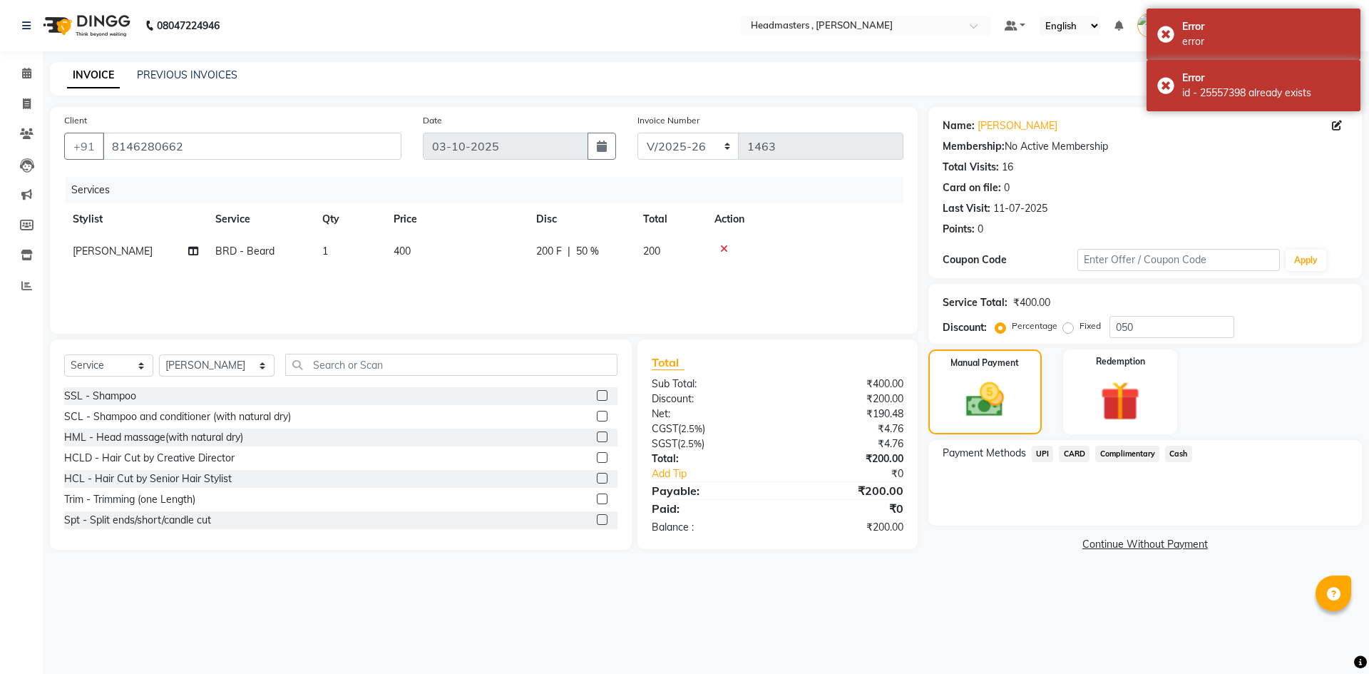
click at [1178, 456] on span "Cash" at bounding box center [1178, 454] width 27 height 16
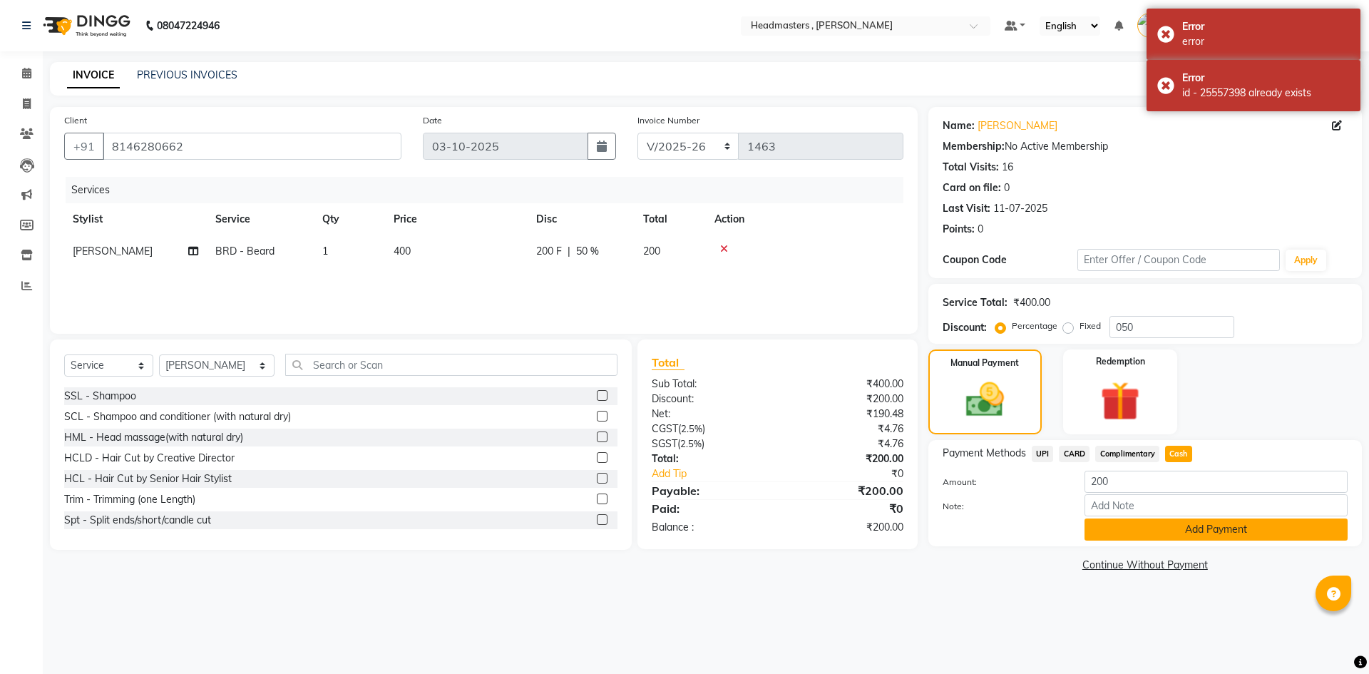
click at [1188, 526] on button "Add Payment" at bounding box center [1215, 529] width 263 height 22
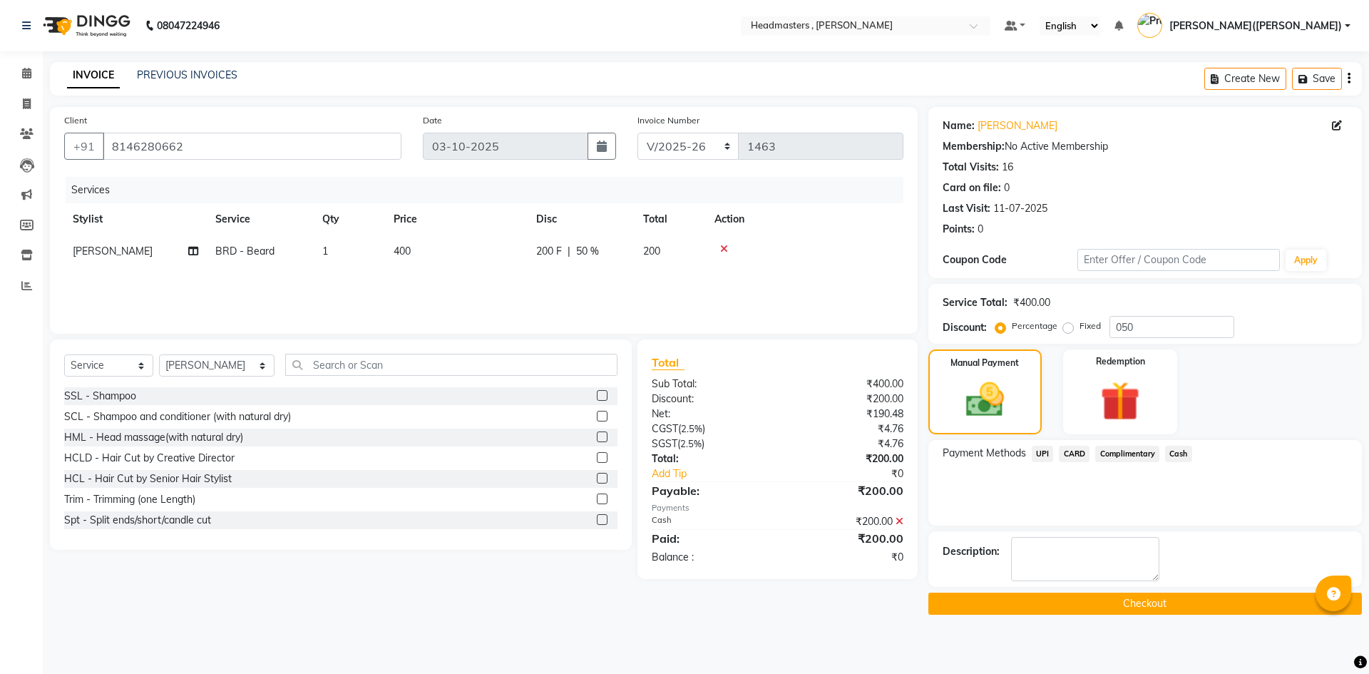
click at [1138, 607] on button "Checkout" at bounding box center [1144, 603] width 433 height 22
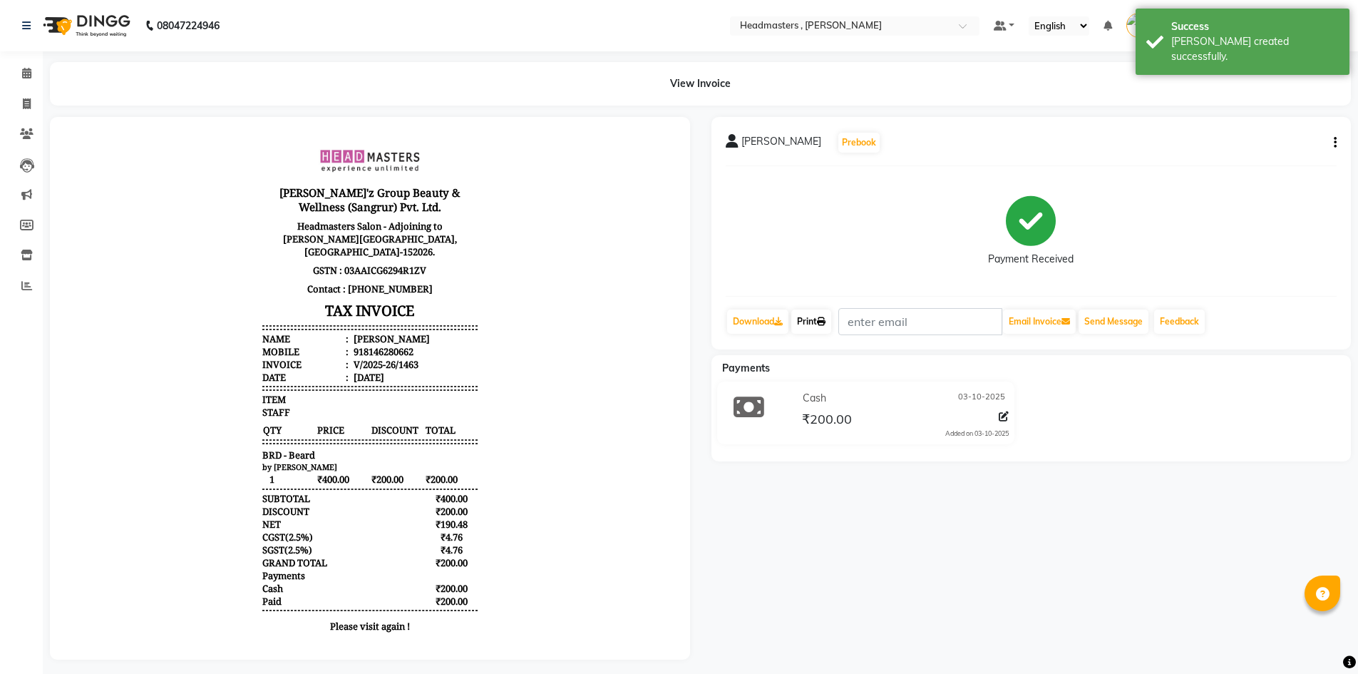
click at [824, 318] on icon at bounding box center [821, 321] width 9 height 9
click at [21, 65] on link "Calendar" at bounding box center [21, 74] width 34 height 24
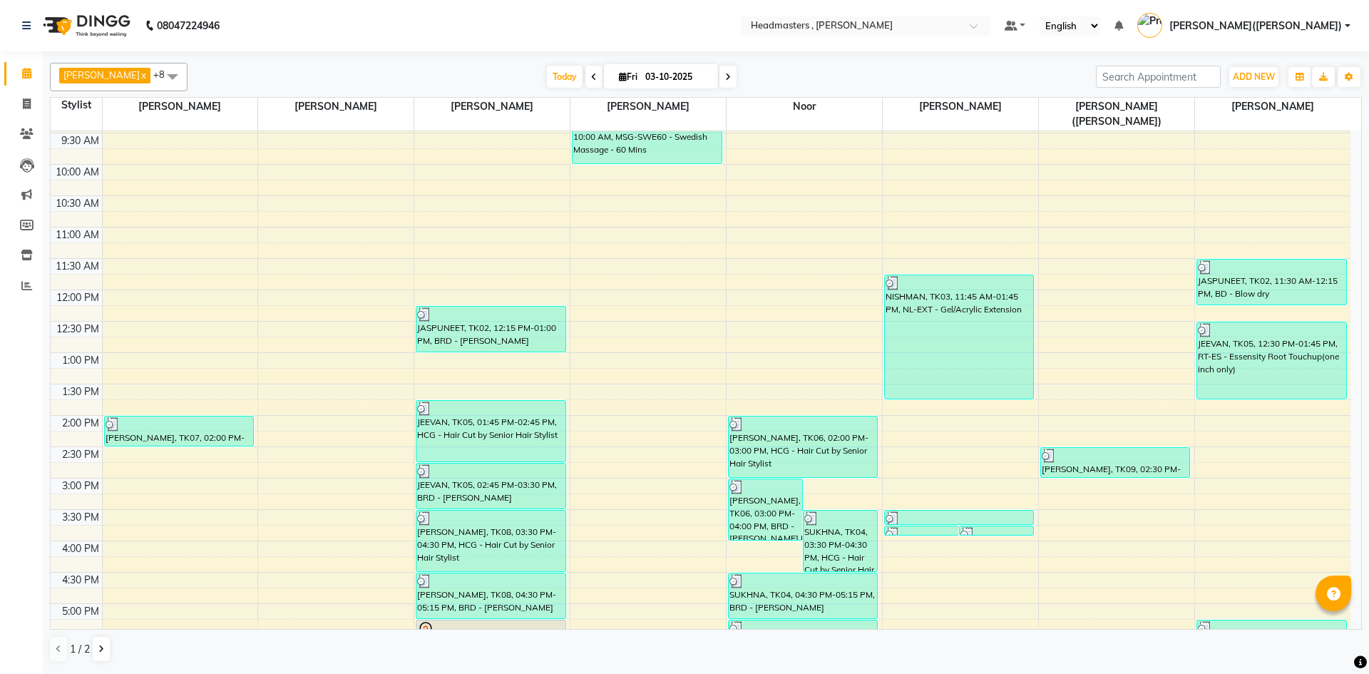
scroll to position [302, 0]
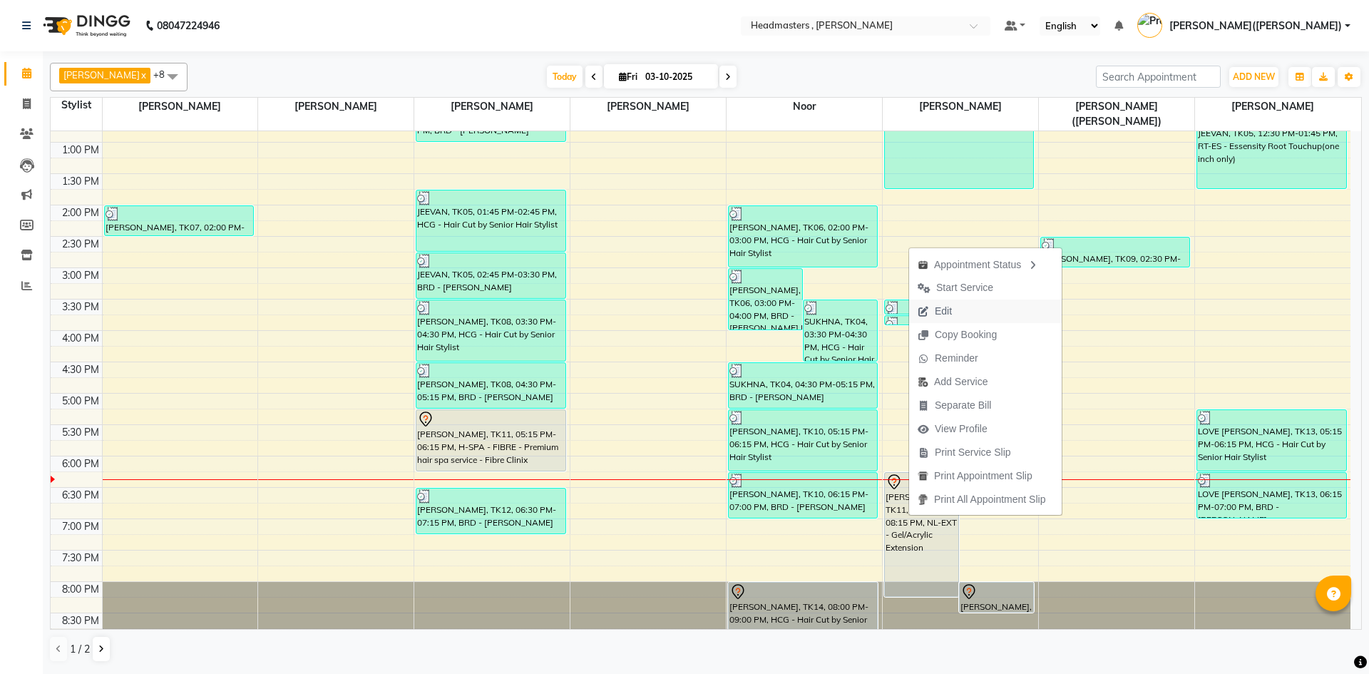
click at [968, 309] on button "Edit" at bounding box center [985, 311] width 153 height 24
click at [968, 315] on link "[PERSON_NAME], TK05, 03:45 PM-03:50 PM, TH-FH - Forehead" at bounding box center [996, 320] width 75 height 10
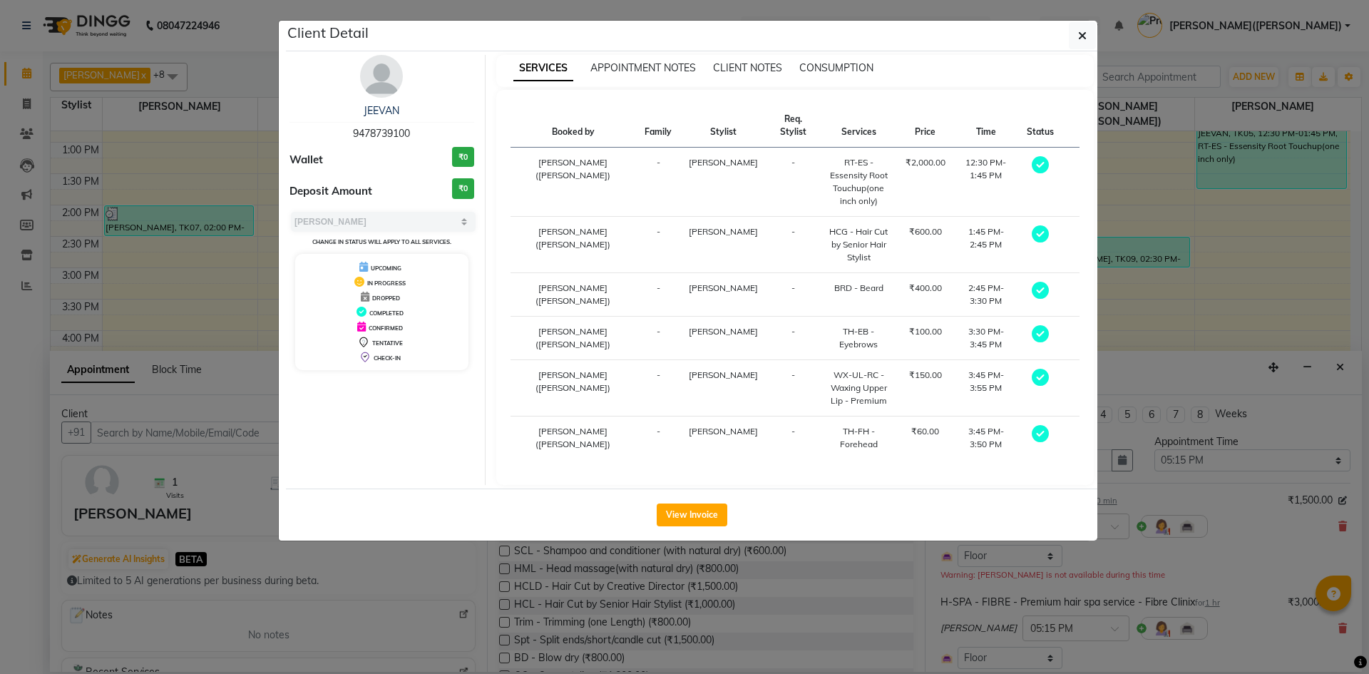
click at [817, 565] on ngb-modal-window "Client Detail JEEVAN 9478739100 Wallet ₹0 Deposit Amount ₹0 Select MARK DONE UP…" at bounding box center [684, 337] width 1369 height 674
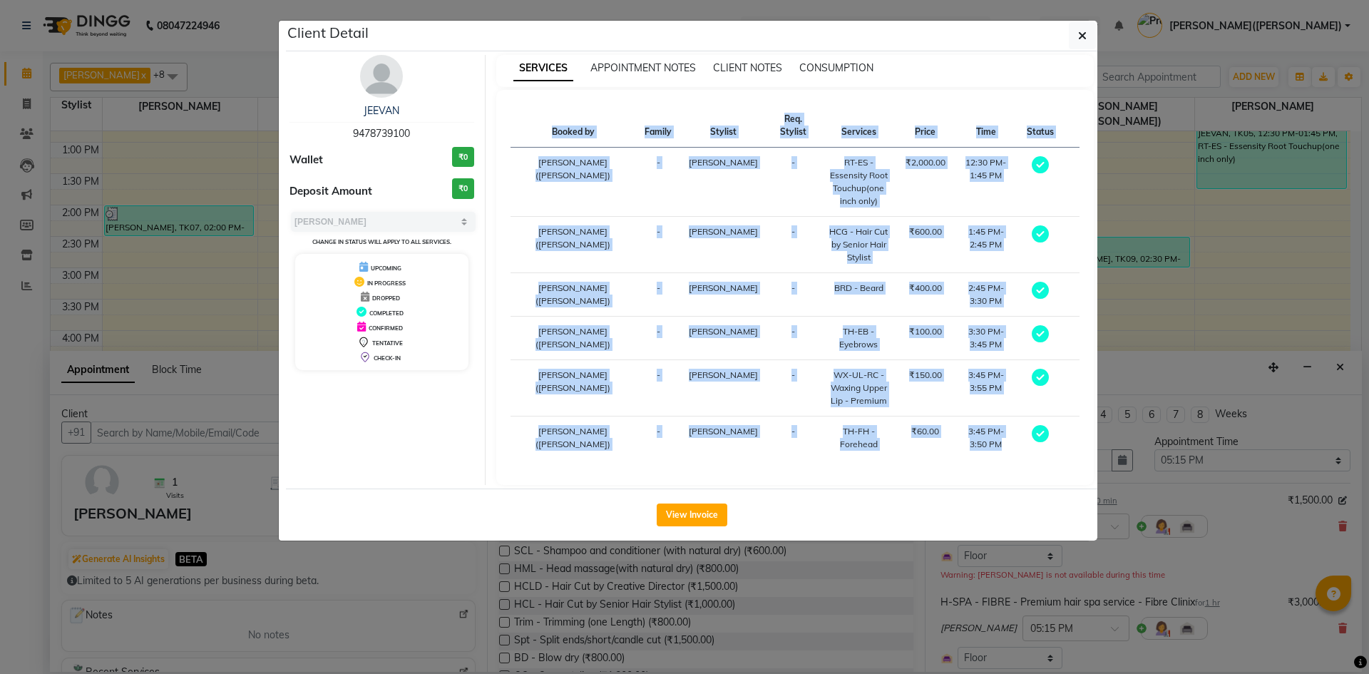
click at [817, 565] on ngb-modal-window "Client Detail JEEVAN 9478739100 Wallet ₹0 Deposit Amount ₹0 Select MARK DONE UP…" at bounding box center [684, 337] width 1369 height 674
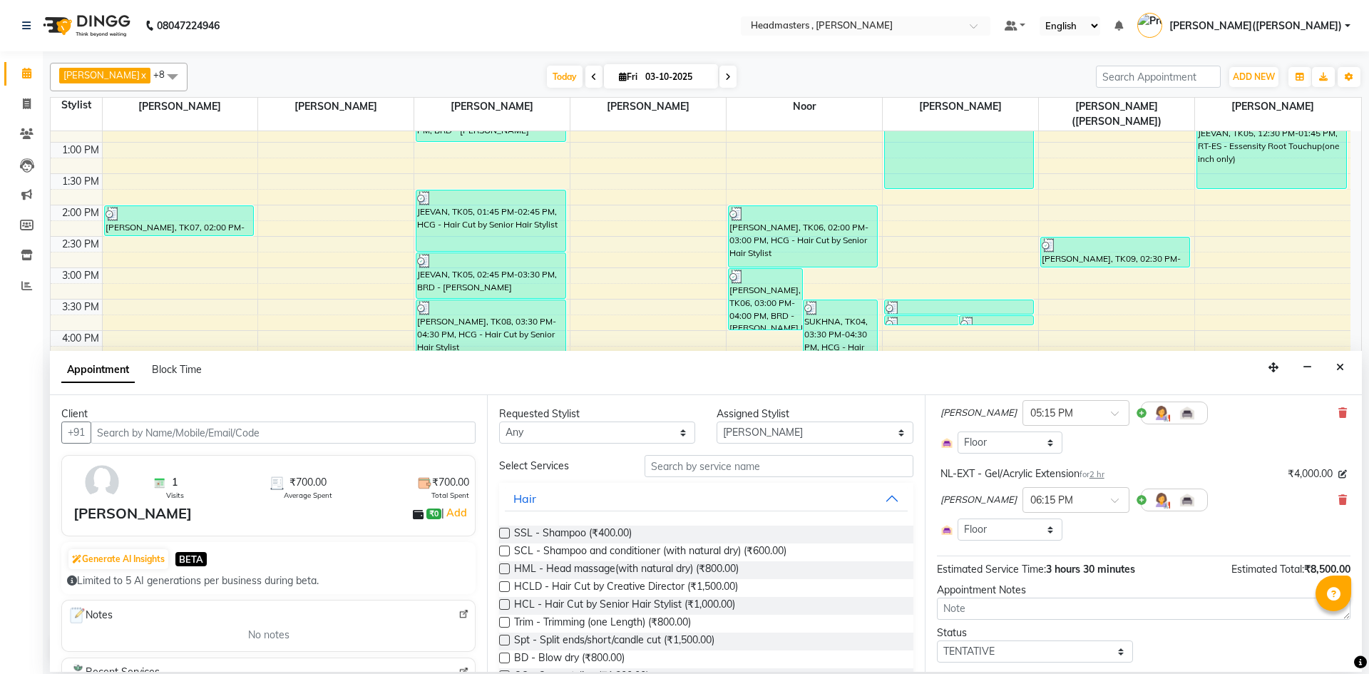
scroll to position [240, 0]
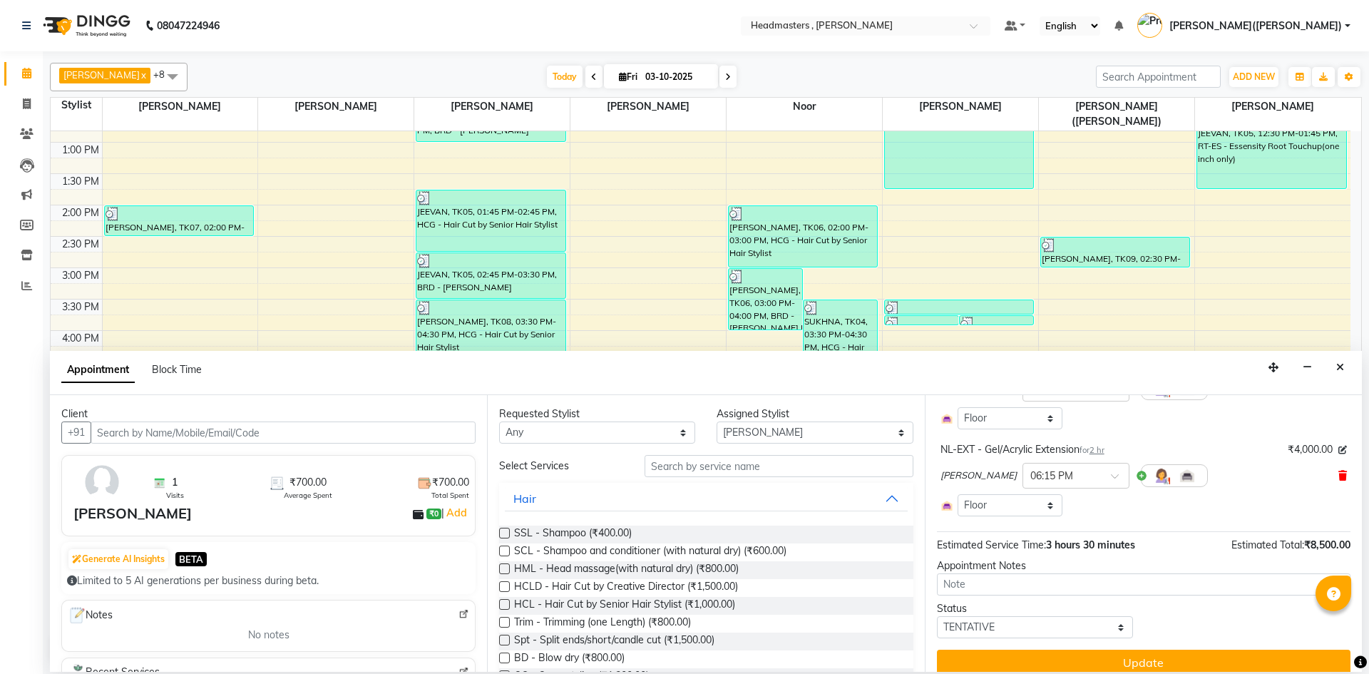
click at [1338, 469] on span at bounding box center [1342, 475] width 9 height 15
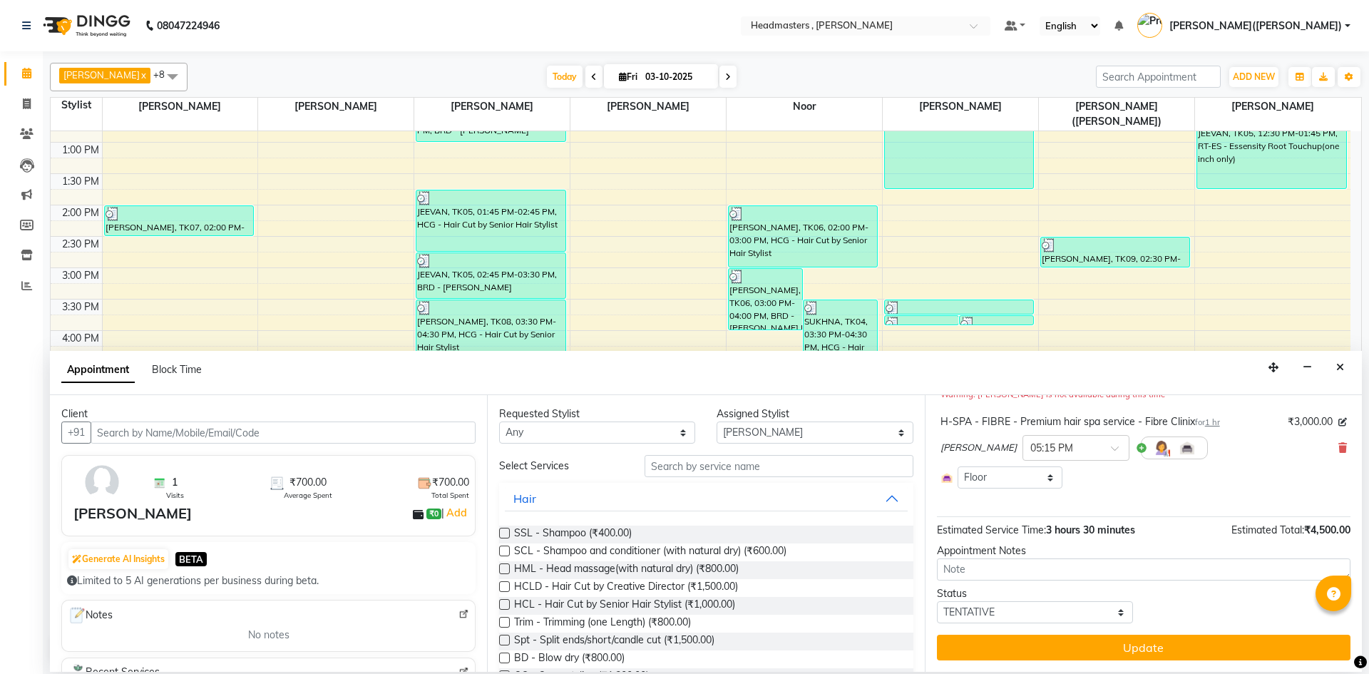
scroll to position [120, 0]
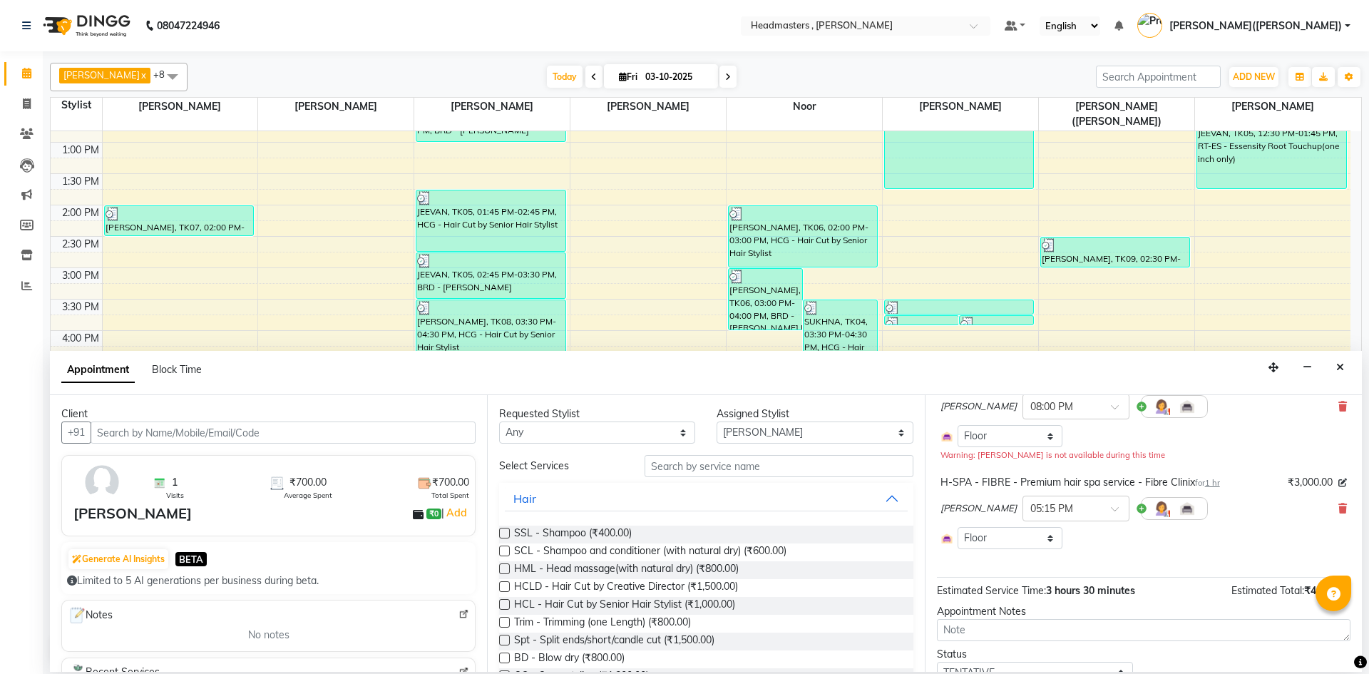
click at [1364, 501] on div "[PERSON_NAME] x [PERSON_NAME] x [PERSON_NAME] x [PERSON_NAME] x Noor x [PERSON_…" at bounding box center [706, 361] width 1326 height 620
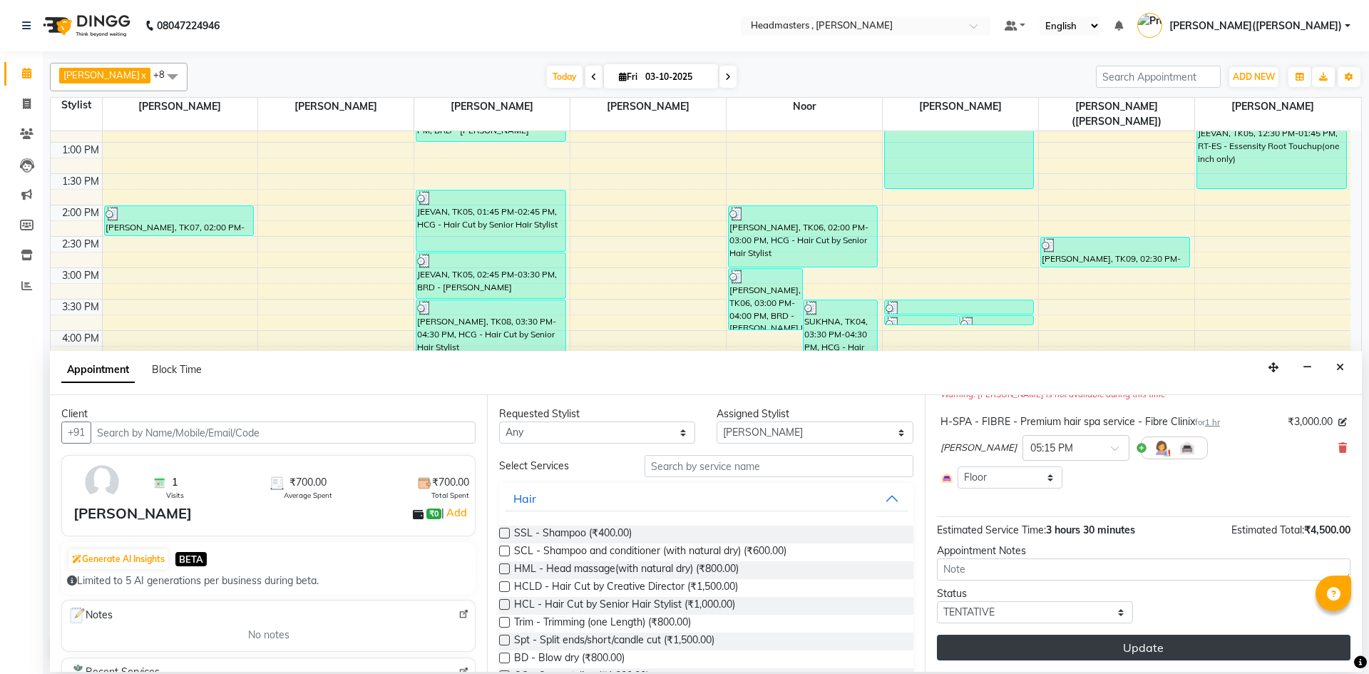
click at [1203, 652] on button "Update" at bounding box center [1143, 647] width 413 height 26
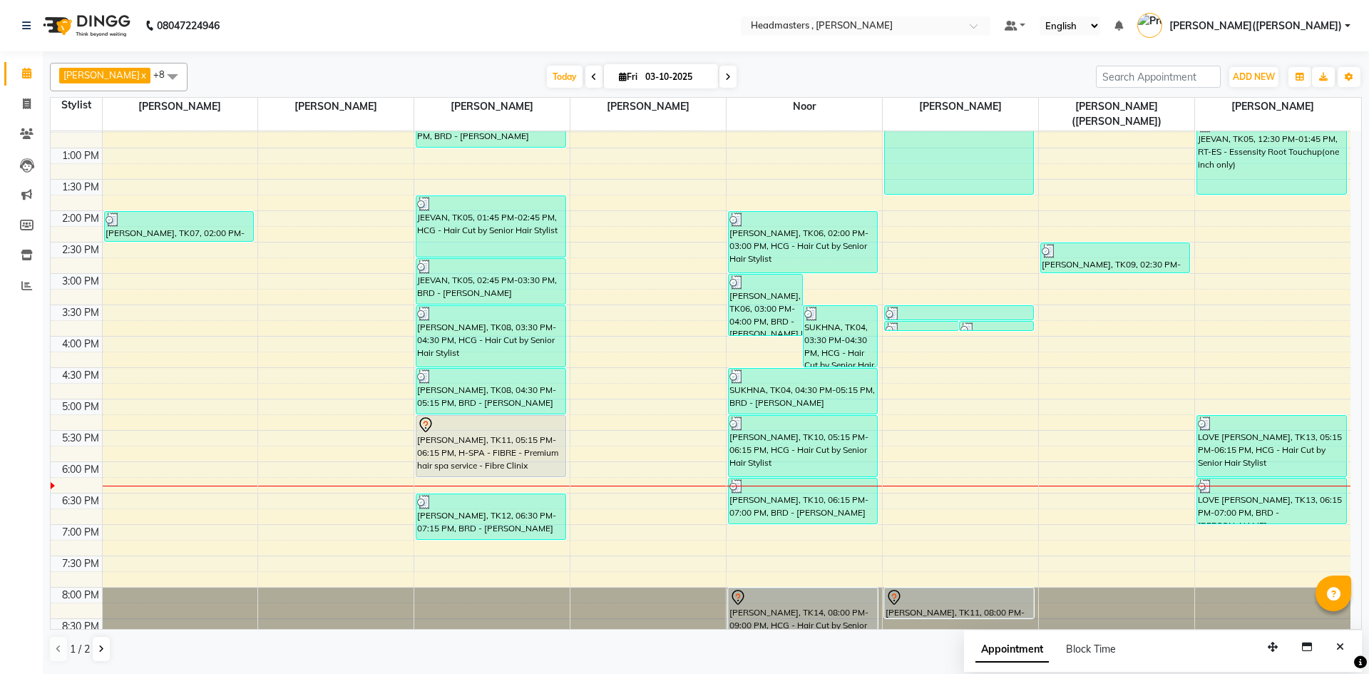
scroll to position [302, 0]
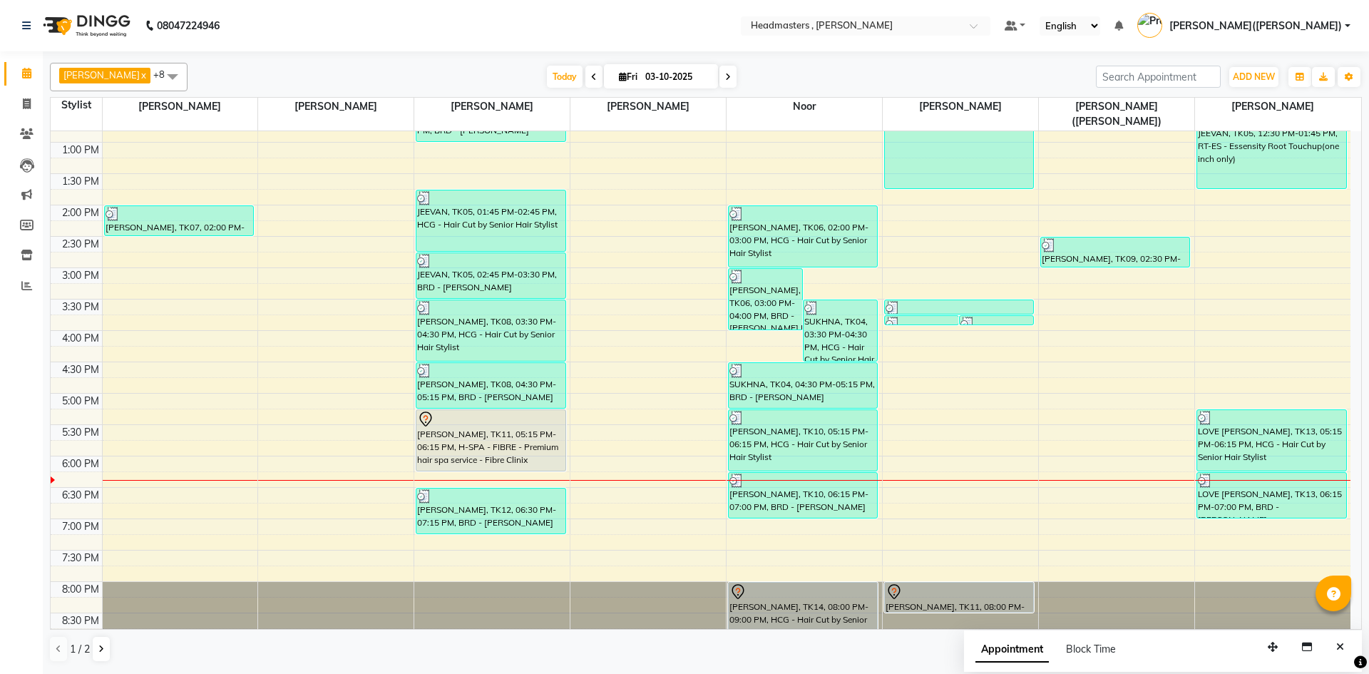
click at [1270, 262] on div "8:00 AM 8:30 AM 9:00 AM 9:30 AM 10:00 AM 10:30 AM 11:00 AM 11:30 AM 12:00 PM 12…" at bounding box center [701, 236] width 1300 height 815
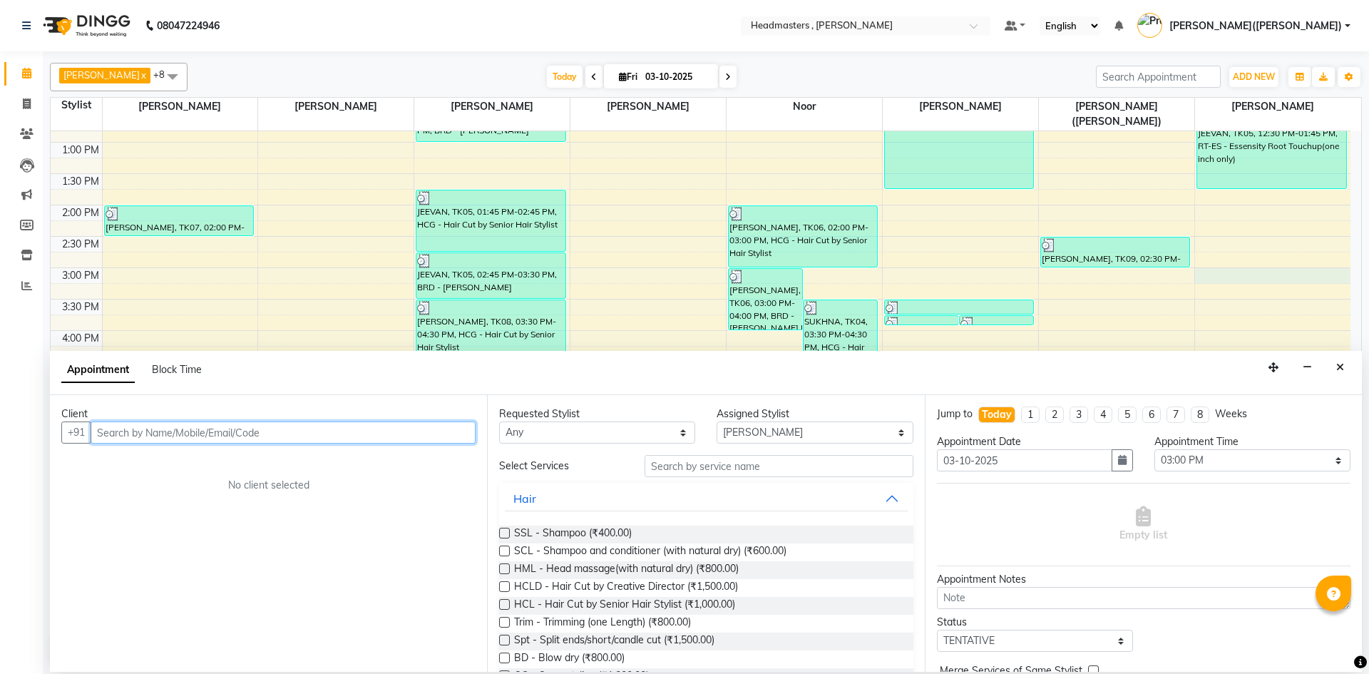
paste input "9872864298"
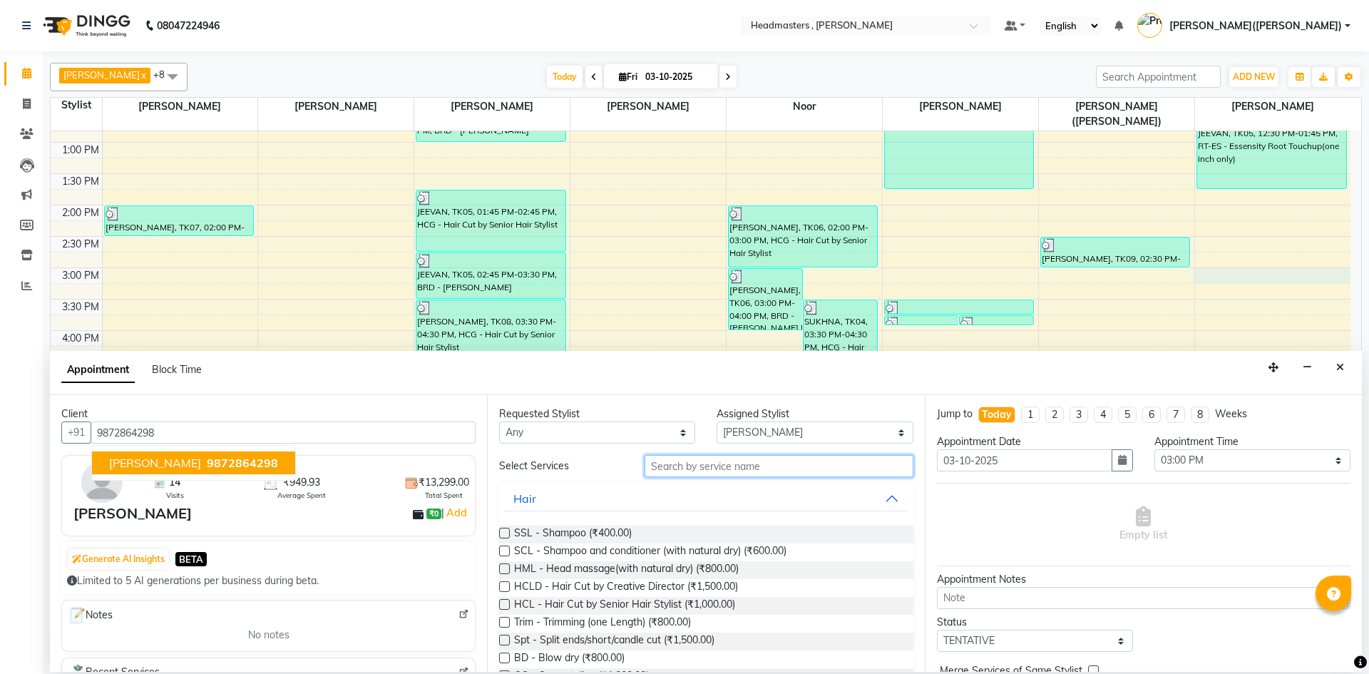
click at [677, 467] on input "text" at bounding box center [778, 466] width 269 height 22
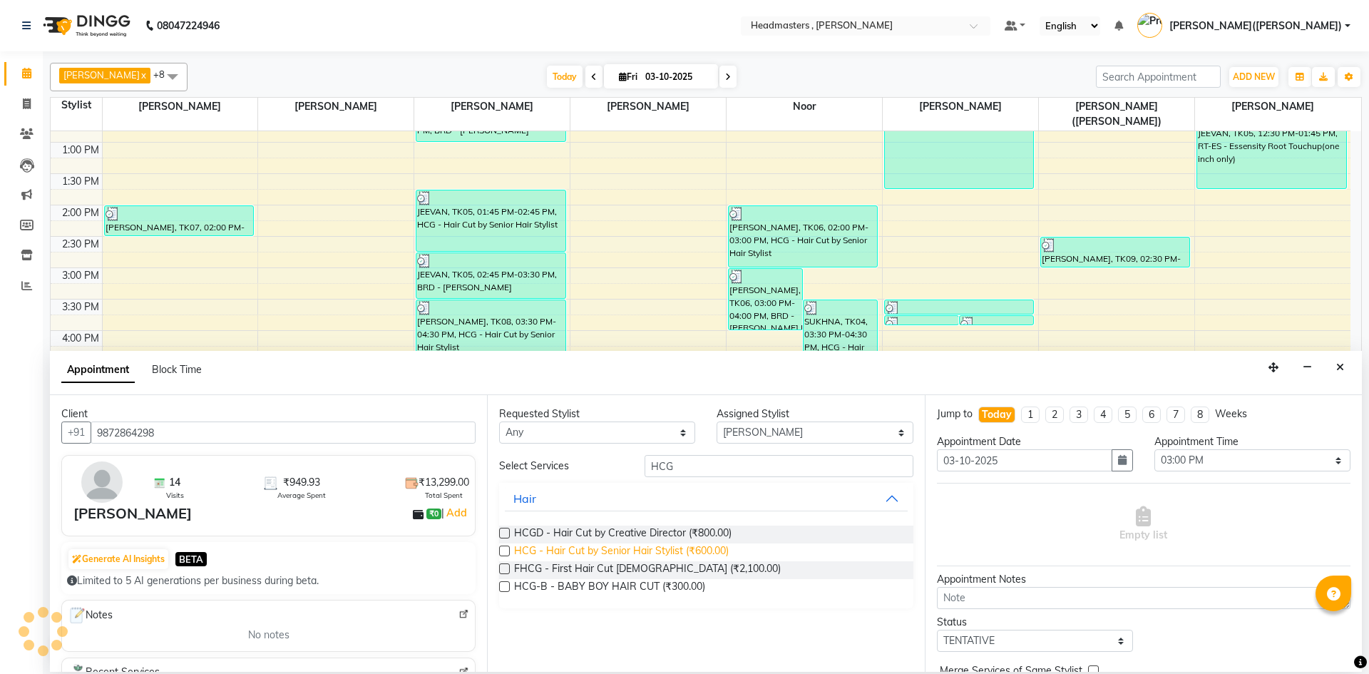
click at [625, 544] on span "HCG - Hair Cut by Senior Hair Stylist (₹600.00)" at bounding box center [621, 552] width 215 height 18
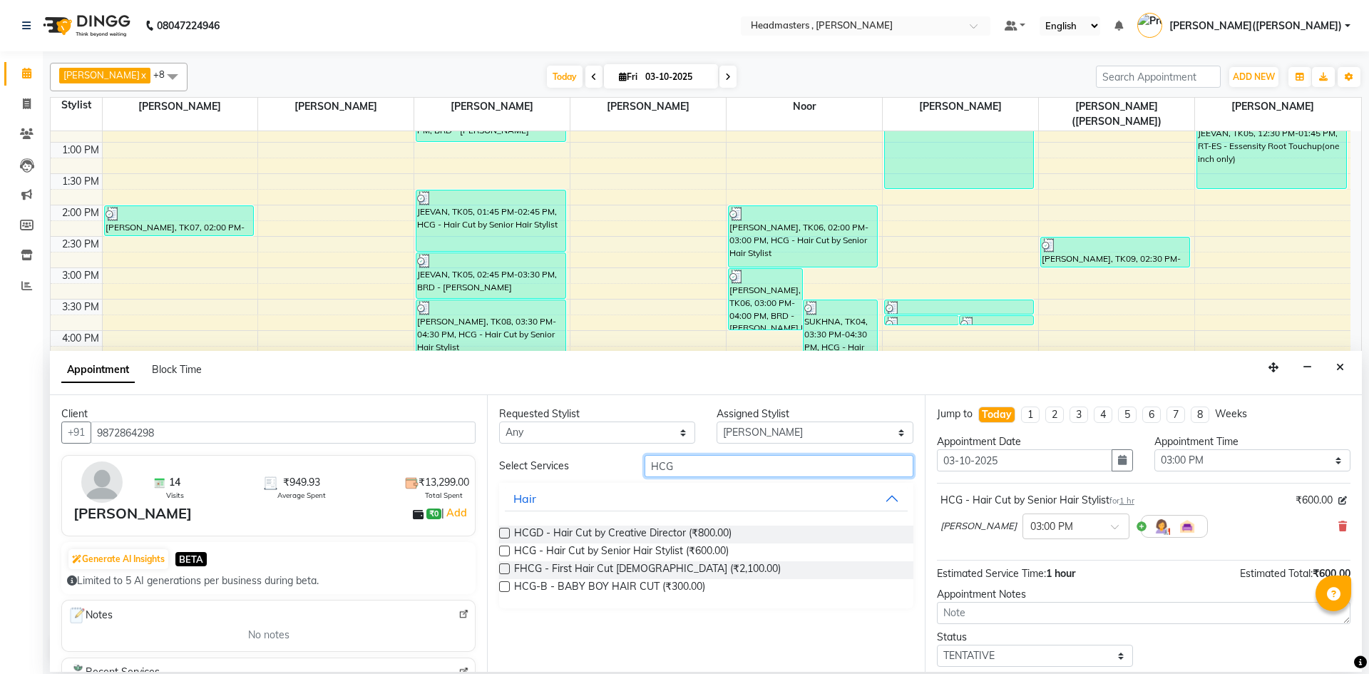
click at [748, 456] on input "HCG" at bounding box center [778, 466] width 269 height 22
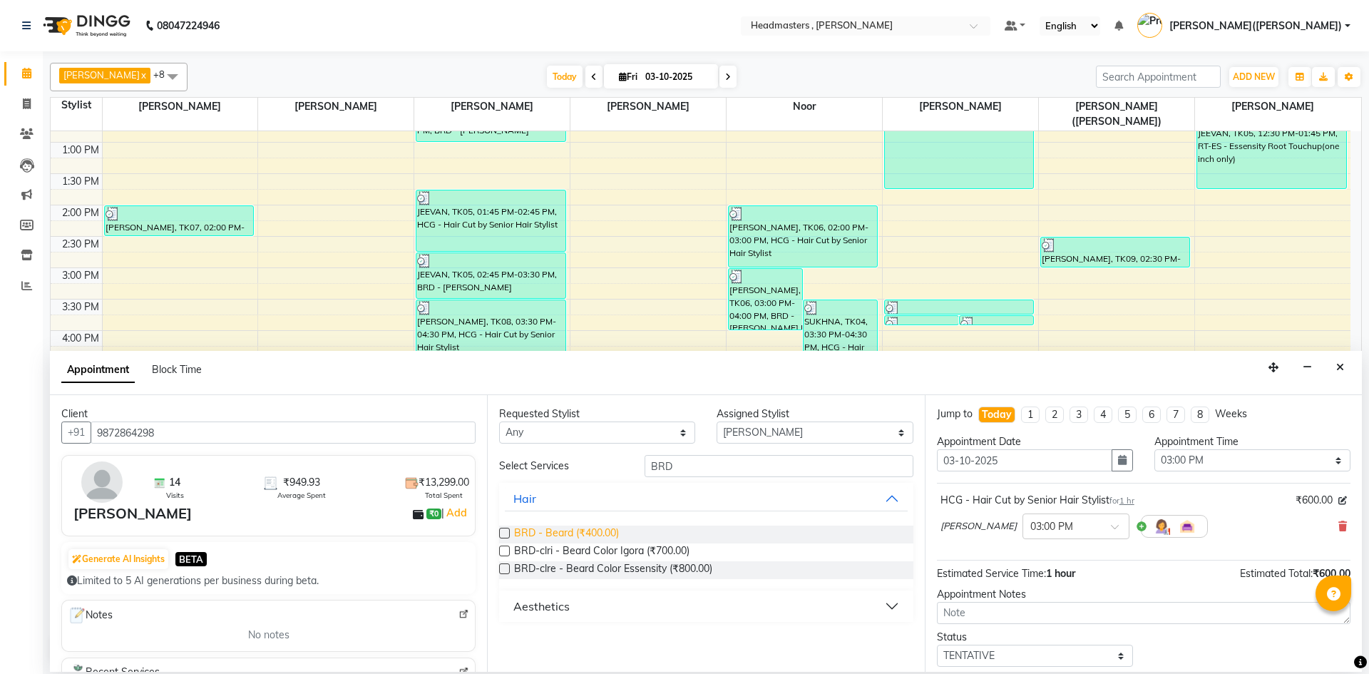
click at [594, 530] on span "BRD - Beard (₹400.00)" at bounding box center [566, 534] width 105 height 18
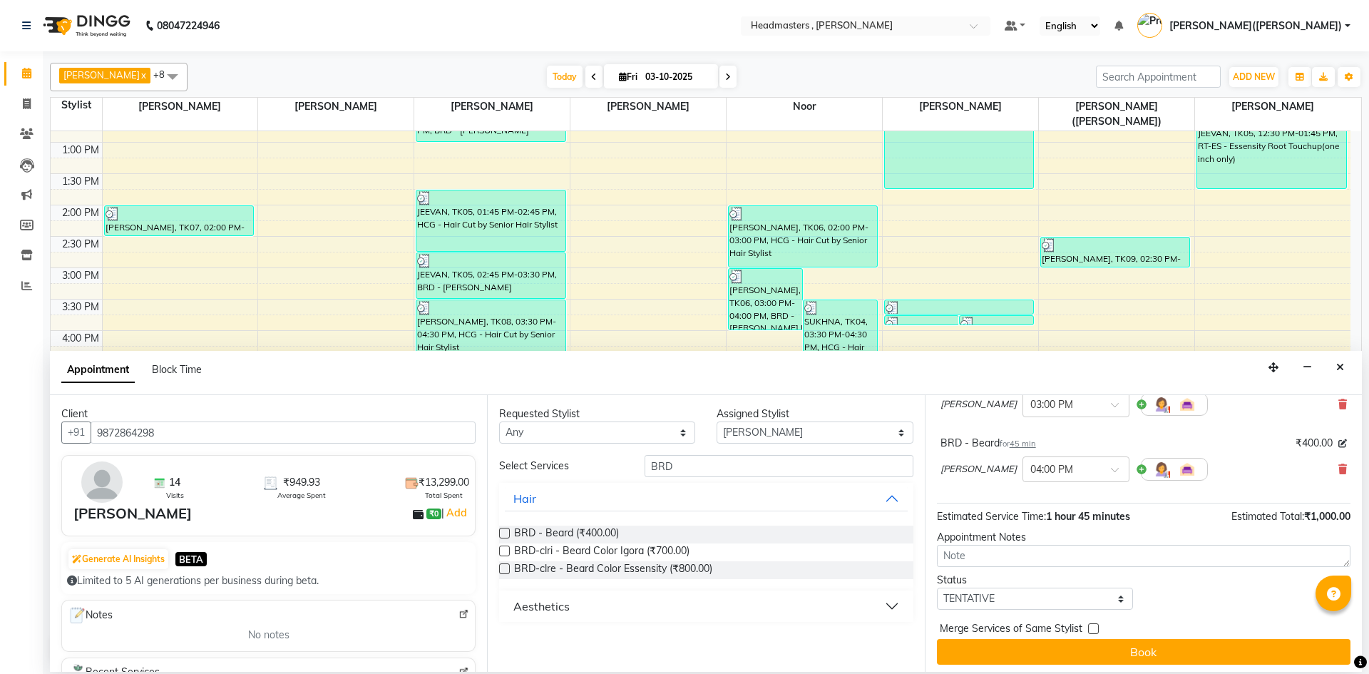
scroll to position [126, 0]
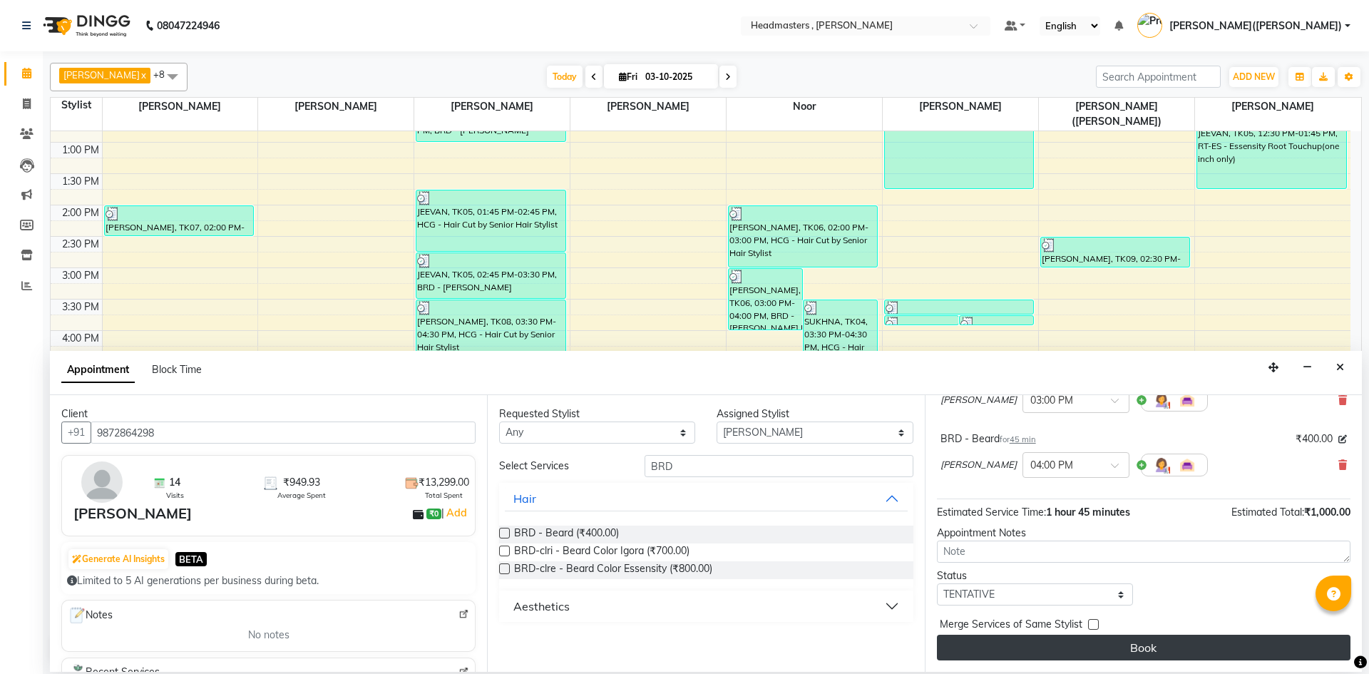
click at [1185, 647] on button "Book" at bounding box center [1143, 647] width 413 height 26
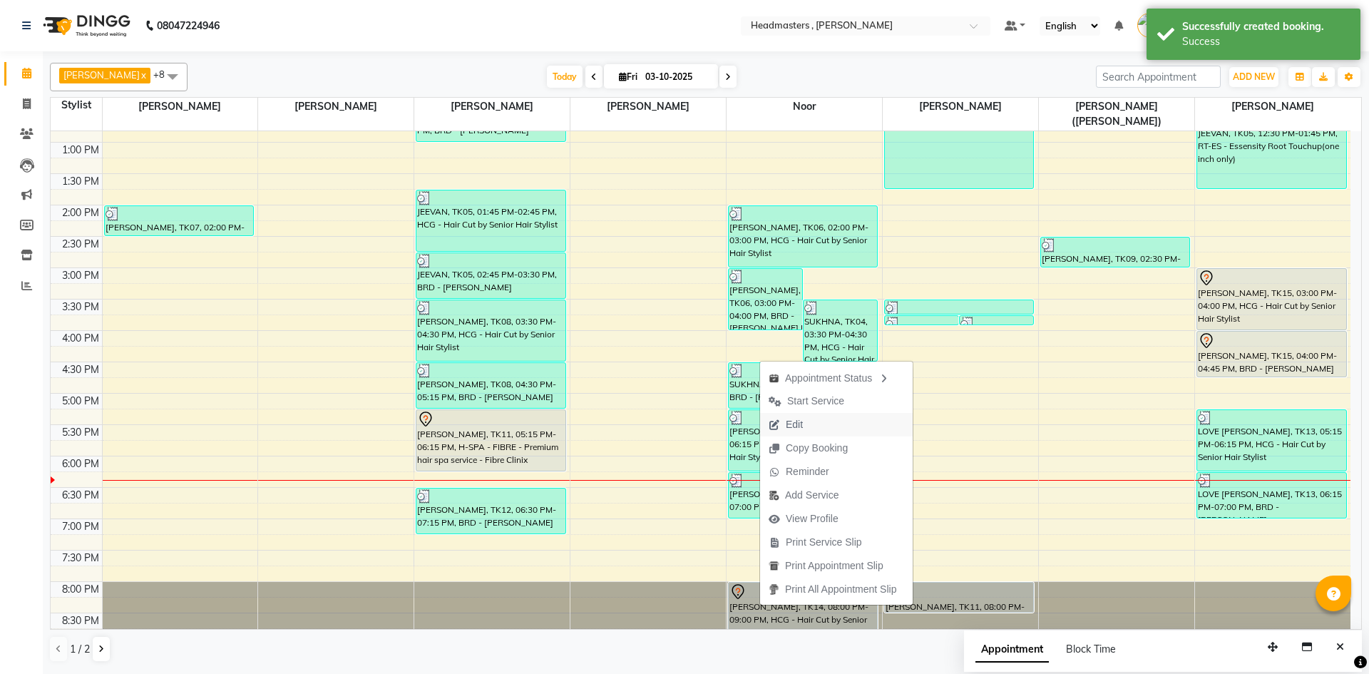
click at [843, 420] on button "Edit" at bounding box center [836, 425] width 153 height 24
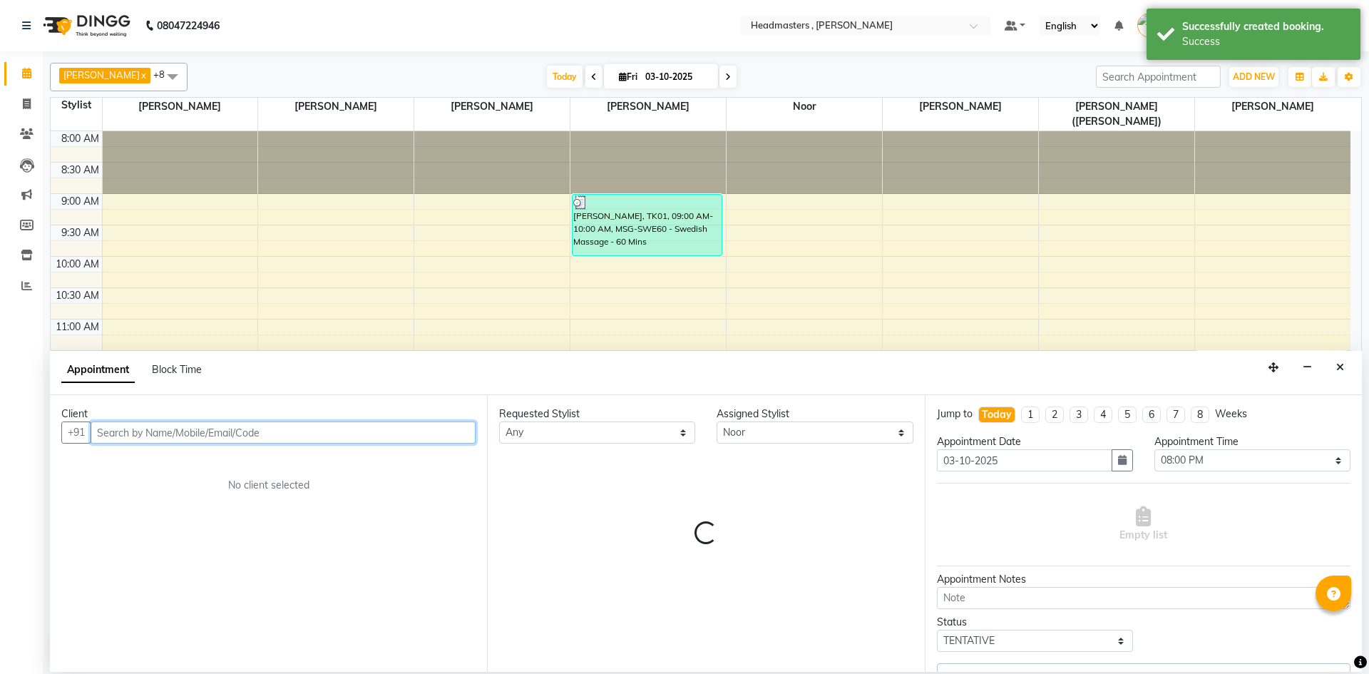
scroll to position [302, 0]
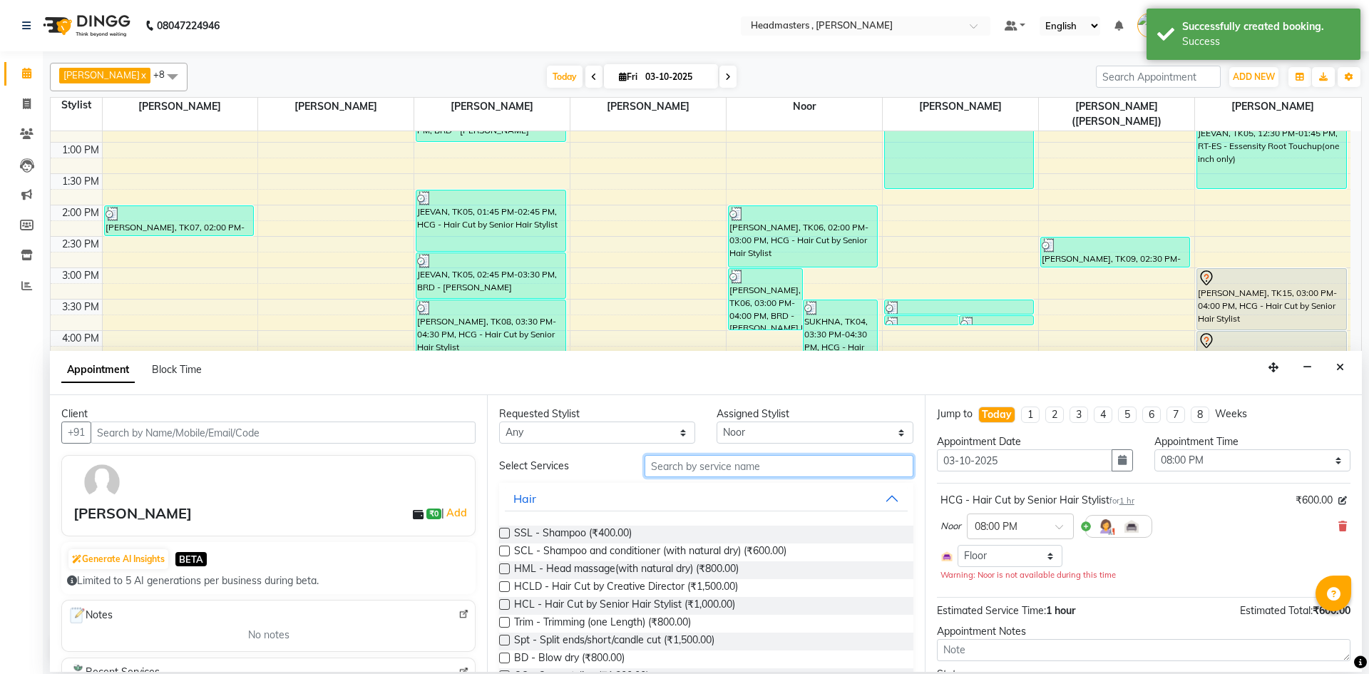
click at [737, 460] on input "text" at bounding box center [778, 466] width 269 height 22
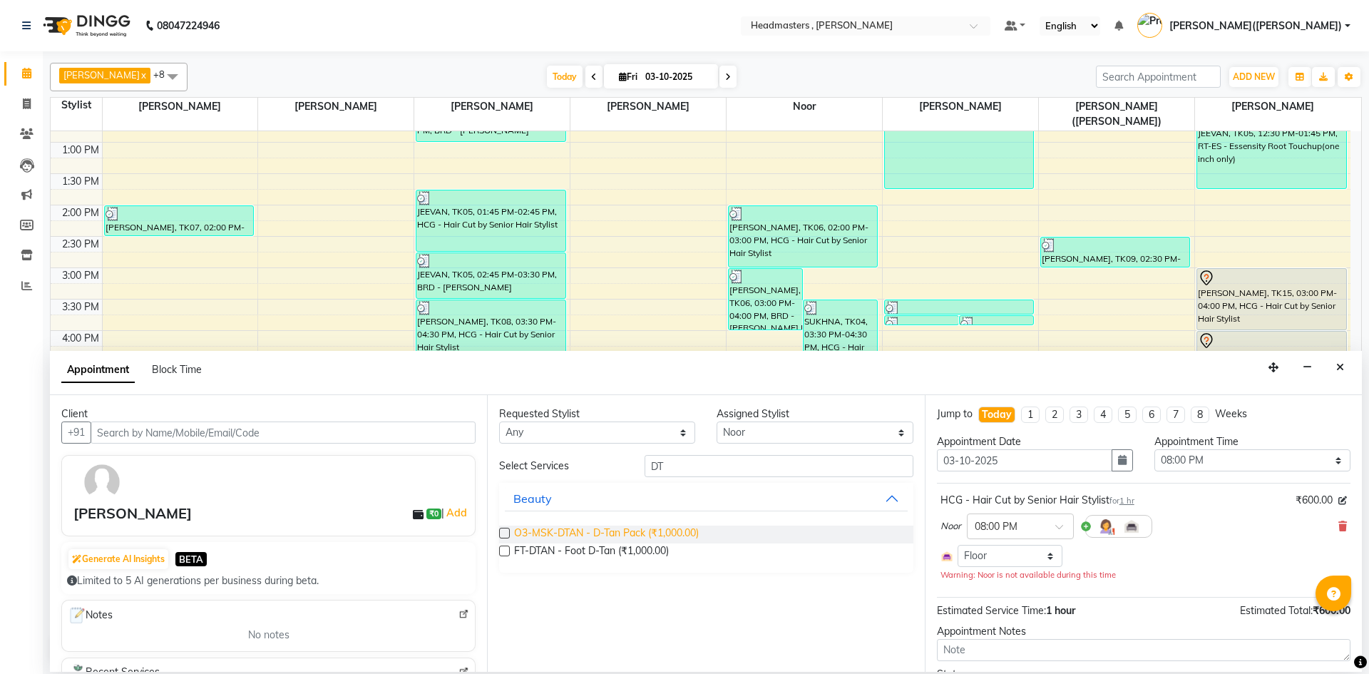
click at [676, 530] on span "O3-MSK-DTAN - D-Tan Pack (₹1,000.00)" at bounding box center [606, 534] width 185 height 18
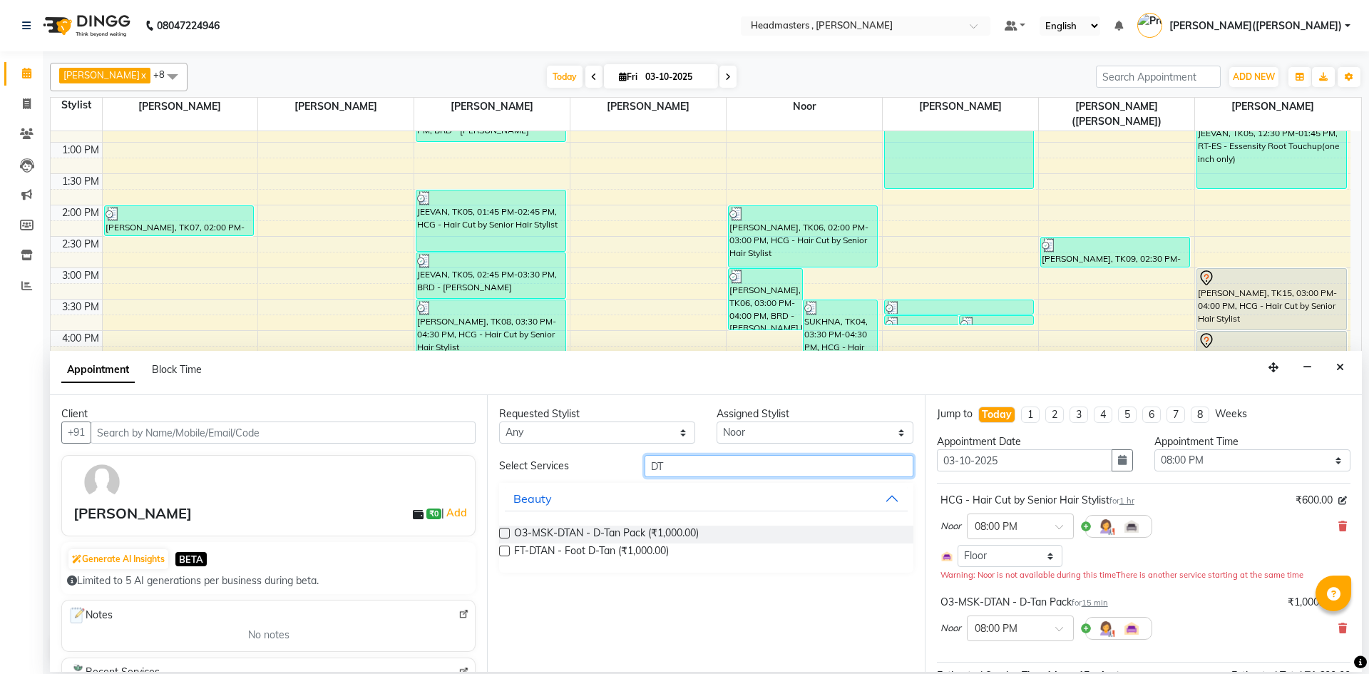
click at [703, 458] on input "DT" at bounding box center [778, 466] width 269 height 22
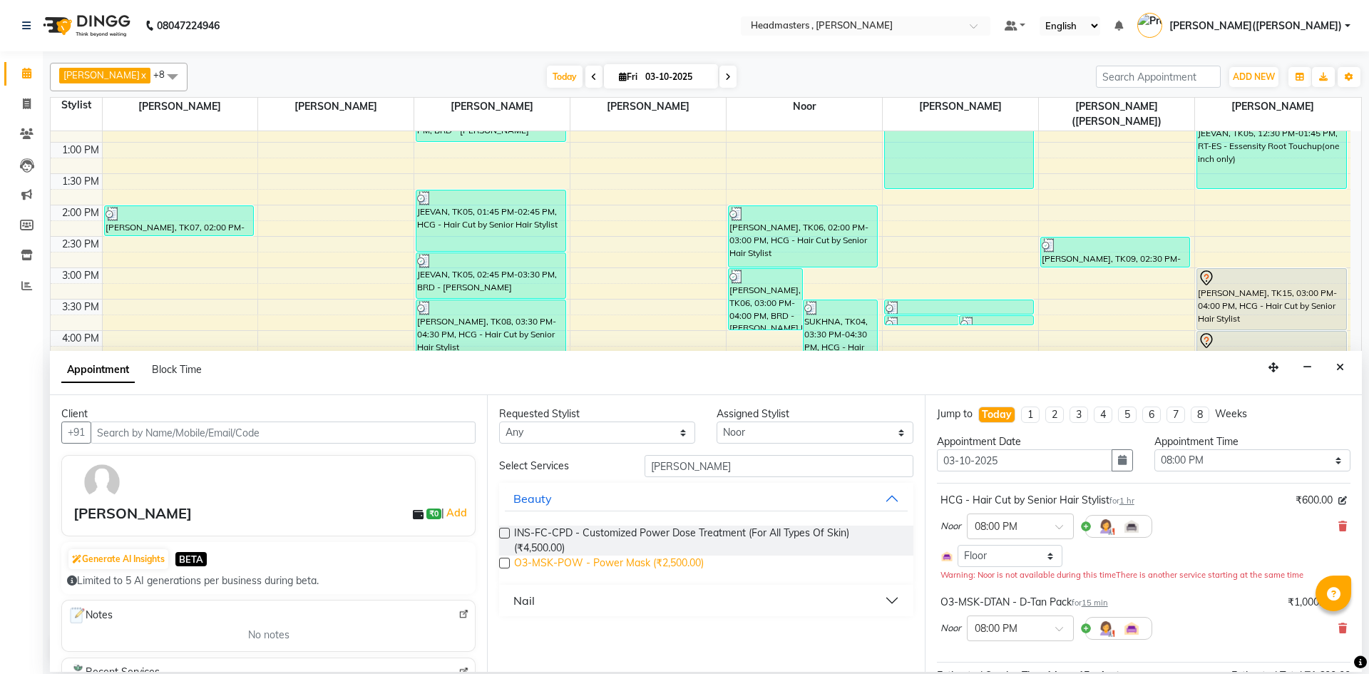
click at [667, 562] on span "O3-MSK-POW - Power Mask (₹2,500.00)" at bounding box center [609, 564] width 190 height 18
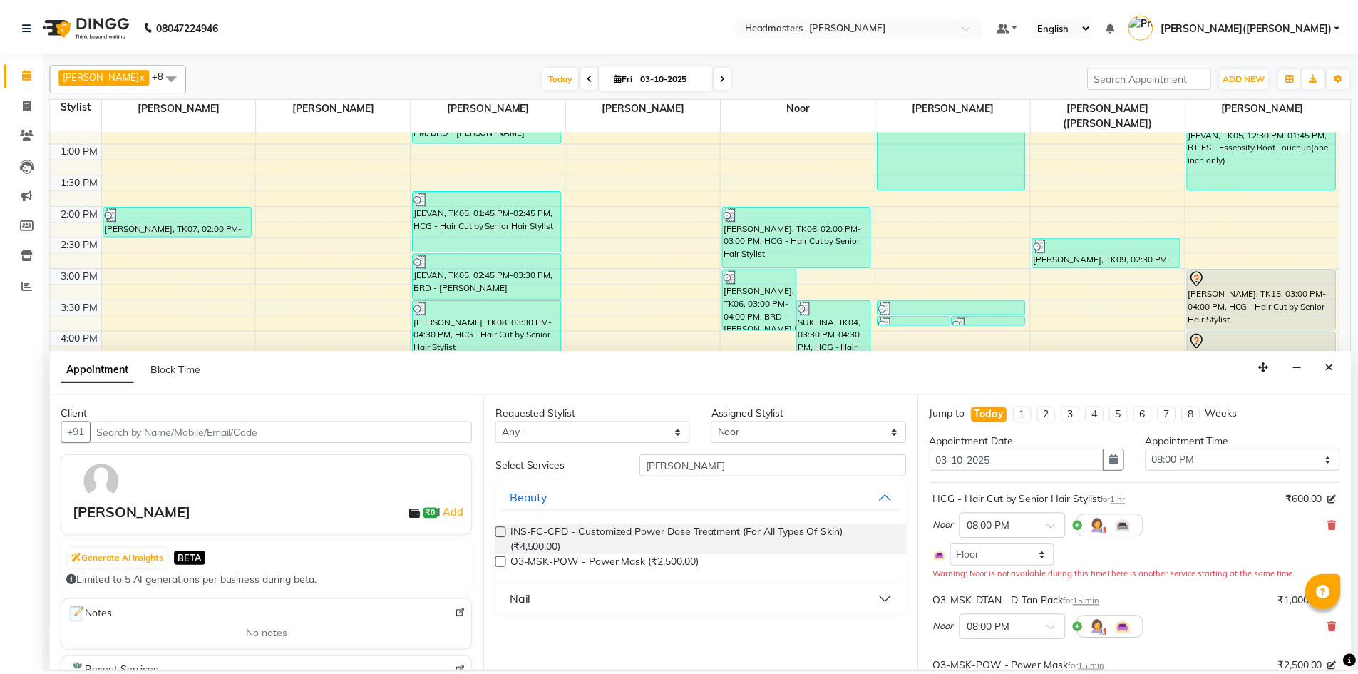
scroll to position [210, 0]
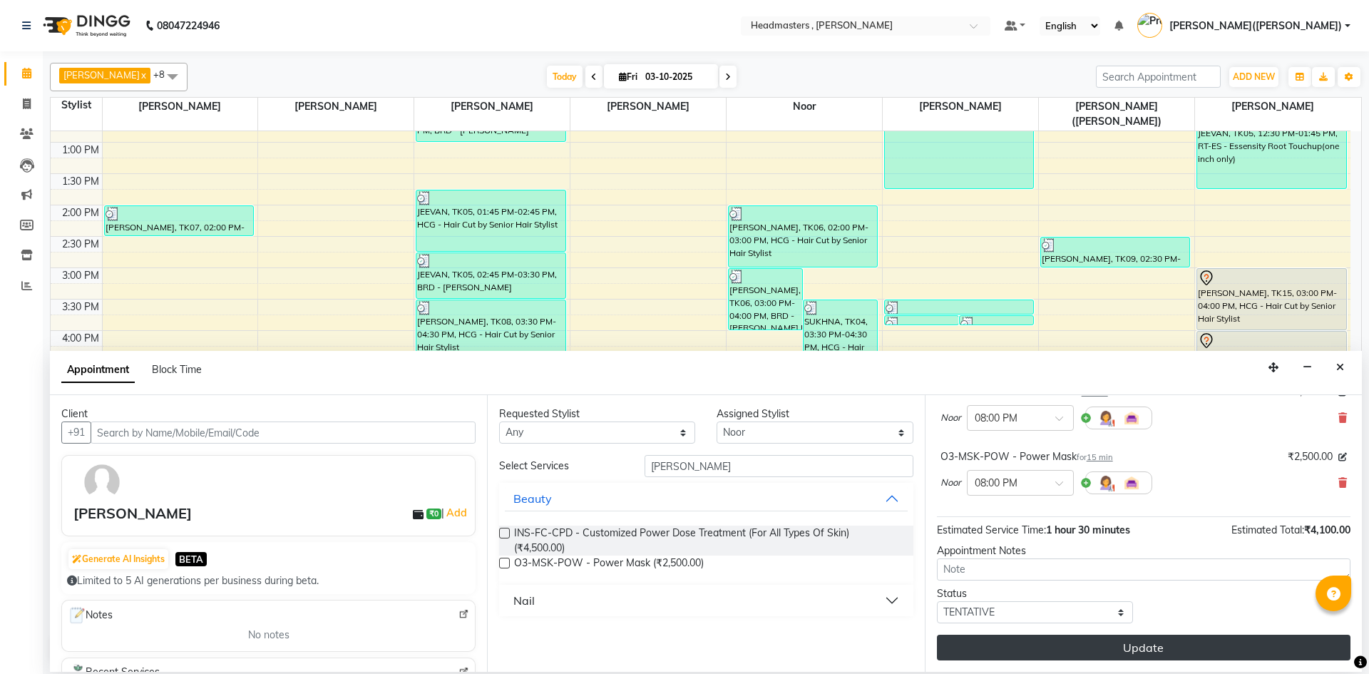
click at [1252, 651] on button "Update" at bounding box center [1143, 647] width 413 height 26
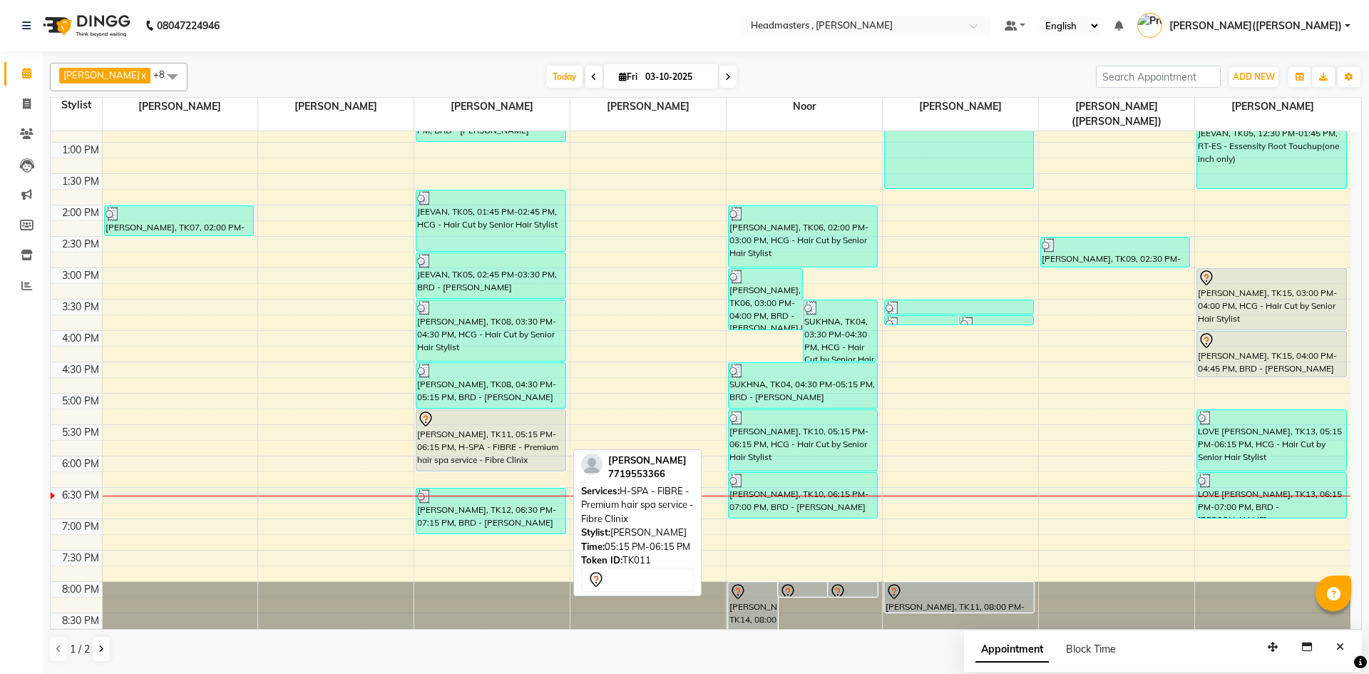
click at [504, 435] on div "[PERSON_NAME], TK11, 05:15 PM-06:15 PM, H-SPA - FIBRE - Premium hair spa servic…" at bounding box center [490, 440] width 148 height 61
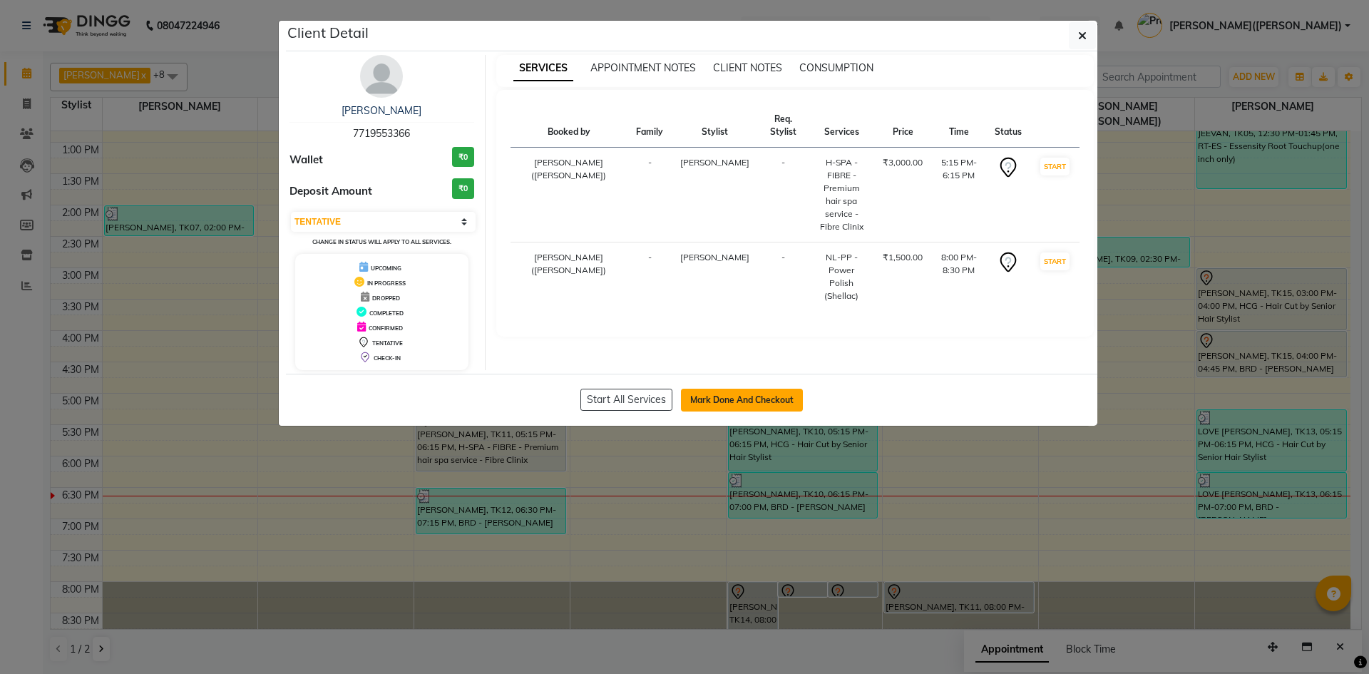
click at [734, 403] on button "Mark Done And Checkout" at bounding box center [742, 400] width 122 height 23
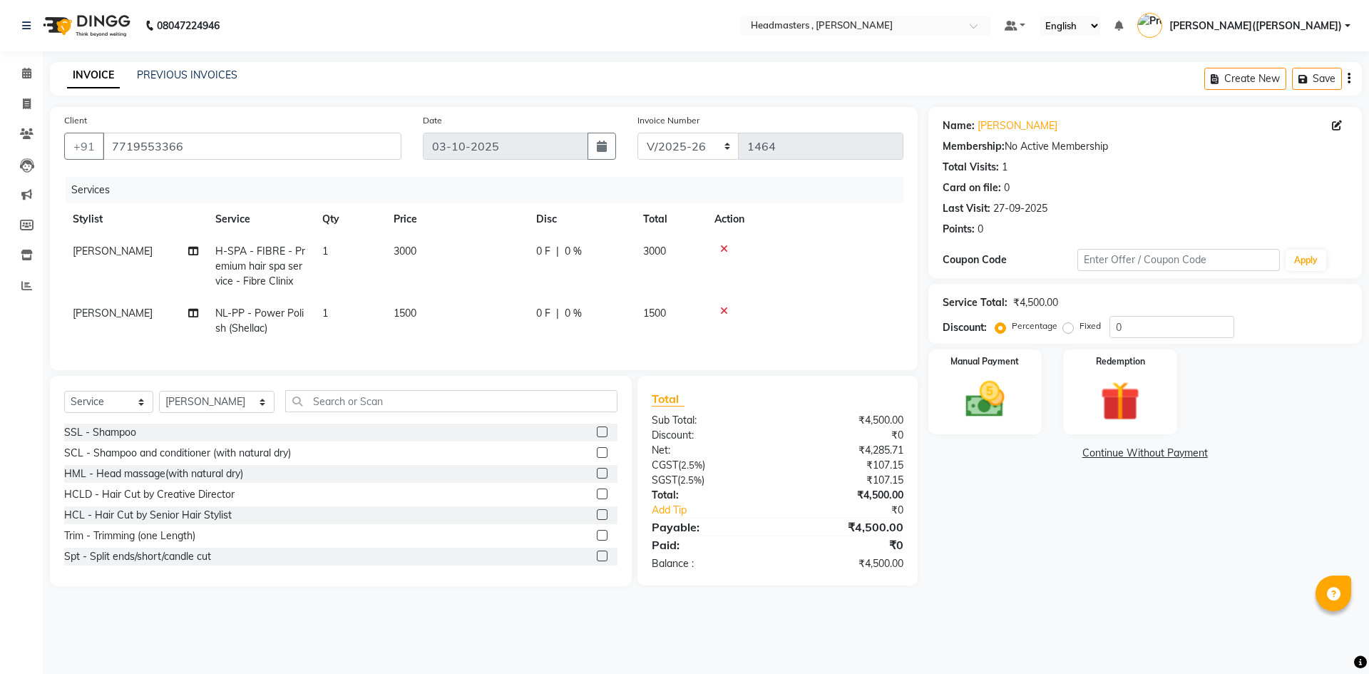
click at [546, 260] on td "0 F | 0 %" at bounding box center [581, 266] width 107 height 62
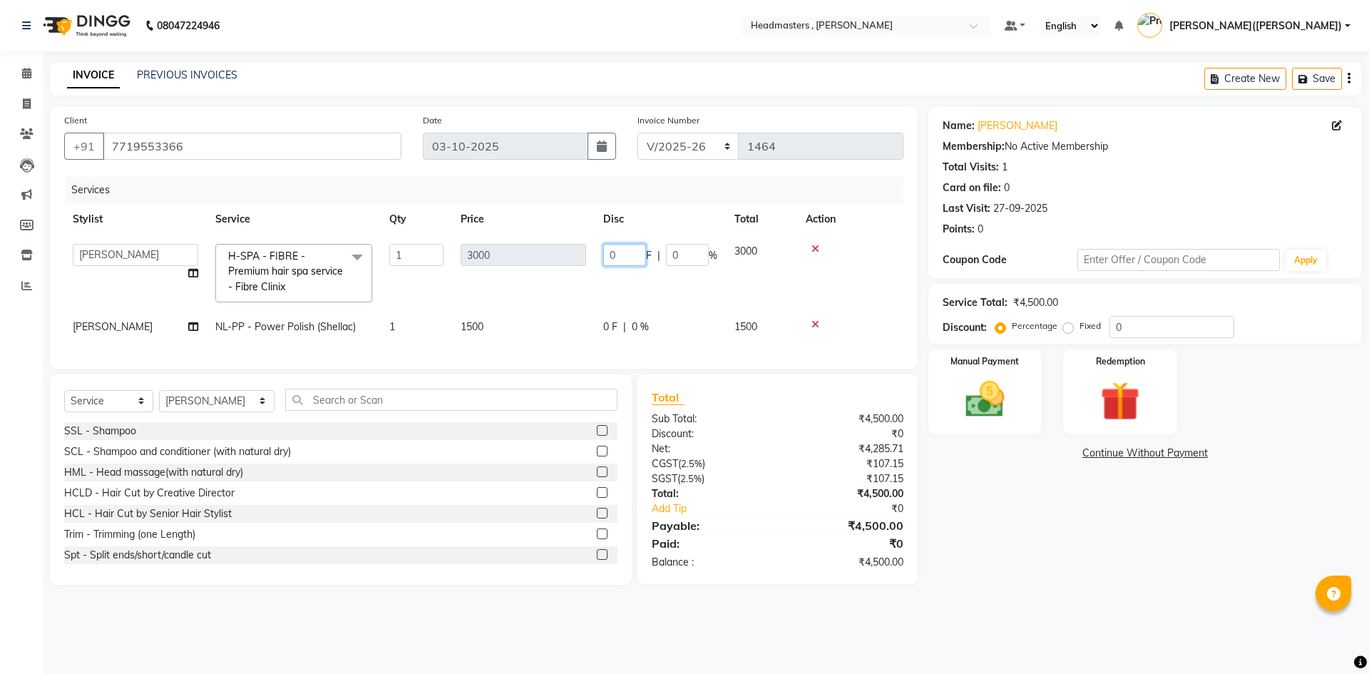
click at [626, 252] on input "0" at bounding box center [624, 255] width 43 height 22
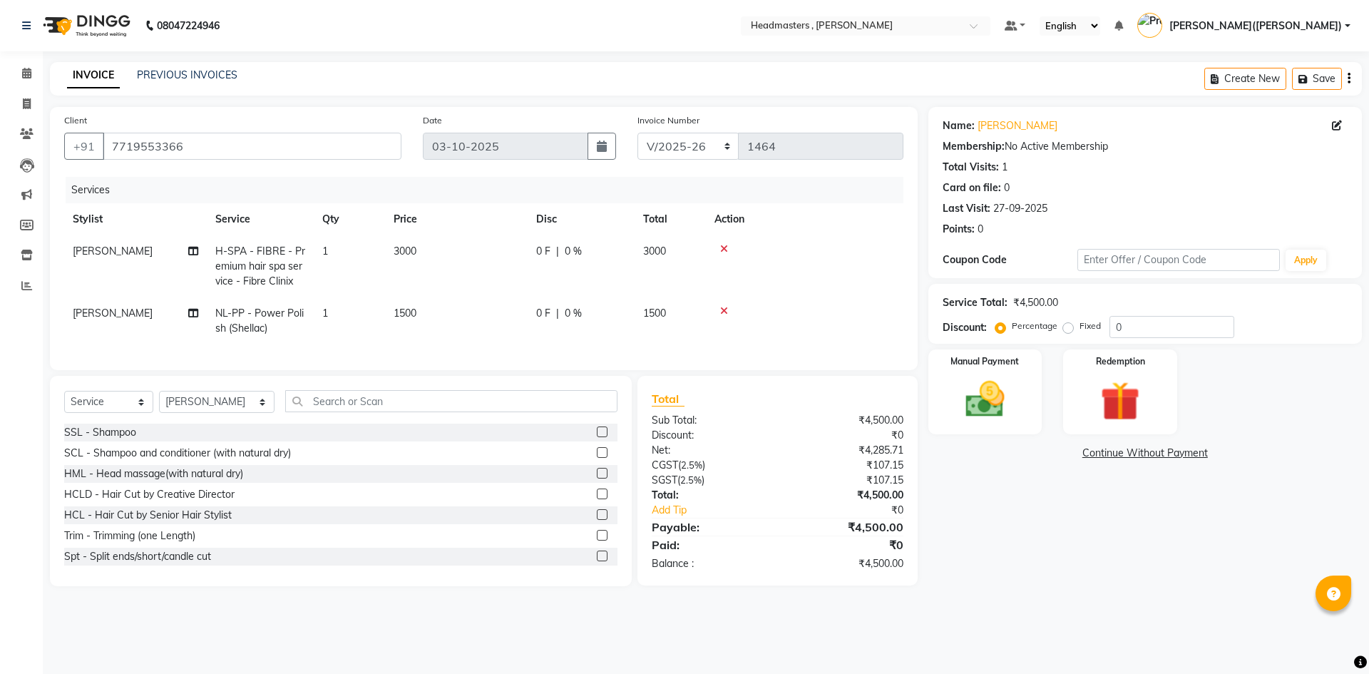
click at [586, 257] on div "0 F | 0 %" at bounding box center [581, 251] width 90 height 15
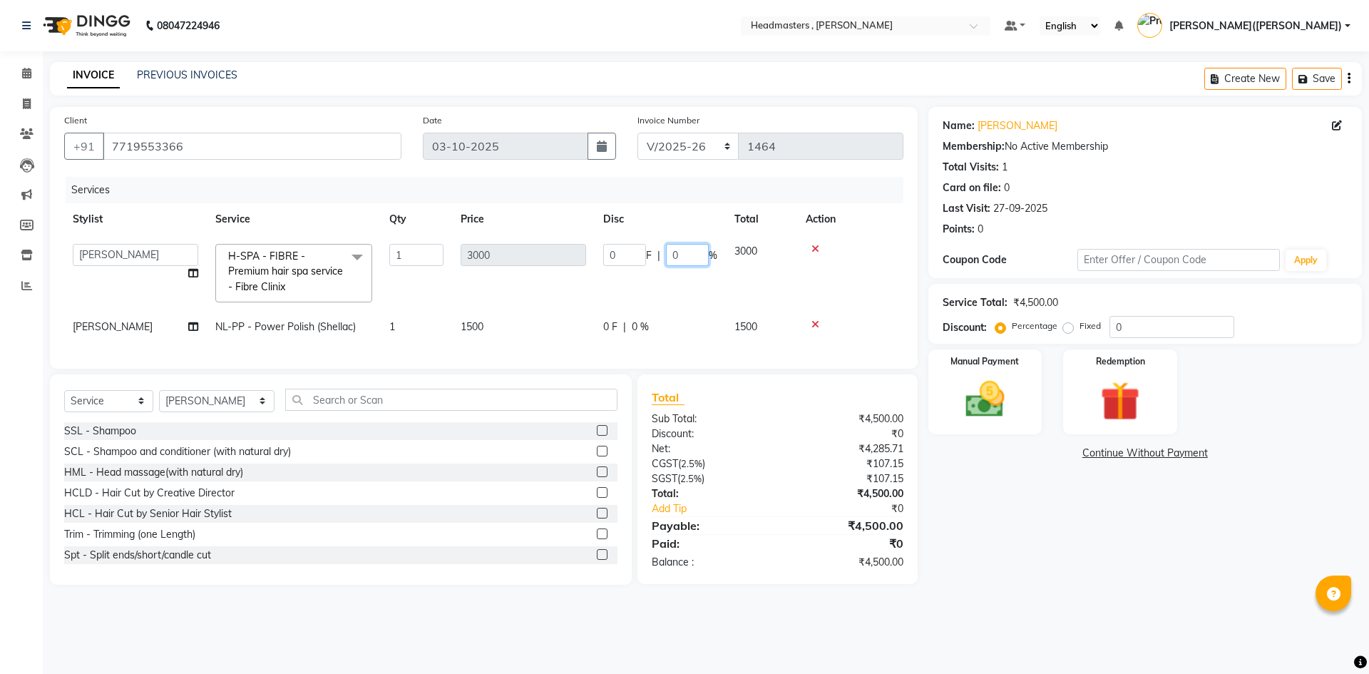
click at [684, 249] on input "0" at bounding box center [687, 255] width 43 height 22
click at [678, 287] on tr "[PERSON_NAME] [PERSON_NAME] [PERSON_NAME] [PERSON_NAME] [PERSON_NAME] Noor [PER…" at bounding box center [483, 273] width 839 height 76
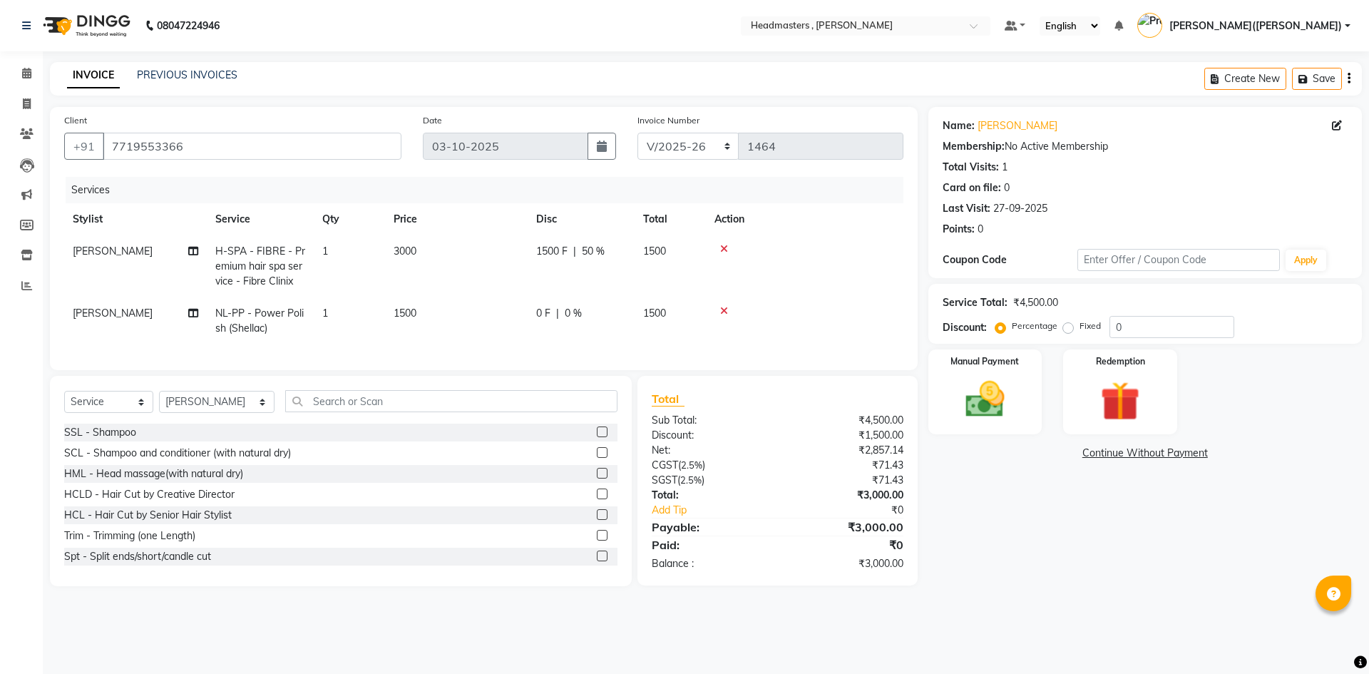
click at [678, 287] on td "1500" at bounding box center [669, 266] width 71 height 62
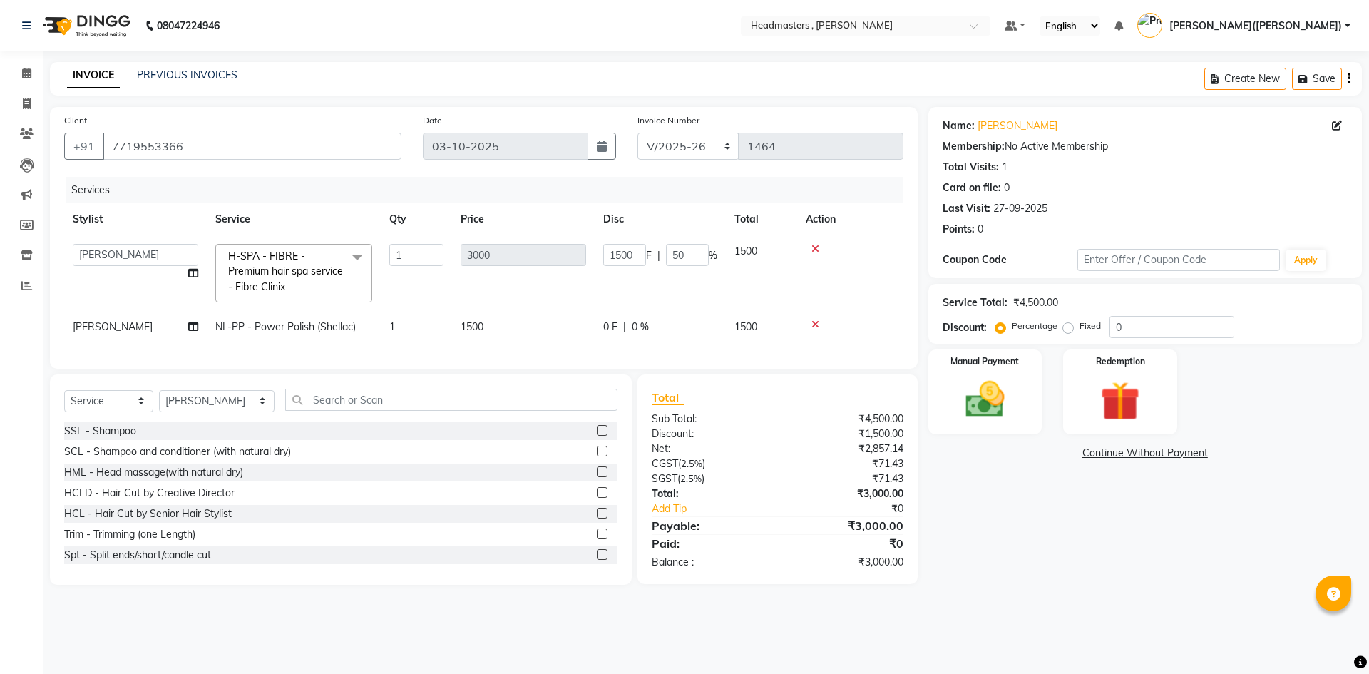
click at [632, 329] on span "0 %" at bounding box center [640, 326] width 17 height 15
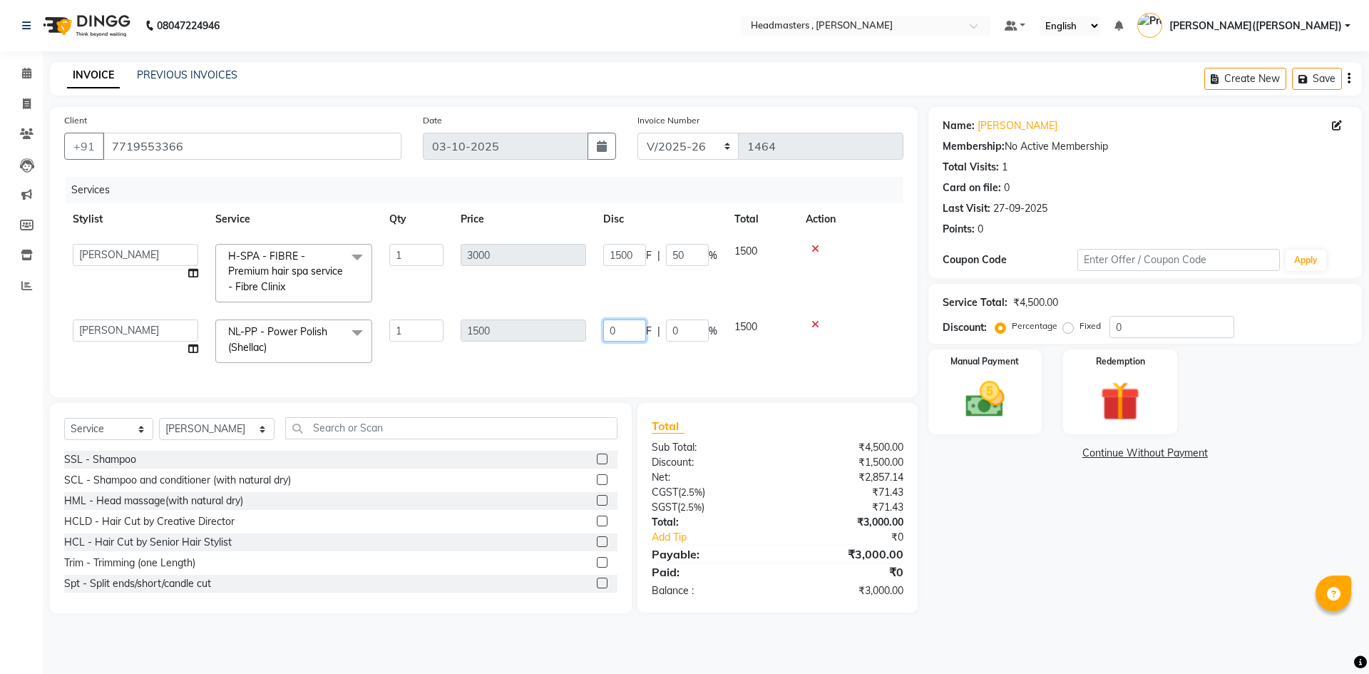
click at [632, 329] on input "0" at bounding box center [624, 330] width 43 height 22
click at [1032, 536] on div "Name: [PERSON_NAME] Membership: No Active Membership Total Visits: 1 Card on fi…" at bounding box center [1150, 360] width 444 height 506
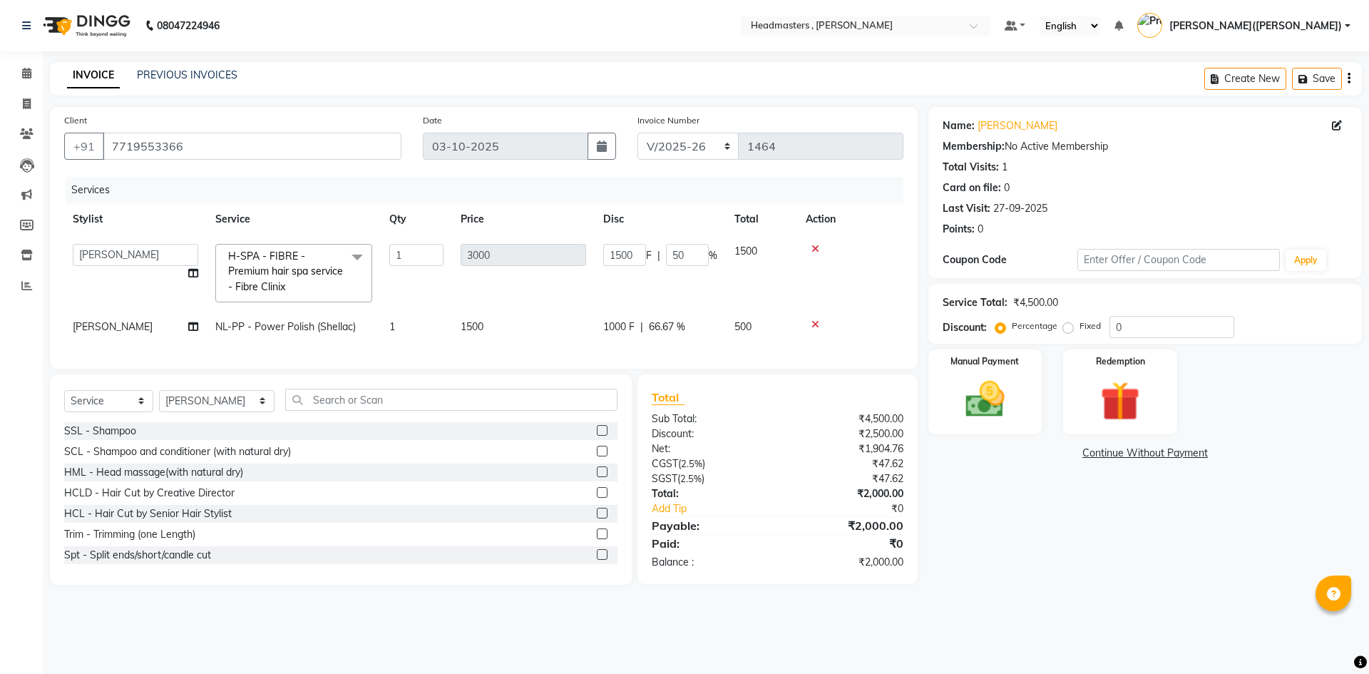
click at [624, 329] on span "1000 F" at bounding box center [618, 326] width 31 height 15
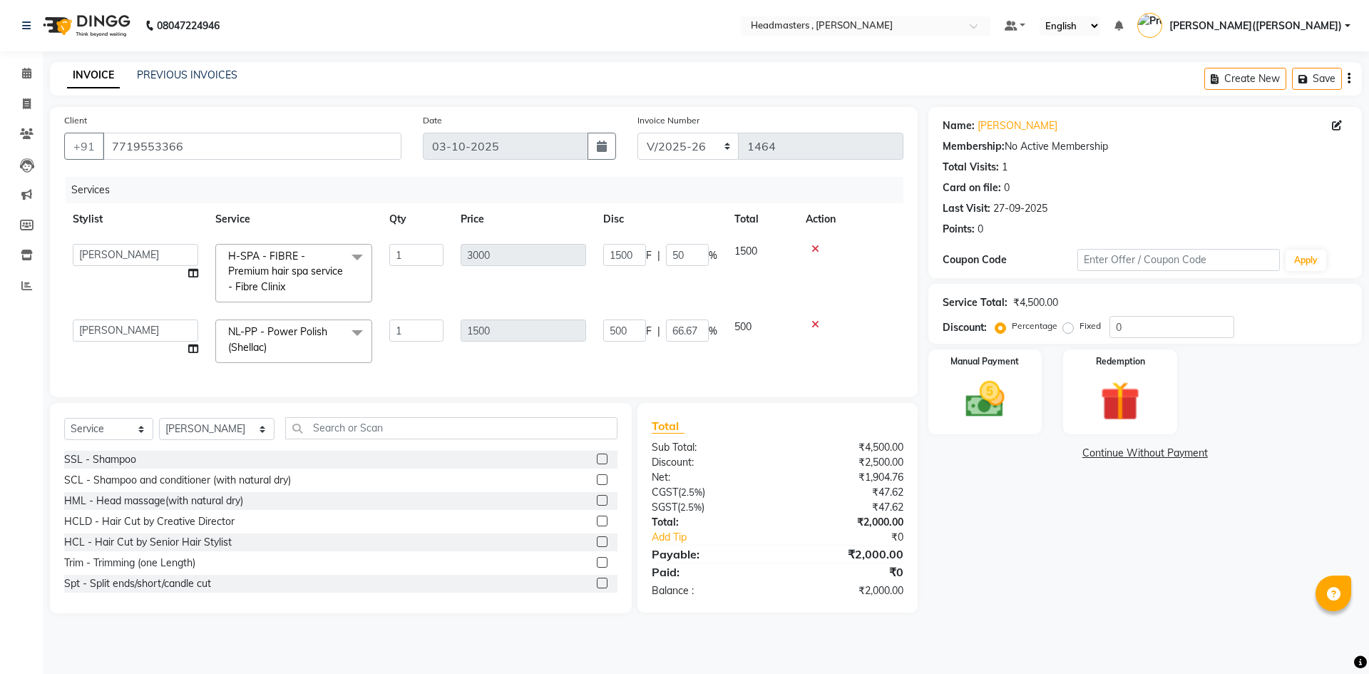
click at [1102, 622] on div "08047224946 Select Location × Headmasters , Sri Muktsar Sahib Default Panel My …" at bounding box center [684, 337] width 1369 height 674
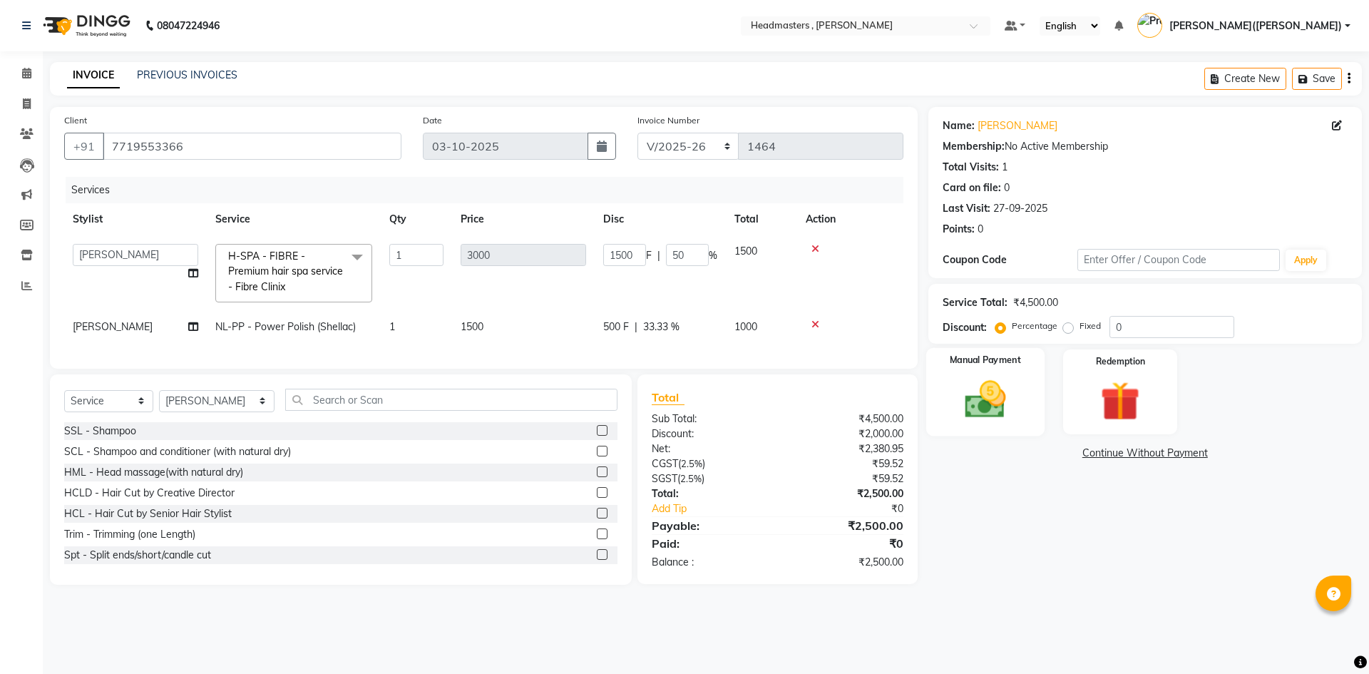
click at [983, 406] on img at bounding box center [985, 399] width 66 height 47
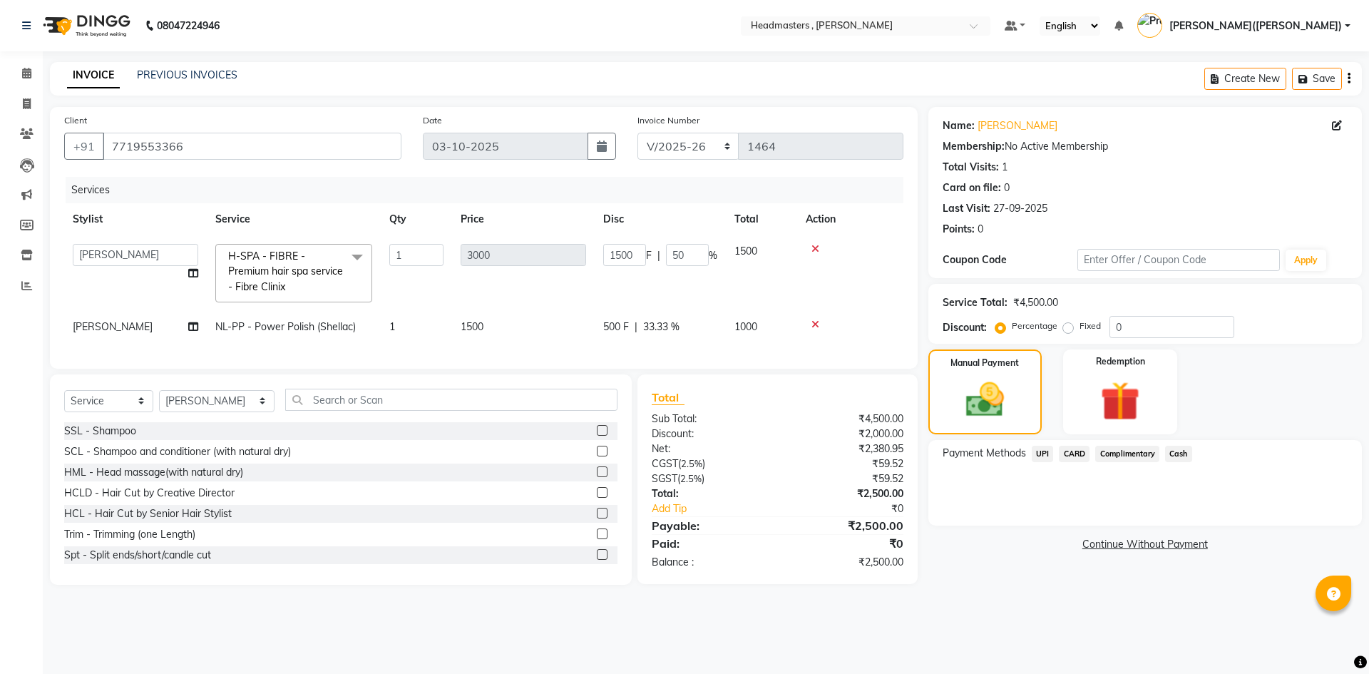
click at [1036, 451] on span "UPI" at bounding box center [1042, 454] width 22 height 16
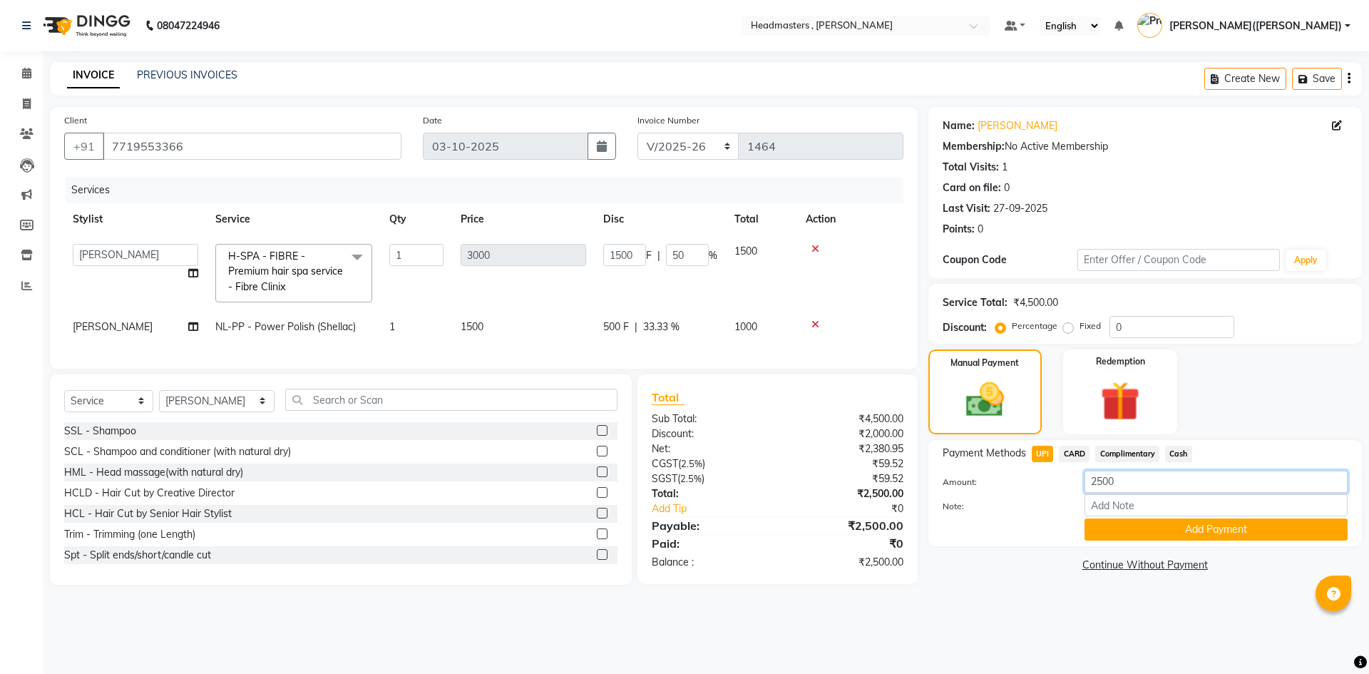
click at [1129, 485] on input "2500" at bounding box center [1215, 481] width 263 height 22
click at [1178, 444] on div "Payment Methods UPI CARD Complimentary Cash Amount: 2000 Note: Add Payment" at bounding box center [1144, 493] width 433 height 106
click at [1172, 456] on span "Cash" at bounding box center [1178, 454] width 27 height 16
click at [1037, 454] on span "UPI" at bounding box center [1042, 454] width 22 height 16
click at [1136, 471] on input "2500" at bounding box center [1215, 481] width 263 height 22
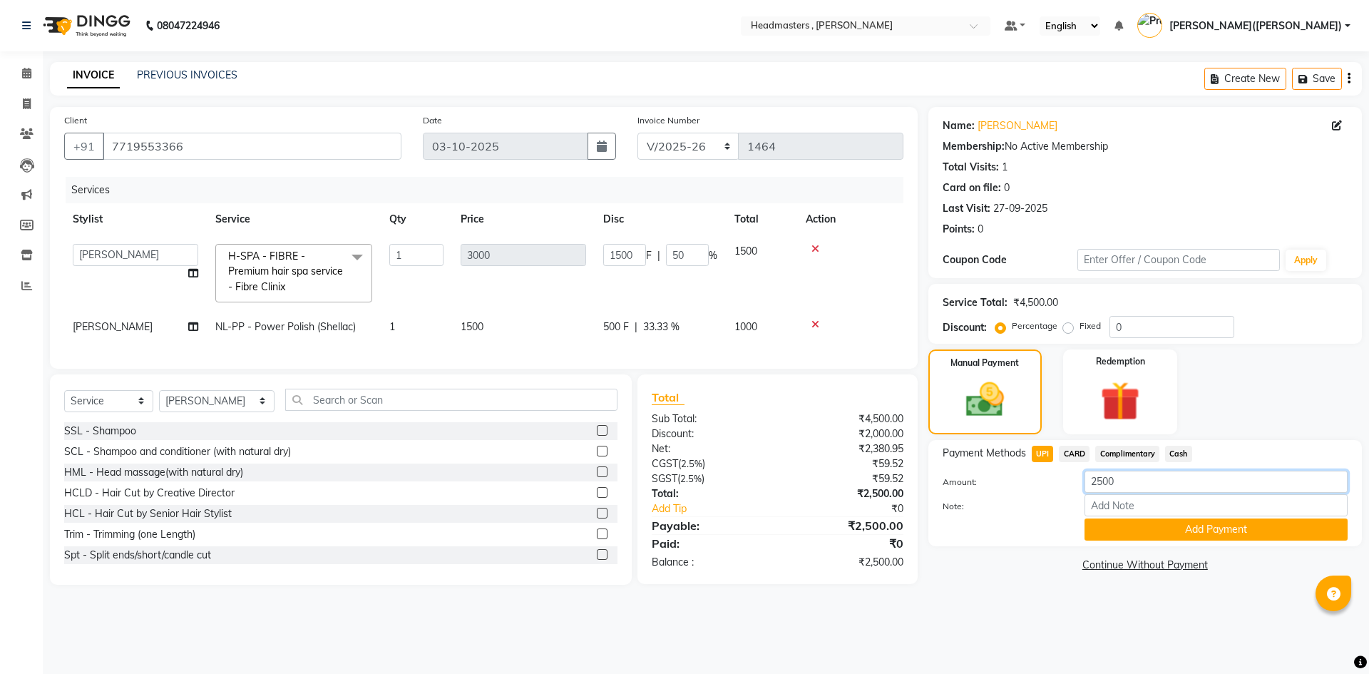
click at [1136, 471] on input "2500" at bounding box center [1215, 481] width 263 height 22
click at [1137, 525] on button "Add Payment" at bounding box center [1215, 529] width 263 height 22
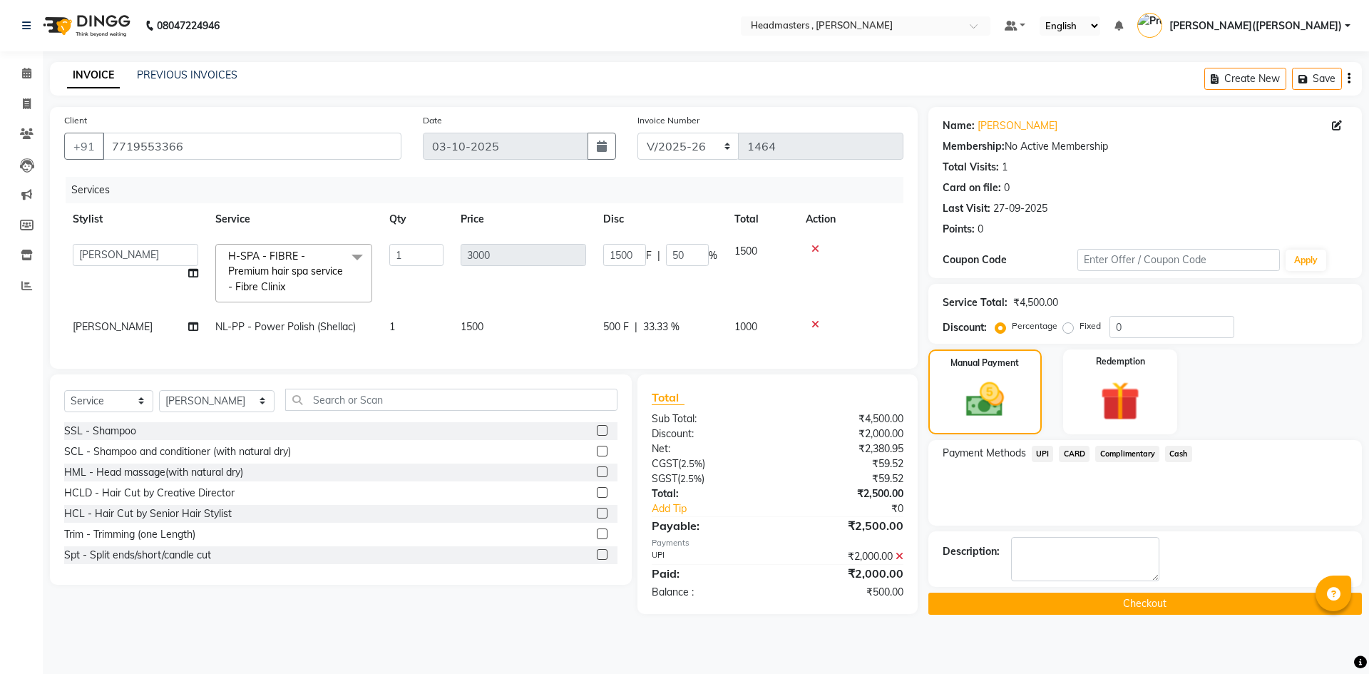
click at [1171, 454] on span "Cash" at bounding box center [1178, 454] width 27 height 16
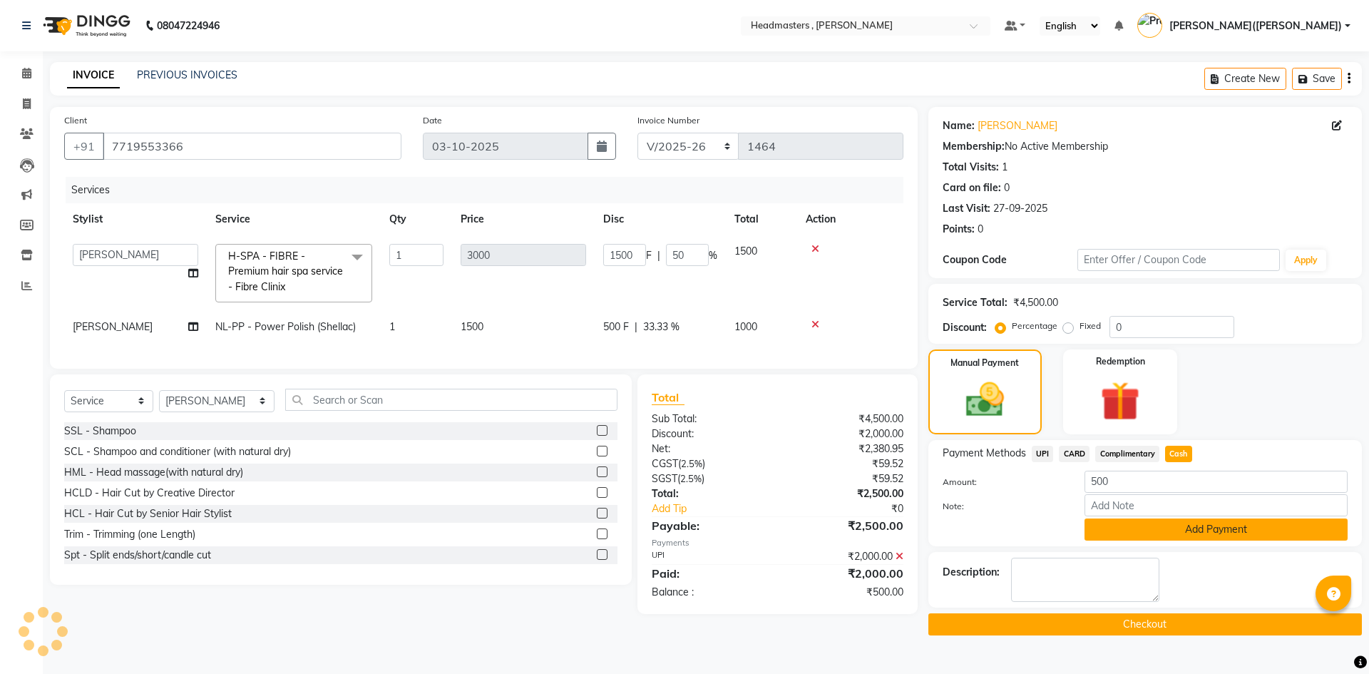
click at [1156, 520] on button "Add Payment" at bounding box center [1215, 529] width 263 height 22
click at [1156, 520] on div "Payment Methods UPI CARD Complimentary Cash Amount: 500 Note: Add Payment" at bounding box center [1144, 493] width 433 height 106
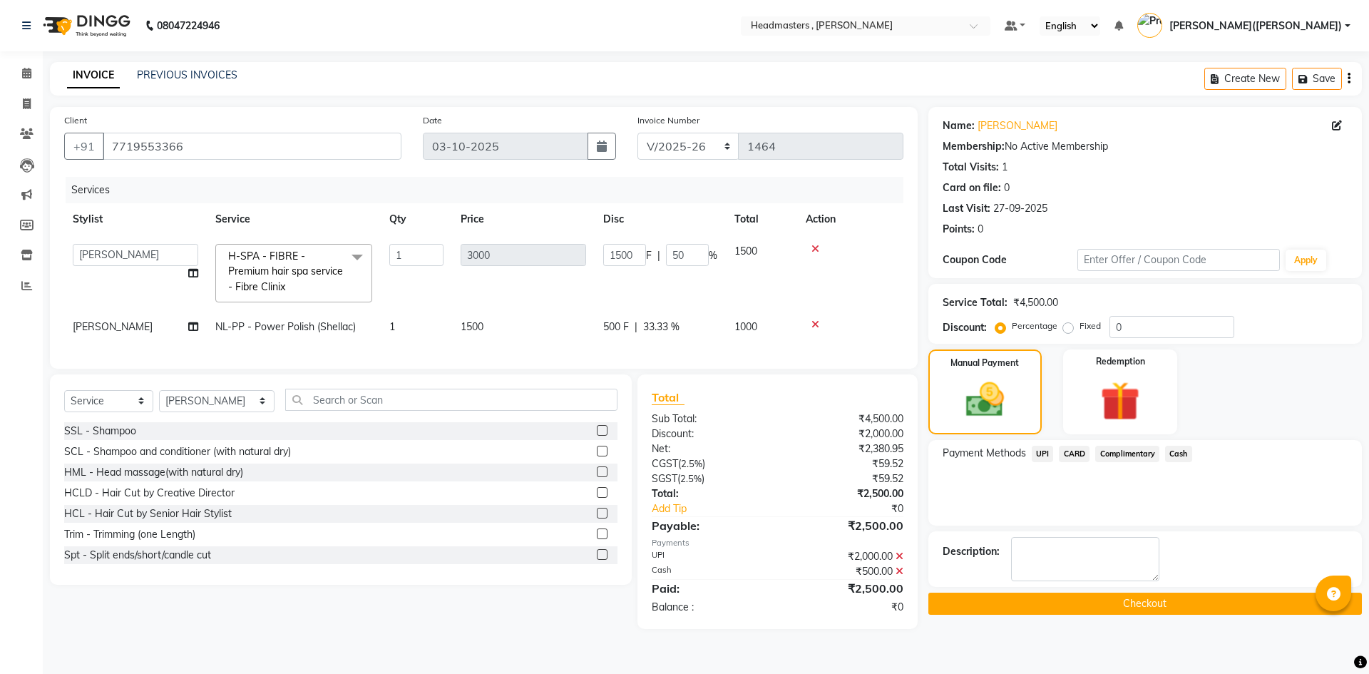
click at [1132, 603] on button "Checkout" at bounding box center [1144, 603] width 433 height 22
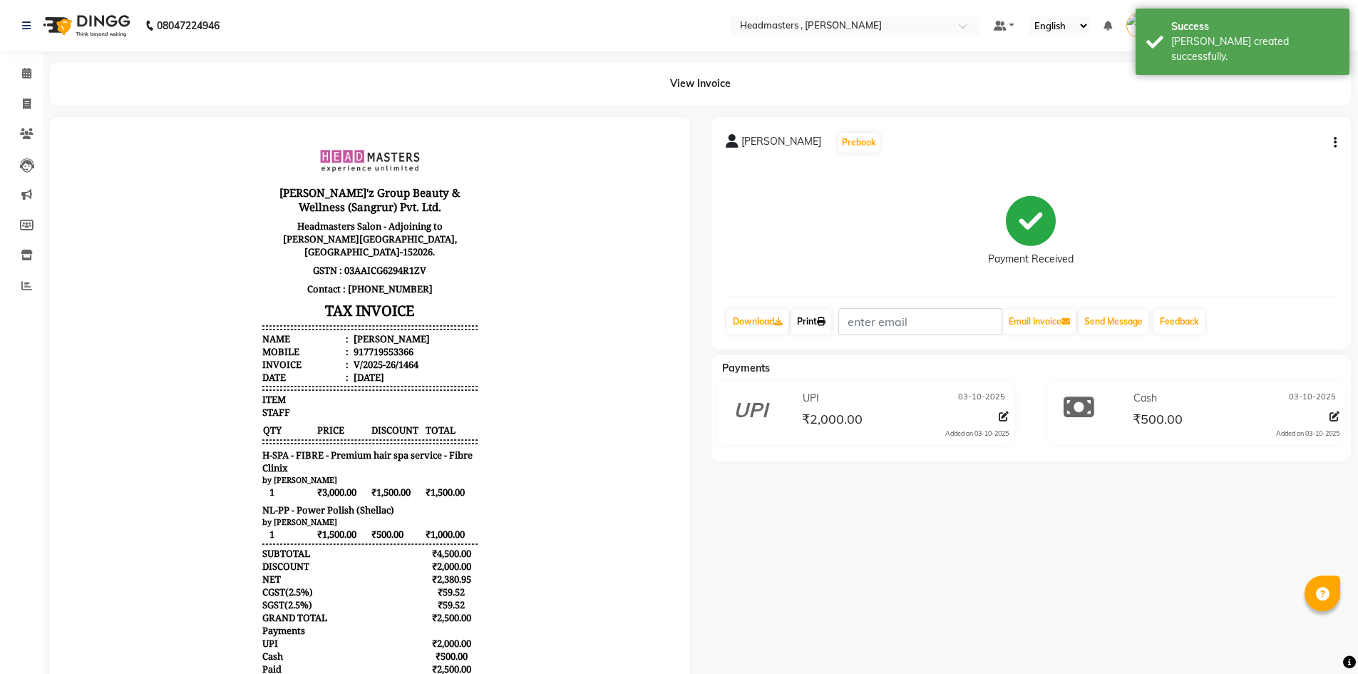
click at [818, 321] on link "Print" at bounding box center [811, 321] width 40 height 24
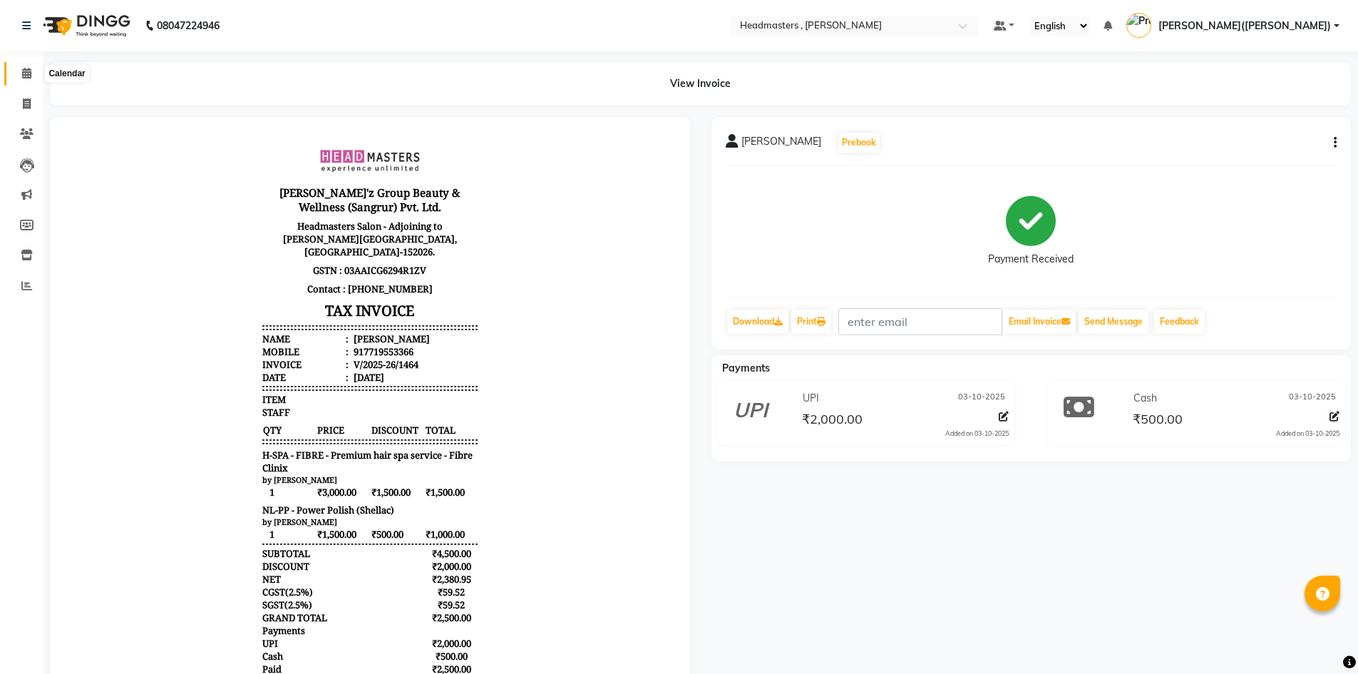
click at [19, 69] on span at bounding box center [26, 74] width 25 height 16
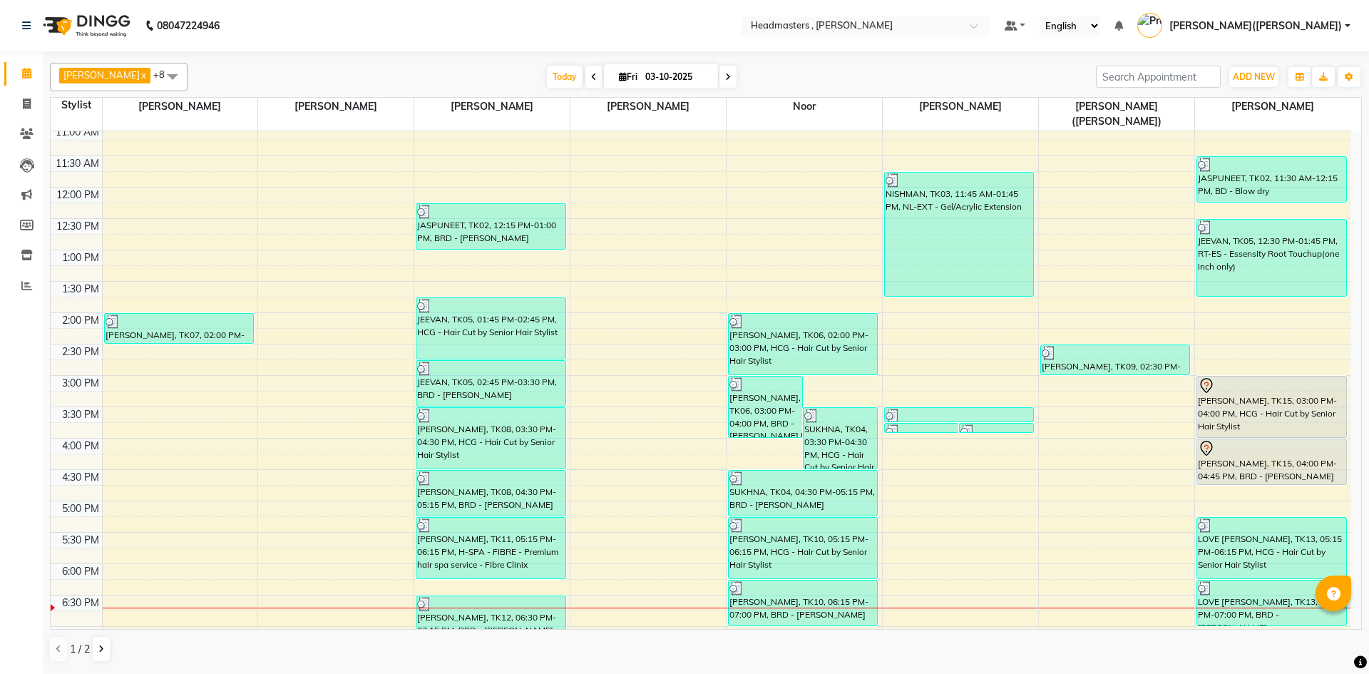
scroll to position [302, 0]
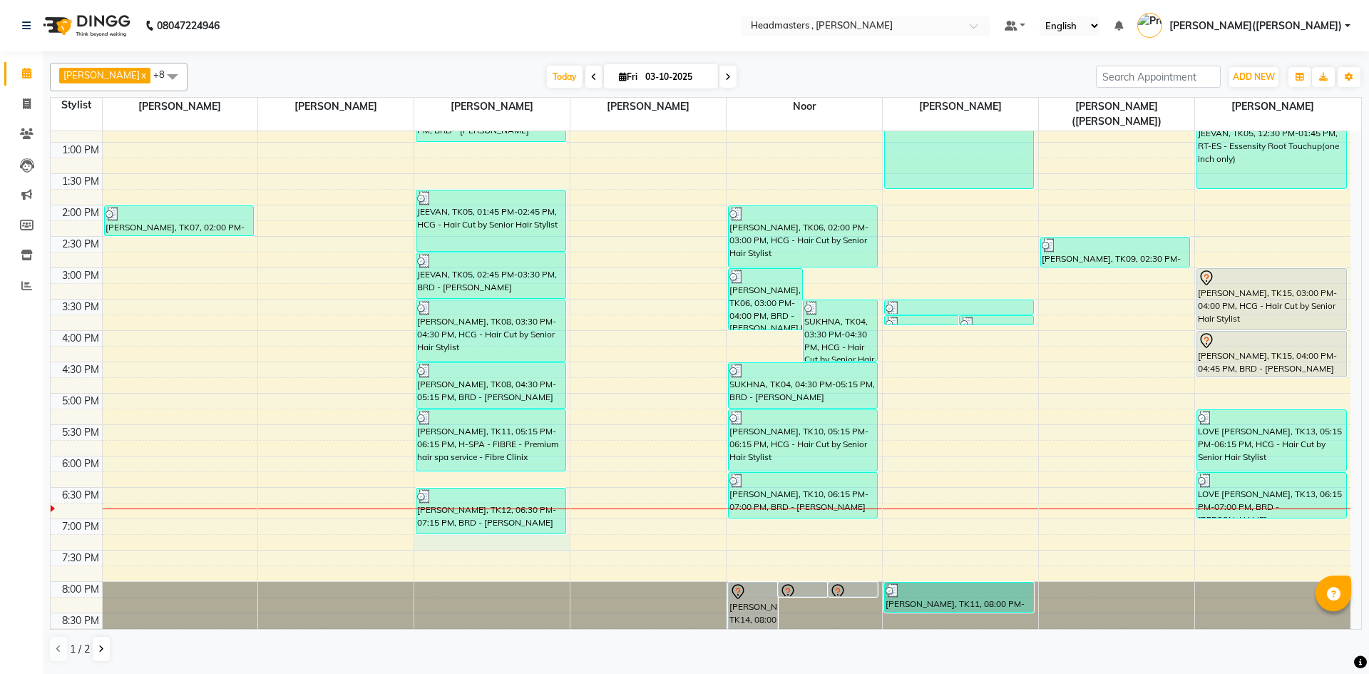
click at [422, 526] on div "8:00 AM 8:30 AM 9:00 AM 9:30 AM 10:00 AM 10:30 AM 11:00 AM 11:30 AM 12:00 PM 12…" at bounding box center [701, 236] width 1300 height 815
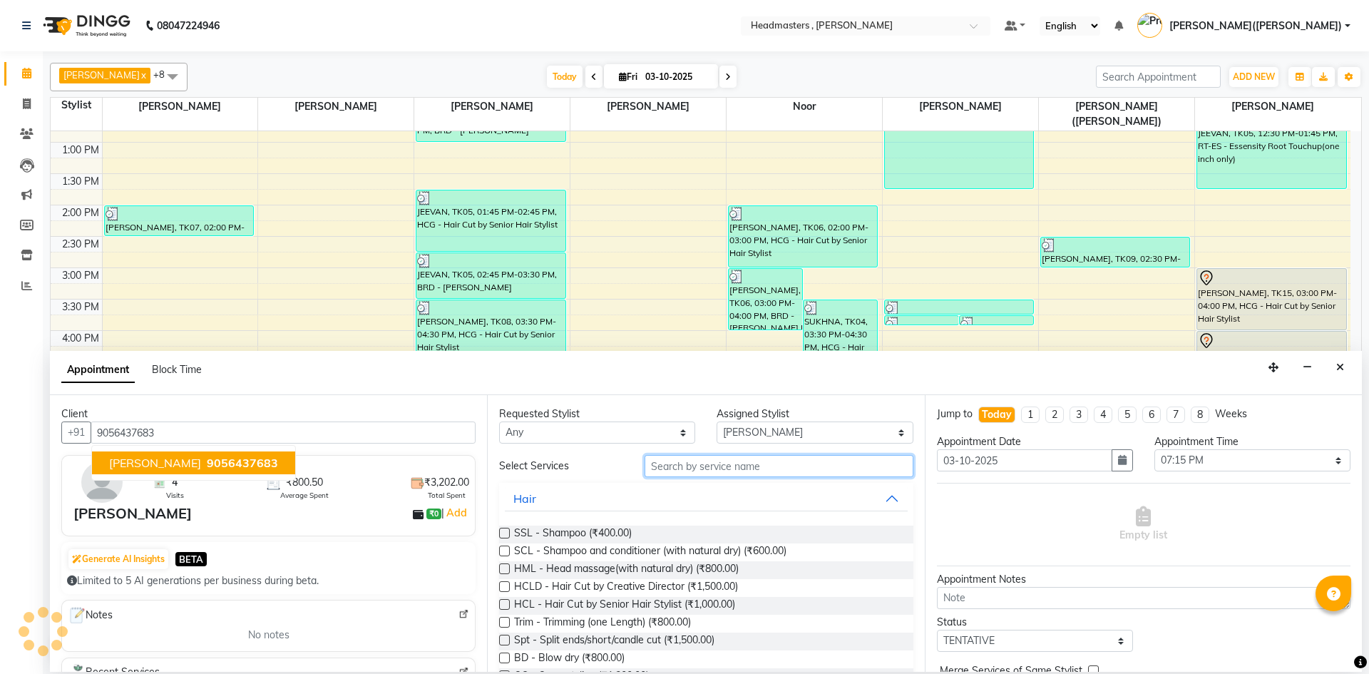
click at [663, 464] on input "text" at bounding box center [778, 466] width 269 height 22
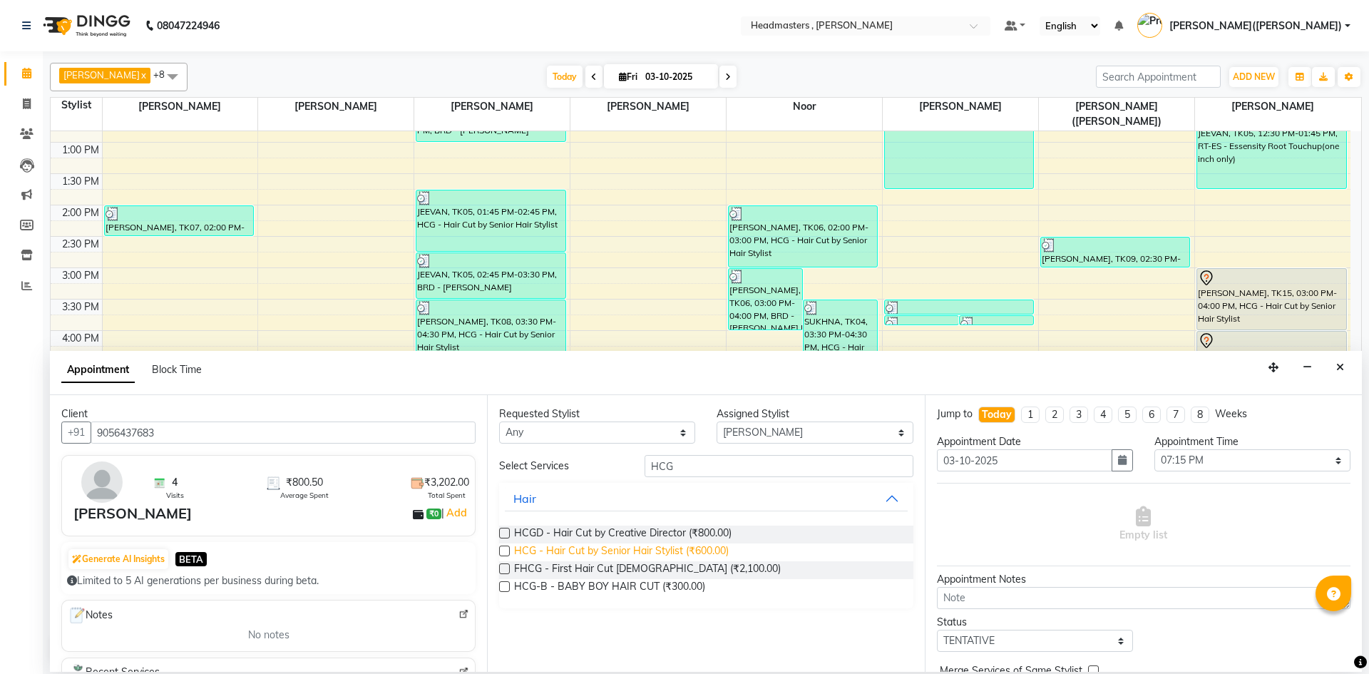
click at [574, 543] on span "HCG - Hair Cut by Senior Hair Stylist (₹600.00)" at bounding box center [621, 552] width 215 height 18
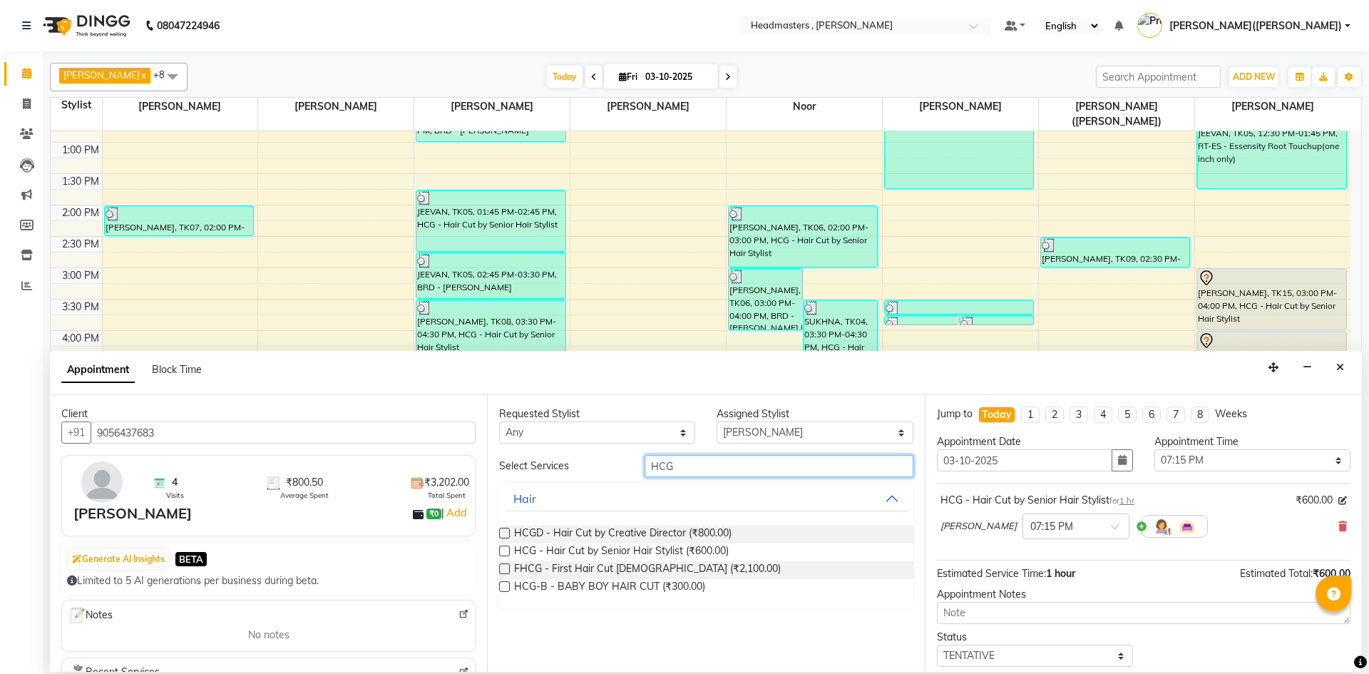
click at [699, 457] on input "HCG" at bounding box center [778, 466] width 269 height 22
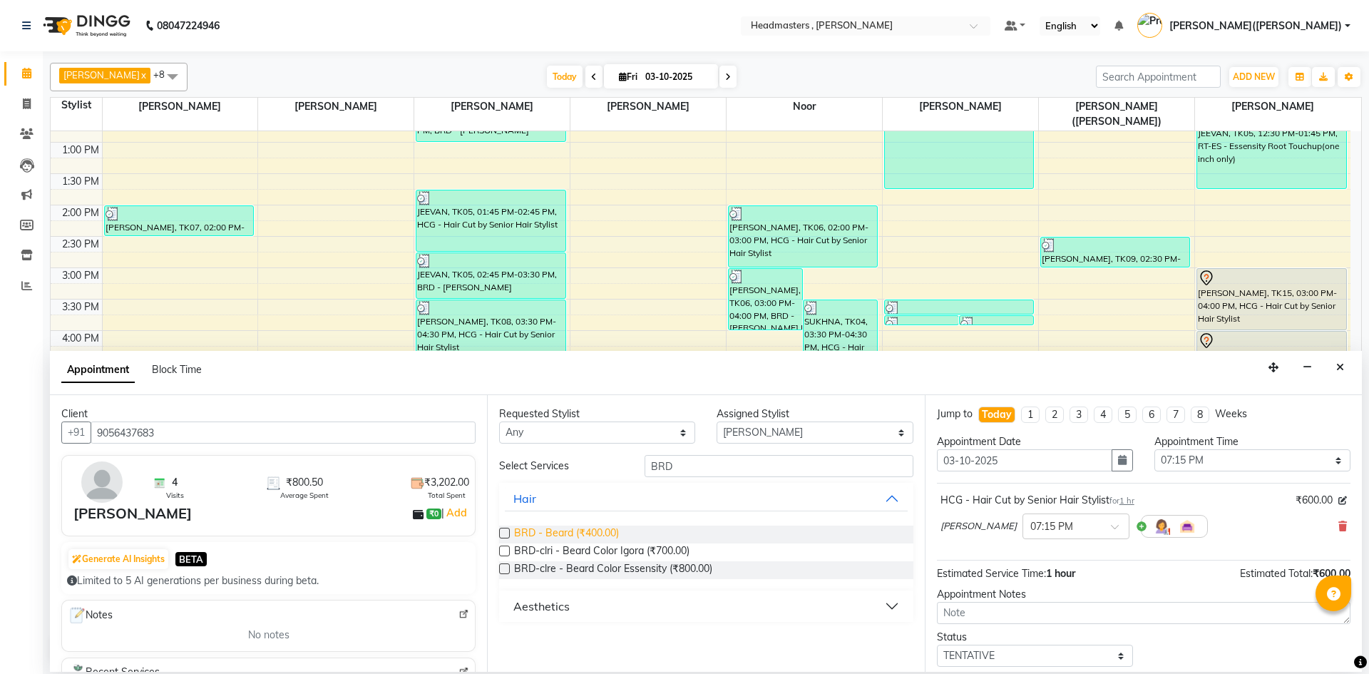
click at [569, 532] on span "BRD - Beard (₹400.00)" at bounding box center [566, 534] width 105 height 18
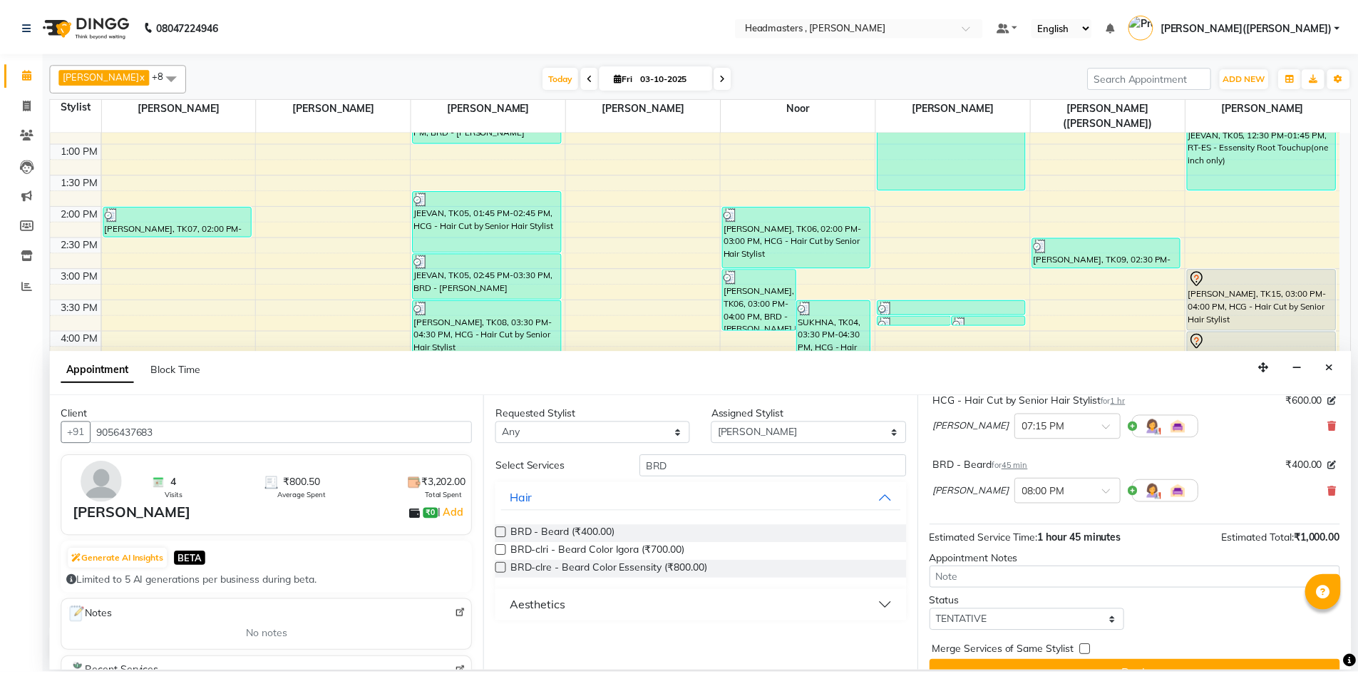
scroll to position [126, 0]
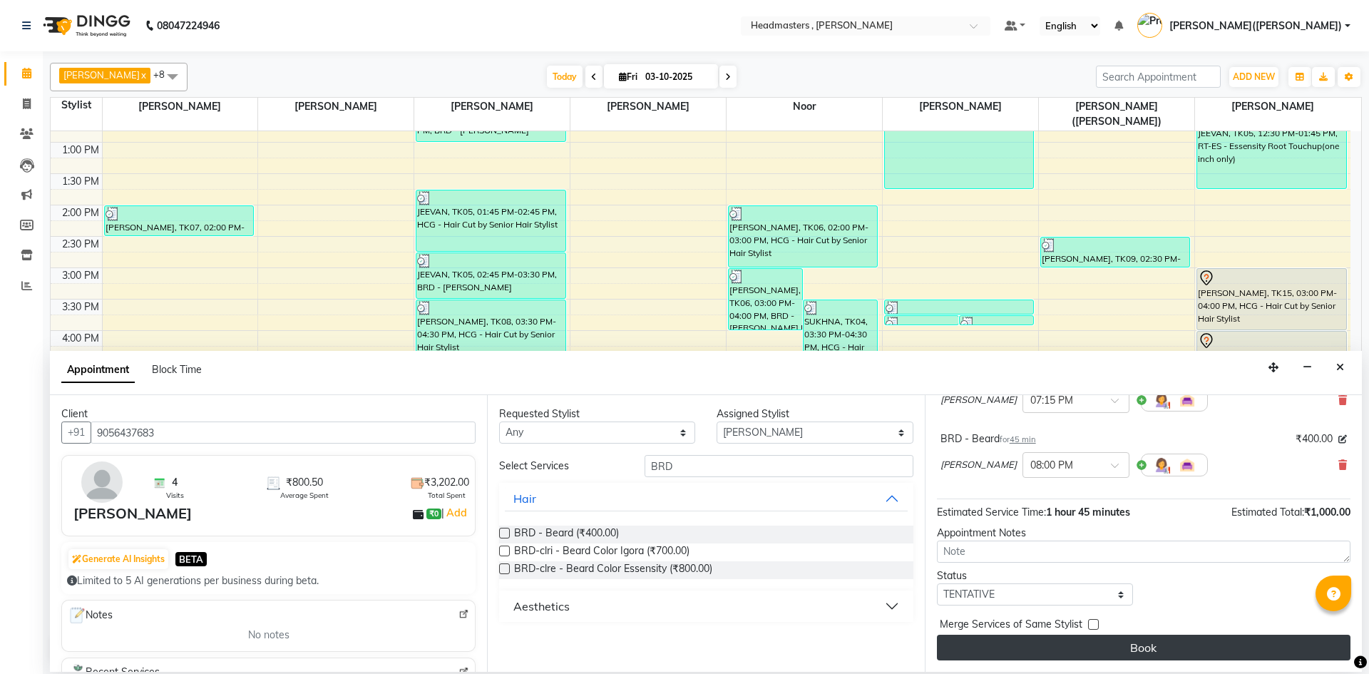
click at [1237, 648] on button "Book" at bounding box center [1143, 647] width 413 height 26
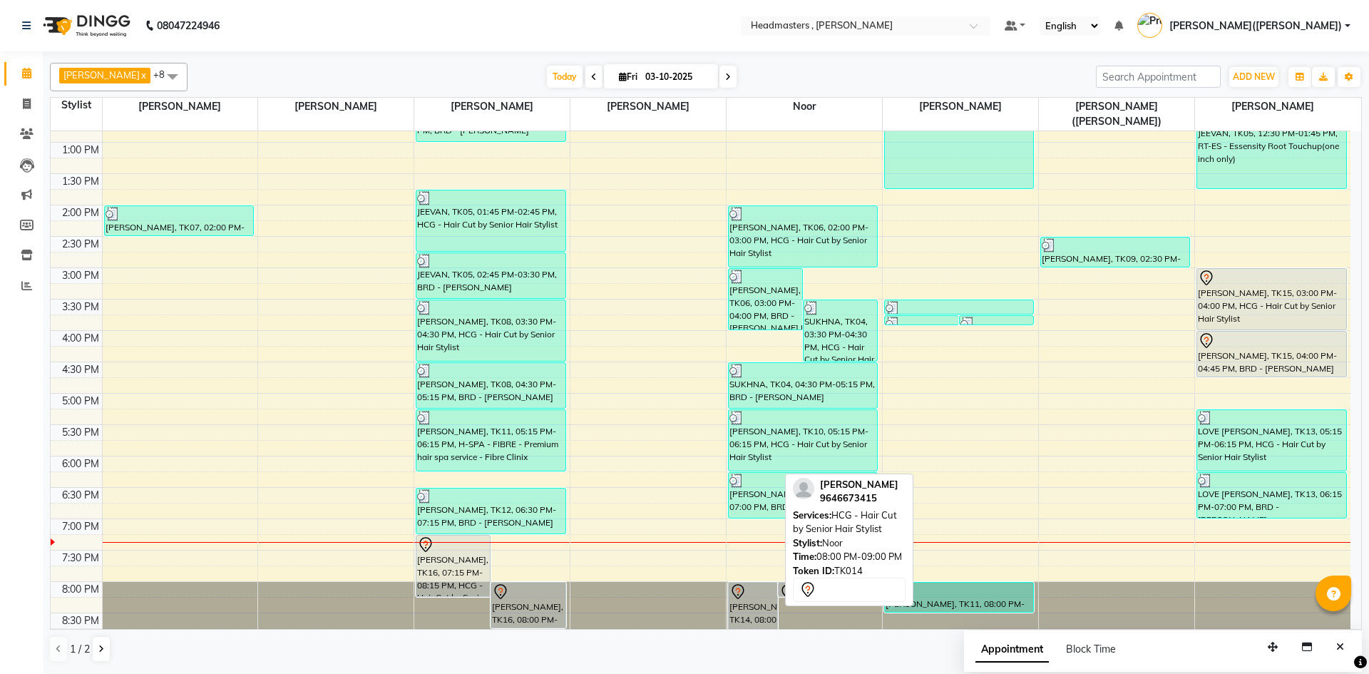
click at [742, 591] on div "[PERSON_NAME], TK14, 08:00 PM-09:00 PM, HCG - Hair Cut by Senior Hair Stylist" at bounding box center [753, 612] width 48 height 60
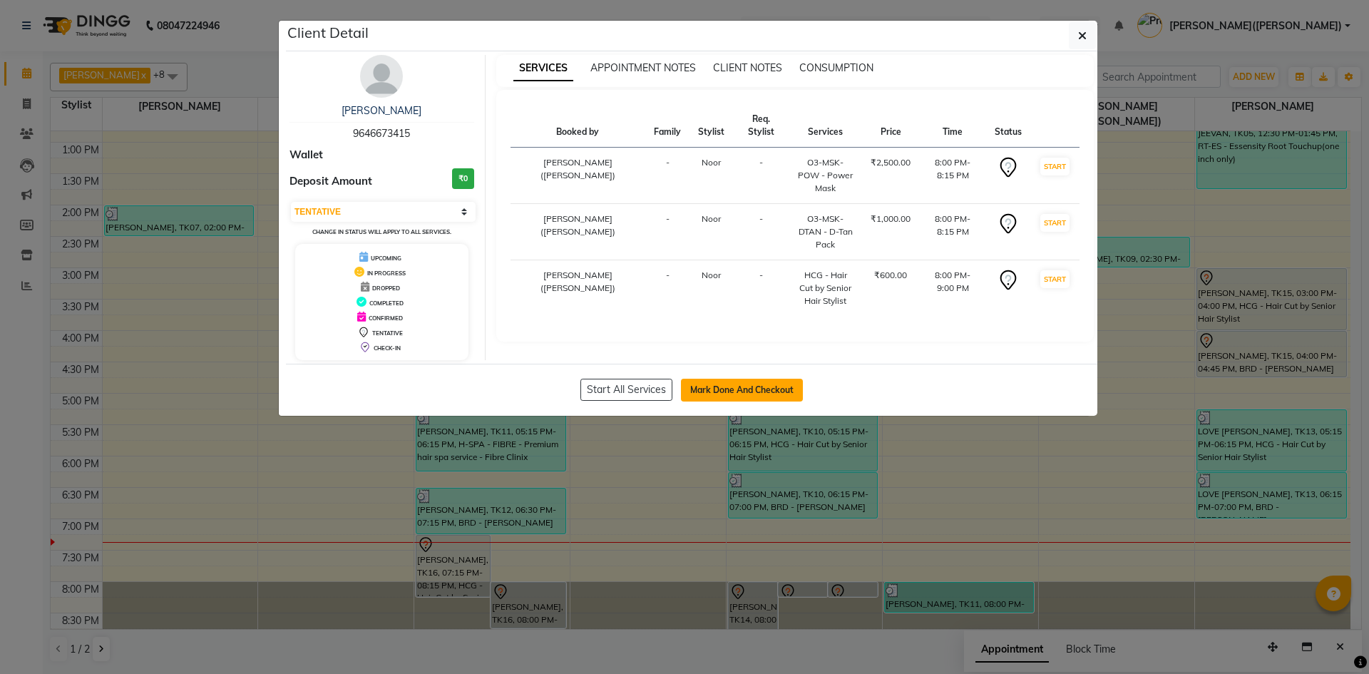
click at [743, 393] on button "Mark Done And Checkout" at bounding box center [742, 390] width 122 height 23
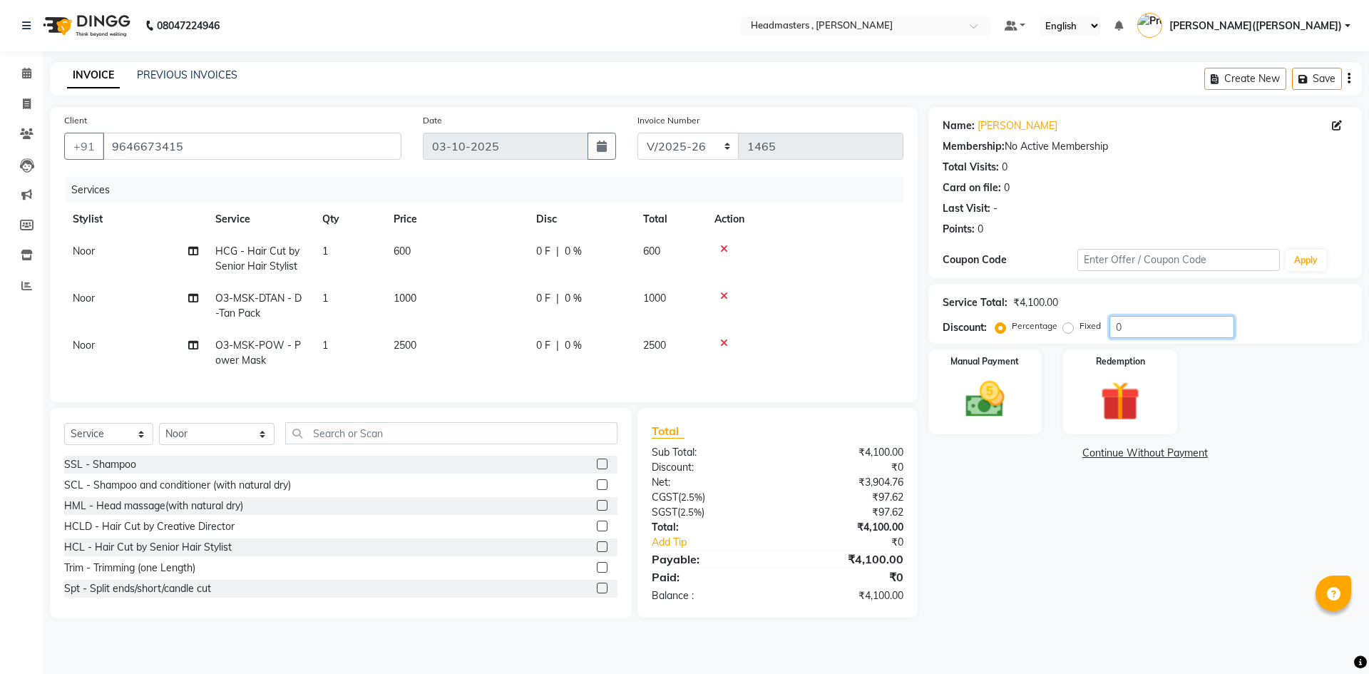
click at [1143, 319] on input "0" at bounding box center [1171, 327] width 125 height 22
click at [1061, 518] on div "Name: [PERSON_NAME] Membership: No Active Membership Total Visits: 0 Card on fi…" at bounding box center [1150, 362] width 444 height 511
click at [995, 527] on div "Name: [PERSON_NAME] Membership: No Active Membership Total Visits: 0 Card on fi…" at bounding box center [1150, 362] width 444 height 511
click at [565, 342] on span "1250 F" at bounding box center [551, 345] width 31 height 15
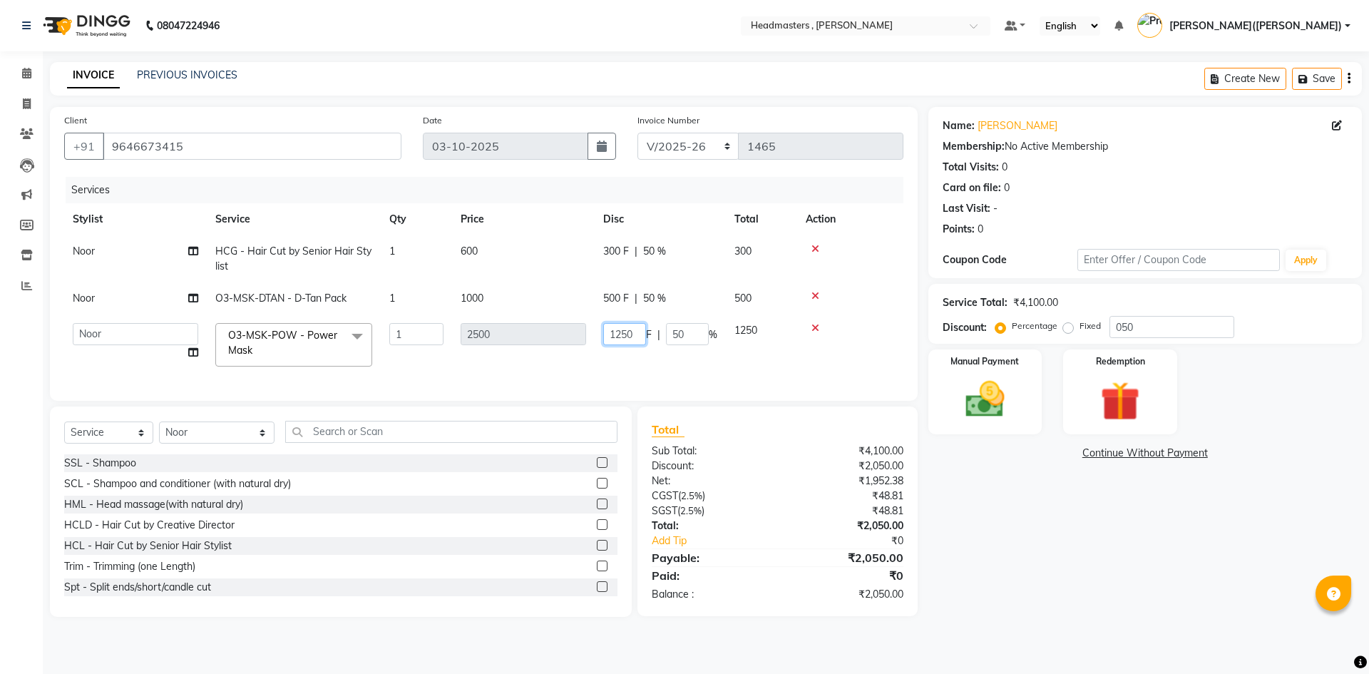
click at [641, 337] on input "1250" at bounding box center [624, 334] width 43 height 22
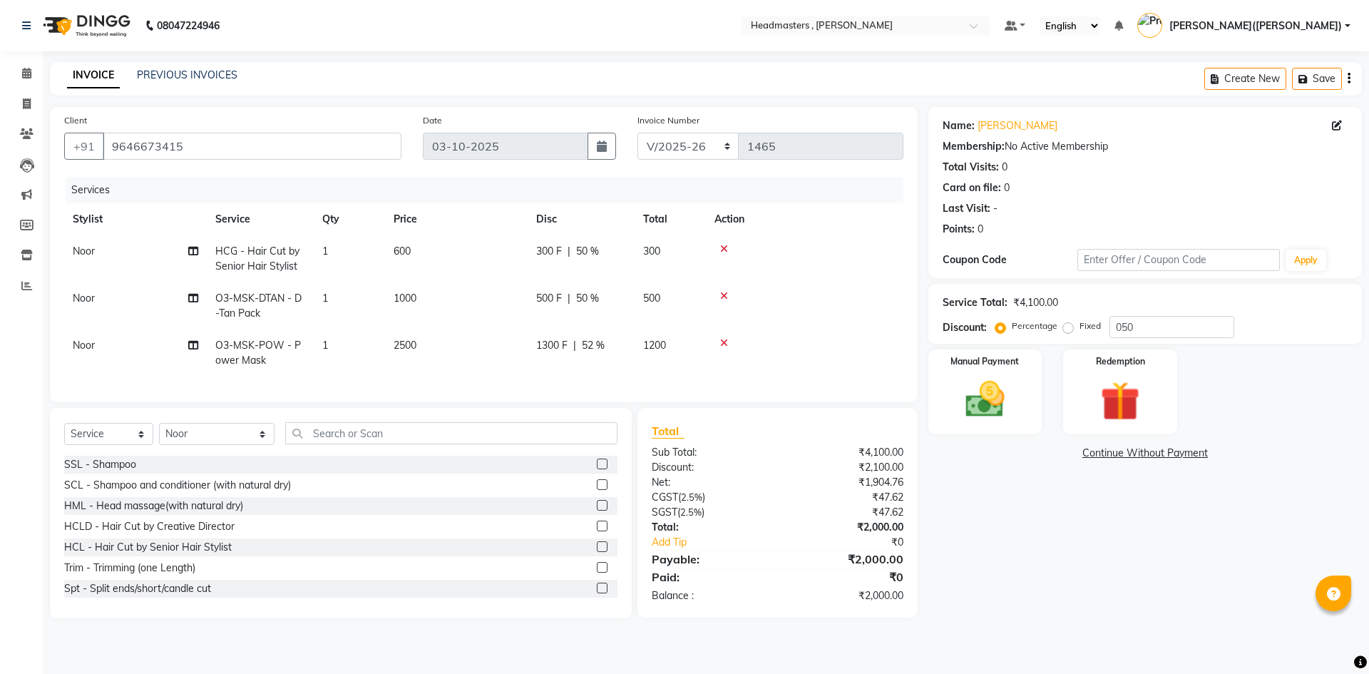
click at [1138, 563] on div "Name: [PERSON_NAME] Membership: No Active Membership Total Visits: 0 Card on fi…" at bounding box center [1150, 362] width 444 height 511
click at [984, 416] on img at bounding box center [985, 399] width 66 height 47
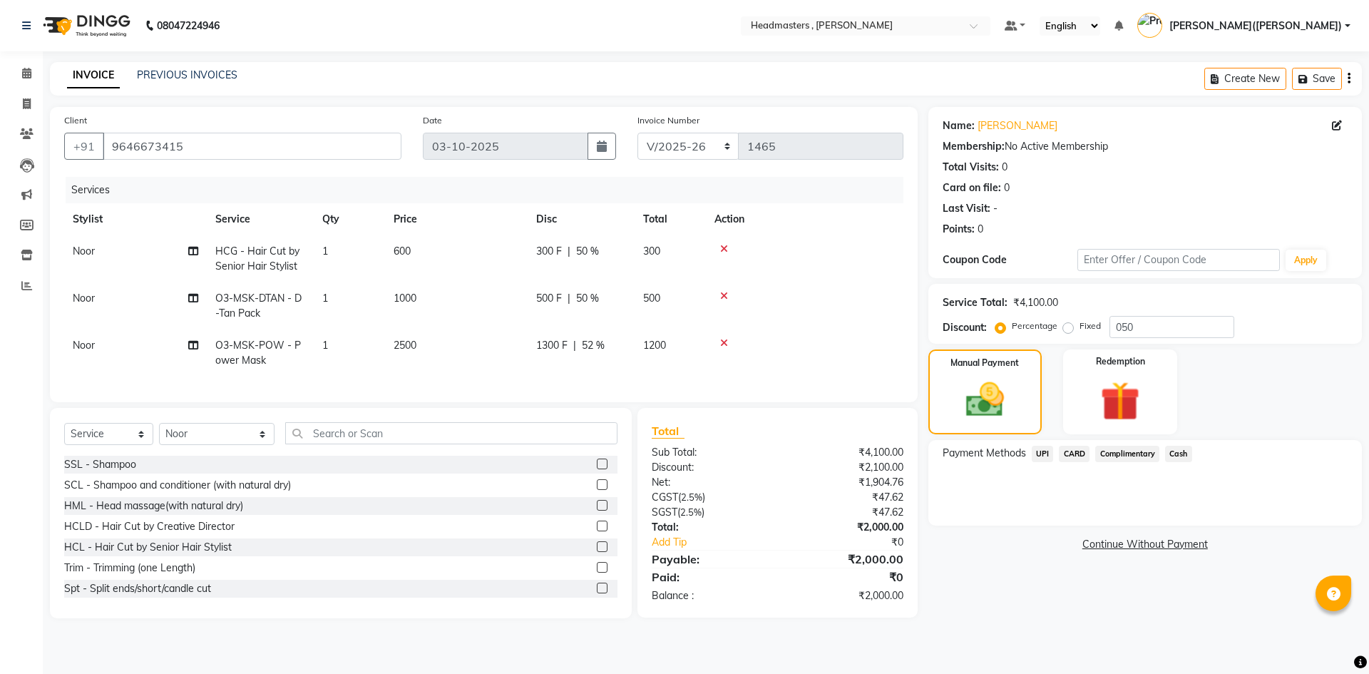
click at [1180, 447] on span "Cash" at bounding box center [1178, 454] width 27 height 16
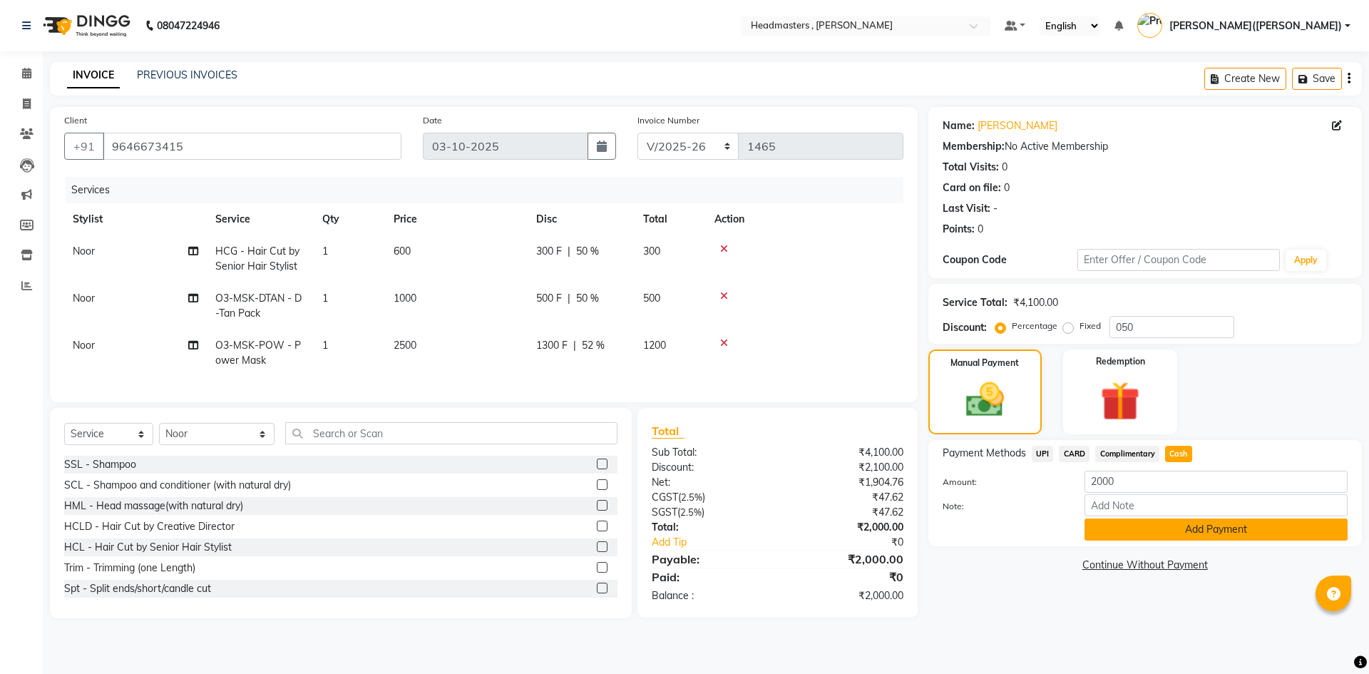
click at [1198, 528] on button "Add Payment" at bounding box center [1215, 529] width 263 height 22
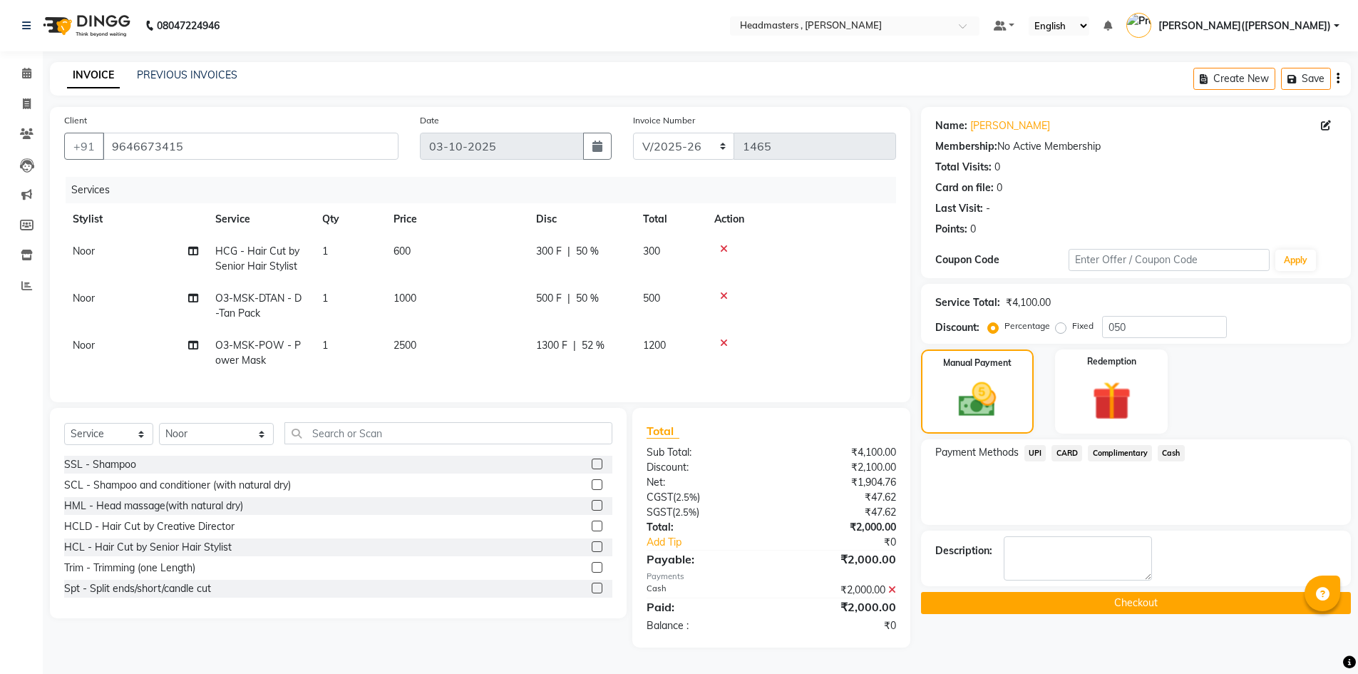
click at [1126, 597] on button "Checkout" at bounding box center [1136, 603] width 430 height 22
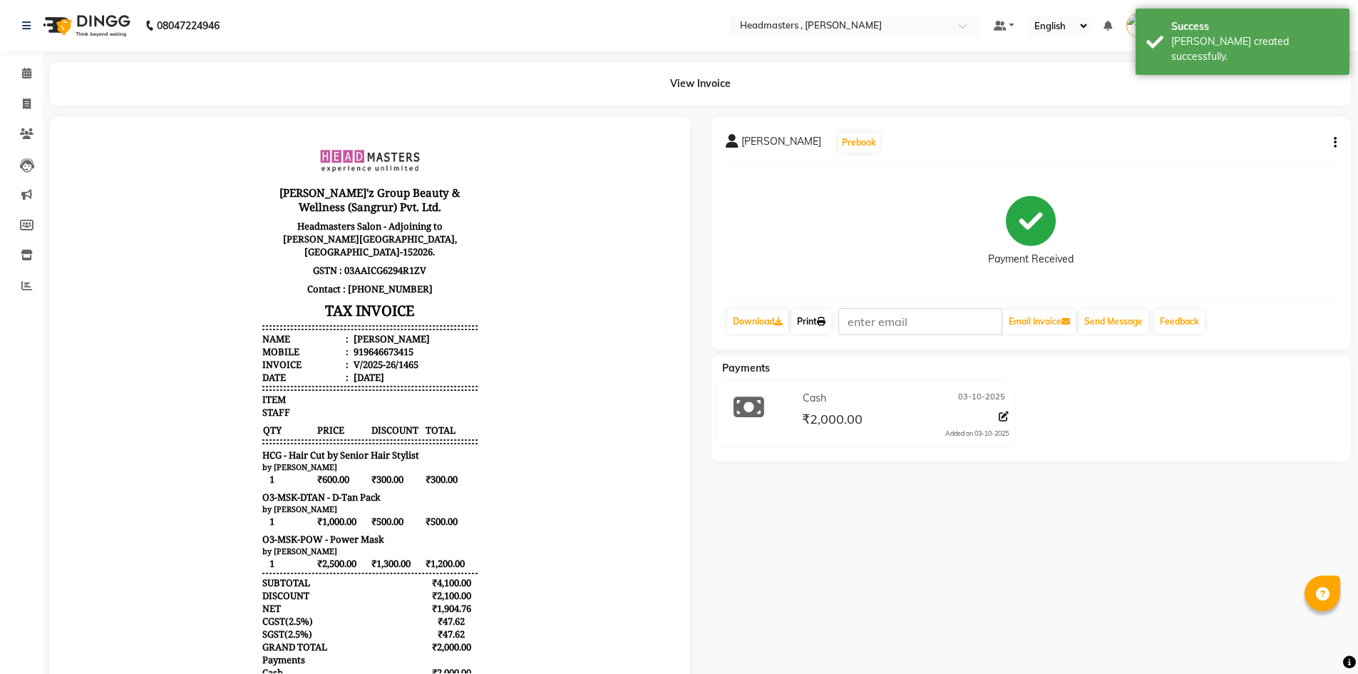
click at [826, 314] on link "Print" at bounding box center [811, 321] width 40 height 24
click at [26, 68] on icon at bounding box center [26, 73] width 9 height 11
